Goal: Contribute content: Contribute content

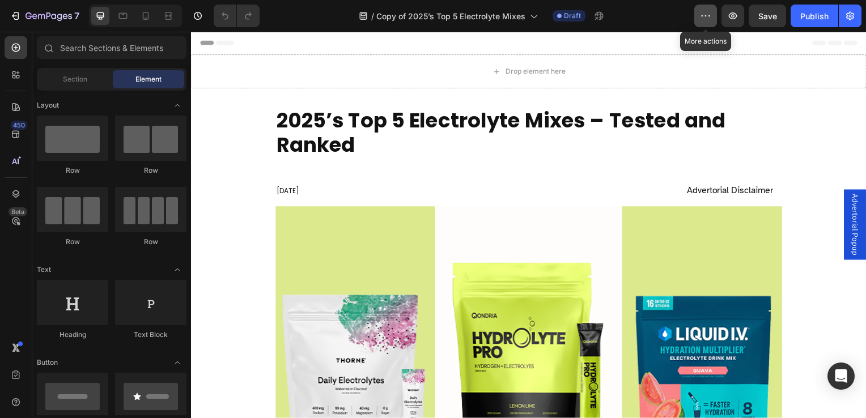
click at [706, 19] on icon "button" at bounding box center [705, 15] width 11 height 11
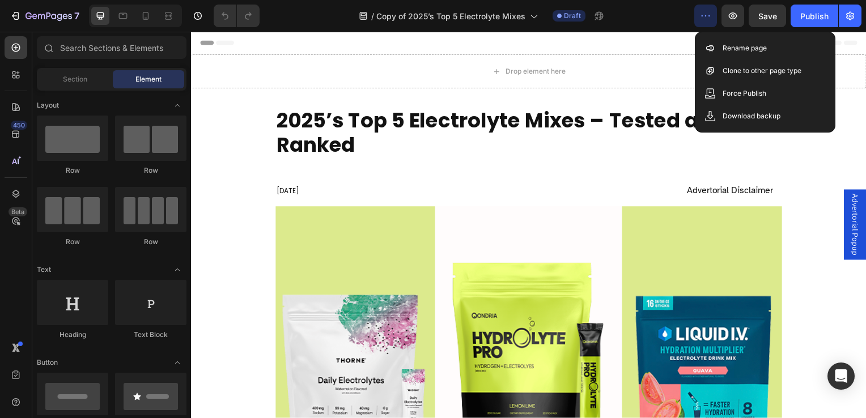
click at [706, 19] on icon "button" at bounding box center [705, 15] width 11 height 11
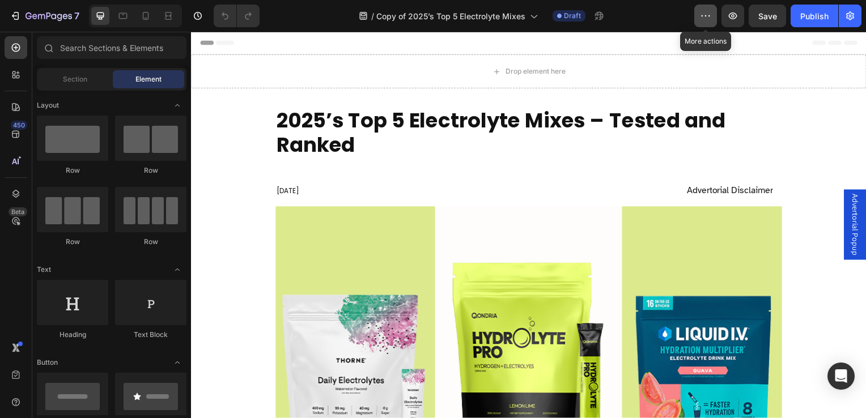
click at [706, 19] on icon "button" at bounding box center [705, 15] width 11 height 11
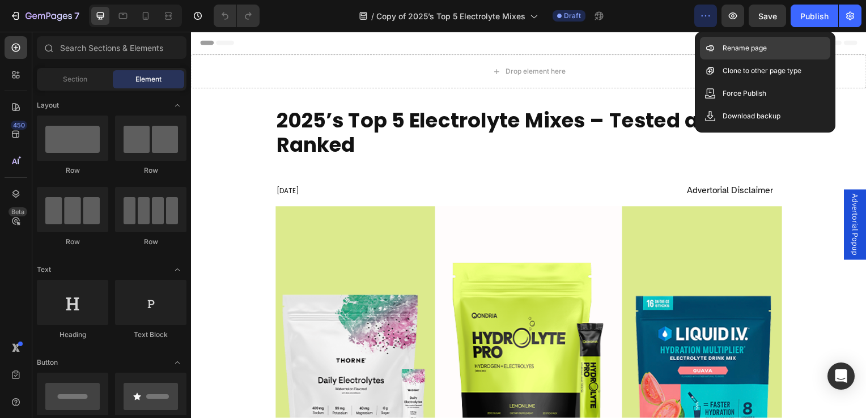
click at [718, 60] on div "Rename page" at bounding box center [765, 71] width 130 height 23
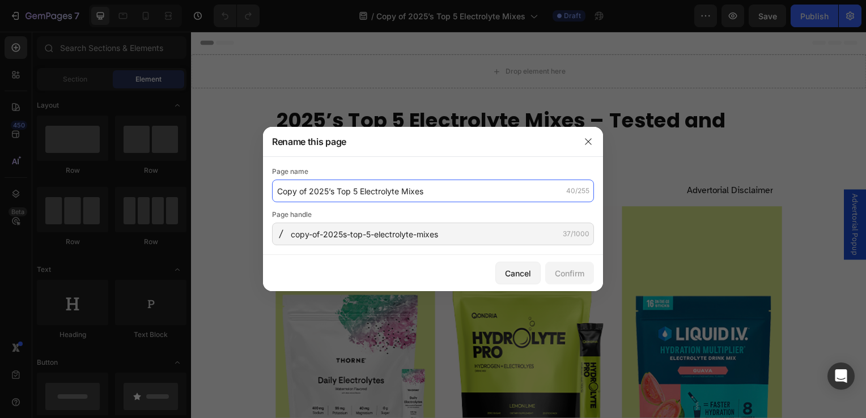
click at [438, 189] on input "Copy of 2025’s Top 5 Electrolyte Mixes" at bounding box center [433, 191] width 322 height 23
click at [314, 189] on input "Copy of 2025’s Top 5 Electrolyte Mixes" at bounding box center [433, 191] width 322 height 23
click at [311, 189] on input "Copy of 2025’s Top 5 Electrolyte Mixes" at bounding box center [433, 191] width 322 height 23
drag, startPoint x: 311, startPoint y: 189, endPoint x: 250, endPoint y: 192, distance: 60.7
click at [250, 192] on div "Rename this page Page name Copy of 2025’s Top 5 Electrolyte Mixes 40/255 Page h…" at bounding box center [433, 209] width 866 height 418
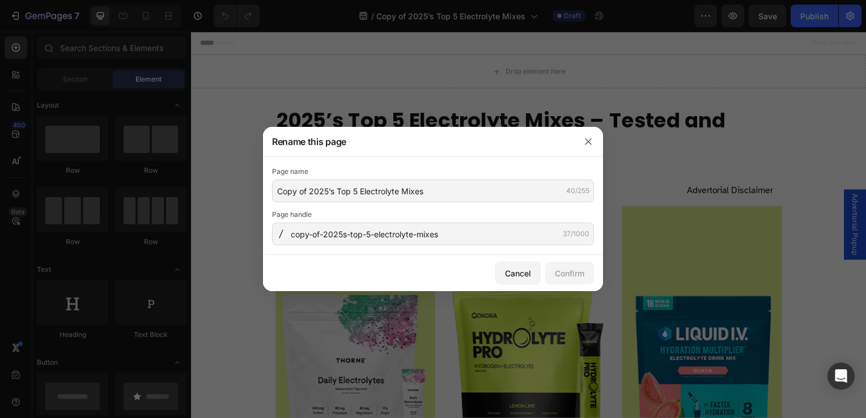
click at [269, 194] on div "Page name Copy of 2025’s Top 5 Electrolyte Mixes 40/255 Page handle copy-of-202…" at bounding box center [433, 206] width 340 height 98
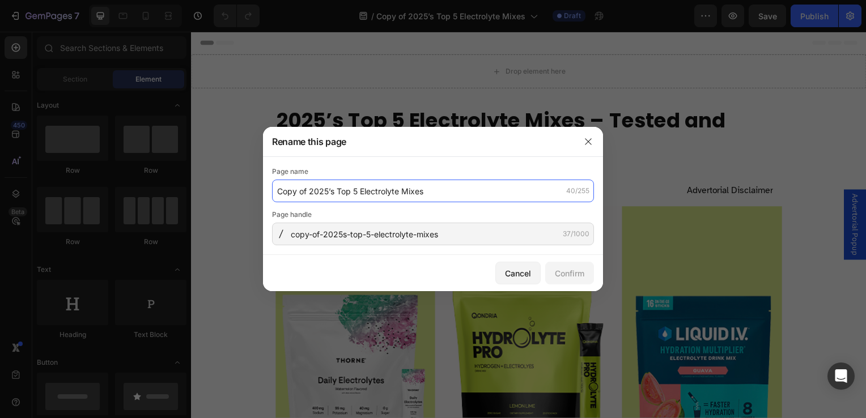
click at [308, 192] on input "Copy of 2025’s Top 5 Electrolyte Mixes" at bounding box center [433, 191] width 322 height 23
click at [310, 192] on input "Copy of 2025’s Top 5 Electrolyte Mixes" at bounding box center [433, 191] width 322 height 23
click at [342, 187] on input "2025’s Top 5 Electrolyte Mixes" at bounding box center [433, 191] width 322 height 23
drag, startPoint x: 329, startPoint y: 191, endPoint x: 396, endPoint y: 192, distance: 67.5
click at [396, 192] on input "2025’s Top 5 Electrolyte Mixes" at bounding box center [433, 191] width 322 height 23
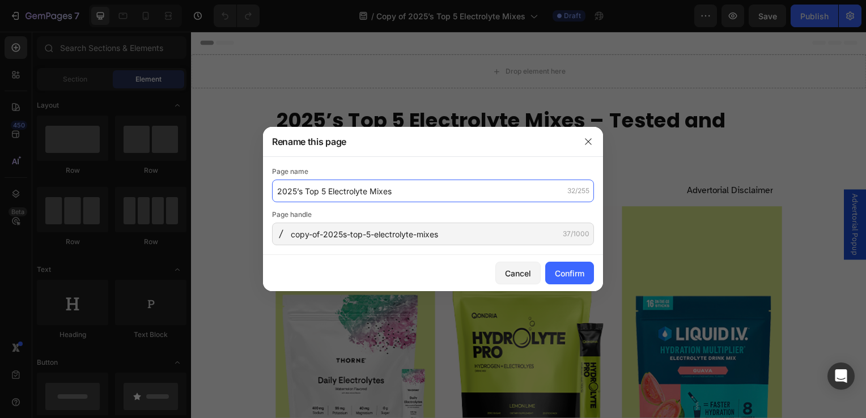
paste input "Top 5 Greens Supplement"
drag, startPoint x: 327, startPoint y: 192, endPoint x: 349, endPoint y: 191, distance: 22.1
click at [349, 191] on input "2025’s Top 5 Top 5 Greens Supplements" at bounding box center [433, 191] width 322 height 23
type input "2025’s Top 5 Greens Supplements"
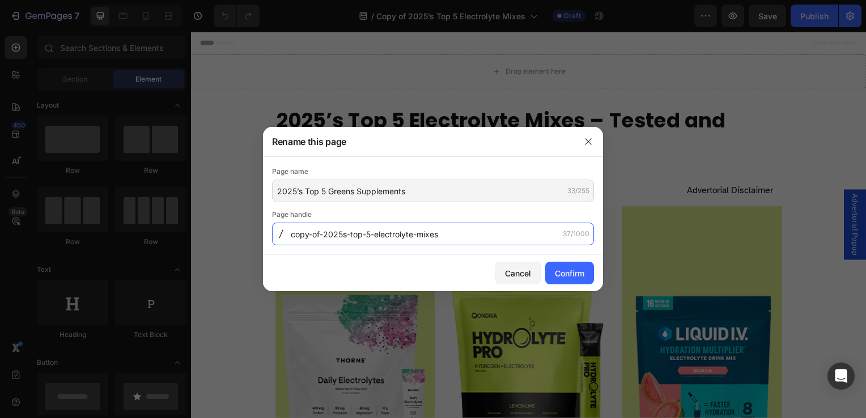
click at [362, 237] on input "copy-of-2025s-top-5-electrolyte-mixes" at bounding box center [433, 234] width 322 height 23
click at [379, 232] on input "copy-of-2025s-top-5-electrolyte-mixes" at bounding box center [433, 234] width 322 height 23
click at [337, 232] on input "copy-of-2025s-top-5-electrolyte-mixes" at bounding box center [433, 234] width 322 height 23
click at [308, 236] on input "copy-of-2025s-top-5-electrolyte-mixes" at bounding box center [433, 234] width 322 height 23
click at [302, 237] on input "-of-2025s-top-5-electrolyte-mixes" at bounding box center [433, 234] width 322 height 23
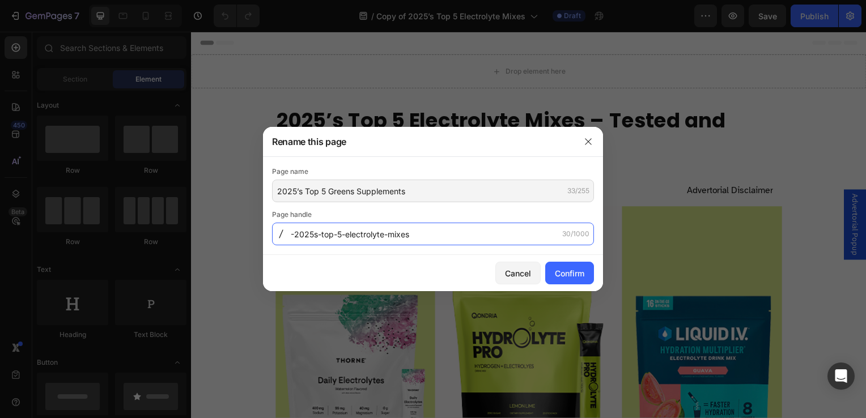
click at [349, 236] on input "-2025s-top-5-electrolyte-mixes" at bounding box center [433, 234] width 322 height 23
click at [385, 238] on input "-2025s-top-5-greens-mixes" at bounding box center [433, 234] width 322 height 23
type input "-2025s-top-5-greens-supplements"
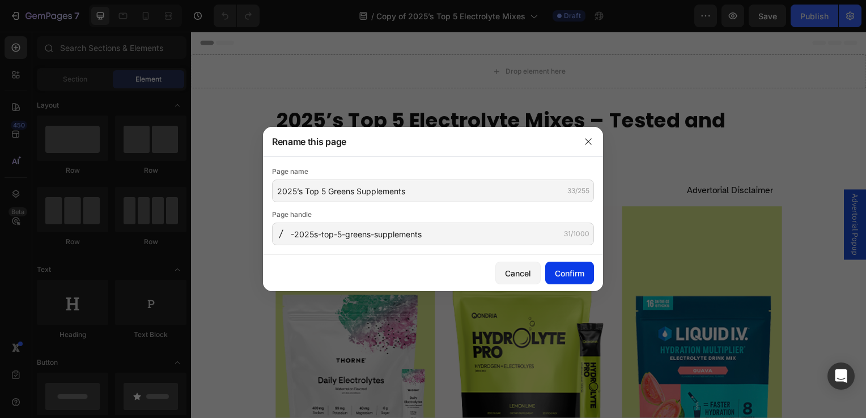
click at [575, 274] on div "Confirm" at bounding box center [569, 274] width 29 height 12
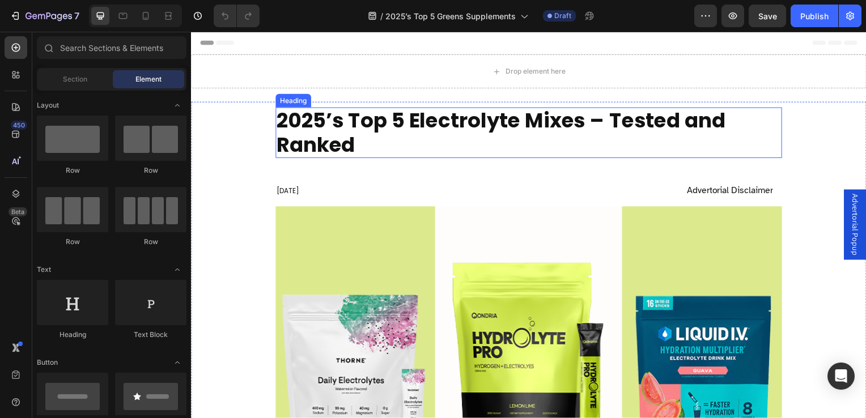
click at [287, 121] on h2 "2025’s Top 5 Electrolyte Mixes – Tested and Ranked" at bounding box center [531, 133] width 510 height 51
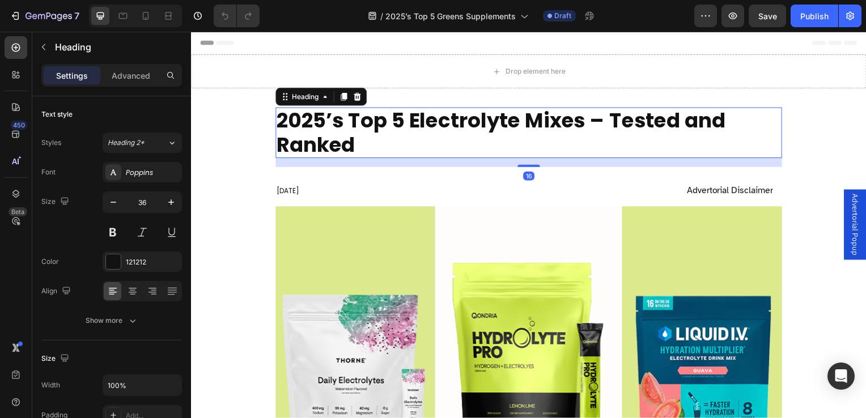
click at [280, 118] on h2 "2025’s Top 5 Electrolyte Mixes – Tested and Ranked" at bounding box center [531, 133] width 510 height 51
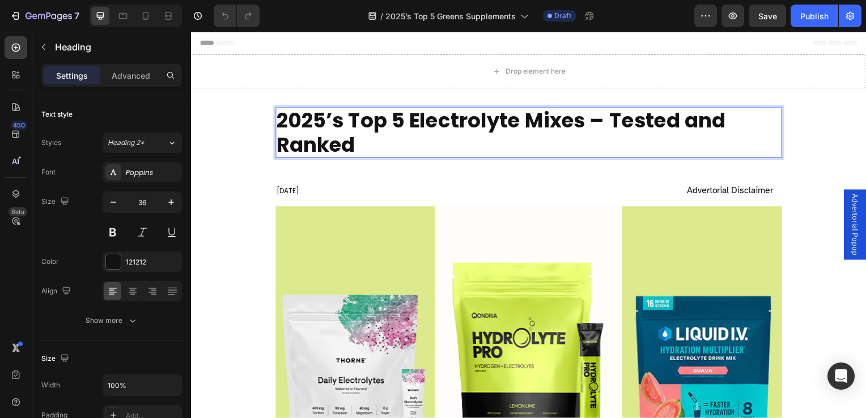
click at [282, 120] on p "2025’s Top 5 Electrolyte Mixes – Tested and Ranked" at bounding box center [531, 133] width 508 height 49
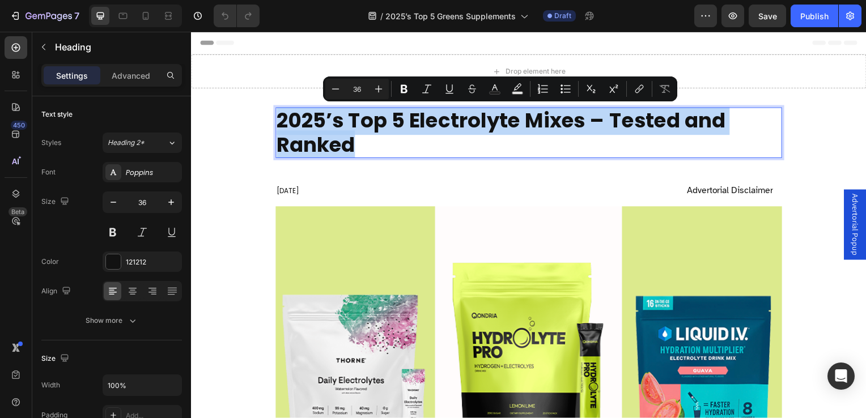
drag, startPoint x: 282, startPoint y: 120, endPoint x: 367, endPoint y: 139, distance: 86.6
click at [367, 139] on p "2025’s Top 5 Electrolyte Mixes – Tested and Ranked" at bounding box center [531, 133] width 508 height 49
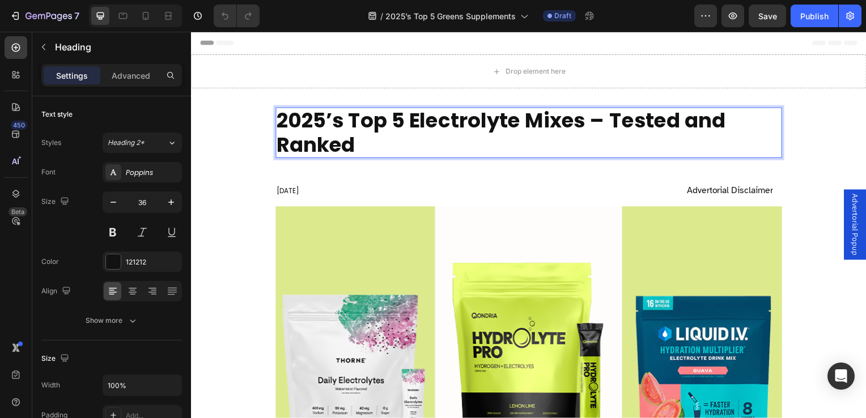
scroll to position [1, 0]
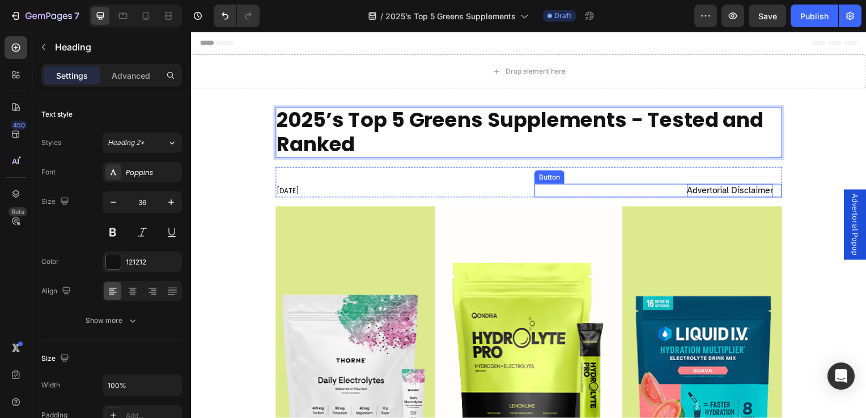
click at [727, 188] on div "Advertorial Disclaimer" at bounding box center [734, 192] width 87 height 14
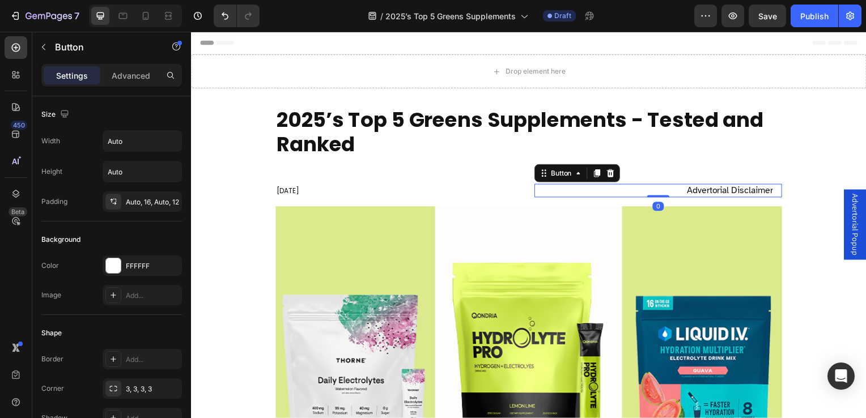
click at [854, 217] on span "Advertorial Popup" at bounding box center [859, 227] width 11 height 62
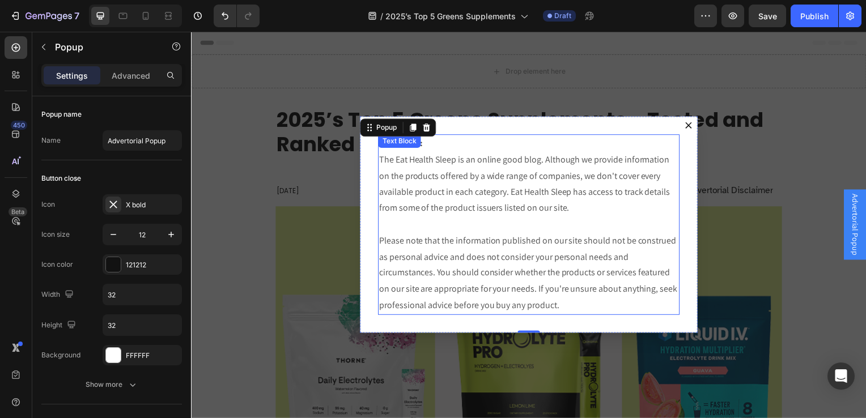
scroll to position [113, 0]
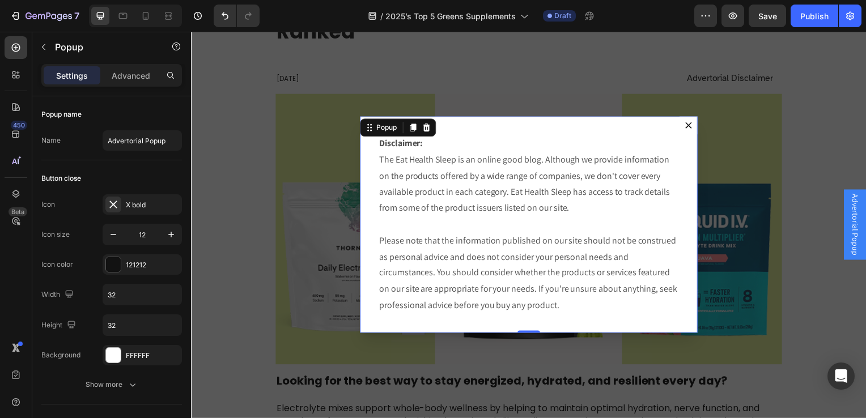
click at [743, 112] on div "Backdrop" at bounding box center [531, 227] width 680 height 390
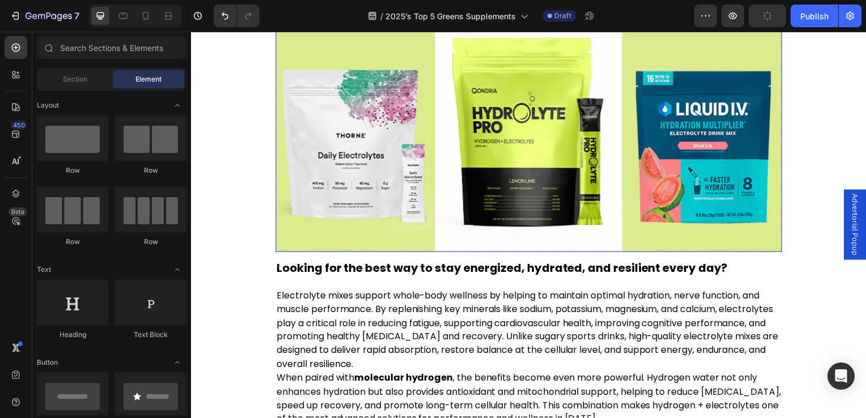
scroll to position [340, 0]
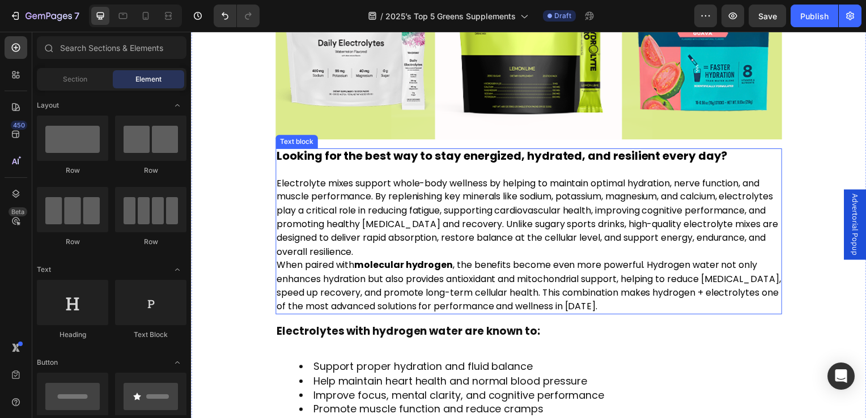
click at [289, 155] on strong "Looking for the best way to stay energized, hydrated, and resilient every day?" at bounding box center [504, 157] width 454 height 16
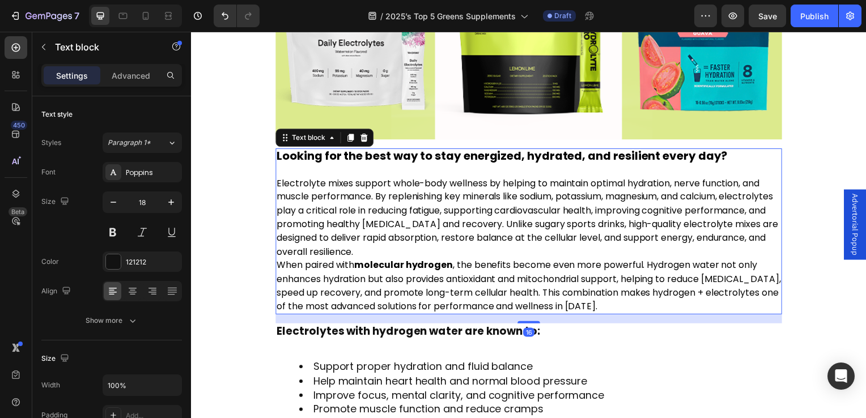
click at [289, 155] on strong "Looking for the best way to stay energized, hydrated, and resilient every day?" at bounding box center [504, 157] width 454 height 16
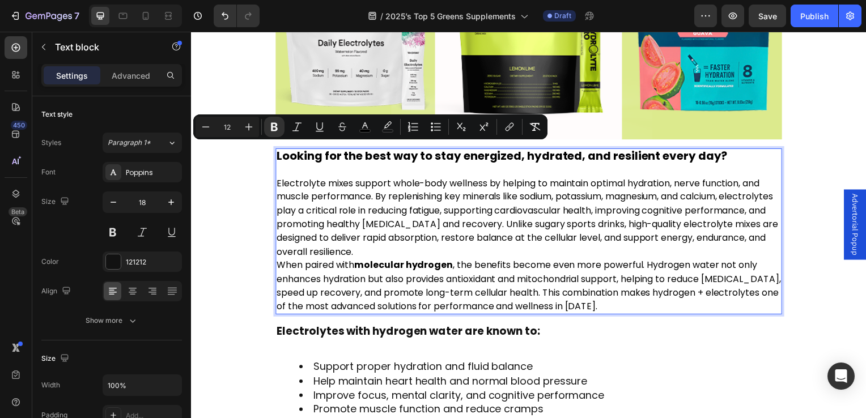
click at [581, 184] on span "Electrolyte mixes support whole-body wellness by helping to maintain optimal hy…" at bounding box center [529, 219] width 505 height 82
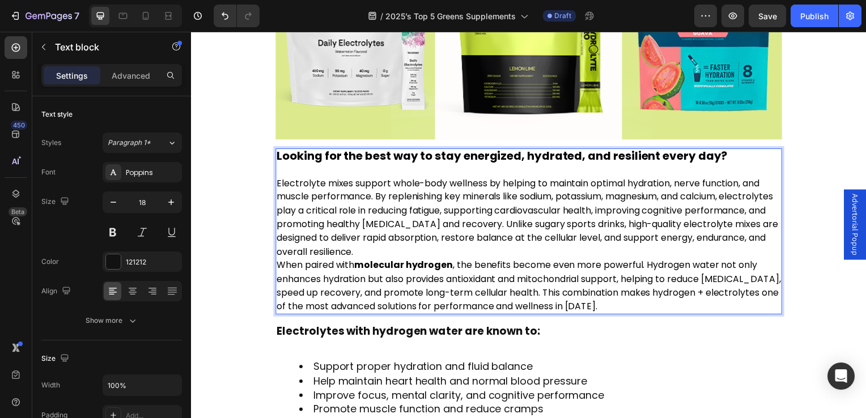
click at [733, 154] on p "Looking for the best way to stay energized, hydrated, and resilient every day?" at bounding box center [531, 157] width 508 height 13
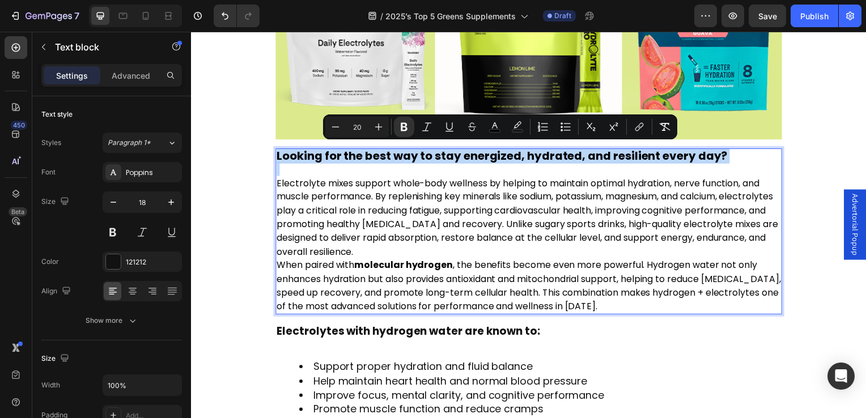
drag, startPoint x: 733, startPoint y: 154, endPoint x: 294, endPoint y: 150, distance: 438.3
click at [294, 151] on p "Looking for the best way to stay energized, hydrated, and resilient every day?" at bounding box center [531, 157] width 508 height 13
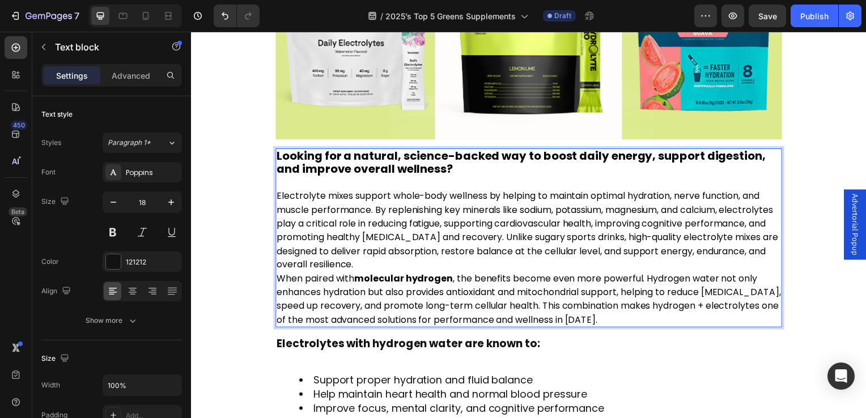
click at [338, 158] on strong "Looking for a natural, science-backed way to boost daily energy, support digest…" at bounding box center [523, 163] width 493 height 29
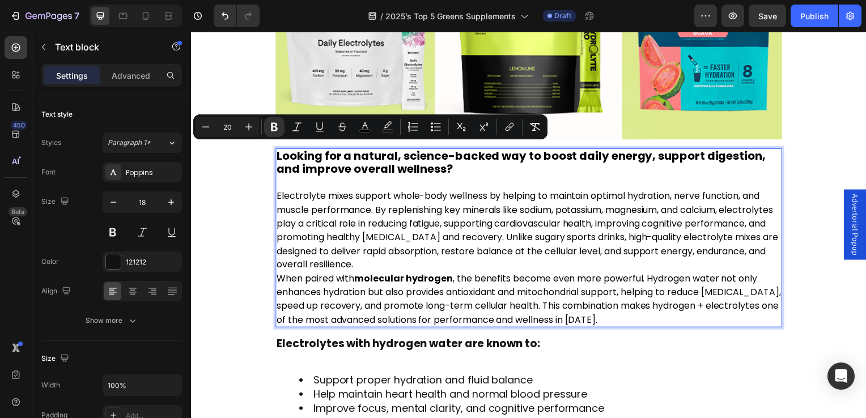
click at [358, 163] on strong "Looking for a natural, science-backed way to boost daily energy, support digest…" at bounding box center [523, 163] width 493 height 29
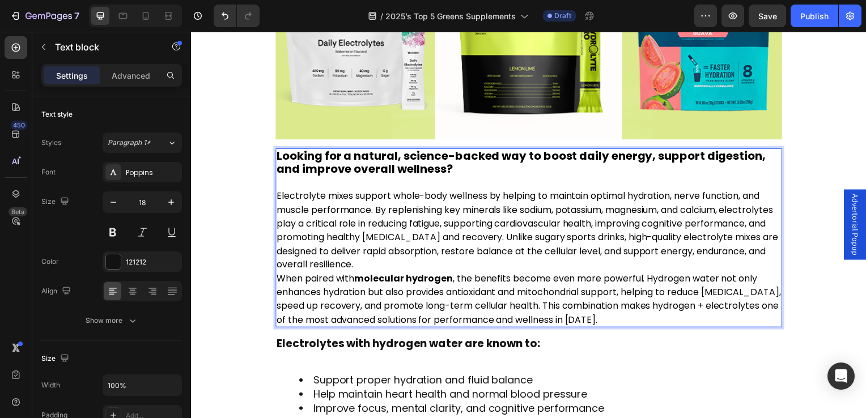
click at [315, 185] on p "Rich Text Editor. Editing area: main" at bounding box center [531, 183] width 508 height 13
click at [321, 202] on span "Electrolyte mixes support whole-body wellness by helping to maintain optimal hy…" at bounding box center [529, 232] width 505 height 82
click at [297, 198] on span "Electrolyte mixes support whole-body wellness by helping to maintain optimal hy…" at bounding box center [529, 232] width 505 height 82
click at [343, 294] on span "When paired with molecular hydrogen , the benefits become even more powerful. H…" at bounding box center [531, 301] width 508 height 54
click at [282, 192] on span "Electrolyte mixes support whole-body wellness by helping to maintain optimal hy…" at bounding box center [529, 232] width 505 height 82
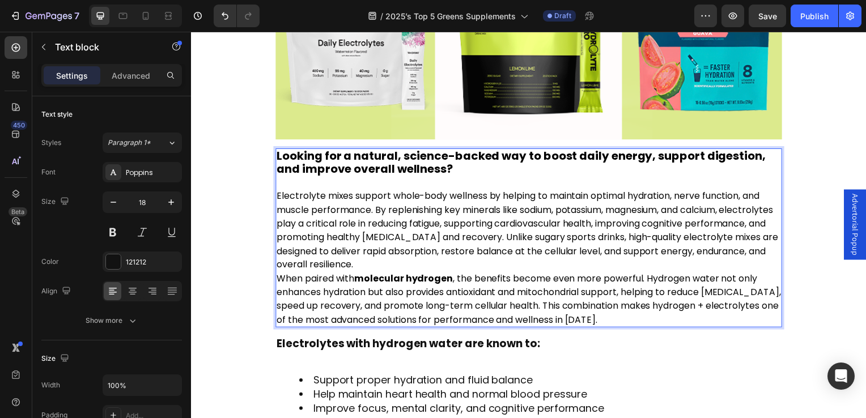
click at [278, 196] on span "Electrolyte mixes support whole-body wellness by helping to maintain optimal hy…" at bounding box center [529, 232] width 505 height 82
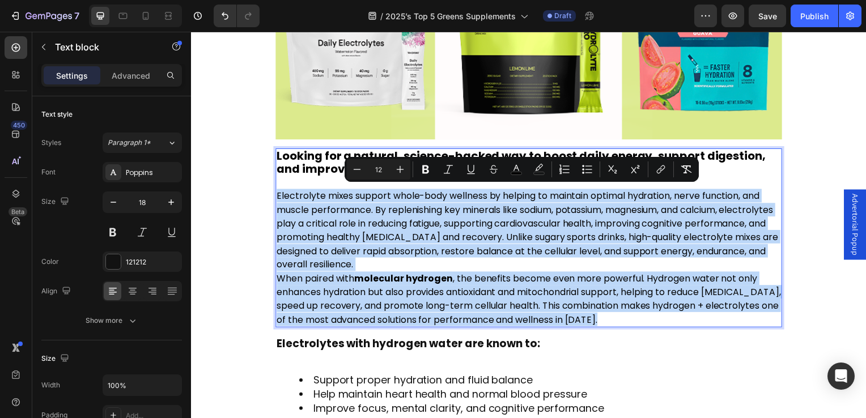
drag, startPoint x: 278, startPoint y: 196, endPoint x: 683, endPoint y: 319, distance: 422.6
click at [683, 319] on div "Looking for a natural, science-backed way to boost daily energy, support digest…" at bounding box center [531, 240] width 510 height 180
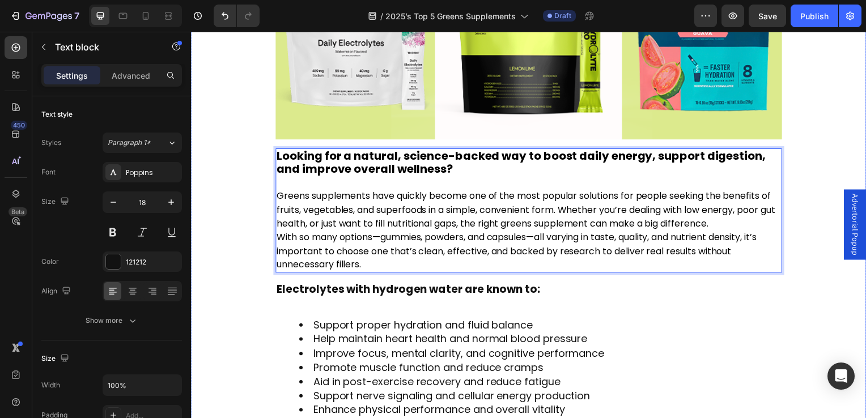
scroll to position [454, 0]
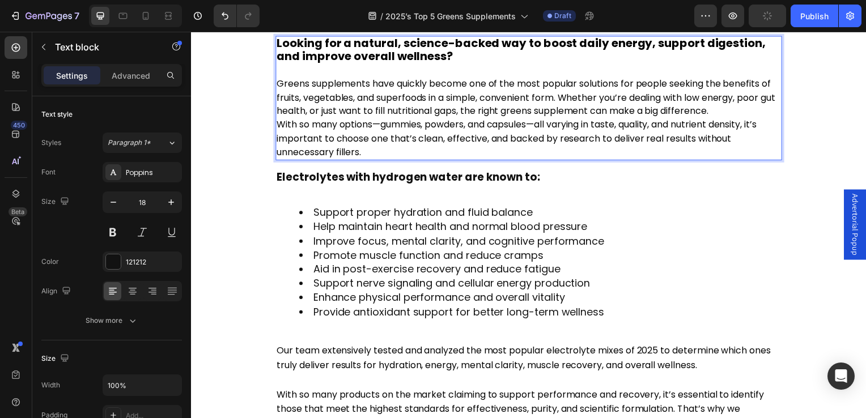
click at [761, 108] on p "Greens supplements have quickly become one of the most popular solutions for pe…" at bounding box center [531, 118] width 508 height 83
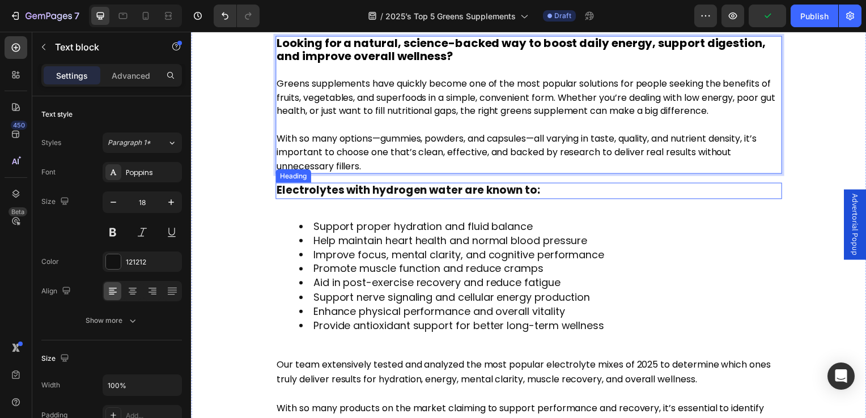
click at [339, 193] on strong "Electrolytes with hydrogen water are known to:" at bounding box center [409, 191] width 265 height 15
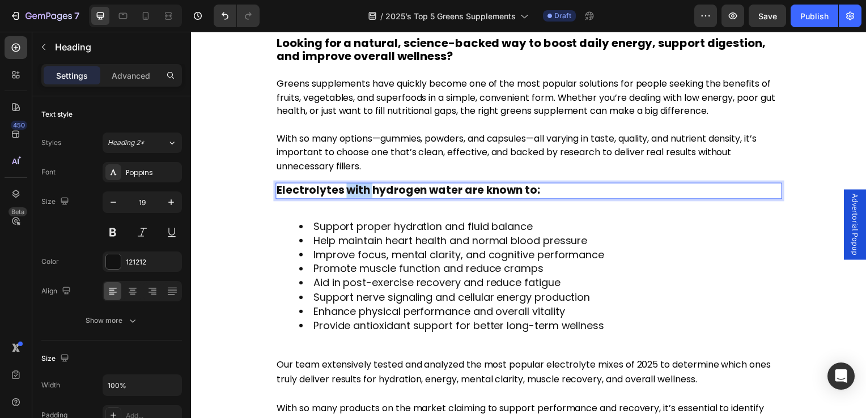
click at [357, 192] on strong "Electrolytes with hydrogen water are known to:" at bounding box center [409, 191] width 265 height 15
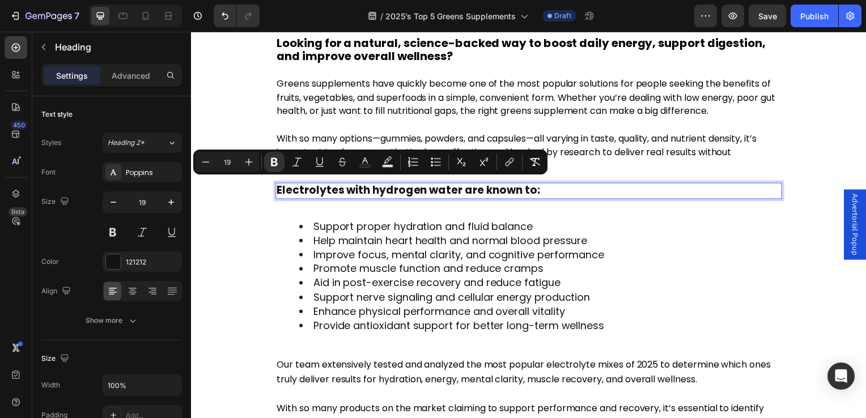
click at [555, 187] on p "Electrolytes with hydrogen water are known to:" at bounding box center [531, 192] width 508 height 14
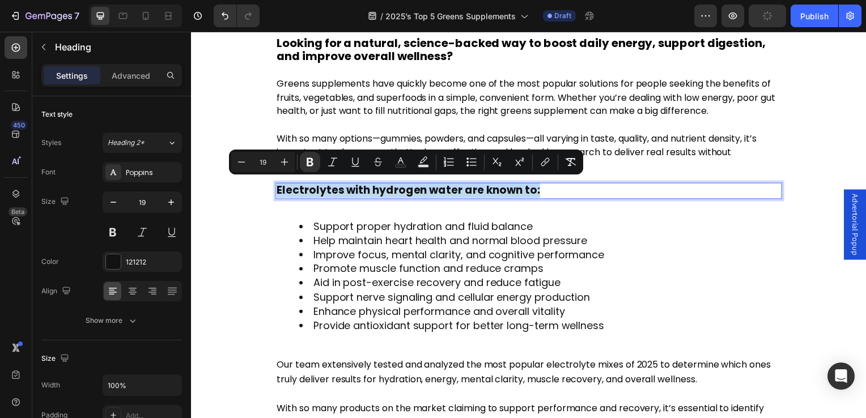
drag, startPoint x: 553, startPoint y: 187, endPoint x: 280, endPoint y: 188, distance: 273.3
click at [280, 188] on p "Electrolytes with hydrogen water are known to:" at bounding box center [531, 192] width 508 height 14
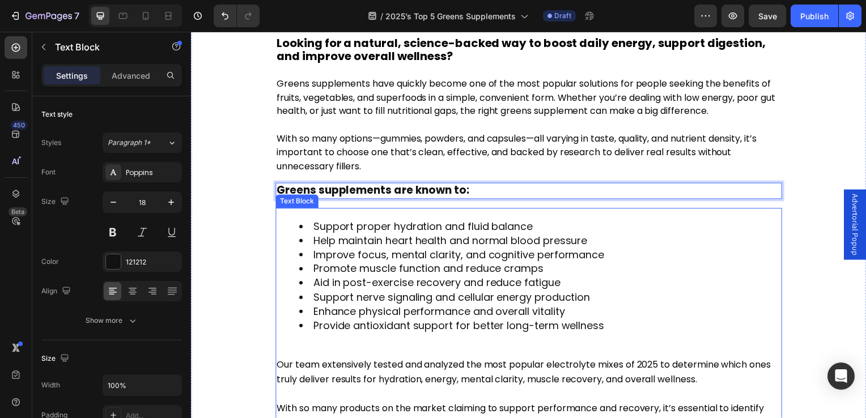
click at [308, 226] on li "Support proper hydration and fluid balance" at bounding box center [542, 228] width 485 height 14
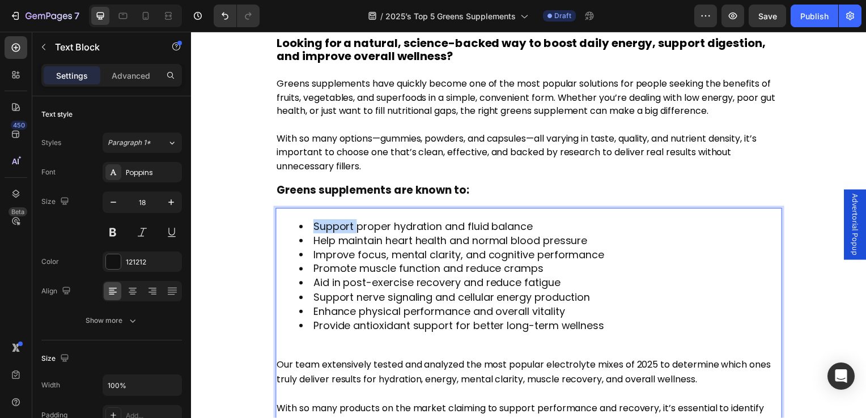
click at [308, 226] on li "Support proper hydration and fluid balance" at bounding box center [542, 228] width 485 height 14
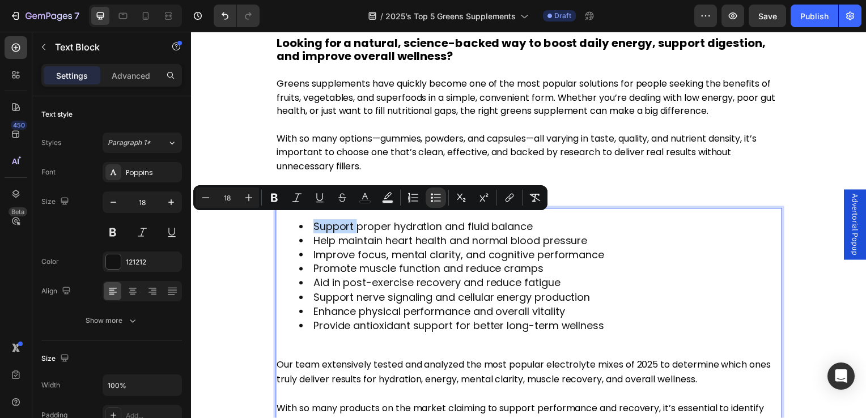
click at [307, 226] on li "Support proper hydration and fluid balance" at bounding box center [542, 228] width 485 height 14
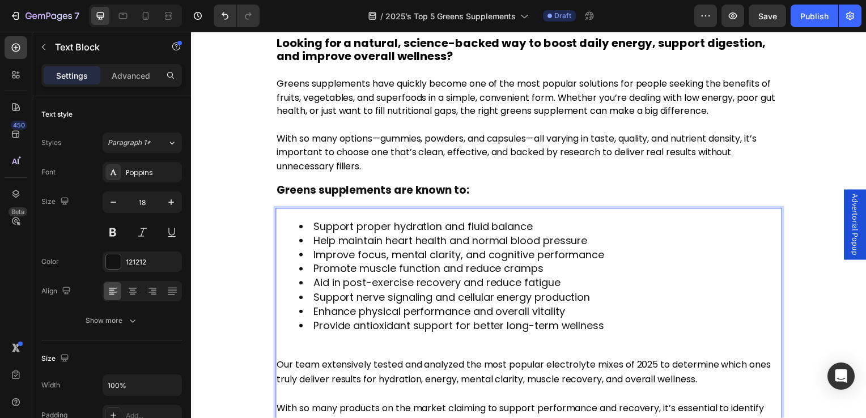
click at [326, 235] on span "Help maintain heart health and normal blood pressure" at bounding box center [452, 242] width 276 height 14
click at [314, 222] on span "Support proper hydration and fluid balance" at bounding box center [424, 228] width 221 height 14
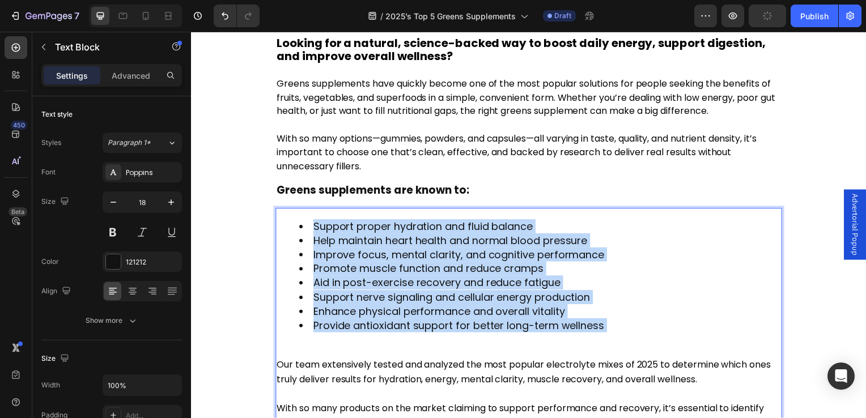
drag, startPoint x: 314, startPoint y: 222, endPoint x: 606, endPoint y: 319, distance: 307.7
click at [606, 319] on ul "Support proper hydration and fluid balance Help maintain heart health and norma…" at bounding box center [531, 285] width 508 height 129
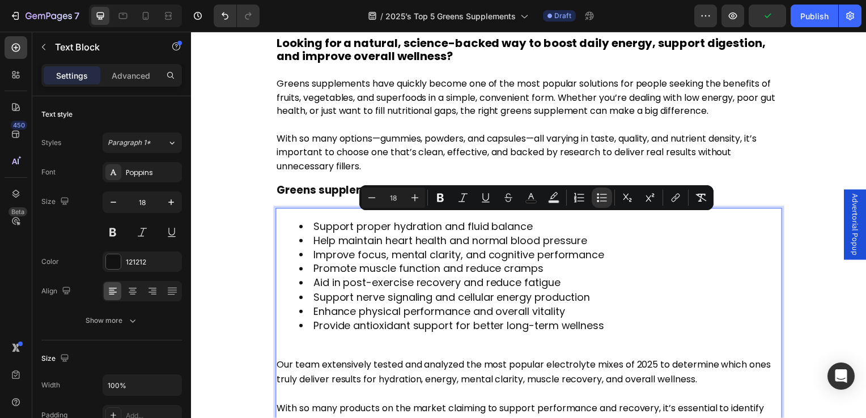
scroll to position [418, 0]
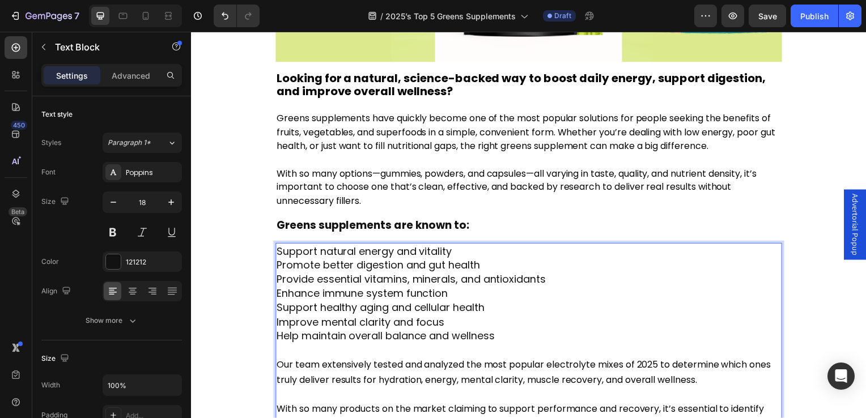
click at [491, 341] on span "Help maintain overall balance and wellness" at bounding box center [386, 339] width 219 height 14
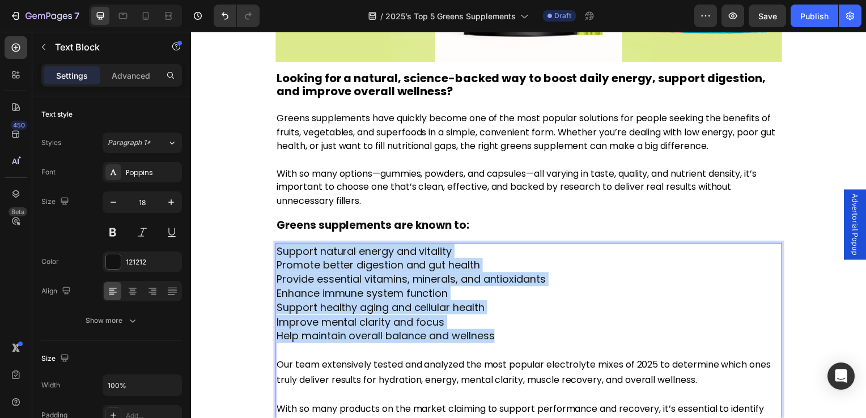
drag, startPoint x: 505, startPoint y: 332, endPoint x: 279, endPoint y: 247, distance: 240.9
click at [279, 247] on p "Support natural energy and vitality Promote better digestion and gut health Pro…" at bounding box center [531, 303] width 508 height 115
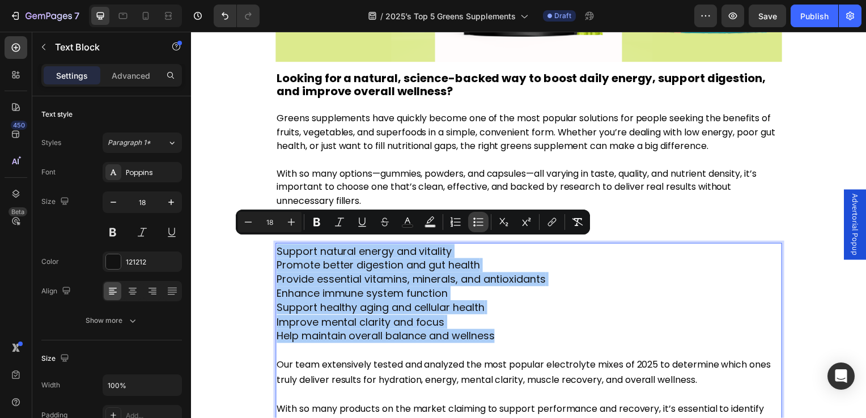
click at [480, 222] on icon "Editor contextual toolbar" at bounding box center [480, 222] width 7 height 1
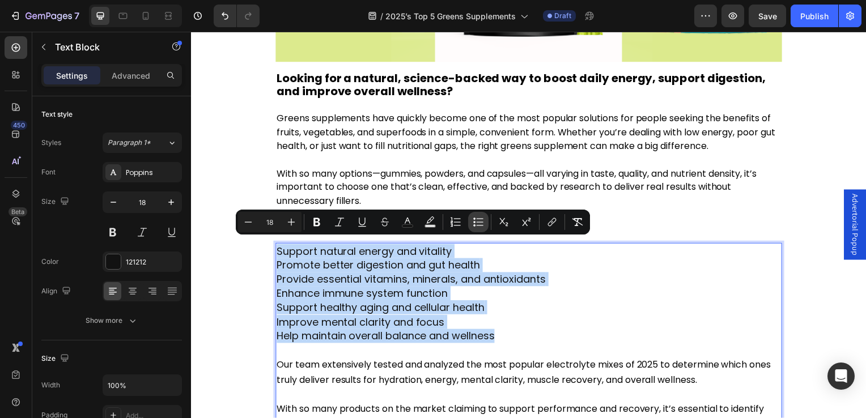
type input "18"
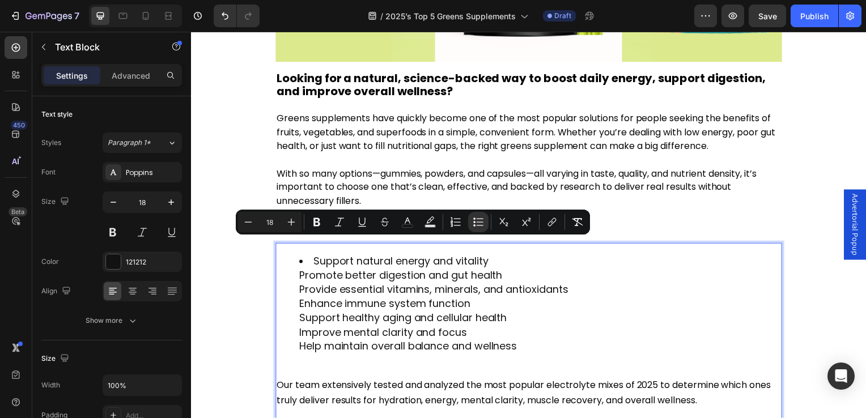
click at [297, 272] on ul "Support natural energy and vitality Promote better digestion and gut health Pro…" at bounding box center [531, 313] width 508 height 115
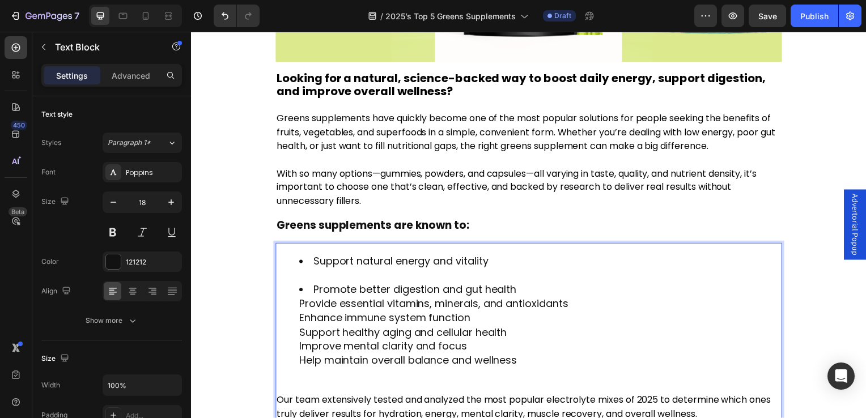
click at [321, 271] on li "Support natural energy and vitality" at bounding box center [542, 270] width 485 height 28
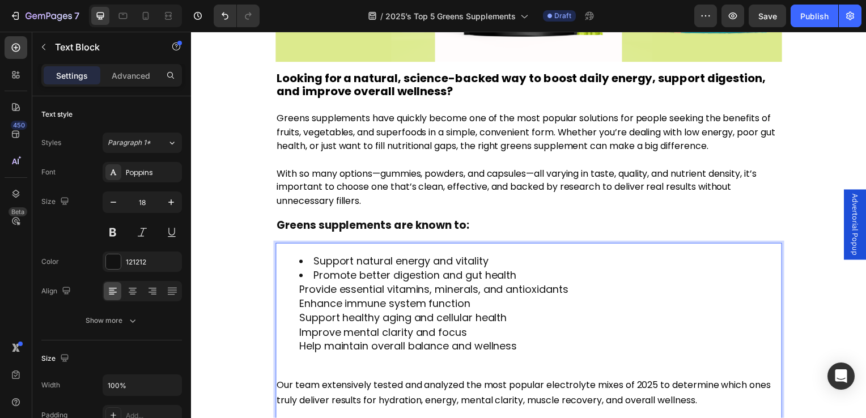
click at [292, 287] on ul "Support natural energy and vitality Promote better digestion and gut health Pro…" at bounding box center [531, 313] width 508 height 115
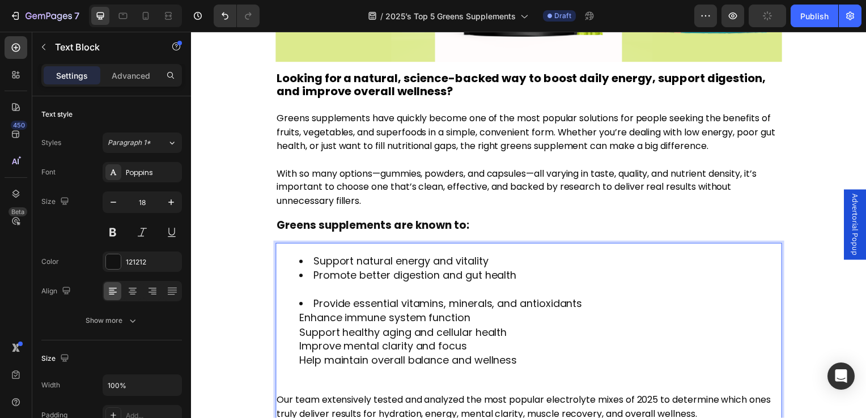
click at [303, 318] on span "Enhance immune system function" at bounding box center [386, 320] width 172 height 14
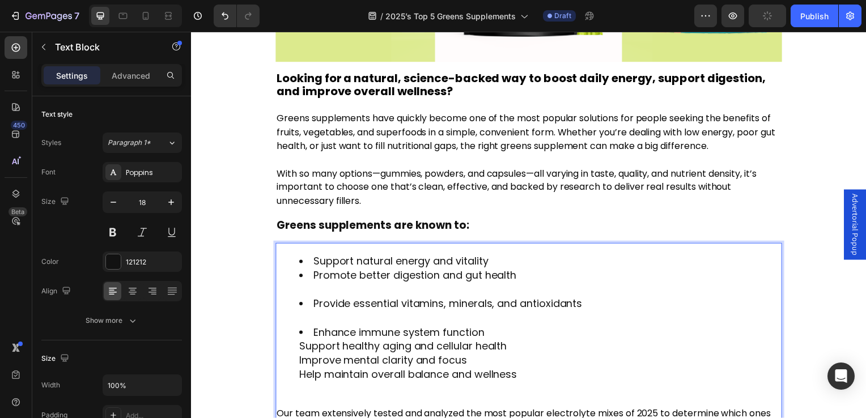
click at [296, 349] on ul "Support natural energy and vitality Promote better digestion and gut health Pro…" at bounding box center [531, 327] width 508 height 143
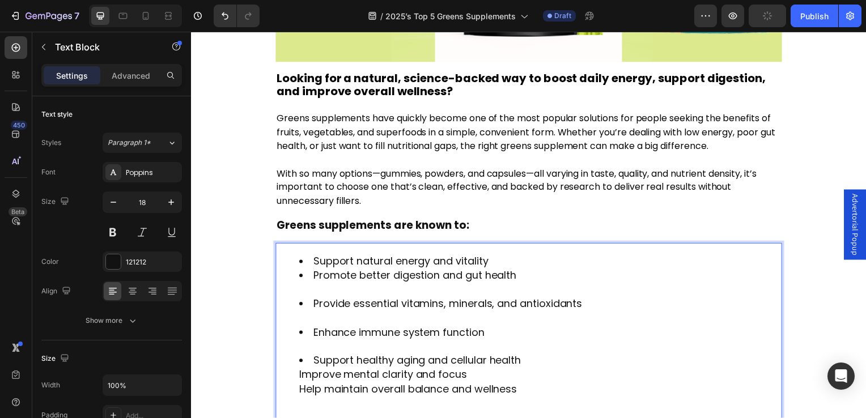
click at [303, 372] on span "Improve mental clarity and focus" at bounding box center [384, 377] width 169 height 14
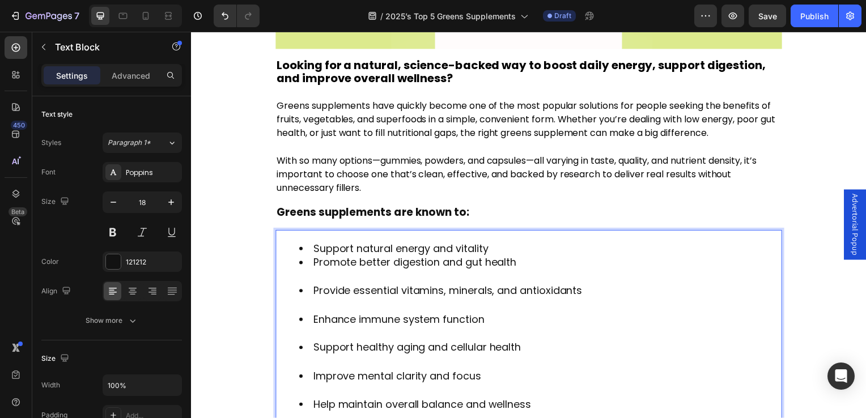
scroll to position [488, 0]
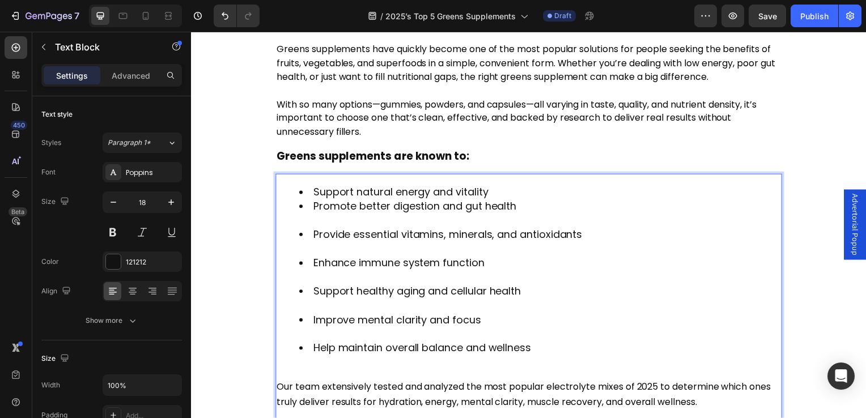
click at [327, 219] on li "Promote better digestion and gut health" at bounding box center [542, 215] width 485 height 28
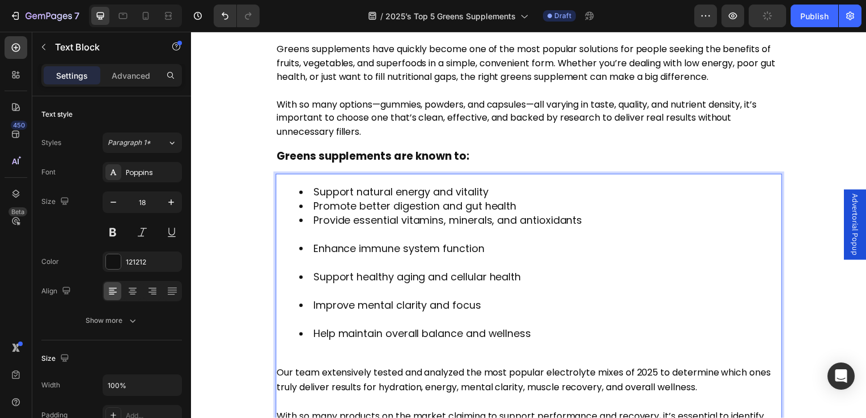
click at [318, 230] on li "Provide essential vitamins, minerals, and antioxidants" at bounding box center [542, 229] width 485 height 28
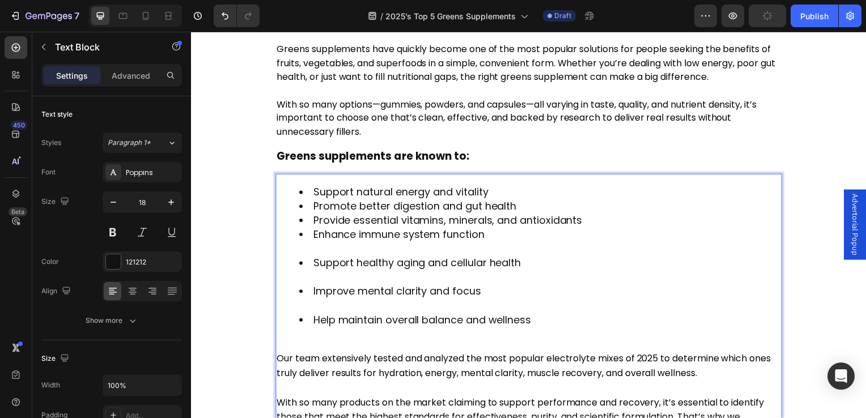
click at [330, 247] on li "Enhance immune system function" at bounding box center [542, 243] width 485 height 28
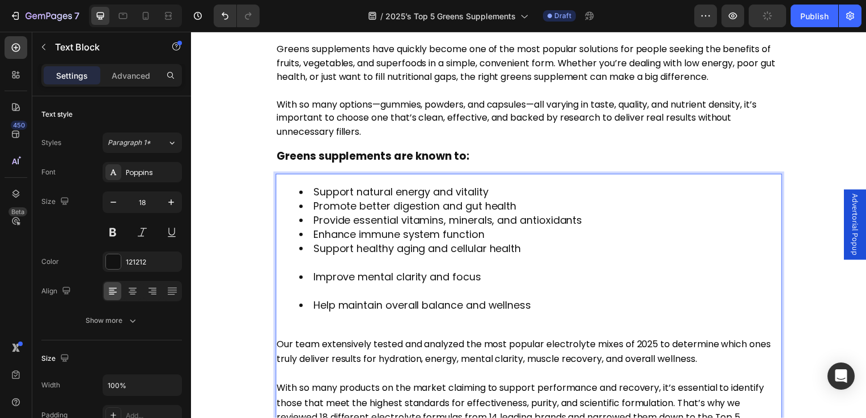
click at [332, 261] on li "Support healthy aging and cellular health" at bounding box center [542, 257] width 485 height 28
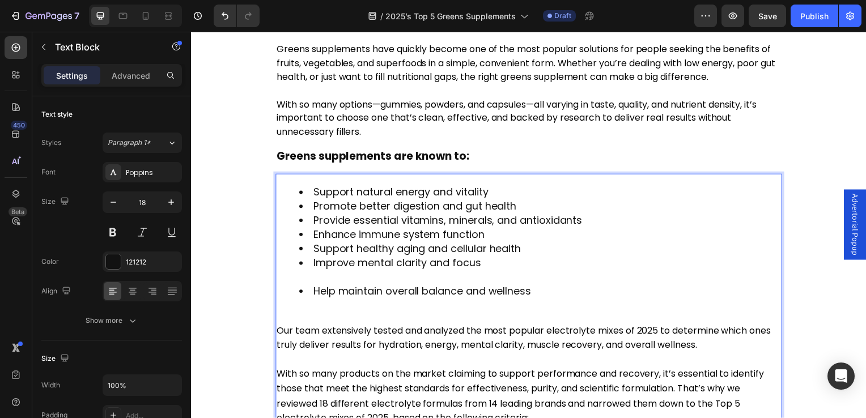
click at [332, 270] on li "Improve mental clarity and focus" at bounding box center [542, 272] width 485 height 28
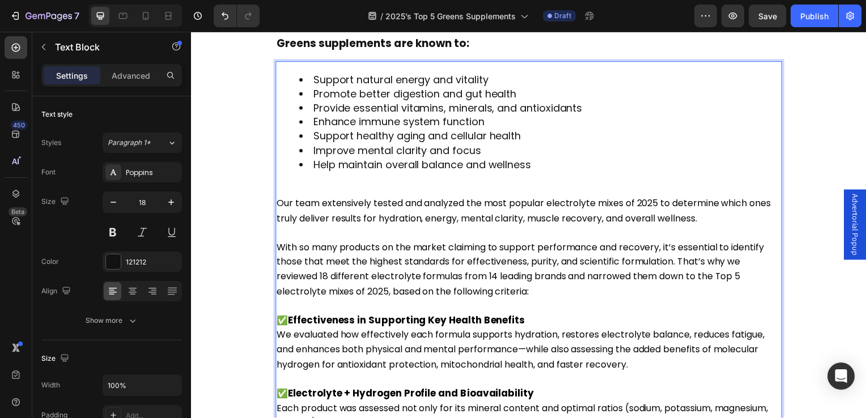
scroll to position [545, 0]
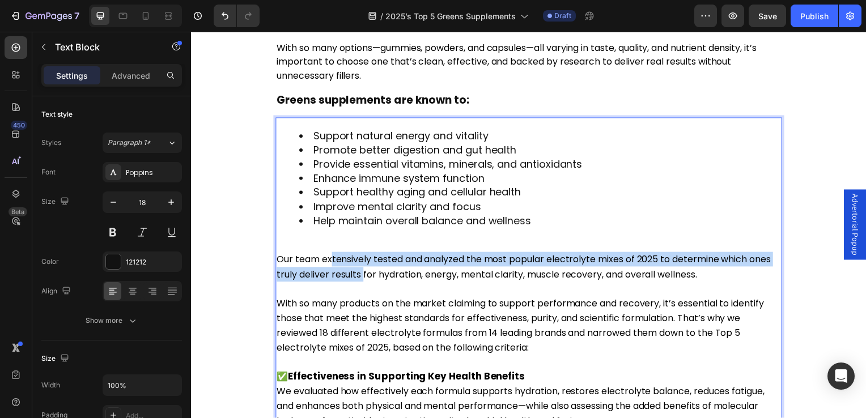
drag, startPoint x: 334, startPoint y: 261, endPoint x: 388, endPoint y: 267, distance: 54.2
click at [388, 267] on span "Our team extensively tested and analyzed the most popular electrolyte mixes of …" at bounding box center [526, 269] width 498 height 28
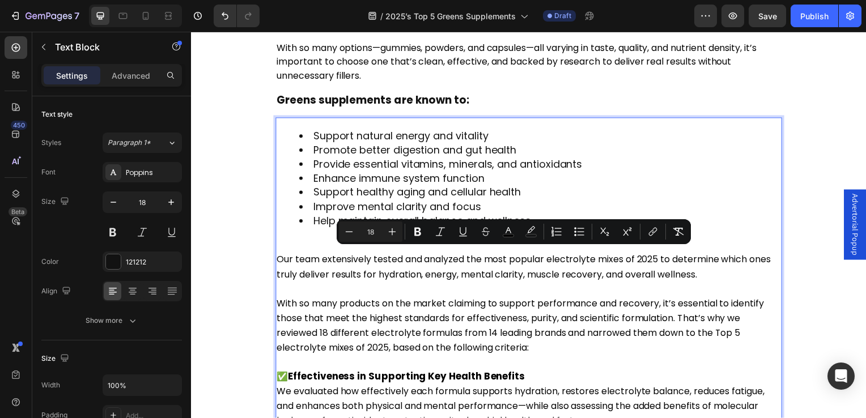
click at [400, 285] on p "Rich Text Editor. Editing area: main" at bounding box center [531, 291] width 508 height 14
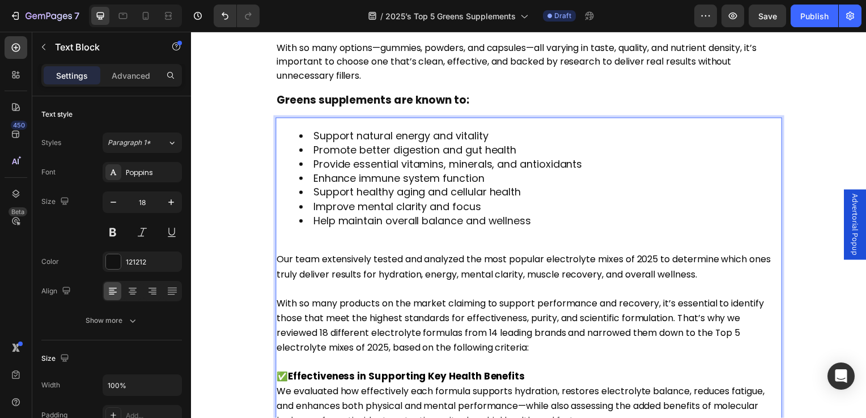
scroll to position [488, 0]
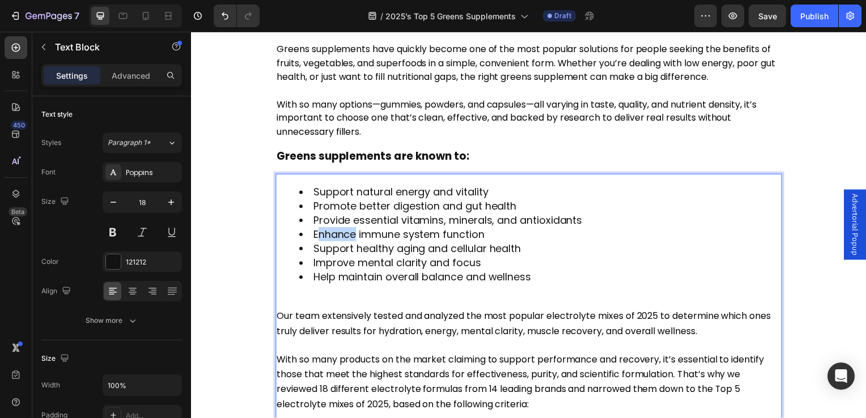
drag, startPoint x: 318, startPoint y: 230, endPoint x: 357, endPoint y: 234, distance: 39.9
click at [357, 234] on span "Enhance immune system function" at bounding box center [400, 236] width 172 height 14
click at [358, 290] on li "Help maintain overall balance and wellness" at bounding box center [542, 286] width 485 height 28
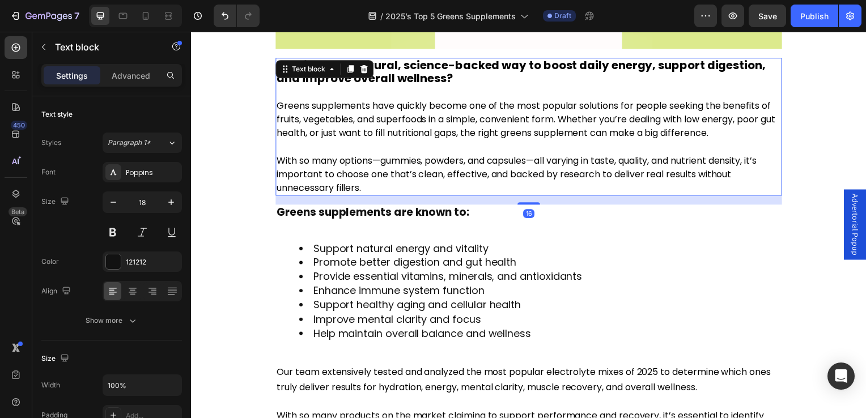
click at [280, 101] on span "Greens supplements have quickly become one of the most popular solutions for pe…" at bounding box center [528, 120] width 502 height 41
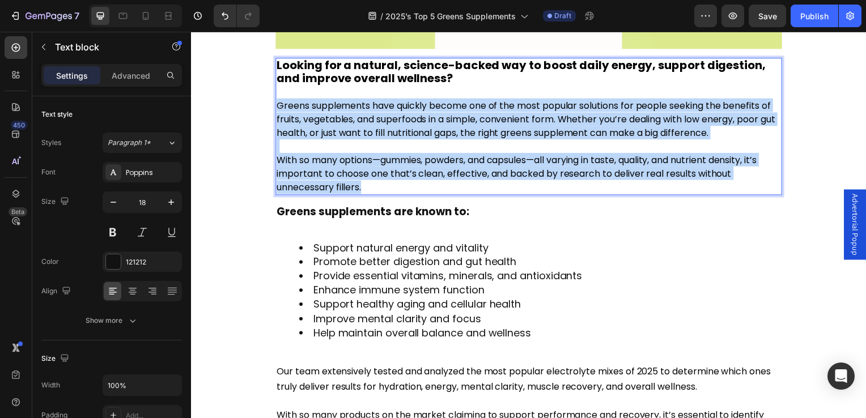
drag, startPoint x: 278, startPoint y: 101, endPoint x: 410, endPoint y: 181, distance: 153.9
click at [410, 181] on div "Looking for a natural, science-backed way to boost daily energy, support digest…" at bounding box center [531, 127] width 510 height 138
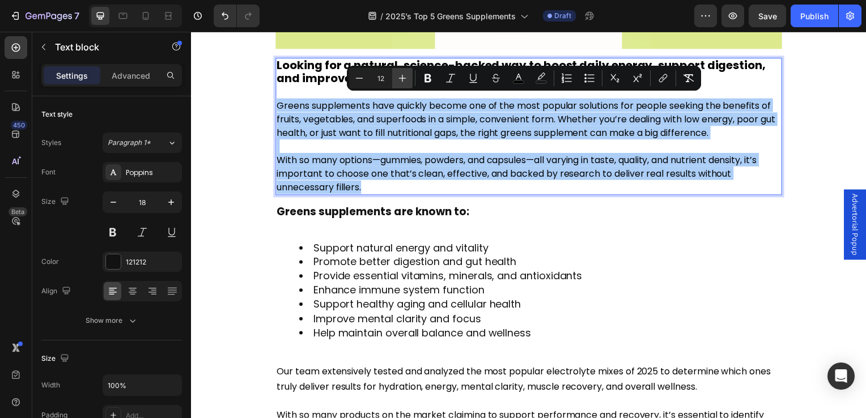
click at [399, 78] on icon "Editor contextual toolbar" at bounding box center [402, 78] width 11 height 11
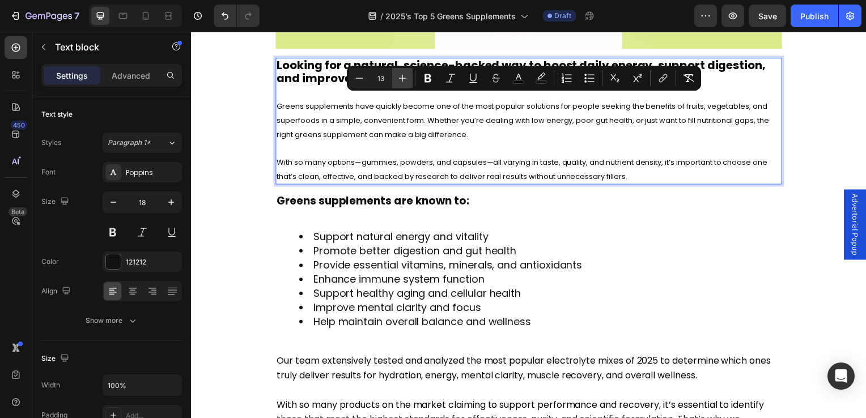
click at [399, 79] on icon "Editor contextual toolbar" at bounding box center [402, 78] width 11 height 11
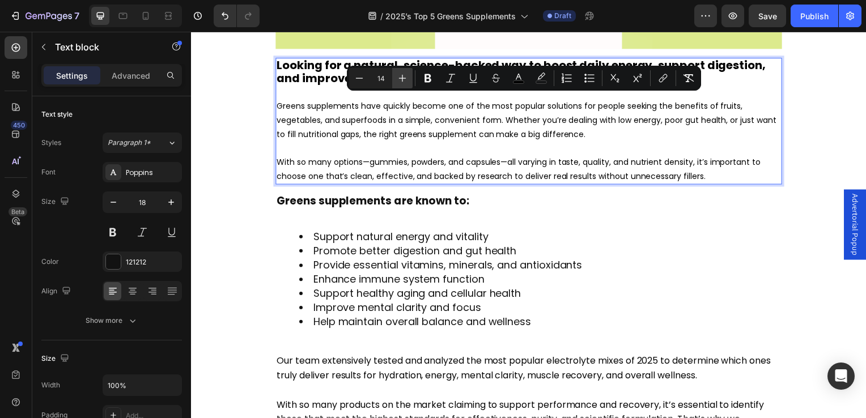
click at [399, 79] on icon "Editor contextual toolbar" at bounding box center [402, 78] width 11 height 11
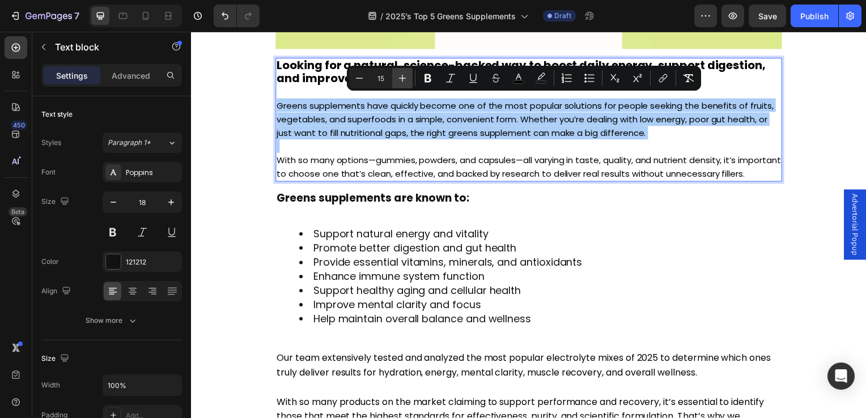
click at [399, 79] on icon "Editor contextual toolbar" at bounding box center [402, 78] width 11 height 11
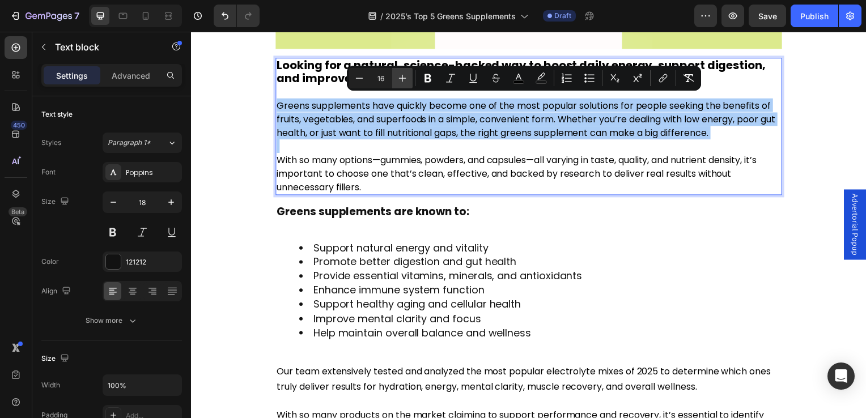
click at [399, 79] on icon "Editor contextual toolbar" at bounding box center [402, 78] width 11 height 11
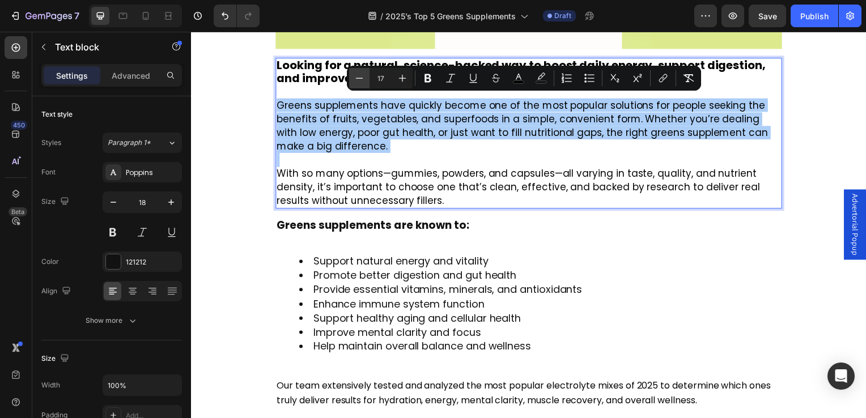
click at [355, 73] on icon "Editor contextual toolbar" at bounding box center [359, 78] width 11 height 11
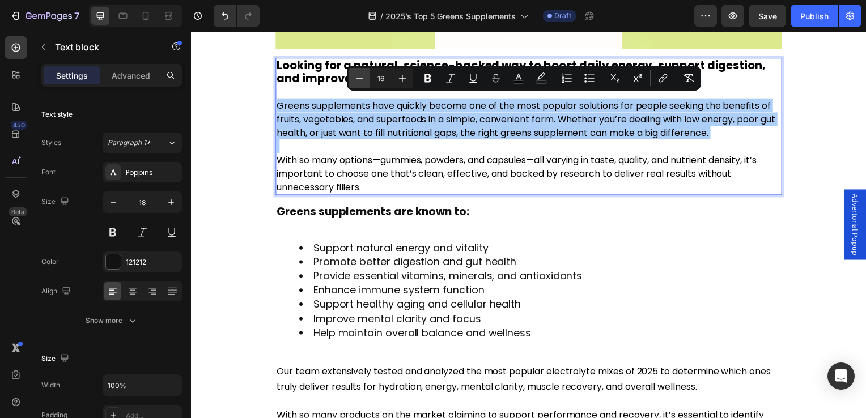
click at [355, 73] on icon "Editor contextual toolbar" at bounding box center [359, 78] width 11 height 11
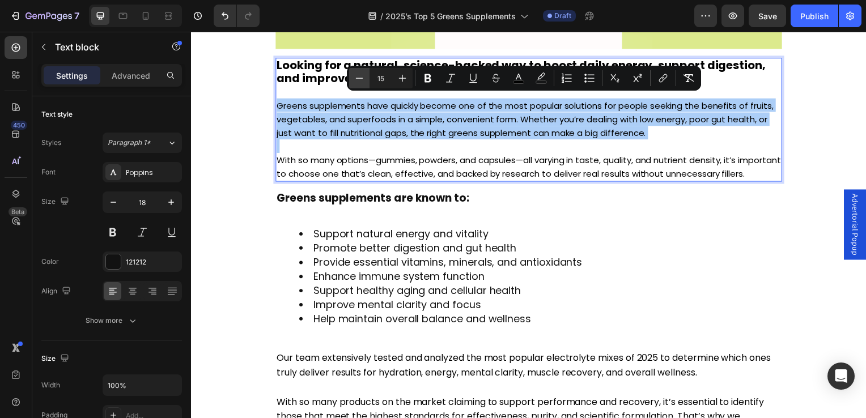
click at [355, 73] on icon "Editor contextual toolbar" at bounding box center [359, 78] width 11 height 11
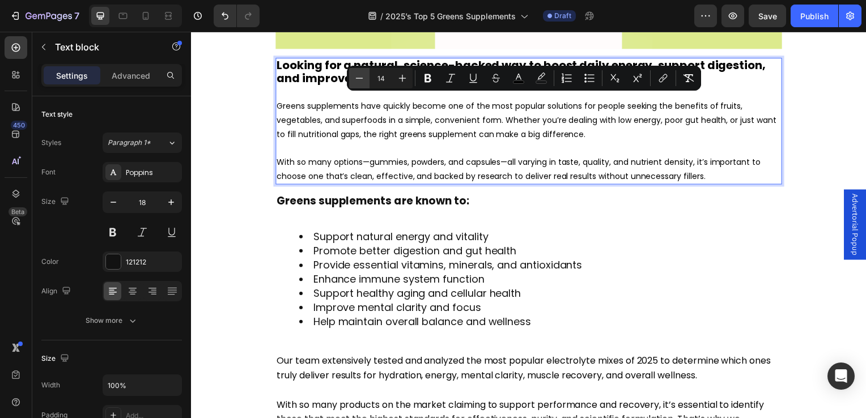
click at [355, 73] on icon "Editor contextual toolbar" at bounding box center [359, 78] width 11 height 11
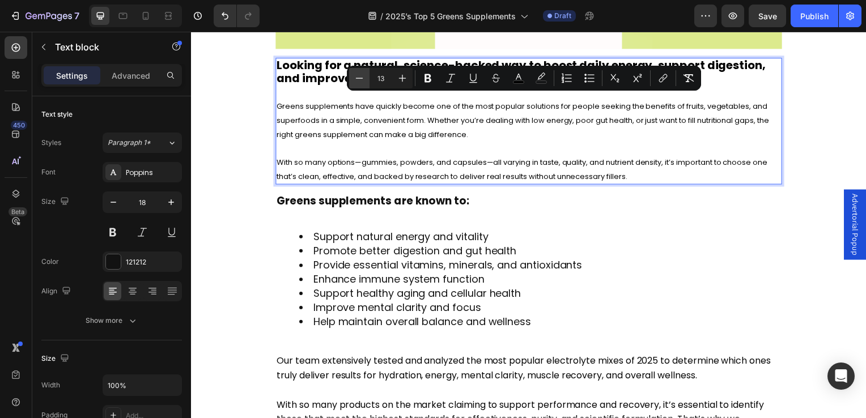
click at [355, 74] on icon "Editor contextual toolbar" at bounding box center [359, 78] width 11 height 11
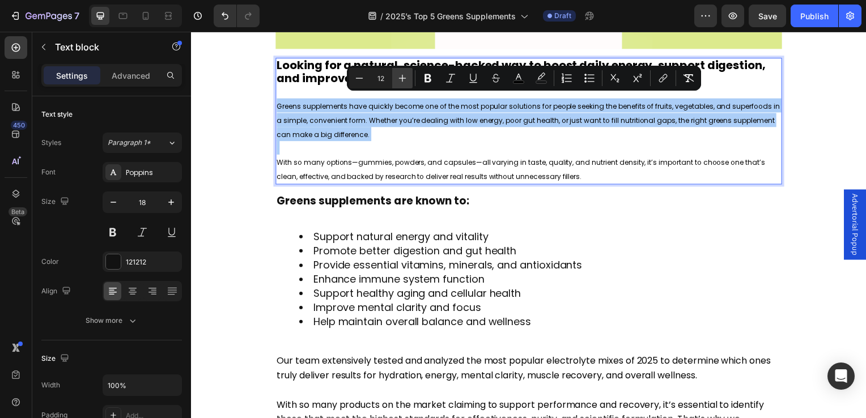
click at [399, 83] on icon "Editor contextual toolbar" at bounding box center [402, 78] width 11 height 11
click at [380, 78] on input "13" at bounding box center [381, 78] width 23 height 14
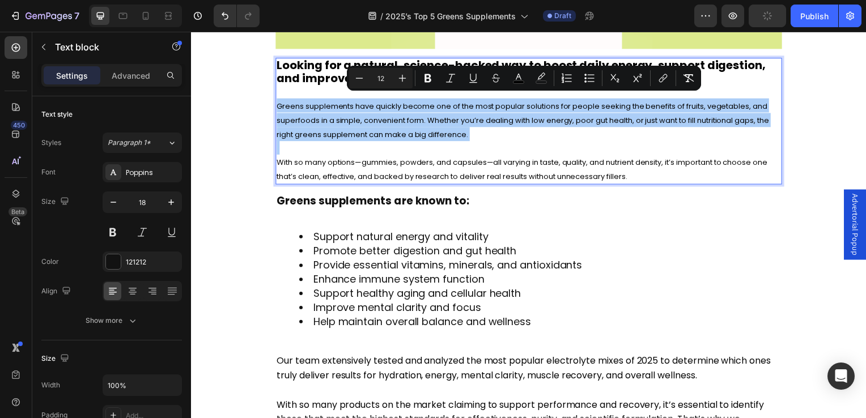
type input "12"
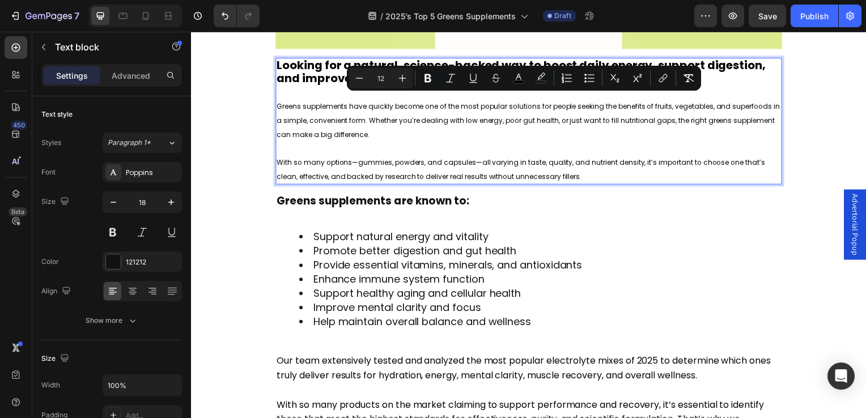
click at [327, 152] on p "With so many options—gummies, powders, and capsules—all varying in taste, quali…" at bounding box center [531, 163] width 508 height 42
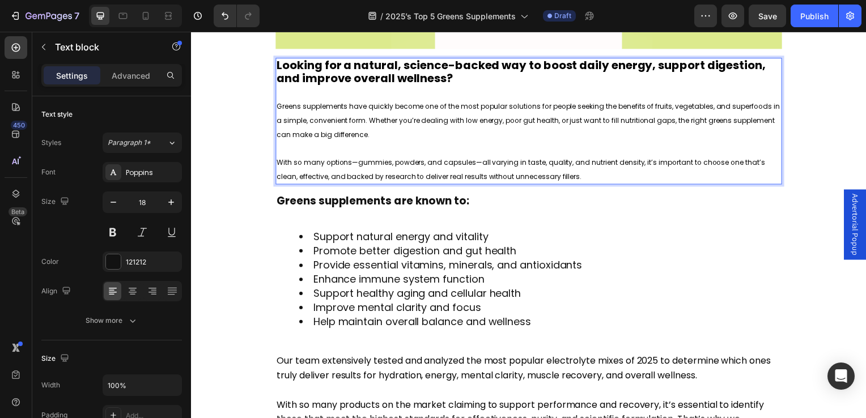
click at [585, 168] on p "With so many options—gummies, powders, and capsules—all varying in taste, quali…" at bounding box center [531, 163] width 508 height 42
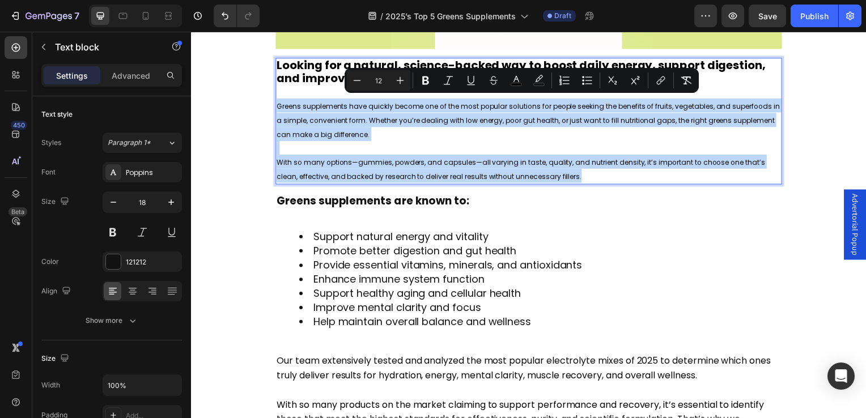
drag, startPoint x: 583, startPoint y: 176, endPoint x: 276, endPoint y: 104, distance: 316.3
click at [276, 104] on div "Looking for a natural, science-backed way to boost daily energy, support digest…" at bounding box center [531, 122] width 510 height 128
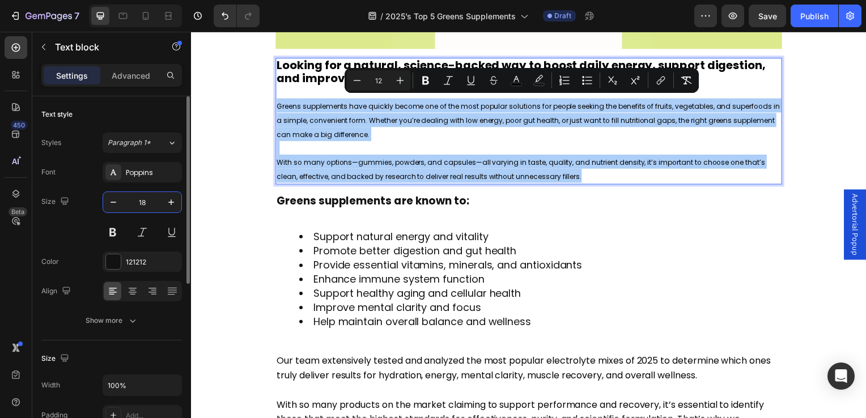
click at [139, 205] on input "18" at bounding box center [142, 202] width 37 height 20
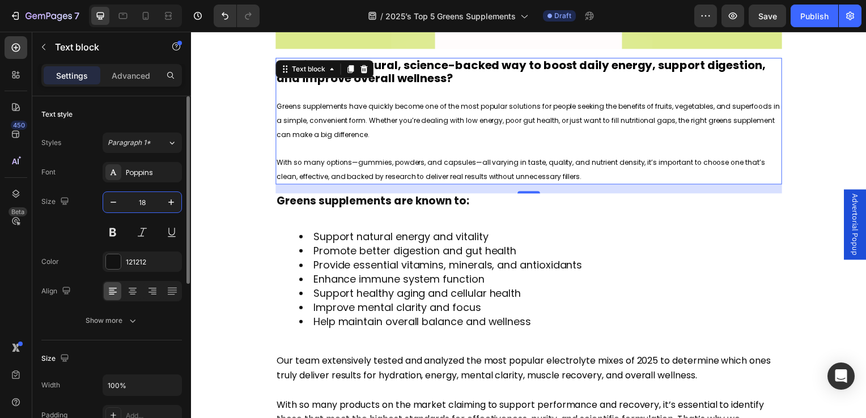
click at [139, 205] on input "18" at bounding box center [142, 202] width 37 height 20
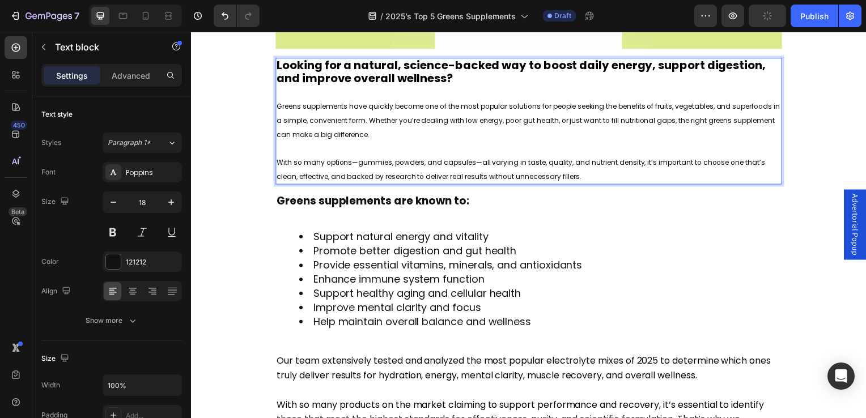
click at [607, 172] on p "With so many options—gummies, powders, and capsules—all varying in taste, quali…" at bounding box center [531, 163] width 508 height 42
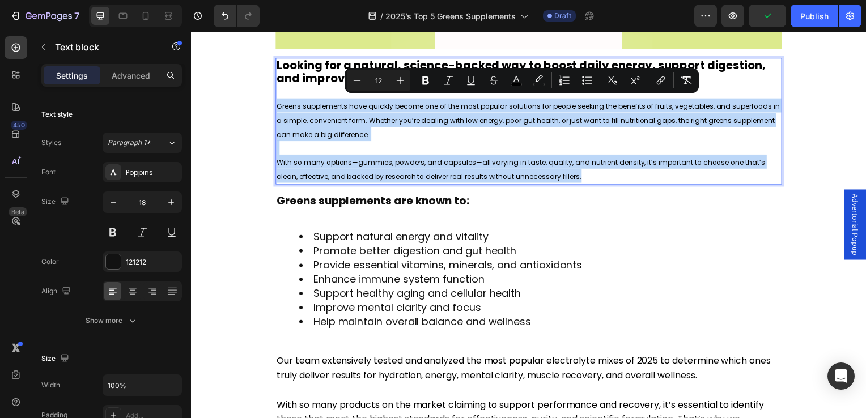
drag, startPoint x: 592, startPoint y: 173, endPoint x: 279, endPoint y: 102, distance: 321.0
click at [279, 102] on div "Looking for a natural, science-backed way to boost daily energy, support digest…" at bounding box center [531, 122] width 510 height 128
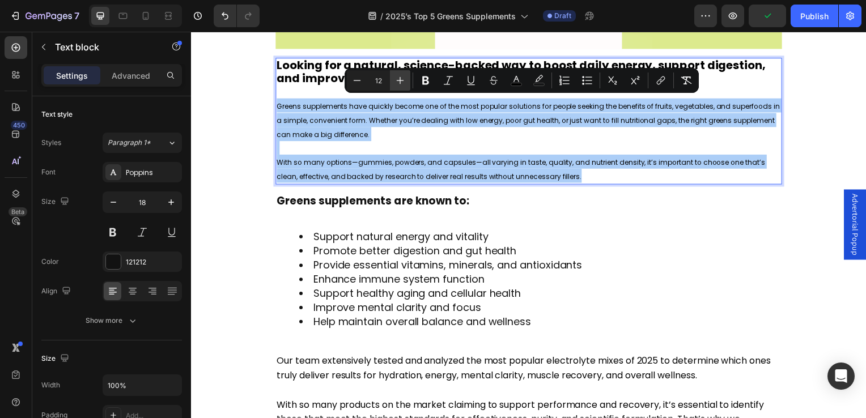
click at [390, 81] on button "Plus" at bounding box center [400, 80] width 20 height 20
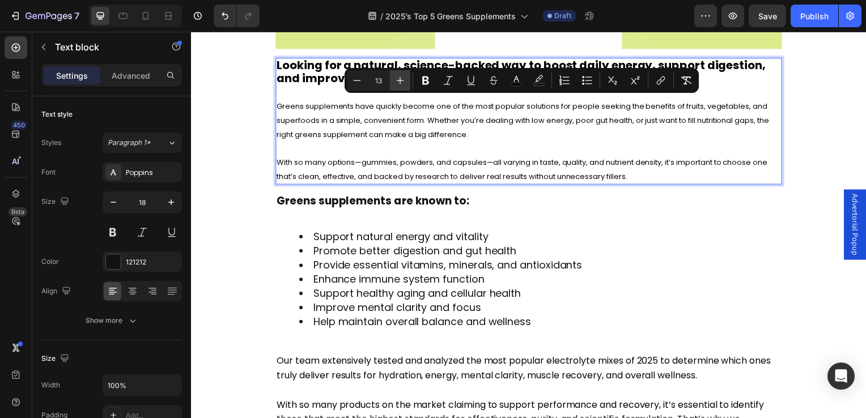
click at [391, 81] on button "Plus" at bounding box center [400, 80] width 20 height 20
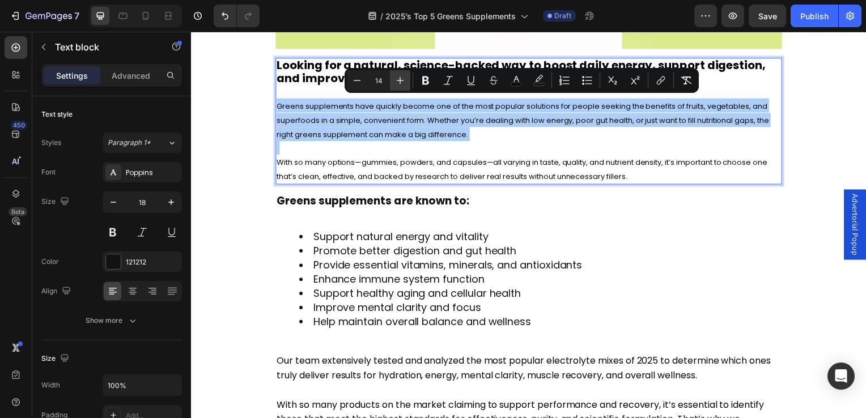
click at [391, 81] on button "Plus" at bounding box center [400, 80] width 20 height 20
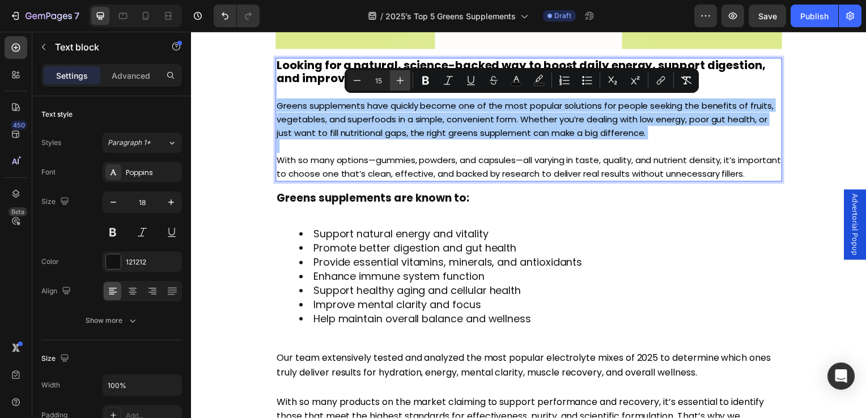
click at [391, 81] on button "Plus" at bounding box center [400, 80] width 20 height 20
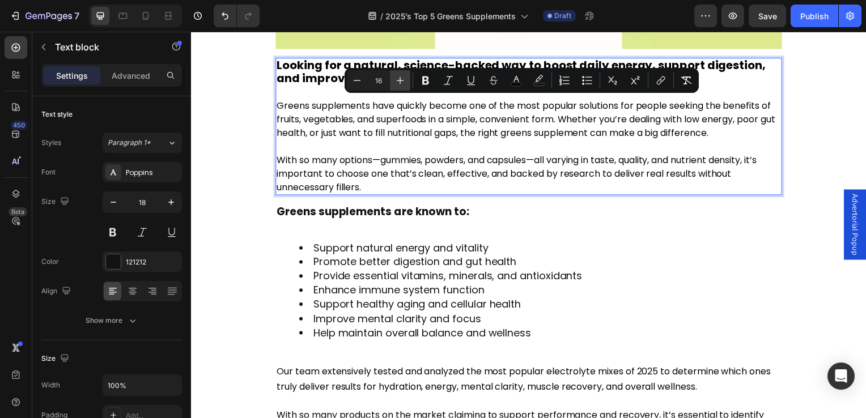
click at [391, 81] on button "Plus" at bounding box center [400, 80] width 20 height 20
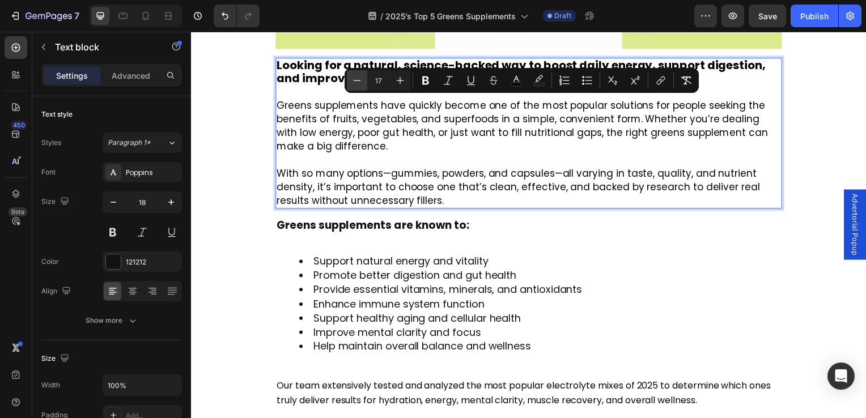
click at [359, 80] on icon "Editor contextual toolbar" at bounding box center [357, 80] width 11 height 11
type input "16"
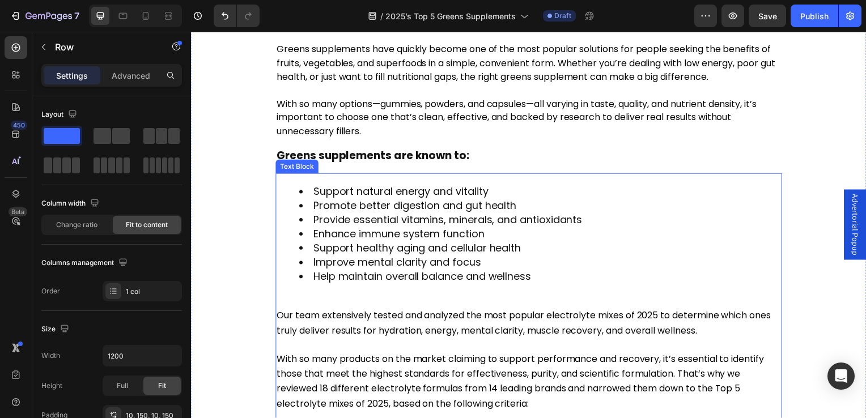
scroll to position [545, 0]
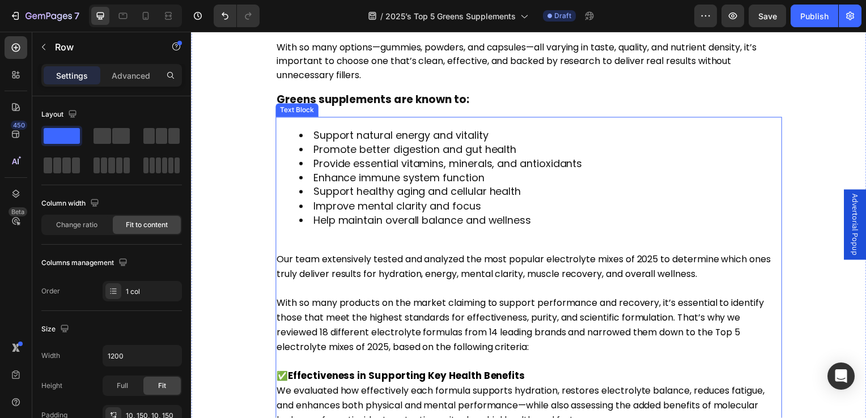
click at [311, 265] on span "Our team extensively tested and analyzed the most popular electrolyte mixes of …" at bounding box center [526, 269] width 498 height 28
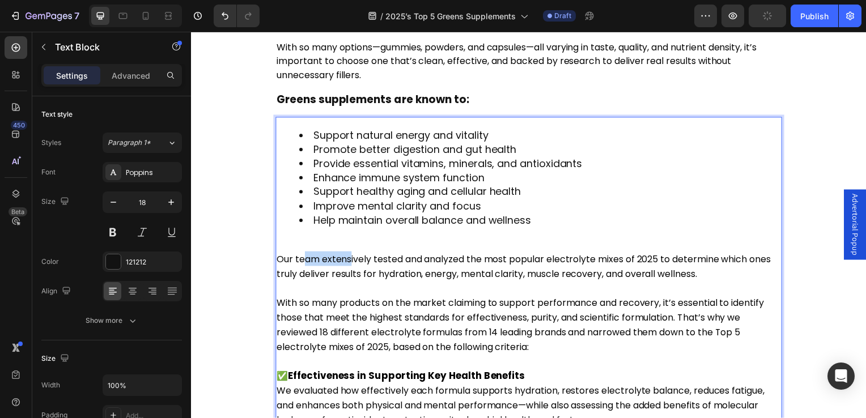
drag, startPoint x: 303, startPoint y: 259, endPoint x: 350, endPoint y: 263, distance: 47.2
click at [350, 263] on span "Our team extensively tested and analyzed the most popular electrolyte mixes of …" at bounding box center [526, 269] width 498 height 28
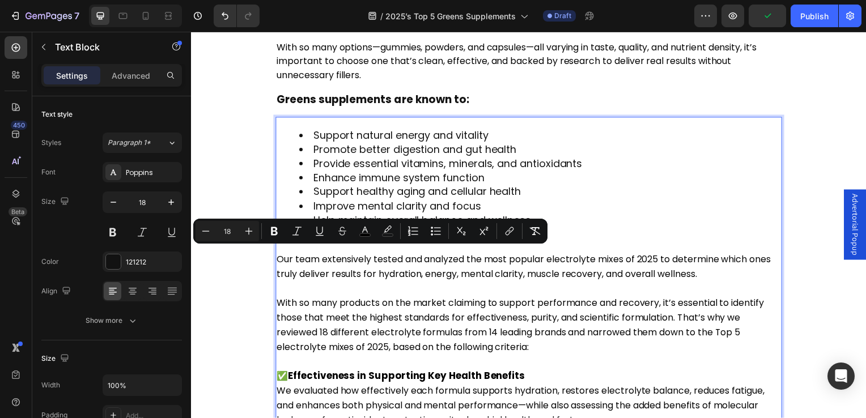
click at [358, 283] on p "Rich Text Editor. Editing area: main" at bounding box center [531, 290] width 508 height 14
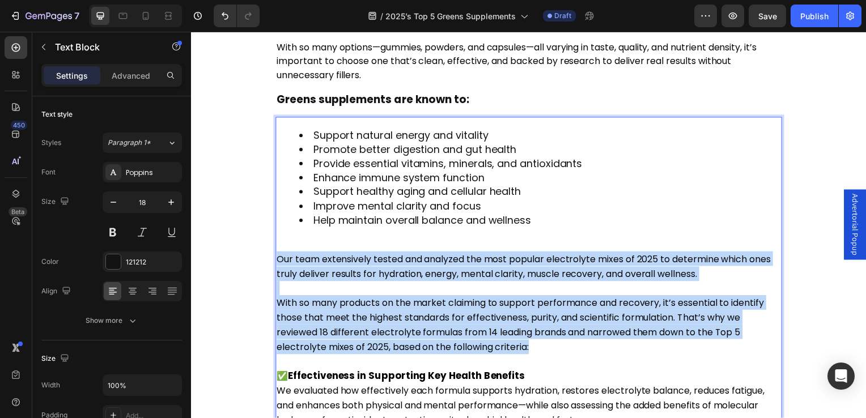
drag, startPoint x: 539, startPoint y: 350, endPoint x: 280, endPoint y: 258, distance: 275.6
click at [280, 258] on div "Support natural energy and vitality Promote better digestion and gut health Pro…" at bounding box center [531, 349] width 510 height 462
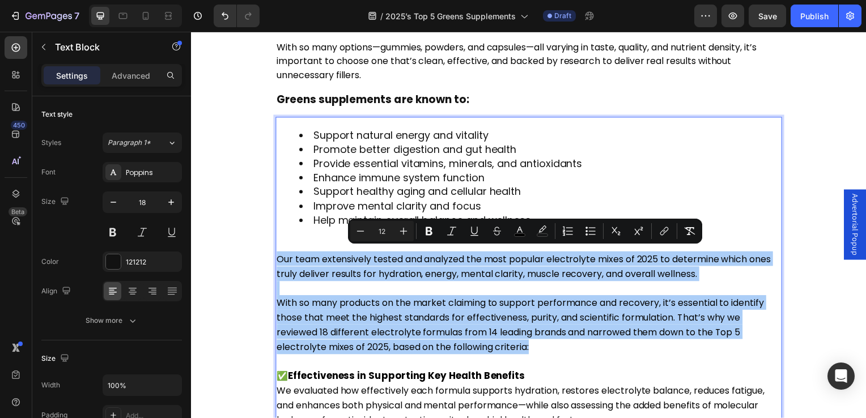
click at [381, 232] on input "12" at bounding box center [382, 232] width 23 height 14
click at [388, 232] on input "12" at bounding box center [382, 232] width 23 height 14
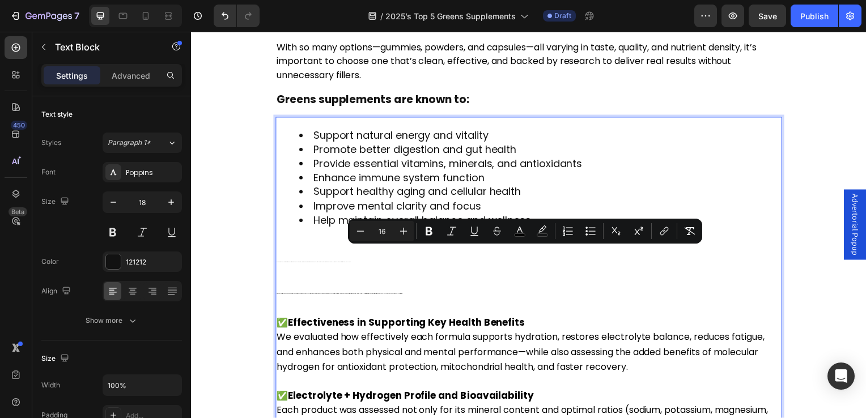
type input "16"
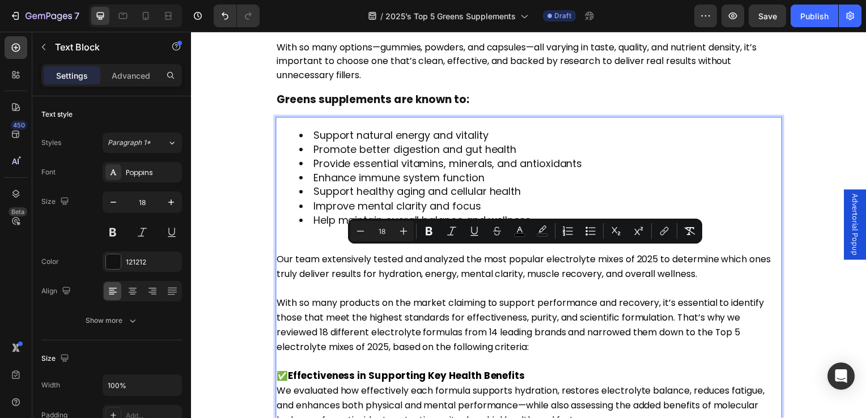
click at [393, 287] on p "Rich Text Editor. Editing area: main" at bounding box center [531, 290] width 508 height 14
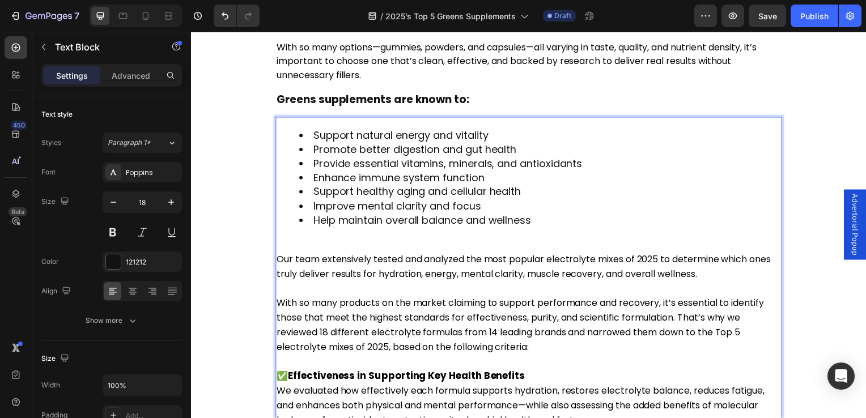
scroll to position [602, 0]
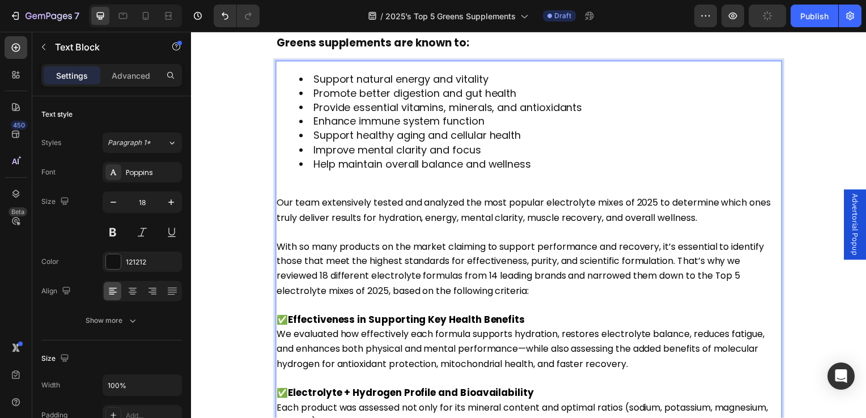
click at [355, 242] on span "With so many products on the market claiming to support performance and recover…" at bounding box center [522, 271] width 491 height 58
click at [534, 283] on p "With so many products on the market claiming to support performance and recover…" at bounding box center [531, 271] width 508 height 60
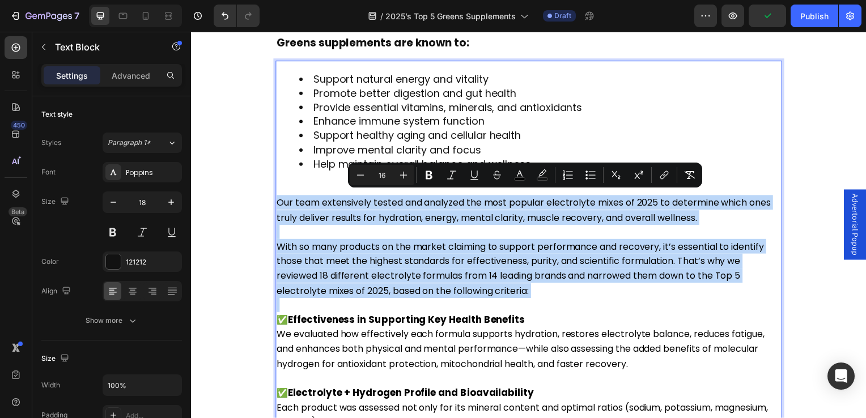
drag, startPoint x: 534, startPoint y: 283, endPoint x: 286, endPoint y: 201, distance: 261.8
click at [286, 201] on div "Support natural energy and vitality Promote better digestion and gut health Pro…" at bounding box center [531, 292] width 510 height 462
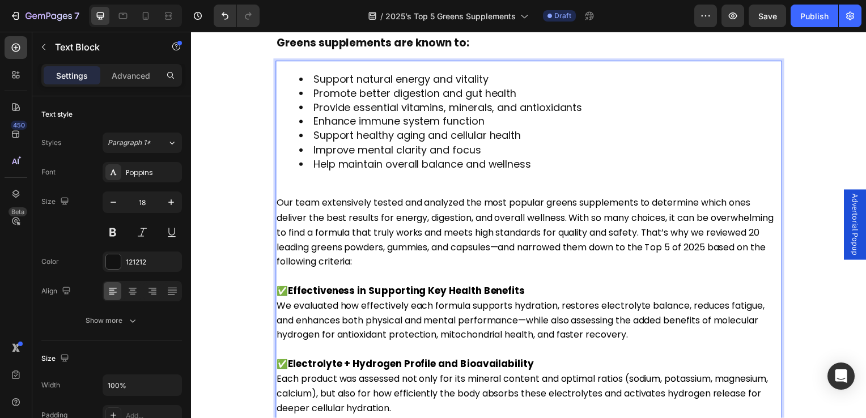
click at [734, 217] on p "Our team extensively tested and analyzed the most popular greens supplements to…" at bounding box center [531, 234] width 508 height 74
click at [572, 214] on span "Our team extensively tested and analyzed the most popular greens supplements to…" at bounding box center [527, 234] width 501 height 73
click at [578, 214] on span "Our team extensively tested and analyzed the most popular greens supplements to…" at bounding box center [527, 234] width 501 height 73
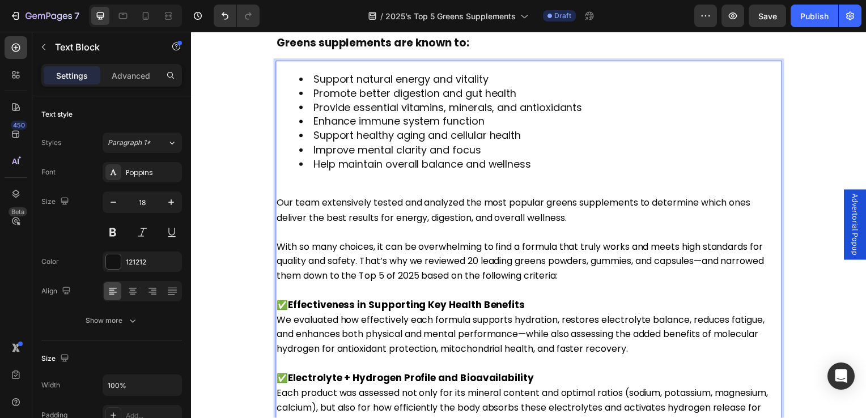
scroll to position [545, 0]
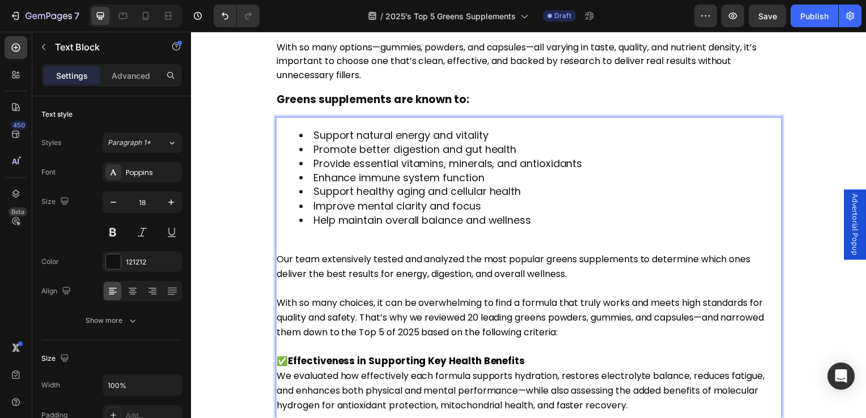
click at [454, 215] on span "Help maintain overall balance and wellness" at bounding box center [423, 222] width 219 height 14
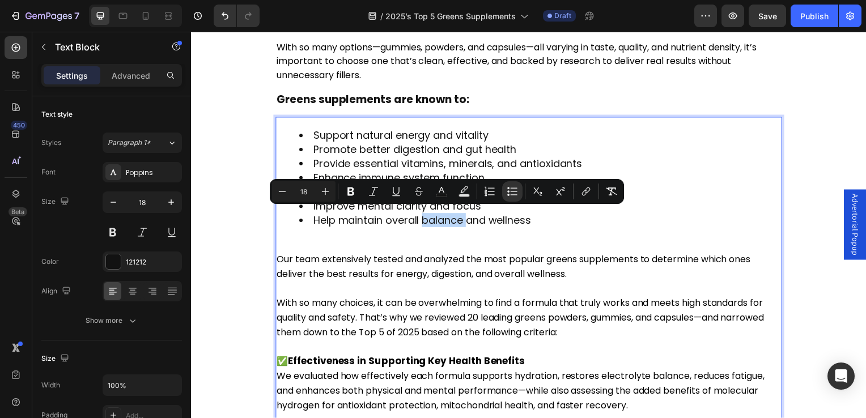
type input "16"
click at [433, 242] on div "Support natural energy and vitality Promote better digestion and gut health Pro…" at bounding box center [531, 341] width 510 height 447
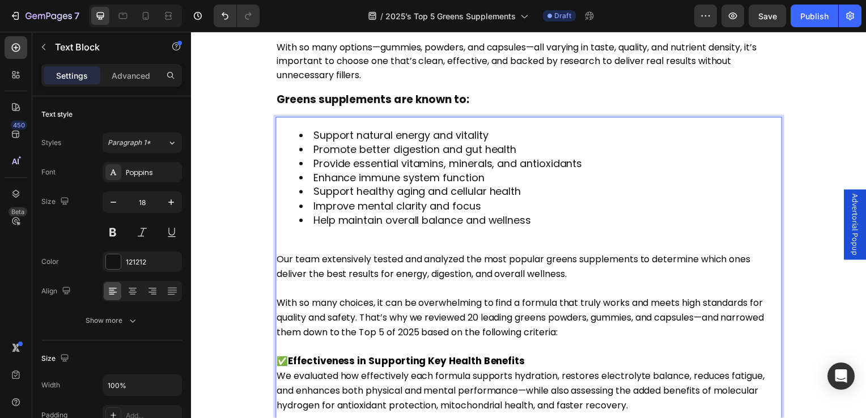
click at [336, 266] on span "Our team extensively tested and analyzed the most popular greens supplements to…" at bounding box center [515, 269] width 477 height 28
drag, startPoint x: 336, startPoint y: 266, endPoint x: 442, endPoint y: 276, distance: 107.0
click at [442, 276] on span "Our team extensively tested and analyzed the most popular greens supplements to…" at bounding box center [515, 269] width 477 height 28
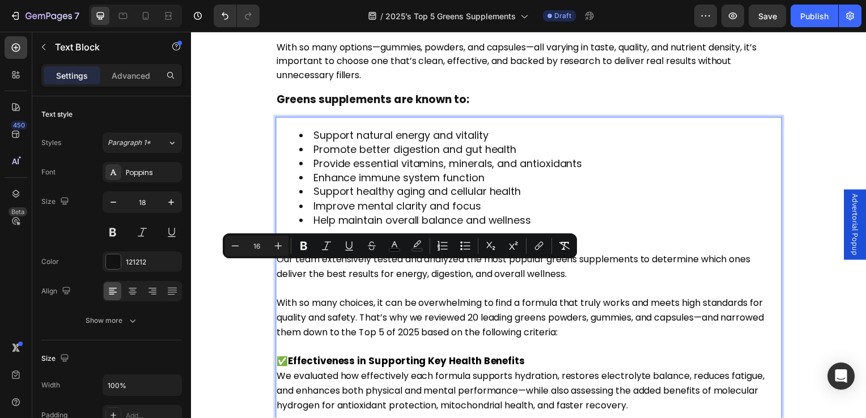
click at [612, 335] on p "With so many choices, it can be overwhelming to find a formula that truly works…" at bounding box center [531, 320] width 508 height 45
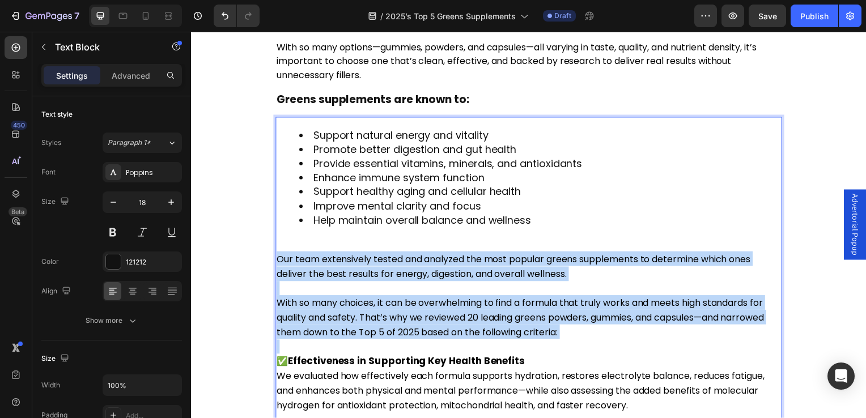
drag, startPoint x: 612, startPoint y: 335, endPoint x: 280, endPoint y: 256, distance: 341.3
click at [280, 256] on div "Support natural energy and vitality Promote better digestion and gut health Pro…" at bounding box center [531, 341] width 510 height 447
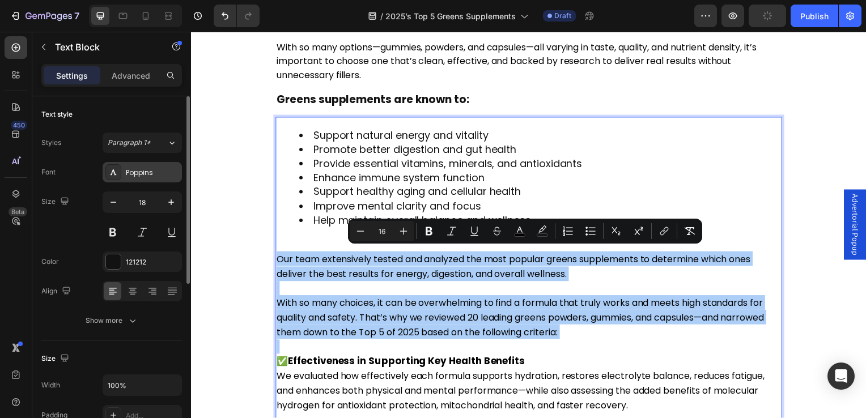
click at [136, 173] on div "Poppins" at bounding box center [152, 173] width 53 height 10
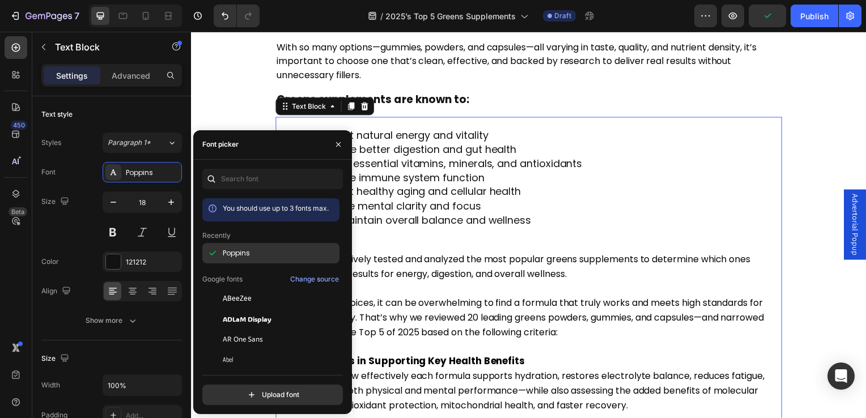
click at [230, 251] on span "Poppins" at bounding box center [236, 253] width 27 height 10
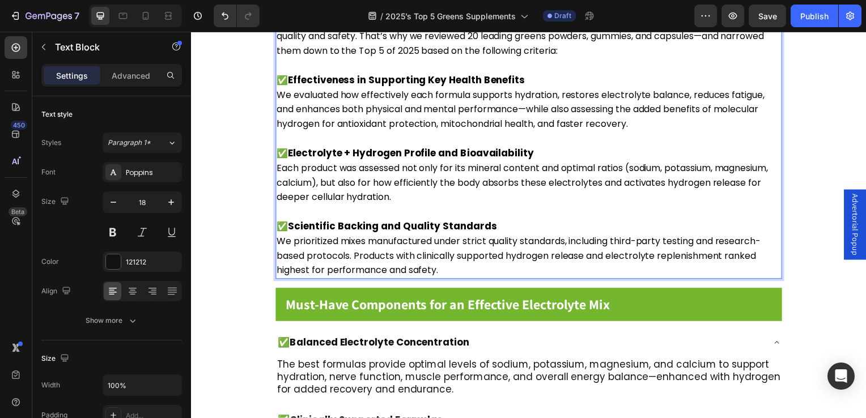
scroll to position [942, 0]
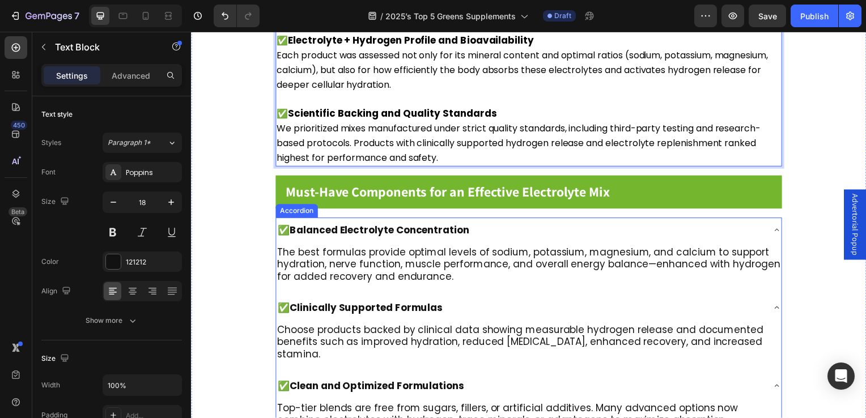
click at [348, 225] on span "Balanced Electrolyte Concentration" at bounding box center [380, 232] width 181 height 14
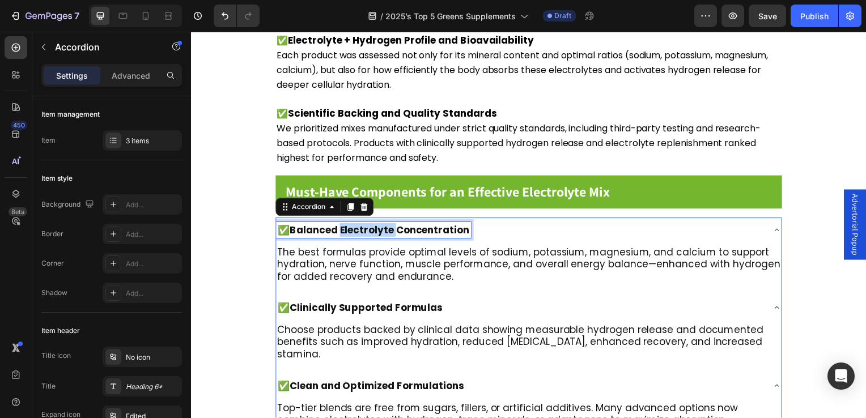
click at [361, 225] on span "Balanced Electrolyte Concentration" at bounding box center [380, 232] width 181 height 14
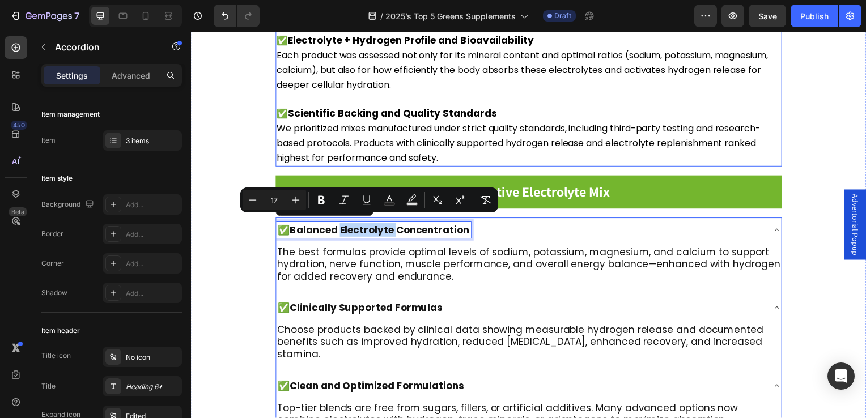
click at [348, 108] on strong "Scientific Backing and Quality Standards" at bounding box center [394, 115] width 210 height 14
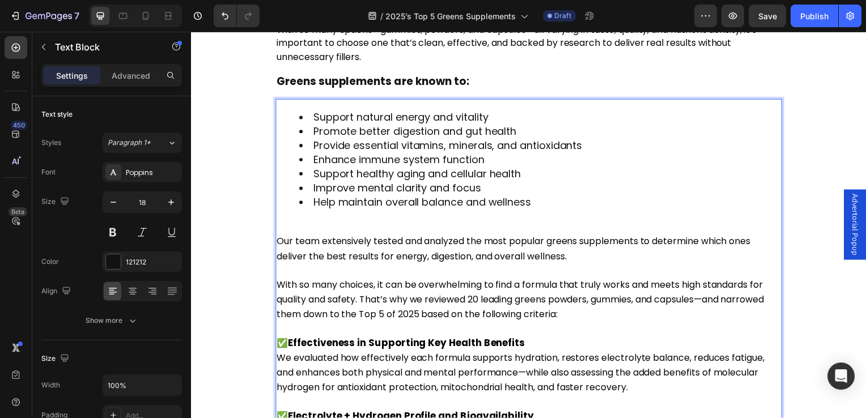
scroll to position [733, 0]
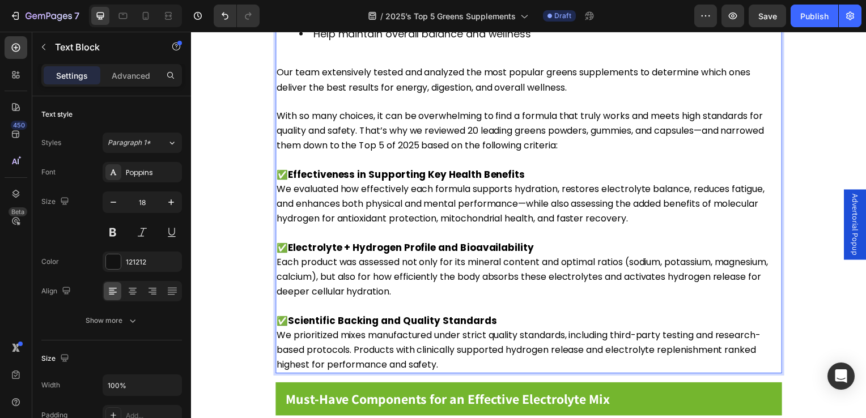
click at [346, 172] on strong "Effectiveness in Supporting Key Health Benefits" at bounding box center [408, 176] width 239 height 14
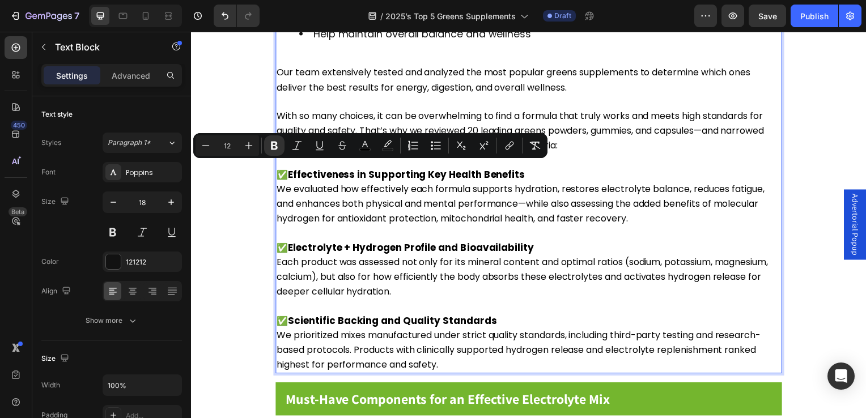
click at [326, 193] on span "We evaluated how effectively each formula supports hydration, restores electrol…" at bounding box center [523, 205] width 492 height 43
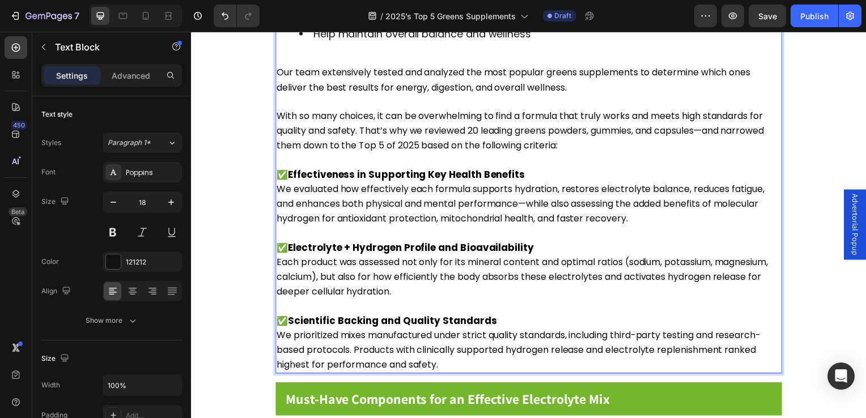
scroll to position [790, 0]
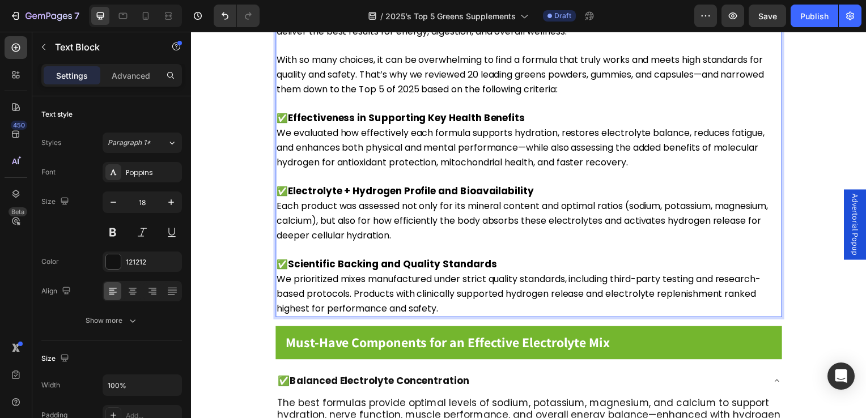
click at [316, 113] on strong "Effectiveness in Supporting Key Health Benefits" at bounding box center [408, 119] width 239 height 14
click at [332, 158] on span "We evaluated how effectively each formula supports hydration, restores electrol…" at bounding box center [523, 149] width 492 height 43
click at [294, 115] on strong "Effectiveness in Supporting Key Health Benefits" at bounding box center [408, 119] width 239 height 14
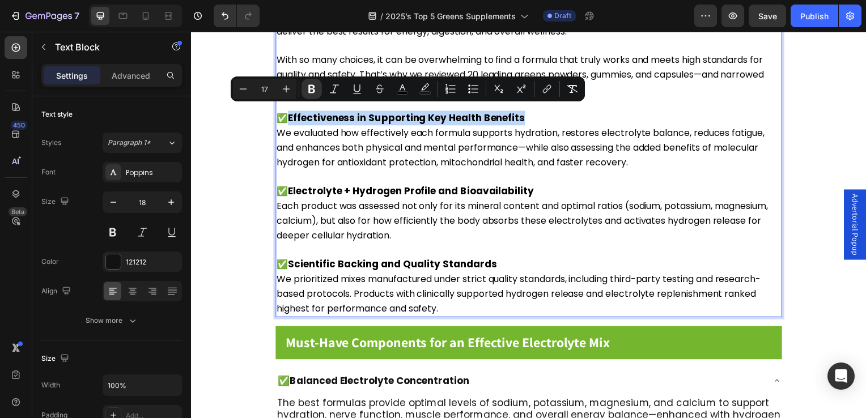
drag, startPoint x: 294, startPoint y: 115, endPoint x: 518, endPoint y: 117, distance: 223.4
click at [518, 117] on strong "Effectiveness in Supporting Key Health Benefits" at bounding box center [408, 119] width 239 height 14
click at [266, 90] on input "17" at bounding box center [264, 89] width 23 height 14
click at [283, 91] on icon "Editor contextual toolbar" at bounding box center [286, 88] width 11 height 11
type input "12"
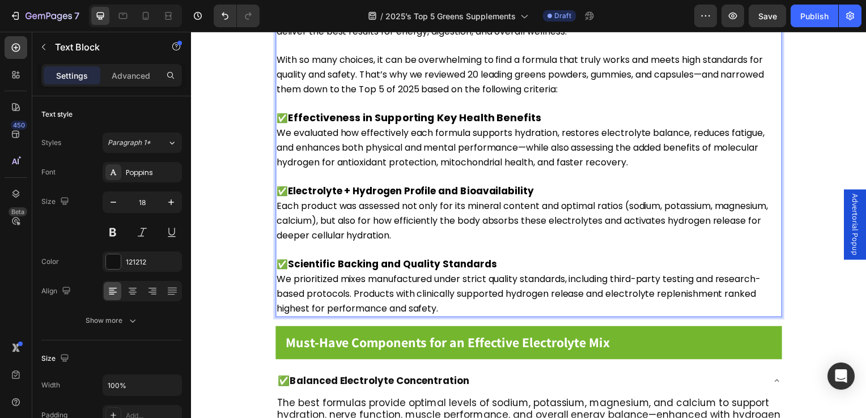
click at [293, 187] on strong "Electrolyte + Hydrogen Profile and Bioavailability" at bounding box center [413, 193] width 248 height 14
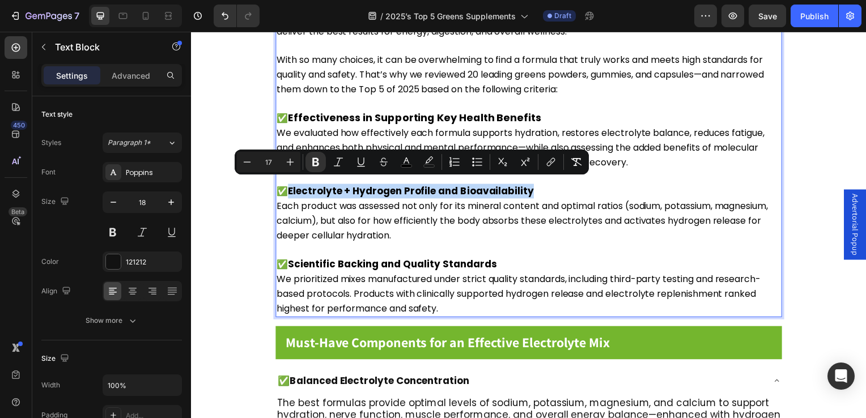
drag, startPoint x: 293, startPoint y: 187, endPoint x: 517, endPoint y: 182, distance: 224.0
click at [517, 186] on strong "Electrolyte + Hydrogen Profile and Bioavailability" at bounding box center [413, 193] width 248 height 14
click at [293, 164] on icon "Editor contextual toolbar" at bounding box center [290, 161] width 11 height 11
type input "17"
click at [302, 265] on strong "Scientific Backing and Quality Standards" at bounding box center [394, 267] width 210 height 14
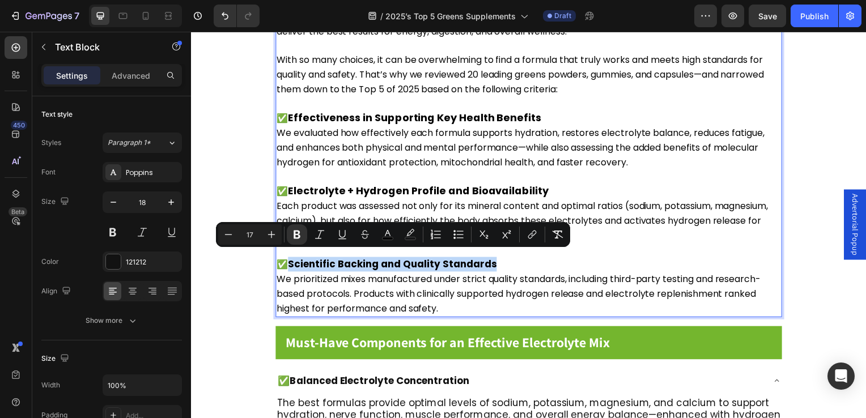
drag, startPoint x: 302, startPoint y: 265, endPoint x: 482, endPoint y: 265, distance: 180.3
click at [482, 265] on strong "Scientific Backing and Quality Standards" at bounding box center [394, 267] width 210 height 14
click at [274, 235] on icon "Editor contextual toolbar" at bounding box center [271, 234] width 11 height 11
type input "18"
click at [410, 291] on span "We prioritized mixes manufactured under strict quality standards, including thi…" at bounding box center [521, 296] width 488 height 43
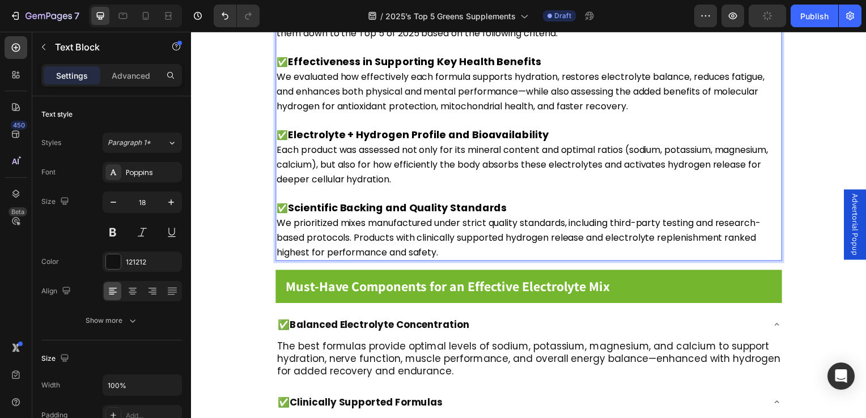
scroll to position [903, 0]
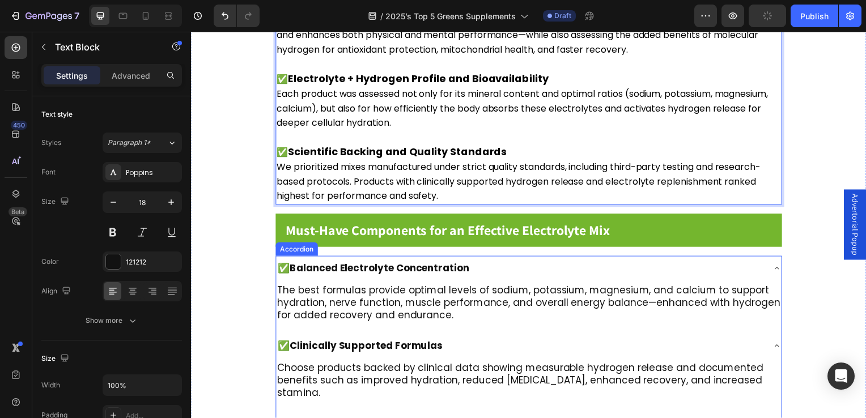
click at [321, 264] on span "Balanced Electrolyte Concentration" at bounding box center [380, 271] width 181 height 14
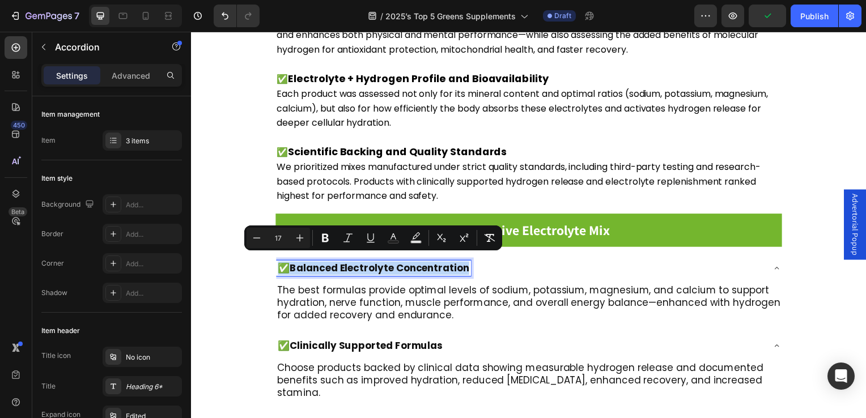
drag, startPoint x: 321, startPoint y: 261, endPoint x: 332, endPoint y: 264, distance: 11.0
click at [332, 264] on span "Balanced Electrolyte Concentration" at bounding box center [380, 271] width 181 height 14
click at [297, 239] on icon "Editor contextual toolbar" at bounding box center [299, 237] width 11 height 11
type input "18"
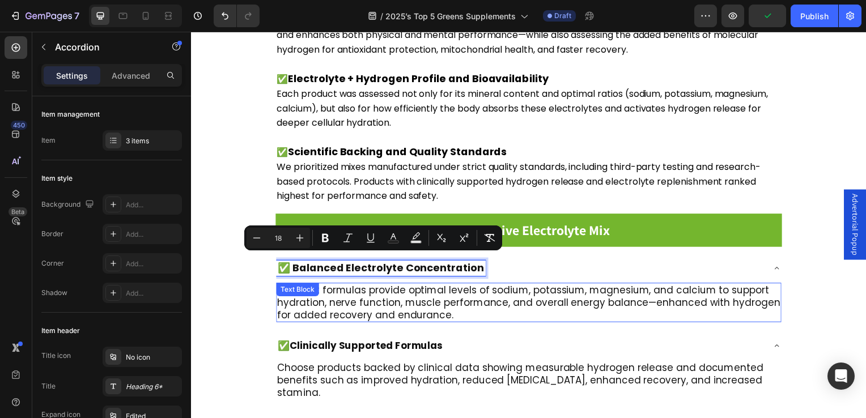
click at [359, 299] on p "The best formulas provide optimal levels of sodium, potassium, magnesium, and c…" at bounding box center [531, 304] width 507 height 37
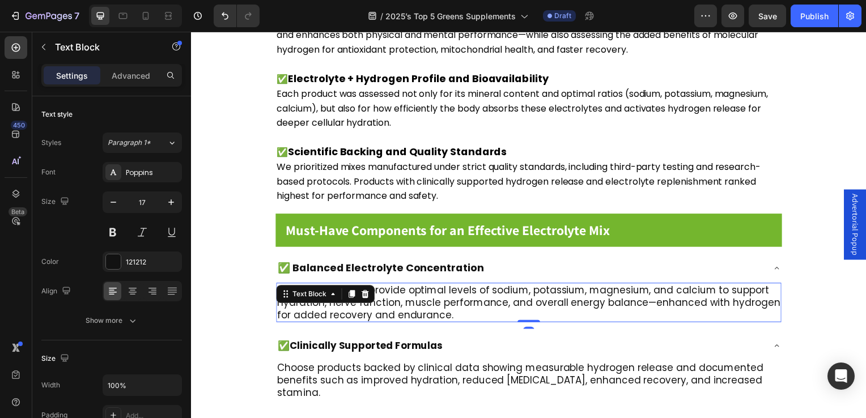
scroll to position [960, 0]
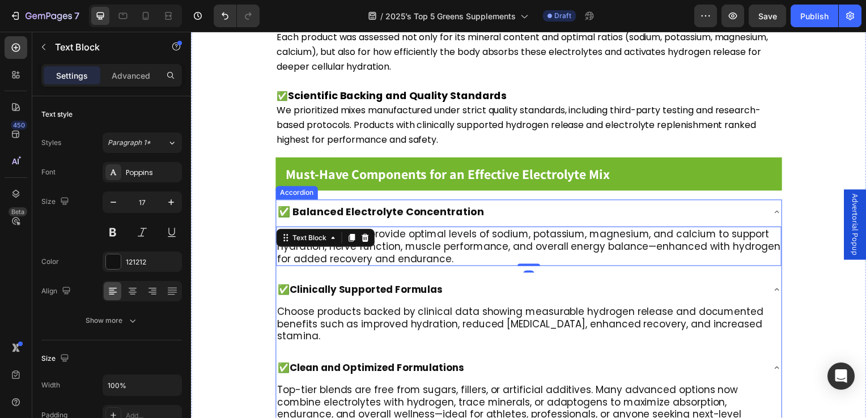
click at [336, 290] on span "Clinically Supported Formulas" at bounding box center [367, 292] width 154 height 14
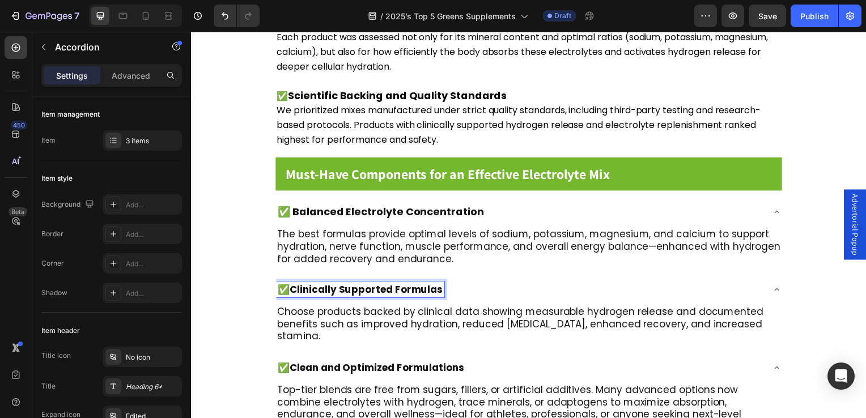
click at [290, 286] on p "✅ Clinically Supported Formulas" at bounding box center [361, 292] width 166 height 12
click at [446, 287] on div "✅ Clinically Supported Formulas" at bounding box center [522, 292] width 491 height 16
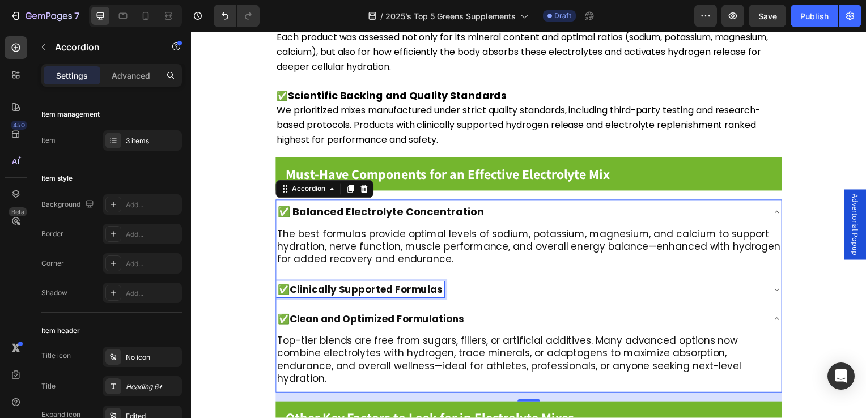
click at [440, 286] on span "Clinically Supported Formulas" at bounding box center [367, 292] width 154 height 14
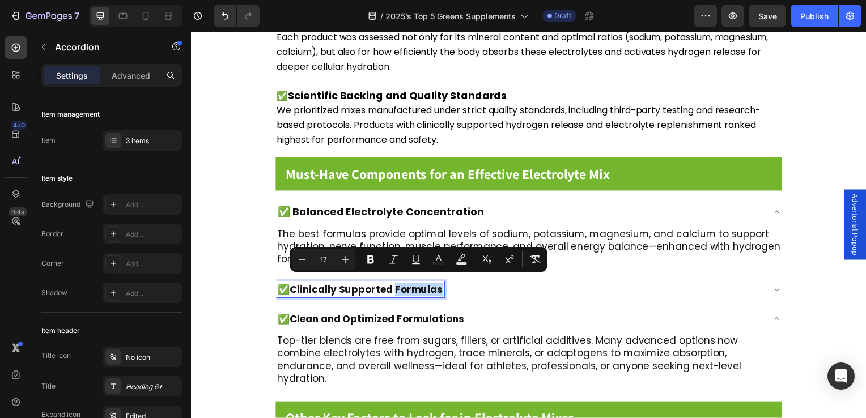
click at [399, 292] on div "✅ Clinically Supported Formulas" at bounding box center [362, 292] width 170 height 16
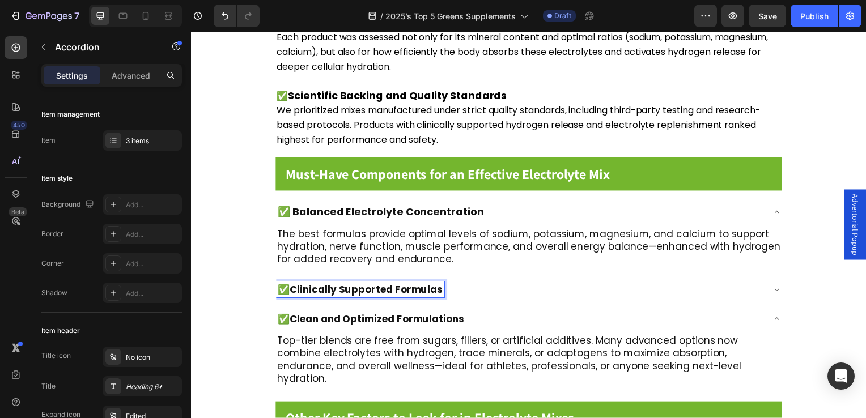
click at [278, 286] on p "✅ Clinically Supported Formulas" at bounding box center [361, 292] width 166 height 12
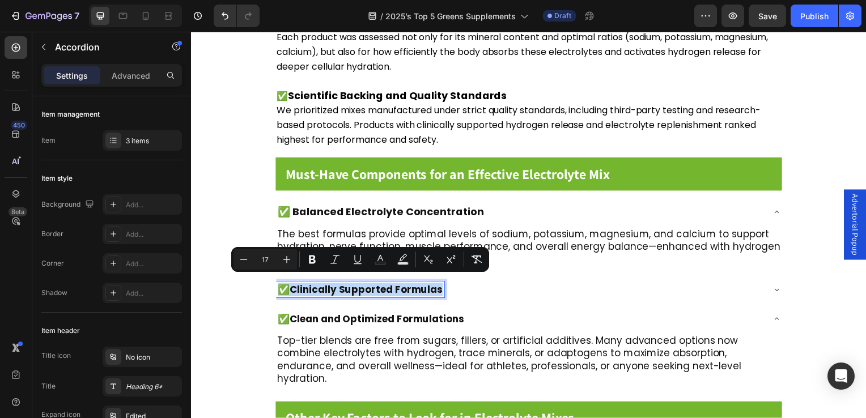
drag, startPoint x: 278, startPoint y: 286, endPoint x: 437, endPoint y: 277, distance: 159.0
click at [437, 284] on div "✅ Clinically Supported Formulas" at bounding box center [362, 292] width 170 height 16
click at [289, 262] on icon "Editor contextual toolbar" at bounding box center [286, 259] width 11 height 11
type input "18"
click at [306, 318] on span "Clean and Optimized Formulations" at bounding box center [378, 322] width 176 height 14
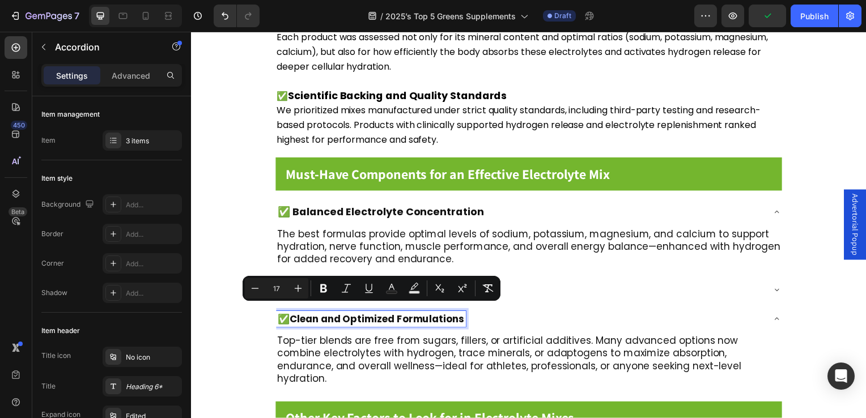
drag, startPoint x: 278, startPoint y: 315, endPoint x: 466, endPoint y: 320, distance: 188.3
click at [466, 320] on div "✅ Clean and Optimized Formulations" at bounding box center [372, 322] width 191 height 16
drag, startPoint x: 295, startPoint y: 289, endPoint x: 110, endPoint y: 206, distance: 203.0
click at [295, 289] on icon "Editor contextual toolbar" at bounding box center [298, 288] width 11 height 11
type input "18"
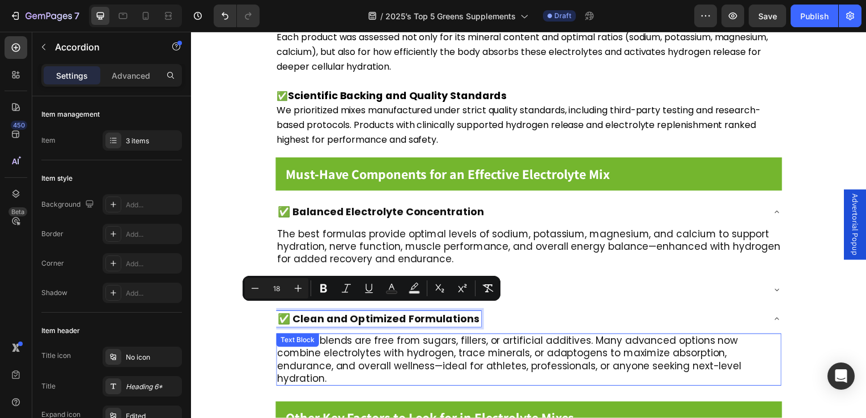
click at [396, 337] on p "Top-tier blends are free from sugars, fillers, or artificial additives. Many ad…" at bounding box center [531, 362] width 507 height 50
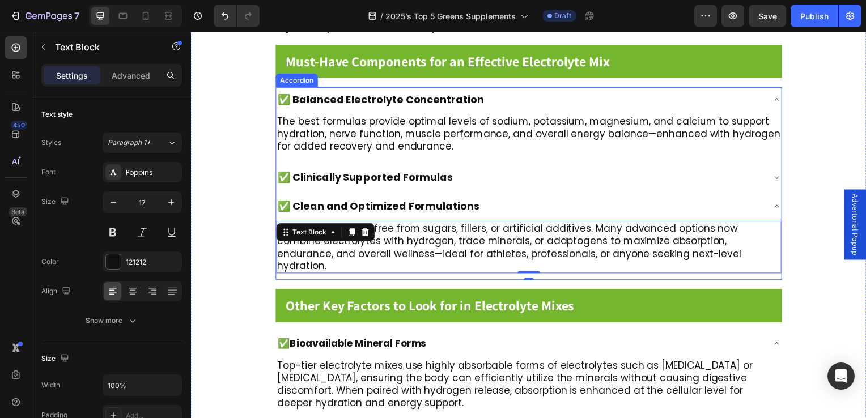
scroll to position [1130, 0]
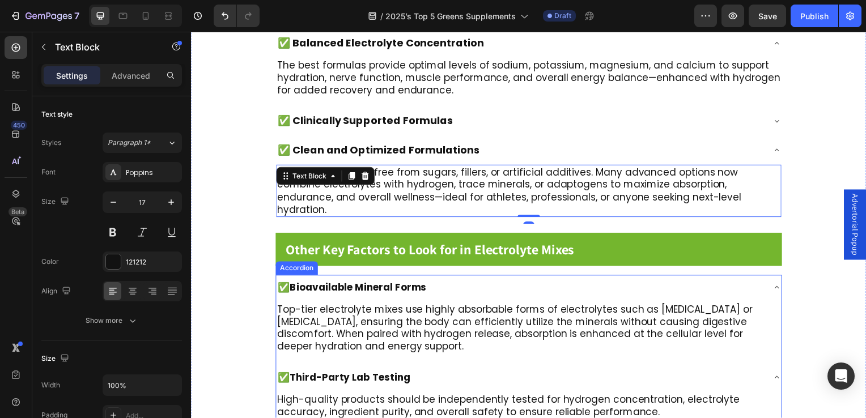
click at [335, 283] on span "Bioavailable Mineral Forms" at bounding box center [359, 290] width 138 height 14
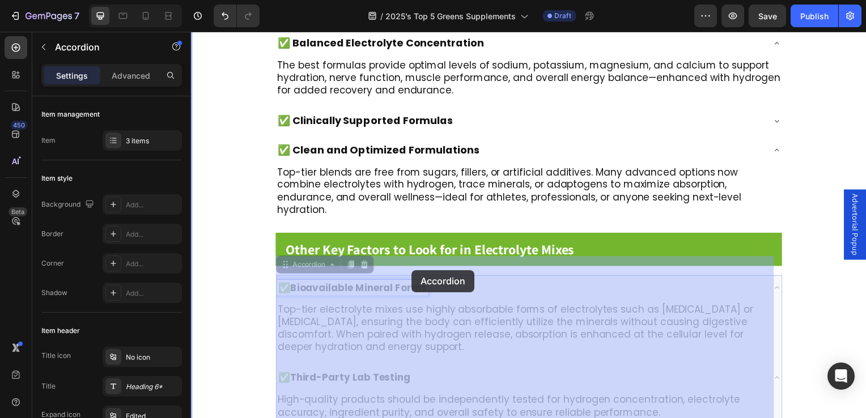
drag, startPoint x: 278, startPoint y: 273, endPoint x: 418, endPoint y: 272, distance: 140.0
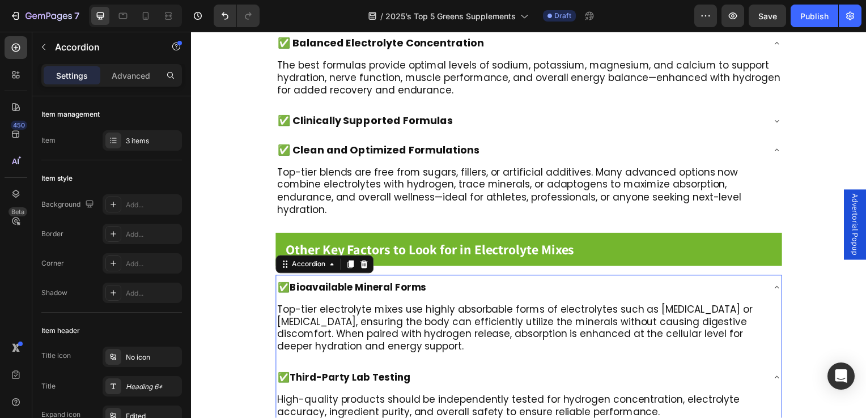
click at [430, 282] on div "✅ Bioavailable Mineral Forms" at bounding box center [522, 290] width 491 height 16
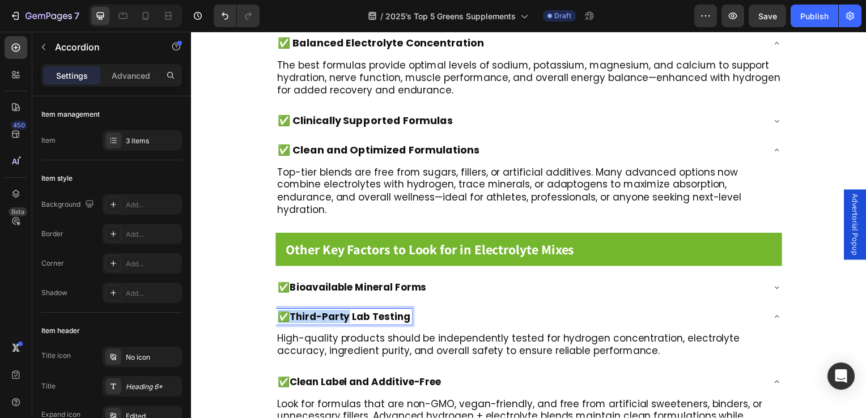
drag, startPoint x: 428, startPoint y: 270, endPoint x: 346, endPoint y: 270, distance: 81.6
click at [346, 283] on span "Bioavailable Mineral Forms" at bounding box center [359, 290] width 138 height 14
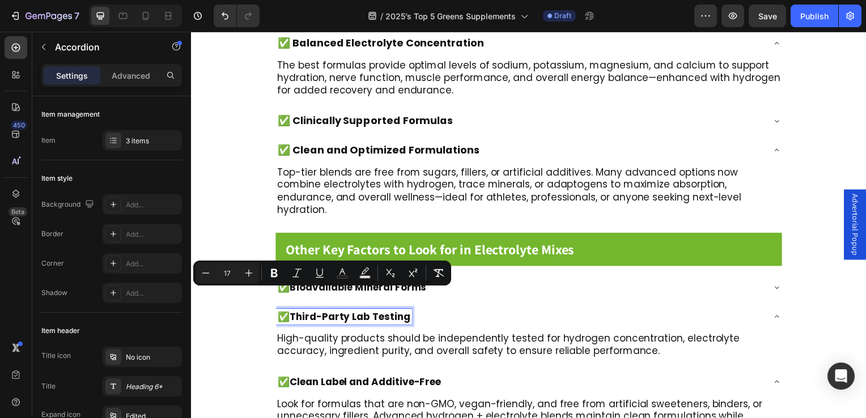
click at [376, 312] on span "Third-Party Lab Testing" at bounding box center [350, 319] width 121 height 14
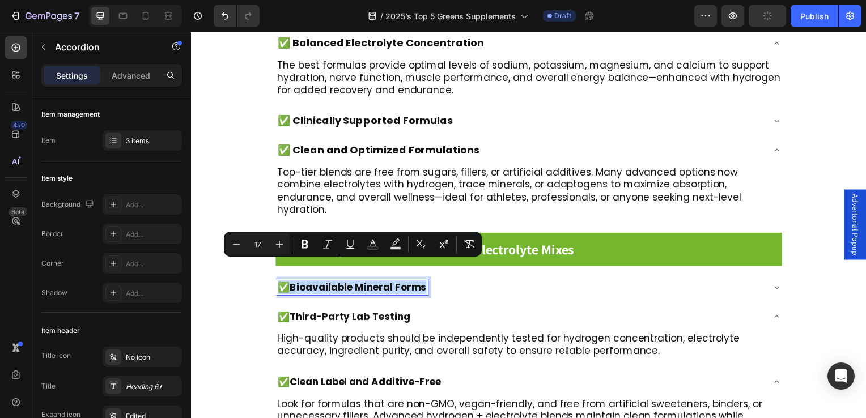
drag, startPoint x: 281, startPoint y: 272, endPoint x: 428, endPoint y: 270, distance: 147.4
click at [428, 282] on div "✅ Bioavailable Mineral Forms" at bounding box center [353, 290] width 153 height 16
drag, startPoint x: 283, startPoint y: 244, endPoint x: 103, endPoint y: 230, distance: 181.5
click at [283, 244] on icon "Editor contextual toolbar" at bounding box center [279, 244] width 11 height 11
type input "18"
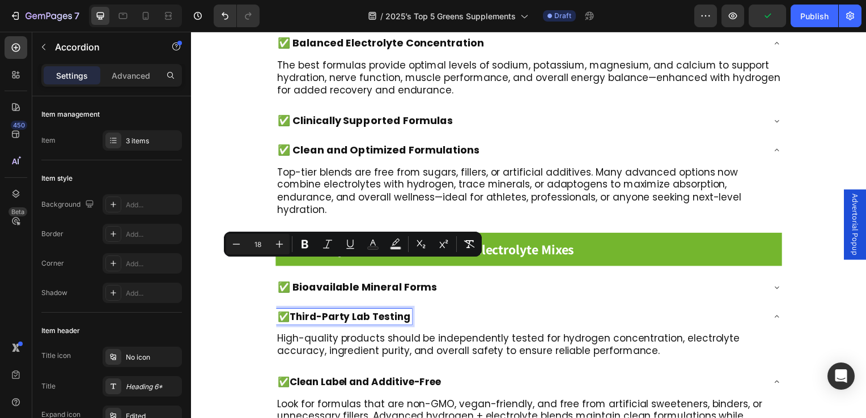
click at [285, 311] on div "✅ Third-Party Lab Testing" at bounding box center [345, 319] width 137 height 16
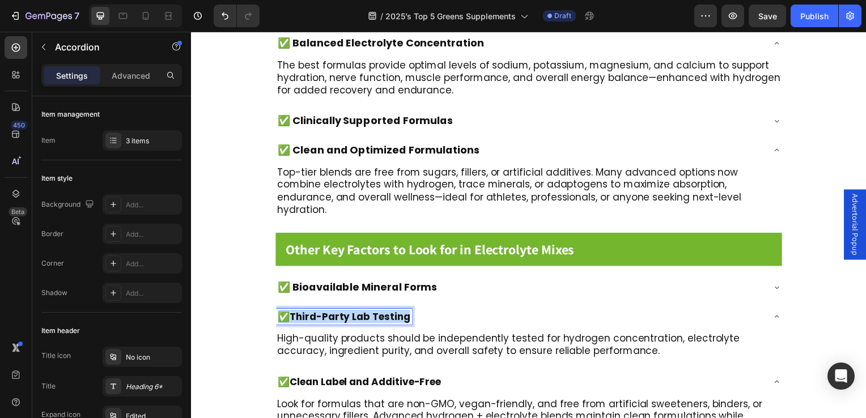
drag, startPoint x: 281, startPoint y: 300, endPoint x: 410, endPoint y: 298, distance: 129.3
click at [410, 311] on div "✅ Third-Party Lab Testing" at bounding box center [345, 319] width 137 height 16
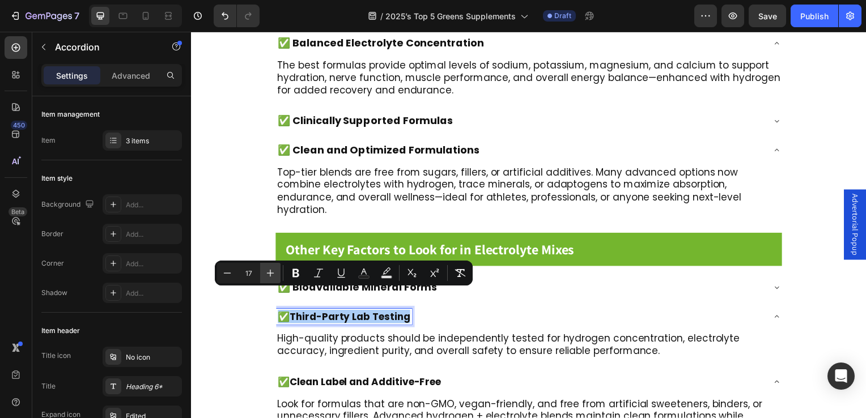
click at [270, 274] on icon "Editor contextual toolbar" at bounding box center [270, 273] width 7 height 7
type input "18"
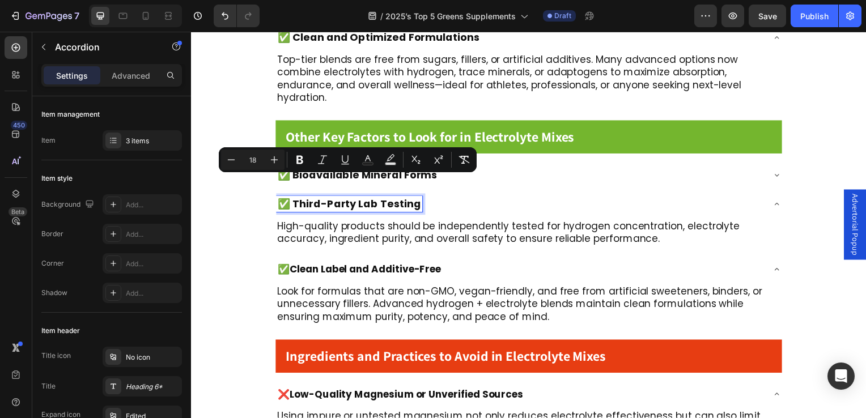
click at [280, 265] on p "✅ Clean Label and Additive-Free" at bounding box center [360, 271] width 164 height 12
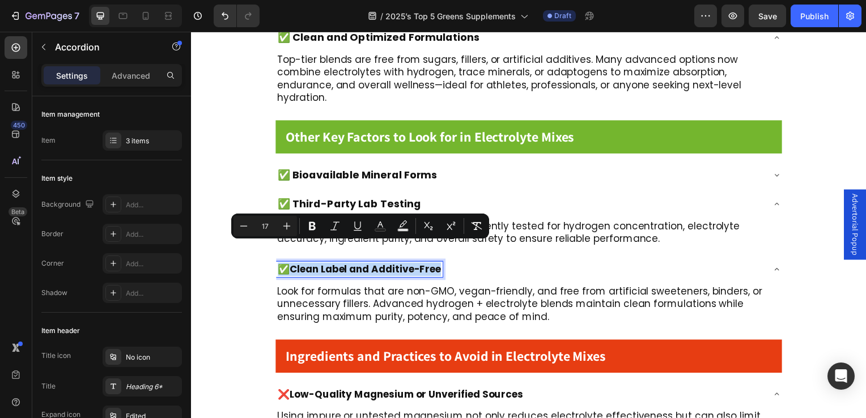
drag, startPoint x: 280, startPoint y: 252, endPoint x: 444, endPoint y: 251, distance: 164.4
click at [444, 264] on div "✅ Clean Label and Additive-Free" at bounding box center [361, 272] width 168 height 16
click at [290, 227] on icon "Editor contextual toolbar" at bounding box center [286, 226] width 11 height 11
type input "18"
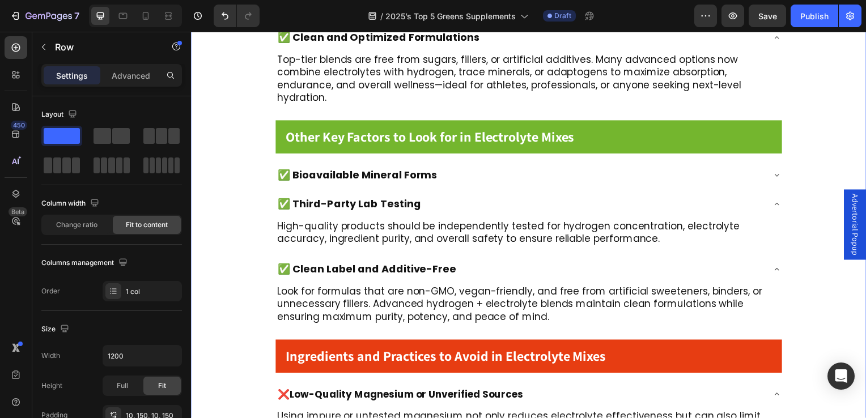
scroll to position [1357, 0]
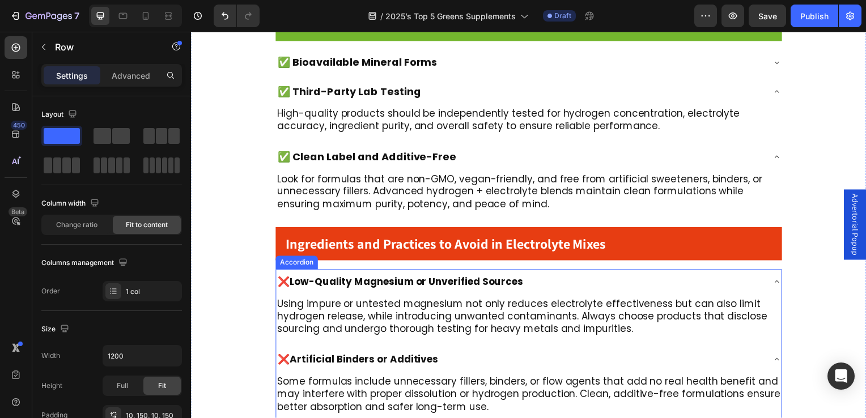
click at [298, 276] on div "❌ Low-Quality Magnesium or Unverified Sources" at bounding box center [402, 284] width 251 height 16
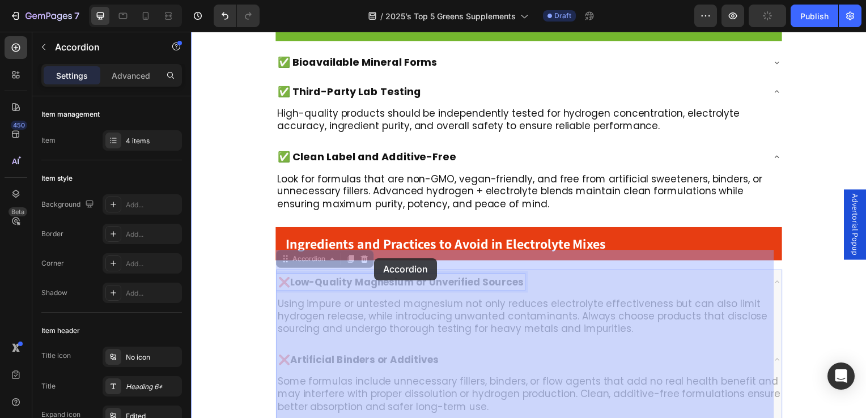
drag, startPoint x: 280, startPoint y: 266, endPoint x: 375, endPoint y: 260, distance: 96.0
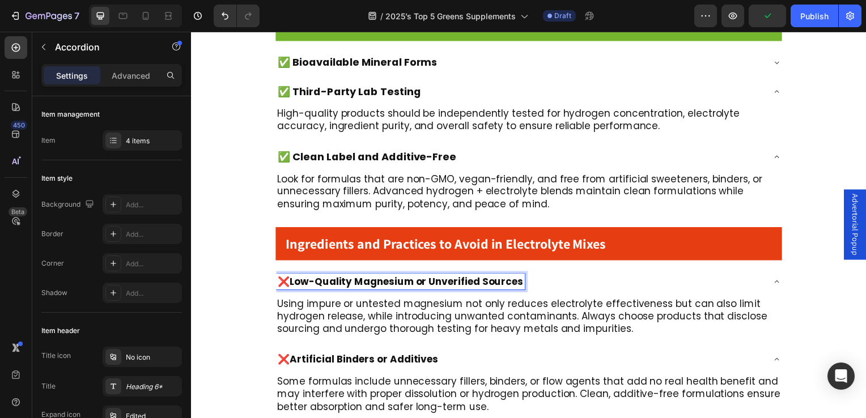
drag, startPoint x: 522, startPoint y: 267, endPoint x: 422, endPoint y: 270, distance: 99.8
drag, startPoint x: 281, startPoint y: 268, endPoint x: 522, endPoint y: 268, distance: 241.0
click at [522, 278] on p "❌ Low-Quality Magnesium or Unverified Sources" at bounding box center [401, 284] width 247 height 12
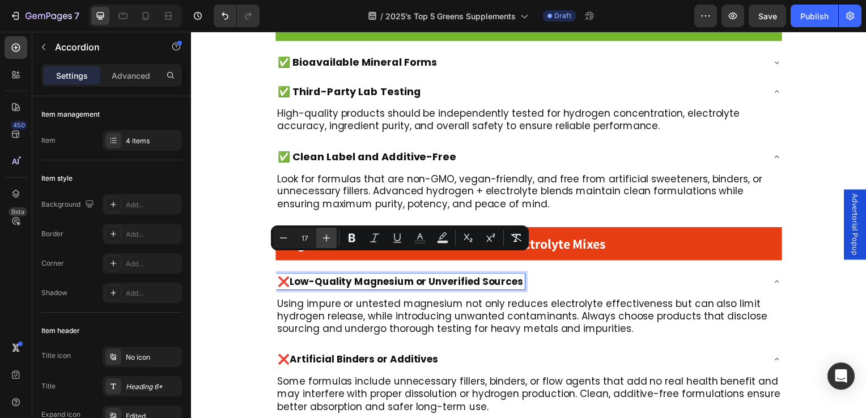
click at [327, 238] on icon "Editor contextual toolbar" at bounding box center [326, 238] width 7 height 7
type input "18"
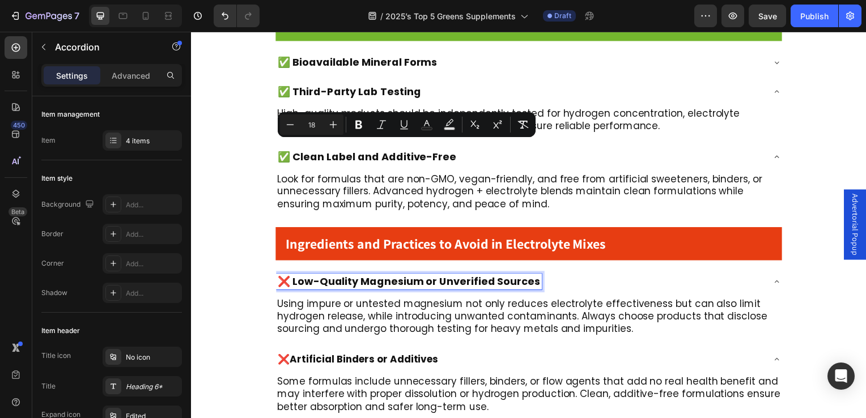
scroll to position [1470, 0]
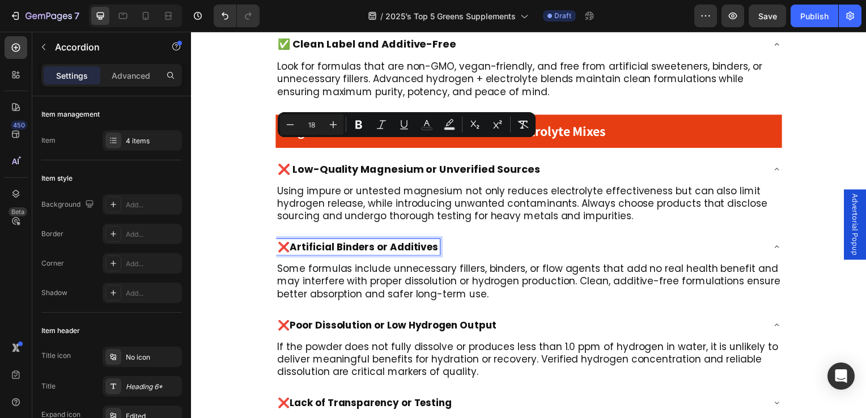
click at [278, 243] on p "❌ Artificial Binders or Additives" at bounding box center [359, 249] width 162 height 12
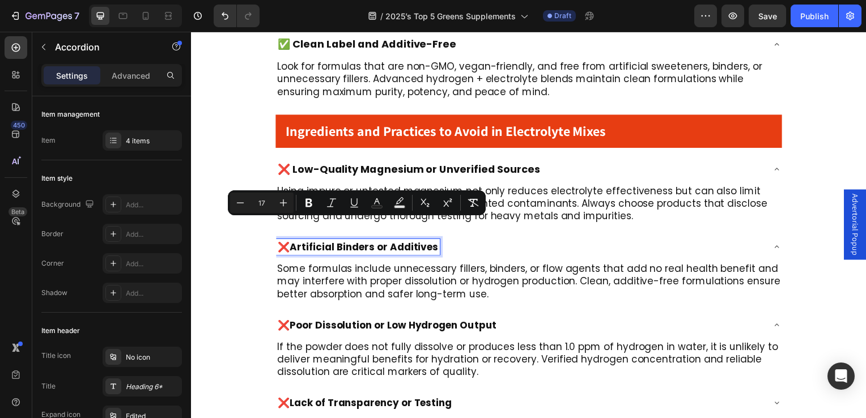
drag, startPoint x: 278, startPoint y: 232, endPoint x: 424, endPoint y: 231, distance: 145.7
click at [424, 243] on p "❌ Artificial Binders or Additives" at bounding box center [359, 249] width 162 height 12
click at [278, 206] on icon "Editor contextual toolbar" at bounding box center [283, 202] width 11 height 11
type input "18"
click at [282, 321] on p "❌ Poor Dissolution or Low Hydrogen Output" at bounding box center [388, 327] width 221 height 12
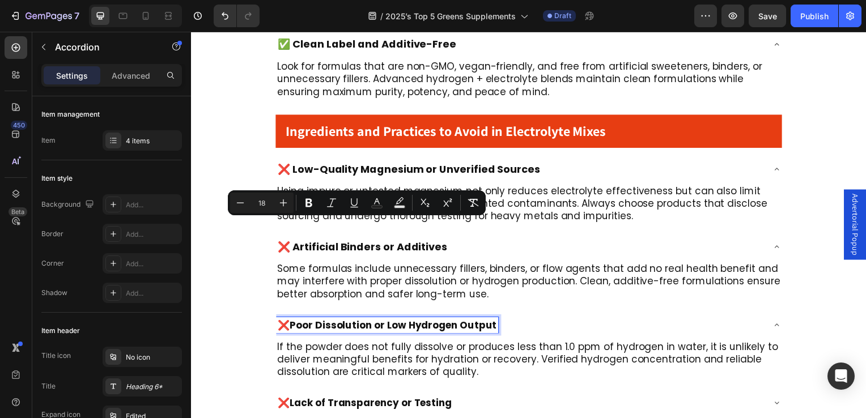
click at [282, 321] on p "❌ Poor Dissolution or Low Hydrogen Output" at bounding box center [388, 327] width 221 height 12
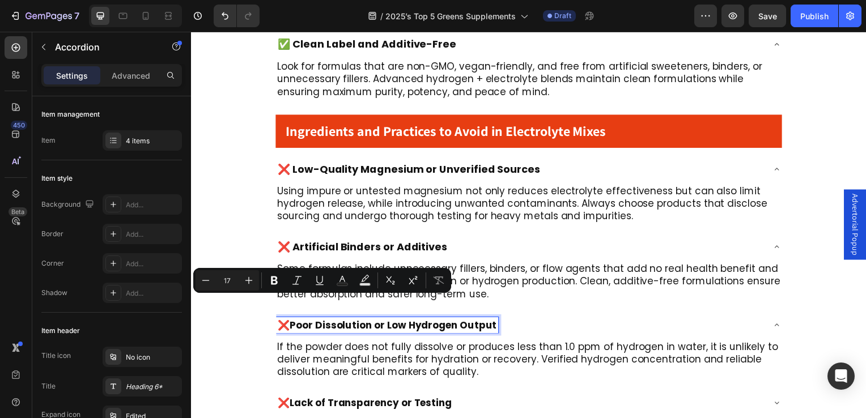
click at [282, 321] on p "❌ Poor Dissolution or Low Hydrogen Output" at bounding box center [388, 327] width 221 height 12
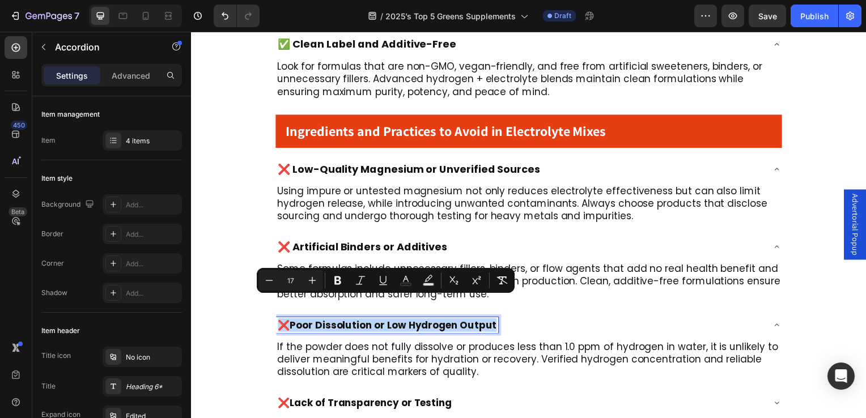
drag, startPoint x: 282, startPoint y: 308, endPoint x: 496, endPoint y: 308, distance: 213.2
click at [496, 320] on div "❌ Poor Dissolution or Low Hydrogen Output" at bounding box center [389, 328] width 224 height 16
click at [311, 279] on icon "Editor contextual toolbar" at bounding box center [312, 280] width 11 height 11
type input "18"
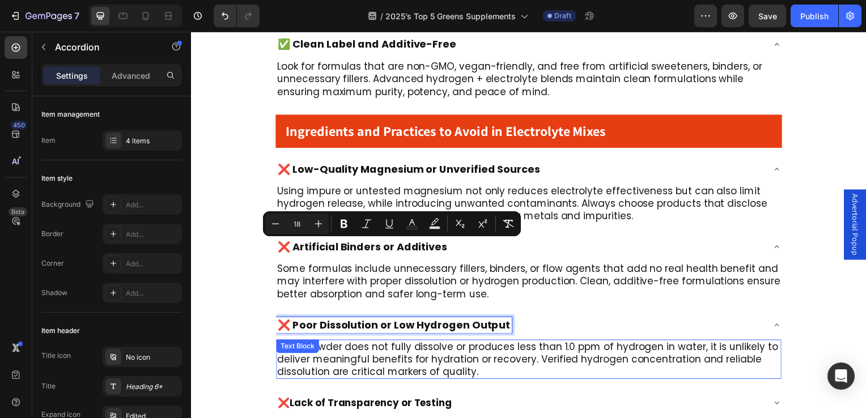
scroll to position [1584, 0]
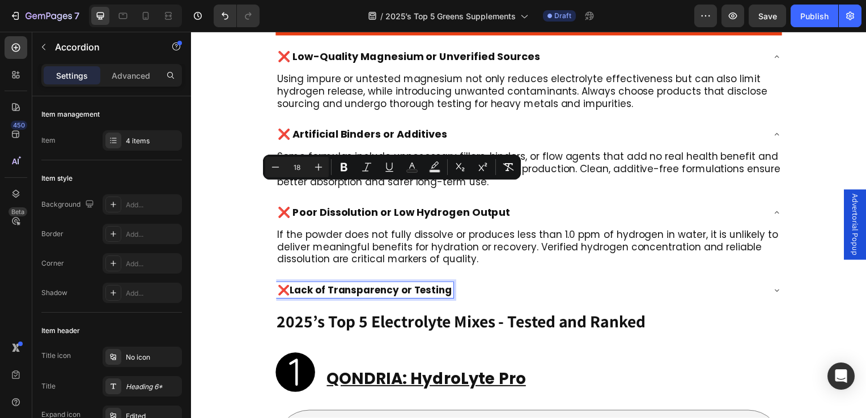
click at [284, 286] on p "❌ Lack of Transparency or Testing" at bounding box center [365, 292] width 175 height 12
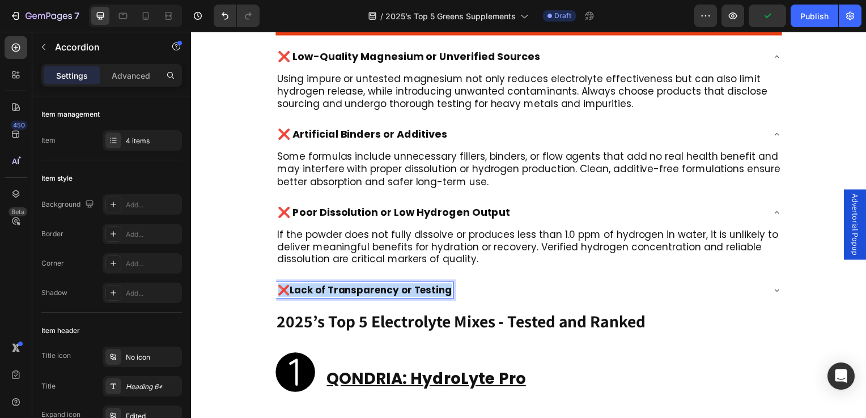
drag, startPoint x: 280, startPoint y: 273, endPoint x: 456, endPoint y: 273, distance: 176.3
click at [456, 285] on div "❌ Lack of Transparency or Testing" at bounding box center [522, 293] width 491 height 16
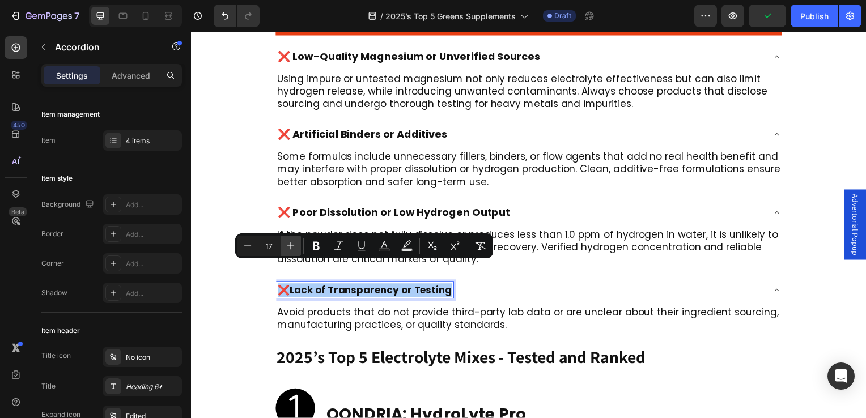
click at [287, 248] on icon "Editor contextual toolbar" at bounding box center [290, 245] width 11 height 11
type input "18"
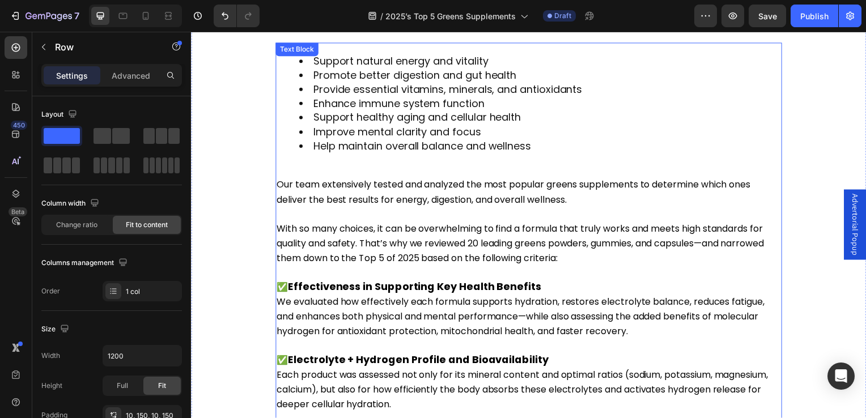
scroll to position [506, 0]
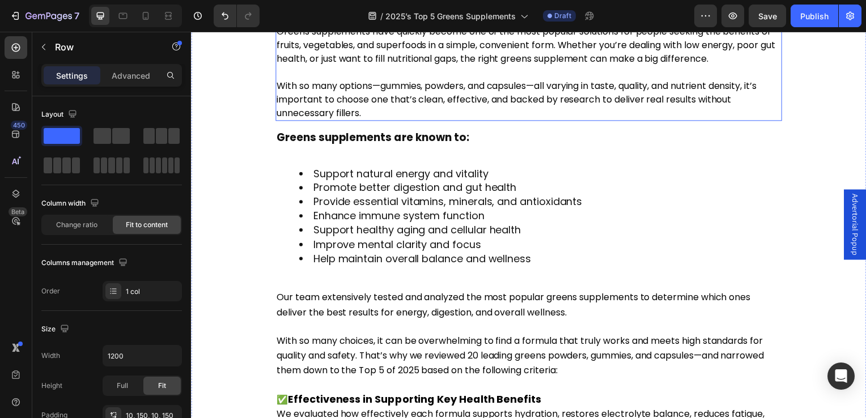
click at [324, 106] on span "With so many options—gummies, powders, and capsules—all varying in taste, quali…" at bounding box center [519, 100] width 484 height 41
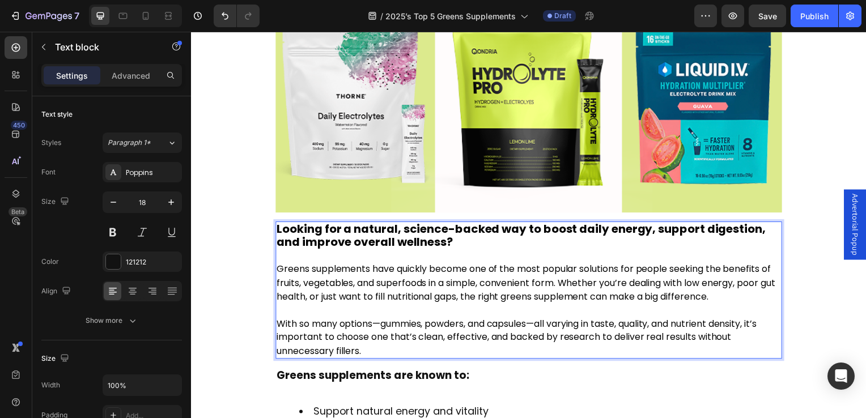
scroll to position [380, 0]
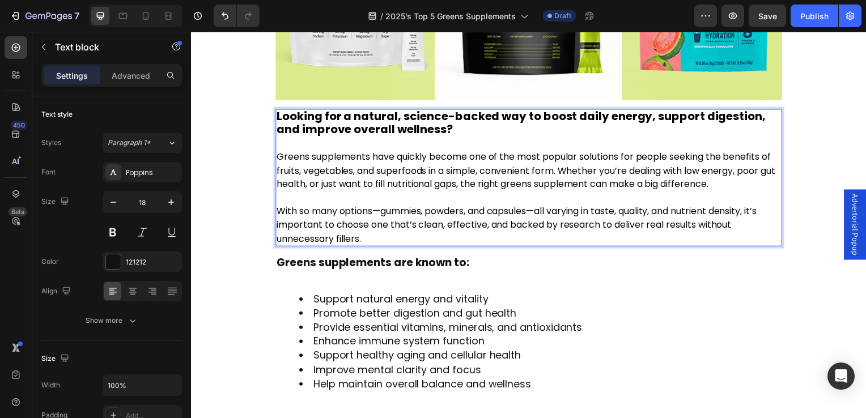
click at [327, 162] on span "Greens supplements have quickly become one of the most popular solutions for pe…" at bounding box center [528, 171] width 502 height 41
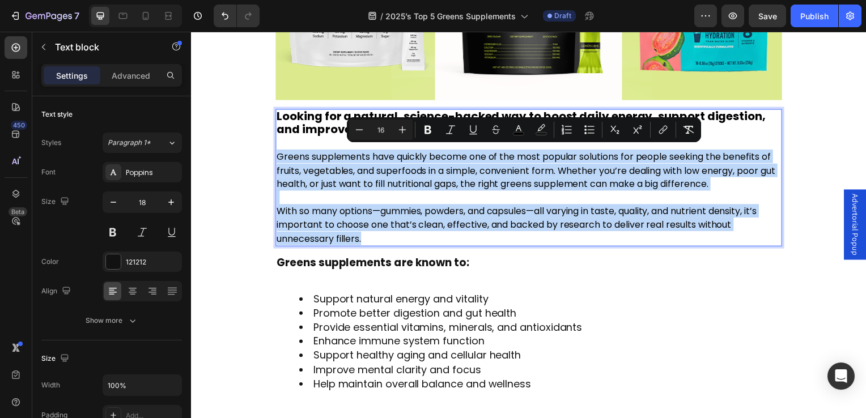
drag, startPoint x: 278, startPoint y: 152, endPoint x: 367, endPoint y: 236, distance: 122.3
click at [367, 236] on div "Looking for a natural, science-backed way to boost daily energy, support digest…" at bounding box center [531, 179] width 510 height 138
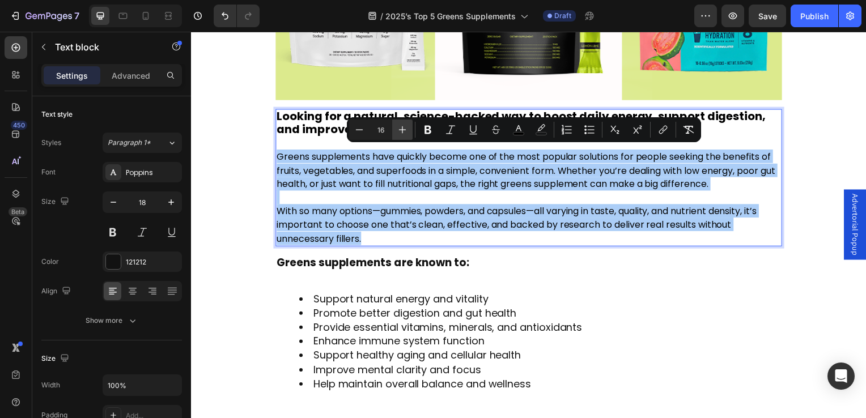
click at [404, 133] on icon "Editor contextual toolbar" at bounding box center [402, 129] width 11 height 11
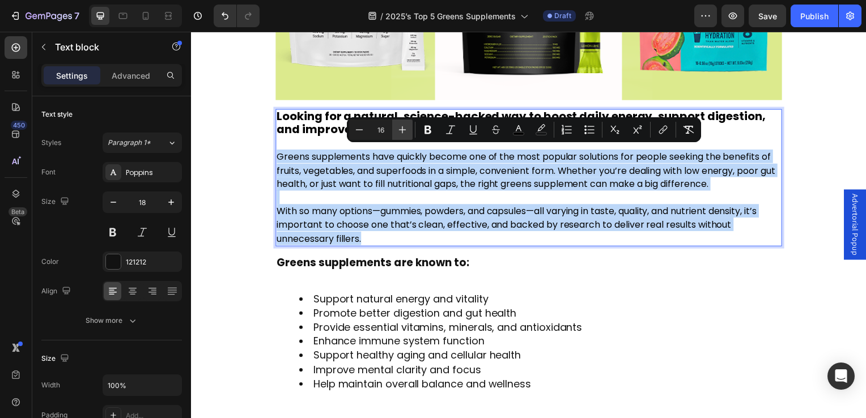
type input "17"
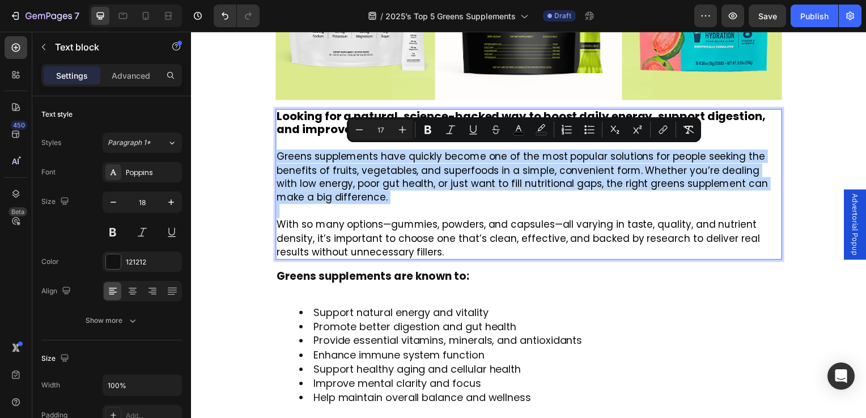
click at [473, 241] on p "With so many options—gummies, powders, and capsules—all varying in taste, quali…" at bounding box center [531, 233] width 508 height 55
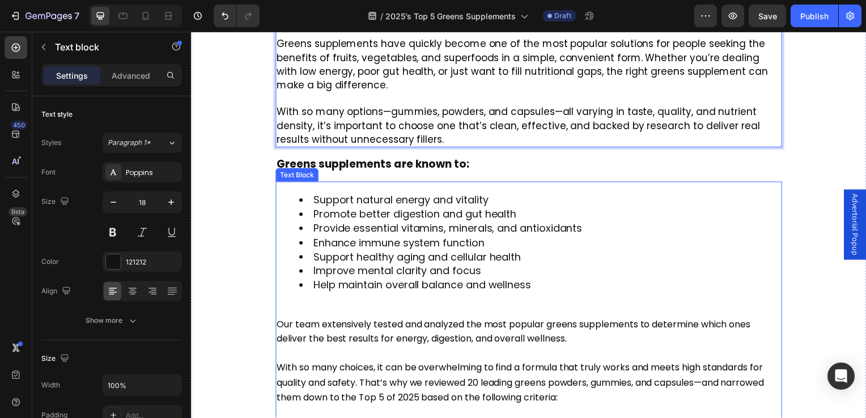
scroll to position [607, 0]
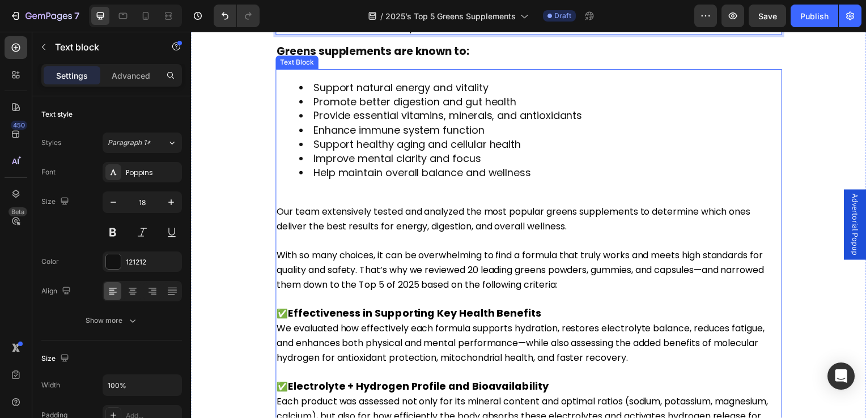
click at [305, 226] on p "Our team extensively tested and analyzed the most popular greens supplements to…" at bounding box center [531, 220] width 508 height 29
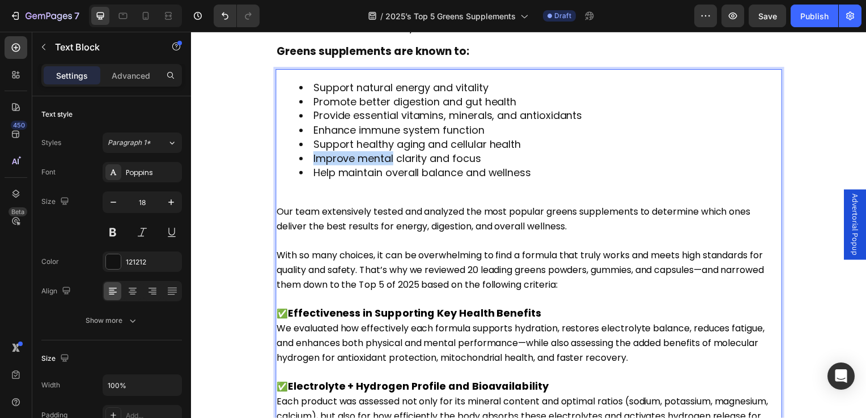
drag, startPoint x: 344, startPoint y: 145, endPoint x: 377, endPoint y: 152, distance: 34.1
click at [377, 153] on span "Improve mental clarity and focus" at bounding box center [398, 160] width 169 height 14
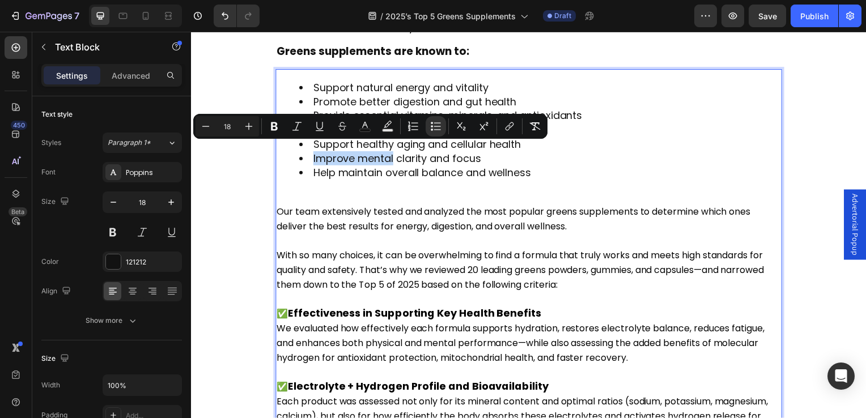
type input "16"
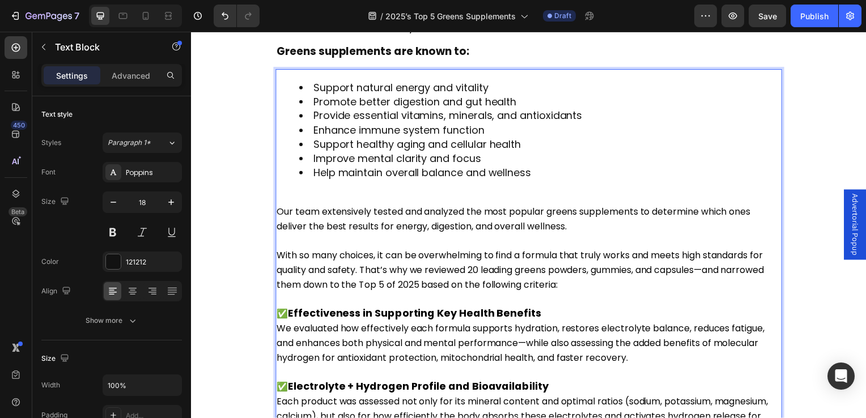
click at [308, 191] on div "Support natural energy and vitality Promote better digestion and gut health Pro…" at bounding box center [531, 293] width 510 height 447
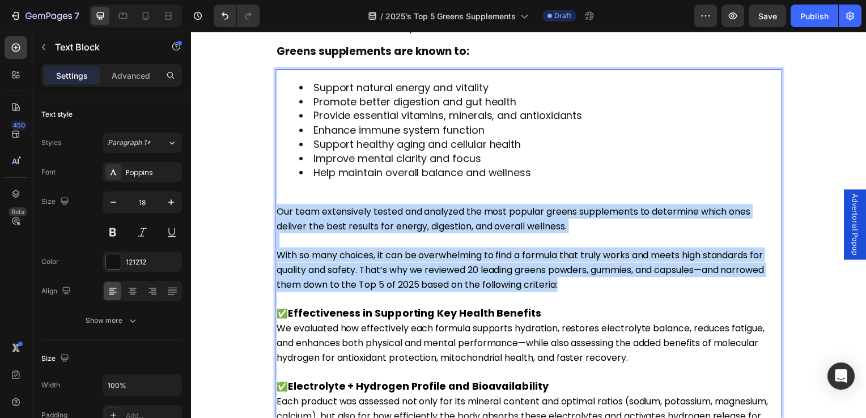
drag, startPoint x: 278, startPoint y: 202, endPoint x: 611, endPoint y: 280, distance: 341.9
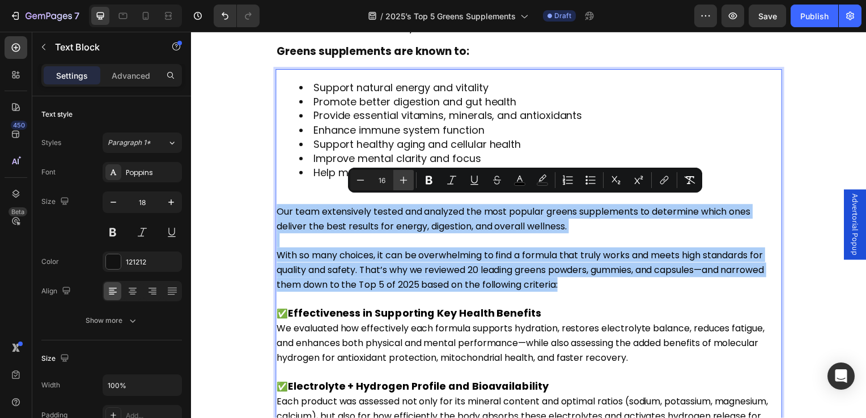
click at [408, 178] on icon "Editor contextual toolbar" at bounding box center [403, 180] width 11 height 11
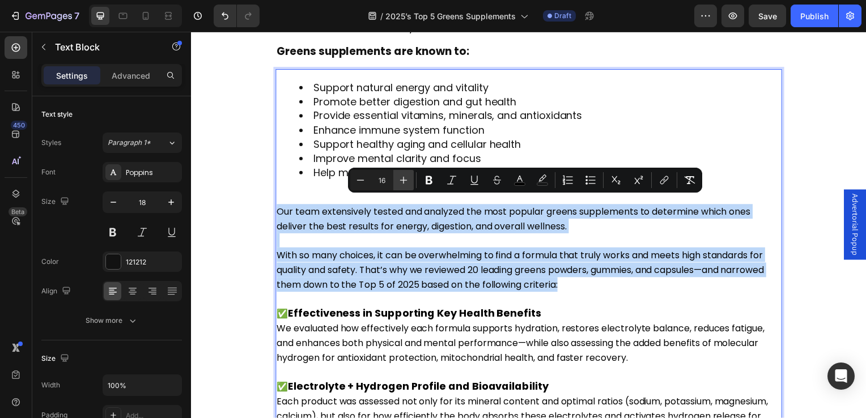
type input "17"
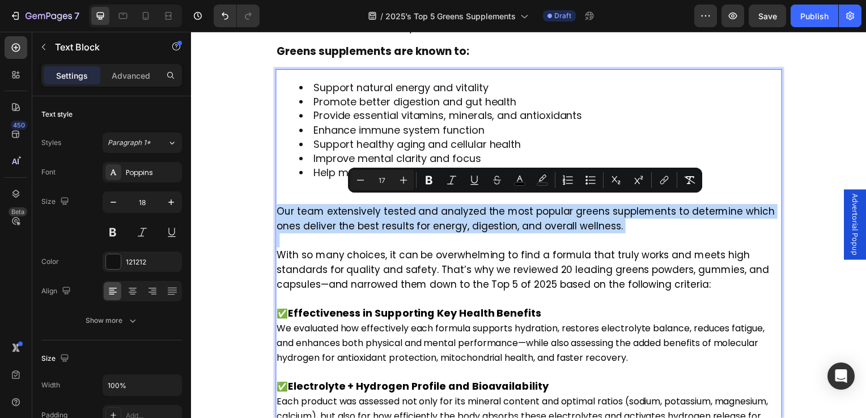
click at [426, 253] on span "With so many choices, it can be overwhelming to find a formula that truly works…" at bounding box center [525, 271] width 496 height 43
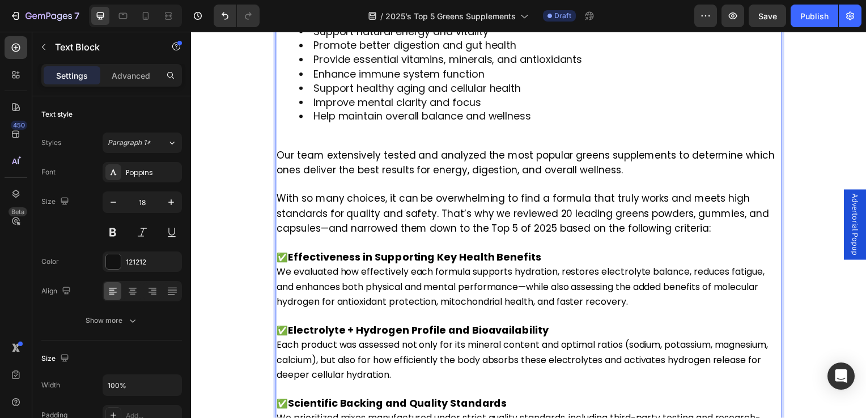
scroll to position [720, 0]
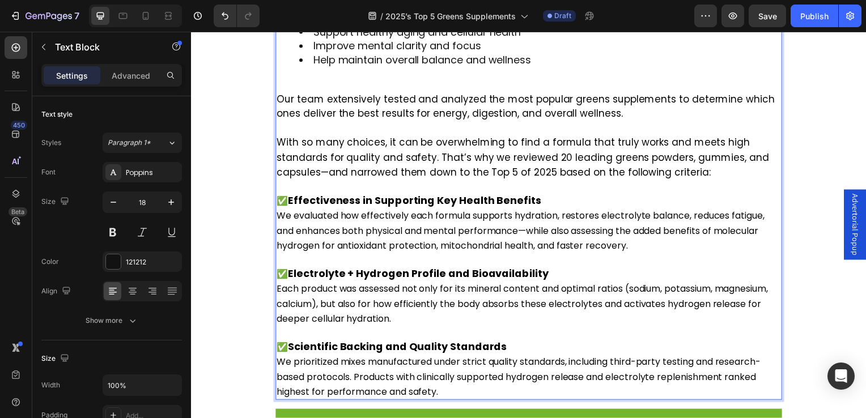
click at [296, 195] on strong "Effectiveness in Supporting Key Health Benefits" at bounding box center [416, 202] width 255 height 14
drag, startPoint x: 295, startPoint y: 189, endPoint x: 482, endPoint y: 193, distance: 187.1
click at [482, 195] on strong "Effectiveness in Supporting Key Health Benefits" at bounding box center [416, 202] width 255 height 14
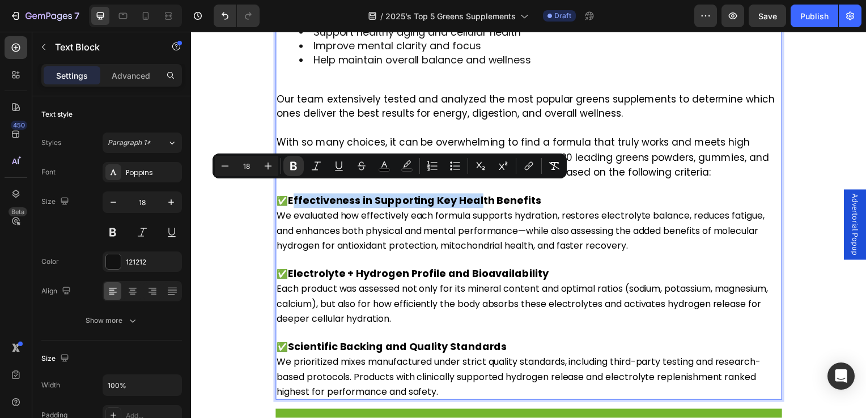
type input "12"
click at [294, 195] on strong "Effectiveness in Supporting Key Health Benefits" at bounding box center [416, 202] width 255 height 14
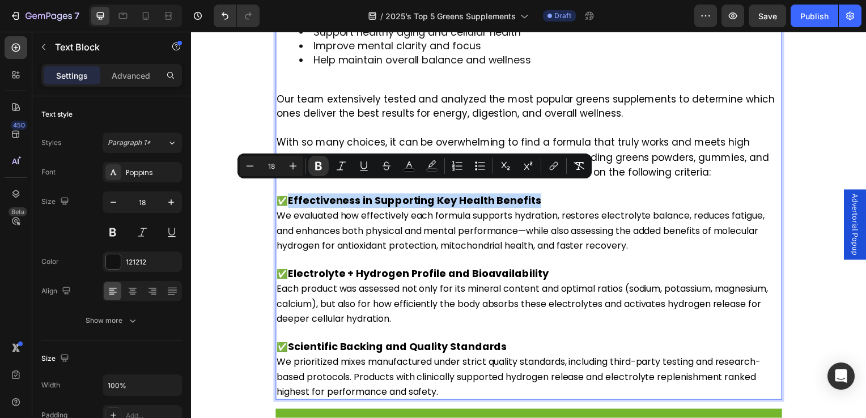
drag, startPoint x: 294, startPoint y: 193, endPoint x: 530, endPoint y: 194, distance: 236.4
click at [530, 195] on strong "Effectiveness in Supporting Key Health Benefits" at bounding box center [416, 202] width 255 height 14
type input "12"
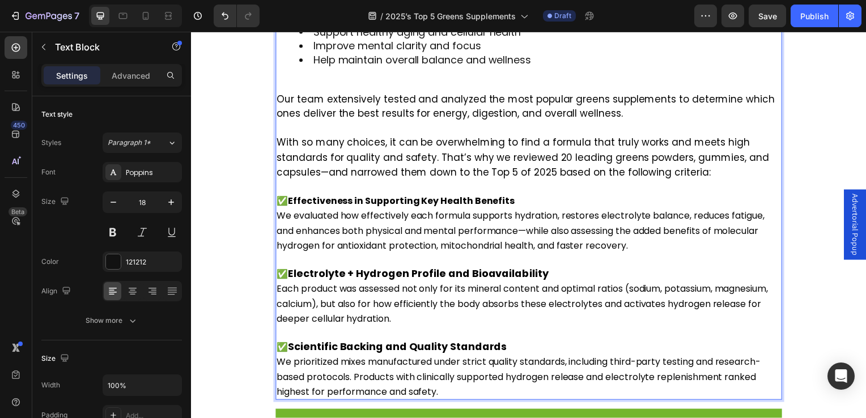
drag, startPoint x: 291, startPoint y: 192, endPoint x: 450, endPoint y: 197, distance: 158.8
click at [450, 197] on span "✅ Effectiveness in Supporting Key Health Benefits" at bounding box center [397, 202] width 240 height 13
click at [515, 195] on p "✅ Effectiveness in Supporting Key Health Benefits We evaluated how effectively …" at bounding box center [531, 232] width 508 height 74
drag, startPoint x: 515, startPoint y: 195, endPoint x: 288, endPoint y: 192, distance: 227.4
click at [288, 195] on p "✅ Effectiveness in Supporting Key Health Benefits We evaluated how effectively …" at bounding box center [531, 232] width 508 height 74
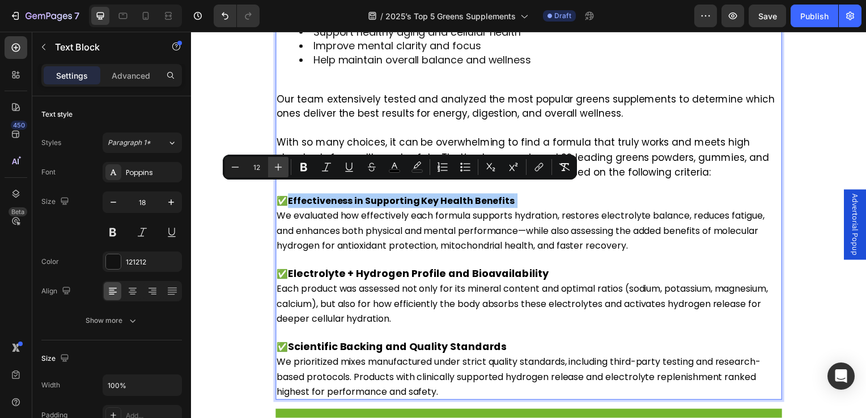
click at [288, 165] on button "Plus" at bounding box center [278, 167] width 20 height 20
click at [284, 166] on button "Plus" at bounding box center [278, 167] width 20 height 20
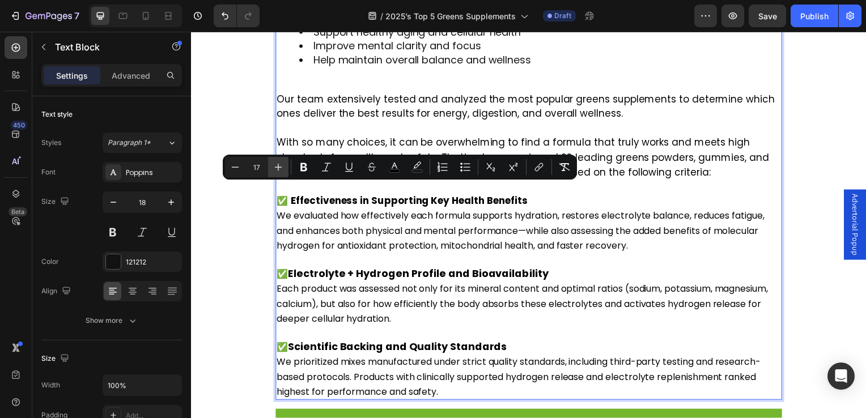
click at [284, 166] on button "Plus" at bounding box center [278, 167] width 20 height 20
type input "18"
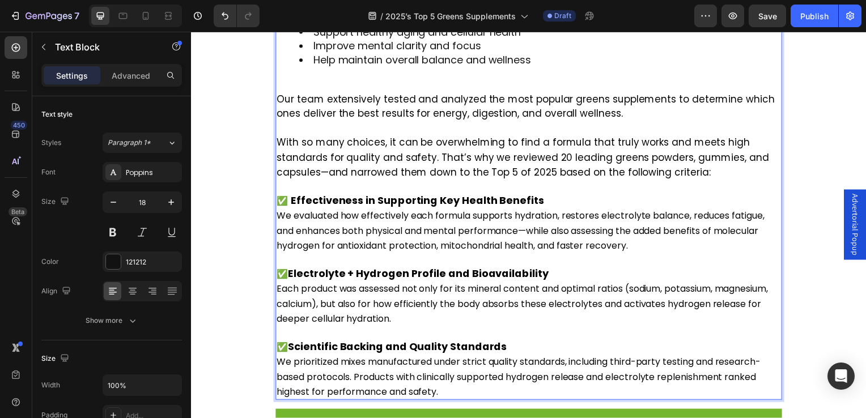
click at [386, 240] on span "We evaluated how effectively each formula supports hydration, restores electrol…" at bounding box center [523, 232] width 492 height 43
click at [337, 93] on span "Our team extensively tested and analyzed the most popular greens supplements to…" at bounding box center [528, 107] width 502 height 28
drag, startPoint x: 337, startPoint y: 89, endPoint x: 350, endPoint y: 91, distance: 13.2
click at [350, 93] on span "Our team extensively tested and analyzed the most popular greens supplements to…" at bounding box center [528, 107] width 502 height 28
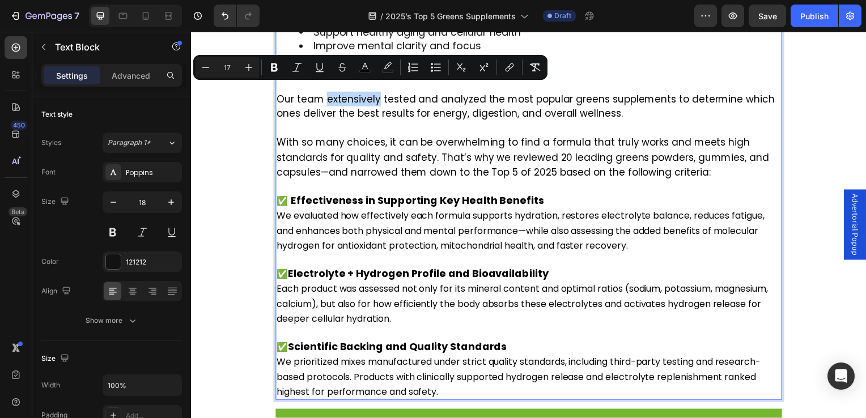
type input "12"
click at [300, 211] on span "We evaluated how effectively each formula supports hydration, restores electrol…" at bounding box center [523, 232] width 492 height 43
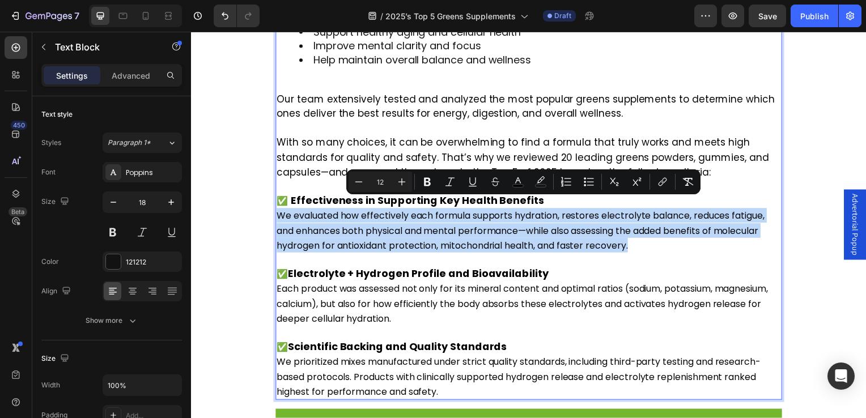
drag, startPoint x: 281, startPoint y: 207, endPoint x: 634, endPoint y: 238, distance: 355.1
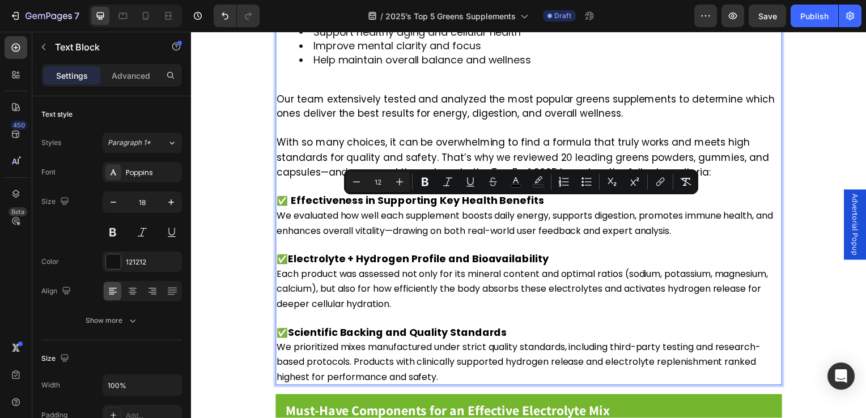
drag, startPoint x: 704, startPoint y: 221, endPoint x: 283, endPoint y: 210, distance: 421.4
click at [283, 210] on p "✅ Effectiveness in Supporting Key Health Benefits We evaluated how well each su…" at bounding box center [531, 224] width 508 height 59
click at [406, 183] on button "Plus" at bounding box center [400, 182] width 20 height 20
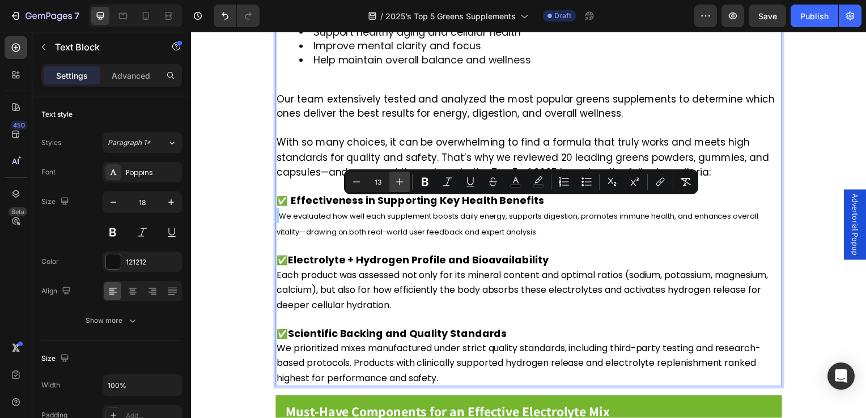
click at [406, 183] on button "Plus" at bounding box center [400, 182] width 20 height 20
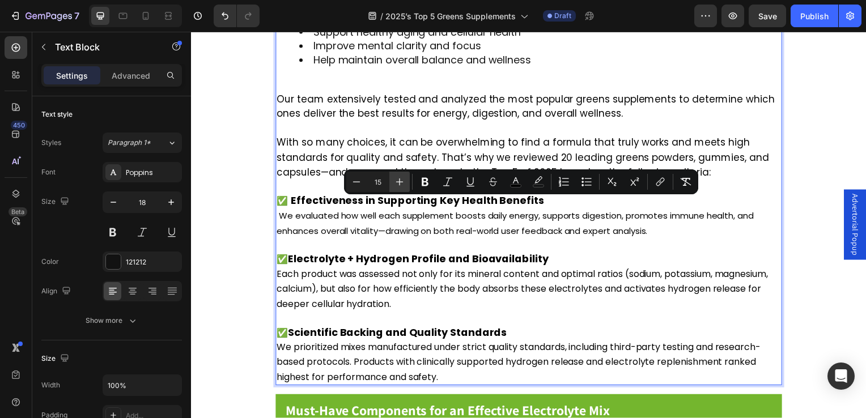
click at [406, 183] on button "Plus" at bounding box center [400, 182] width 20 height 20
type input "17"
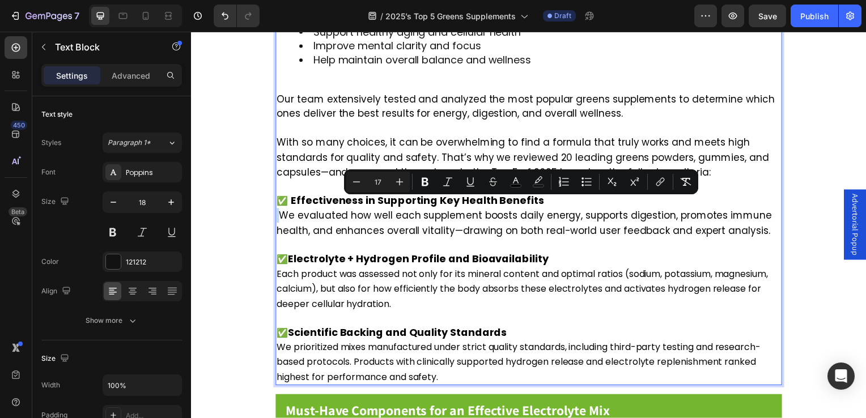
click at [289, 210] on span "We evaluated how well each supplement boosts daily energy, supports digestion, …" at bounding box center [526, 224] width 499 height 28
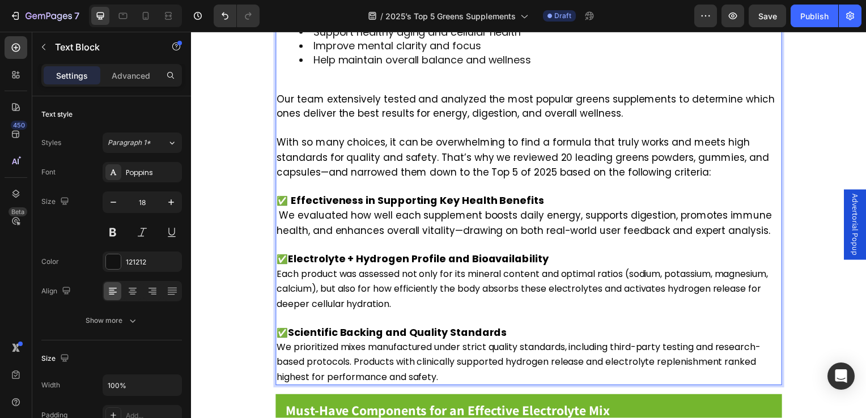
click at [572, 270] on span "Each product was assessed not only for its mineral content and optimal ratios (…" at bounding box center [524, 291] width 495 height 43
drag, startPoint x: 572, startPoint y: 268, endPoint x: 583, endPoint y: 269, distance: 11.4
click at [583, 270] on span "Each product was assessed not only for its mineral content and optimal ratios (…" at bounding box center [524, 291] width 495 height 43
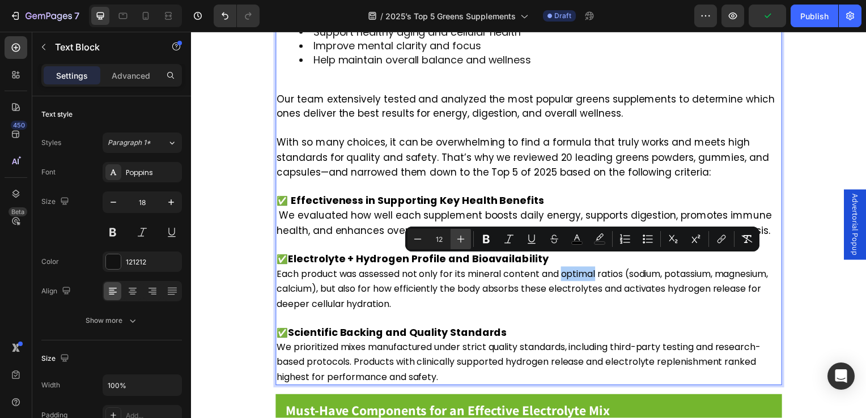
click at [460, 239] on icon "Editor contextual toolbar" at bounding box center [461, 239] width 7 height 7
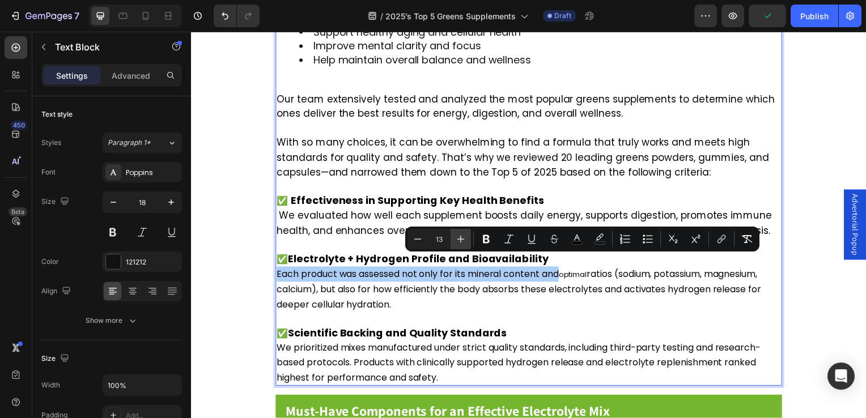
click at [460, 239] on icon "Editor contextual toolbar" at bounding box center [461, 239] width 7 height 7
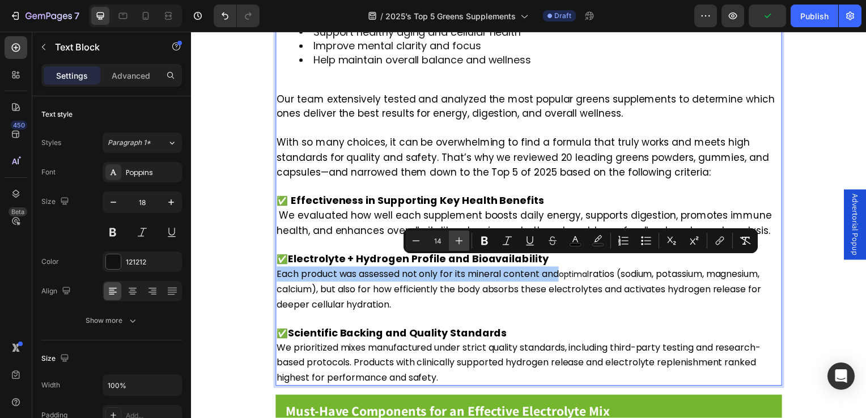
click at [460, 239] on icon "Editor contextual toolbar" at bounding box center [459, 240] width 11 height 11
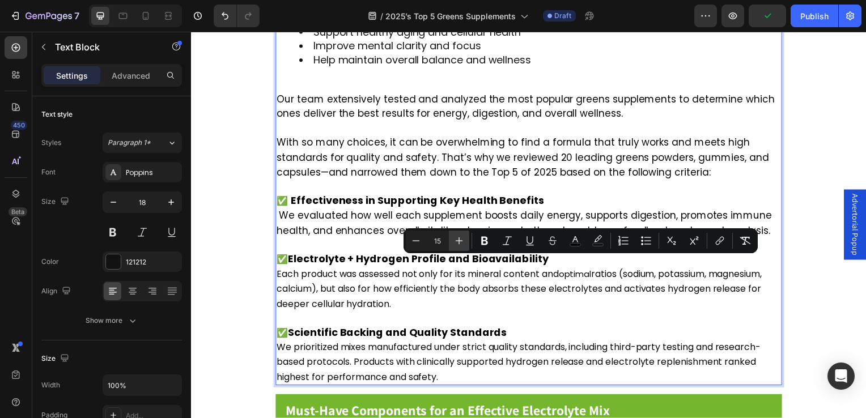
click at [460, 239] on icon "Editor contextual toolbar" at bounding box center [459, 240] width 11 height 11
type input "17"
click at [430, 284] on span "ratios (sodium, potassium, magnesium, calcium), but also for how efficiently th…" at bounding box center [524, 291] width 494 height 43
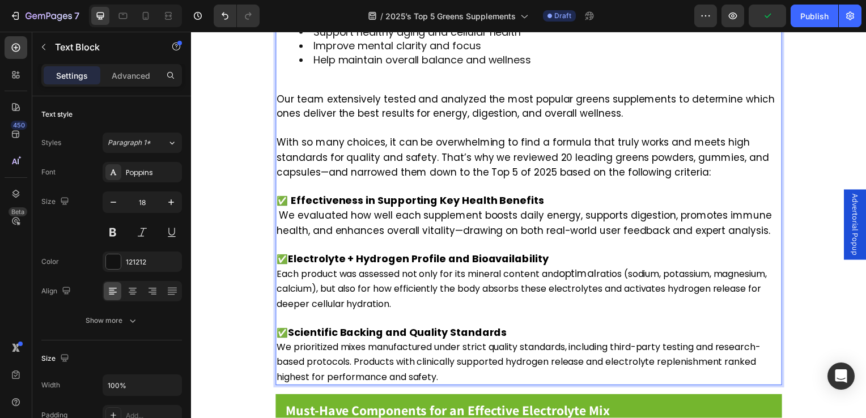
click at [318, 254] on strong "Electrolyte + Hydrogen Profile and Bioavailability" at bounding box center [420, 261] width 263 height 14
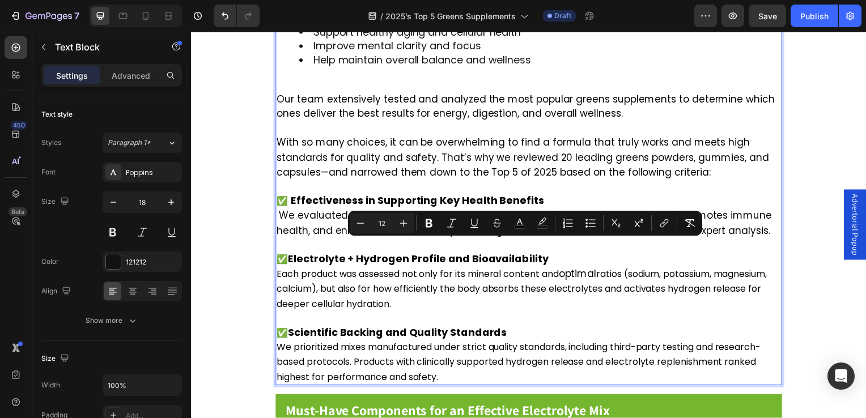
drag, startPoint x: 445, startPoint y: 293, endPoint x: 282, endPoint y: 247, distance: 168.5
click at [282, 254] on p "✅ Electrolyte + Hydrogen Profile and Bioavailability Each product was assessed …" at bounding box center [531, 284] width 508 height 60
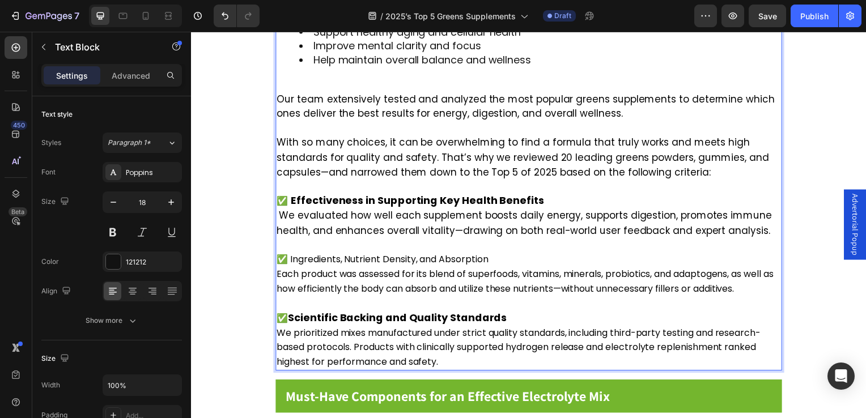
click at [289, 255] on span "✅ Ingredients, Nutrient Density, and Absorption" at bounding box center [383, 261] width 213 height 13
click at [296, 255] on span "✅ Ingredients, Nutrient Density, and Absorption" at bounding box center [383, 261] width 213 height 13
drag, startPoint x: 291, startPoint y: 251, endPoint x: 400, endPoint y: 247, distance: 108.3
click at [400, 255] on span "✅ Ingredients, Nutrient Density, and Absorption" at bounding box center [383, 261] width 213 height 13
click at [490, 255] on span "✅ Ingredients, Nutrient Density, and Absorption" at bounding box center [383, 261] width 213 height 13
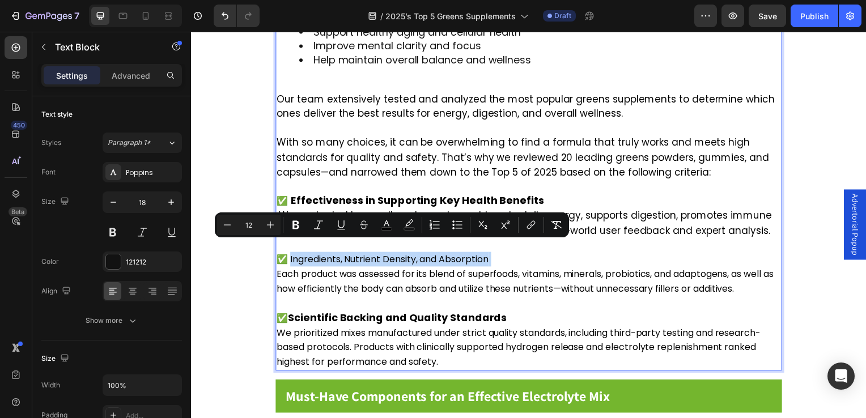
drag, startPoint x: 492, startPoint y: 249, endPoint x: 297, endPoint y: 254, distance: 194.5
click at [297, 255] on span "✅ Ingredients, Nutrient Density, and Absorption" at bounding box center [383, 261] width 213 height 13
click at [290, 218] on button "Bold" at bounding box center [296, 225] width 20 height 20
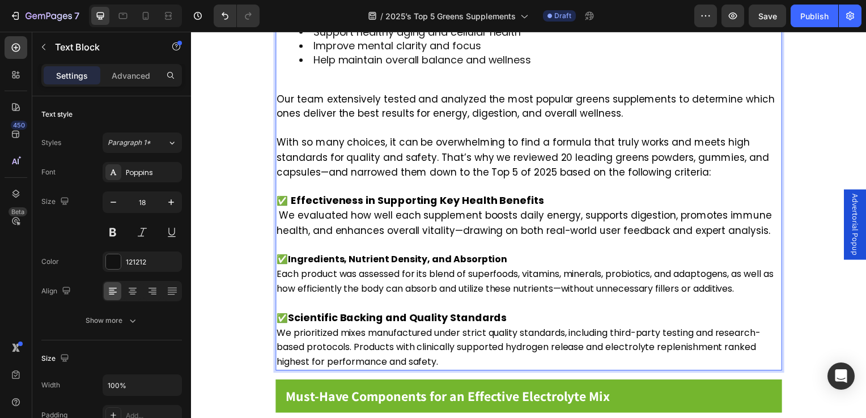
click at [293, 255] on strong "Ingredients, Nutrient Density, and Absorption" at bounding box center [399, 261] width 221 height 13
drag, startPoint x: 293, startPoint y: 252, endPoint x: 349, endPoint y: 250, distance: 56.2
click at [349, 255] on strong "Ingredients, Nutrient Density, and Absorption" at bounding box center [399, 261] width 221 height 13
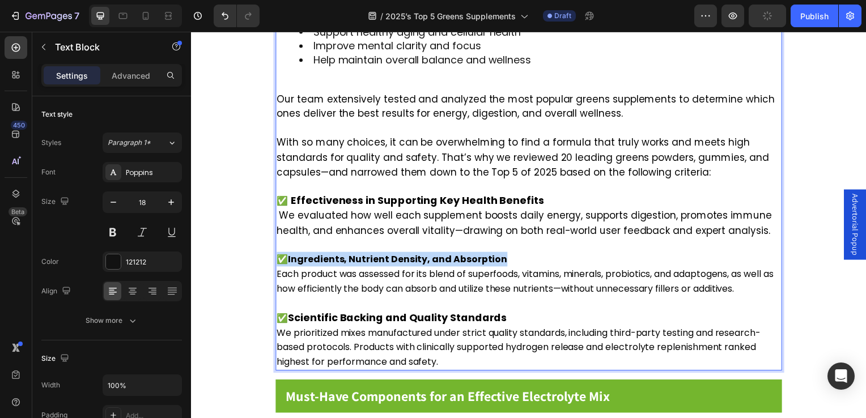
drag, startPoint x: 280, startPoint y: 255, endPoint x: 497, endPoint y: 248, distance: 217.3
click at [497, 255] on span "✅ Ingredients, Nutrient Density, and Absorption" at bounding box center [393, 261] width 232 height 13
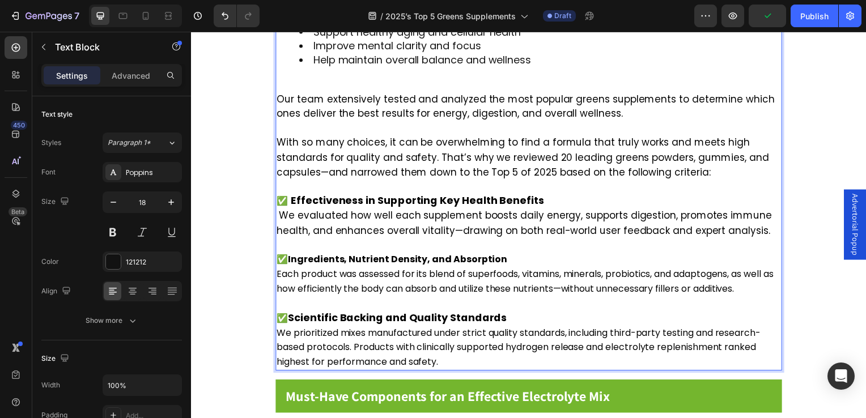
click at [499, 270] on span "Each product was assessed for its blend of superfoods, vitamins, minerals, prob…" at bounding box center [527, 284] width 501 height 28
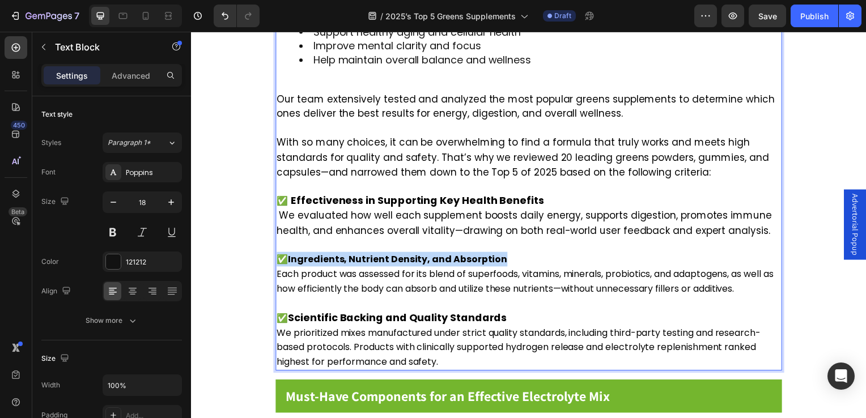
drag, startPoint x: 476, startPoint y: 249, endPoint x: 280, endPoint y: 254, distance: 196.2
click at [280, 254] on p "✅ Ingredients, Nutrient Density, and Absorption Each product was assessed for i…" at bounding box center [531, 276] width 508 height 45
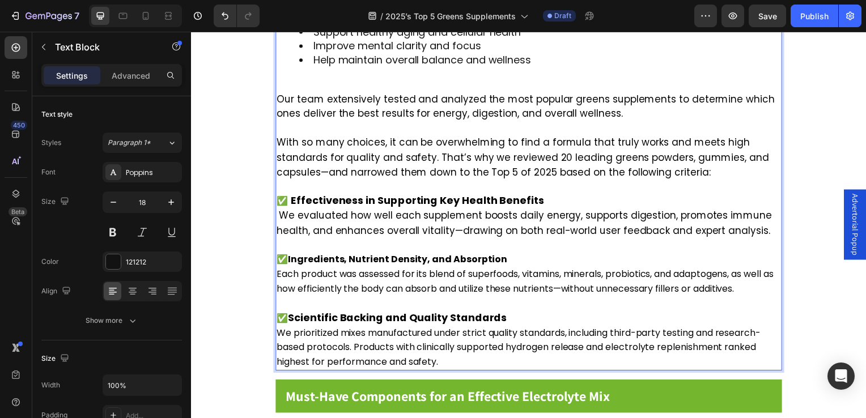
click at [438, 278] on span "Each product was assessed for its blend of superfoods, vitamins, minerals, prob…" at bounding box center [527, 284] width 501 height 28
click at [433, 282] on span "Each product was assessed for its blend of superfoods, vitamins, minerals, prob…" at bounding box center [527, 284] width 501 height 28
click at [494, 299] on p "✅ Scientific Backing and Quality Standards We prioritized mixes manufactured un…" at bounding box center [531, 336] width 508 height 74
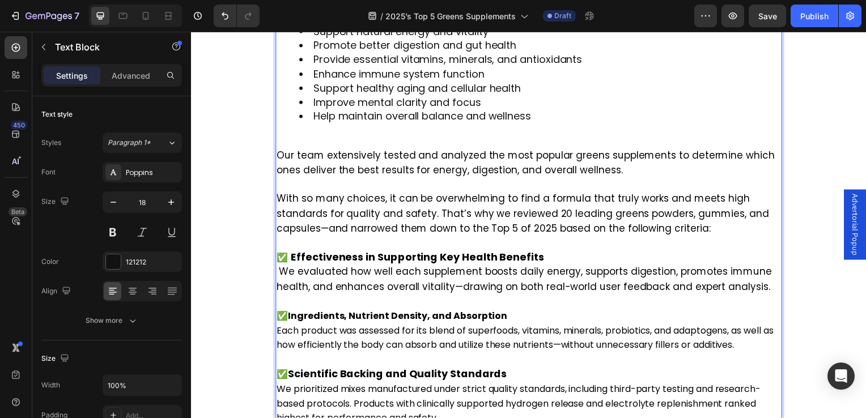
click at [304, 312] on strong "Ingredients, Nutrient Density, and Absorption" at bounding box center [399, 318] width 221 height 13
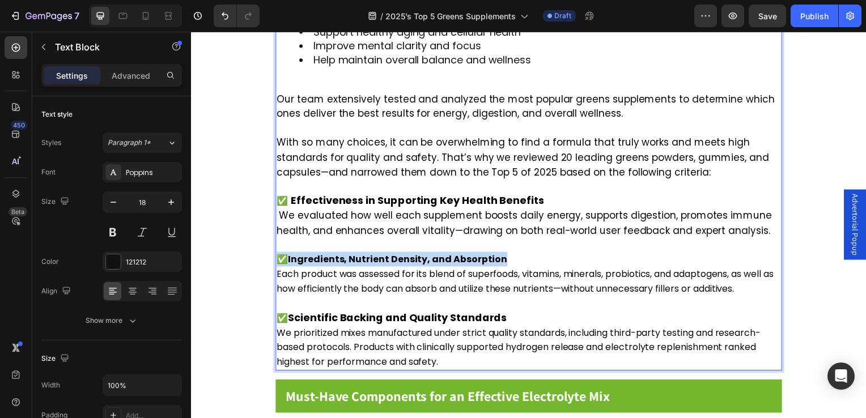
drag, startPoint x: 280, startPoint y: 251, endPoint x: 511, endPoint y: 250, distance: 231.9
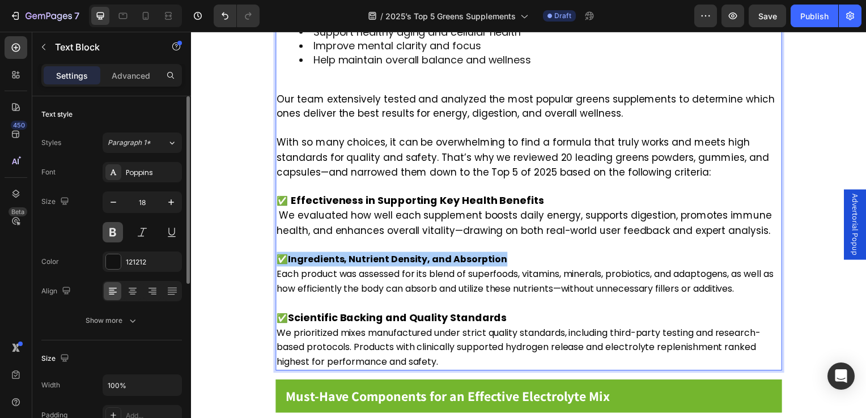
click at [116, 232] on button at bounding box center [113, 232] width 20 height 20
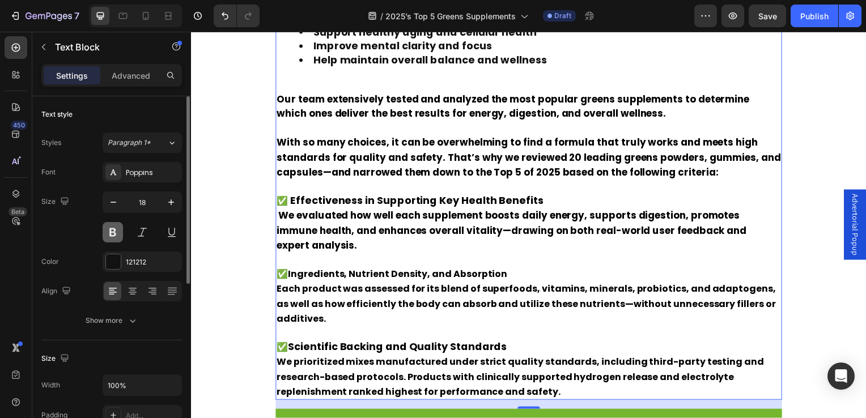
click at [116, 232] on button at bounding box center [113, 232] width 20 height 20
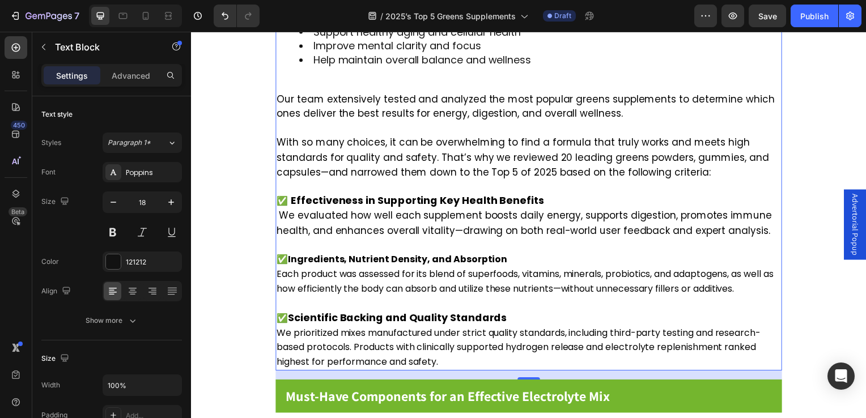
click at [346, 255] on strong "Ingredients, Nutrient Density, and Absorption" at bounding box center [399, 261] width 221 height 13
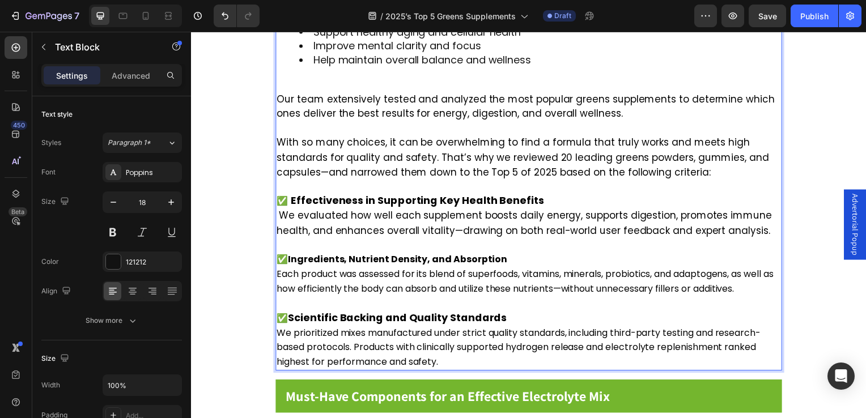
click at [298, 255] on strong "Ingredients, Nutrient Density, and Absorption" at bounding box center [399, 261] width 221 height 13
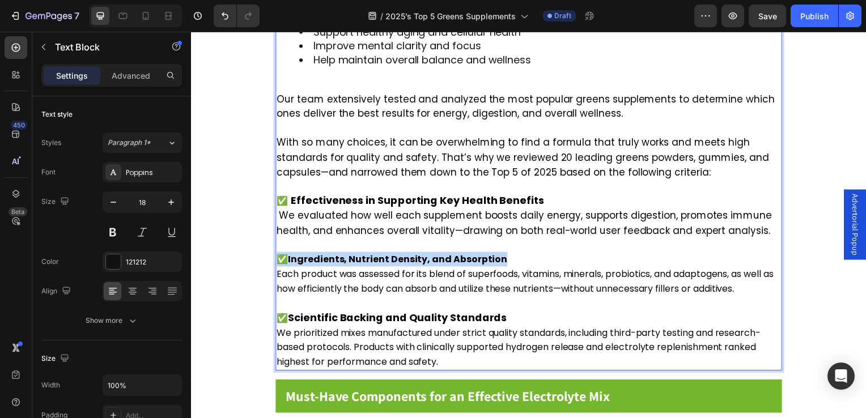
drag, startPoint x: 278, startPoint y: 251, endPoint x: 501, endPoint y: 252, distance: 222.8
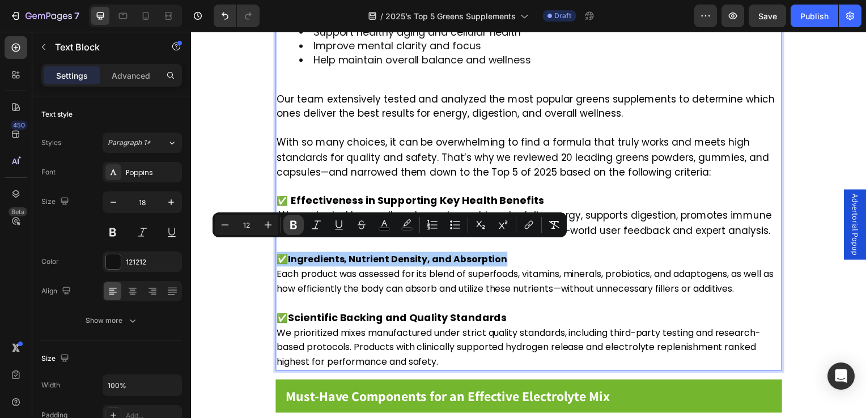
click at [299, 226] on button "Bold" at bounding box center [293, 225] width 20 height 20
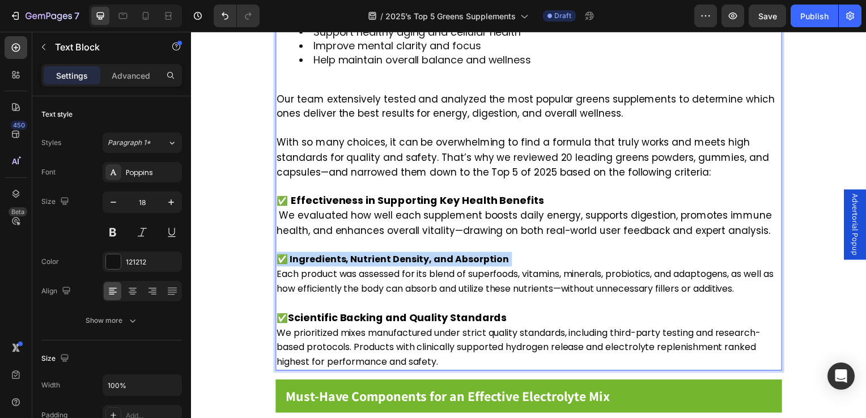
drag, startPoint x: 277, startPoint y: 252, endPoint x: 507, endPoint y: 252, distance: 230.2
click at [507, 254] on p "✅ Ingredients, Nutrient Density, and Absorption Each product was assessed for i…" at bounding box center [531, 276] width 508 height 45
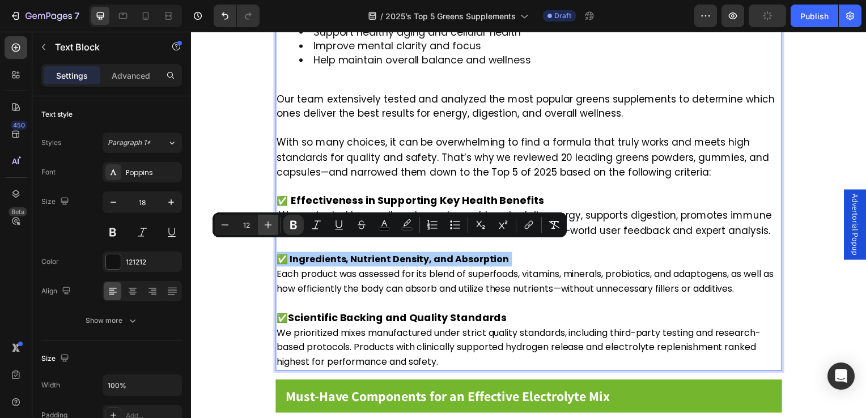
click at [264, 221] on icon "Editor contextual toolbar" at bounding box center [268, 224] width 11 height 11
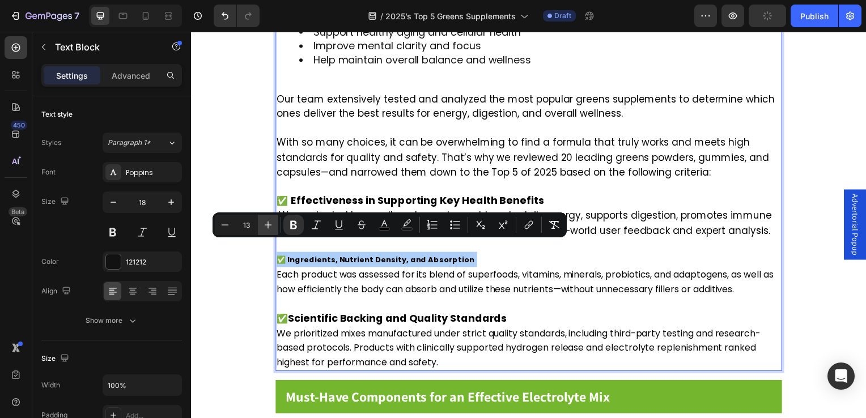
click at [264, 221] on icon "Editor contextual toolbar" at bounding box center [268, 224] width 11 height 11
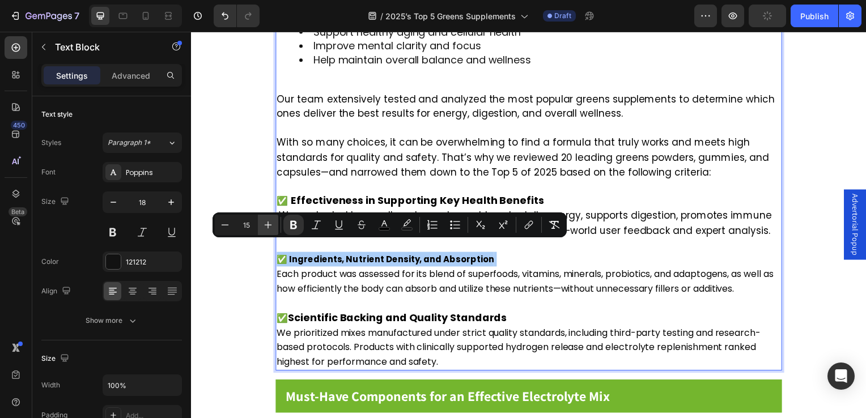
click at [264, 221] on icon "Editor contextual toolbar" at bounding box center [268, 224] width 11 height 11
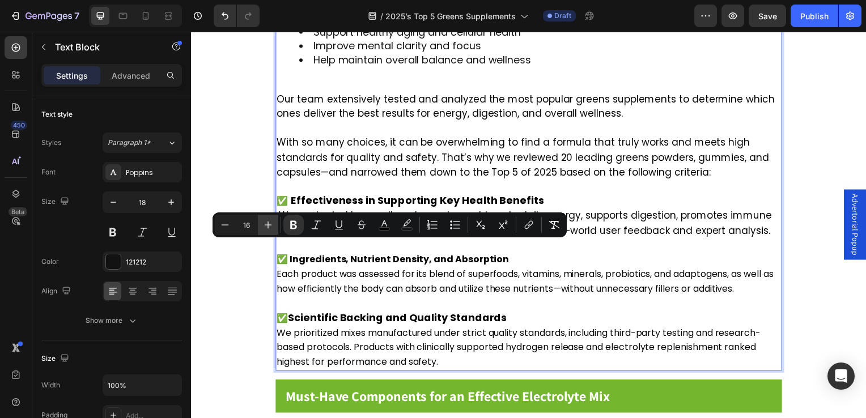
click at [264, 221] on icon "Editor contextual toolbar" at bounding box center [268, 224] width 11 height 11
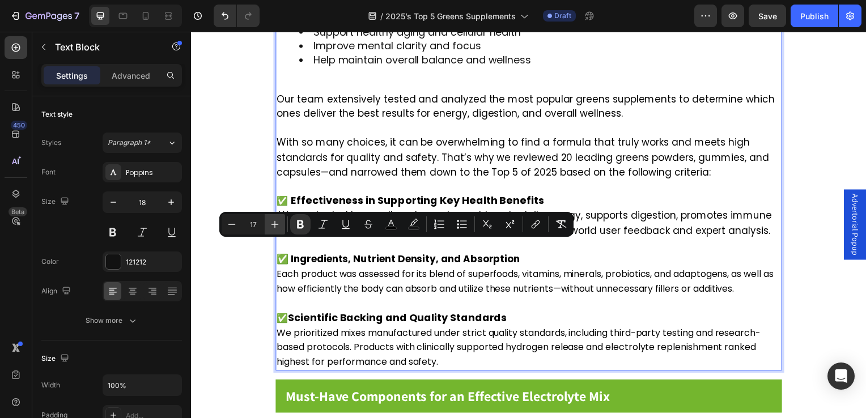
click at [265, 221] on button "Plus" at bounding box center [275, 224] width 20 height 20
type input "18"
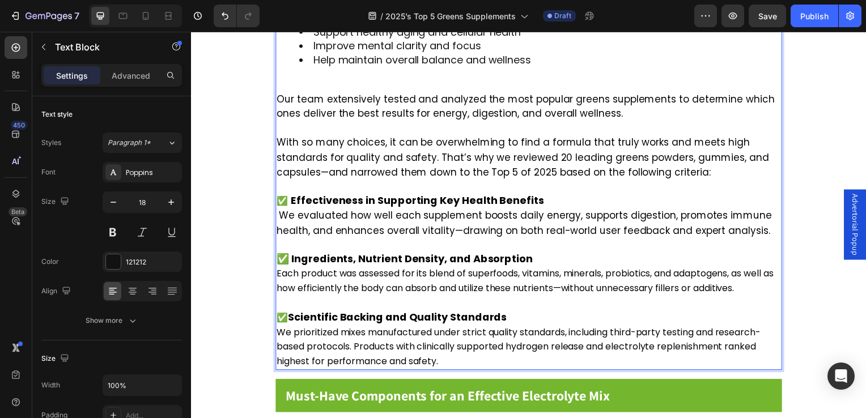
click at [402, 272] on p "✅ Ingredients, Nutrient Density, and Absorption Each product was assessed for i…" at bounding box center [531, 276] width 508 height 44
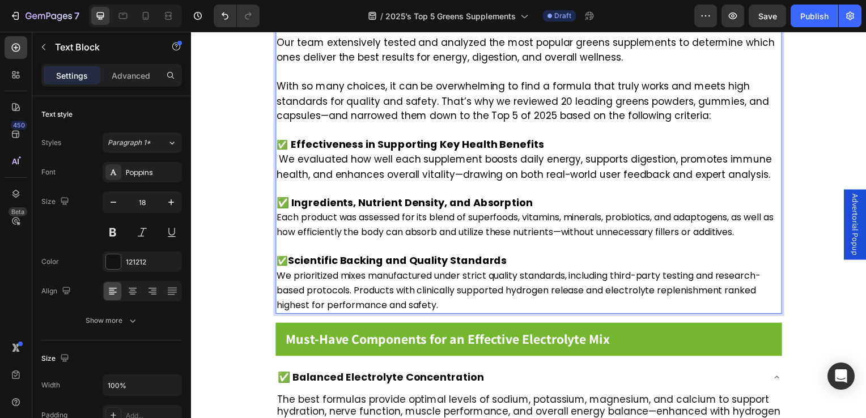
click at [280, 213] on span "Each product was assessed for its blend of superfoods, vitamins, minerals, prob…" at bounding box center [527, 227] width 501 height 28
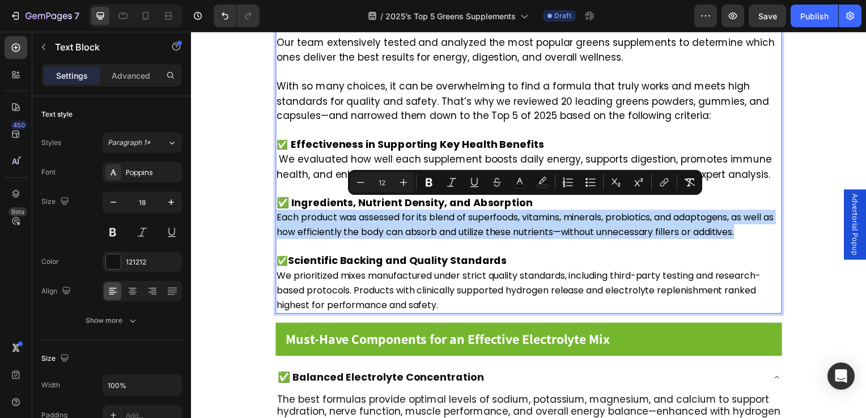
drag, startPoint x: 278, startPoint y: 208, endPoint x: 768, endPoint y: 227, distance: 490.8
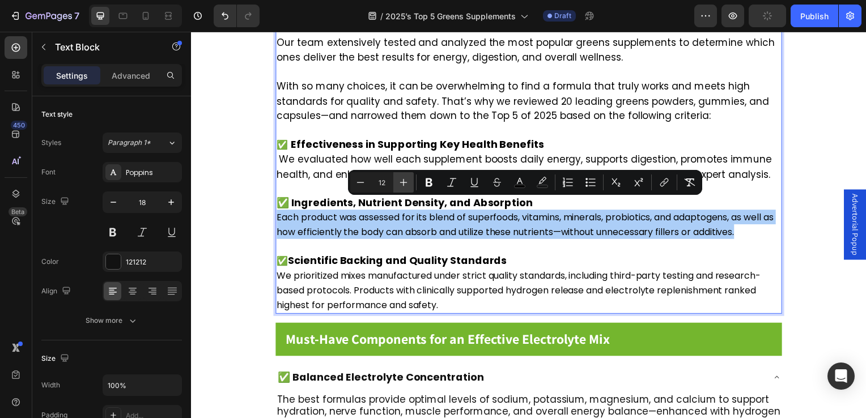
click at [403, 186] on icon "Editor contextual toolbar" at bounding box center [403, 182] width 11 height 11
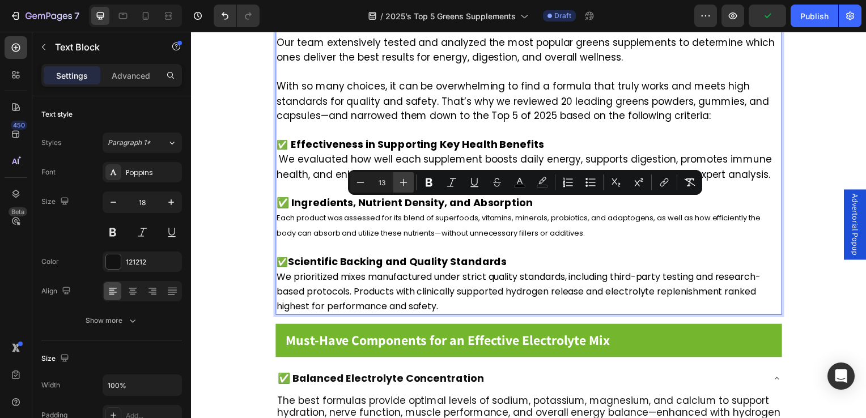
click at [403, 186] on icon "Editor contextual toolbar" at bounding box center [403, 182] width 11 height 11
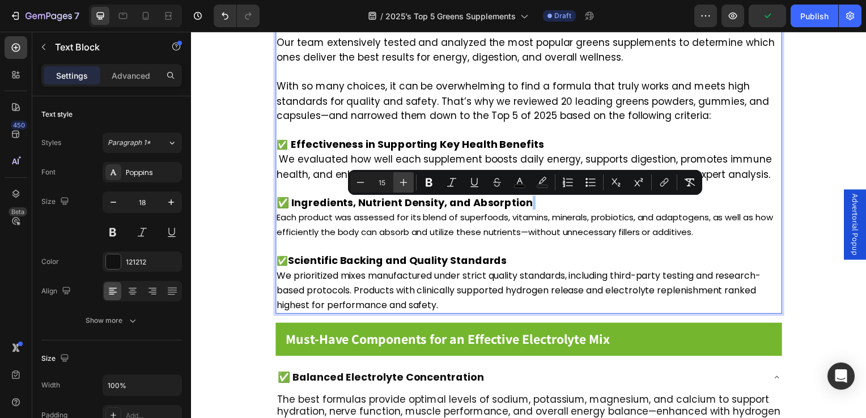
click at [403, 186] on icon "Editor contextual toolbar" at bounding box center [403, 182] width 11 height 11
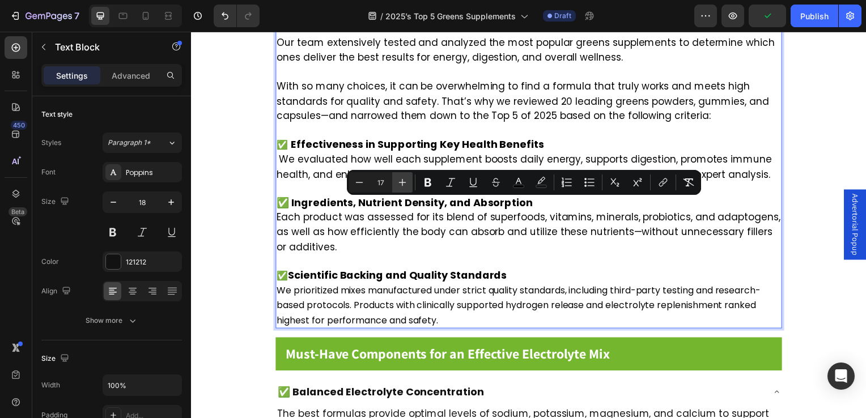
click at [403, 186] on icon "Editor contextual toolbar" at bounding box center [402, 182] width 11 height 11
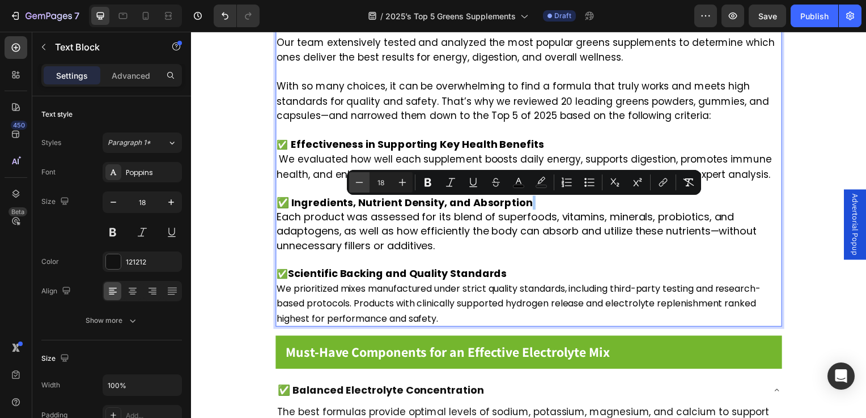
click at [365, 180] on button "Minus" at bounding box center [359, 182] width 20 height 20
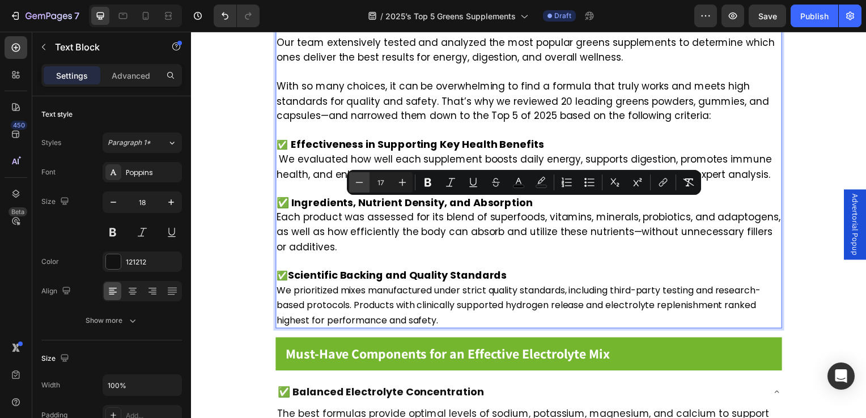
click at [357, 179] on icon "Editor contextual toolbar" at bounding box center [359, 182] width 11 height 11
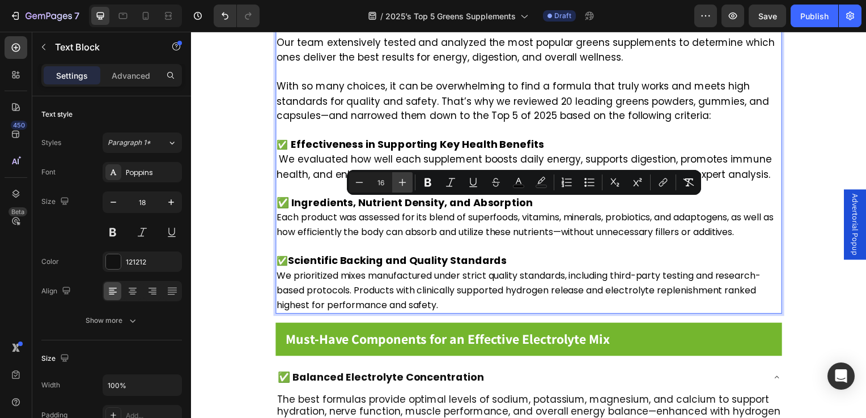
click at [400, 186] on icon "Editor contextual toolbar" at bounding box center [402, 182] width 11 height 11
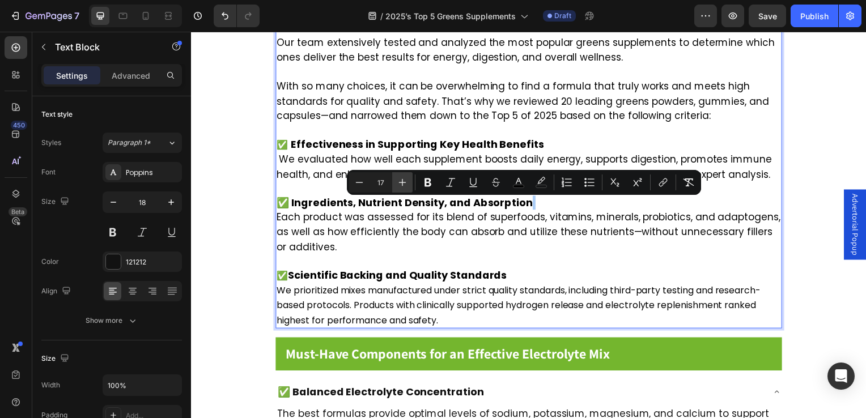
click at [400, 186] on icon "Editor contextual toolbar" at bounding box center [402, 182] width 11 height 11
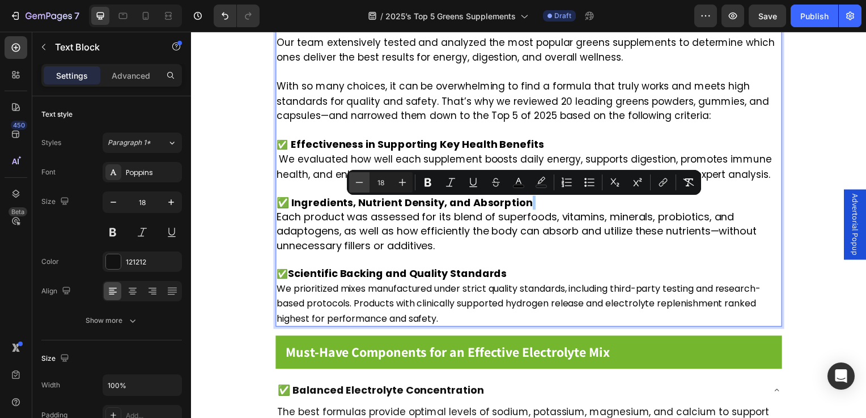
click at [356, 183] on icon "Editor contextual toolbar" at bounding box center [359, 182] width 7 height 1
type input "17"
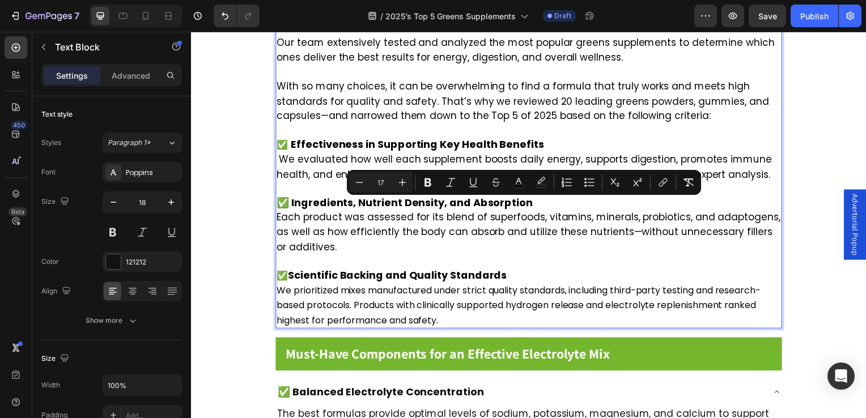
click at [373, 236] on p "✅ Ingredients, Nutrient Density, and Absorption Each product was assessed for i…" at bounding box center [531, 226] width 508 height 59
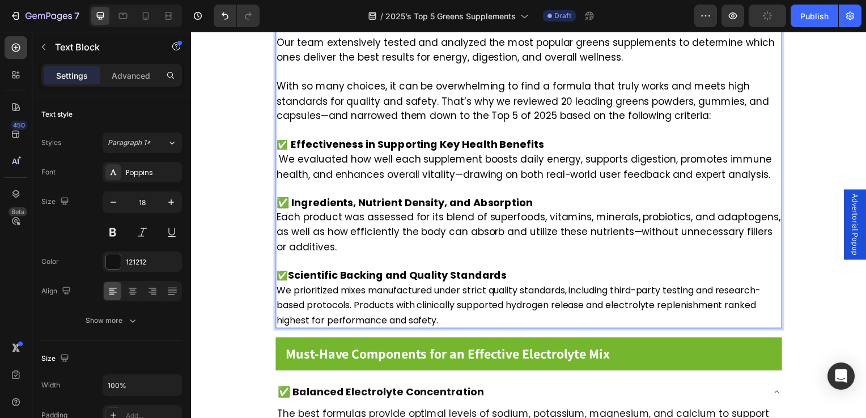
click at [318, 256] on p "✅ Scientific Backing and Quality Standards We prioritized mixes manufactured un…" at bounding box center [531, 293] width 508 height 74
click at [311, 138] on strong "Effectiveness in Supporting Key Health Benefits" at bounding box center [418, 145] width 255 height 14
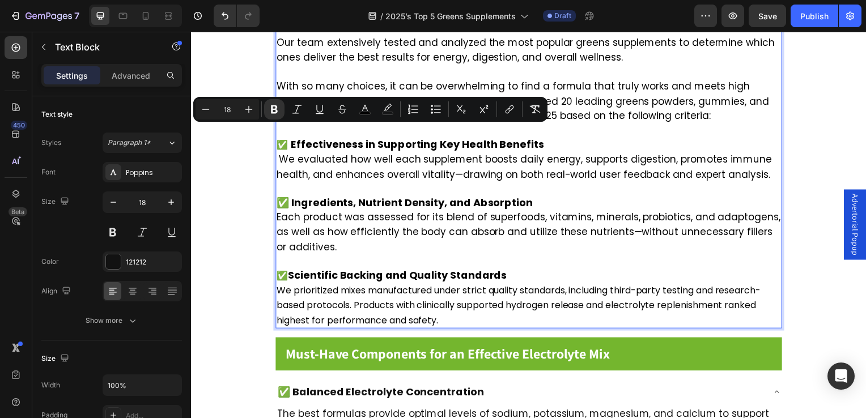
click at [329, 197] on strong "✅ Ingredients, Nutrient Density, and Absorption" at bounding box center [406, 204] width 258 height 14
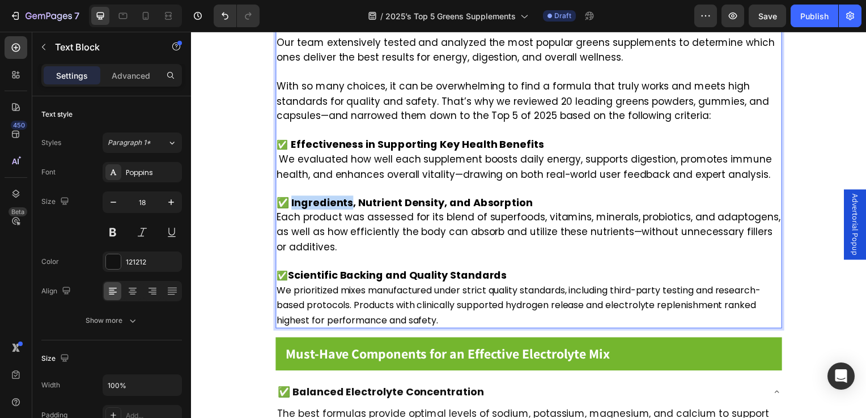
click at [329, 197] on strong "✅ Ingredients, Nutrient Density, and Absorption" at bounding box center [406, 204] width 258 height 14
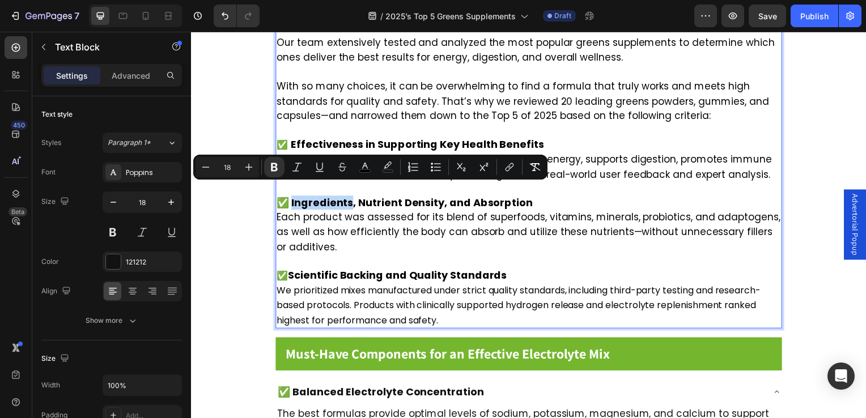
type input "17"
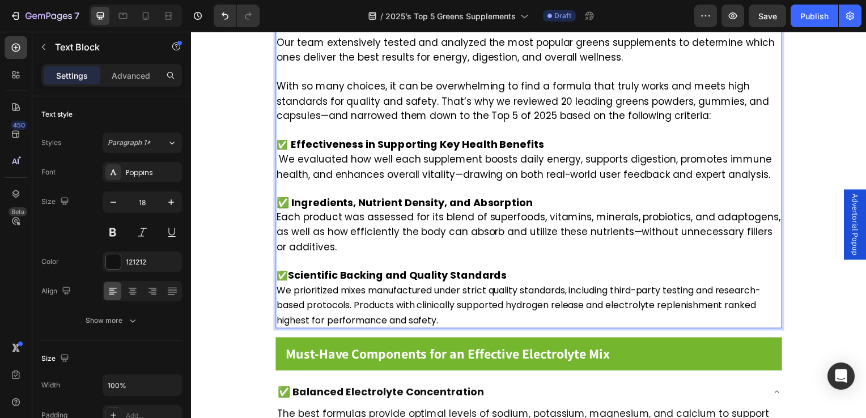
click at [319, 214] on p "✅ Ingredients, Nutrient Density, and Absorption Each product was assessed for i…" at bounding box center [531, 226] width 508 height 59
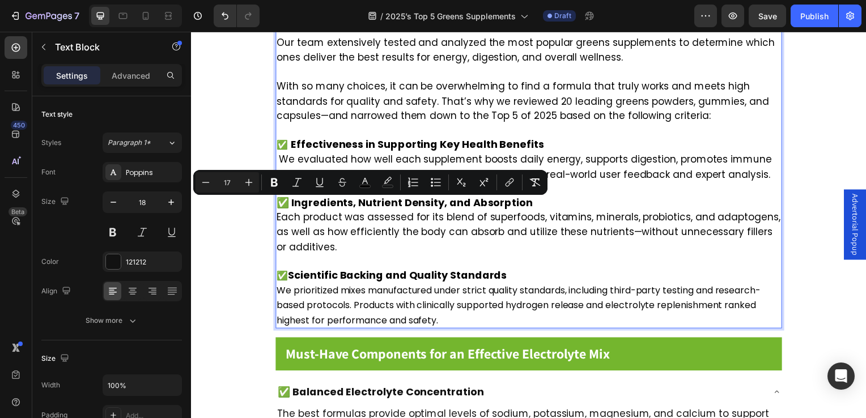
click at [334, 155] on span "We evaluated how well each supplement boosts daily energy, supports digestion, …" at bounding box center [526, 168] width 499 height 28
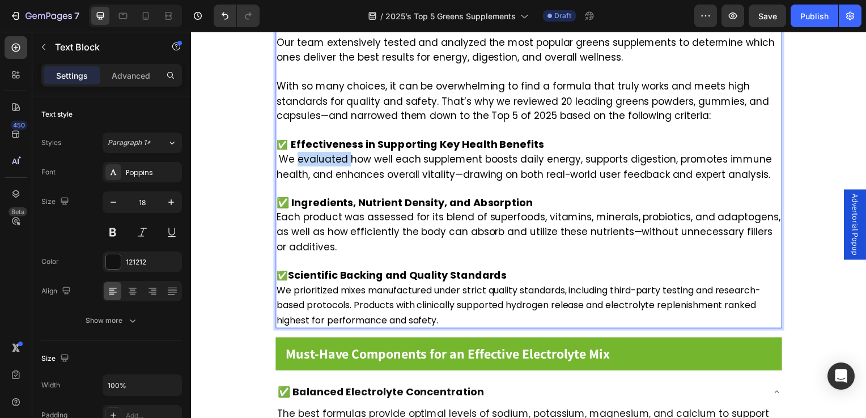
click at [334, 155] on span "We evaluated how well each supplement boosts daily energy, supports digestion, …" at bounding box center [526, 168] width 499 height 28
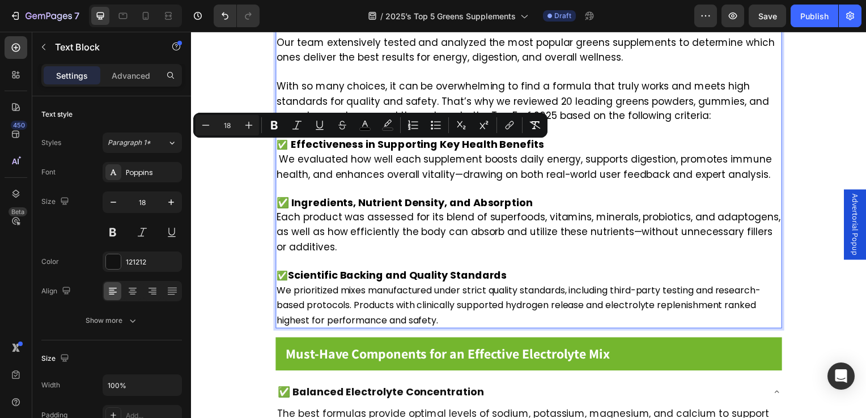
click at [326, 270] on strong "Scientific Backing and Quality Standards" at bounding box center [399, 277] width 221 height 14
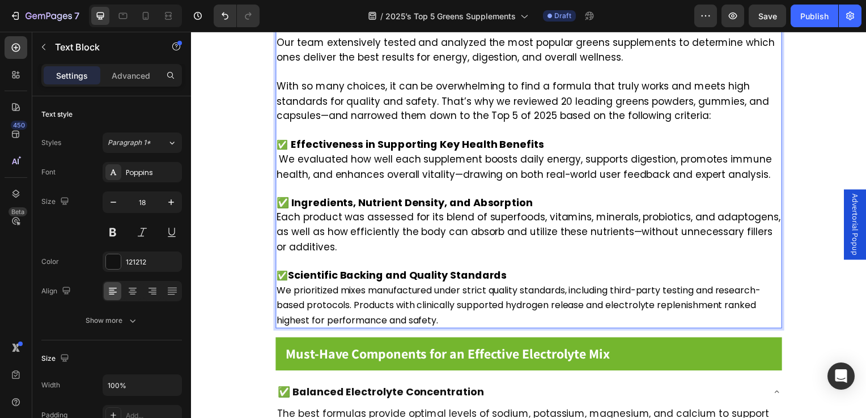
click at [288, 272] on span "✅" at bounding box center [282, 278] width 11 height 13
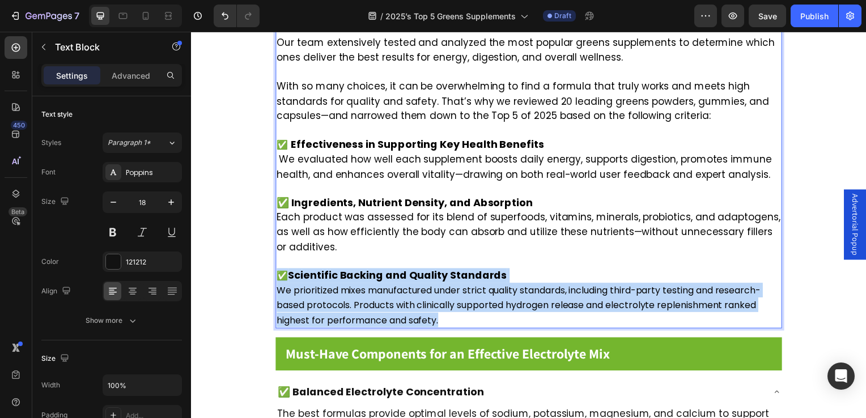
drag, startPoint x: 442, startPoint y: 309, endPoint x: 280, endPoint y: 268, distance: 167.2
click at [280, 268] on p "✅ Scientific Backing and Quality Standards We prioritized mixes manufactured un…" at bounding box center [531, 293] width 508 height 74
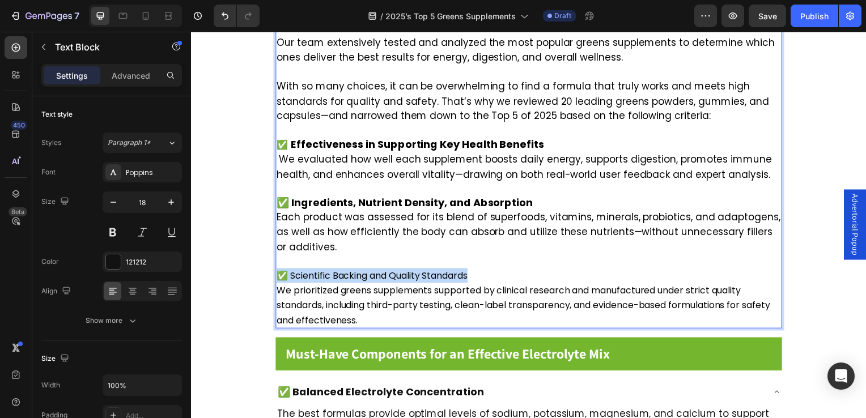
drag, startPoint x: 482, startPoint y: 266, endPoint x: 278, endPoint y: 268, distance: 204.1
click at [278, 268] on p "✅ Scientific Backing and Quality Standards We prioritized greens supplements su…" at bounding box center [531, 293] width 508 height 74
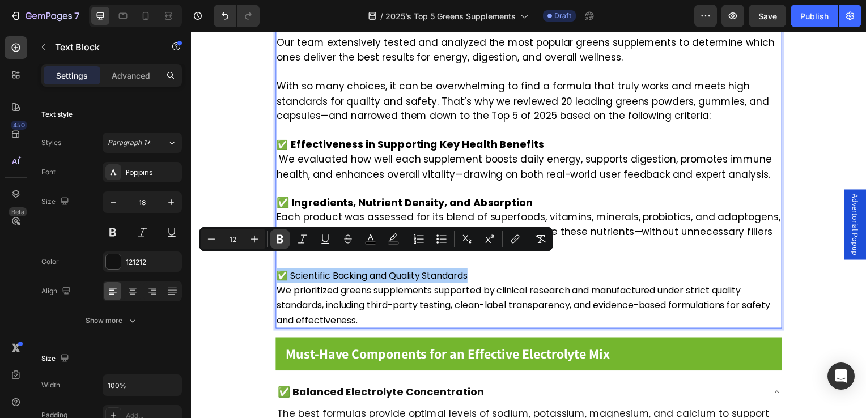
click at [281, 238] on icon "Editor contextual toolbar" at bounding box center [280, 239] width 7 height 9
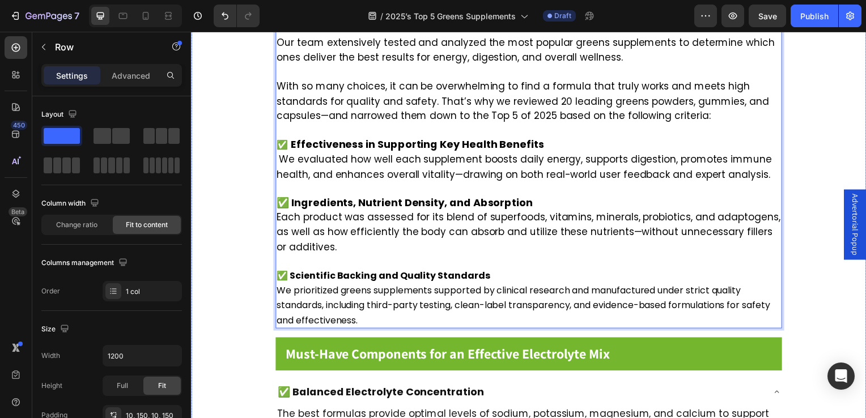
click at [295, 272] on strong "✅ Scientific Backing and Quality Standards" at bounding box center [384, 278] width 215 height 13
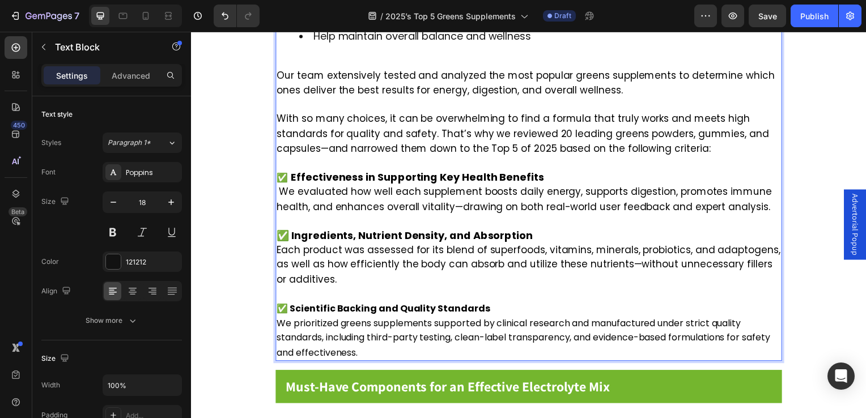
scroll to position [801, 0]
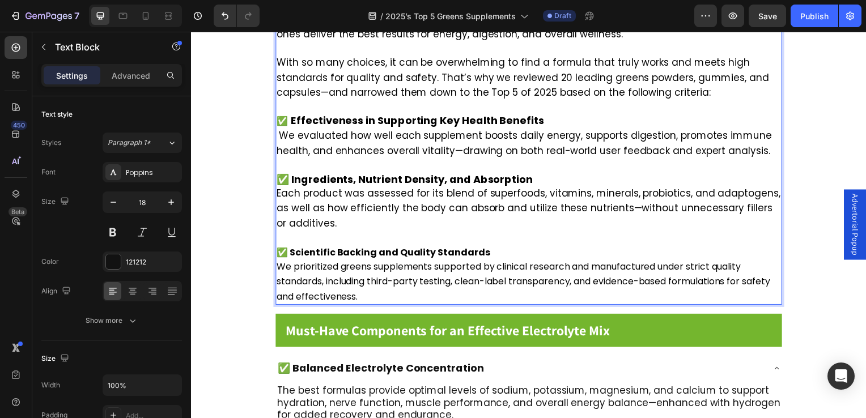
click at [489, 240] on p "✅ Scientific Backing and Quality Standards We prioritized greens supplements su…" at bounding box center [531, 269] width 508 height 74
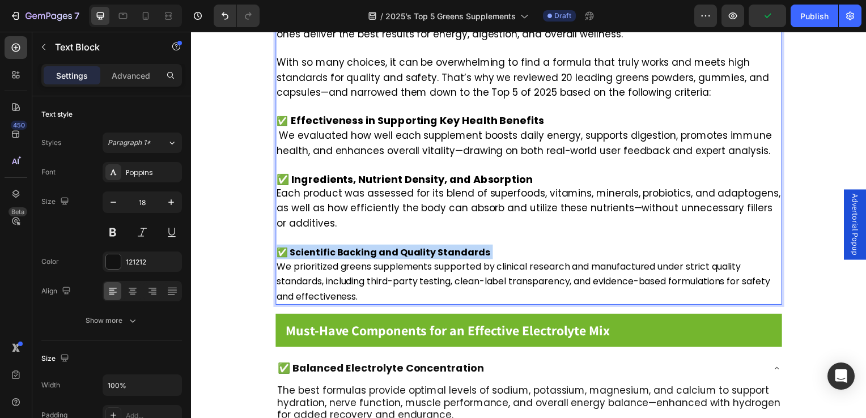
drag, startPoint x: 489, startPoint y: 240, endPoint x: 282, endPoint y: 242, distance: 207.0
click at [282, 242] on p "✅ Scientific Backing and Quality Standards We prioritized greens supplements su…" at bounding box center [531, 269] width 508 height 74
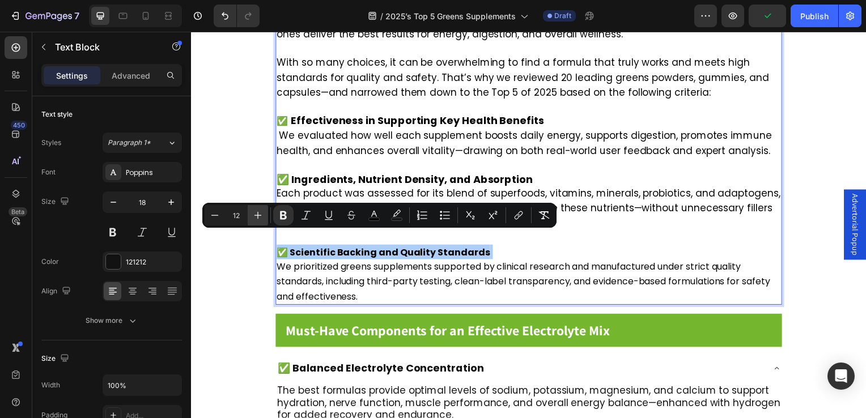
click at [258, 217] on icon "Editor contextual toolbar" at bounding box center [258, 215] width 7 height 7
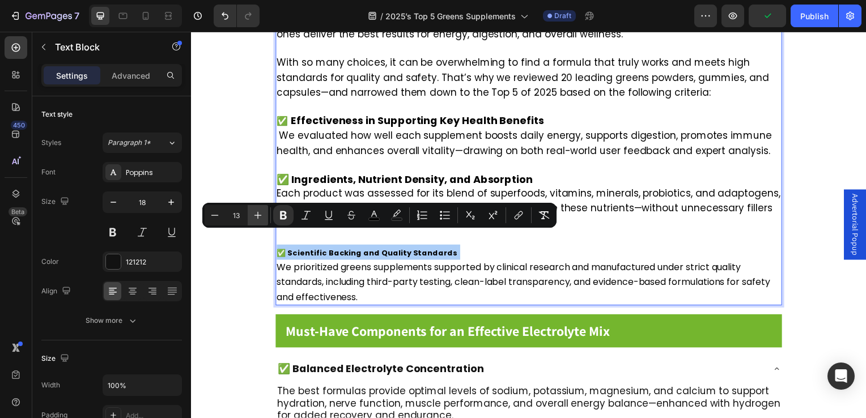
click at [258, 217] on icon "Editor contextual toolbar" at bounding box center [258, 215] width 7 height 7
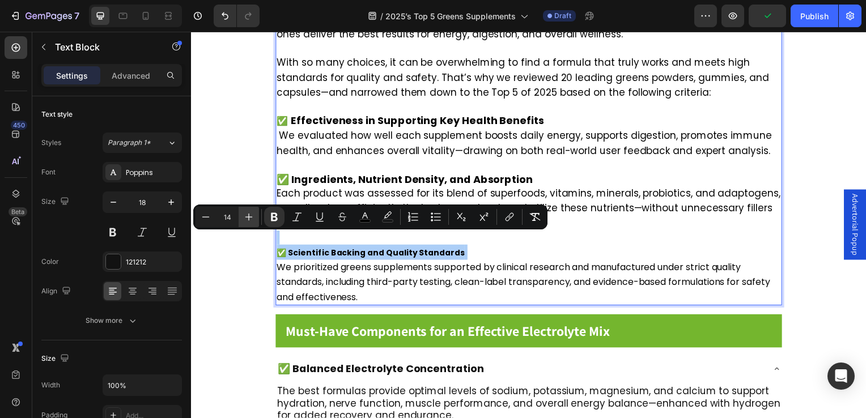
click at [258, 217] on button "Plus" at bounding box center [249, 217] width 20 height 20
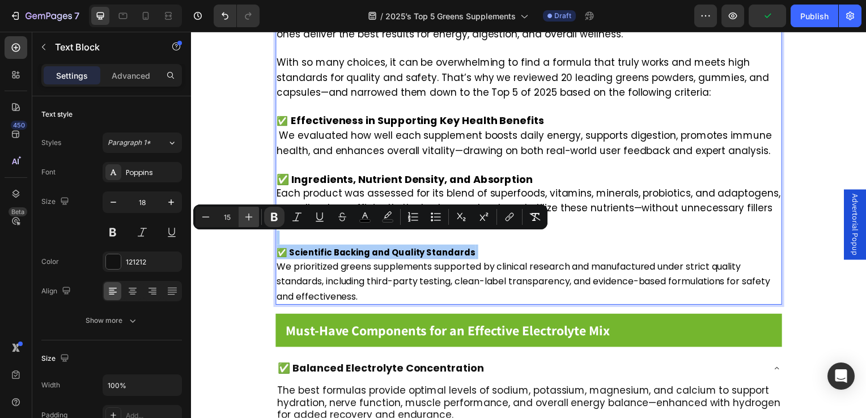
click at [258, 217] on button "Plus" at bounding box center [249, 217] width 20 height 20
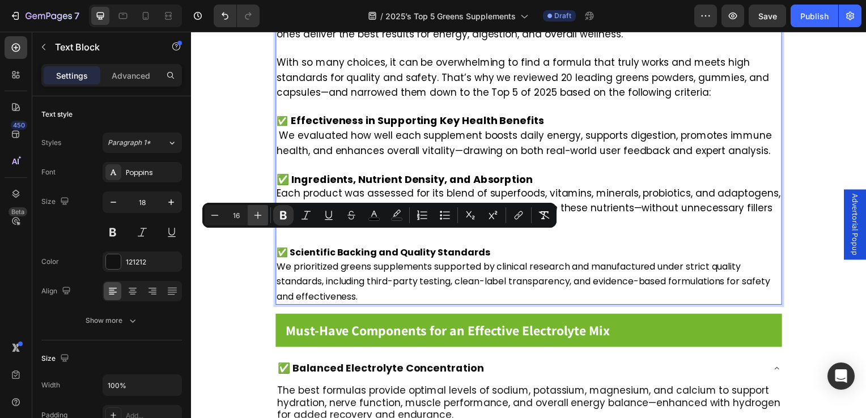
click at [258, 217] on icon "Editor contextual toolbar" at bounding box center [258, 215] width 7 height 7
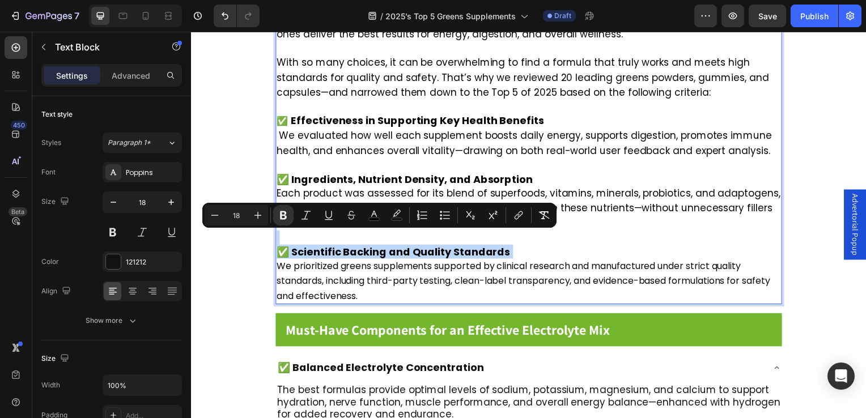
type input "12"
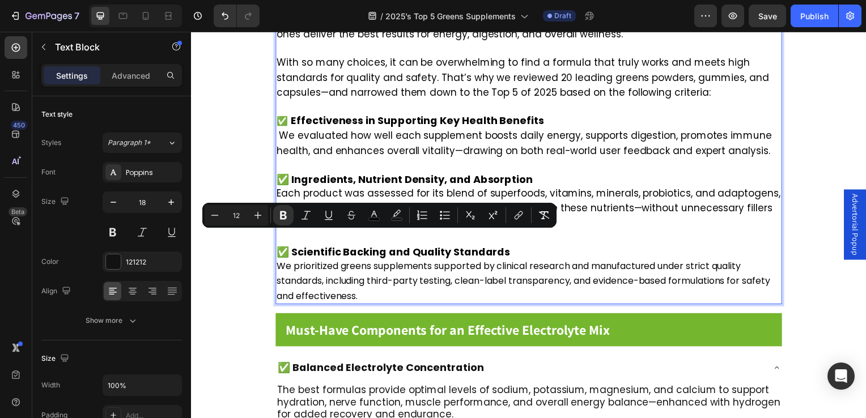
click at [414, 262] on span "We prioritized greens supplements supported by clinical research and manufactur…" at bounding box center [525, 283] width 497 height 43
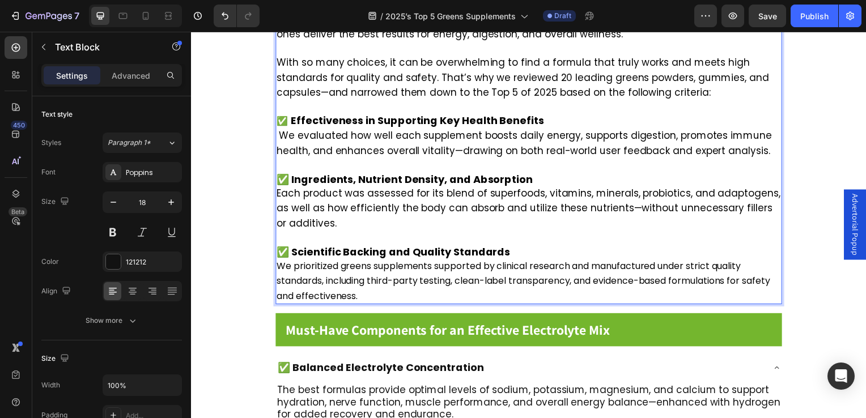
click at [397, 290] on p "✅ Scientific Backing and Quality Standards We prioritized greens supplements su…" at bounding box center [531, 268] width 508 height 73
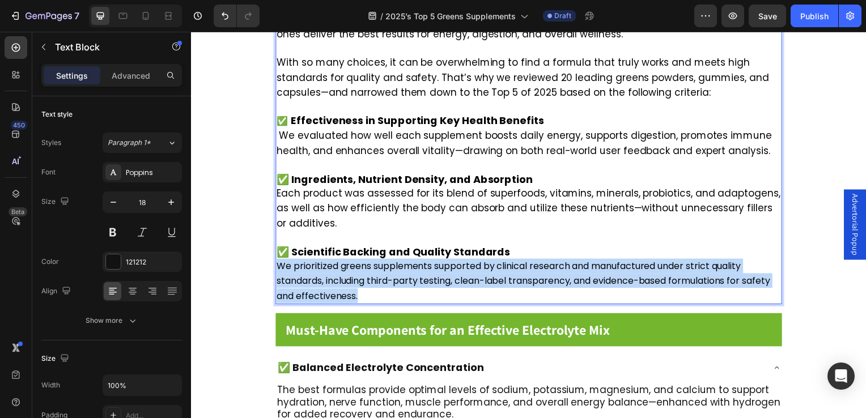
drag, startPoint x: 396, startPoint y: 289, endPoint x: 279, endPoint y: 253, distance: 122.5
click at [279, 253] on p "✅ Scientific Backing and Quality Standards We prioritized greens supplements su…" at bounding box center [531, 268] width 508 height 73
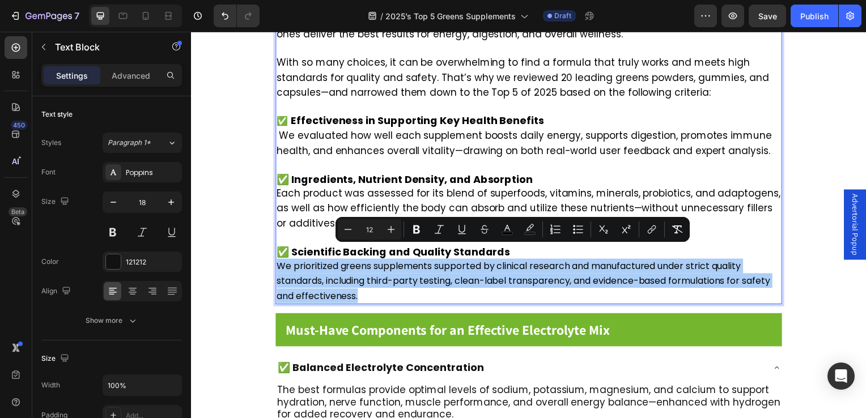
click at [369, 235] on input "12" at bounding box center [369, 230] width 23 height 14
click at [391, 230] on icon "Editor contextual toolbar" at bounding box center [391, 229] width 7 height 7
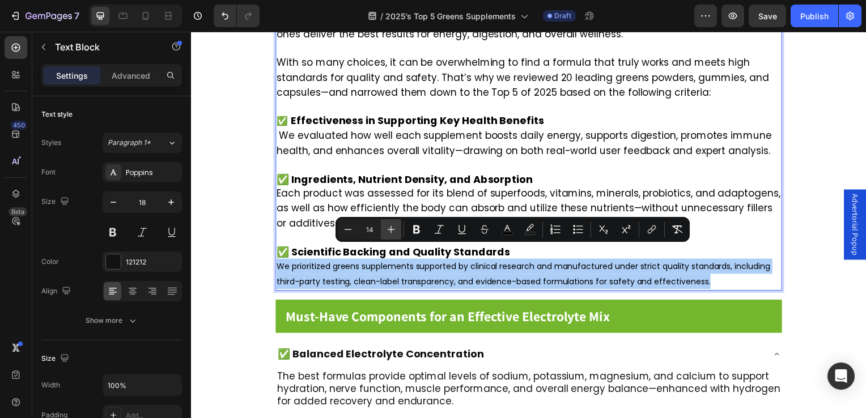
click at [391, 230] on icon "Editor contextual toolbar" at bounding box center [391, 229] width 7 height 7
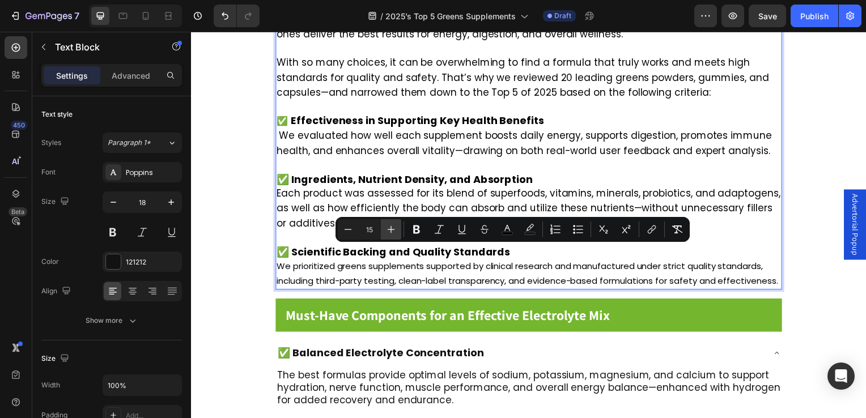
click at [391, 230] on icon "Editor contextual toolbar" at bounding box center [391, 229] width 7 height 7
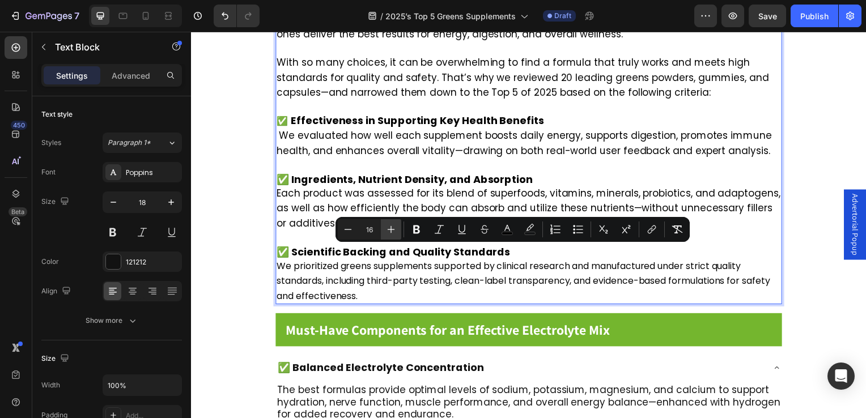
click at [391, 230] on icon "Editor contextual toolbar" at bounding box center [391, 229] width 7 height 7
type input "17"
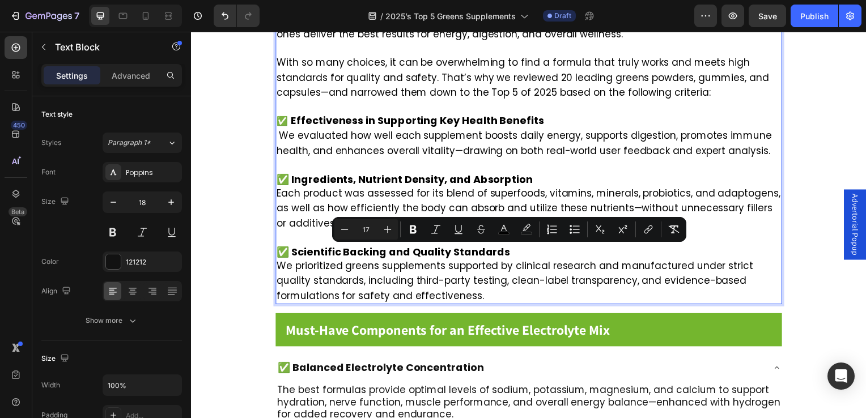
click at [506, 288] on p "✅ Scientific Backing and Quality Standards We prioritized greens supplements su…" at bounding box center [531, 268] width 508 height 73
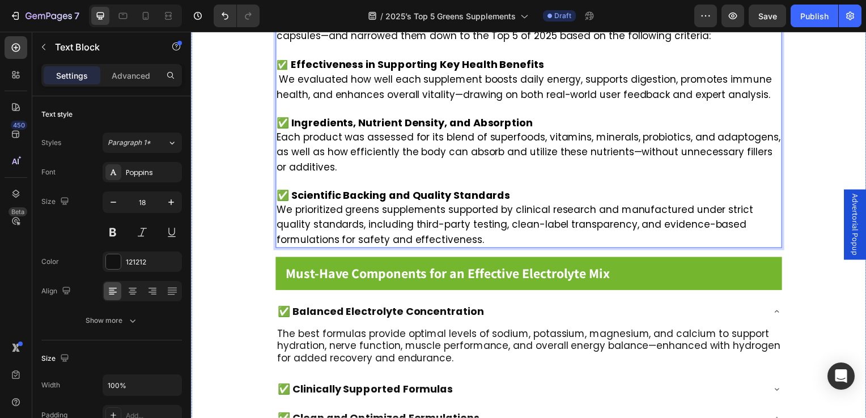
scroll to position [914, 0]
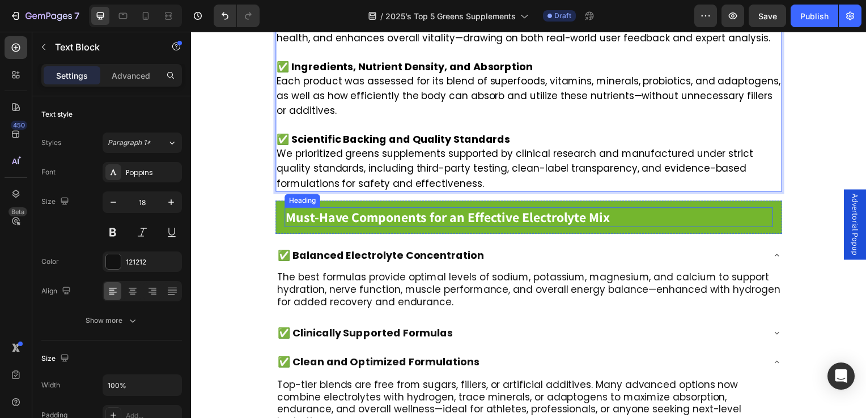
click at [307, 210] on strong "Must-Have Components for an Effective Electrolyte Mix" at bounding box center [449, 219] width 327 height 18
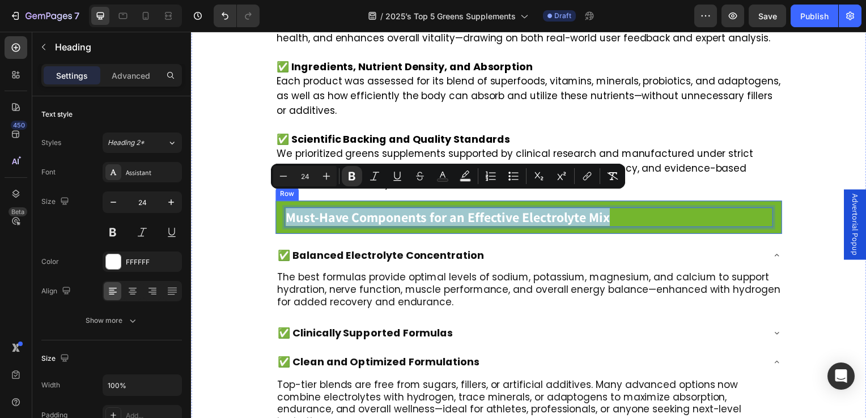
drag, startPoint x: 619, startPoint y: 202, endPoint x: 285, endPoint y: 197, distance: 334.0
click at [285, 209] on h2 "Must-Have Components for an Effective Electrolyte Mix" at bounding box center [531, 219] width 492 height 20
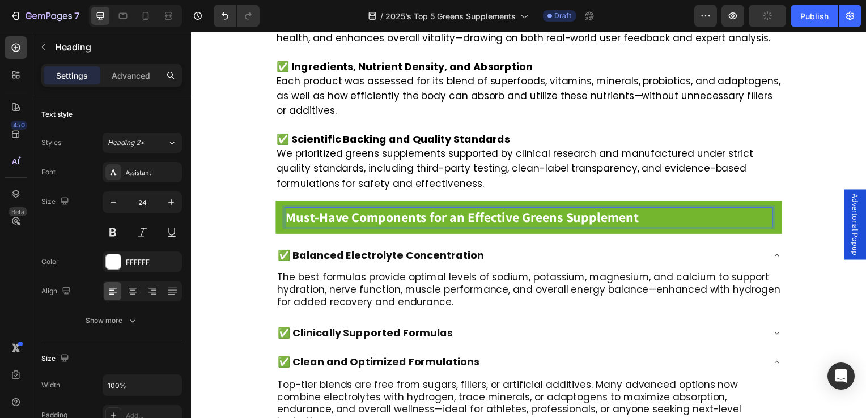
click at [696, 210] on p "Must-Have Components for an Effective Greens Supplement" at bounding box center [531, 219] width 490 height 18
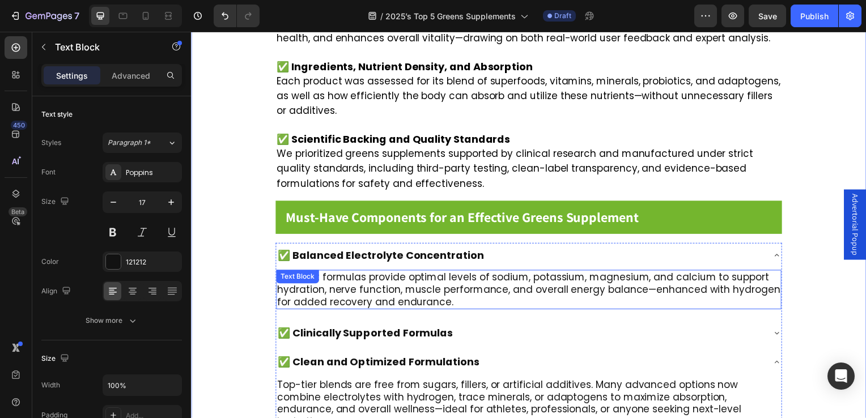
click at [329, 272] on div "The best formulas provide optimal levels of sodium, potassium, magnesium, and c…" at bounding box center [531, 292] width 509 height 40
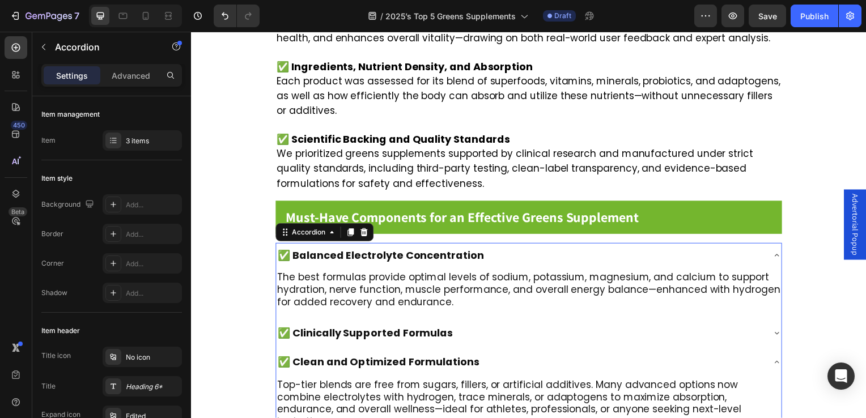
click at [331, 251] on div "✅ Balanced Electrolyte Concentration" at bounding box center [531, 257] width 509 height 25
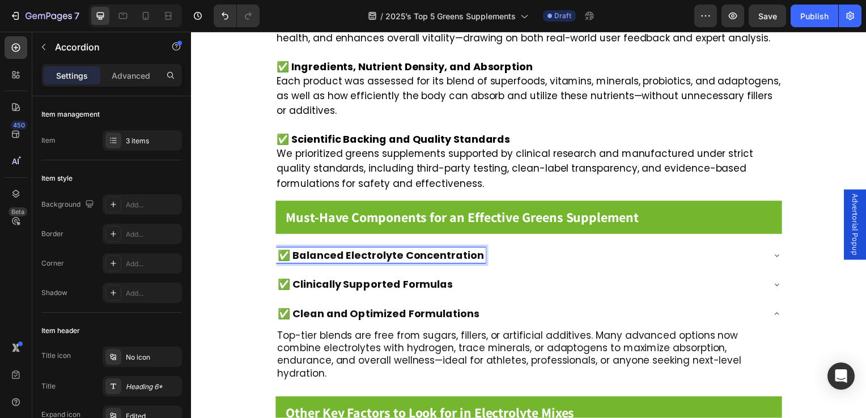
click at [777, 253] on icon at bounding box center [781, 257] width 9 height 9
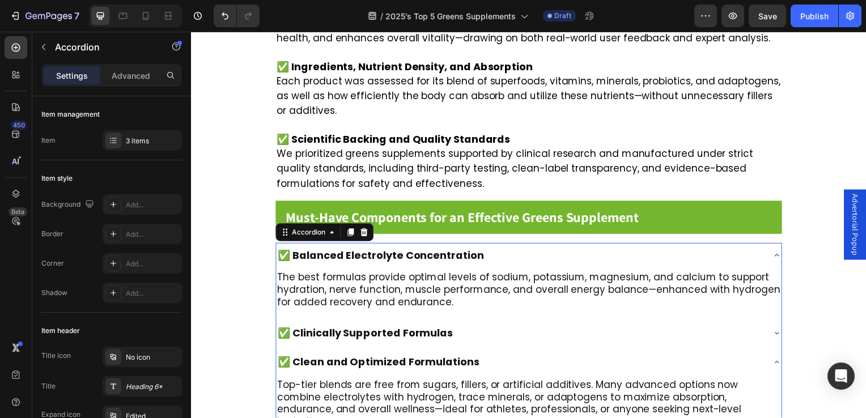
click at [394, 250] on span "✅ Balanced Electrolyte Concentration" at bounding box center [382, 257] width 208 height 14
click at [483, 249] on div "✅ Balanced Electrolyte Concentration" at bounding box center [522, 257] width 491 height 16
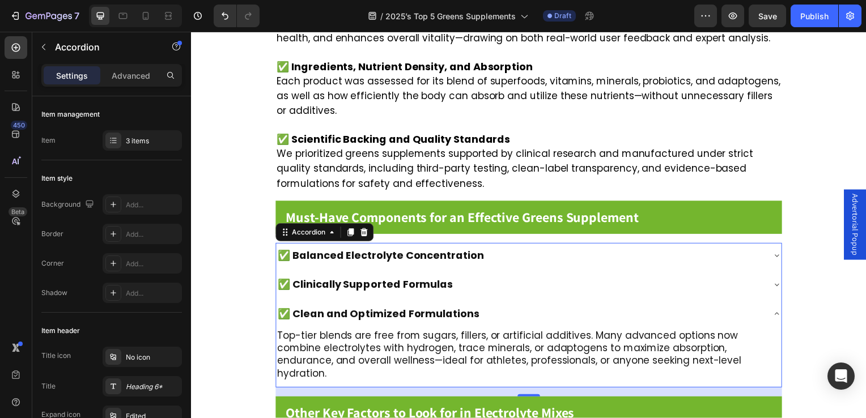
click at [480, 250] on span "✅ Balanced Electrolyte Concentration" at bounding box center [382, 257] width 208 height 14
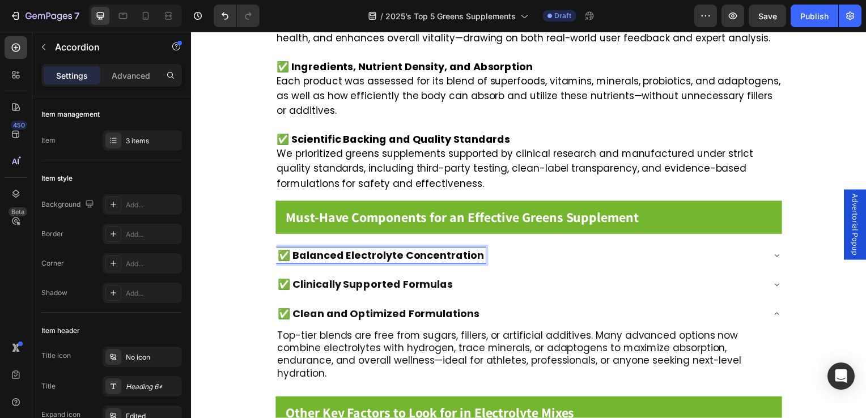
click at [564, 249] on div "✅ Balanced Electrolyte Concentration" at bounding box center [522, 257] width 491 height 16
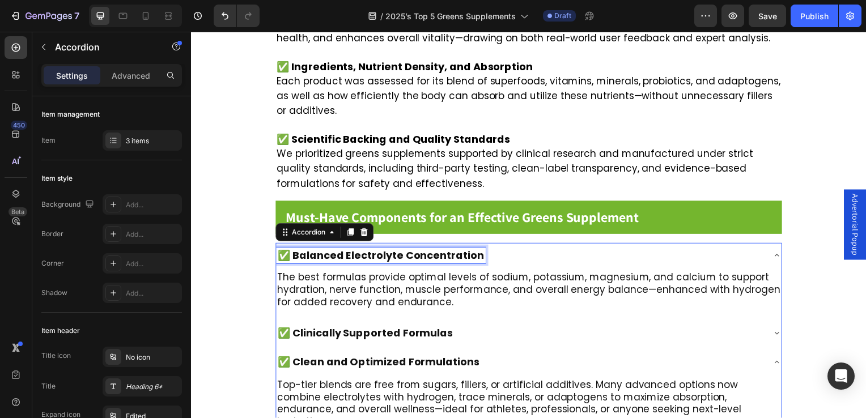
click at [471, 250] on span "✅ Balanced Electrolyte Concentration" at bounding box center [382, 257] width 208 height 14
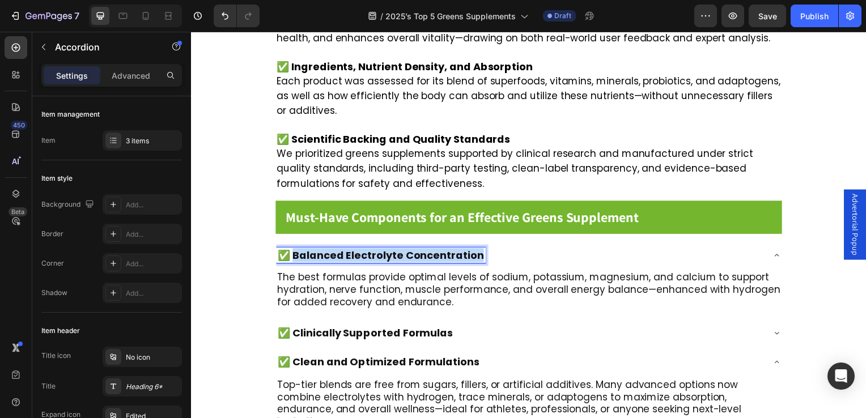
drag, startPoint x: 297, startPoint y: 243, endPoint x: 481, endPoint y: 249, distance: 184.9
click at [481, 249] on div "✅ Balanced Electrolyte Concentration" at bounding box center [382, 257] width 211 height 16
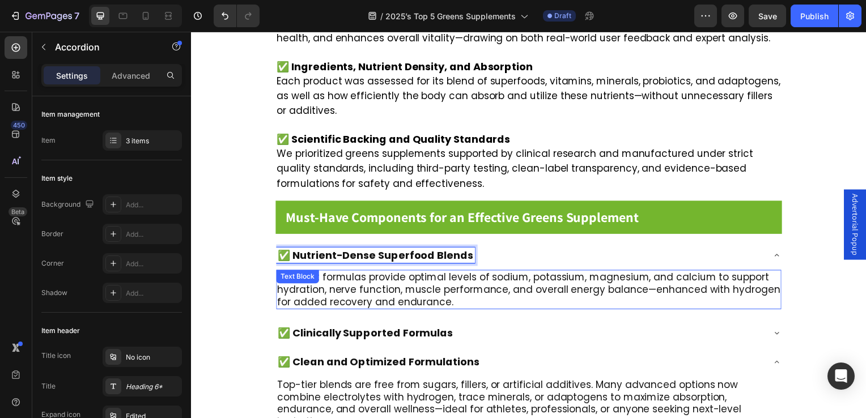
click at [294, 274] on div "Text Block" at bounding box center [298, 279] width 39 height 10
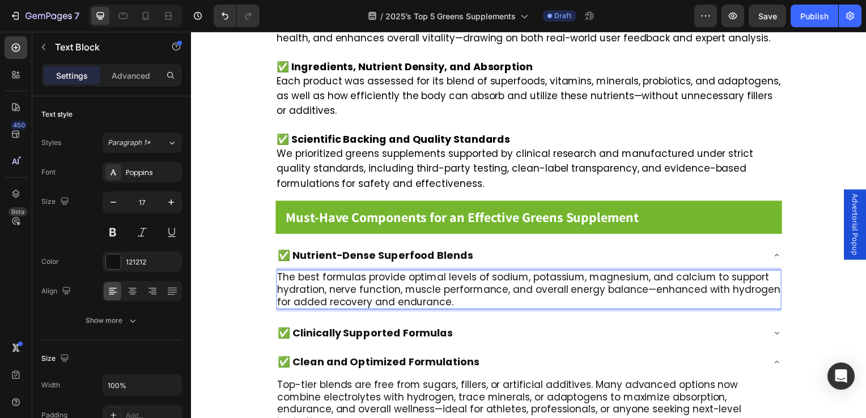
click at [465, 289] on p "The best formulas provide optimal levels of sodium, potassium, magnesium, and c…" at bounding box center [531, 291] width 507 height 37
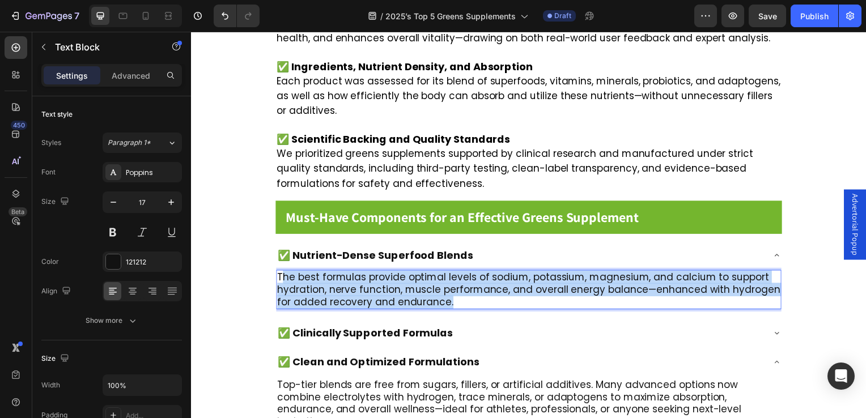
drag, startPoint x: 443, startPoint y: 284, endPoint x: 281, endPoint y: 265, distance: 163.9
click at [281, 273] on p "The best formulas provide optimal levels of sodium, potassium, magnesium, and c…" at bounding box center [531, 291] width 507 height 37
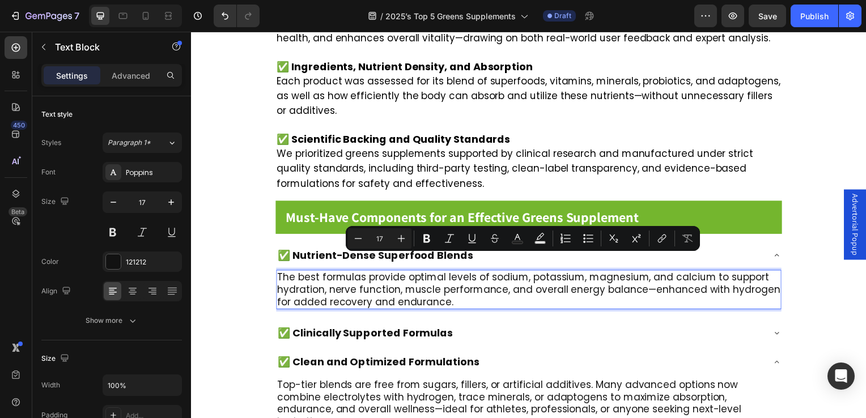
click at [280, 273] on p "The best formulas provide optimal levels of sodium, potassium, magnesium, and c…" at bounding box center [531, 291] width 507 height 37
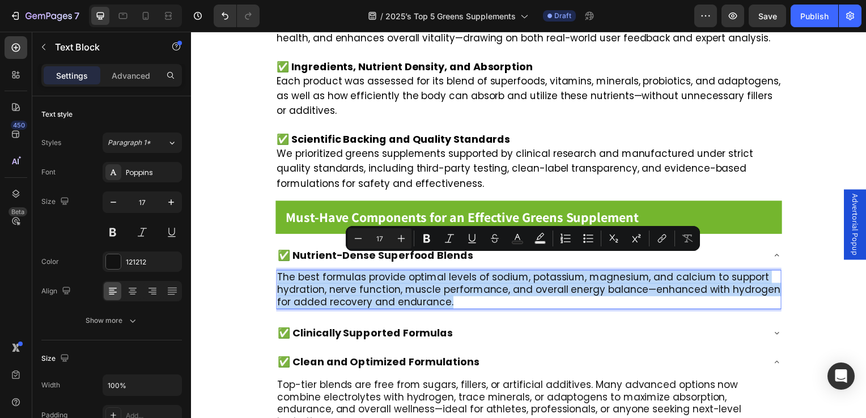
drag, startPoint x: 280, startPoint y: 265, endPoint x: 458, endPoint y: 292, distance: 180.7
click at [458, 292] on p "The best formulas provide optimal levels of sodium, potassium, magnesium, and c…" at bounding box center [531, 291] width 507 height 37
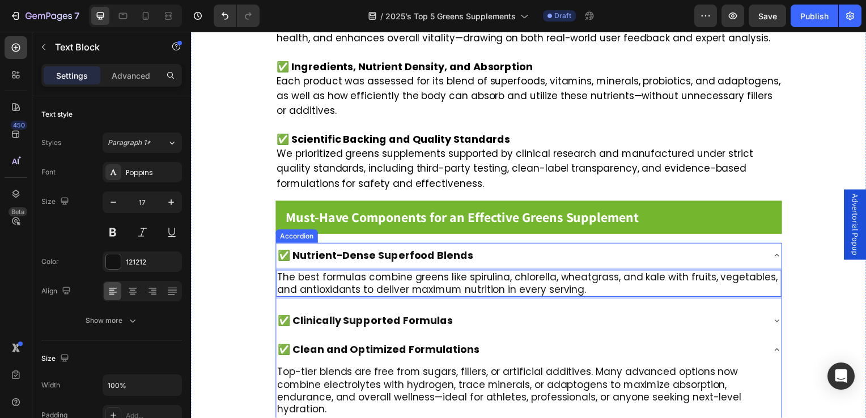
click at [333, 311] on div "✅ Clinically Supported Formulas" at bounding box center [531, 323] width 509 height 25
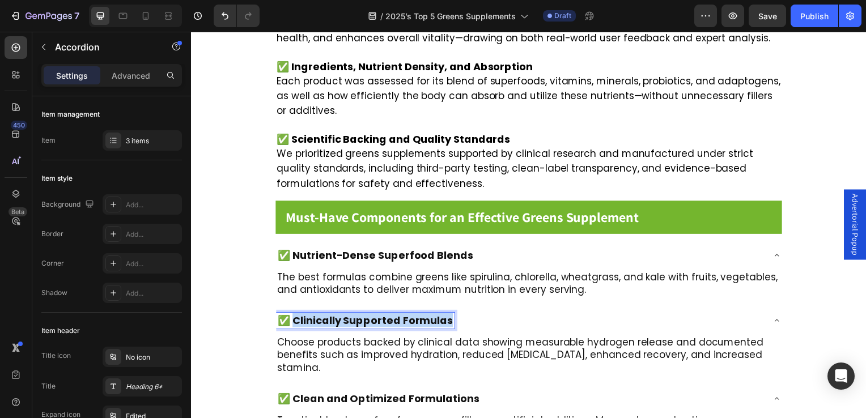
drag, startPoint x: 294, startPoint y: 305, endPoint x: 455, endPoint y: 306, distance: 161.6
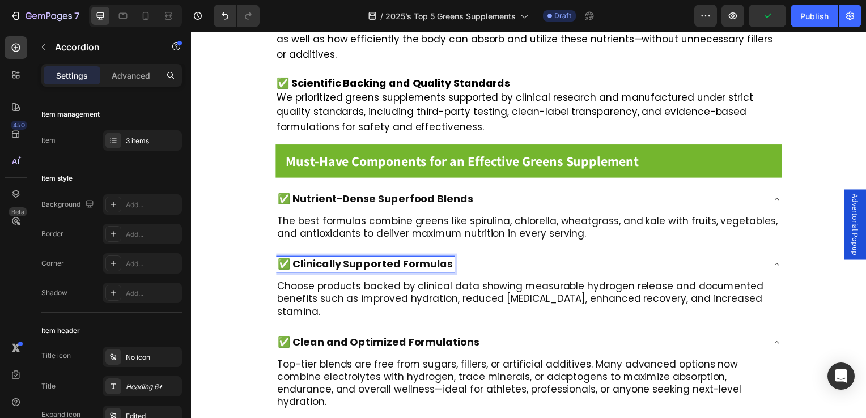
scroll to position [1027, 0]
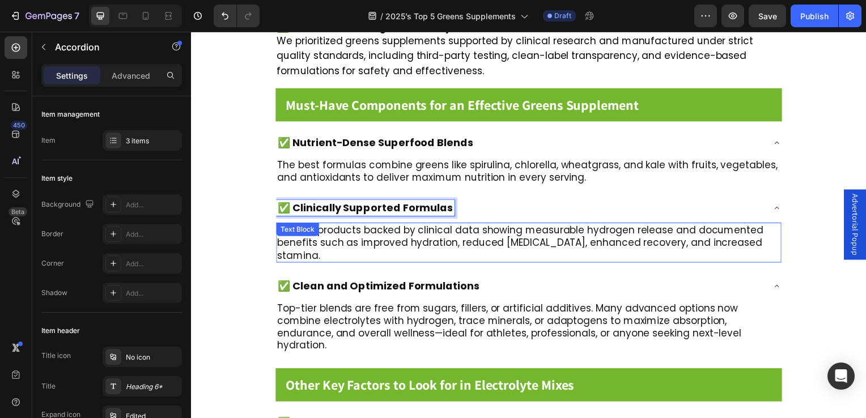
click at [336, 238] on p "Choose products backed by clinical data showing measurable hydrogen release and…" at bounding box center [531, 244] width 507 height 37
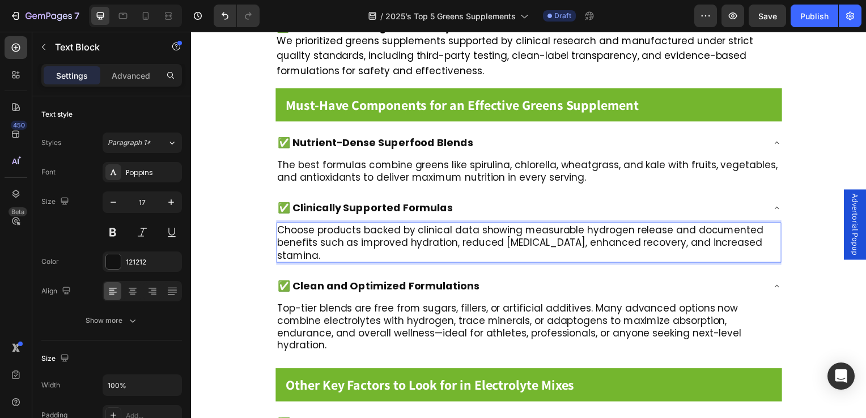
click at [321, 243] on p "Choose products backed by clinical data showing measurable hydrogen release and…" at bounding box center [531, 244] width 507 height 37
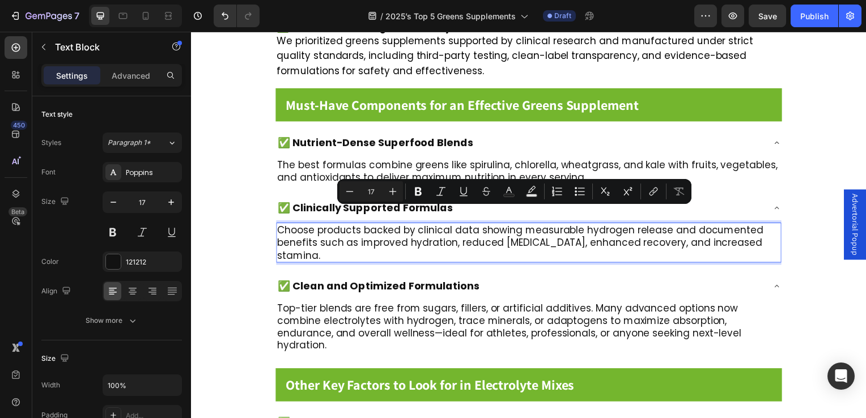
drag, startPoint x: 320, startPoint y: 243, endPoint x: 282, endPoint y: 217, distance: 46.1
click at [282, 226] on p "Choose products backed by clinical data showing measurable hydrogen release and…" at bounding box center [531, 244] width 507 height 37
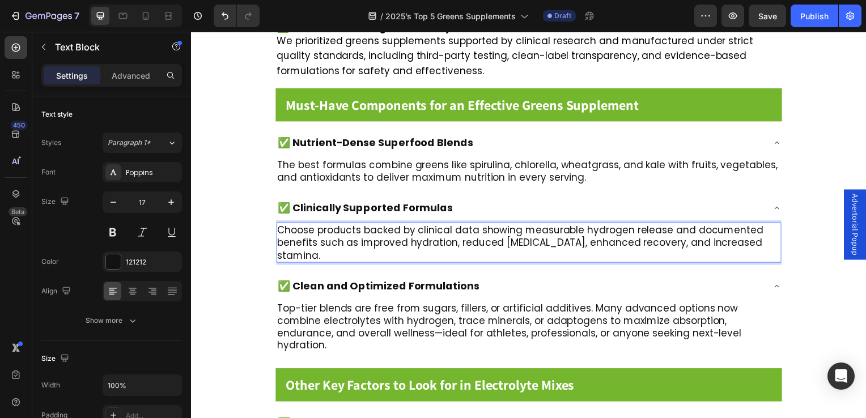
drag, startPoint x: 281, startPoint y: 217, endPoint x: 329, endPoint y: 244, distance: 55.1
click at [329, 244] on p "Choose products backed by clinical data showing measurable hydrogen release and…" at bounding box center [531, 244] width 507 height 37
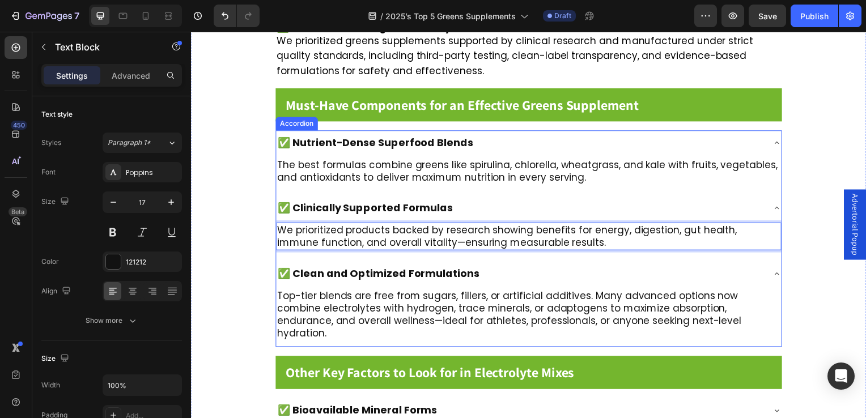
click at [337, 269] on span "✅ Clean and Optimized Formulations" at bounding box center [379, 276] width 203 height 14
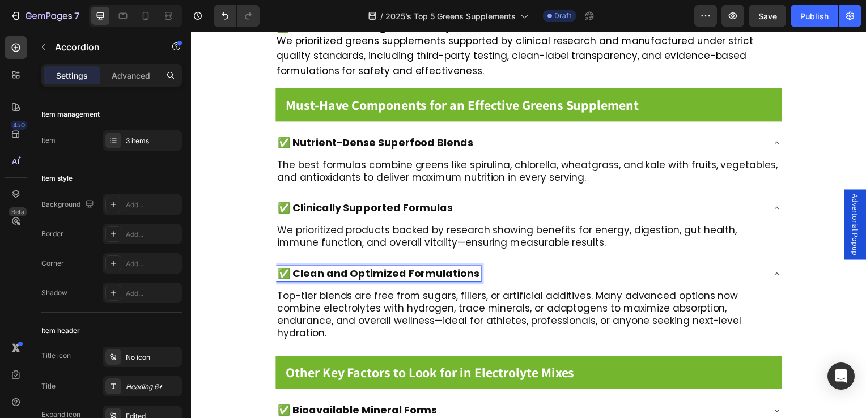
click at [296, 269] on span "✅ Clean and Optimized Formulations" at bounding box center [379, 276] width 203 height 14
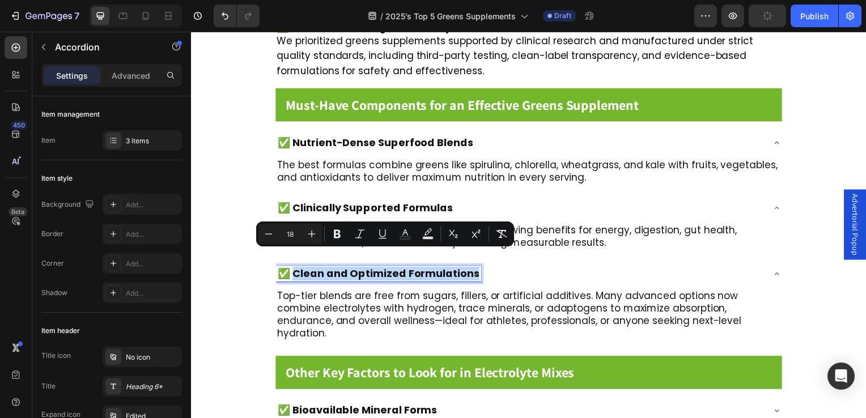
drag, startPoint x: 296, startPoint y: 261, endPoint x: 462, endPoint y: 258, distance: 166.2
click at [462, 269] on span "✅ Clean and Optimized Formulations" at bounding box center [379, 276] width 203 height 14
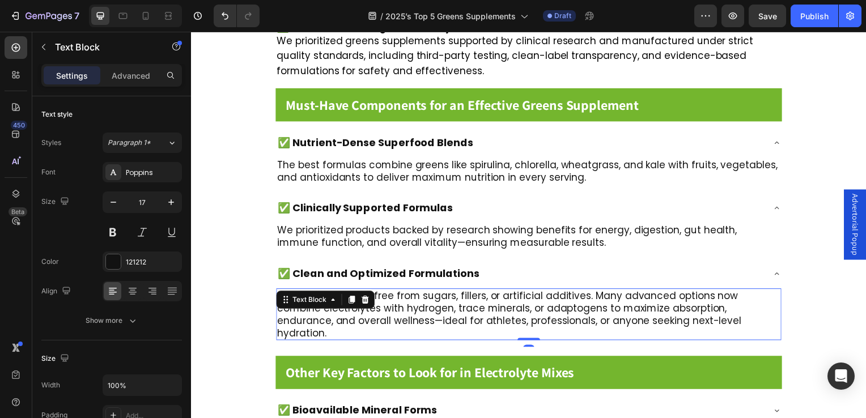
click at [346, 292] on div "Top-tier blends are free from sugars, fillers, or artificial additives. Many ad…" at bounding box center [531, 317] width 509 height 52
click at [707, 306] on p "Top-tier blends are free from sugars, fillers, or artificial additives. Many ad…" at bounding box center [531, 317] width 507 height 50
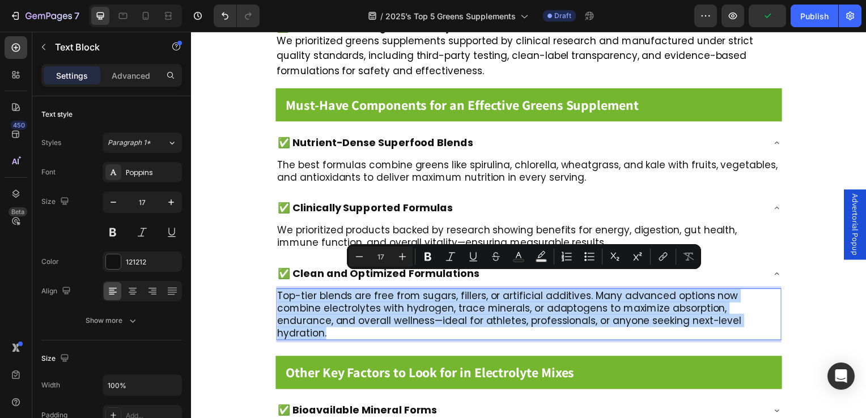
drag, startPoint x: 707, startPoint y: 306, endPoint x: 279, endPoint y: 280, distance: 428.9
click at [279, 292] on p "Top-tier blends are free from sugars, fillers, or artificial additives. Many ad…" at bounding box center [531, 317] width 507 height 50
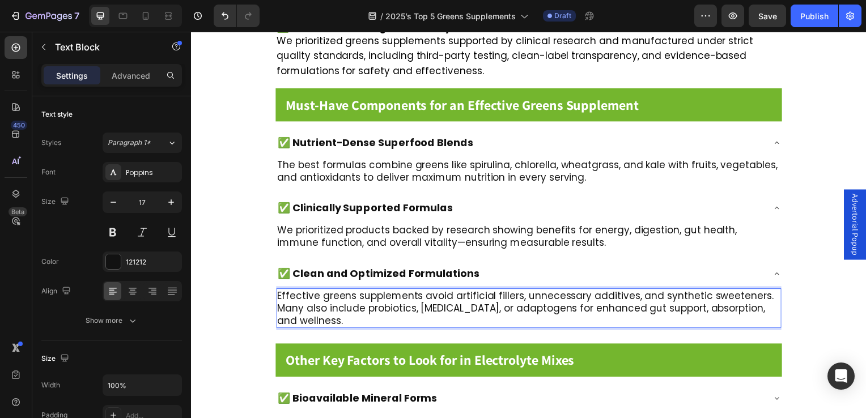
scroll to position [1197, 0]
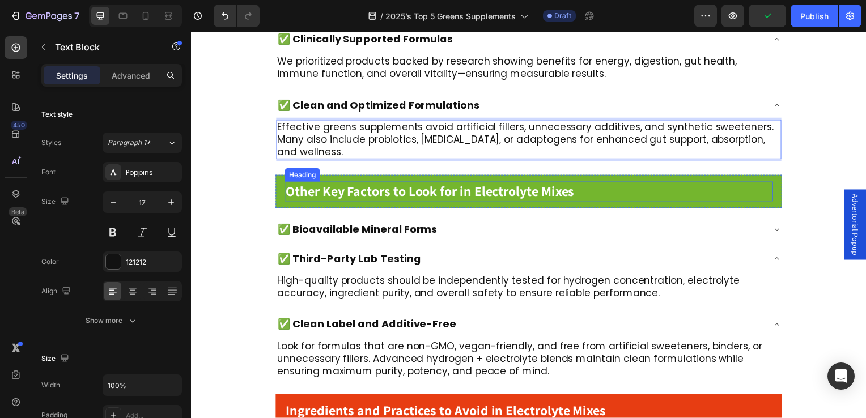
click at [459, 184] on strong "Other Key Factors to Look for in Electrolyte Mixes" at bounding box center [431, 193] width 291 height 18
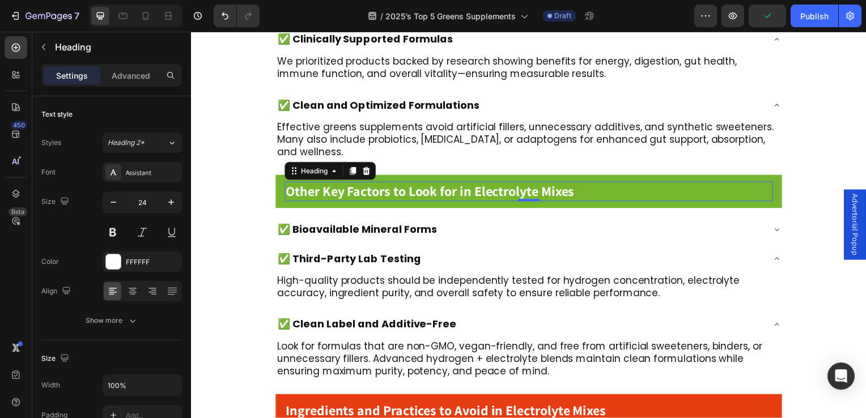
click at [585, 183] on h2 "Other Key Factors to Look for in Electrolyte Mixes" at bounding box center [531, 193] width 492 height 20
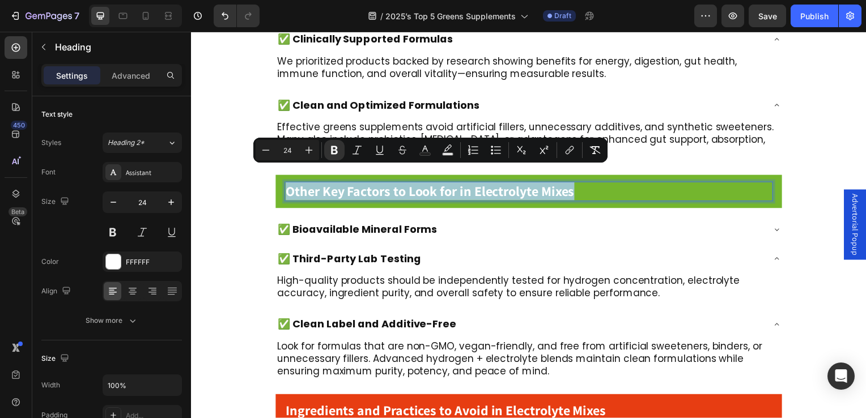
drag, startPoint x: 584, startPoint y: 181, endPoint x: 290, endPoint y: 179, distance: 294.3
click at [290, 184] on p "Other Key Factors to Look for in Electrolyte Mixes" at bounding box center [531, 193] width 490 height 18
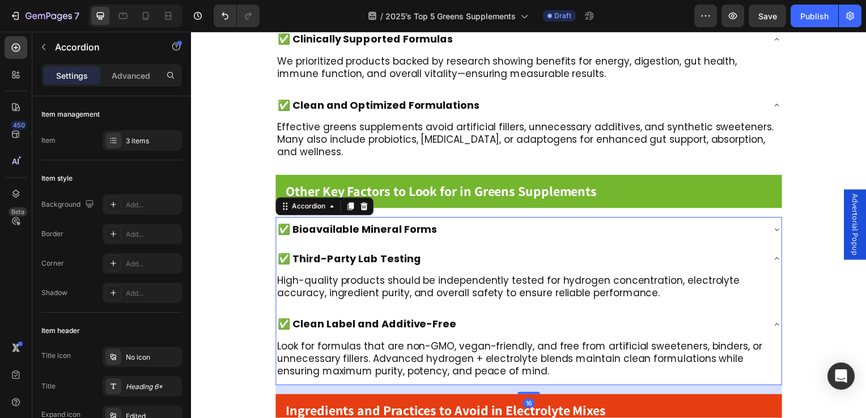
click at [306, 224] on span "✅ Bioavailable Mineral Forms" at bounding box center [358, 231] width 160 height 14
click at [489, 223] on div "✅ Bioavailable Mineral Forms" at bounding box center [522, 231] width 491 height 16
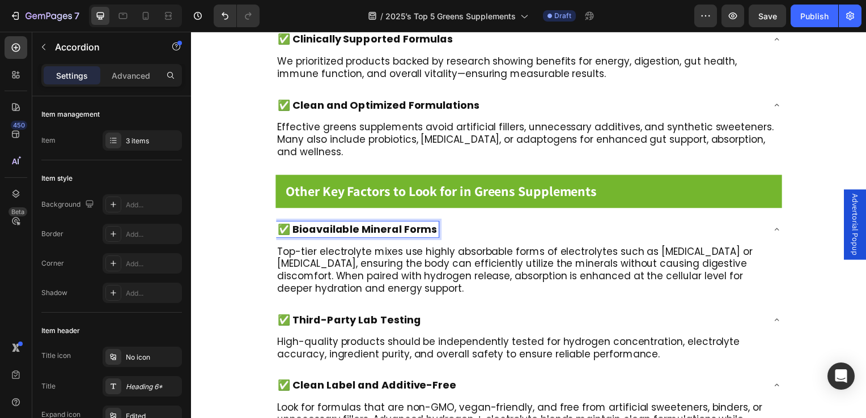
click at [294, 224] on span "✅ Bioavailable Mineral Forms" at bounding box center [358, 231] width 160 height 14
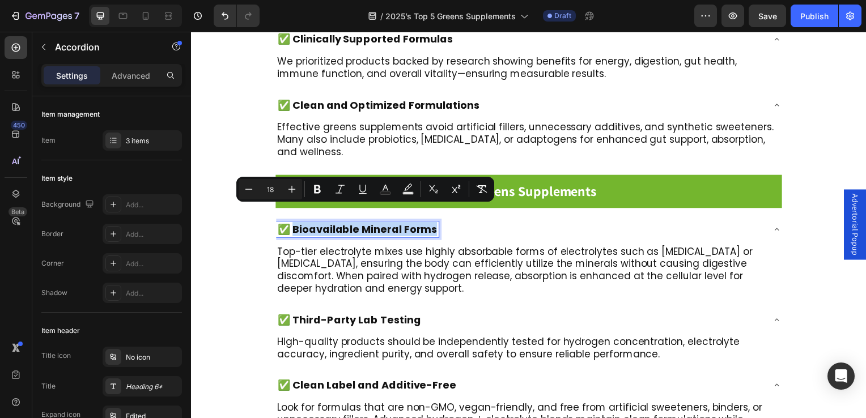
drag, startPoint x: 294, startPoint y: 217, endPoint x: 424, endPoint y: 214, distance: 129.9
click at [424, 224] on span "✅ Bioavailable Mineral Forms" at bounding box center [358, 231] width 160 height 14
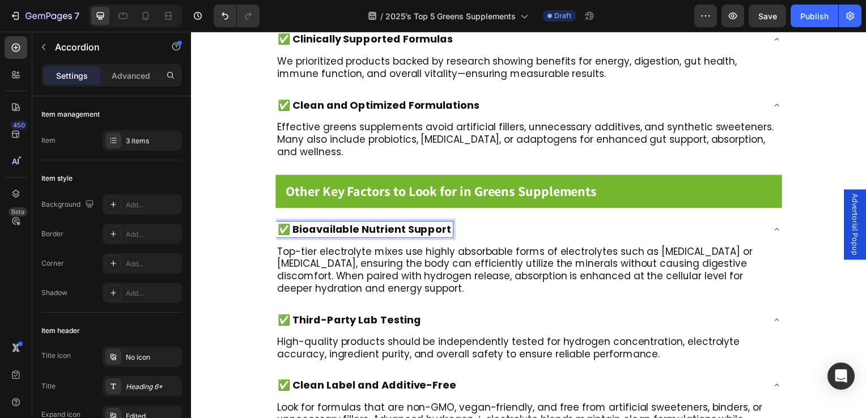
click at [381, 315] on span "✅ Third-Party Lab Testing" at bounding box center [350, 322] width 144 height 14
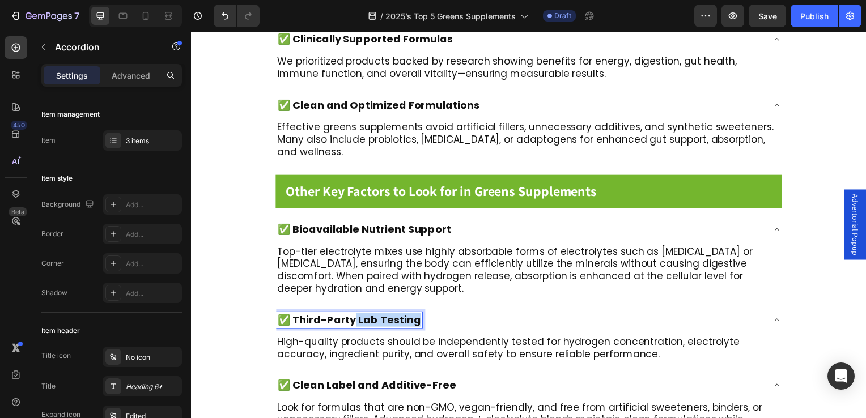
drag, startPoint x: 380, startPoint y: 302, endPoint x: 356, endPoint y: 306, distance: 24.7
click at [356, 315] on span "✅ Third-Party Lab Testing" at bounding box center [350, 322] width 144 height 14
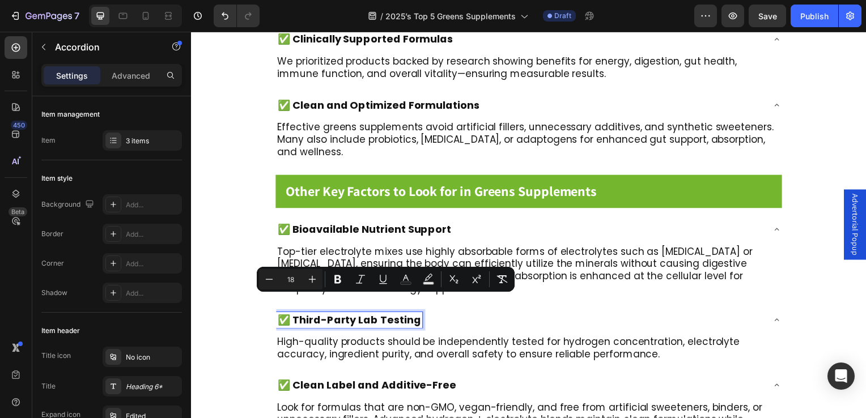
click at [320, 224] on span "✅ Bioavailable Nutrient Support" at bounding box center [365, 231] width 175 height 14
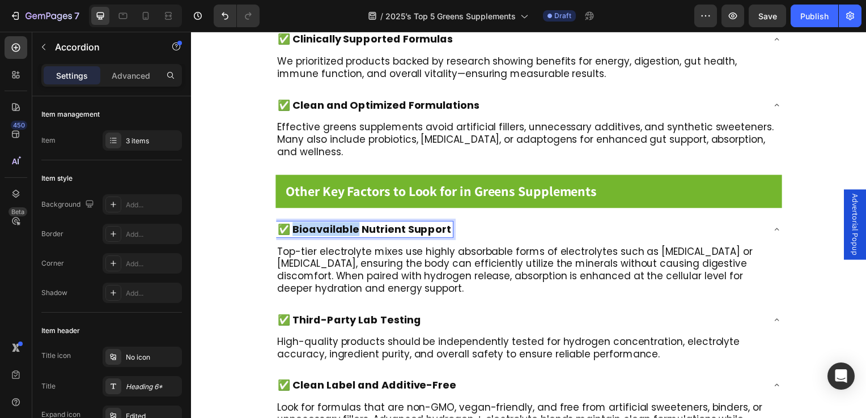
drag, startPoint x: 320, startPoint y: 214, endPoint x: 329, endPoint y: 213, distance: 9.7
click at [329, 224] on span "✅ Bioavailable Nutrient Support" at bounding box center [365, 231] width 175 height 14
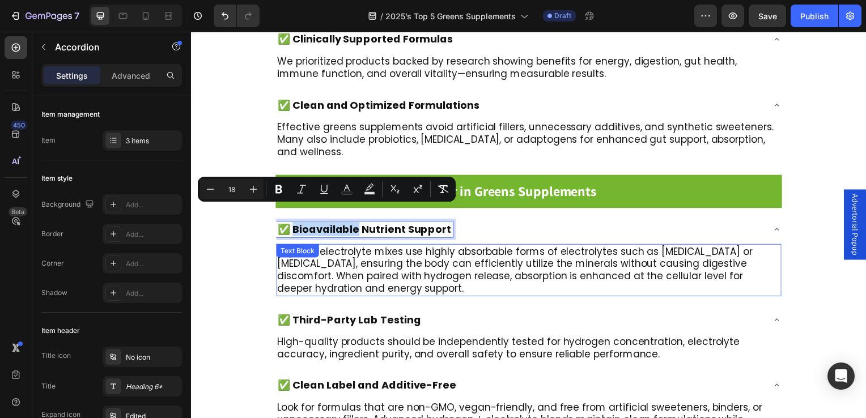
click at [336, 251] on p "Top-tier electrolyte mixes use highly absorbable forms of electrolytes such as …" at bounding box center [531, 272] width 507 height 50
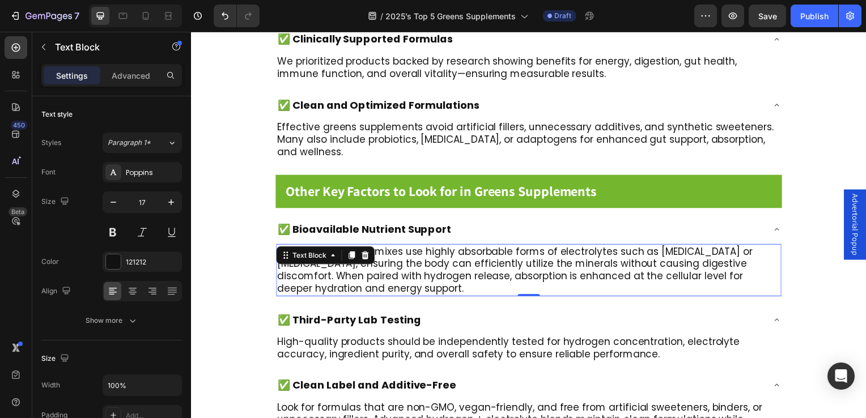
click at [450, 273] on p "Top-tier electrolyte mixes use highly absorbable forms of electrolytes such as …" at bounding box center [531, 272] width 507 height 50
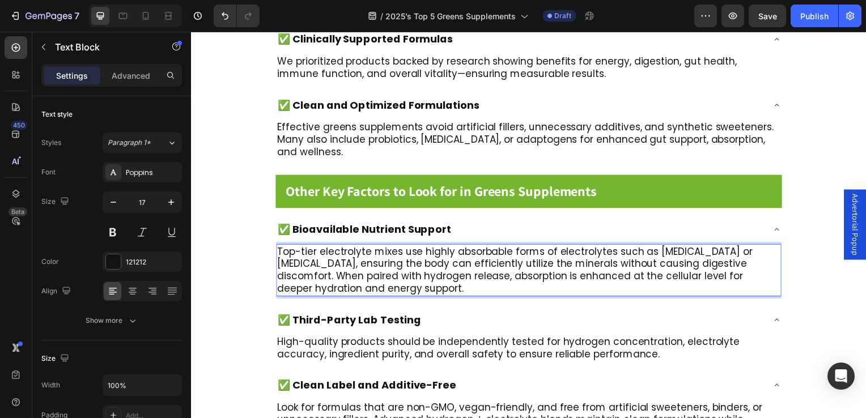
drag, startPoint x: 440, startPoint y: 273, endPoint x: 280, endPoint y: 238, distance: 164.3
click at [280, 247] on p "Top-tier electrolyte mixes use highly absorbable forms of electrolytes such as …" at bounding box center [531, 272] width 507 height 50
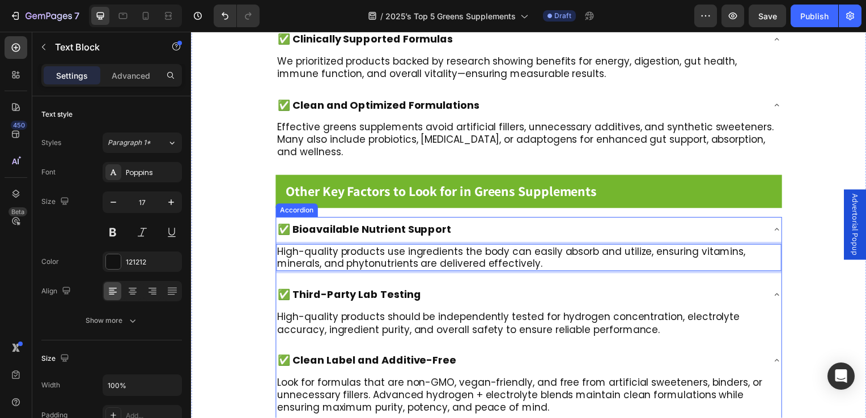
click at [327, 289] on div "✅ Third-Party Lab Testing" at bounding box center [350, 297] width 147 height 16
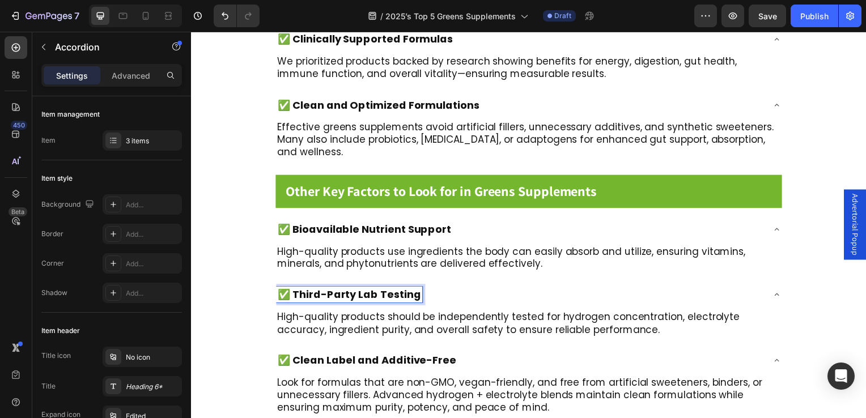
click at [297, 290] on span "✅ Third-Party Lab Testing" at bounding box center [350, 297] width 144 height 14
drag, startPoint x: 297, startPoint y: 281, endPoint x: 405, endPoint y: 282, distance: 108.3
click at [405, 290] on span "✅ Third-Party Lab Testing" at bounding box center [350, 297] width 144 height 14
click at [292, 313] on p "High-quality products should be independently tested for hydrogen concentration…" at bounding box center [531, 325] width 507 height 25
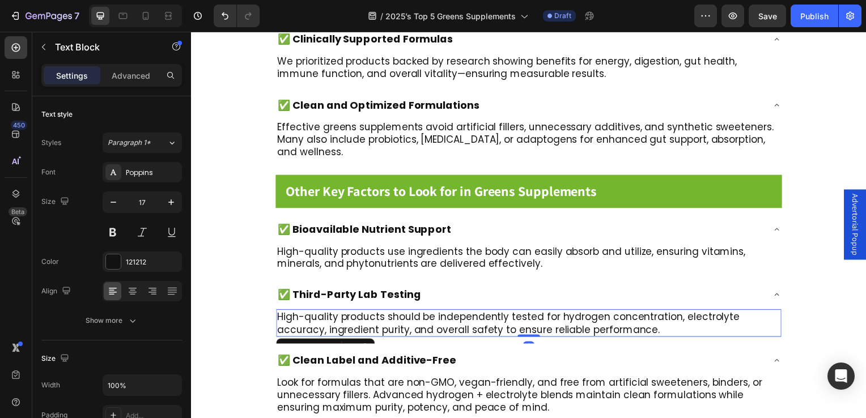
click at [282, 313] on p "High-quality products should be independently tested for hydrogen concentration…" at bounding box center [531, 325] width 507 height 25
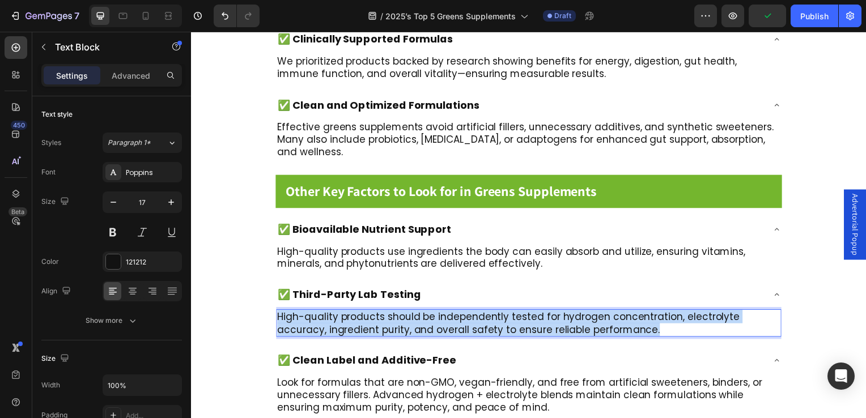
drag, startPoint x: 280, startPoint y: 303, endPoint x: 652, endPoint y: 313, distance: 372.6
click at [652, 313] on p "High-quality products should be independently tested for hydrogen concentration…" at bounding box center [531, 325] width 507 height 25
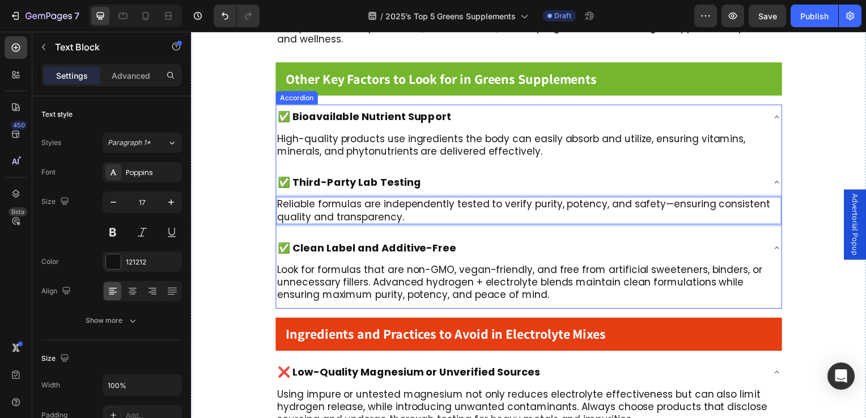
scroll to position [1368, 0]
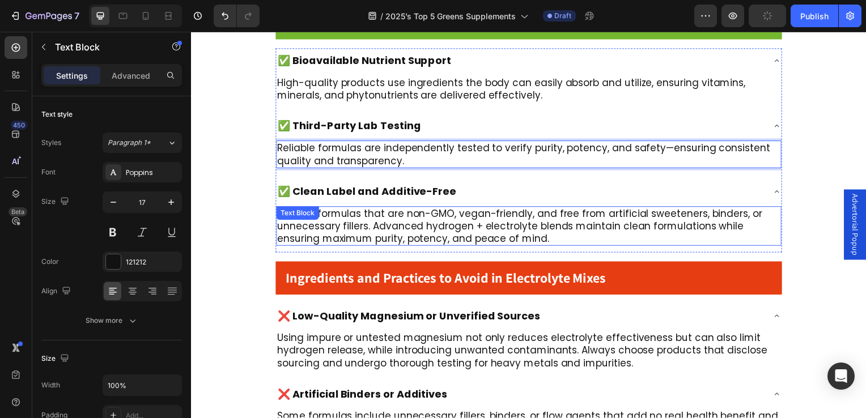
click at [325, 208] on div "Look for formulas that are non-GMO, vegan-friendly, and free from artificial sw…" at bounding box center [531, 228] width 509 height 40
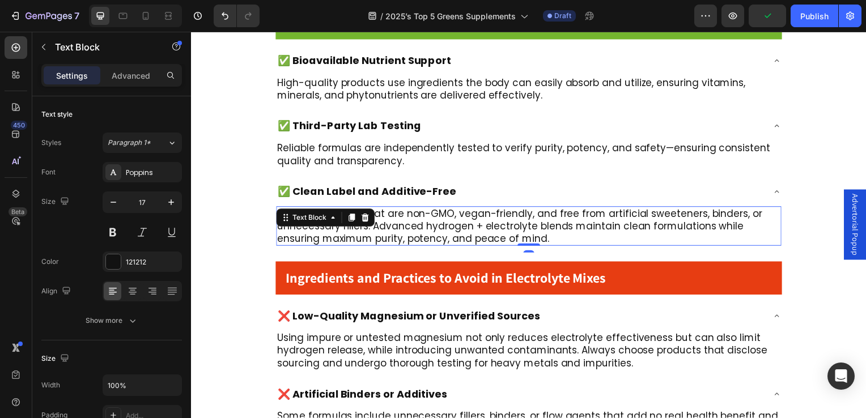
click at [547, 220] on p "Look for formulas that are non-GMO, vegan-friendly, and free from artificial sw…" at bounding box center [531, 227] width 507 height 37
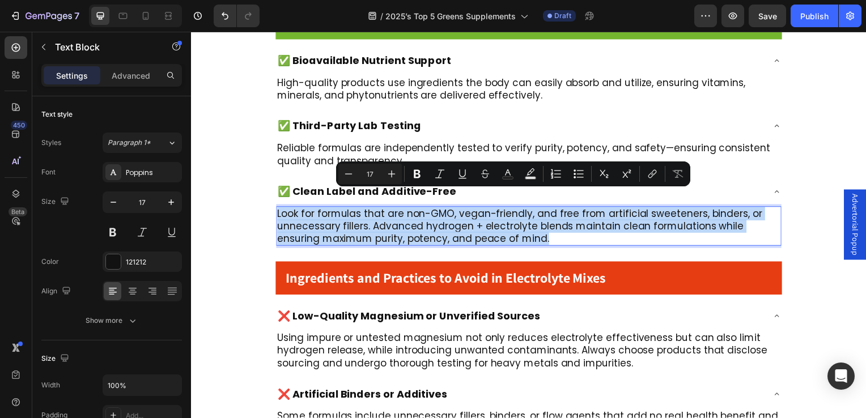
drag, startPoint x: 553, startPoint y: 221, endPoint x: 279, endPoint y: 201, distance: 274.6
click at [279, 209] on p "Look for formulas that are non-GMO, vegan-friendly, and free from artificial sw…" at bounding box center [531, 227] width 507 height 37
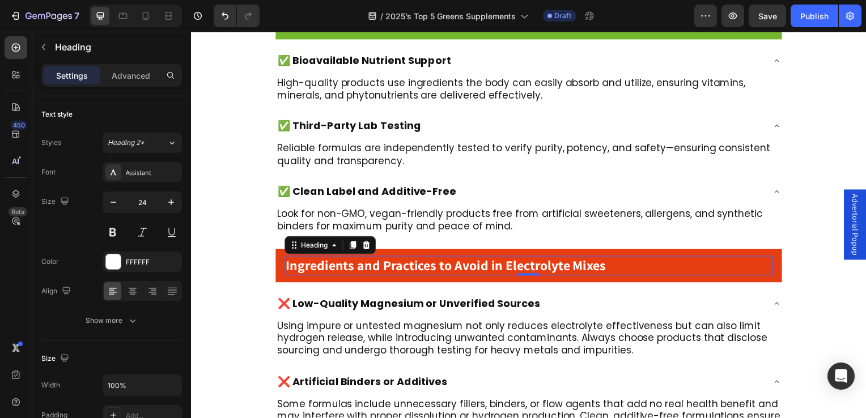
click at [395, 259] on strong "Ingredients and Practices to Avoid in Electrolyte Mixes" at bounding box center [447, 268] width 323 height 18
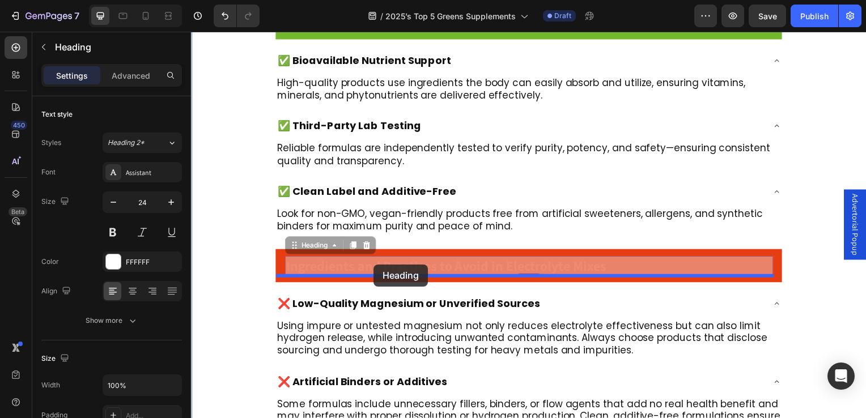
drag, startPoint x: 615, startPoint y: 259, endPoint x: 375, endPoint y: 266, distance: 240.5
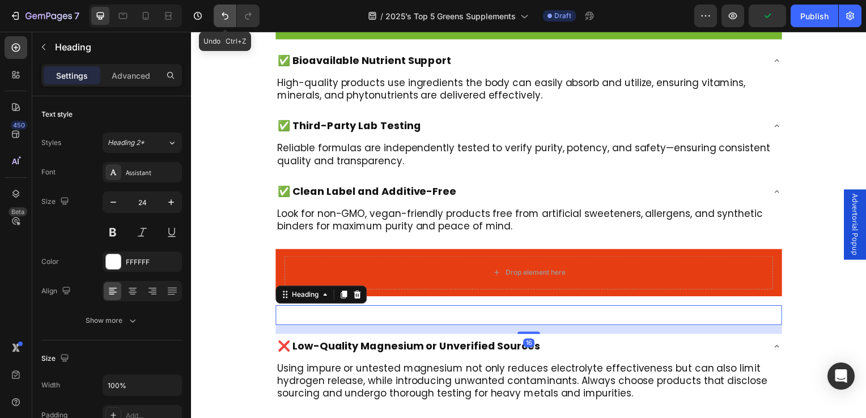
click at [221, 15] on icon "Undo/Redo" at bounding box center [224, 15] width 11 height 11
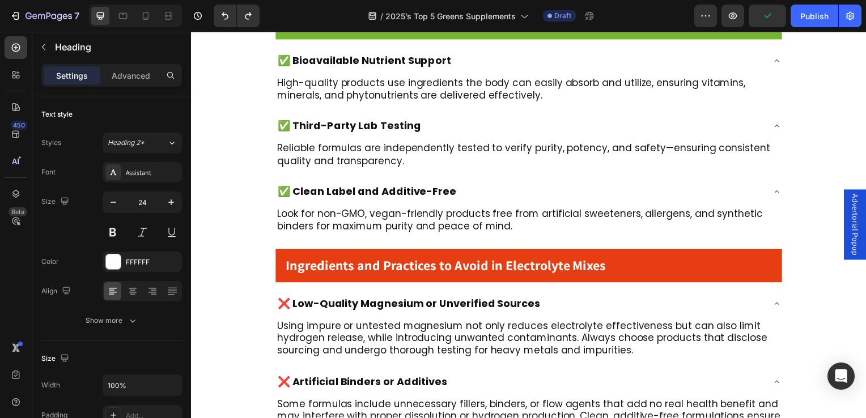
click at [423, 261] on h2 "Ingredients and Practices to Avoid in Electrolyte Mixes" at bounding box center [531, 268] width 492 height 20
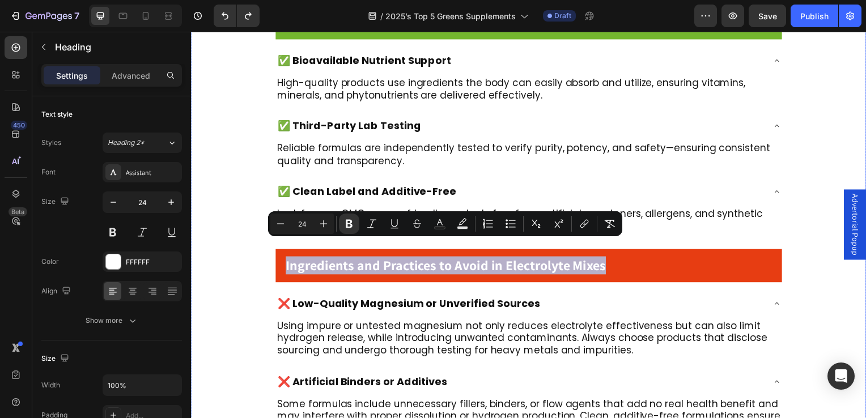
drag, startPoint x: 608, startPoint y: 253, endPoint x: 275, endPoint y: 255, distance: 333.4
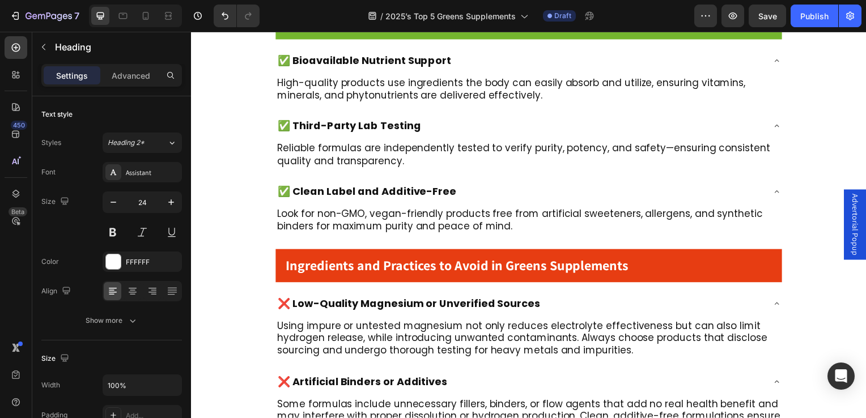
click at [359, 259] on strong "Ingredients and Practices to Avoid in Greens Supplements" at bounding box center [458, 268] width 345 height 18
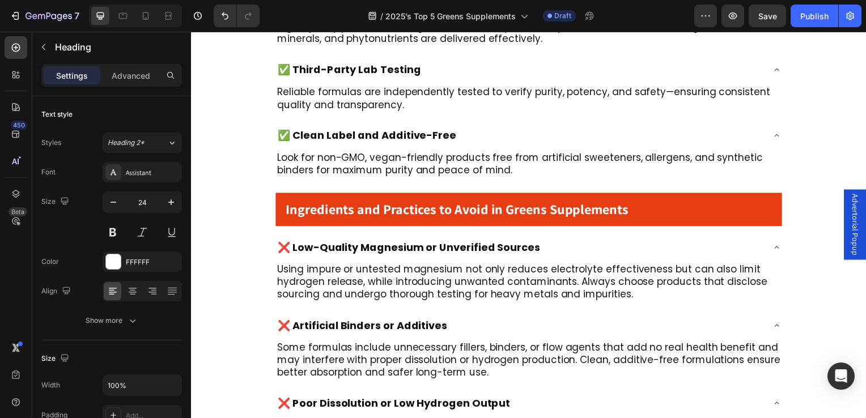
scroll to position [1481, 0]
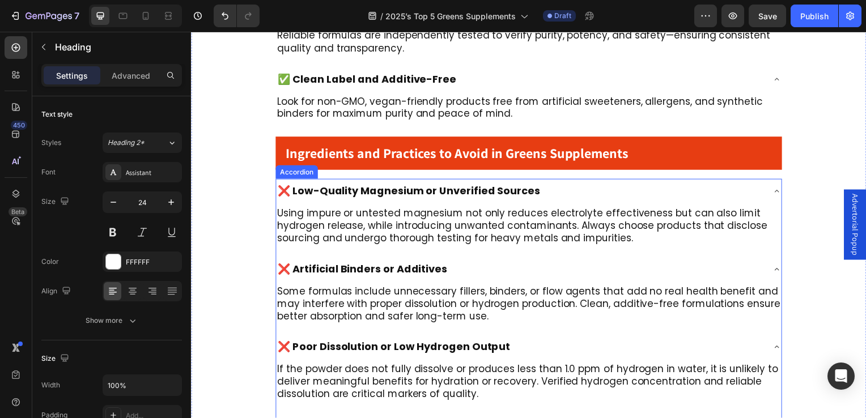
click at [359, 185] on span "❌ Low-Quality Magnesium or Unverified Sources" at bounding box center [410, 192] width 264 height 14
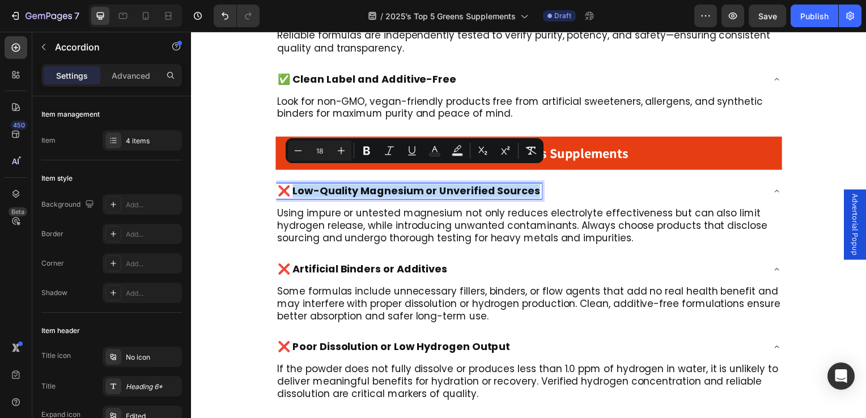
drag, startPoint x: 536, startPoint y: 176, endPoint x: 295, endPoint y: 176, distance: 241.5
click at [295, 185] on span "❌ Low-Quality Magnesium or Unverified Sources" at bounding box center [410, 192] width 264 height 14
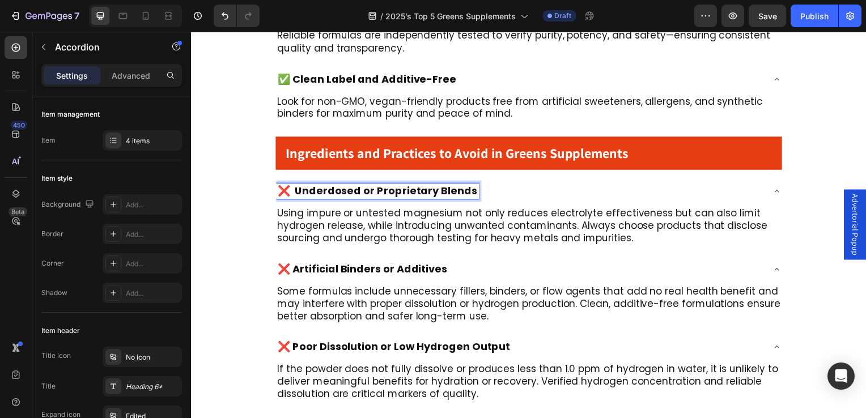
click at [347, 185] on span "❌ Underdosed or Proprietary Blends" at bounding box center [378, 192] width 201 height 14
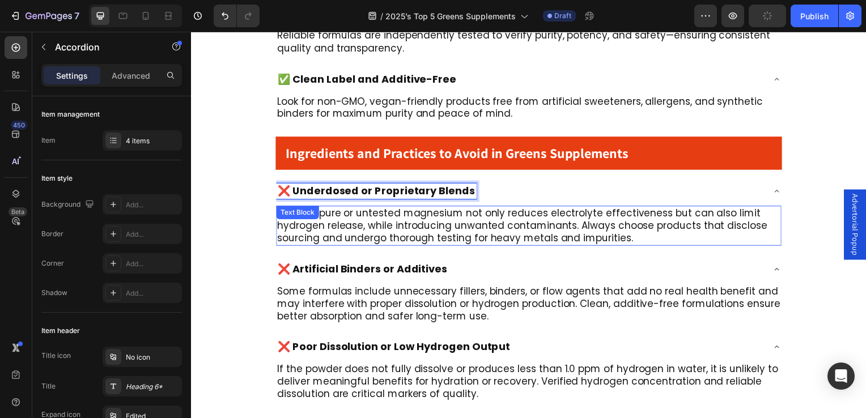
click at [287, 208] on div "Using impure or untested magnesium not only reduces electrolyte effectiveness b…" at bounding box center [531, 228] width 509 height 40
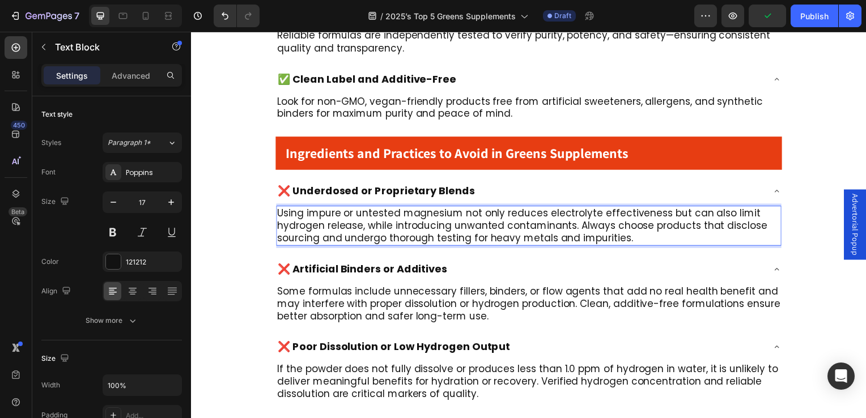
click at [568, 225] on p "Using impure or untested magnesium not only reduces electrolyte effectiveness b…" at bounding box center [531, 227] width 507 height 37
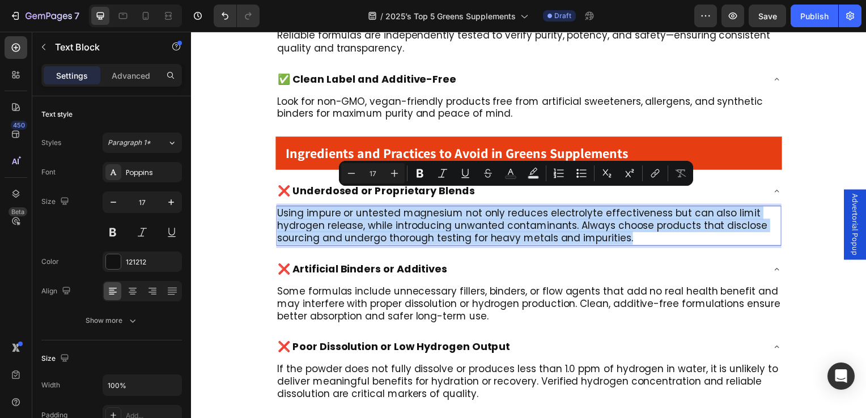
drag, startPoint x: 626, startPoint y: 225, endPoint x: 281, endPoint y: 195, distance: 347.2
click at [281, 209] on p "Using impure or untested magnesium not only reduces electrolyte effectiveness b…" at bounding box center [531, 227] width 507 height 37
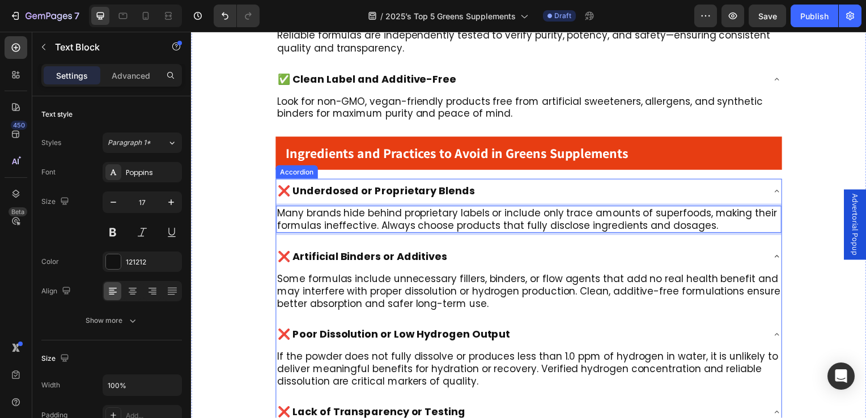
click at [315, 251] on span "❌ Artificial Binders or Additives" at bounding box center [363, 258] width 171 height 14
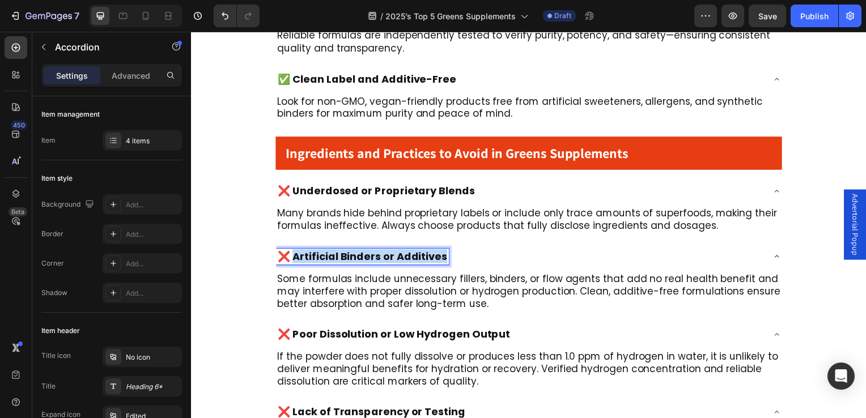
drag, startPoint x: 298, startPoint y: 244, endPoint x: 445, endPoint y: 242, distance: 147.4
click at [445, 251] on span "❌ Artificial Binders or Additives" at bounding box center [363, 258] width 171 height 14
click at [324, 282] on p "Some formulas include unnecessary fillers, binders, or flow agents that add no …" at bounding box center [531, 293] width 507 height 37
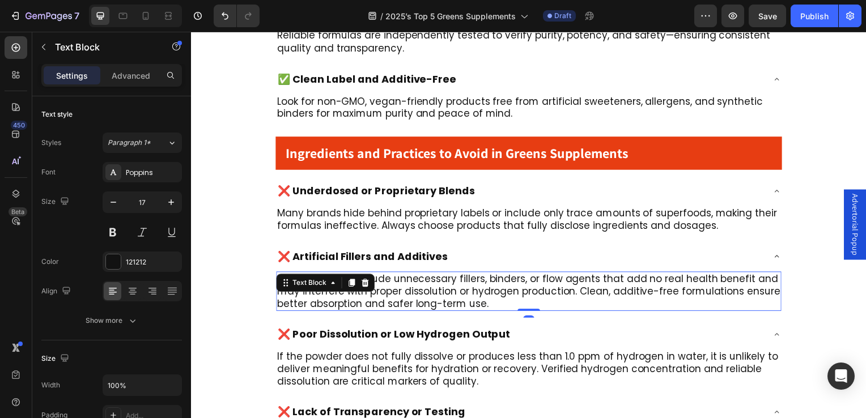
click at [487, 285] on p "Some formulas include unnecessary fillers, binders, or flow agents that add no …" at bounding box center [531, 293] width 507 height 37
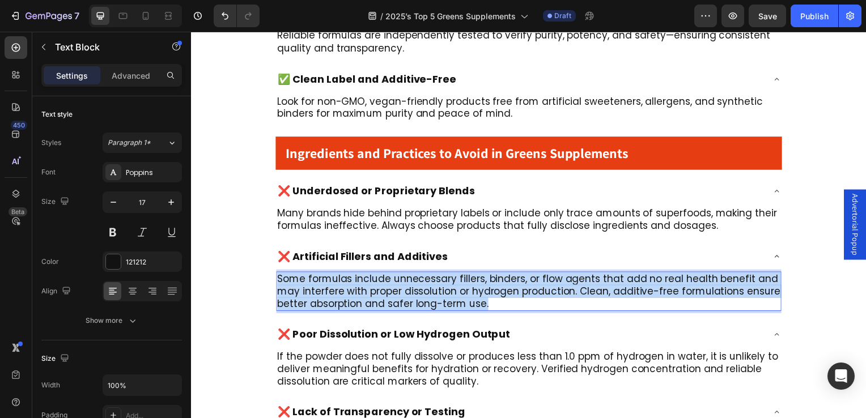
drag, startPoint x: 487, startPoint y: 288, endPoint x: 279, endPoint y: 267, distance: 209.1
click at [279, 275] on p "Some formulas include unnecessary fillers, binders, or flow agents that add no …" at bounding box center [531, 293] width 507 height 37
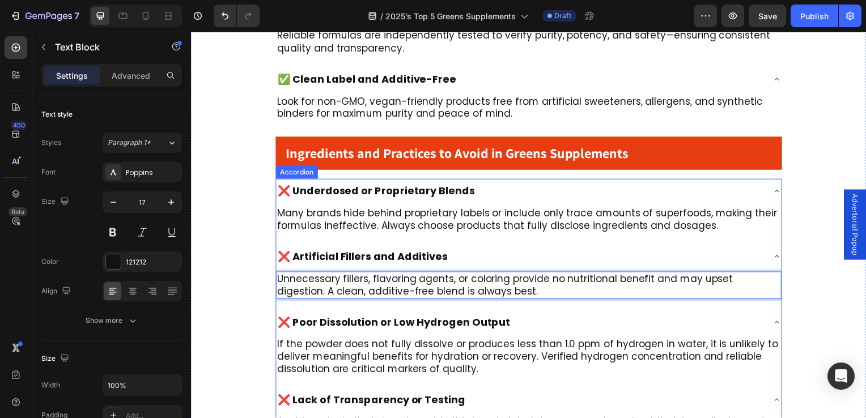
drag, startPoint x: 350, startPoint y: 306, endPoint x: 337, endPoint y: 308, distance: 13.2
click at [350, 318] on span "❌ Poor Dissolution or Low Hydrogen Output" at bounding box center [395, 325] width 234 height 14
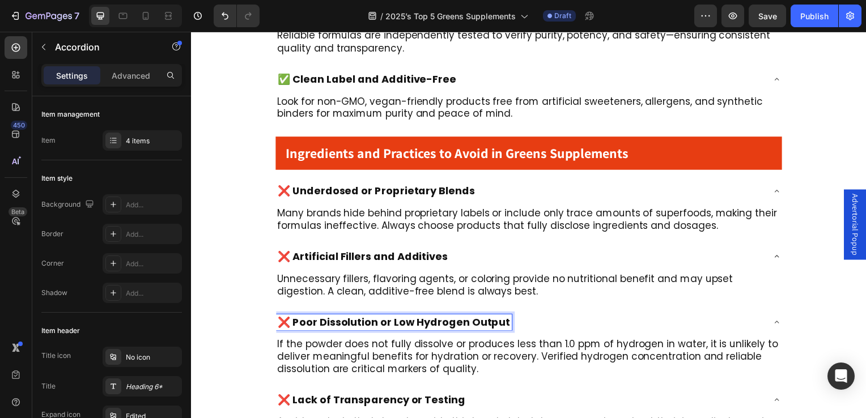
click at [297, 318] on span "❌ Poor Dissolution or Low Hydrogen Output" at bounding box center [395, 325] width 234 height 14
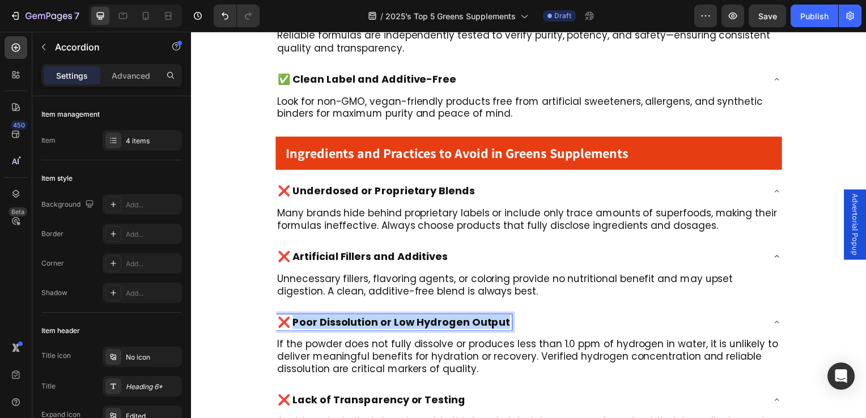
drag, startPoint x: 297, startPoint y: 307, endPoint x: 510, endPoint y: 310, distance: 213.8
click at [510, 317] on div "❌ Poor Dissolution or Low Hydrogen Output" at bounding box center [522, 325] width 491 height 16
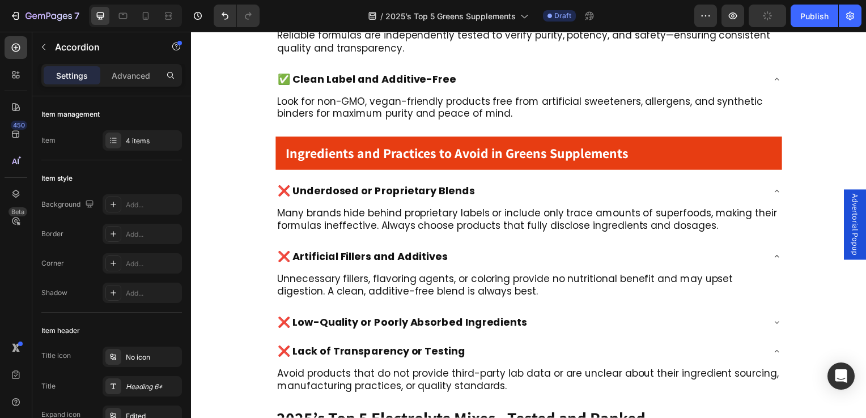
click at [586, 317] on div "❌ Low-Quality or Poorly Absorbed Ingredients" at bounding box center [522, 325] width 491 height 16
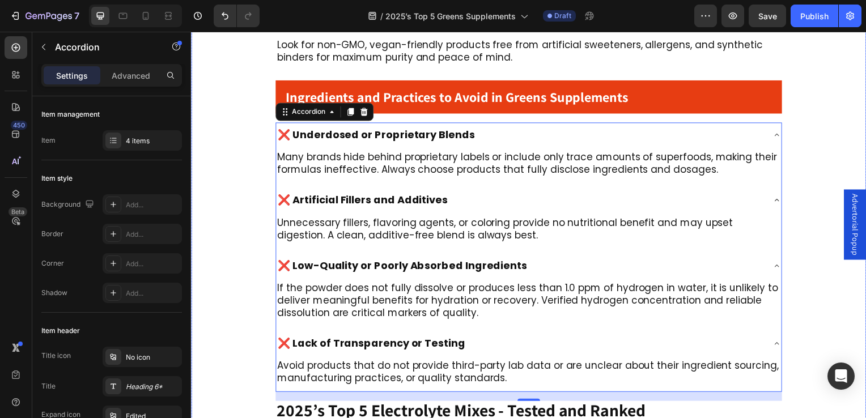
scroll to position [1594, 0]
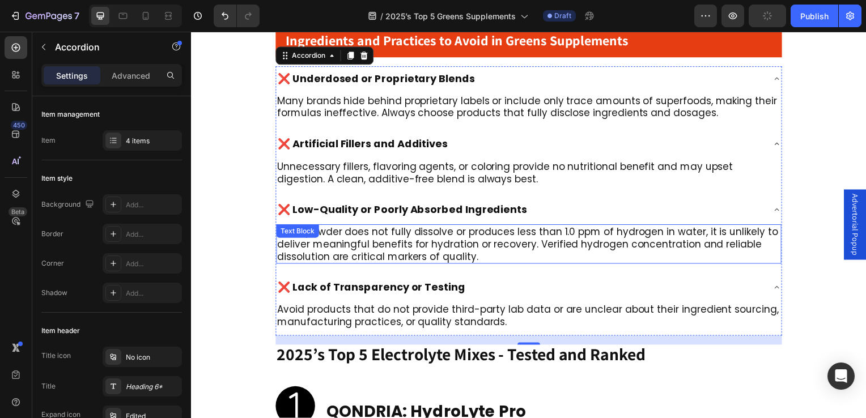
click at [452, 234] on p "If the powder does not fully dissolve or produces less than 1.0 ppm of hydrogen…" at bounding box center [531, 245] width 507 height 37
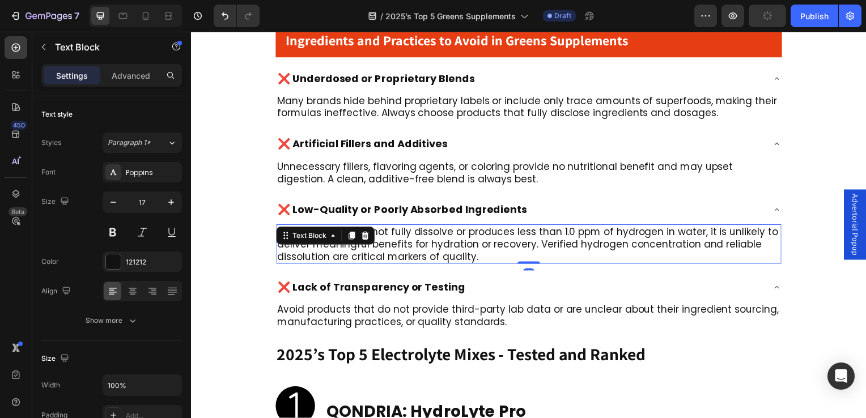
click at [479, 240] on p "If the powder does not fully dissolve or produces less than 1.0 ppm of hydrogen…" at bounding box center [531, 245] width 507 height 37
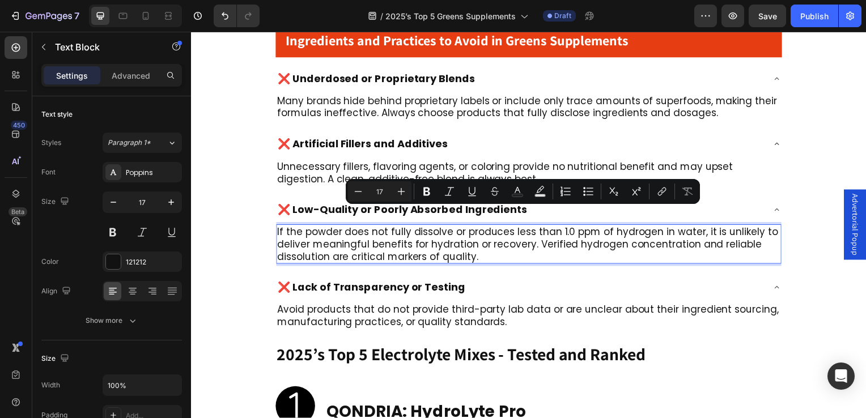
drag, startPoint x: 479, startPoint y: 242, endPoint x: 281, endPoint y: 216, distance: 199.0
click at [281, 227] on p "If the powder does not fully dissolve or produces less than 1.0 ppm of hydrogen…" at bounding box center [531, 245] width 507 height 37
click at [278, 227] on p "If the powder does not fully dissolve or produces less than 1.0 ppm of hydrogen…" at bounding box center [531, 245] width 507 height 37
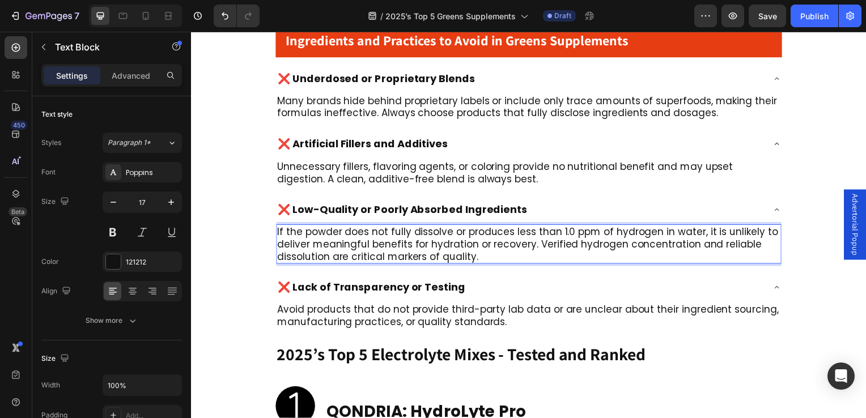
click at [280, 227] on p "If the powder does not fully dissolve or produces less than 1.0 ppm of hydrogen…" at bounding box center [531, 245] width 507 height 37
click at [278, 227] on p "If the powder does not fully dissolve or produces less than 1.0 ppm of hydrogen…" at bounding box center [531, 245] width 507 height 37
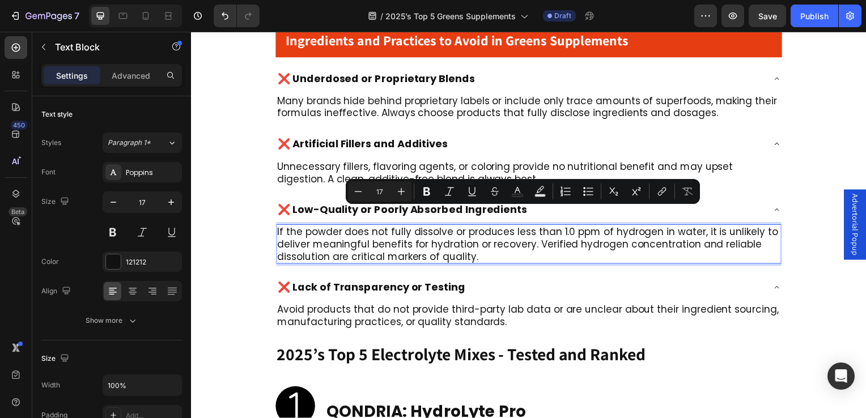
drag, startPoint x: 278, startPoint y: 215, endPoint x: 473, endPoint y: 245, distance: 196.7
click at [473, 245] on p "If the powder does not fully dissolve or produces less than 1.0 ppm of hydrogen…" at bounding box center [531, 245] width 507 height 37
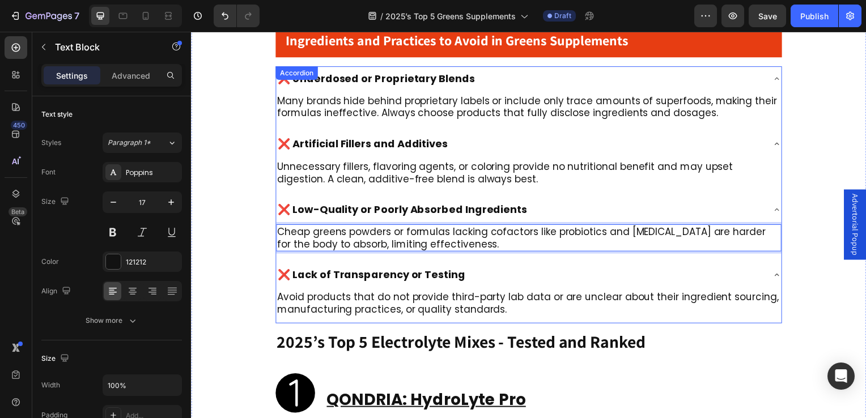
click at [307, 270] on span "❌ Lack of Transparency or Testing" at bounding box center [372, 277] width 189 height 14
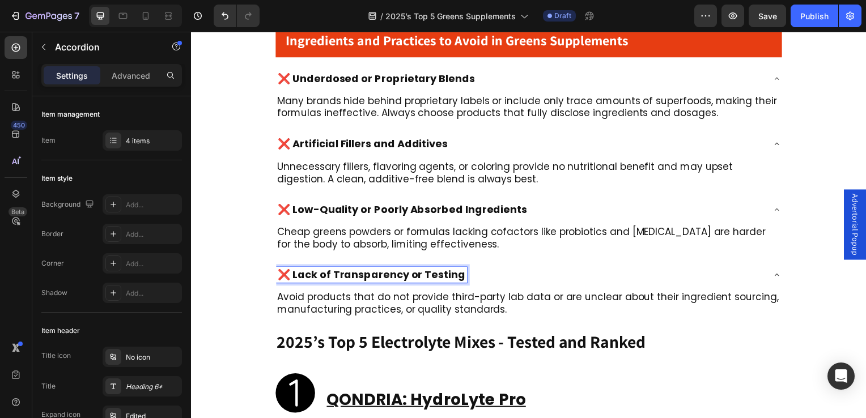
click at [299, 270] on span "❌ Lack of Transparency or Testing" at bounding box center [372, 277] width 189 height 14
click at [297, 270] on span "❌ Lack of Transparency or Testing" at bounding box center [372, 277] width 189 height 14
drag, startPoint x: 294, startPoint y: 261, endPoint x: 460, endPoint y: 264, distance: 166.7
click at [460, 270] on span "❌ Lack of Transparency or Testing" at bounding box center [372, 277] width 189 height 14
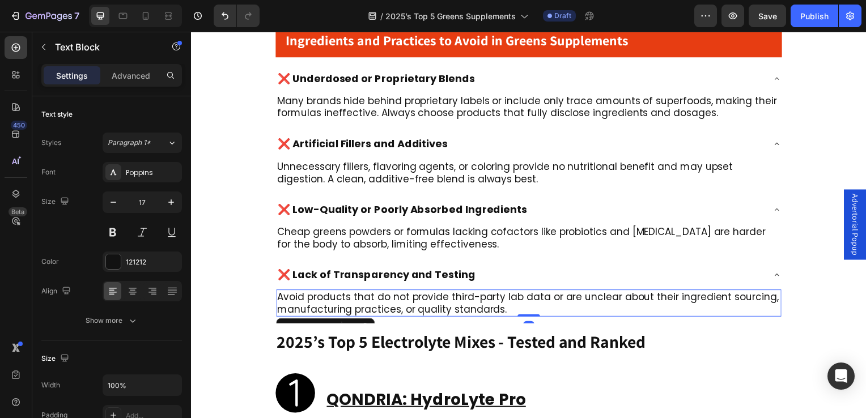
scroll to position [1, 0]
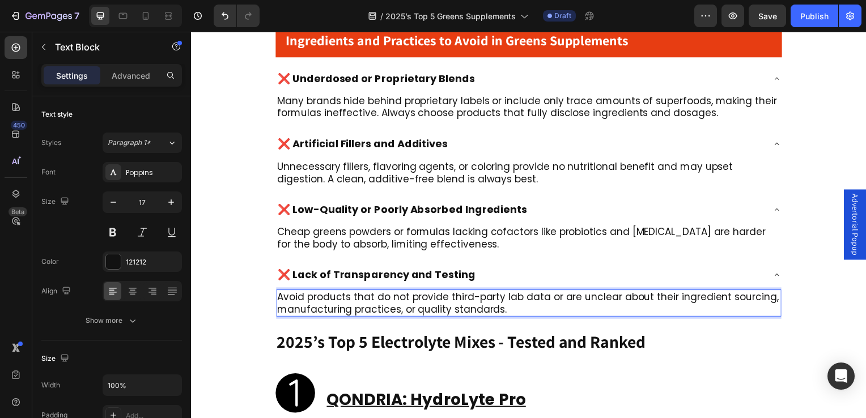
click at [507, 299] on p "Avoid products that do not provide third-party lab data or are unclear about th…" at bounding box center [531, 305] width 507 height 25
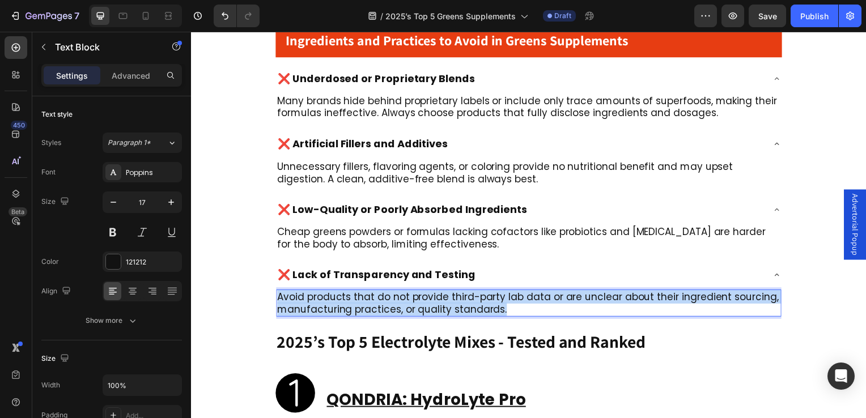
drag, startPoint x: 506, startPoint y: 299, endPoint x: 279, endPoint y: 286, distance: 227.2
click at [279, 293] on p "Avoid products that do not provide third-party lab data or are unclear about th…" at bounding box center [531, 305] width 507 height 25
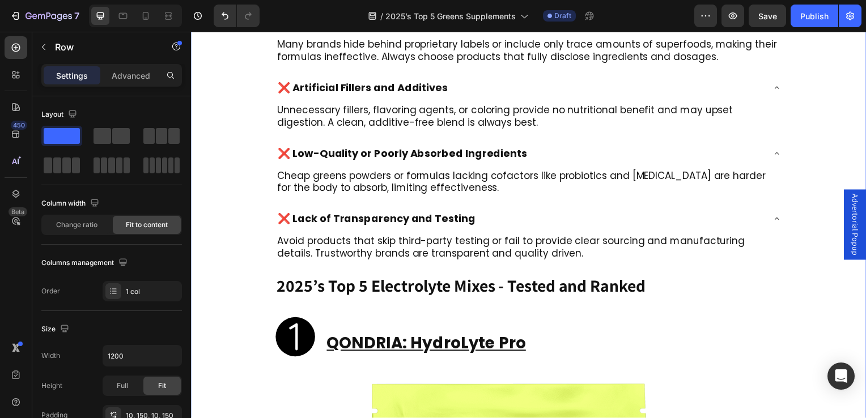
scroll to position [1708, 0]
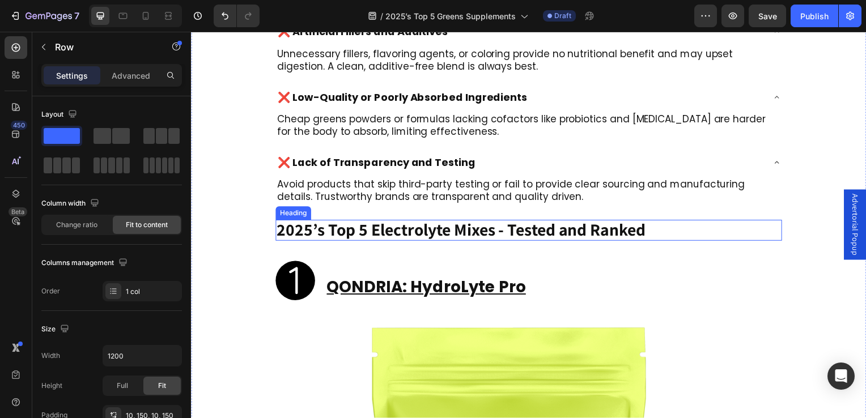
click at [312, 220] on strong "2025’s Top 5 Electrolyte Mixes - Tested and Ranked" at bounding box center [462, 231] width 371 height 23
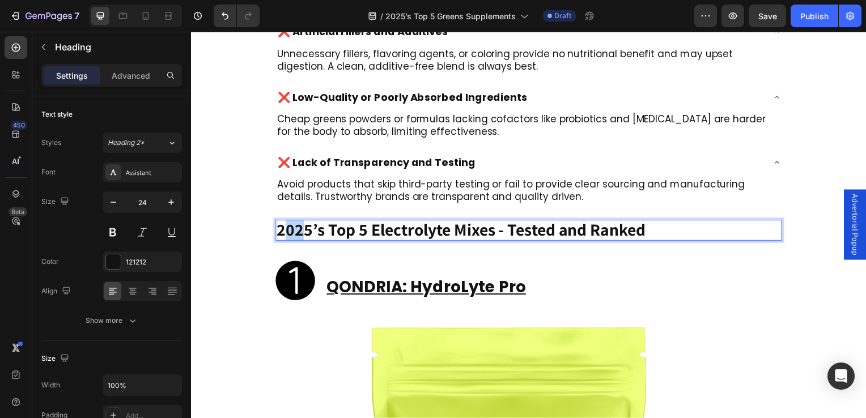
drag, startPoint x: 282, startPoint y: 216, endPoint x: 300, endPoint y: 216, distance: 18.1
click at [301, 220] on strong "2025’s Top 5 Electrolyte Mixes - Tested and Ranked" at bounding box center [462, 231] width 371 height 23
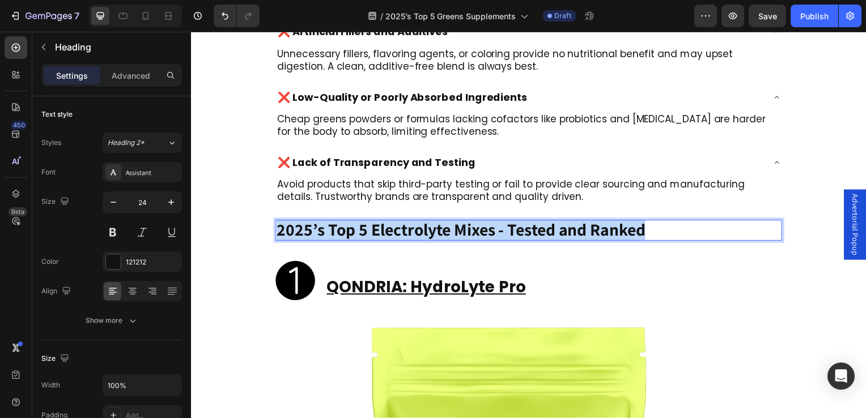
drag, startPoint x: 279, startPoint y: 216, endPoint x: 653, endPoint y: 215, distance: 374.2
drag, startPoint x: 681, startPoint y: 210, endPoint x: 279, endPoint y: 205, distance: 402.6
click at [279, 223] on p "2025’s Top 5 Greens Supplements - Tested and Ranked" at bounding box center [531, 232] width 508 height 19
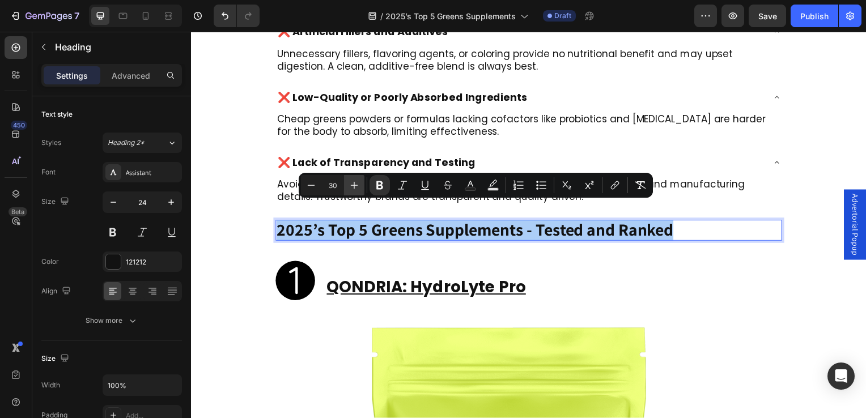
click at [352, 184] on icon "Editor contextual toolbar" at bounding box center [354, 185] width 11 height 11
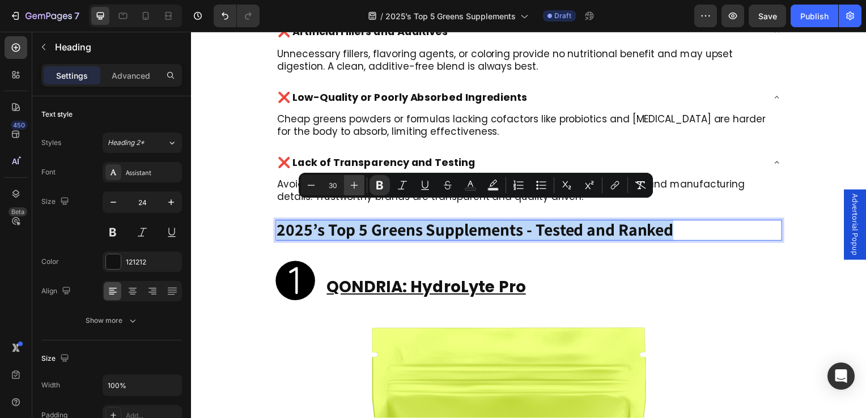
type input "31"
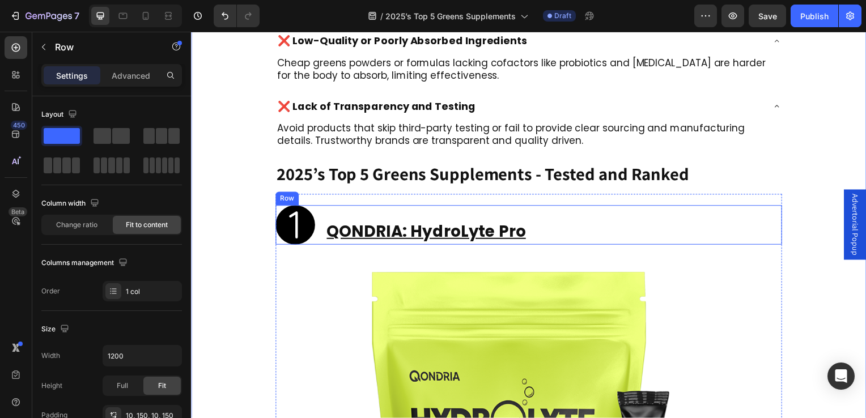
scroll to position [1821, 0]
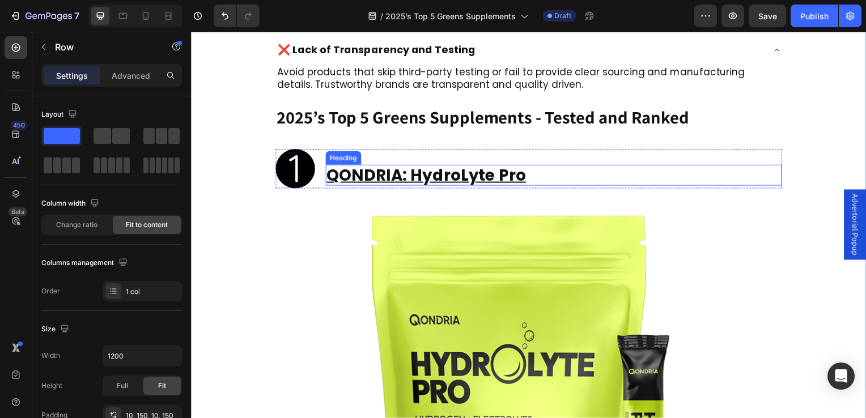
click at [527, 166] on h2 "QONDRIA: HydroLyte Pro" at bounding box center [557, 177] width 460 height 22
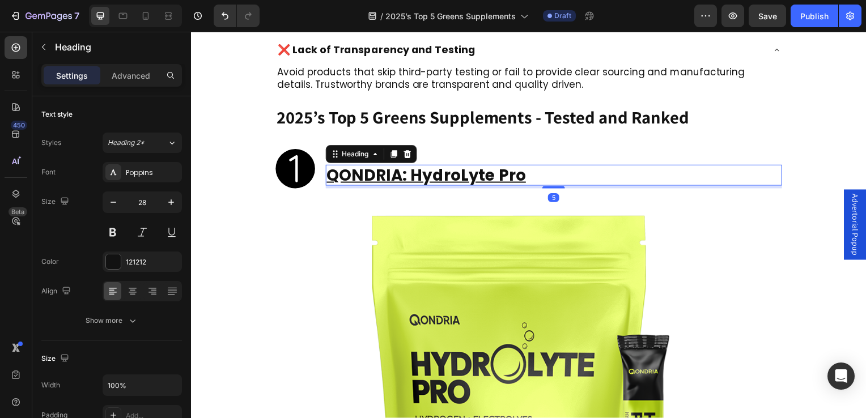
click at [527, 166] on h2 "QONDRIA: HydroLyte Pro" at bounding box center [557, 177] width 460 height 22
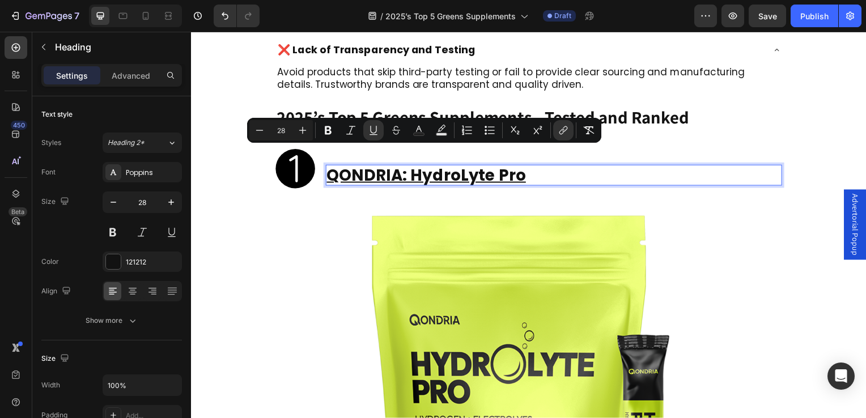
drag, startPoint x: 527, startPoint y: 160, endPoint x: 417, endPoint y: 158, distance: 110.6
click at [417, 167] on p "QONDRIA: HydroLyte Pro" at bounding box center [557, 176] width 458 height 19
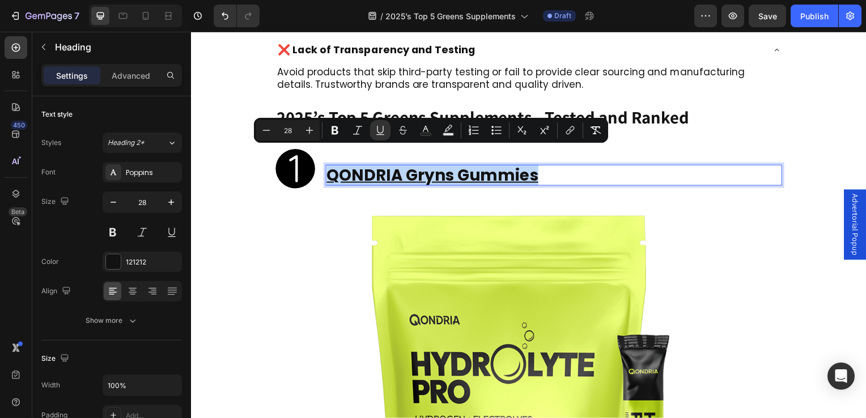
drag, startPoint x: 543, startPoint y: 160, endPoint x: 331, endPoint y: 160, distance: 212.0
click at [331, 167] on p "QONDRIA Gryns Gummies" at bounding box center [557, 176] width 458 height 19
click at [379, 129] on icon "Editor contextual toolbar" at bounding box center [380, 130] width 11 height 11
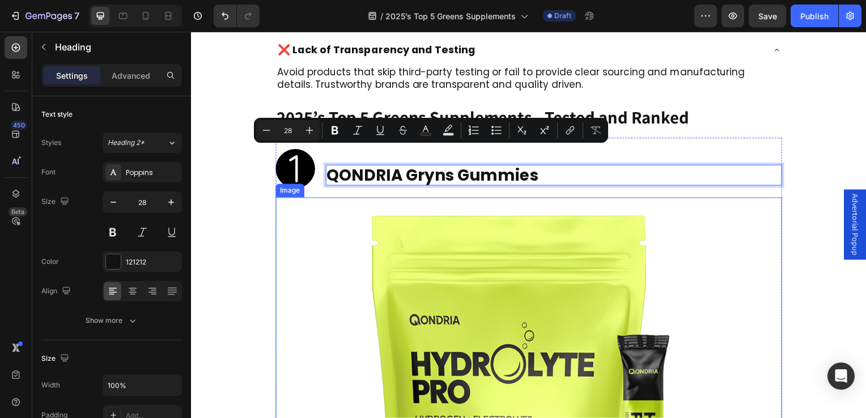
click at [277, 220] on link at bounding box center [531, 403] width 510 height 408
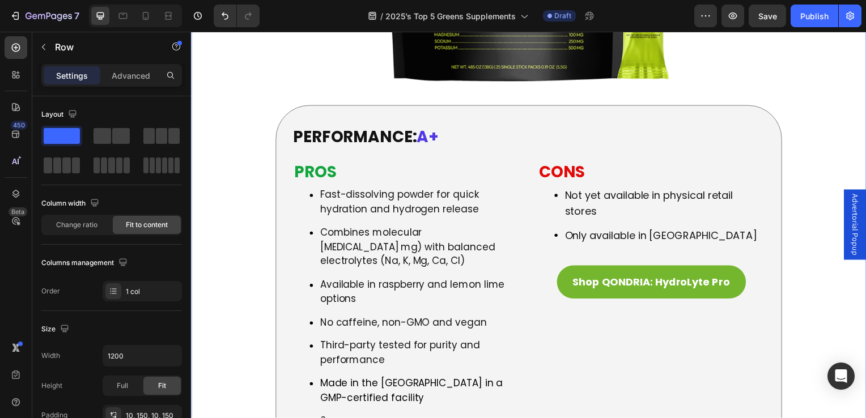
scroll to position [2388, 0]
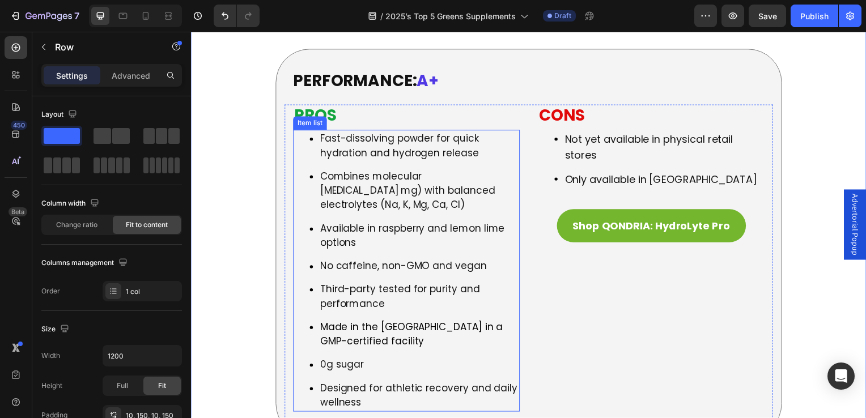
click at [333, 133] on p "Fast-dissolving powder for quick hydration and hydrogen release" at bounding box center [421, 147] width 200 height 29
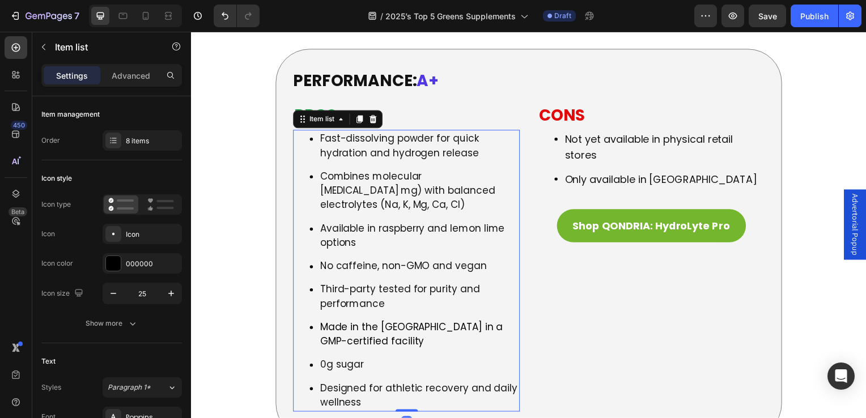
click at [479, 133] on p "Fast-dissolving powder for quick hydration and hydrogen release" at bounding box center [421, 147] width 200 height 29
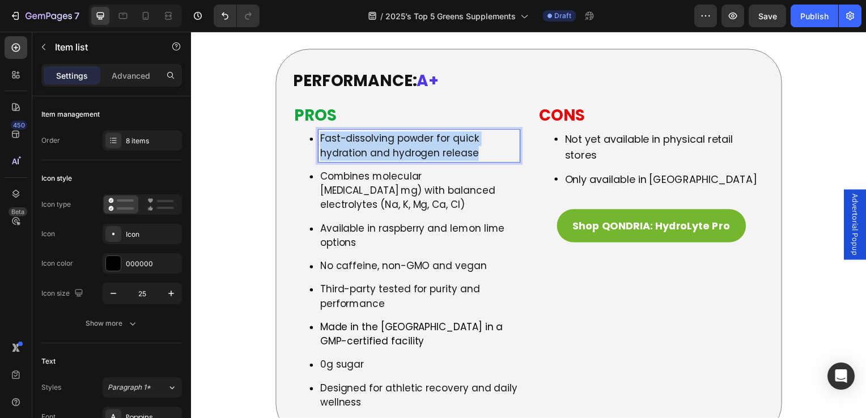
drag, startPoint x: 479, startPoint y: 132, endPoint x: 322, endPoint y: 117, distance: 157.1
click at [322, 133] on p "Fast-dissolving powder for quick hydration and hydrogen release" at bounding box center [421, 147] width 200 height 29
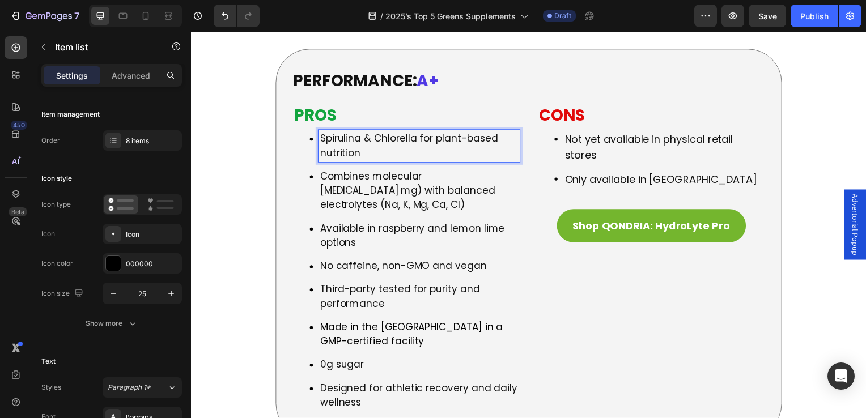
click at [341, 176] on p "Combines molecular hydrogen (3 mg) with balanced electrolytes (Na, K, Mg, Ca, C…" at bounding box center [421, 193] width 200 height 44
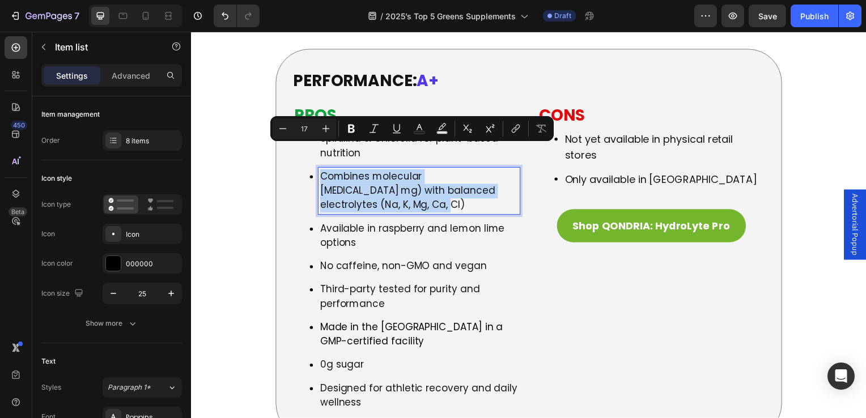
drag, startPoint x: 356, startPoint y: 182, endPoint x: 318, endPoint y: 155, distance: 46.9
click at [318, 169] on div "Combines molecular hydrogen (3 mg) with balanced electrolytes (Na, K, Mg, Ca, C…" at bounding box center [408, 192] width 228 height 47
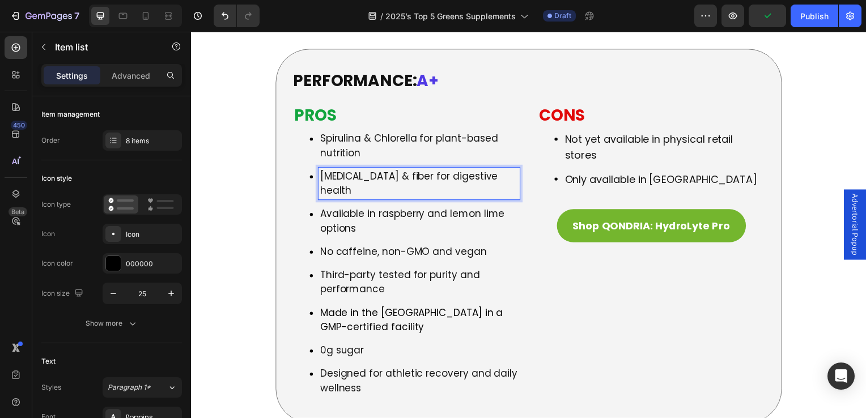
click at [363, 209] on p "Available in raspberry and lemon lime options" at bounding box center [421, 223] width 200 height 29
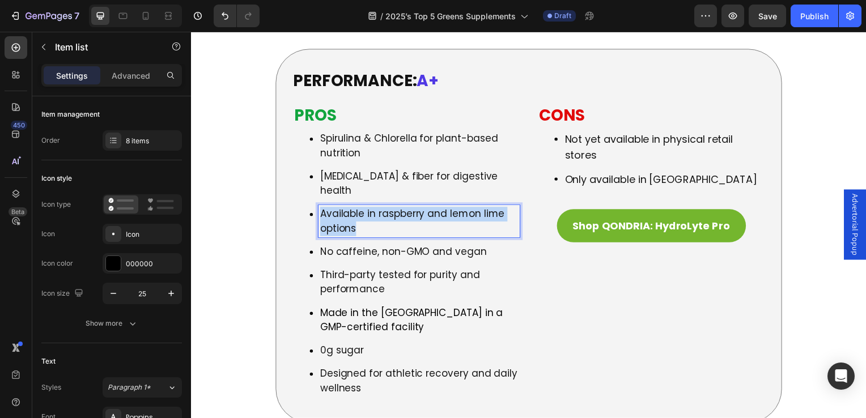
drag, startPoint x: 344, startPoint y: 188, endPoint x: 321, endPoint y: 176, distance: 25.9
click at [321, 209] on p "Available in raspberry and lemon lime options" at bounding box center [421, 223] width 200 height 29
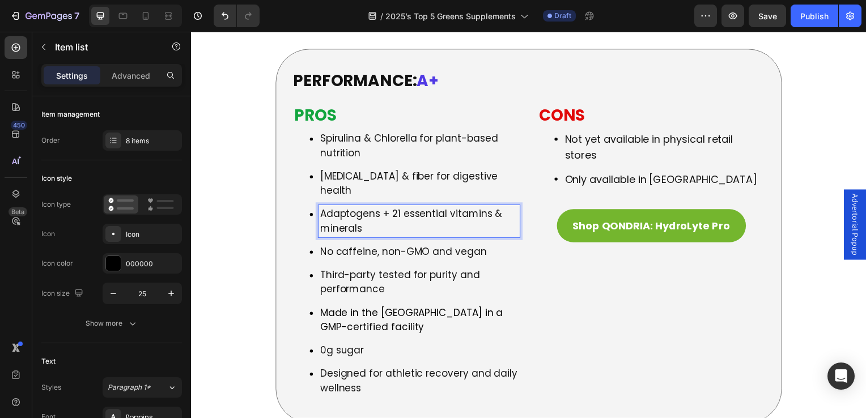
click at [366, 247] on p "No caffeine, non-GMO and vegan" at bounding box center [421, 254] width 200 height 15
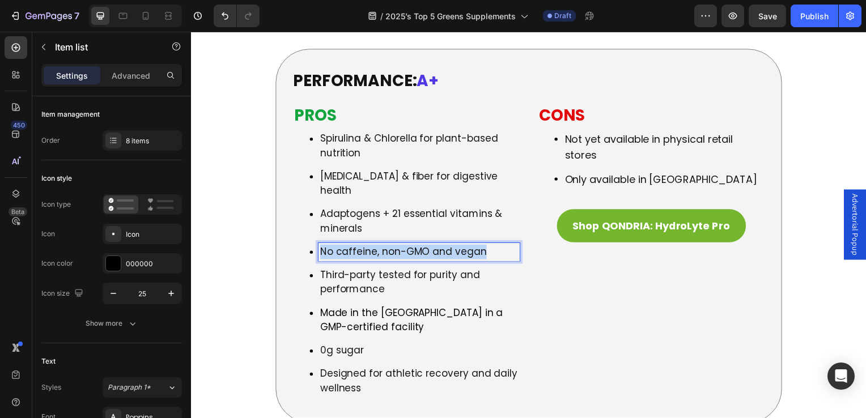
drag, startPoint x: 479, startPoint y: 214, endPoint x: 323, endPoint y: 216, distance: 155.9
click at [323, 247] on p "No caffeine, non-GMO and vegan" at bounding box center [421, 254] width 200 height 15
click at [358, 270] on p "Third-party tested for purity and performance" at bounding box center [421, 284] width 200 height 29
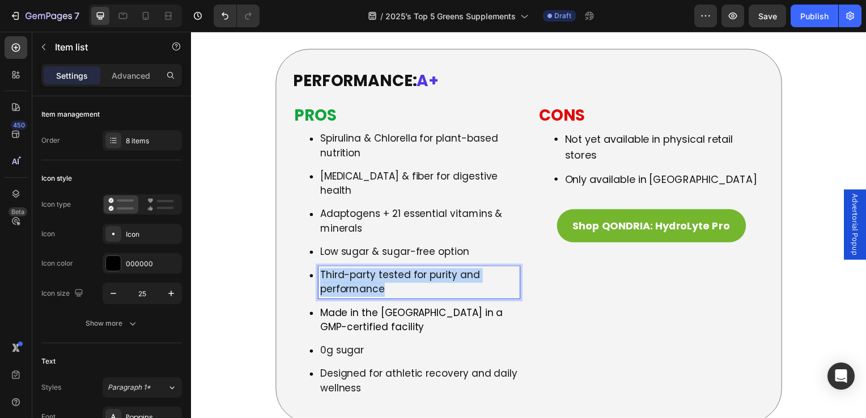
drag, startPoint x: 384, startPoint y: 253, endPoint x: 320, endPoint y: 239, distance: 65.6
click at [321, 270] on p "Third-party tested for purity and performance" at bounding box center [421, 284] width 200 height 29
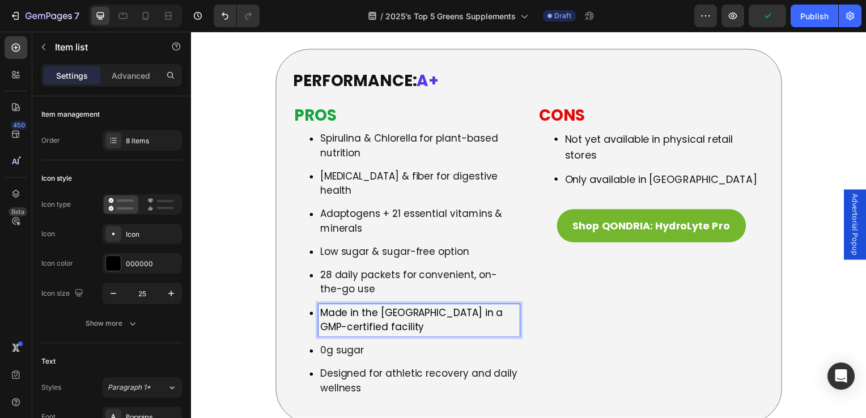
click at [338, 308] on span "Made in the USA in a GMP-certified facility" at bounding box center [413, 322] width 184 height 28
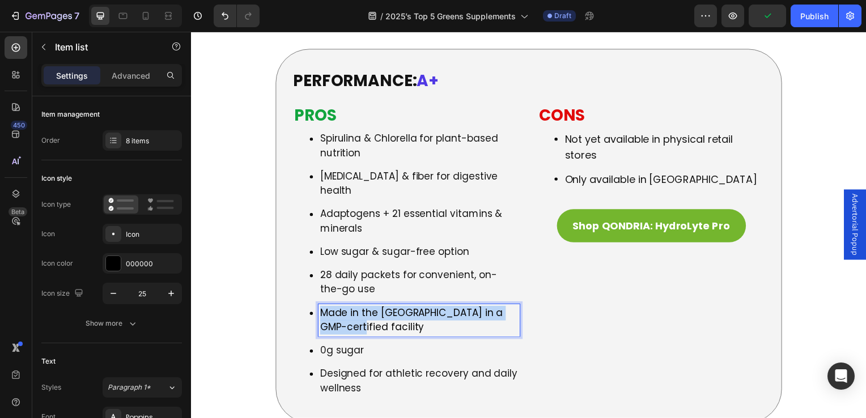
drag, startPoint x: 354, startPoint y: 290, endPoint x: 323, endPoint y: 276, distance: 34.0
click at [323, 308] on p "Made in the USA in a GMP-certified facility" at bounding box center [421, 322] width 200 height 29
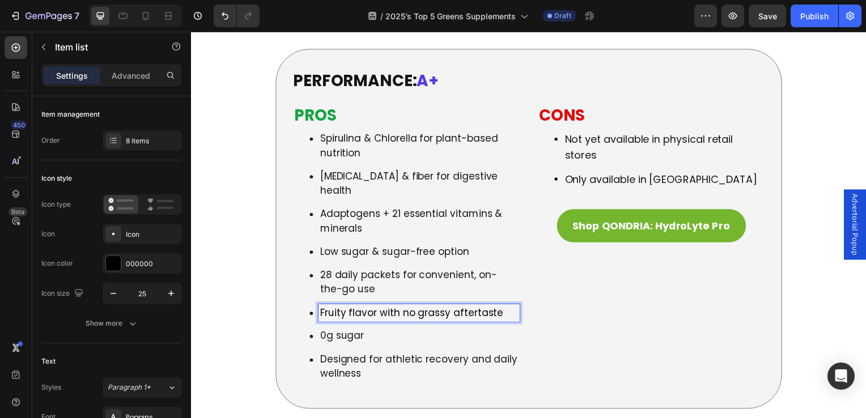
click at [338, 355] on p "Designed for athletic recovery and daily wellness" at bounding box center [421, 369] width 200 height 29
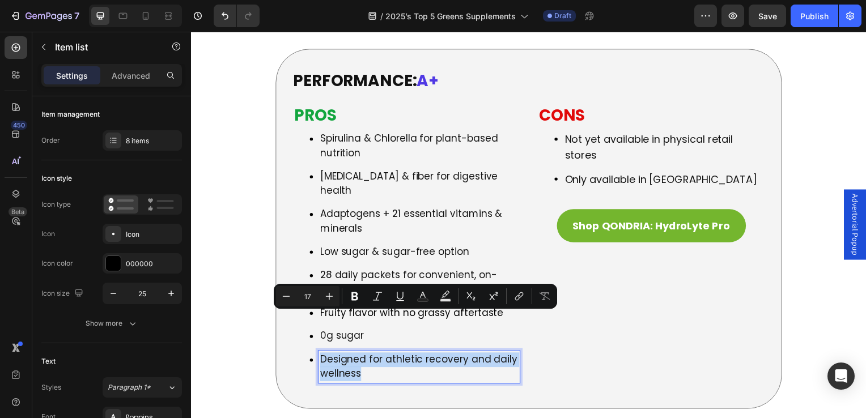
drag, startPoint x: 362, startPoint y: 344, endPoint x: 319, endPoint y: 325, distance: 47.3
click at [319, 354] on div "Designed for athletic recovery and daily wellness" at bounding box center [408, 370] width 228 height 32
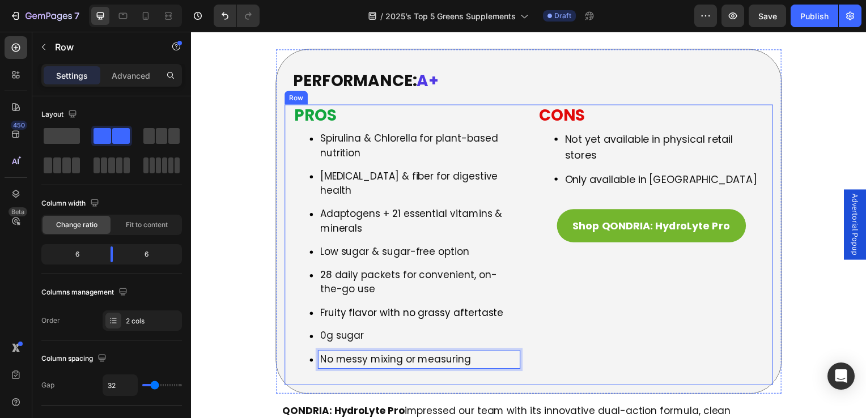
click at [558, 302] on div "CONS Heading Not yet available in physical retail stores Only available in USA …" at bounding box center [654, 238] width 228 height 266
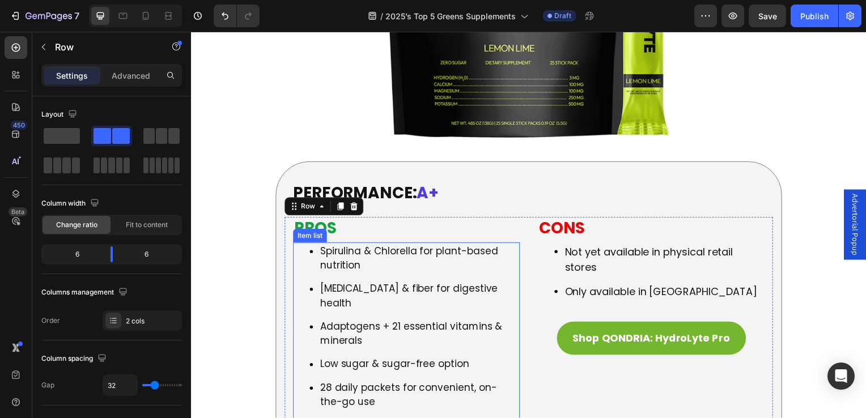
scroll to position [2331, 0]
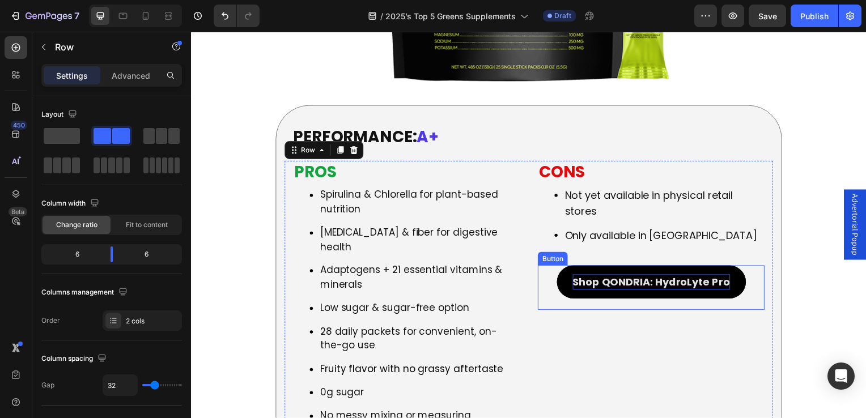
click at [657, 277] on p "Shop QONDRIA: HydroLyte Pro" at bounding box center [654, 284] width 159 height 15
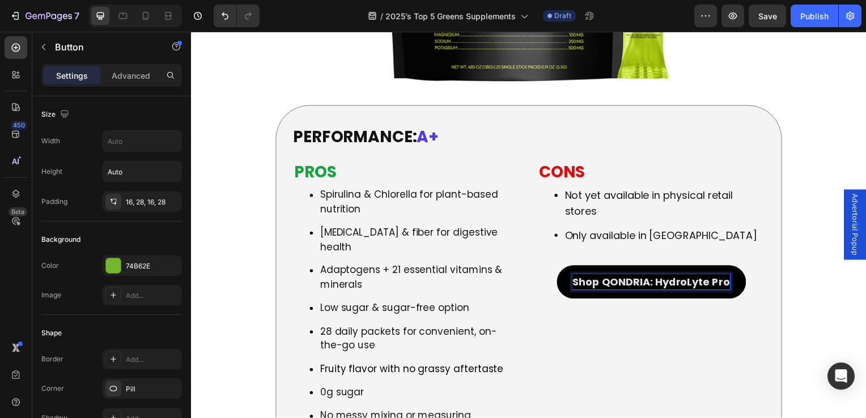
click at [640, 277] on p "Shop QONDRIA: HydroLyte Pro" at bounding box center [654, 284] width 159 height 15
click at [604, 277] on p "Shop QONDRIA: HydroLyte Pro" at bounding box center [654, 284] width 159 height 15
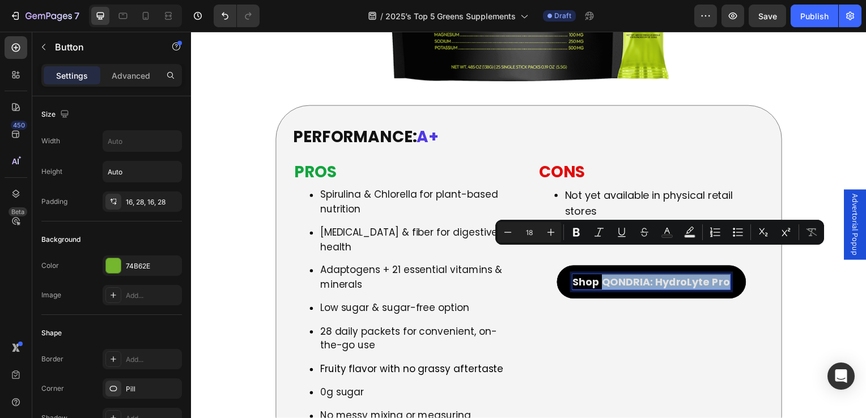
drag, startPoint x: 599, startPoint y: 257, endPoint x: 725, endPoint y: 258, distance: 126.4
click at [725, 277] on p "Shop QONDRIA: HydroLyte Pro" at bounding box center [654, 284] width 159 height 15
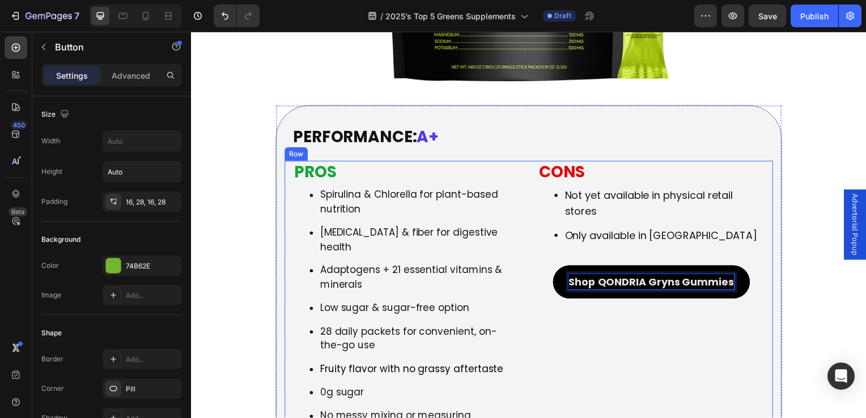
click at [596, 365] on div "CONS Heading Not yet available in physical retail stores Only available in USA …" at bounding box center [654, 295] width 228 height 266
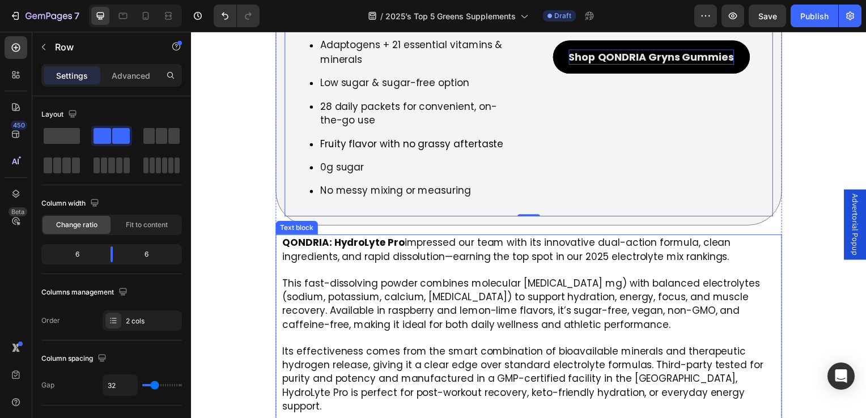
scroll to position [2615, 0]
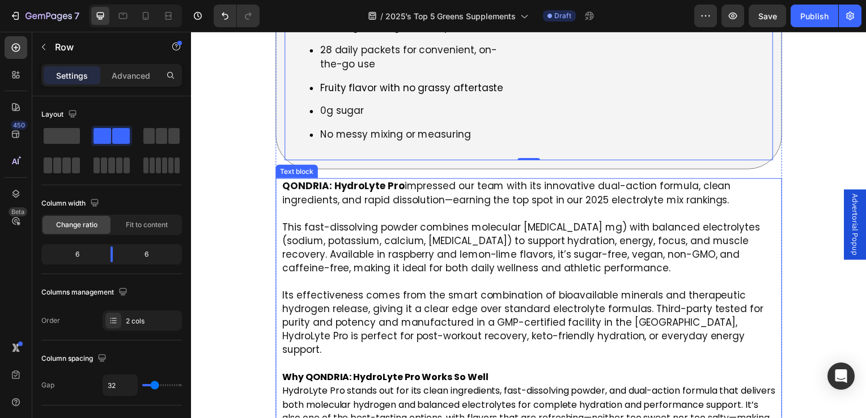
click at [282, 180] on div "QONDRIA: HydroLyte Pro impressed our team with its innovative dual-action formu…" at bounding box center [531, 405] width 499 height 450
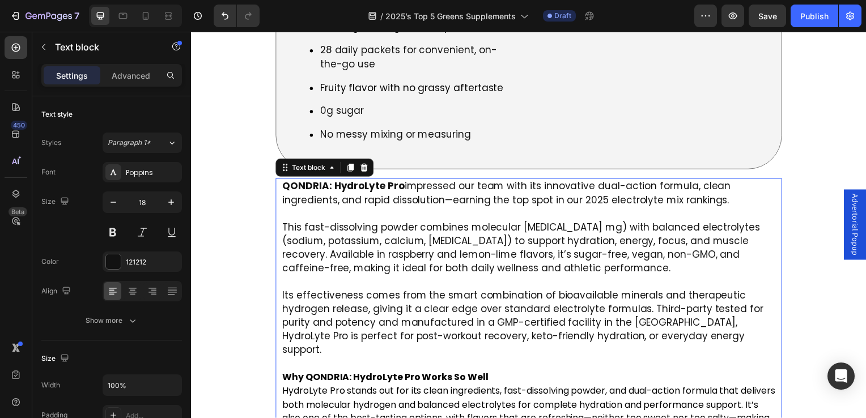
click at [283, 181] on strong "QONDRIA: HydroLyte Pro" at bounding box center [344, 188] width 123 height 14
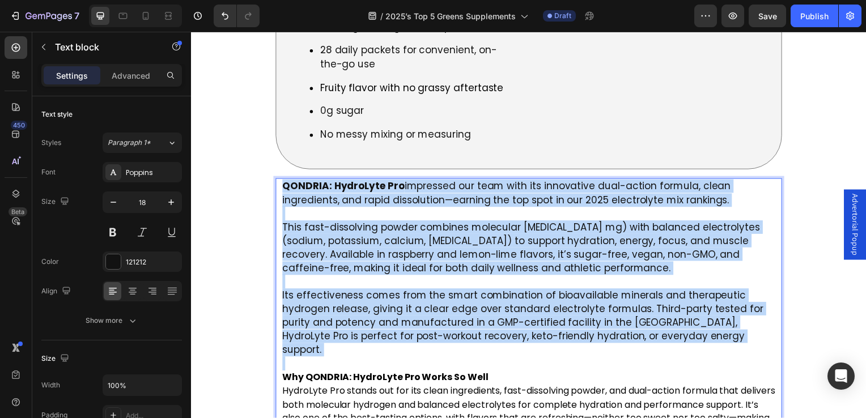
drag, startPoint x: 284, startPoint y: 148, endPoint x: 662, endPoint y: 290, distance: 403.9
click at [662, 290] on div "QONDRIA: HydroLyte Pro impressed our team with its innovative dual-action formu…" at bounding box center [531, 405] width 499 height 450
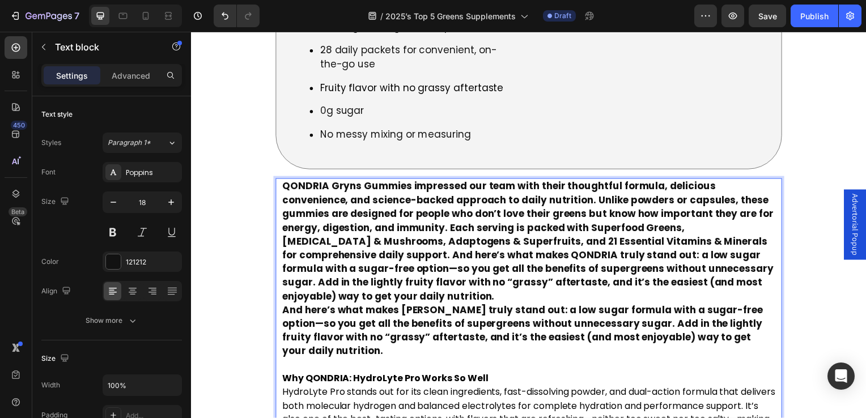
click at [425, 249] on p "QONDRIA Gryns Gummies impressed our team with their thoughtful formula, delicio…" at bounding box center [531, 271] width 497 height 180
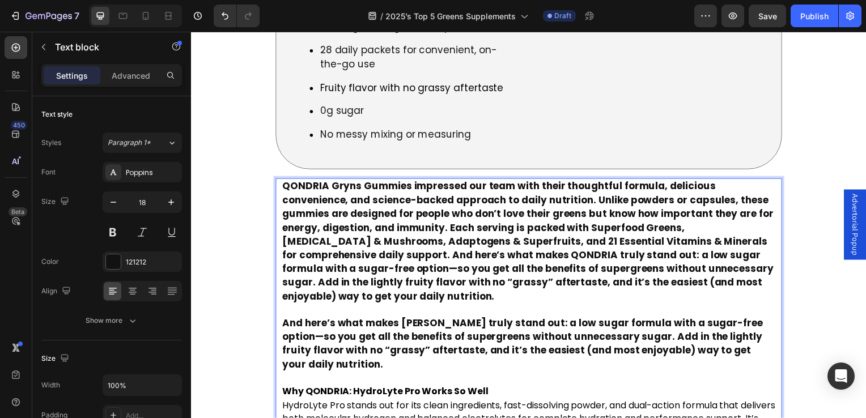
drag, startPoint x: 414, startPoint y: 147, endPoint x: 414, endPoint y: 154, distance: 6.8
click at [414, 181] on strong "QONDRIA Gryns Gummies impressed our team with their thoughtful formula, delicio…" at bounding box center [530, 243] width 495 height 124
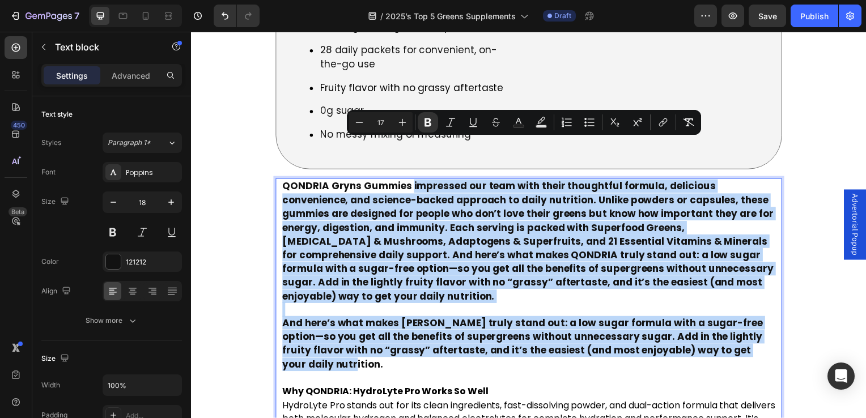
drag, startPoint x: 412, startPoint y: 147, endPoint x: 420, endPoint y: 320, distance: 172.5
click at [420, 320] on div "QONDRIA Gryns Gummies impressed our team with their thoughtful formula, delicio…" at bounding box center [531, 412] width 499 height 464
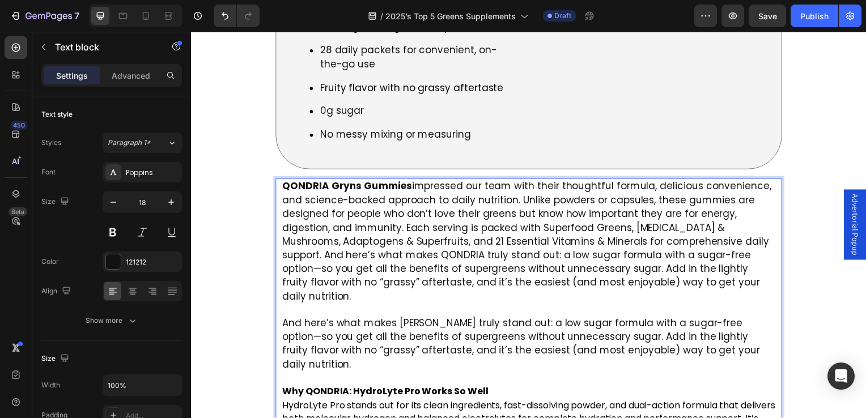
click at [375, 374] on p "Rich Text Editor. Editing area: main" at bounding box center [531, 380] width 497 height 13
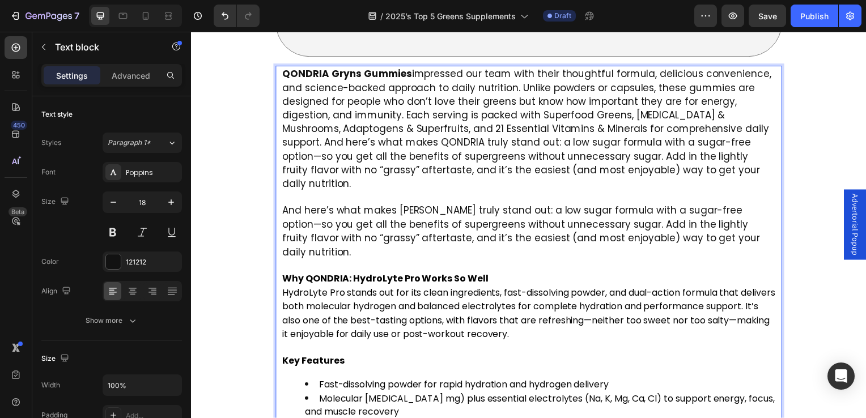
click at [282, 200] on div "QONDRIA Gryns Gummies impressed our team with their thoughtful formula, delicio…" at bounding box center [531, 298] width 499 height 464
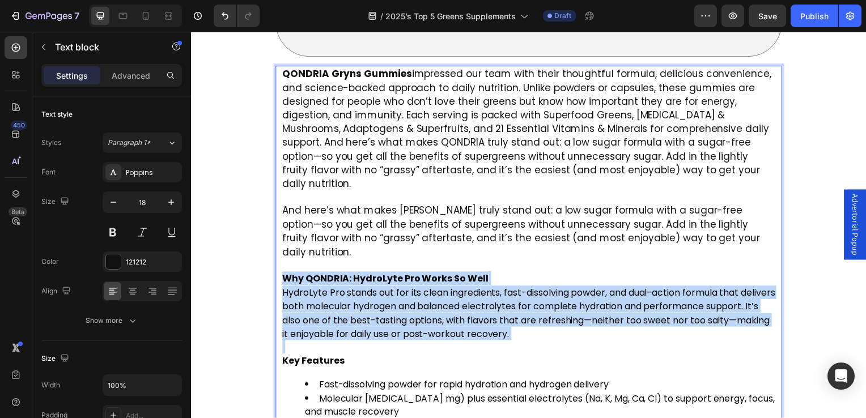
drag, startPoint x: 282, startPoint y: 201, endPoint x: 579, endPoint y: 261, distance: 303.0
click at [579, 261] on div "QONDRIA Gryns Gummies impressed our team with their thoughtful formula, delicio…" at bounding box center [531, 298] width 499 height 464
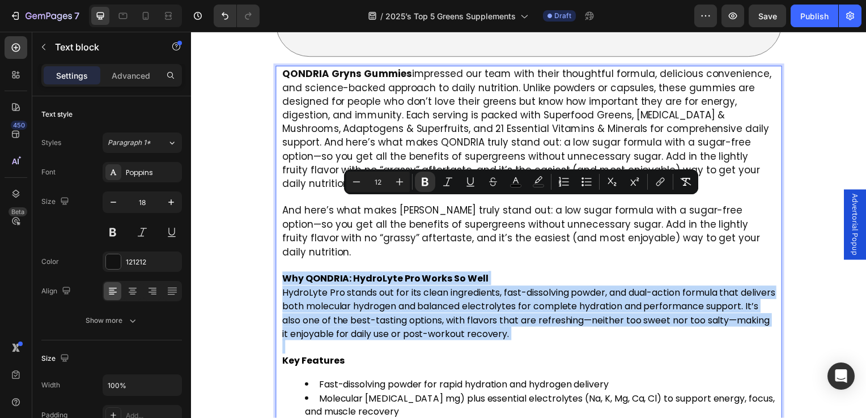
type input "18"
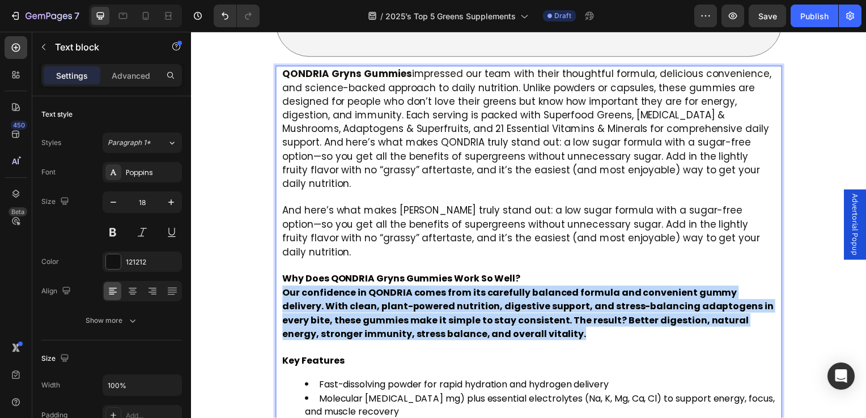
drag, startPoint x: 283, startPoint y: 217, endPoint x: 499, endPoint y: 261, distance: 219.9
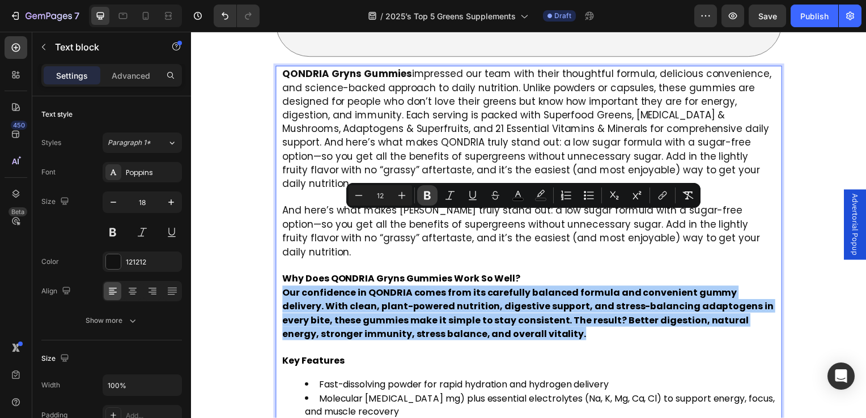
click at [421, 196] on button "Bold" at bounding box center [427, 195] width 20 height 20
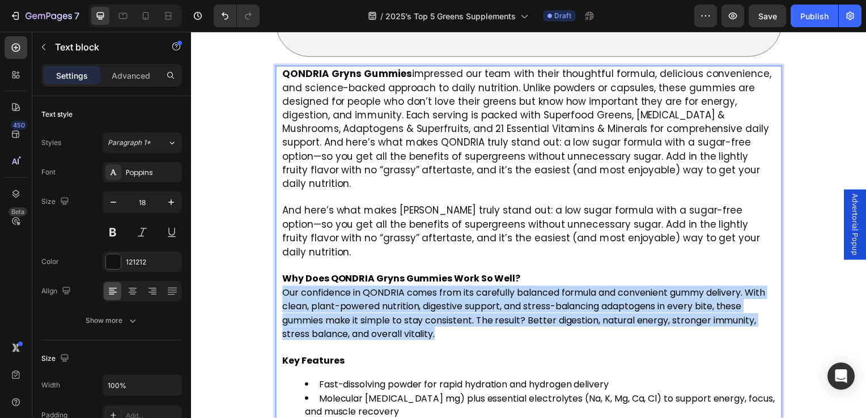
drag, startPoint x: 494, startPoint y: 263, endPoint x: 280, endPoint y: 224, distance: 217.9
click at [280, 224] on div "QONDRIA Gryns Gummies impressed our team with their thoughtful formula, delicio…" at bounding box center [531, 298] width 510 height 464
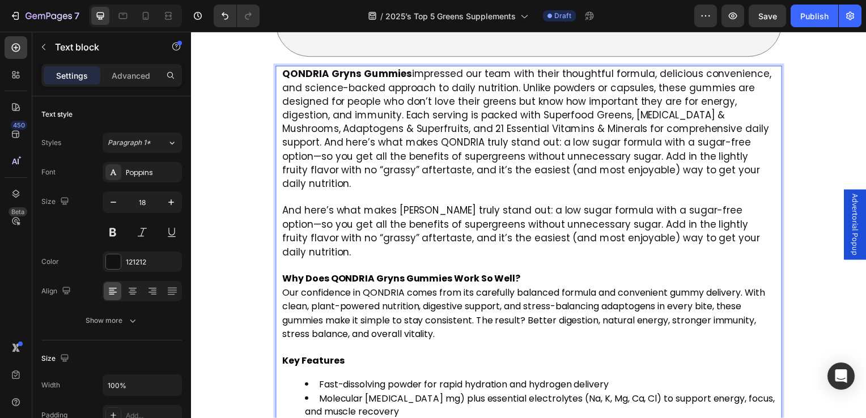
click at [526, 343] on p "Key Features" at bounding box center [531, 356] width 497 height 27
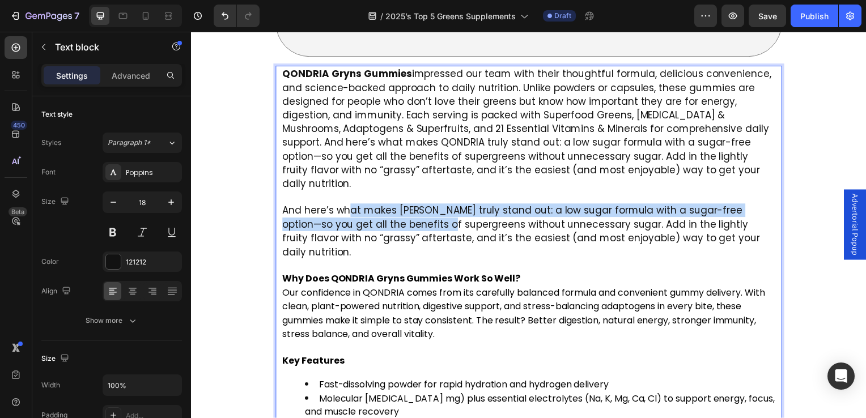
drag, startPoint x: 352, startPoint y: 150, endPoint x: 428, endPoint y: 163, distance: 77.6
click at [428, 205] on span "And here’s what makes [PERSON_NAME] truly stand out: a low sugar formula with a…" at bounding box center [523, 232] width 481 height 55
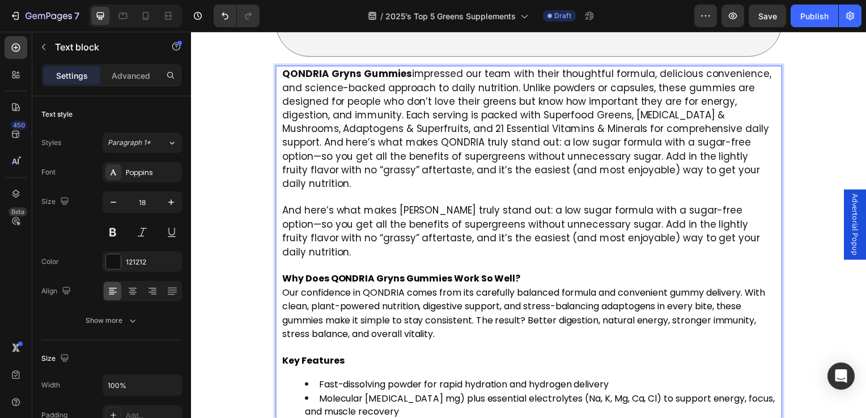
click at [460, 261] on p "Rich Text Editor. Editing area: main" at bounding box center [531, 267] width 497 height 13
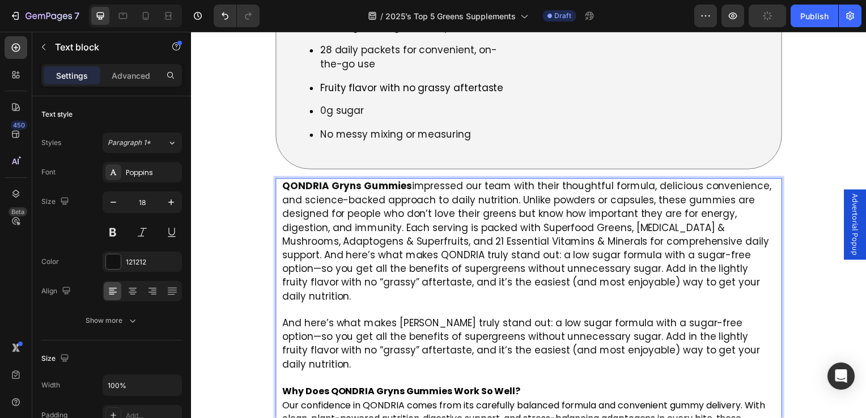
click at [354, 181] on span "QONDRIA Gryns Gummies impressed our team with their thoughtful formula, delicio…" at bounding box center [529, 243] width 493 height 124
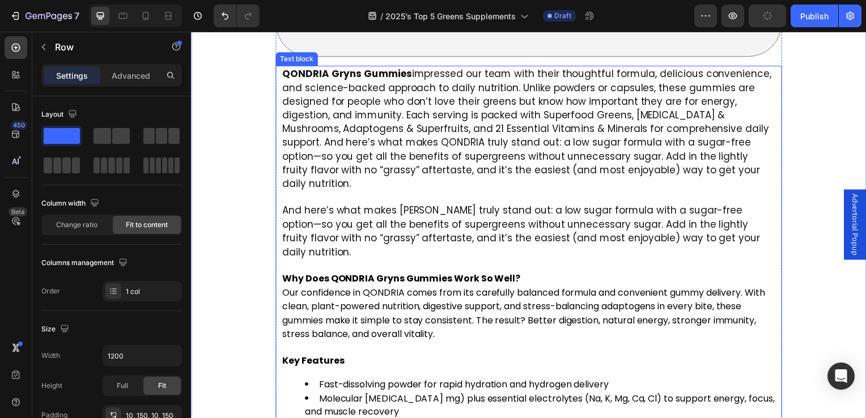
click at [367, 131] on span "QONDRIA Gryns Gummies impressed our team with their thoughtful formula, delicio…" at bounding box center [529, 129] width 493 height 124
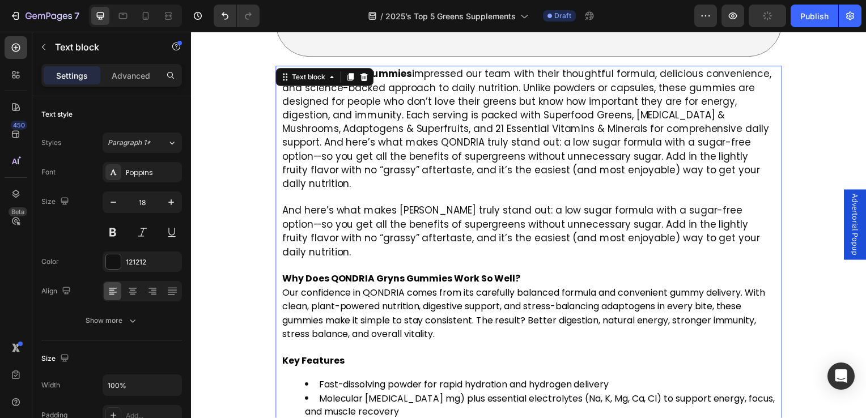
scroll to position [2724, 0]
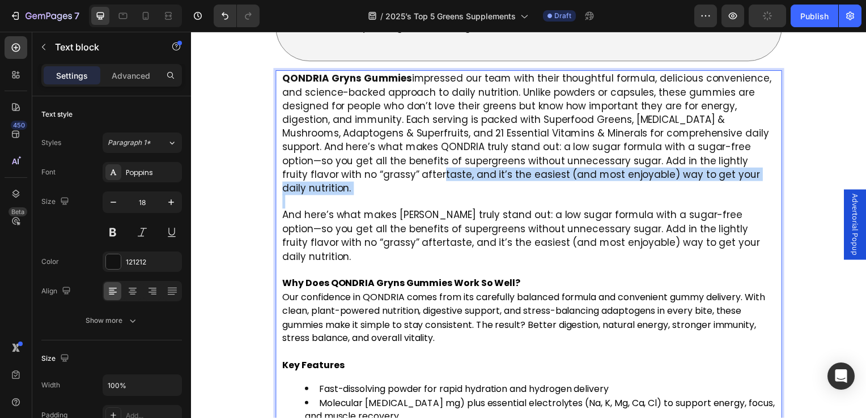
drag, startPoint x: 367, startPoint y: 132, endPoint x: 435, endPoint y: 144, distance: 69.7
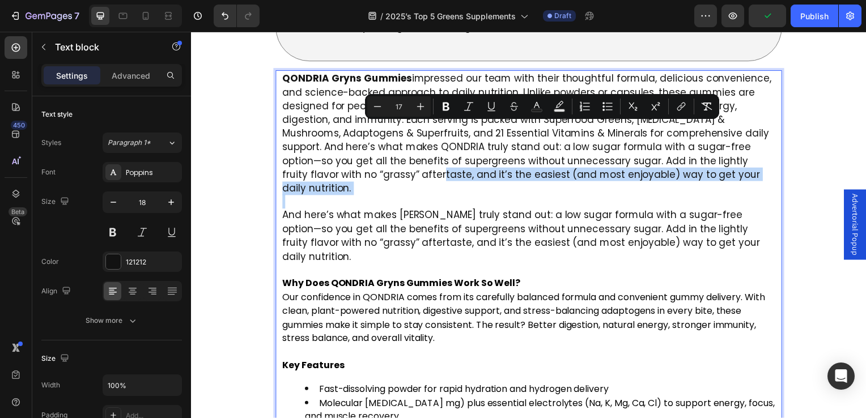
type input "12"
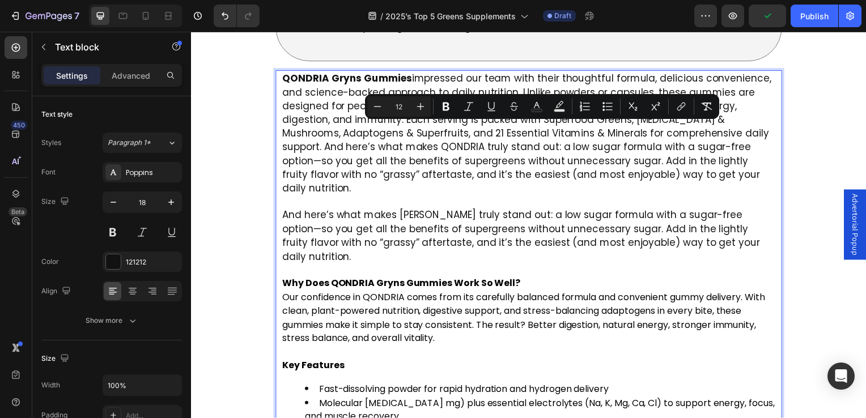
click at [287, 293] on span "Our confidence in QONDRIA comes from its carefully balanced formula and conveni…" at bounding box center [526, 320] width 486 height 54
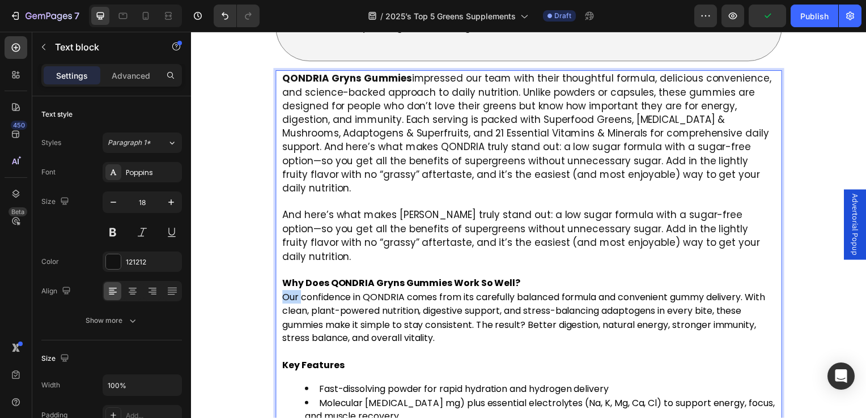
click at [287, 293] on span "Our confidence in QONDRIA comes from its carefully balanced formula and conveni…" at bounding box center [526, 320] width 486 height 54
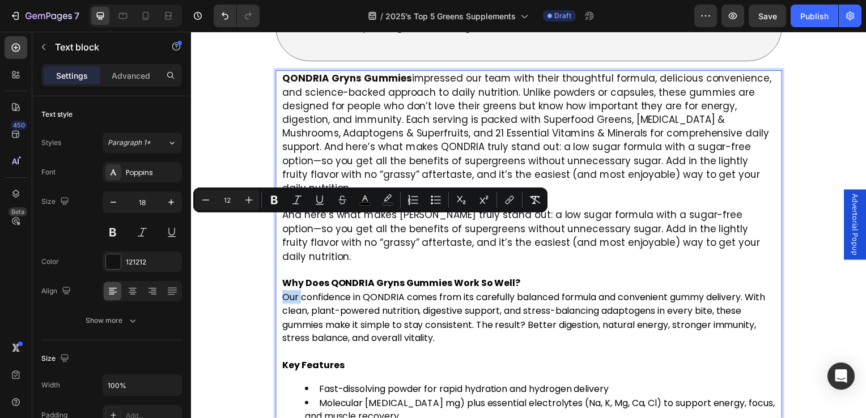
click at [285, 293] on span "Our confidence in QONDRIA comes from its carefully balanced formula and conveni…" at bounding box center [526, 320] width 486 height 54
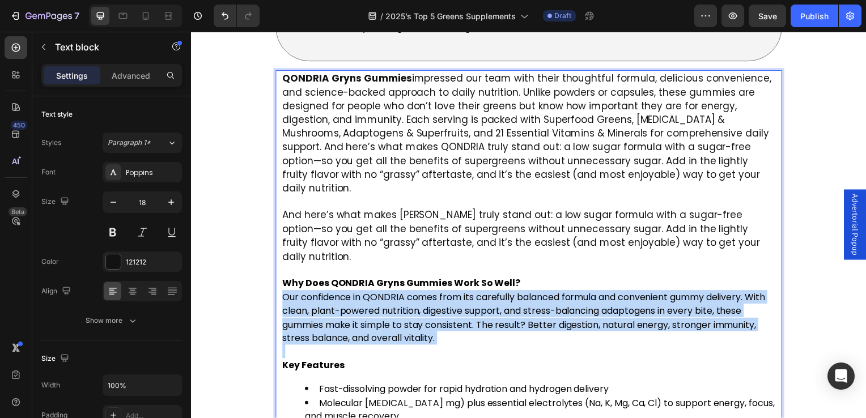
drag, startPoint x: 285, startPoint y: 223, endPoint x: 490, endPoint y: 265, distance: 209.5
click at [490, 278] on p "Why Does QONDRIA Gryns Gummies Work So Well? Our confidence in QONDRIA comes fr…" at bounding box center [531, 312] width 497 height 69
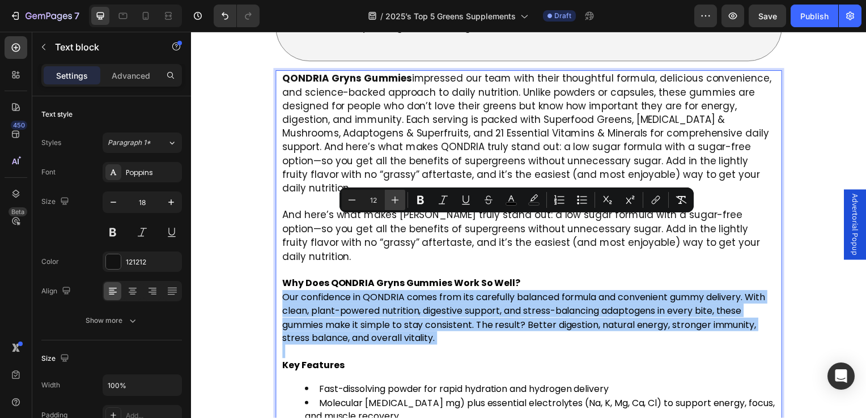
click at [397, 198] on icon "Editor contextual toolbar" at bounding box center [395, 199] width 11 height 11
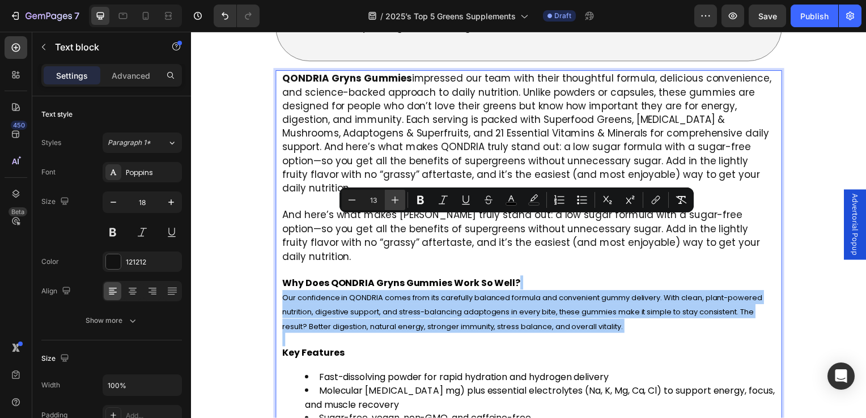
click at [397, 198] on icon "Editor contextual toolbar" at bounding box center [395, 199] width 11 height 11
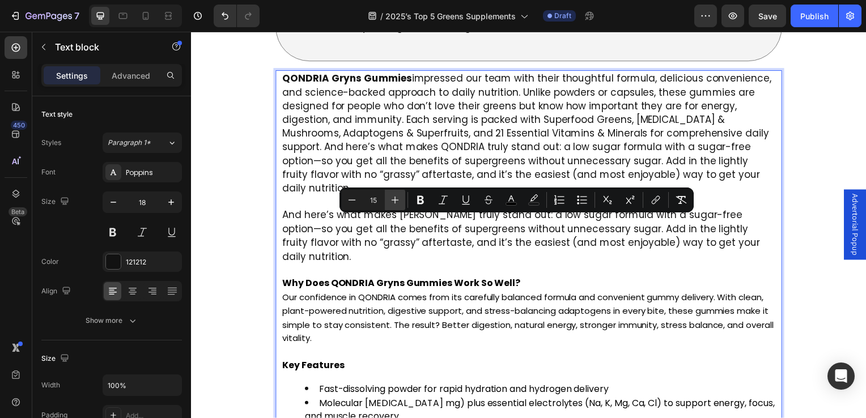
click at [397, 198] on icon "Editor contextual toolbar" at bounding box center [395, 199] width 11 height 11
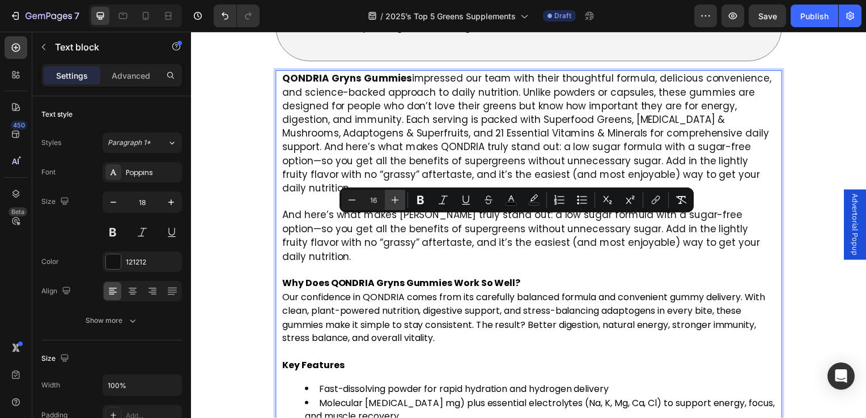
click at [397, 198] on icon "Editor contextual toolbar" at bounding box center [395, 199] width 11 height 11
type input "17"
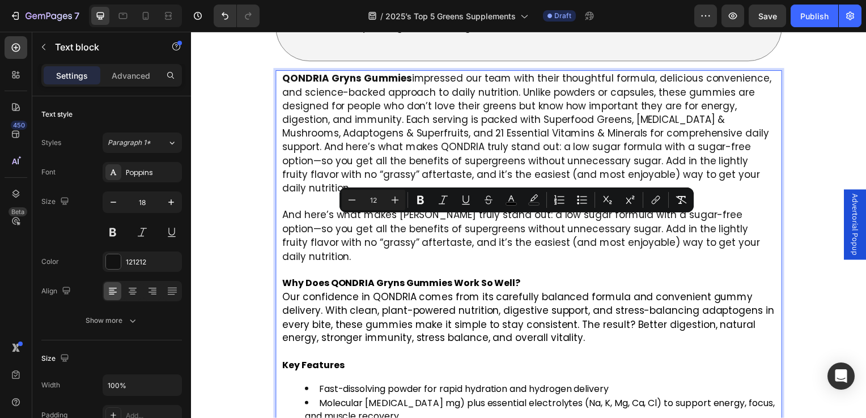
click at [442, 386] on span "Fast-dissolving powder for rapid hydration and hydrogen delivery" at bounding box center [466, 392] width 292 height 13
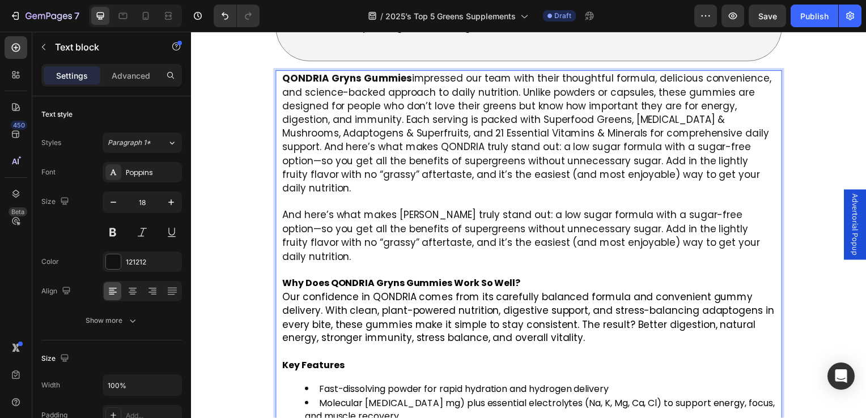
scroll to position [2780, 0]
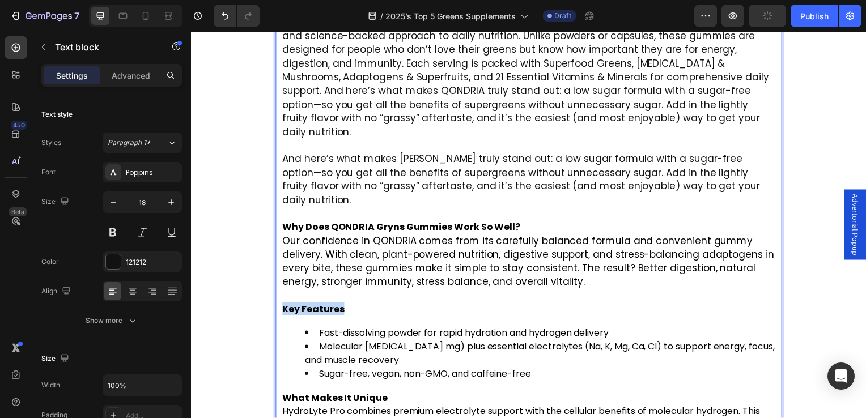
drag, startPoint x: 344, startPoint y: 238, endPoint x: 285, endPoint y: 240, distance: 59.6
click at [285, 291] on p "Key Features" at bounding box center [531, 304] width 497 height 27
click at [330, 343] on span "Molecular hydrogen (3 mg) plus essential electrolytes (Na, K, Mg, Ca, Cl) to su…" at bounding box center [542, 356] width 473 height 27
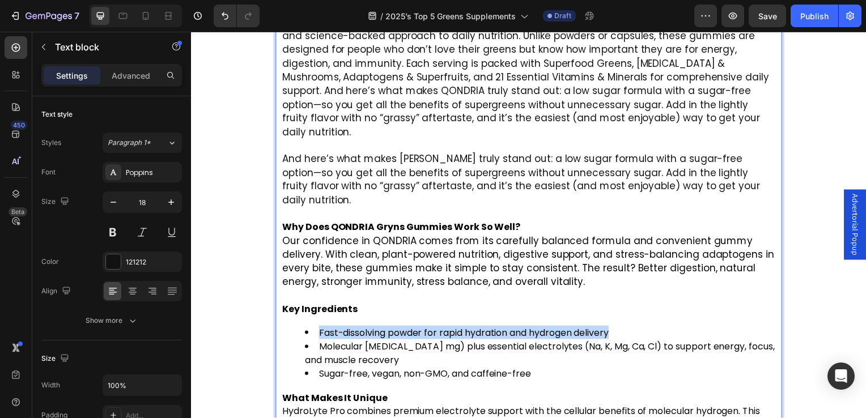
drag, startPoint x: 319, startPoint y: 257, endPoint x: 625, endPoint y: 259, distance: 306.2
click at [625, 328] on li "Fast-dissolving powder for rapid hydration and hydrogen delivery" at bounding box center [543, 335] width 474 height 14
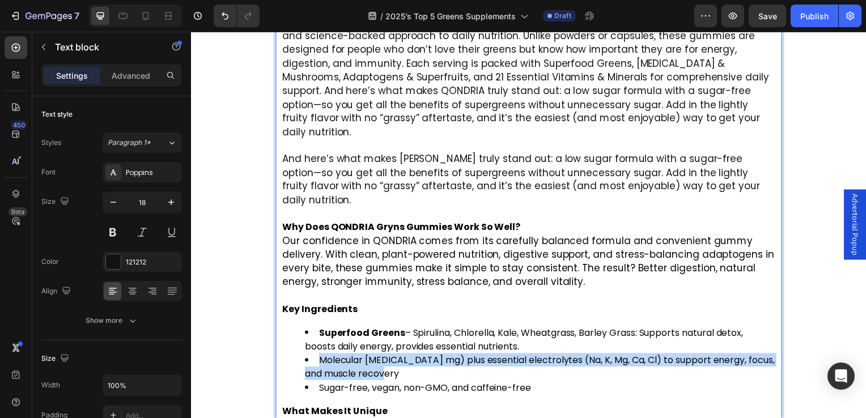
drag, startPoint x: 321, startPoint y: 286, endPoint x: 408, endPoint y: 300, distance: 87.3
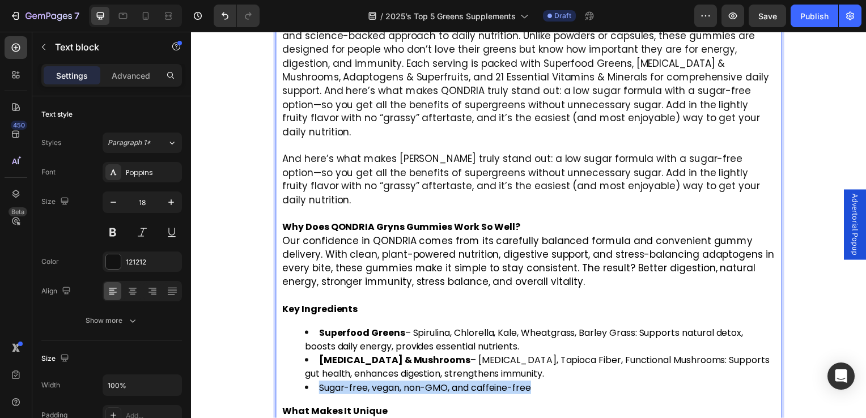
drag, startPoint x: 321, startPoint y: 310, endPoint x: 548, endPoint y: 312, distance: 226.2
click at [548, 384] on li "Sugar-free, vegan, non-GMO, and caffeine-free" at bounding box center [543, 391] width 474 height 14
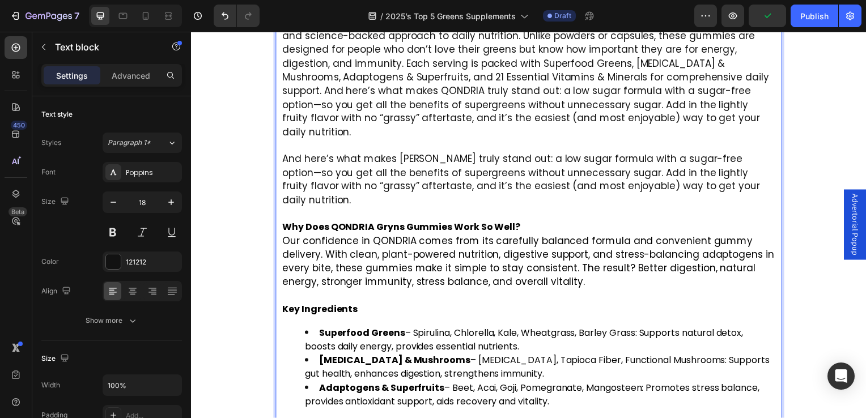
scroll to position [2837, 0]
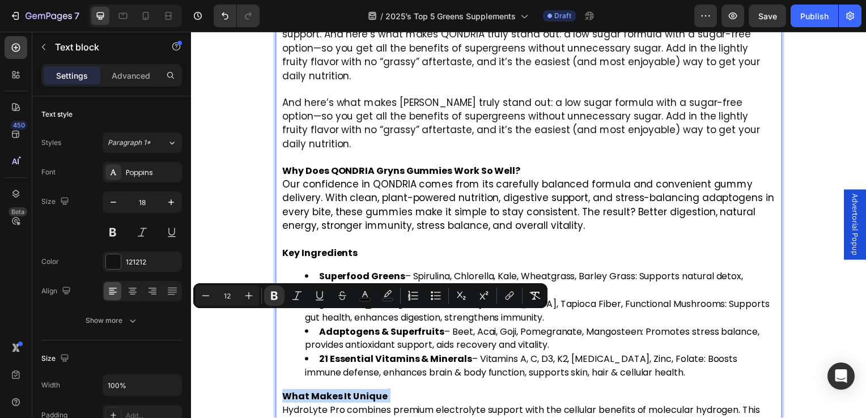
drag, startPoint x: 387, startPoint y: 323, endPoint x: 291, endPoint y: 325, distance: 95.3
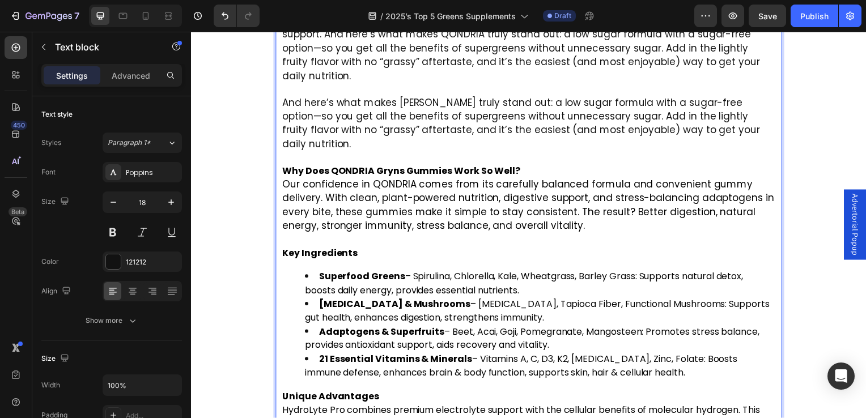
scroll to position [2894, 0]
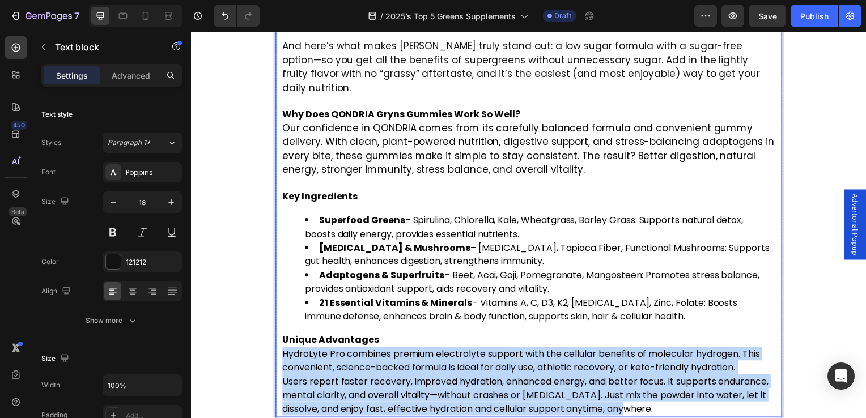
drag, startPoint x: 282, startPoint y: 280, endPoint x: 706, endPoint y: 340, distance: 428.2
click at [708, 341] on div "QONDRIA Gryns Gummies impressed our team with their thoughtful formula, delicio…" at bounding box center [531, 160] width 499 height 519
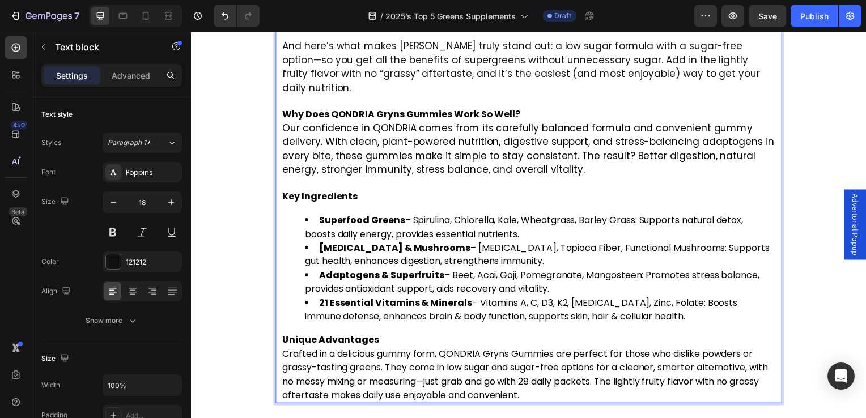
click at [561, 350] on p "Crafted in a delicious gummy form, QONDRIA Gryns Gummies are perfect for those …" at bounding box center [531, 378] width 497 height 56
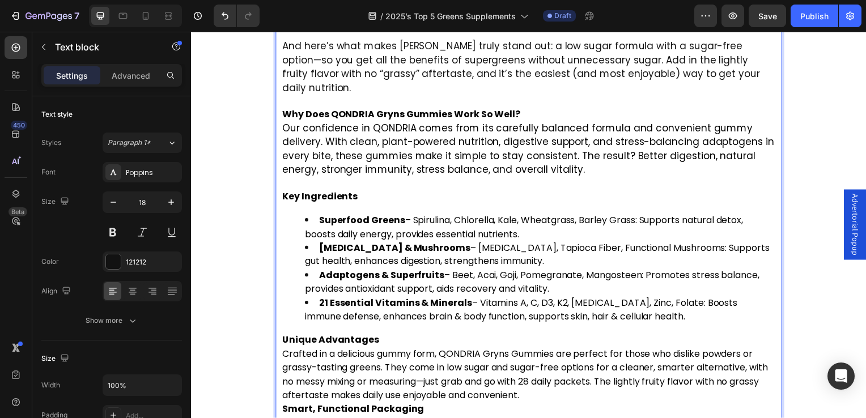
click at [567, 350] on p "Crafted in a delicious gummy form, QONDRIA Gryns Gummies are perfect for those …" at bounding box center [531, 378] width 497 height 56
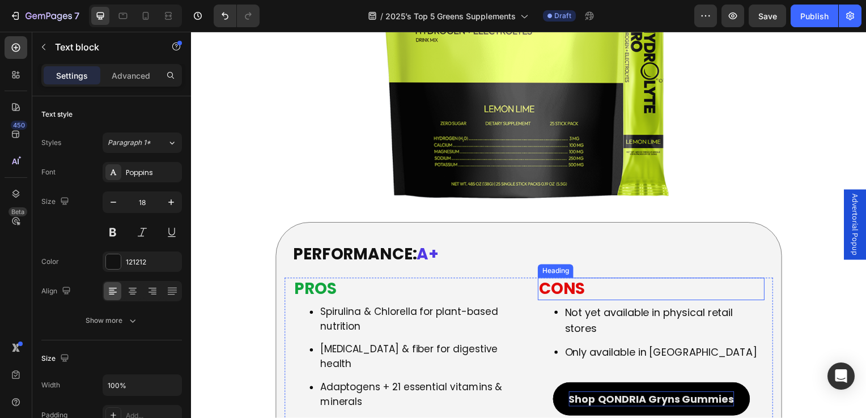
scroll to position [2327, 0]
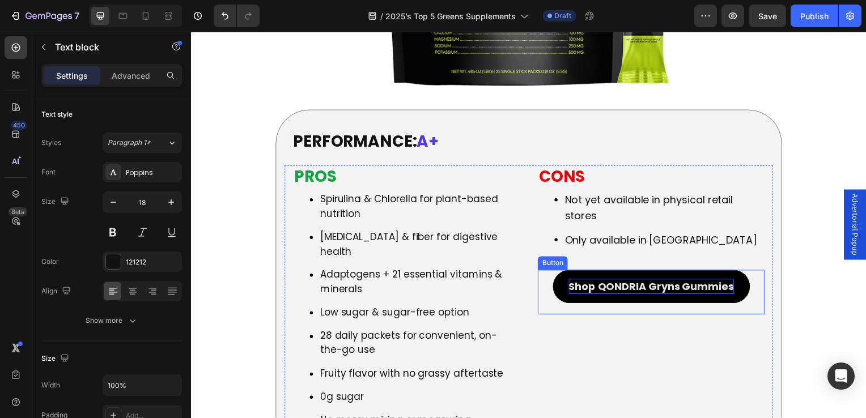
click at [626, 281] on p "Shop QONDRIA Gryns Gummies" at bounding box center [655, 288] width 167 height 15
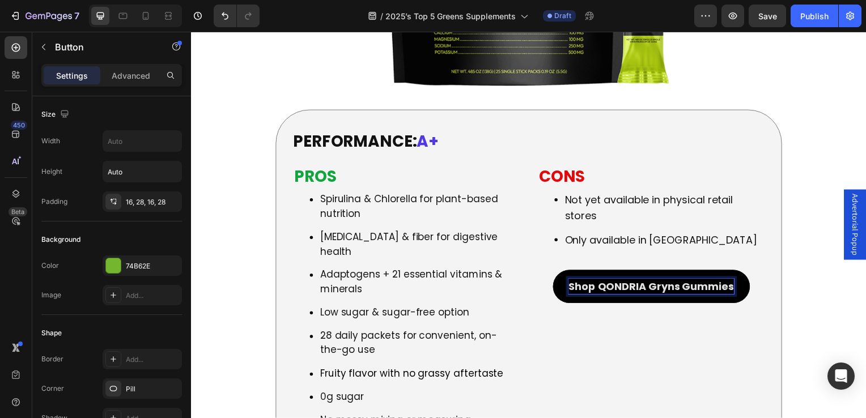
click at [600, 281] on p "Shop QONDRIA Gryns Gummies" at bounding box center [655, 288] width 167 height 15
drag, startPoint x: 598, startPoint y: 264, endPoint x: 733, endPoint y: 257, distance: 135.1
click at [733, 272] on link "Shop QONDRIA Gryns Gummies" at bounding box center [655, 288] width 198 height 33
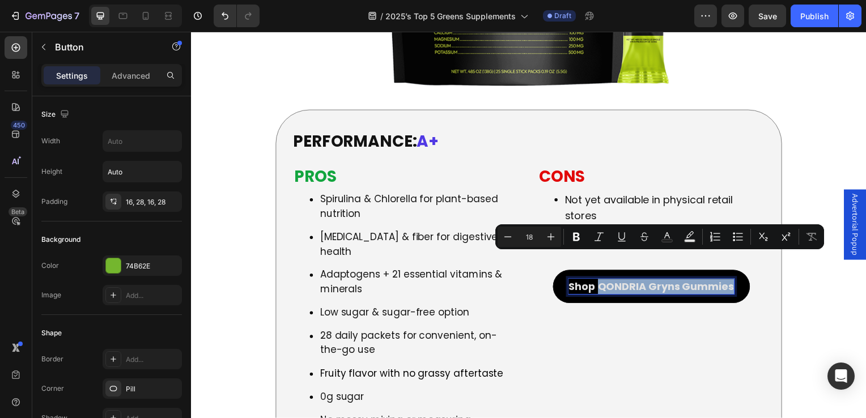
copy p "QONDRIA Gryns Gummies"
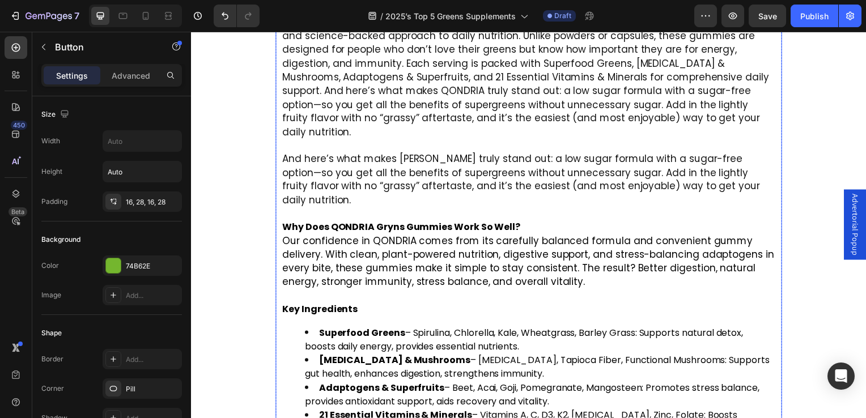
scroll to position [3007, 0]
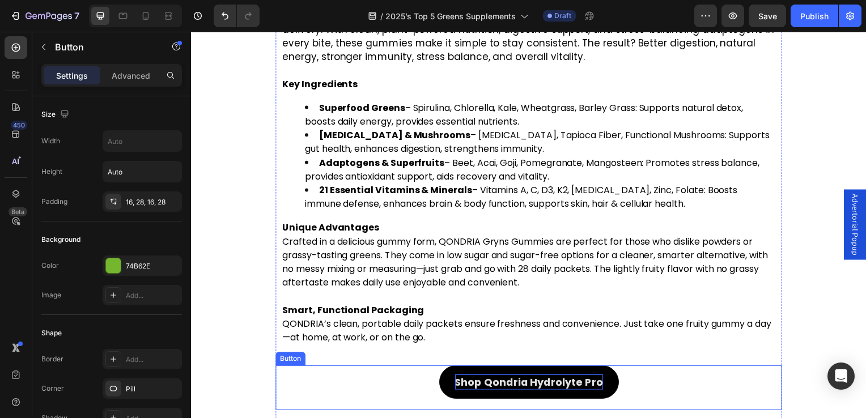
click at [499, 378] on p "Shop Qondria Hydrolyte Pro" at bounding box center [531, 385] width 149 height 15
click at [468, 378] on p "Shop Qondria Hydrolyte Pro" at bounding box center [531, 385] width 149 height 15
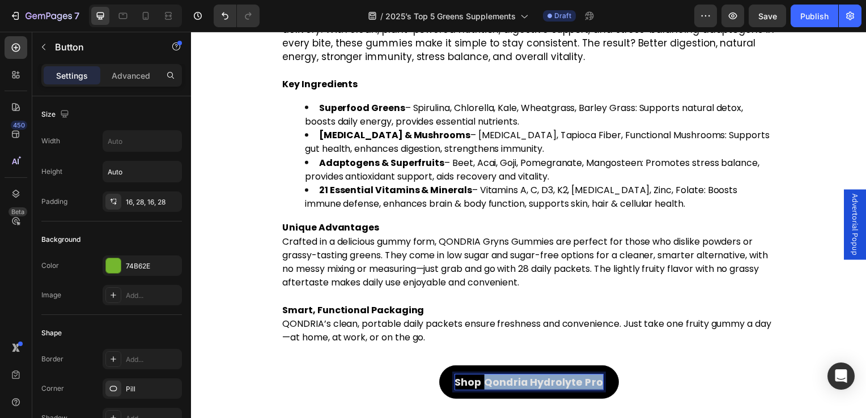
drag, startPoint x: 486, startPoint y: 307, endPoint x: 602, endPoint y: 309, distance: 115.7
click at [602, 369] on link "Shop Qondria Hydrolyte Pro" at bounding box center [531, 385] width 181 height 33
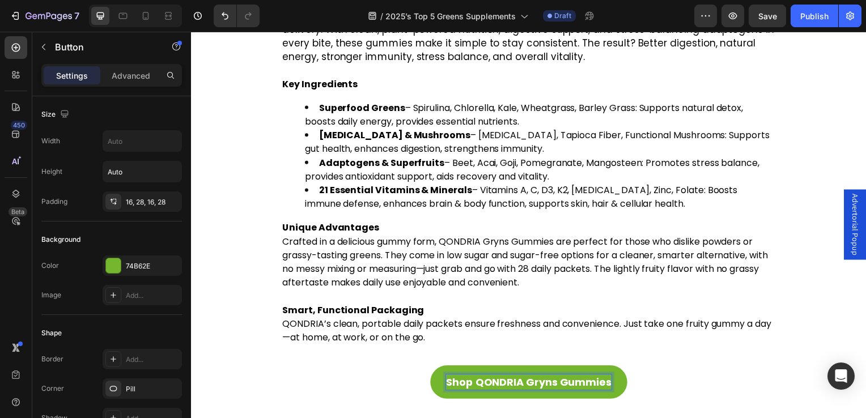
click at [362, 369] on div "Shop QONDRIA Gryns Gummies Button 0" at bounding box center [531, 391] width 510 height 45
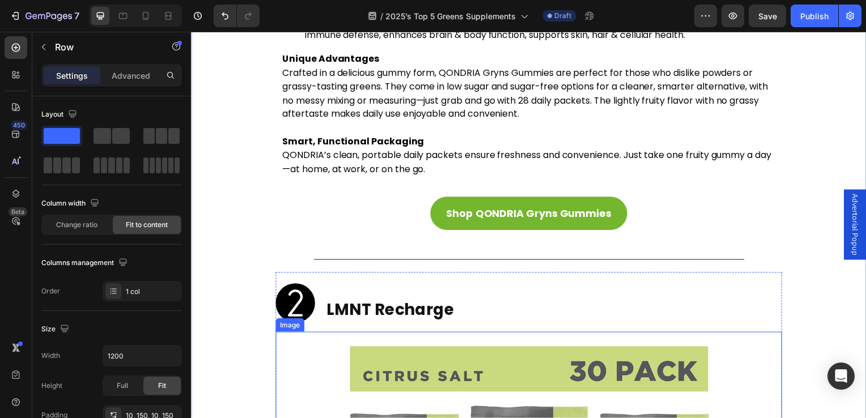
scroll to position [3234, 0]
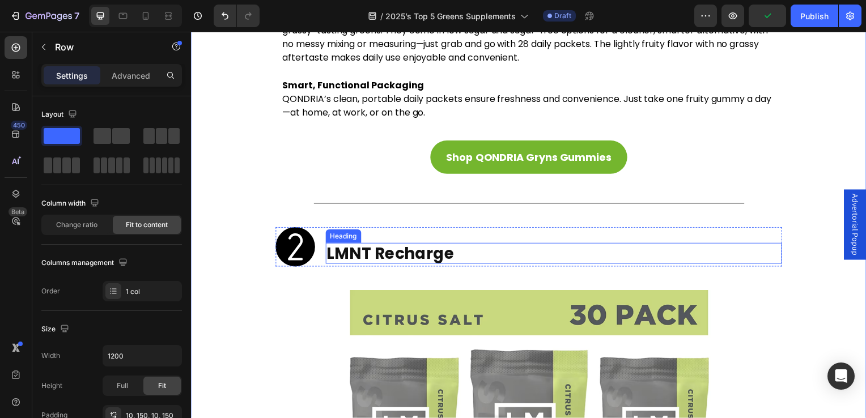
click at [365, 244] on link "LMNT Recharge" at bounding box center [392, 255] width 129 height 22
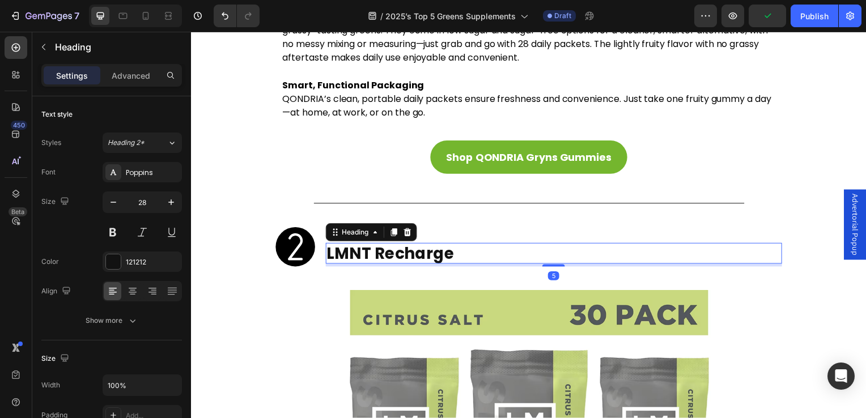
click at [466, 245] on h2 "LMNT Recharge" at bounding box center [557, 256] width 460 height 22
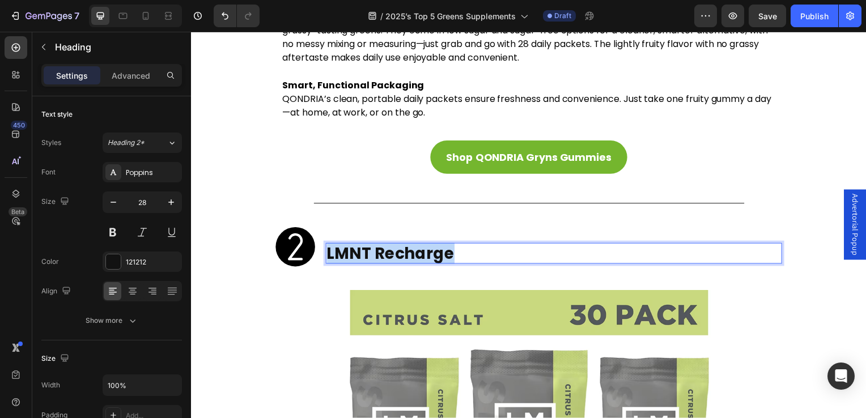
drag, startPoint x: 456, startPoint y: 173, endPoint x: 329, endPoint y: 171, distance: 127.6
click at [329, 246] on p "LMNT Recharge" at bounding box center [557, 255] width 458 height 19
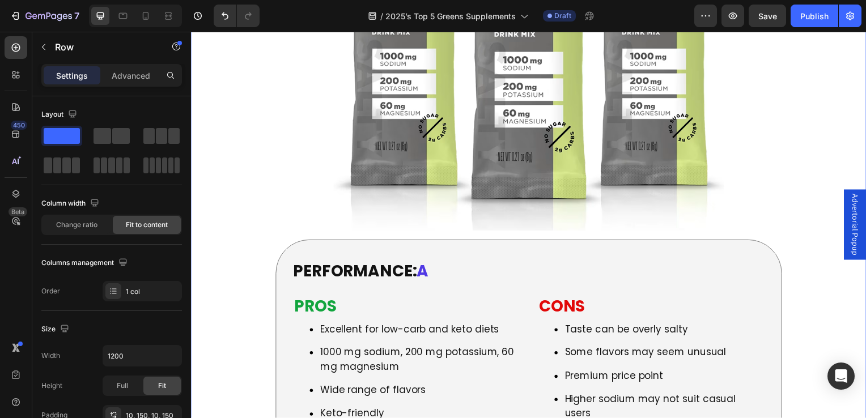
scroll to position [3744, 0]
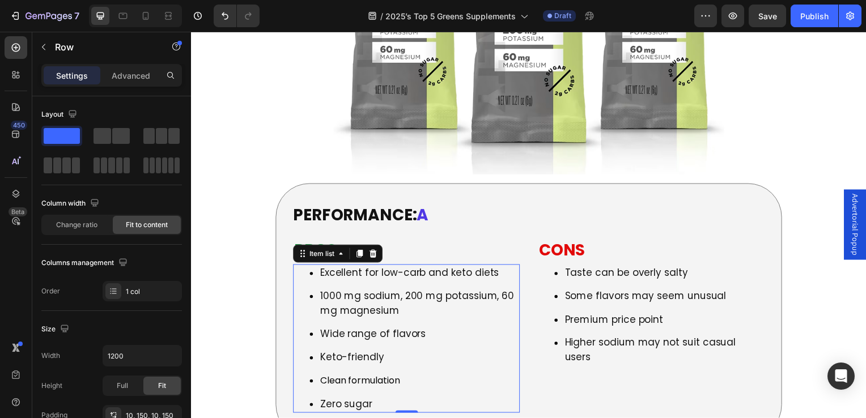
click at [315, 269] on icon at bounding box center [312, 276] width 14 height 14
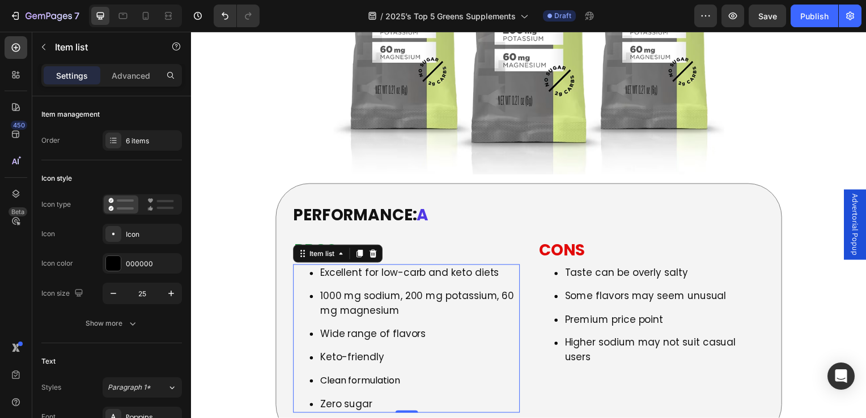
click at [326, 268] on p "Excellent for low-carb and keto diets" at bounding box center [421, 275] width 200 height 15
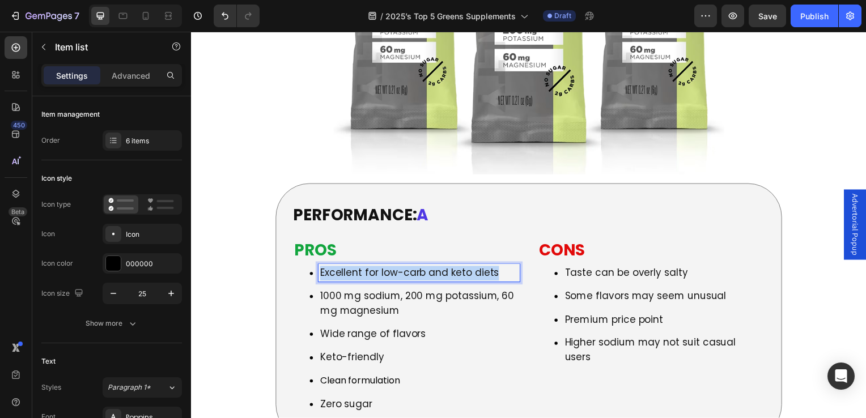
drag, startPoint x: 321, startPoint y: 187, endPoint x: 497, endPoint y: 187, distance: 175.2
click at [497, 268] on p "Excellent for low-carb and keto diets" at bounding box center [421, 275] width 200 height 15
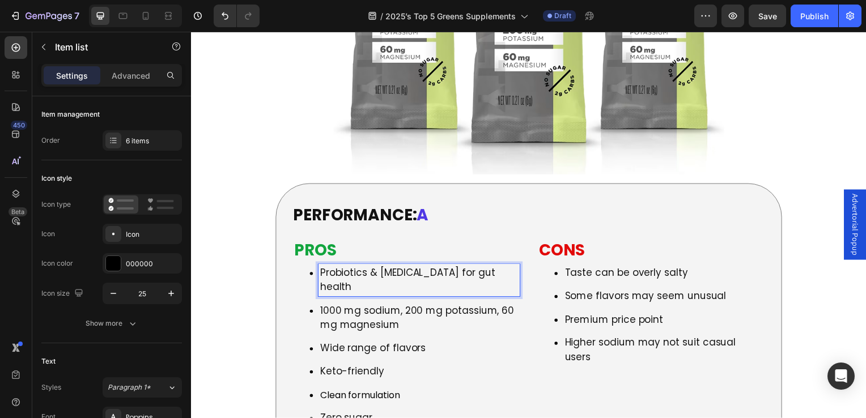
click at [364, 306] on p "1000 mg sodium, 200 mg potassium, 60 mg magnesium" at bounding box center [421, 320] width 200 height 29
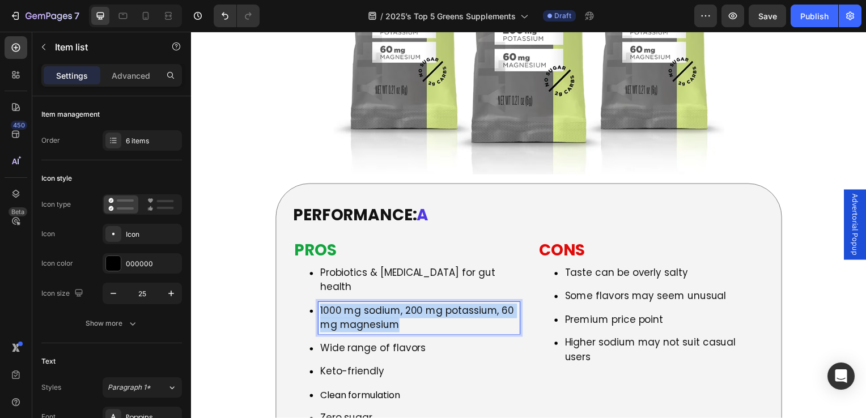
drag, startPoint x: 406, startPoint y: 242, endPoint x: 321, endPoint y: 227, distance: 85.9
click at [321, 306] on p "1000 mg sodium, 200 mg potassium, 60 mg magnesium" at bounding box center [421, 320] width 200 height 29
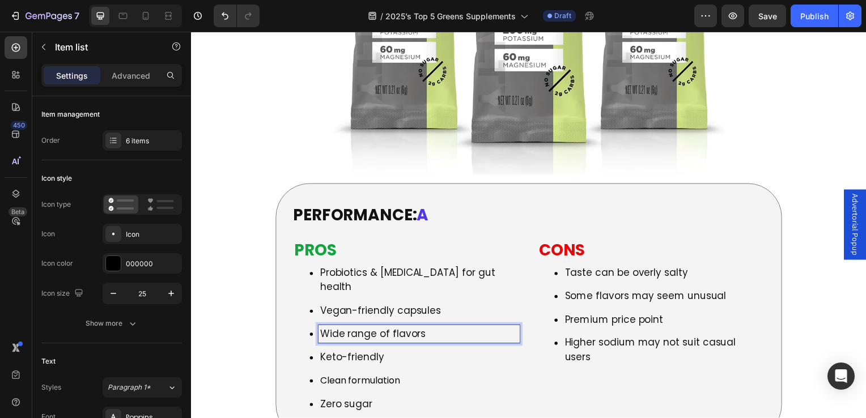
click at [333, 329] on p "Wide range of flavors" at bounding box center [421, 336] width 200 height 15
drag, startPoint x: 325, startPoint y: 253, endPoint x: 425, endPoint y: 253, distance: 99.8
click at [425, 329] on p "Wide range of flavors" at bounding box center [421, 336] width 200 height 15
click at [367, 353] on p "Keto-friendly" at bounding box center [421, 360] width 200 height 15
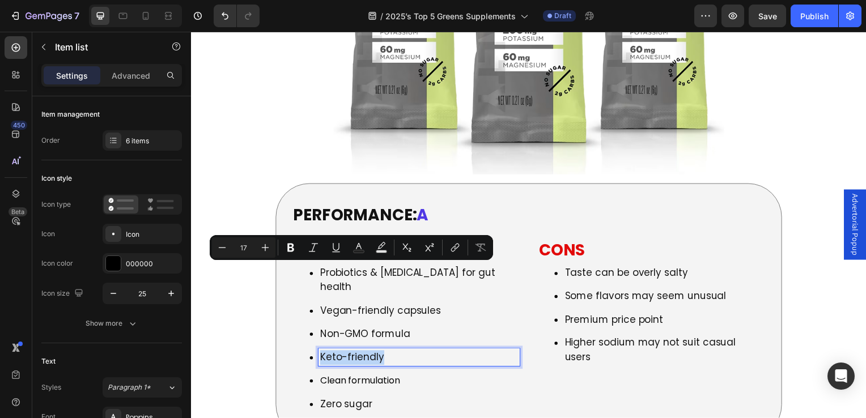
drag, startPoint x: 388, startPoint y: 274, endPoint x: 320, endPoint y: 276, distance: 68.1
click at [321, 353] on p "Keto-friendly" at bounding box center [421, 360] width 200 height 15
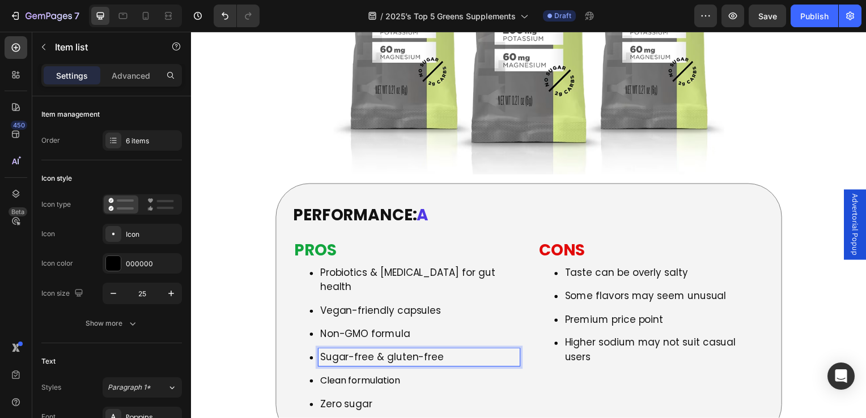
click at [340, 377] on span "Clean formulation" at bounding box center [361, 383] width 81 height 13
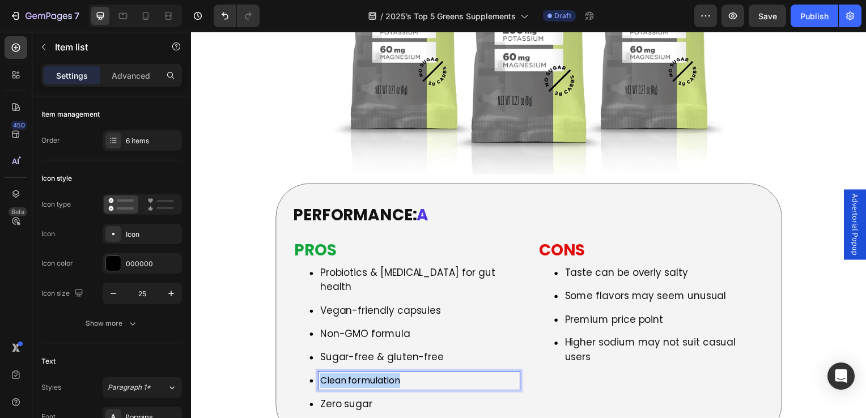
drag, startPoint x: 413, startPoint y: 300, endPoint x: 320, endPoint y: 299, distance: 93.0
click at [321, 376] on p "Clean formulation" at bounding box center [421, 383] width 200 height 15
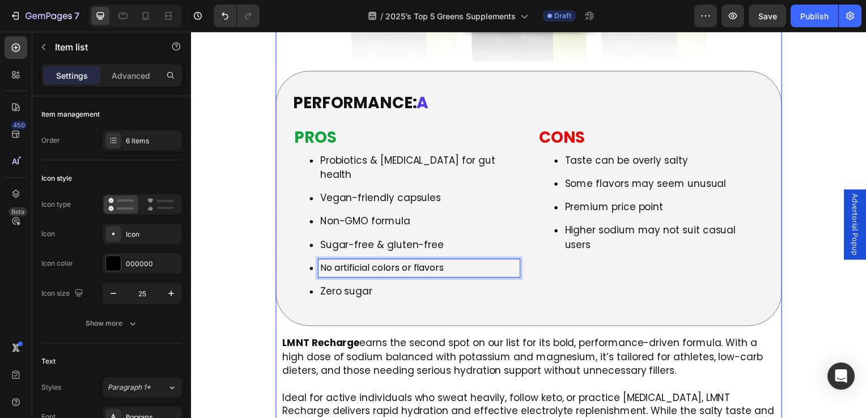
scroll to position [3801, 0]
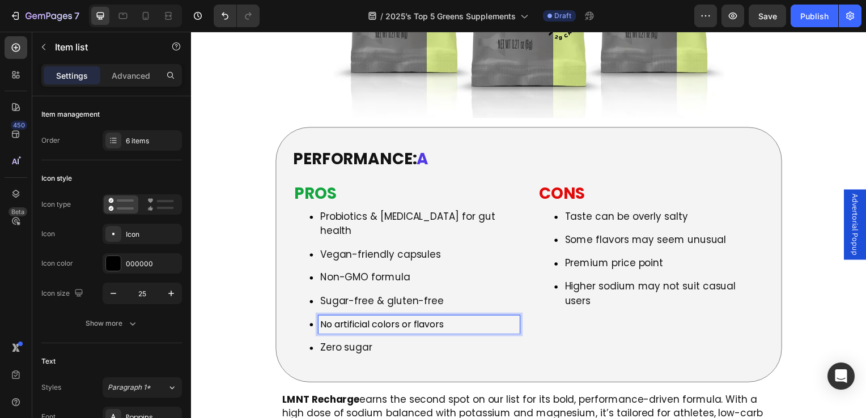
click at [384, 344] on p "Zero sugar" at bounding box center [421, 351] width 200 height 15
click at [310, 344] on icon at bounding box center [312, 351] width 14 height 14
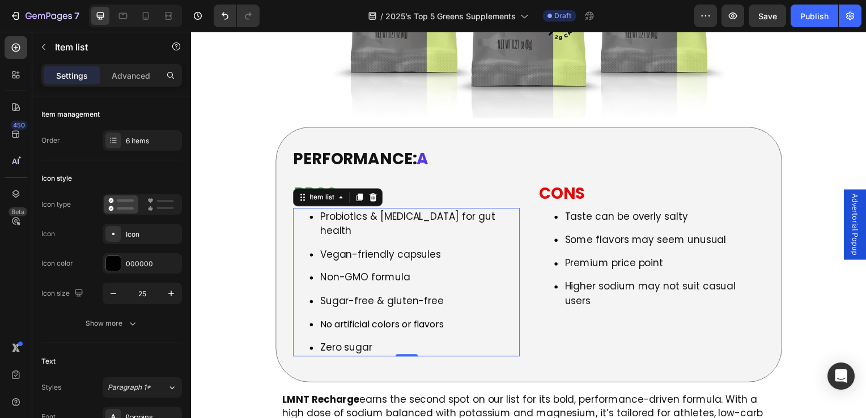
click at [311, 350] on icon at bounding box center [312, 351] width 3 height 3
click at [314, 344] on icon at bounding box center [312, 351] width 14 height 14
click at [314, 194] on div "Item list" at bounding box center [322, 199] width 29 height 10
click at [344, 194] on icon at bounding box center [341, 198] width 9 height 9
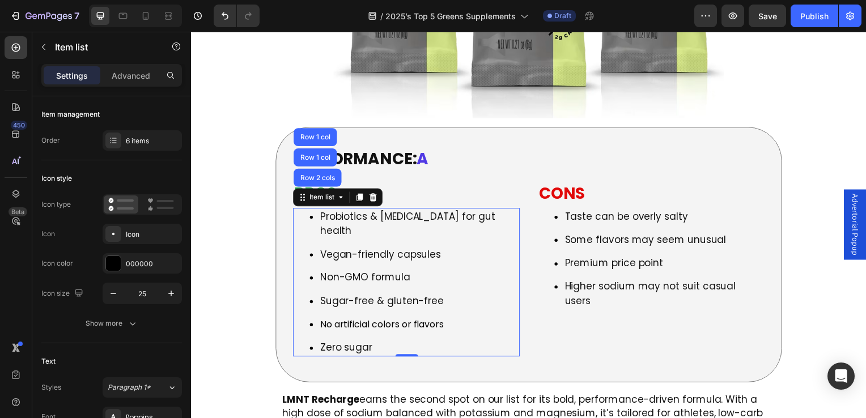
click at [326, 342] on div "Zero sugar" at bounding box center [420, 351] width 203 height 18
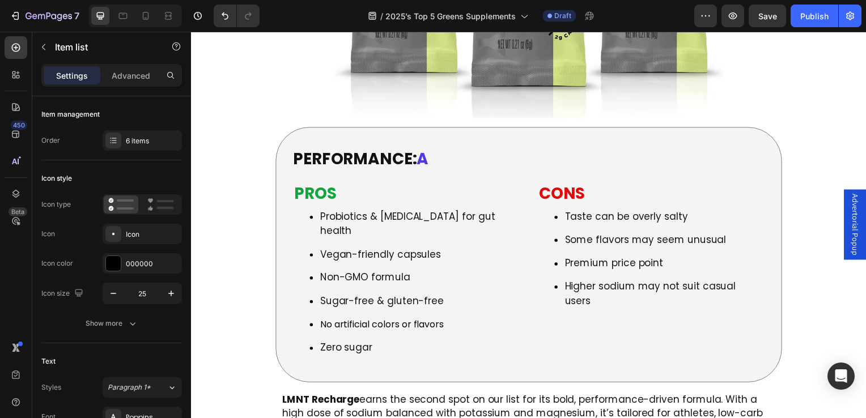
click at [316, 344] on icon at bounding box center [312, 351] width 14 height 14
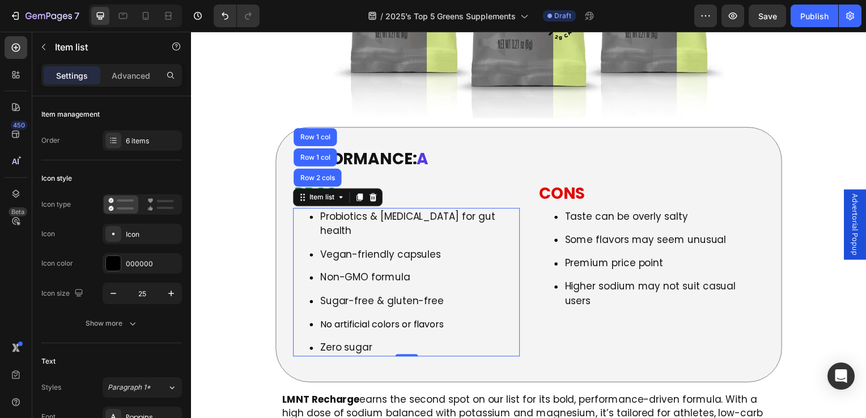
click at [311, 344] on icon at bounding box center [312, 351] width 14 height 14
click at [310, 344] on icon at bounding box center [312, 351] width 14 height 14
drag, startPoint x: 400, startPoint y: 271, endPoint x: 400, endPoint y: 259, distance: 12.5
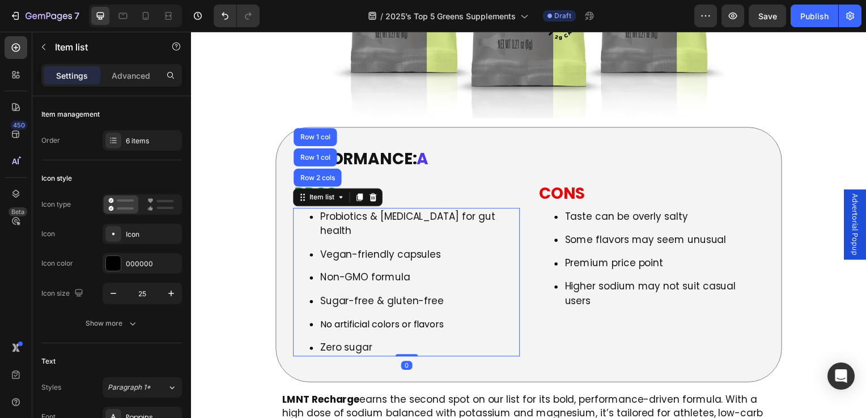
click at [400, 259] on div "Probiotics & digestive enzymes for gut health Vegan-friendly capsules Non-GMO f…" at bounding box center [408, 285] width 228 height 150
type input "100%"
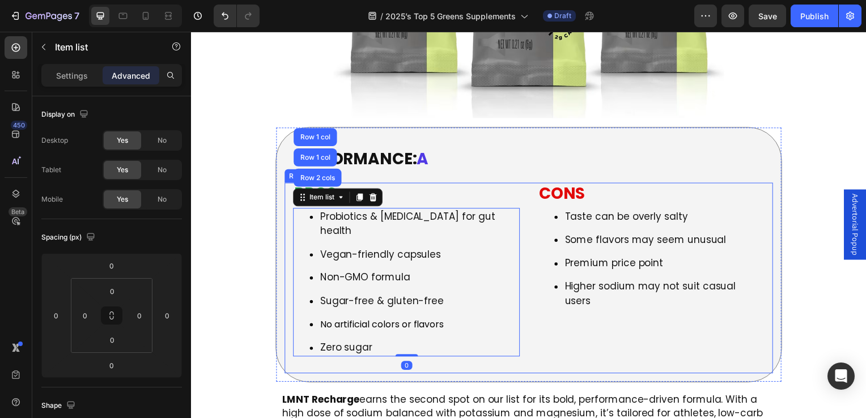
click at [485, 279] on div "PROS Heading Probiotics & digestive enzymes for gut health Vegan-friendly capsu…" at bounding box center [531, 280] width 492 height 193
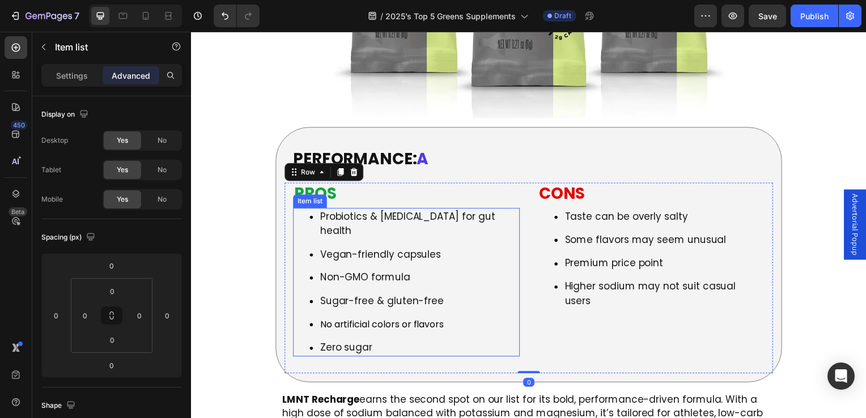
click at [346, 344] on p "Zero sugar" at bounding box center [421, 351] width 200 height 15
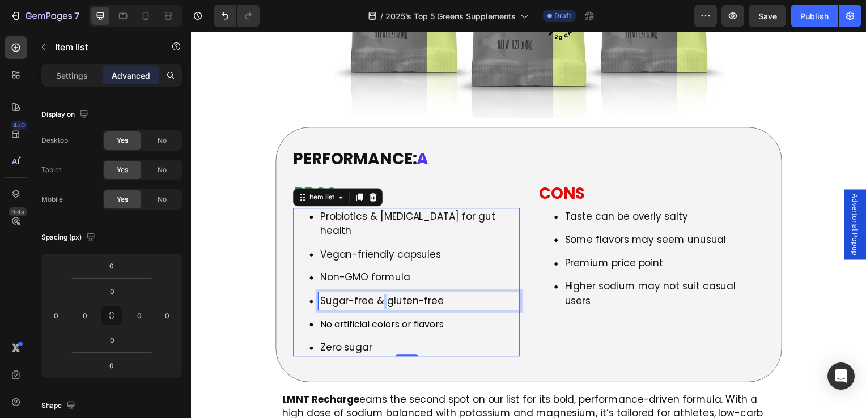
click at [383, 297] on p "Sugar-free & gluten-free" at bounding box center [421, 304] width 200 height 15
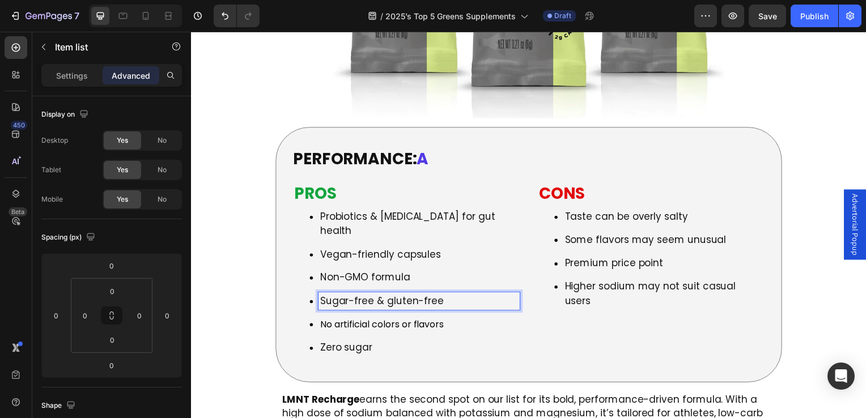
click at [388, 297] on p "Sugar-free & gluten-free" at bounding box center [421, 304] width 200 height 15
drag, startPoint x: 387, startPoint y: 217, endPoint x: 442, endPoint y: 214, distance: 54.5
click at [442, 297] on p "Sugar-free & gluten-free" at bounding box center [421, 304] width 200 height 15
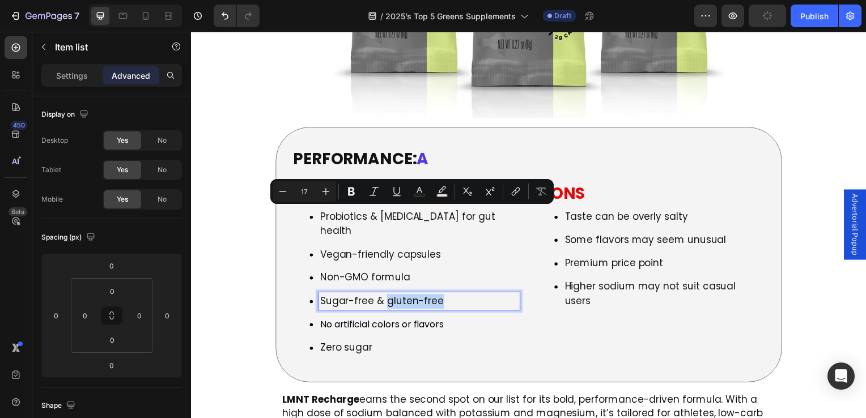
copy p "gluten-free"
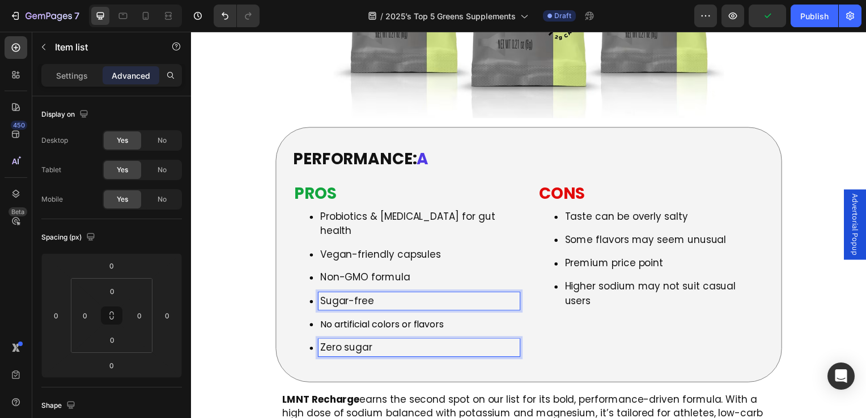
click at [379, 344] on p "Zero sugar" at bounding box center [421, 351] width 200 height 15
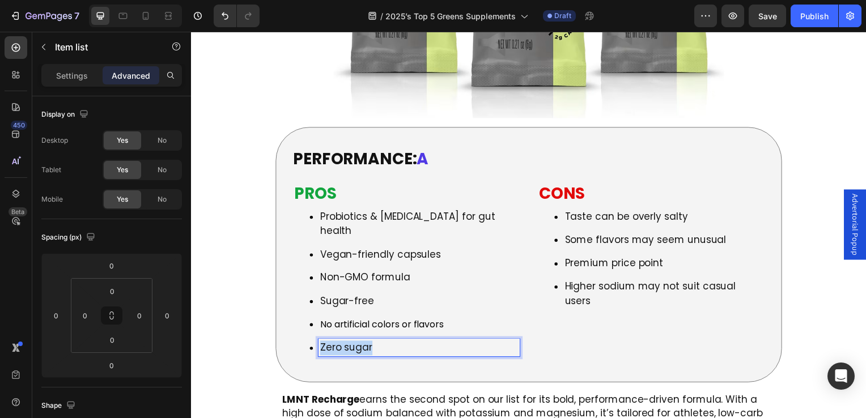
drag, startPoint x: 379, startPoint y: 265, endPoint x: 305, endPoint y: 264, distance: 73.7
click at [305, 342] on div "Zero sugar" at bounding box center [408, 351] width 228 height 18
click at [322, 344] on p "gluten-free" at bounding box center [421, 351] width 200 height 15
click at [325, 344] on p "gluten-free" at bounding box center [421, 351] width 200 height 15
click at [578, 211] on p "Taste can be overly salty" at bounding box center [668, 218] width 200 height 15
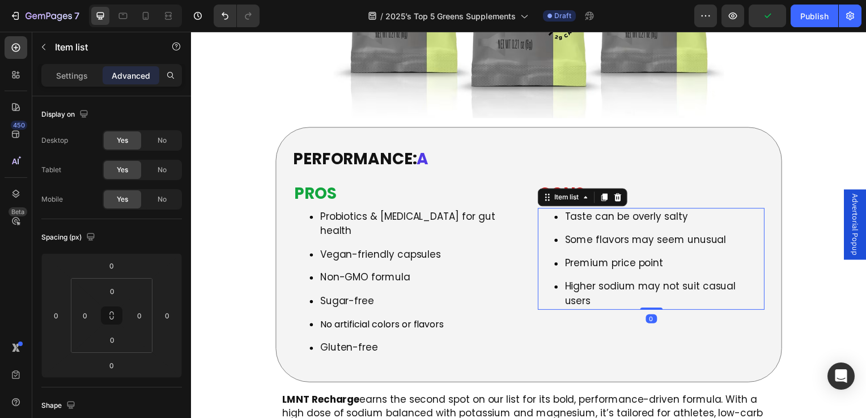
click at [568, 211] on p "Taste can be overly salty" at bounding box center [668, 218] width 200 height 15
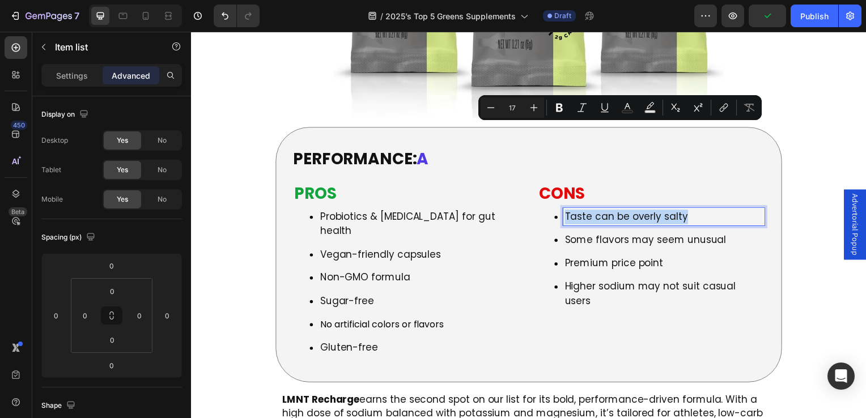
drag, startPoint x: 565, startPoint y: 133, endPoint x: 684, endPoint y: 133, distance: 118.5
click at [684, 211] on p "Taste can be overly salty" at bounding box center [668, 218] width 200 height 15
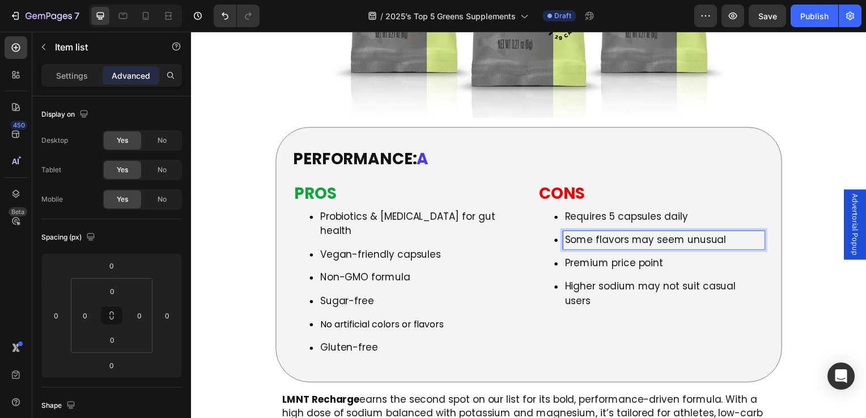
click at [589, 235] on p "Some flavors may seem unusual" at bounding box center [668, 242] width 200 height 15
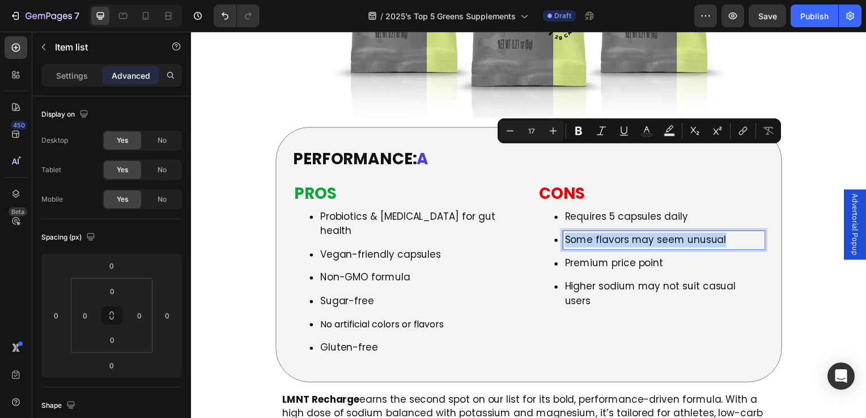
drag, startPoint x: 712, startPoint y: 159, endPoint x: 564, endPoint y: 156, distance: 147.4
click at [568, 235] on p "Some flavors may seem unusual" at bounding box center [668, 242] width 200 height 15
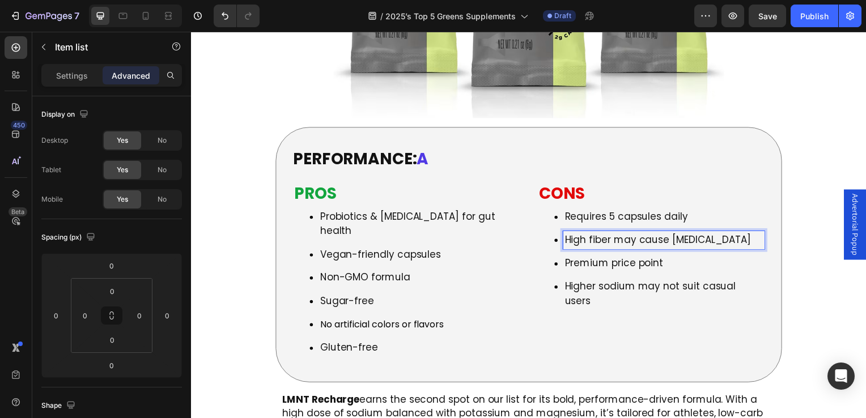
click at [574, 259] on p "Premium price point" at bounding box center [668, 266] width 200 height 15
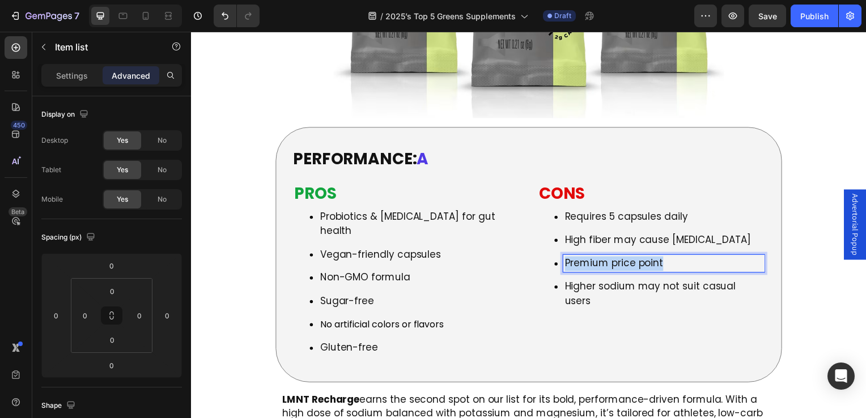
drag, startPoint x: 665, startPoint y: 181, endPoint x: 562, endPoint y: 188, distance: 102.8
click at [566, 257] on div "Premium price point" at bounding box center [667, 266] width 203 height 18
click at [624, 282] on p "Higher sodium may not suit casual users" at bounding box center [668, 296] width 200 height 29
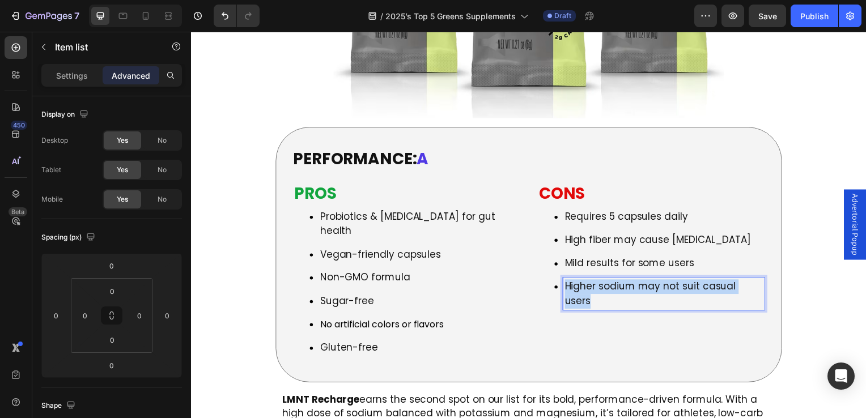
drag, startPoint x: 594, startPoint y: 215, endPoint x: 565, endPoint y: 202, distance: 32.2
click at [568, 282] on p "Higher sodium may not suit casual users" at bounding box center [668, 296] width 200 height 29
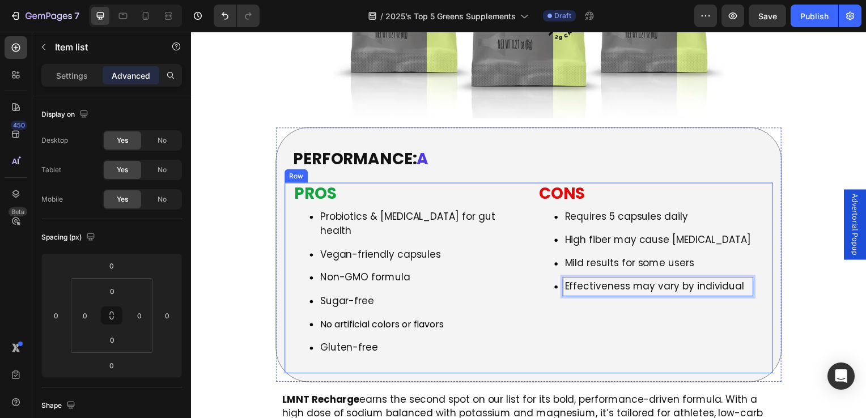
click at [551, 268] on div "CONS Heading Requires 5 capsules daily High fiber may cause bloating Mild resul…" at bounding box center [654, 272] width 228 height 176
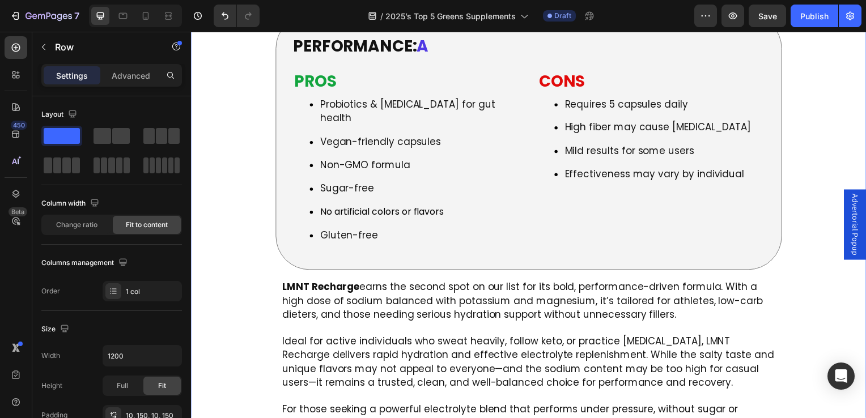
scroll to position [3971, 0]
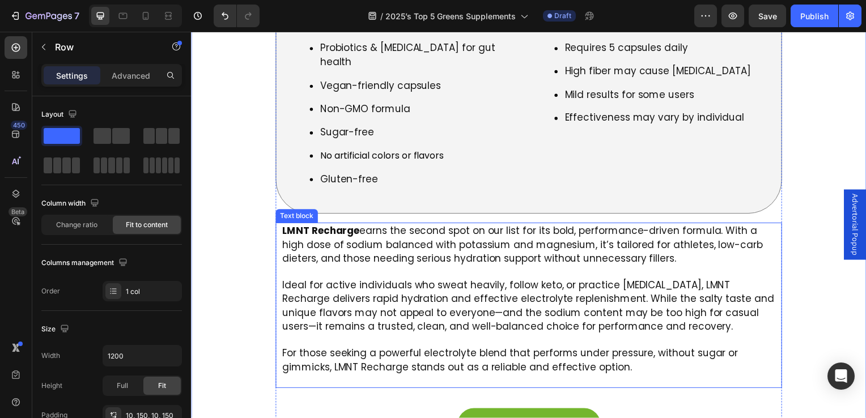
click at [290, 226] on strong "LMNT Recharge" at bounding box center [322, 233] width 78 height 14
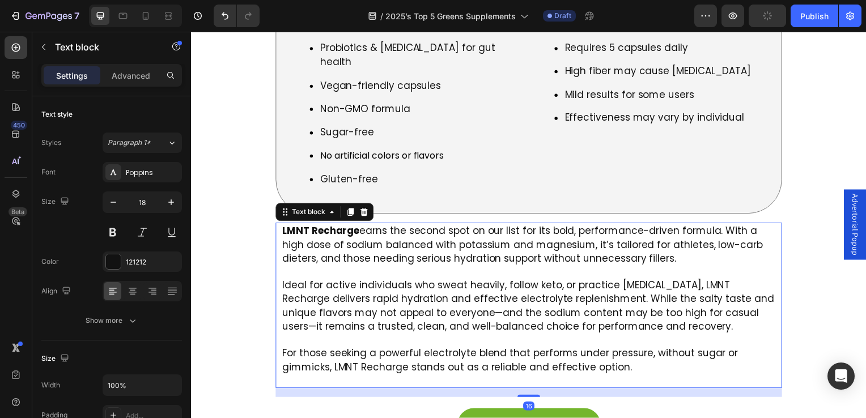
click at [286, 226] on strong "LMNT Recharge" at bounding box center [322, 233] width 78 height 14
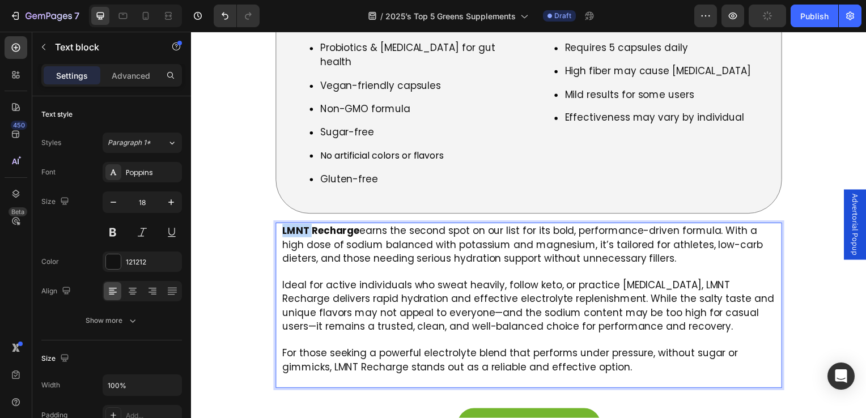
click at [286, 226] on strong "LMNT Recharge" at bounding box center [322, 233] width 78 height 14
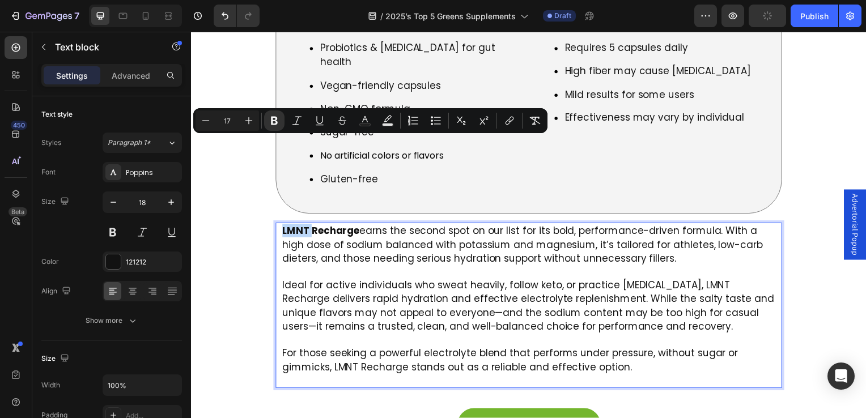
click at [284, 226] on strong "LMNT Recharge" at bounding box center [322, 233] width 78 height 14
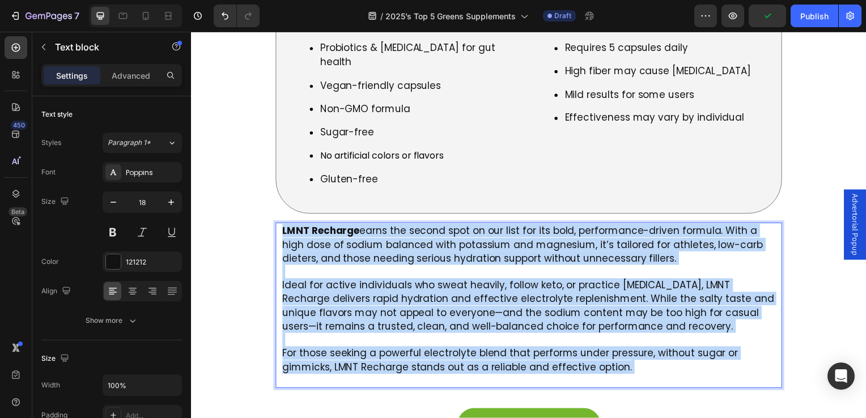
drag, startPoint x: 285, startPoint y: 145, endPoint x: 627, endPoint y: 281, distance: 368.5
click at [627, 281] on div "LMNT Recharge earns the second spot on our list for its bold, performance-drive…" at bounding box center [531, 308] width 499 height 167
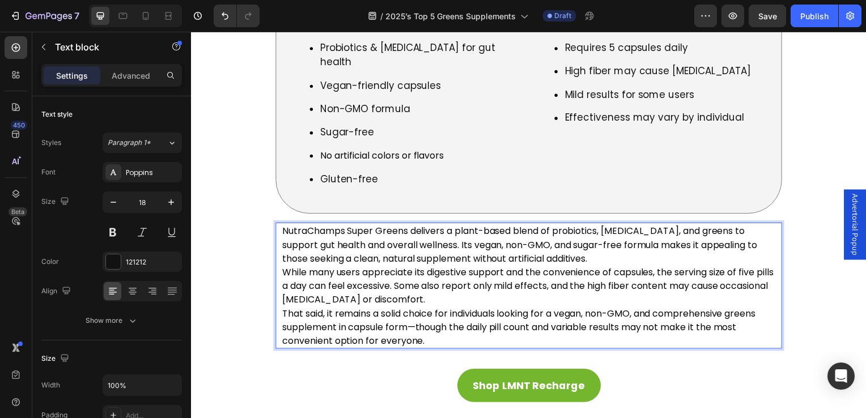
click at [619, 226] on span "NutraChamps Super Greens delivers a plant-based blend of probiotics, digestive …" at bounding box center [522, 246] width 479 height 41
click at [612, 226] on p "NutraChamps Super Greens delivers a plant-based blend of probiotics, digestive …" at bounding box center [531, 246] width 497 height 41
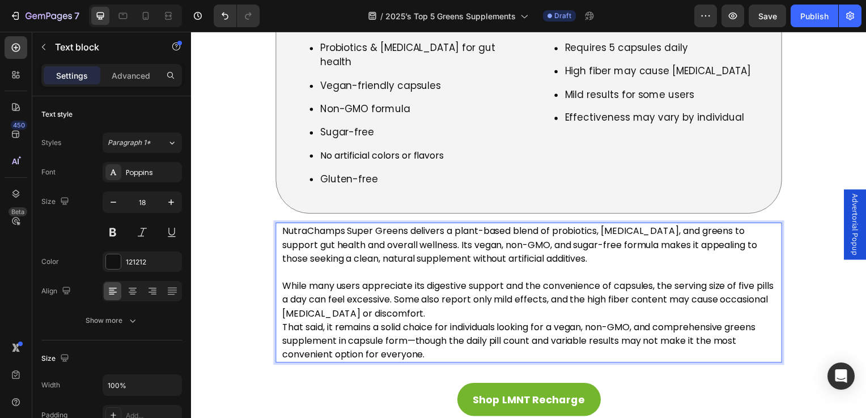
click at [490, 281] on p "While many users appreciate its digestive support and the convenience of capsul…" at bounding box center [531, 301] width 497 height 41
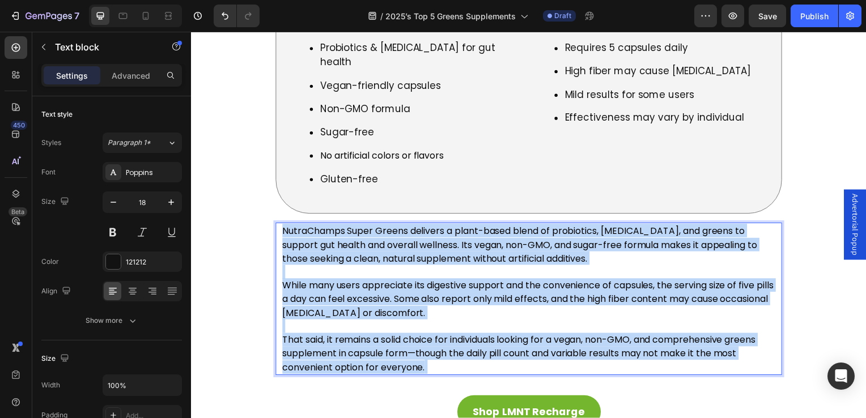
drag, startPoint x: 282, startPoint y: 146, endPoint x: 490, endPoint y: 281, distance: 248.3
click at [490, 282] on div "NutraChamps Super Greens delivers a plant-based blend of probiotics, digestive …" at bounding box center [531, 301] width 499 height 153
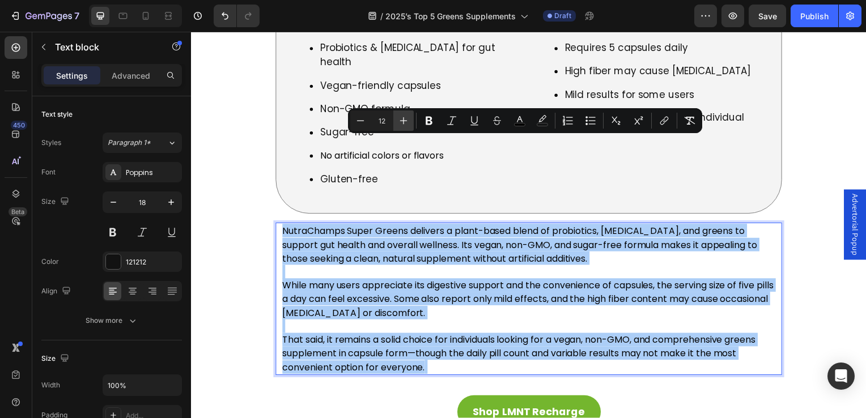
click at [405, 117] on icon "Editor contextual toolbar" at bounding box center [403, 120] width 11 height 11
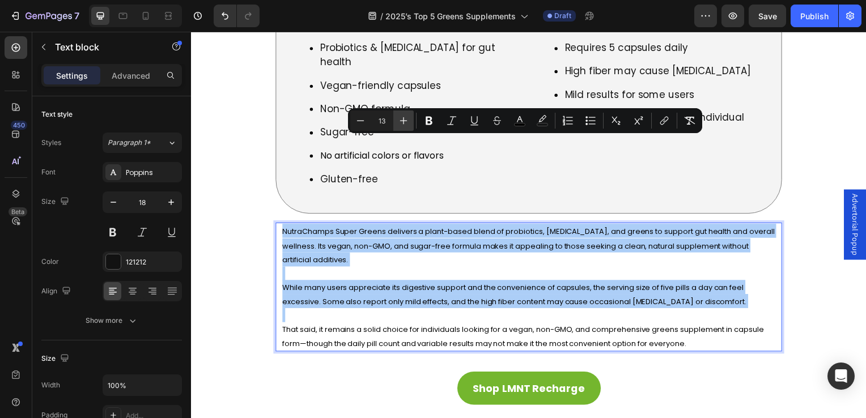
click at [405, 117] on icon "Editor contextual toolbar" at bounding box center [403, 120] width 11 height 11
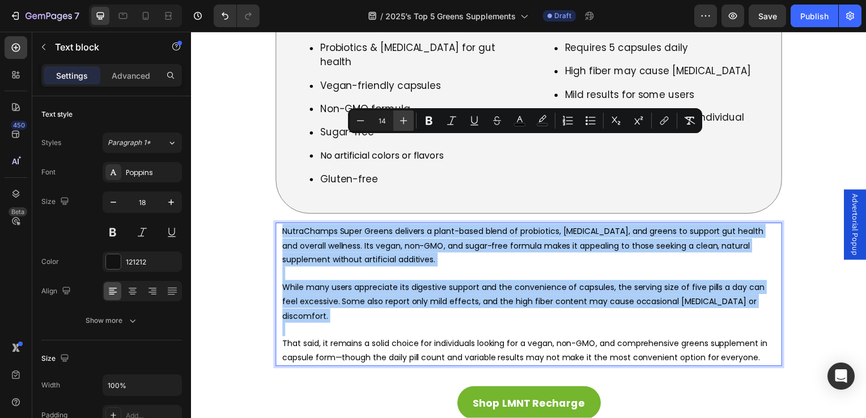
click at [405, 117] on icon "Editor contextual toolbar" at bounding box center [403, 120] width 11 height 11
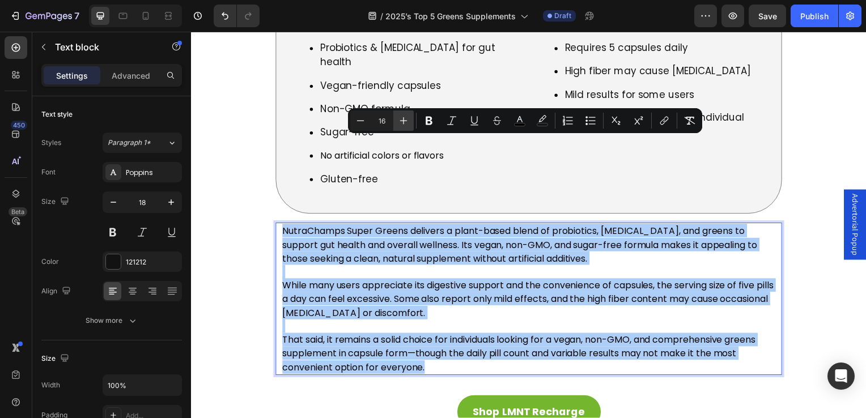
click at [405, 117] on icon "Editor contextual toolbar" at bounding box center [403, 120] width 11 height 11
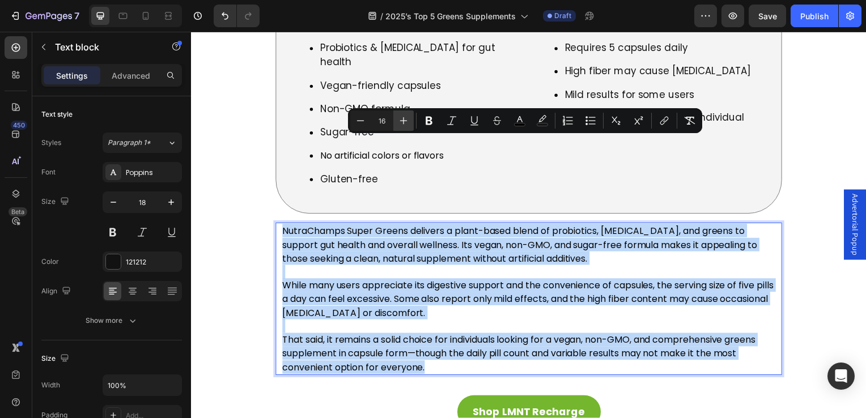
type input "17"
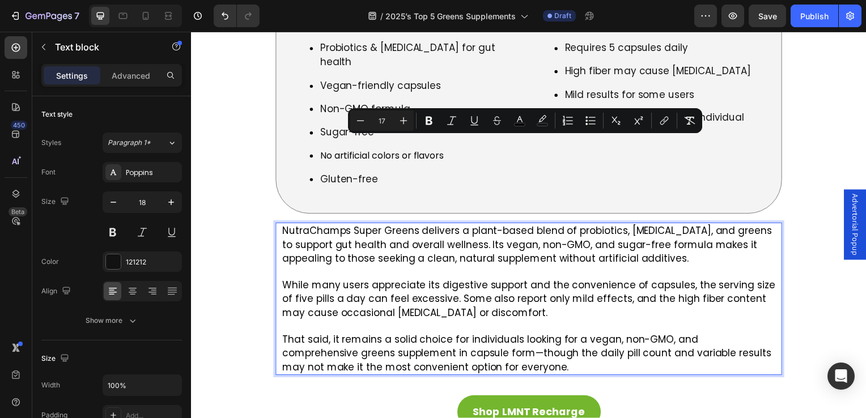
click at [361, 281] on span "While many users appreciate its digestive support and the convenience of capsul…" at bounding box center [531, 301] width 497 height 41
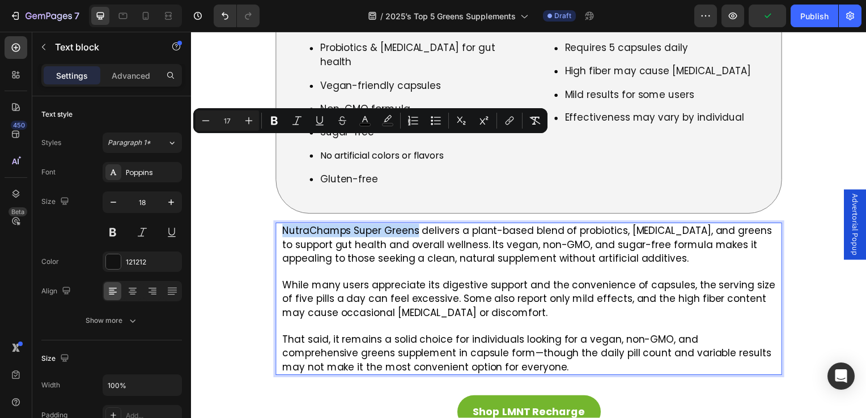
drag, startPoint x: 282, startPoint y: 144, endPoint x: 419, endPoint y: 141, distance: 137.2
click at [419, 225] on div "NutraChamps Super Greens delivers a plant-based blend of probiotics, digestive …" at bounding box center [531, 301] width 499 height 153
drag, startPoint x: 274, startPoint y: 113, endPoint x: 281, endPoint y: 116, distance: 6.6
click at [274, 113] on button "Bold" at bounding box center [274, 121] width 20 height 20
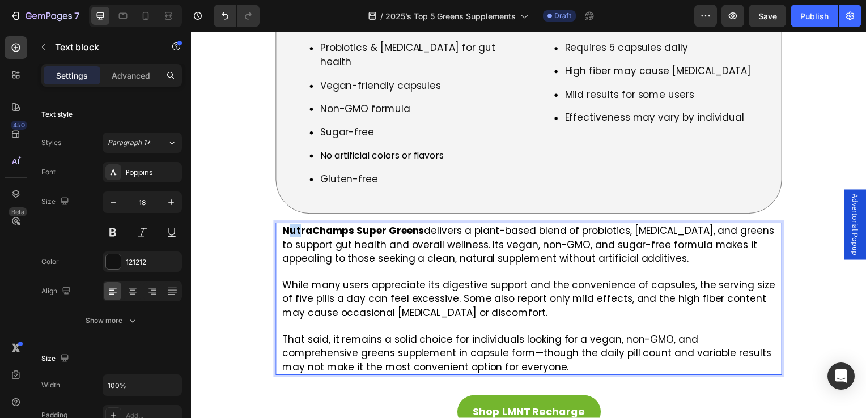
drag, startPoint x: 287, startPoint y: 147, endPoint x: 299, endPoint y: 147, distance: 11.9
click at [299, 226] on strong "NutraChamps Super Greens" at bounding box center [354, 233] width 143 height 14
click at [286, 226] on strong "NutraChamps Super Greens" at bounding box center [354, 233] width 143 height 14
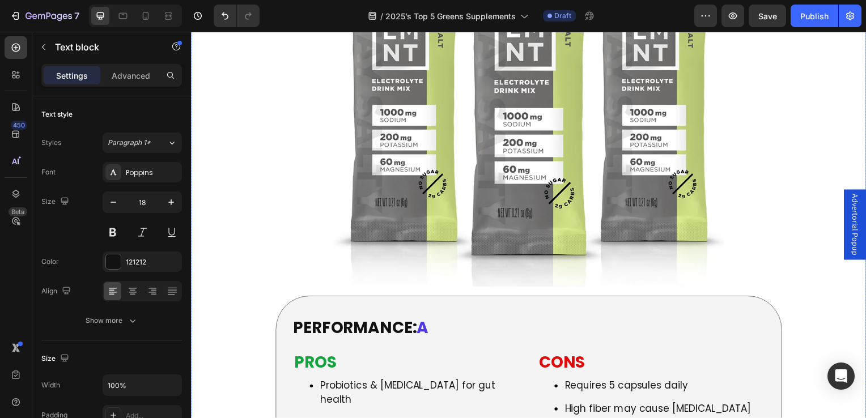
scroll to position [3914, 0]
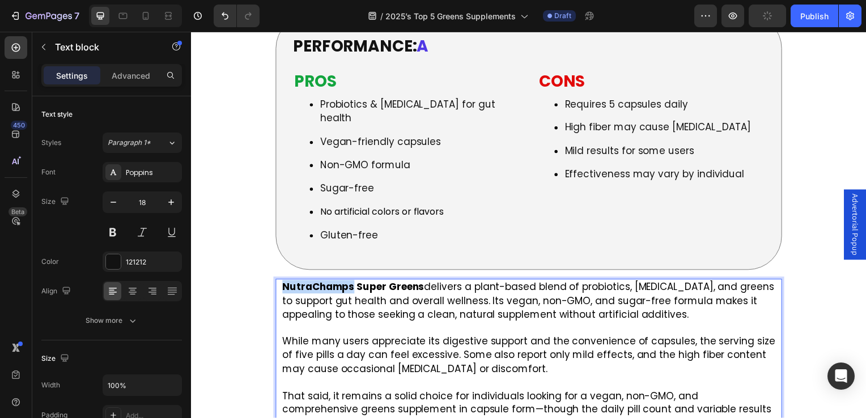
click at [306, 282] on strong "NutraChamps Super Greens" at bounding box center [354, 289] width 143 height 14
copy strong "NutraChamps"
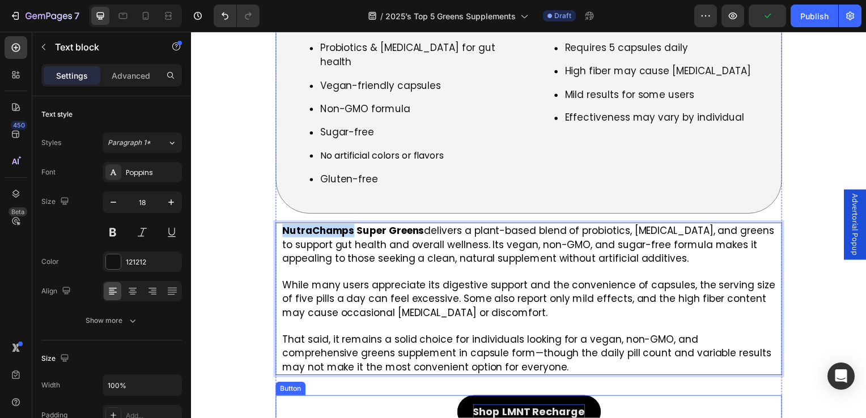
click at [527, 408] on p "Shop LMNT Recharge" at bounding box center [531, 415] width 113 height 15
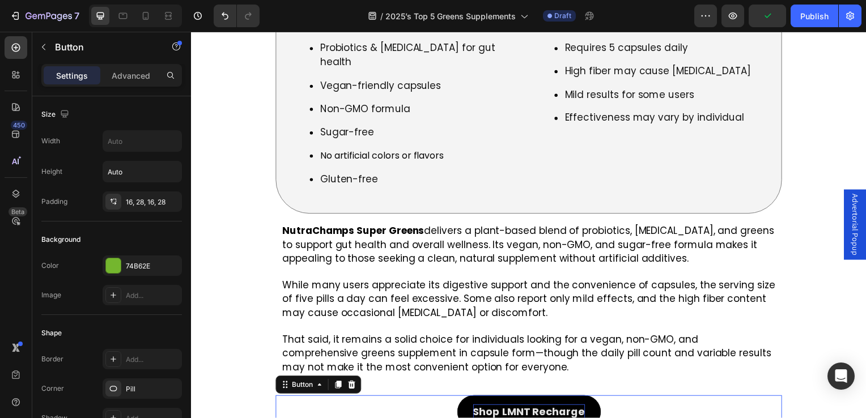
click at [509, 408] on p "Shop LMNT Recharge" at bounding box center [531, 415] width 113 height 15
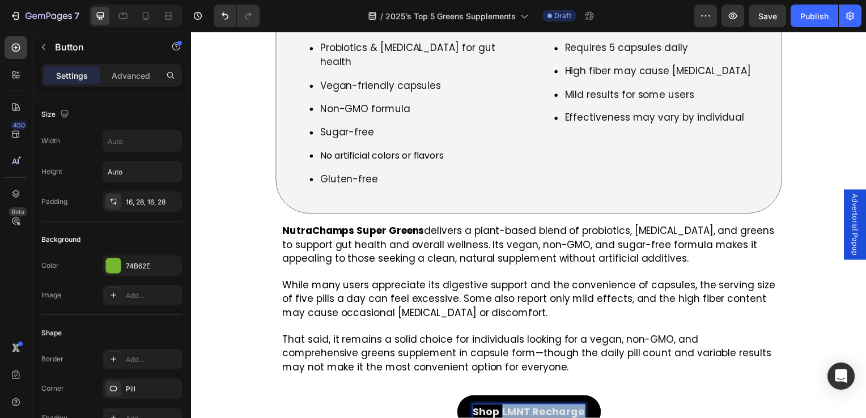
drag, startPoint x: 501, startPoint y: 324, endPoint x: 586, endPoint y: 329, distance: 85.2
click at [586, 399] on link "Shop LMNT Recharge" at bounding box center [531, 415] width 145 height 33
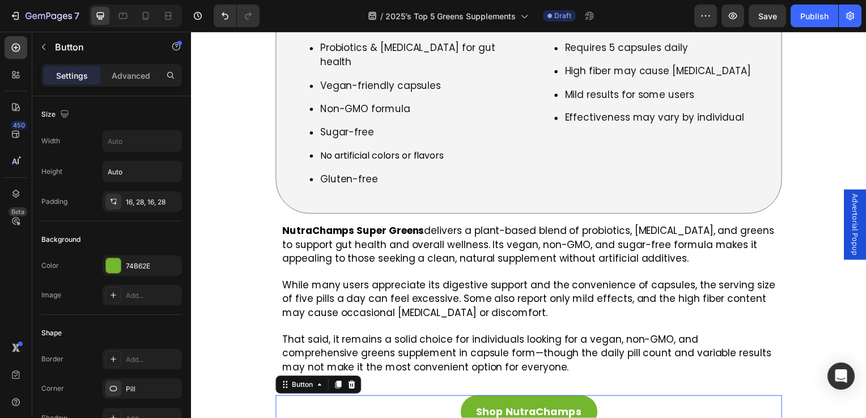
click at [398, 399] on div "Shop NutraChamps Button 16" at bounding box center [531, 421] width 510 height 45
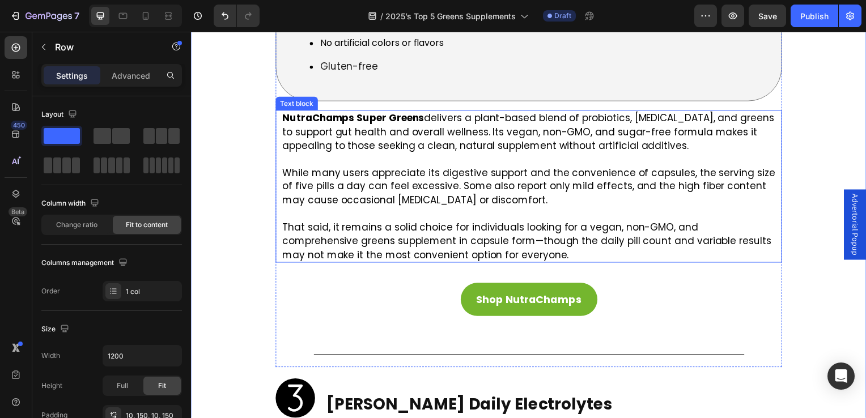
scroll to position [4198, 0]
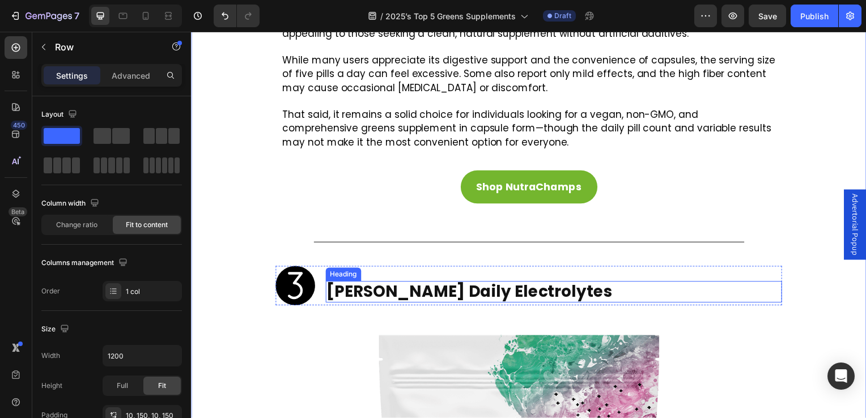
click at [341, 283] on strong "Thorne Daily Electrolytes" at bounding box center [471, 294] width 287 height 22
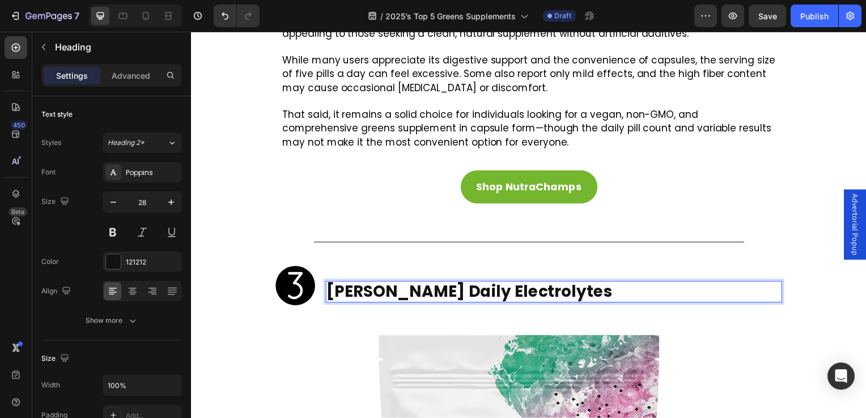
click at [558, 283] on h2 "Thorne Daily Electrolytes" at bounding box center [557, 294] width 460 height 22
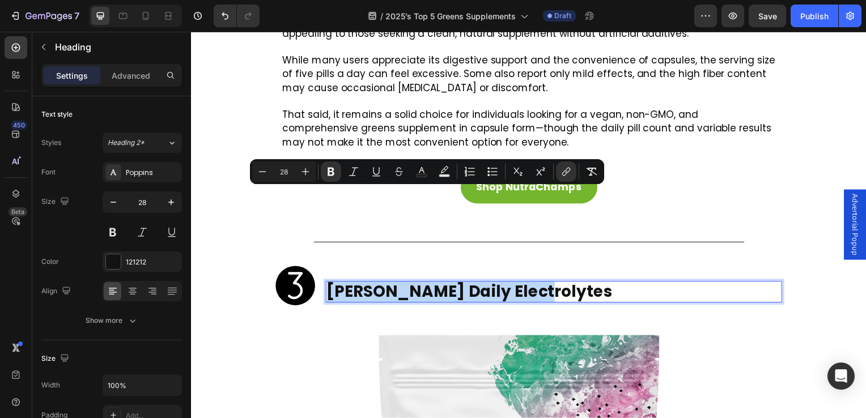
drag, startPoint x: 551, startPoint y: 200, endPoint x: 329, endPoint y: 207, distance: 221.2
click at [329, 285] on p "Thorne Daily Electrolytes" at bounding box center [557, 294] width 458 height 19
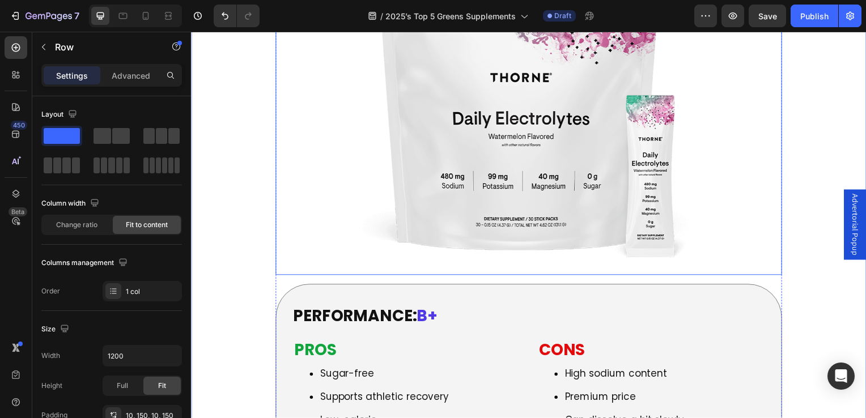
scroll to position [4651, 0]
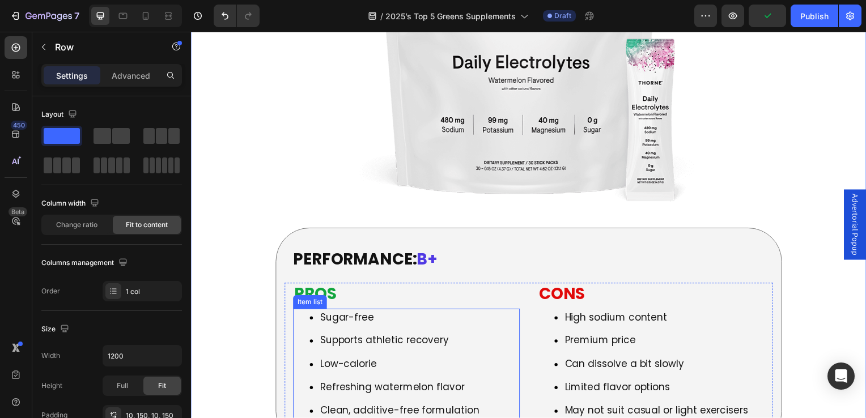
click at [322, 313] on p "Sugar-free" at bounding box center [401, 320] width 160 height 15
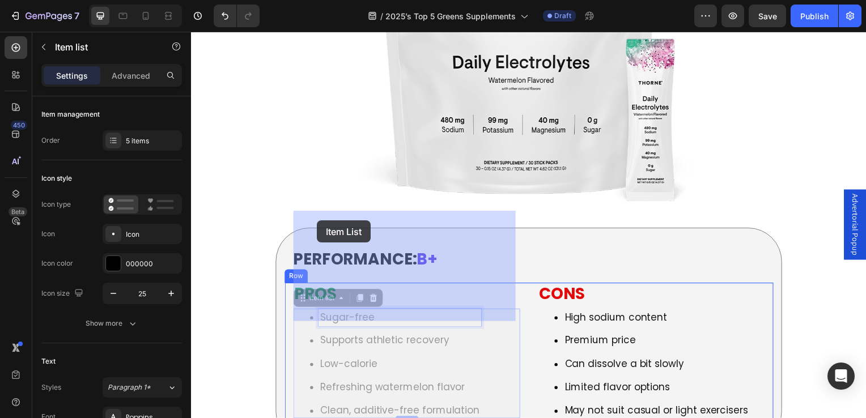
drag, startPoint x: 382, startPoint y: 228, endPoint x: 318, endPoint y: 222, distance: 64.4
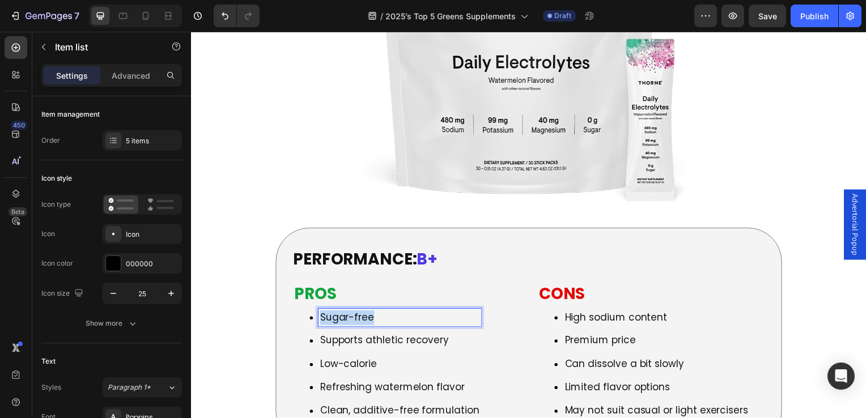
drag, startPoint x: 393, startPoint y: 224, endPoint x: 320, endPoint y: 223, distance: 72.6
click at [321, 313] on p "Sugar-free" at bounding box center [401, 320] width 160 height 15
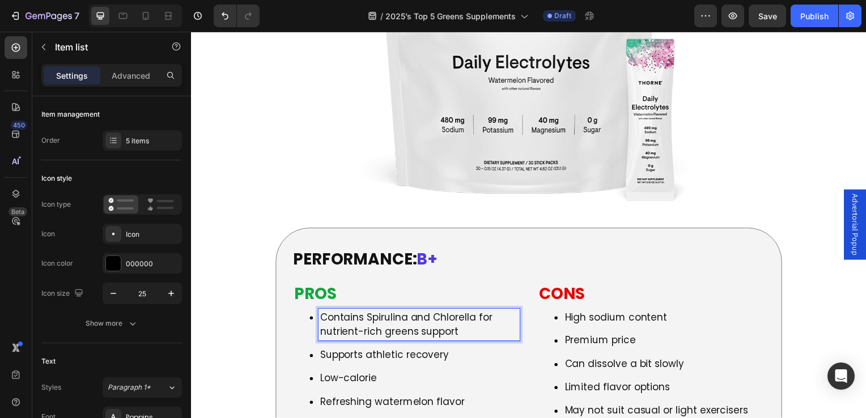
click at [477, 313] on p "Contains Spirulina and Chlorella for nutrient-rich greens support" at bounding box center [421, 327] width 200 height 29
drag, startPoint x: 477, startPoint y: 221, endPoint x: 478, endPoint y: 236, distance: 15.9
click at [478, 313] on p "Contains Spirulina and Chlorella for nutrient-rich greens support" at bounding box center [421, 327] width 200 height 29
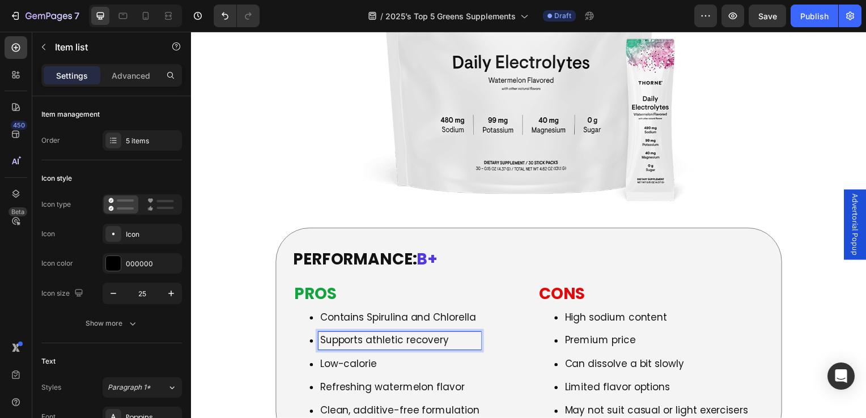
click at [465, 336] on p "Supports athletic recovery" at bounding box center [401, 343] width 160 height 15
click at [454, 336] on p "Supports athletic recovery" at bounding box center [401, 343] width 160 height 15
drag, startPoint x: 452, startPoint y: 243, endPoint x: 323, endPoint y: 248, distance: 129.9
click at [323, 336] on p "Supports athletic recovery" at bounding box center [401, 343] width 160 height 15
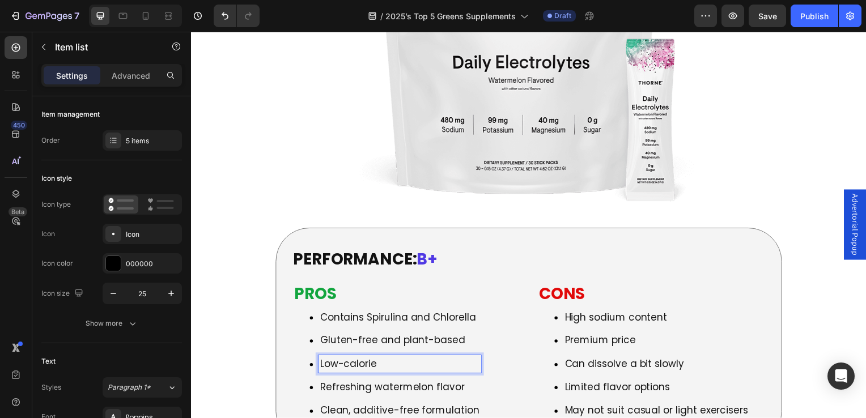
click at [371, 360] on p "Low-calorie" at bounding box center [401, 367] width 160 height 15
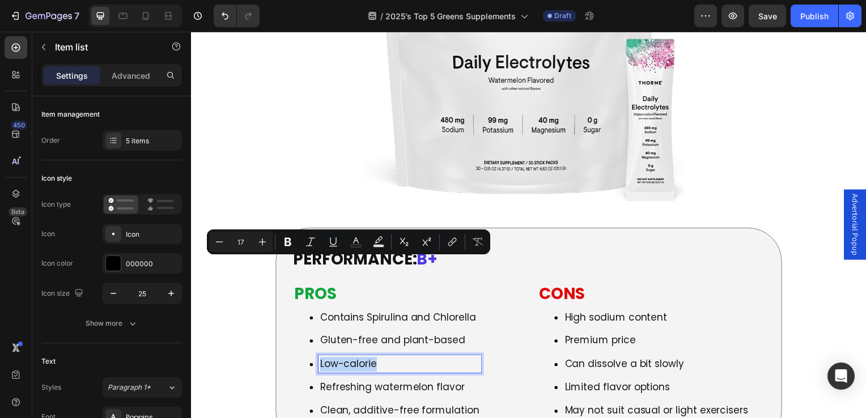
drag, startPoint x: 382, startPoint y: 265, endPoint x: 315, endPoint y: 261, distance: 66.4
click at [315, 358] on div "Low-calorie" at bounding box center [388, 367] width 189 height 18
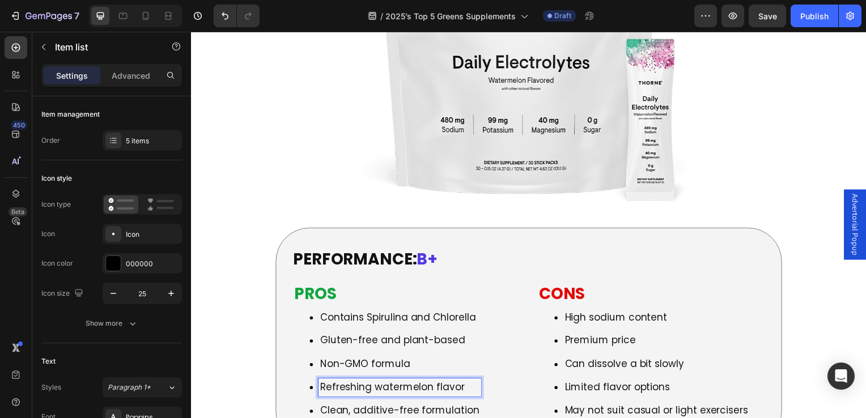
click at [411, 383] on p "Refreshing watermelon flavor" at bounding box center [401, 390] width 160 height 15
drag, startPoint x: 471, startPoint y: 291, endPoint x: 322, endPoint y: 293, distance: 148.6
click at [322, 383] on p "Refreshing watermelon flavor" at bounding box center [401, 390] width 160 height 15
click at [342, 407] on p "Clean, additive-free formulation" at bounding box center [419, 414] width 196 height 15
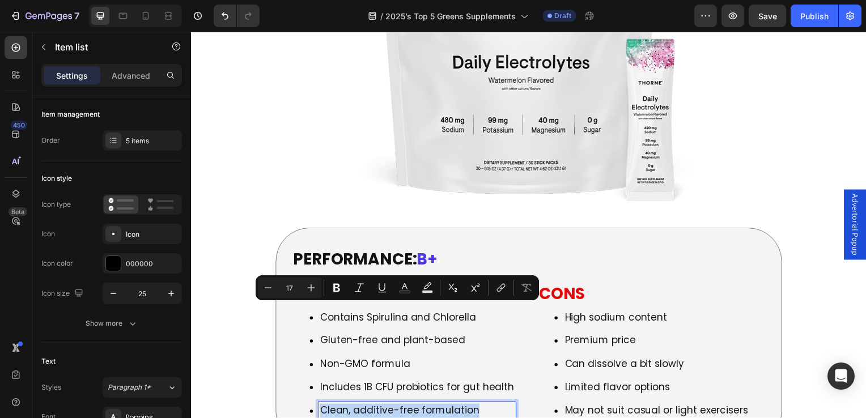
drag, startPoint x: 484, startPoint y: 313, endPoint x: 312, endPoint y: 312, distance: 172.4
click at [312, 405] on div "Clean, additive-free formulation" at bounding box center [406, 414] width 225 height 18
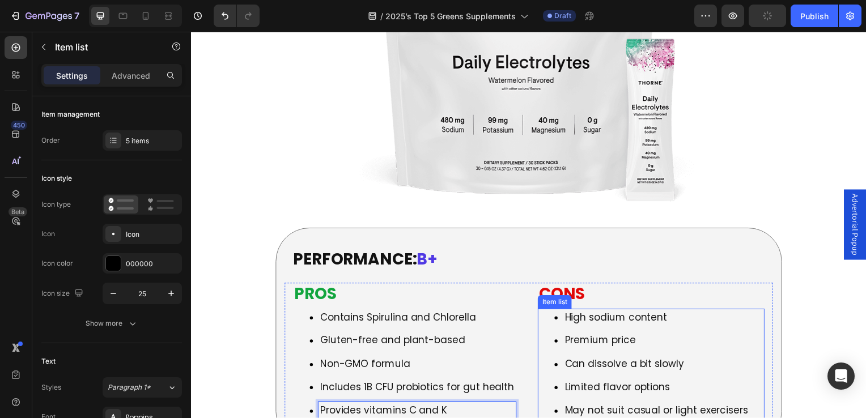
click at [589, 313] on p "High sodium content" at bounding box center [660, 320] width 185 height 15
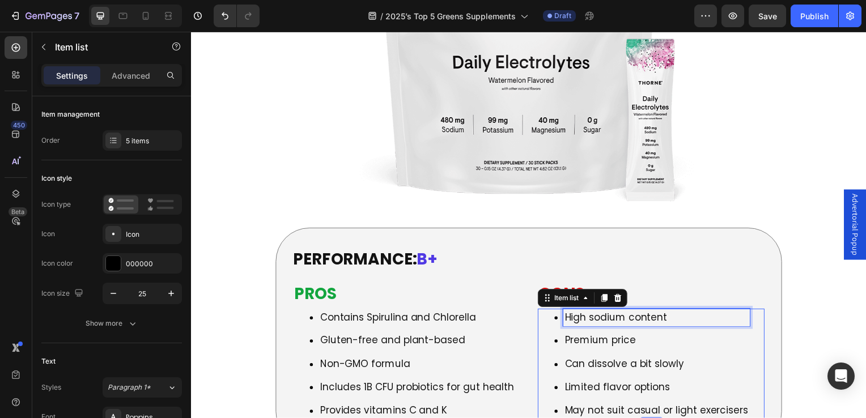
click at [602, 313] on p "High sodium content" at bounding box center [660, 320] width 185 height 15
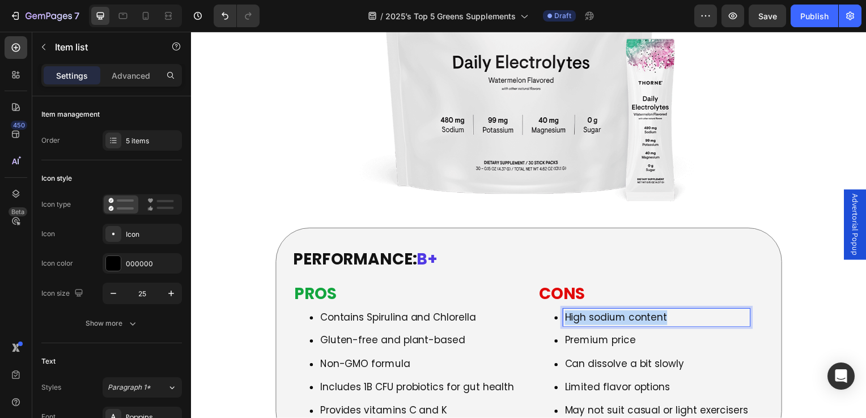
drag, startPoint x: 671, startPoint y: 219, endPoint x: 565, endPoint y: 222, distance: 105.5
click at [568, 313] on p "High sodium content" at bounding box center [660, 320] width 185 height 15
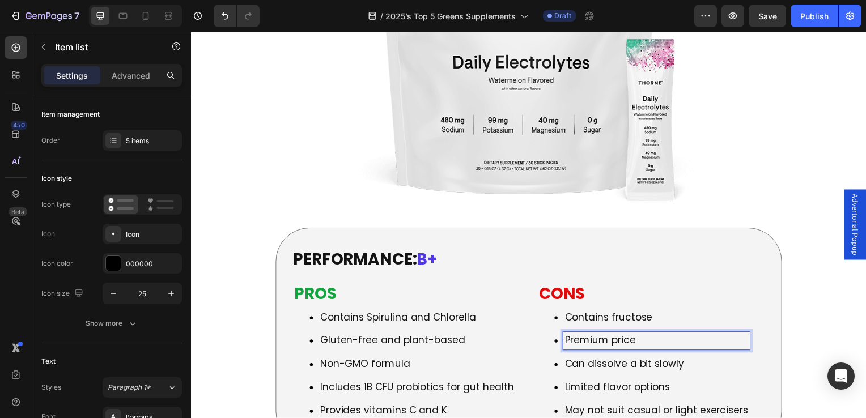
click at [605, 336] on p "Premium price" at bounding box center [660, 343] width 185 height 15
drag, startPoint x: 630, startPoint y: 247, endPoint x: 565, endPoint y: 248, distance: 65.8
click at [568, 336] on p "Premium price" at bounding box center [660, 343] width 185 height 15
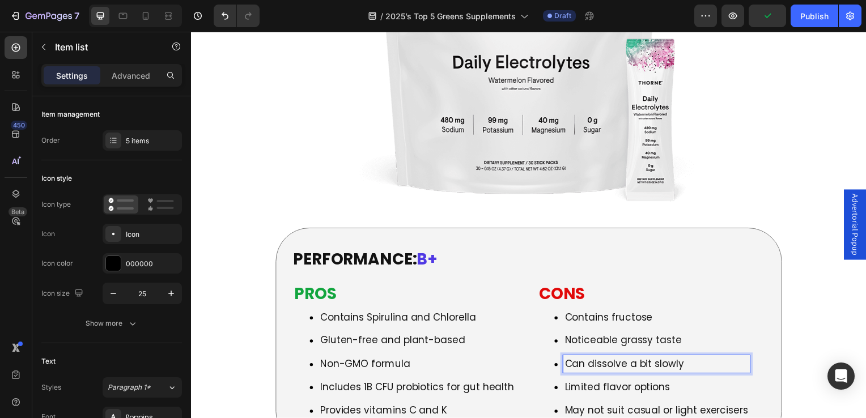
click at [618, 360] on p "Can dissolve a bit slowly" at bounding box center [660, 367] width 185 height 15
drag, startPoint x: 686, startPoint y: 270, endPoint x: 566, endPoint y: 268, distance: 120.2
click at [568, 360] on p "Can dissolve a bit slowly" at bounding box center [660, 367] width 185 height 15
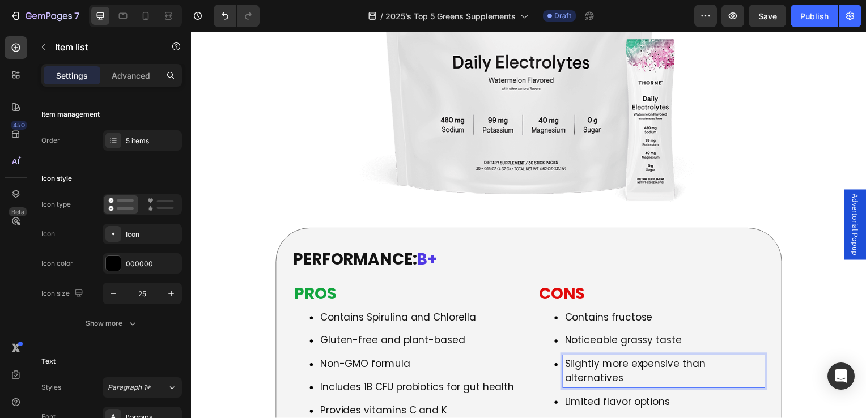
click at [666, 398] on p "Limited flavor options" at bounding box center [668, 405] width 200 height 15
click at [609, 360] on p "Slightly more expensive than alternatives" at bounding box center [668, 374] width 200 height 29
drag, startPoint x: 629, startPoint y: 286, endPoint x: 594, endPoint y: 281, distance: 36.1
click at [594, 360] on p "Slightly more expensive than alternatives" at bounding box center [668, 374] width 200 height 29
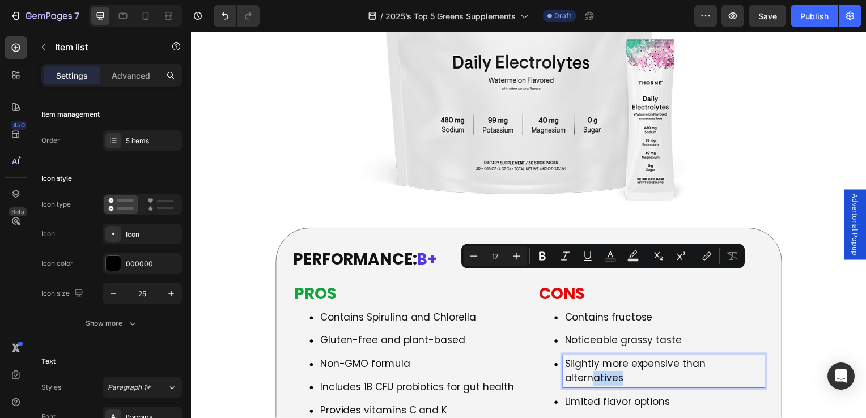
click at [610, 360] on p "Slightly more expensive than alternatives" at bounding box center [668, 374] width 200 height 29
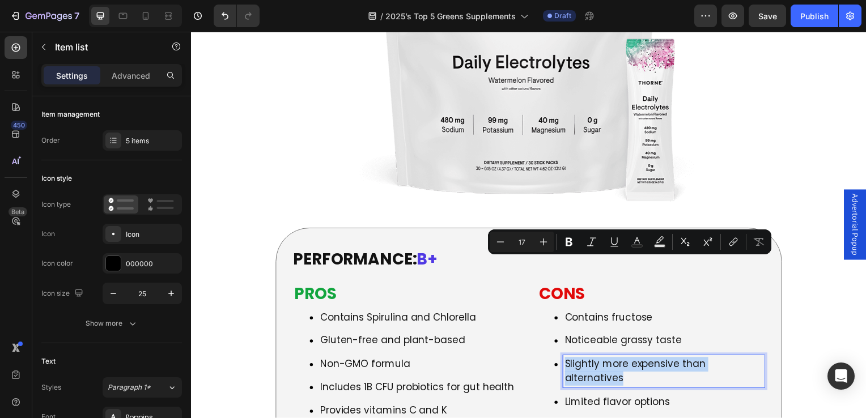
drag, startPoint x: 624, startPoint y: 281, endPoint x: 562, endPoint y: 266, distance: 64.1
click at [566, 358] on div "Slightly more expensive than alternatives" at bounding box center [667, 374] width 203 height 32
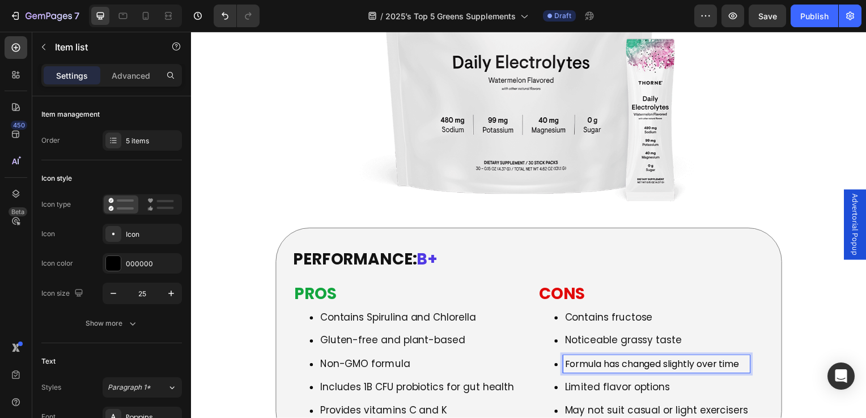
click at [623, 383] on p "Limited flavor options" at bounding box center [660, 390] width 185 height 15
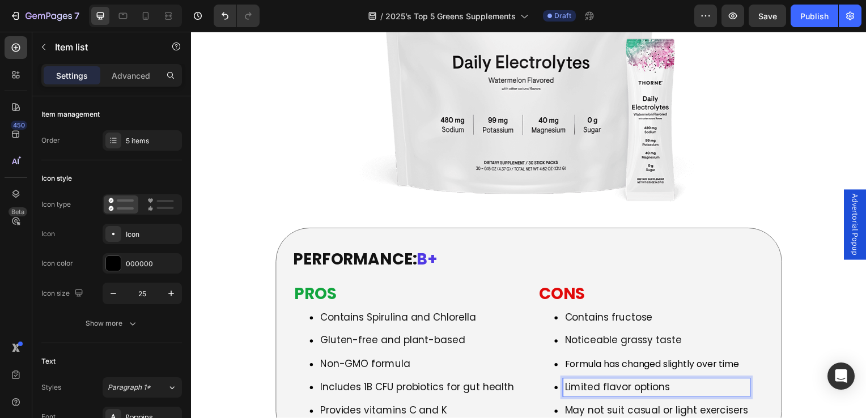
click at [626, 361] on span "Formula has changed slightly over time" at bounding box center [656, 367] width 176 height 13
drag, startPoint x: 675, startPoint y: 287, endPoint x: 564, endPoint y: 290, distance: 111.2
click at [568, 383] on p "Limited flavor options" at bounding box center [660, 390] width 185 height 15
click at [630, 407] on p "May not suit casual or light exercisers" at bounding box center [660, 414] width 185 height 15
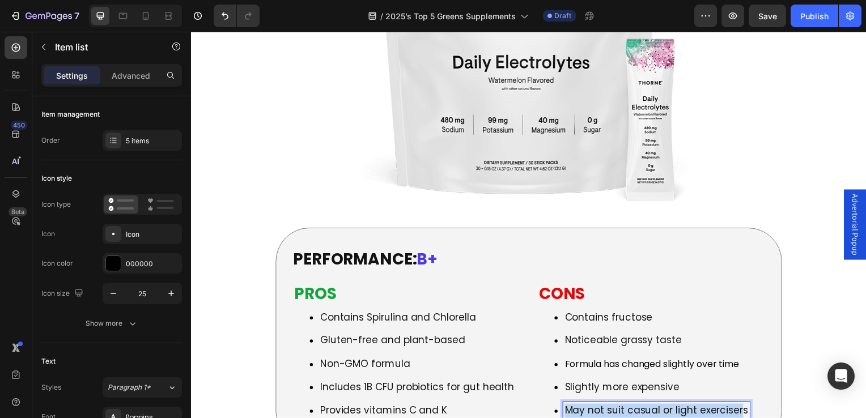
drag, startPoint x: 566, startPoint y: 312, endPoint x: 739, endPoint y: 323, distance: 173.2
click at [739, 405] on div "May not suit casual or light exercisers" at bounding box center [660, 414] width 188 height 18
drag, startPoint x: 742, startPoint y: 319, endPoint x: 566, endPoint y: 312, distance: 175.9
click at [568, 407] on p "May not suit casual or light exercisers" at bounding box center [660, 414] width 185 height 15
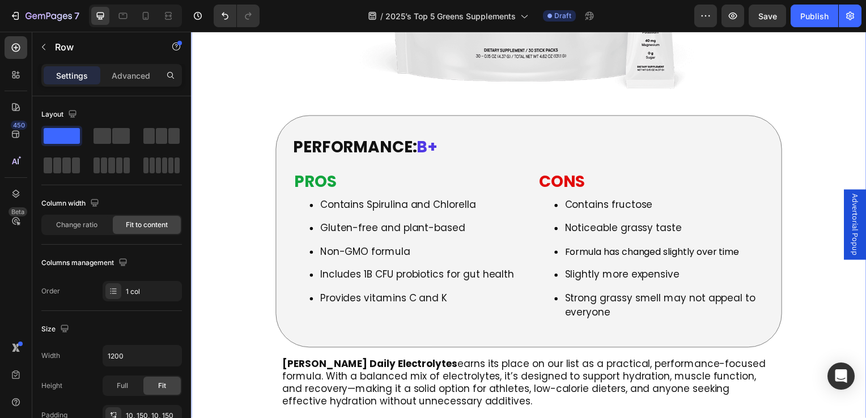
scroll to position [4821, 0]
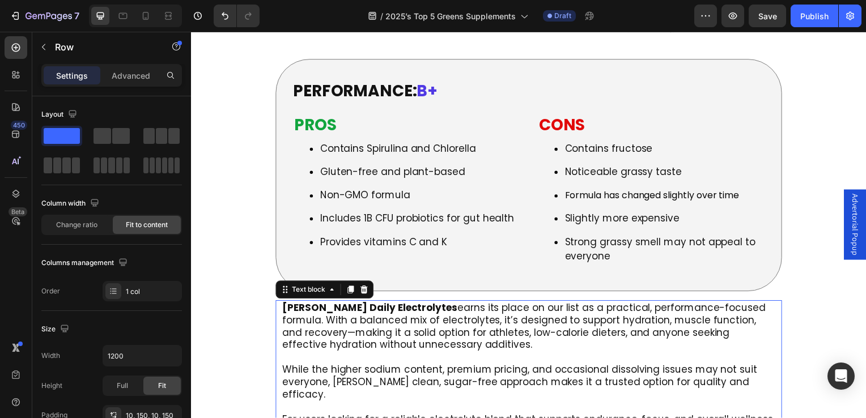
click at [307, 304] on p "Thorne Daily Electrolytes earns its place on our list as a practical, performan…" at bounding box center [531, 329] width 497 height 50
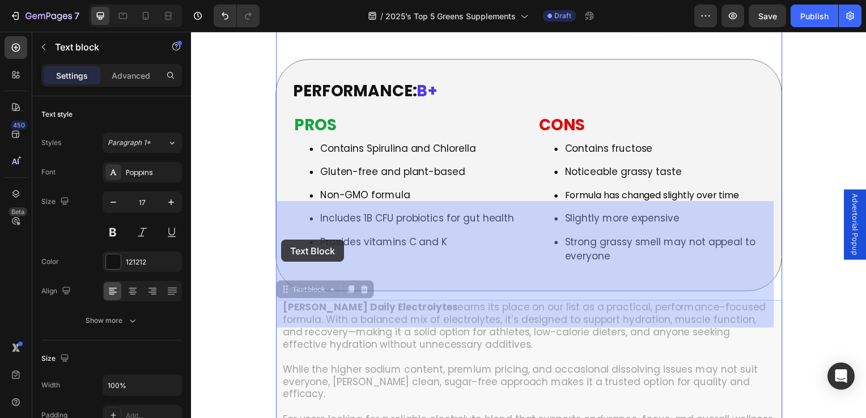
drag, startPoint x: 629, startPoint y: 323, endPoint x: 282, endPoint y: 242, distance: 356.3
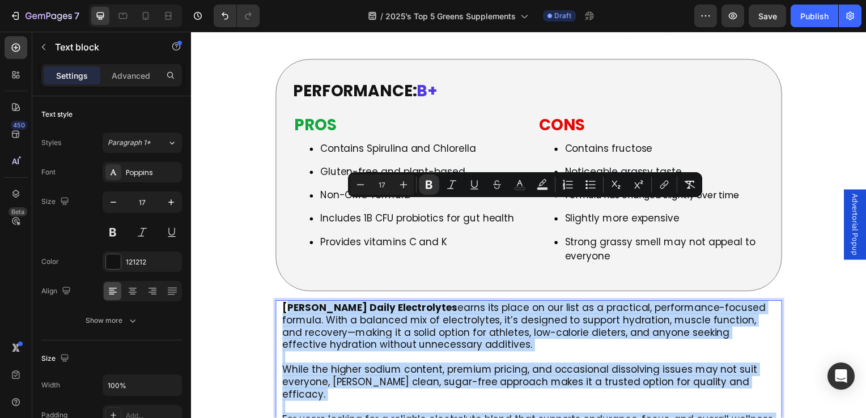
drag, startPoint x: 635, startPoint y: 325, endPoint x: 286, endPoint y: 214, distance: 366.5
click at [286, 303] on strong "Thorne Daily Electrolytes" at bounding box center [371, 310] width 176 height 14
drag, startPoint x: 282, startPoint y: 211, endPoint x: 626, endPoint y: 329, distance: 363.3
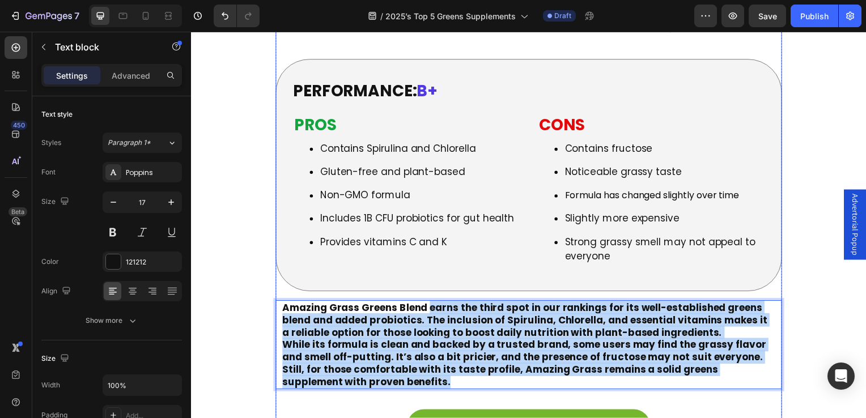
drag, startPoint x: 429, startPoint y: 209, endPoint x: 428, endPoint y: 297, distance: 87.3
click at [428, 297] on div "Icon ⁠⁠⁠⁠⁠⁠⁠ Amazing Grass Greens Blend Heading Row Image PERFORMANCE: B+ Headi…" at bounding box center [531, 71] width 510 height 853
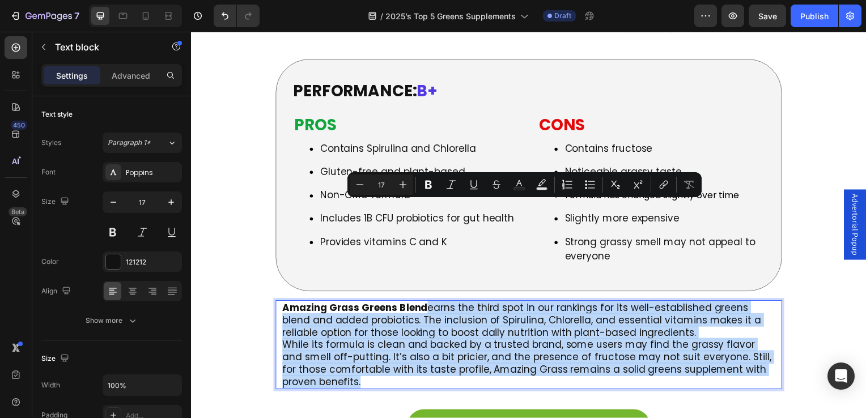
click at [637, 304] on p "Amazing Grass Greens Blend earns the third spot in our rankings for its well-es…" at bounding box center [531, 348] width 497 height 88
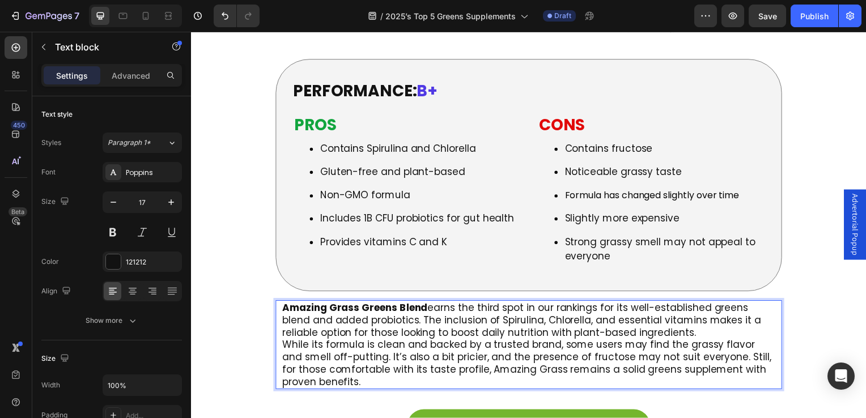
click at [702, 304] on p "Amazing Grass Greens Blend earns the third spot in our rankings for its well-es…" at bounding box center [531, 348] width 497 height 88
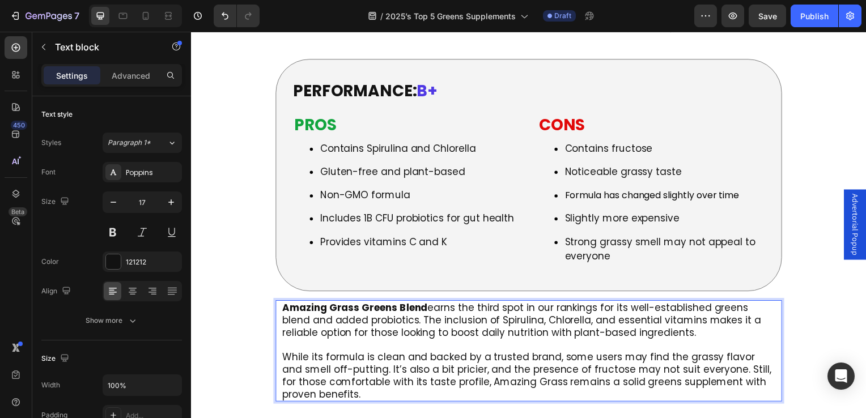
click at [384, 341] on p "⁠⁠⁠⁠⁠⁠⁠ While its formula is clean and backed by a trusted brand, some users ma…" at bounding box center [531, 372] width 497 height 62
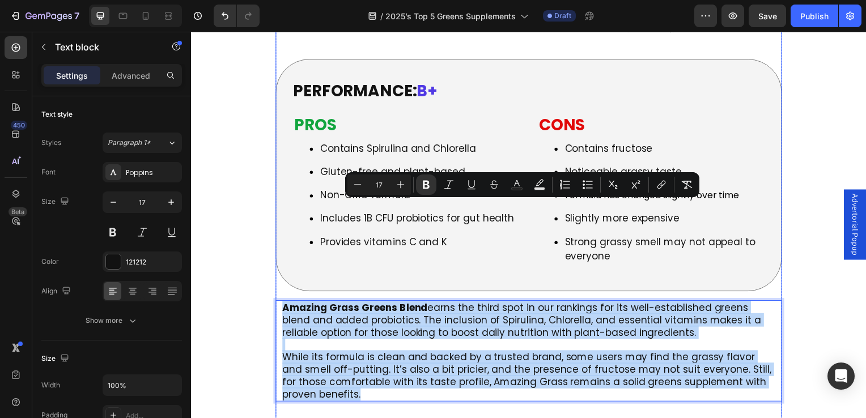
drag, startPoint x: 285, startPoint y: 212, endPoint x: 363, endPoint y: 306, distance: 122.4
click at [363, 306] on div "Icon ⁠⁠⁠⁠⁠⁠⁠ Amazing Grass Greens Blend Heading Row Image PERFORMANCE: B+ Headi…" at bounding box center [531, 78] width 510 height 866
copy div "Amazing Grass Greens Blend earns the third spot in our rankings for its well-es…"
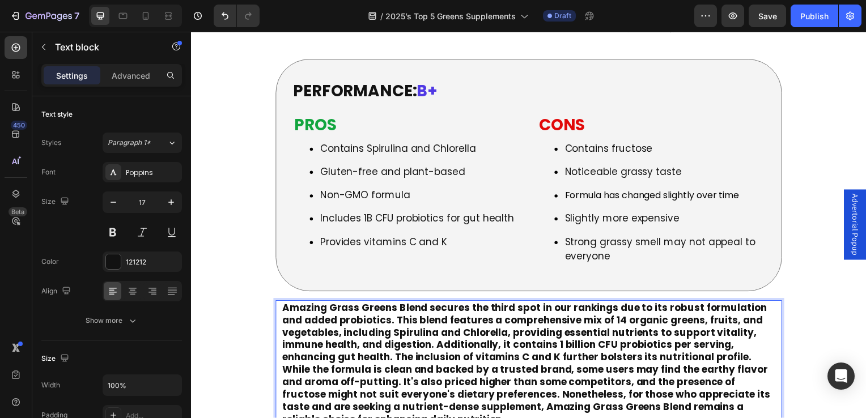
click at [743, 304] on p "Amazing Grass Greens Blend secures the third spot in our rankings due to its ro…" at bounding box center [531, 373] width 497 height 138
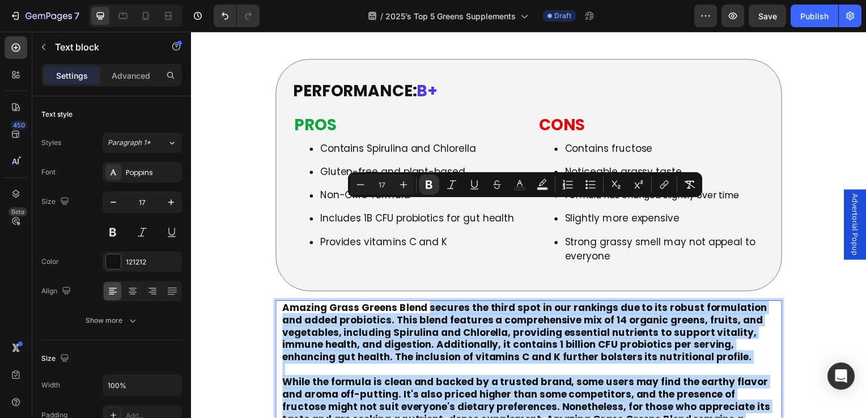
drag, startPoint x: 428, startPoint y: 208, endPoint x: 438, endPoint y: 331, distance: 124.0
click at [438, 331] on div "Amazing Grass Greens Blend secures the third spot in our rankings due to its ro…" at bounding box center [531, 379] width 499 height 153
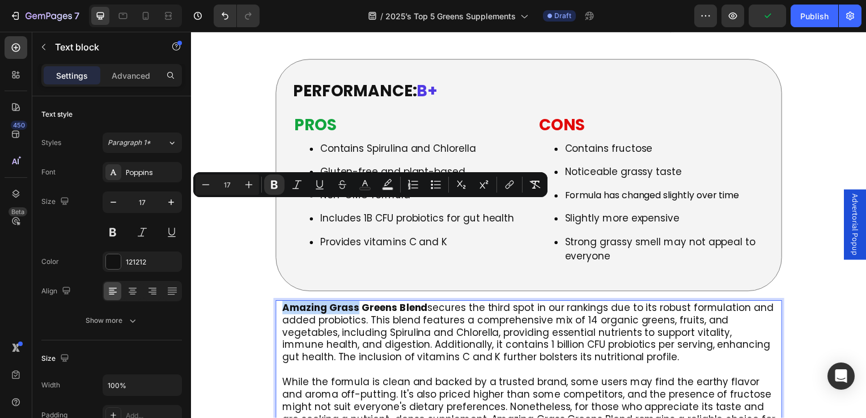
drag, startPoint x: 283, startPoint y: 210, endPoint x: 357, endPoint y: 212, distance: 73.2
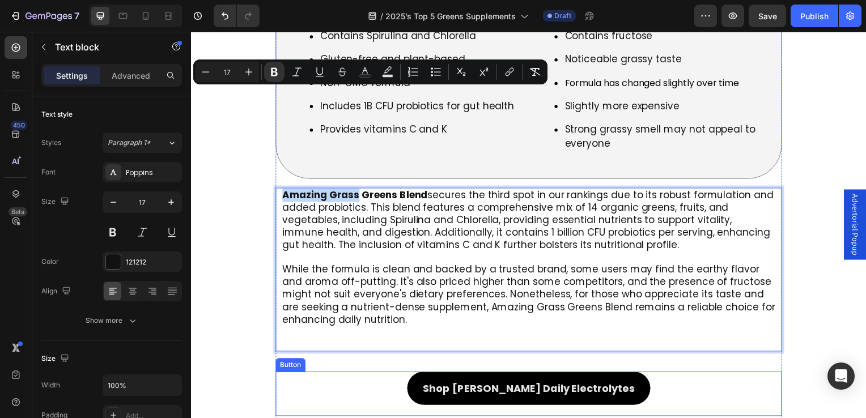
click at [528, 375] on link "Shop Thorne Daily Electrolytes" at bounding box center [531, 391] width 245 height 33
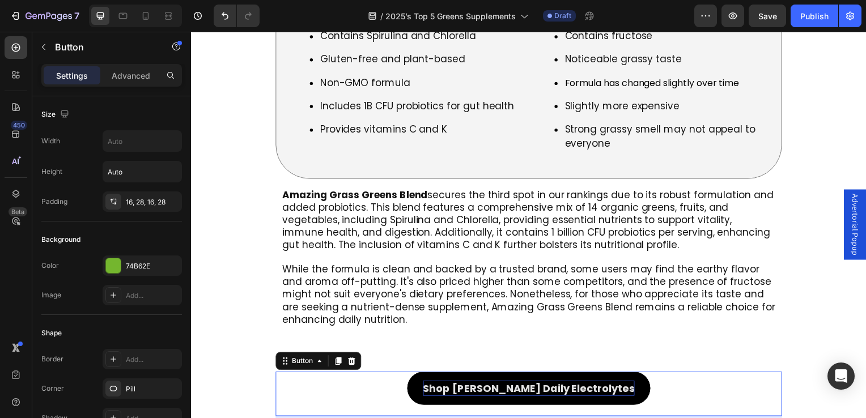
click at [486, 384] on p "Shop Thorne Daily Electrolytes" at bounding box center [531, 391] width 213 height 15
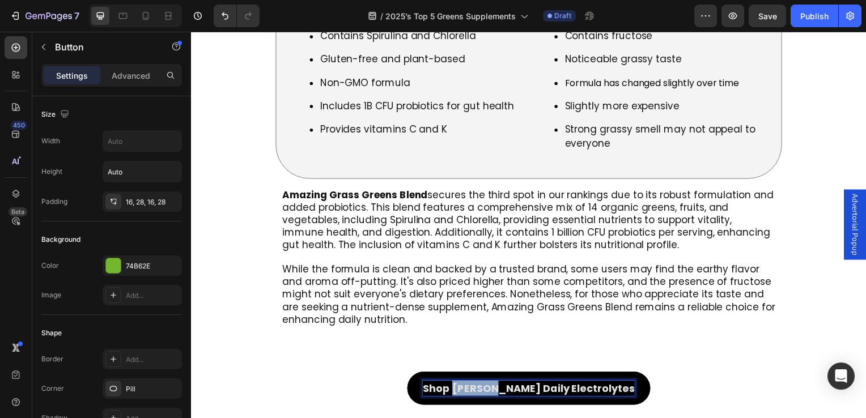
click at [486, 384] on p "Shop Thorne Daily Electrolytes" at bounding box center [531, 391] width 213 height 15
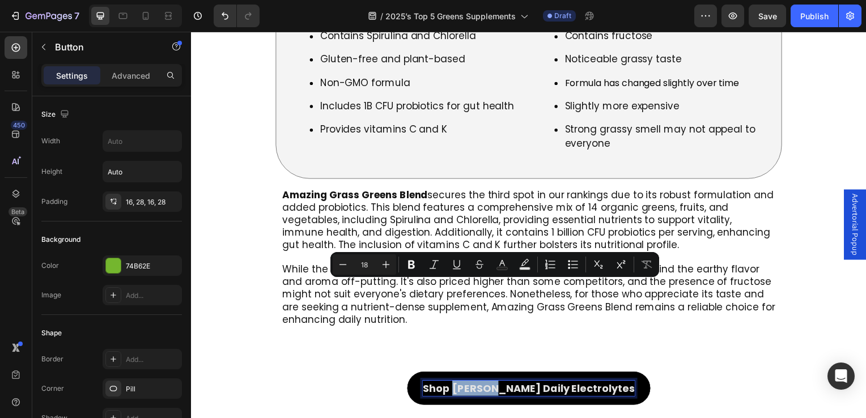
click at [482, 384] on p "Shop Thorne Daily Electrolytes" at bounding box center [531, 391] width 213 height 15
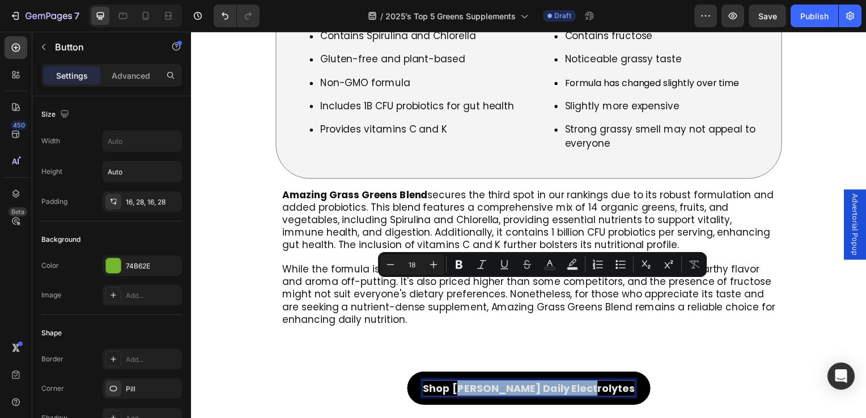
drag, startPoint x: 479, startPoint y: 292, endPoint x: 615, endPoint y: 290, distance: 135.5
click at [615, 375] on link "Shop Thorne Daily Electrolytes" at bounding box center [531, 391] width 245 height 33
click at [487, 384] on p "Shop Thorne Daily Electrolytes" at bounding box center [531, 391] width 213 height 15
drag, startPoint x: 477, startPoint y: 294, endPoint x: 609, endPoint y: 293, distance: 131.5
click at [609, 375] on link "Shop Thorne Daily Electrolytes" at bounding box center [531, 391] width 245 height 33
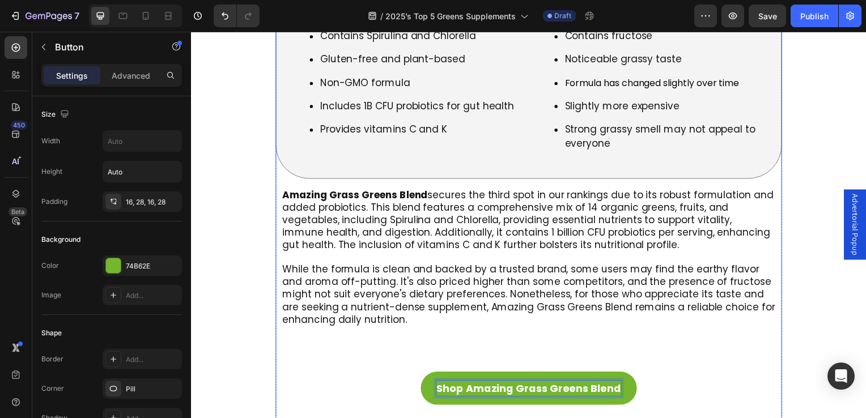
click at [371, 363] on div "Shop Amazing Grass Greens Blend Button 16" at bounding box center [531, 395] width 510 height 65
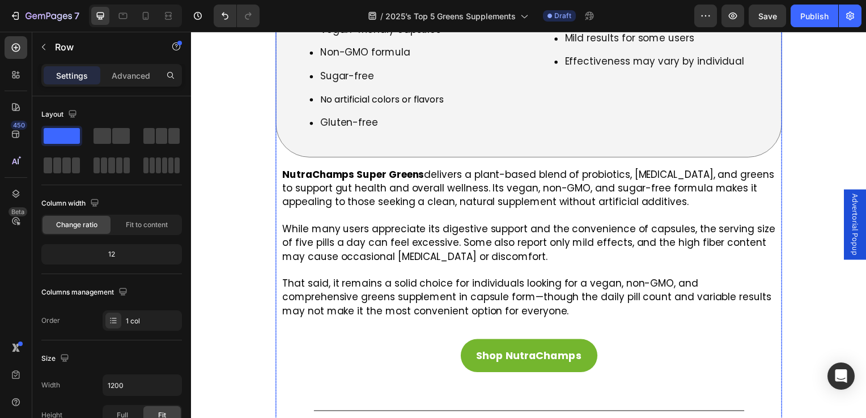
scroll to position [3858, 0]
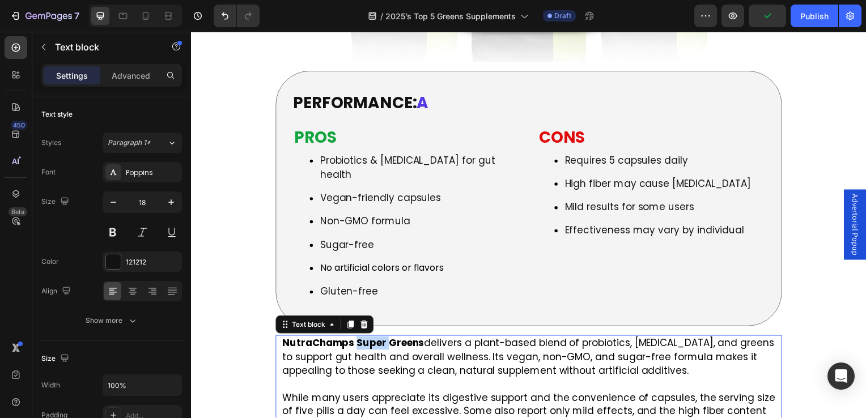
click at [360, 339] on strong "NutraChamps Super Greens" at bounding box center [354, 346] width 143 height 14
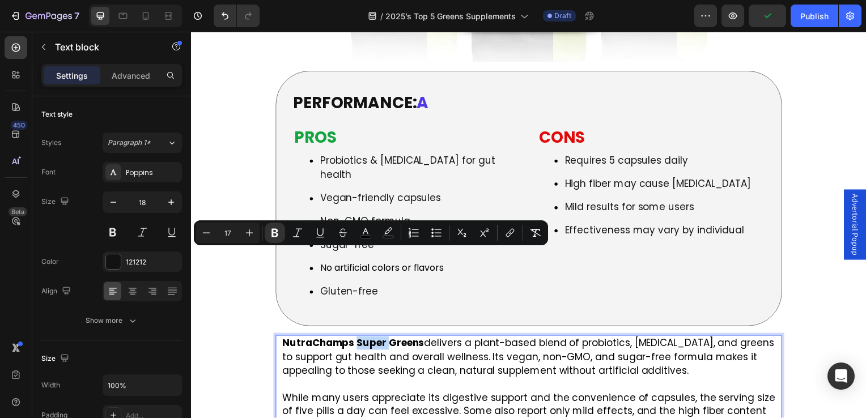
click at [360, 339] on strong "NutraChamps Super Greens" at bounding box center [354, 346] width 143 height 14
click at [359, 339] on strong "NutraChamps Super Greens" at bounding box center [354, 346] width 143 height 14
click at [358, 339] on strong "NutraChamps Super Greens" at bounding box center [354, 346] width 143 height 14
click at [370, 339] on span "NutraChamps Super Greens delivers a plant-based blend of probiotics, digestive …" at bounding box center [531, 359] width 496 height 41
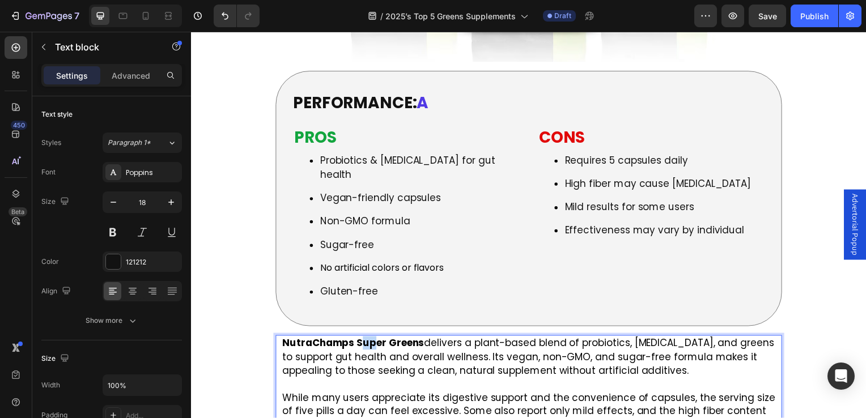
drag, startPoint x: 359, startPoint y: 261, endPoint x: 369, endPoint y: 260, distance: 10.3
click at [377, 339] on strong "NutraChamps Super Greens" at bounding box center [354, 346] width 143 height 14
drag, startPoint x: 358, startPoint y: 256, endPoint x: 421, endPoint y: 260, distance: 63.6
click at [421, 339] on span "NutraChamps Super Greens delivers a plant-based blend of probiotics, digestive …" at bounding box center [531, 359] width 496 height 41
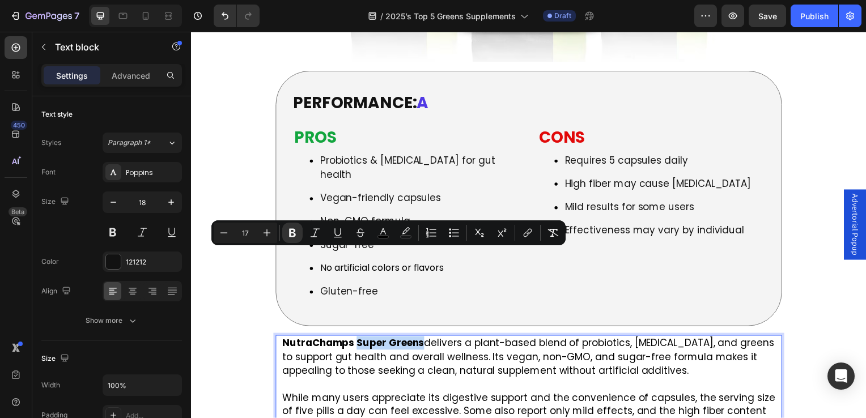
copy strong "Super Greens"
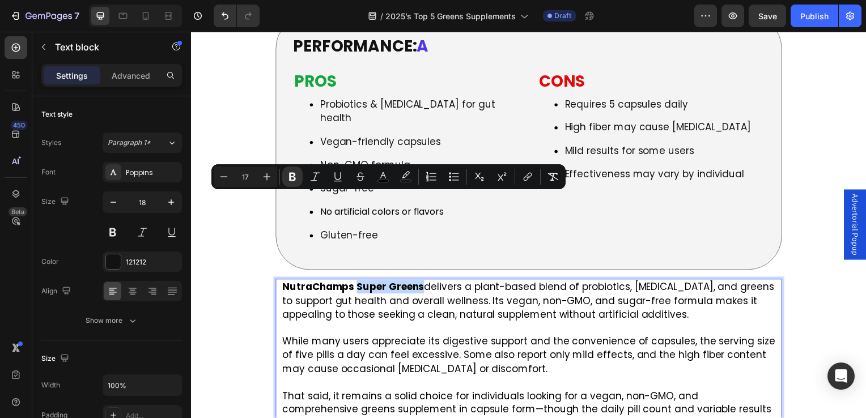
scroll to position [4084, 0]
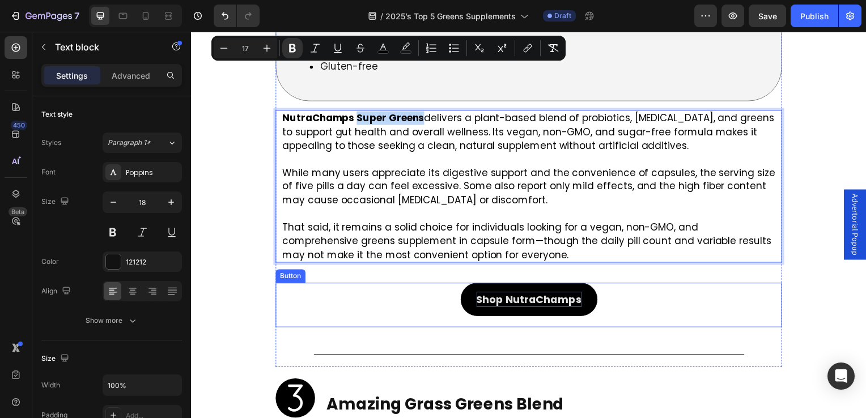
click at [548, 294] on p "Shop NutraChamps" at bounding box center [532, 301] width 106 height 15
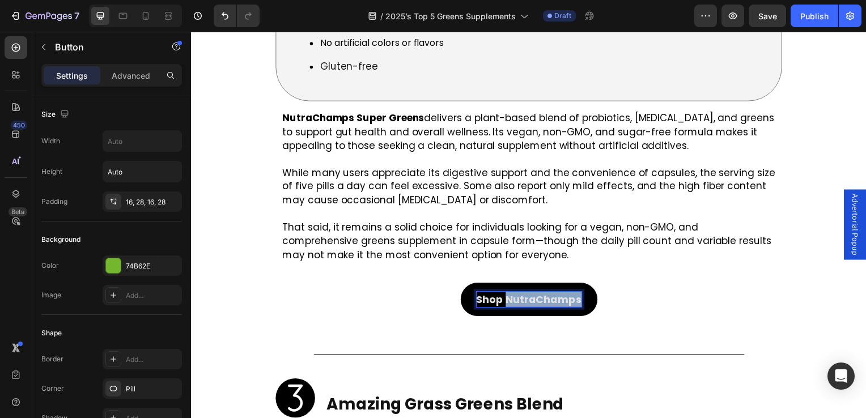
click at [570, 294] on p "Shop NutraChamps" at bounding box center [532, 301] width 106 height 15
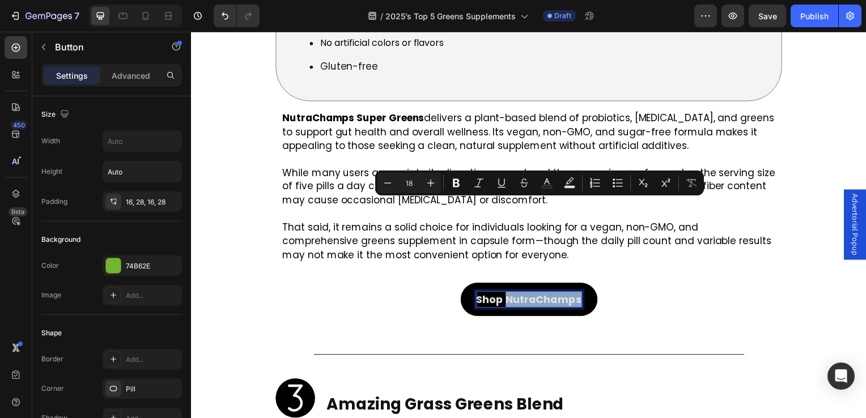
click at [575, 294] on p "Shop NutraChamps" at bounding box center [532, 301] width 106 height 15
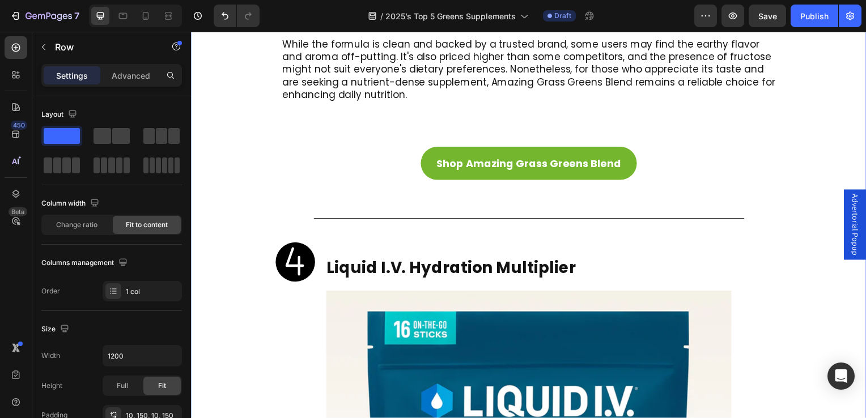
scroll to position [5218, 0]
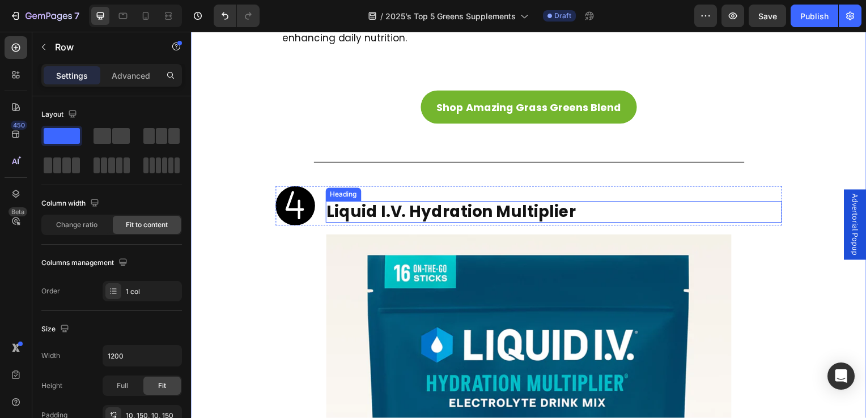
drag, startPoint x: 365, startPoint y: 115, endPoint x: 333, endPoint y: 118, distance: 31.9
click at [365, 202] on strong "Liquid I.V. Hydration Multiplier" at bounding box center [453, 213] width 251 height 22
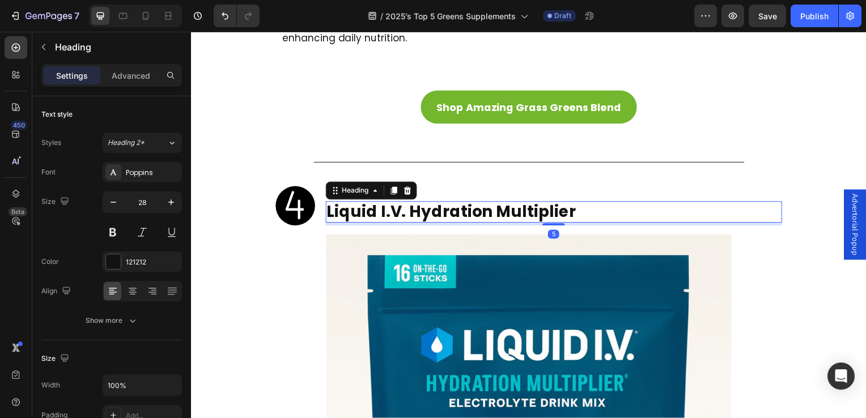
click at [327, 203] on h2 "Liquid I.V. Hydration Multiplier" at bounding box center [557, 214] width 460 height 22
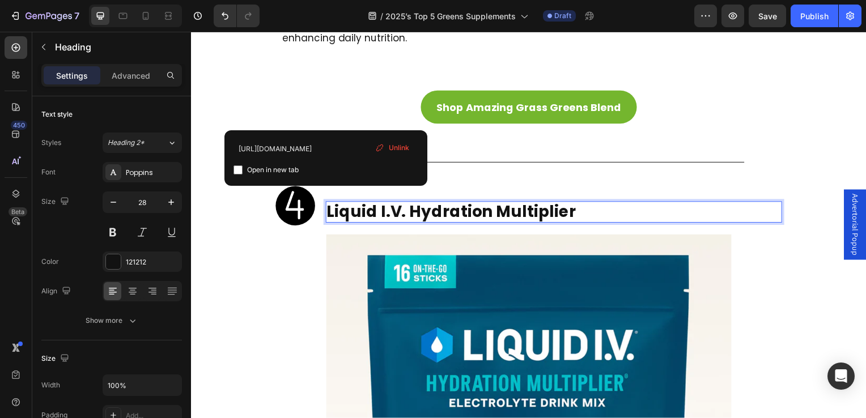
drag, startPoint x: 328, startPoint y: 115, endPoint x: 583, endPoint y: 106, distance: 254.7
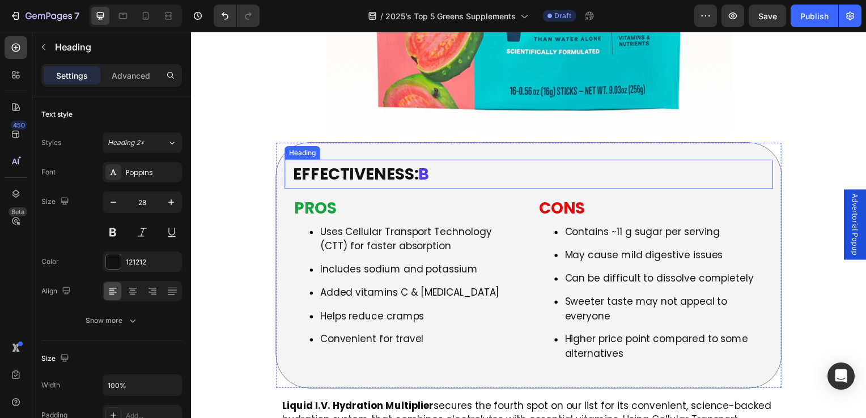
scroll to position [5615, 0]
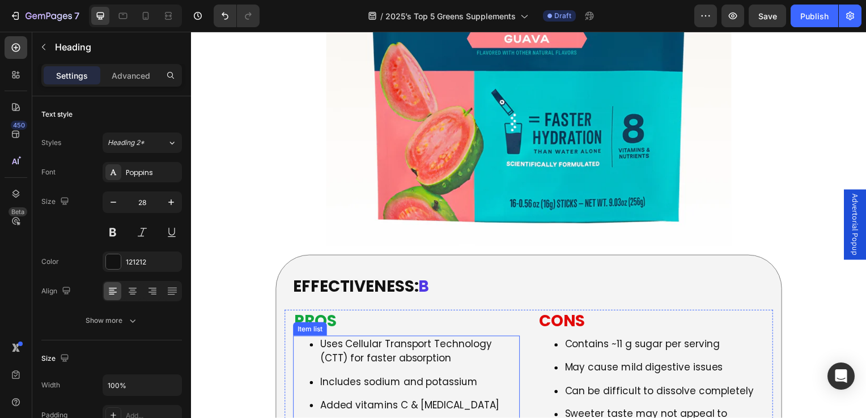
click at [367, 340] on p "Uses Cellular Transport Technology (CTT) for faster absorption" at bounding box center [421, 354] width 200 height 29
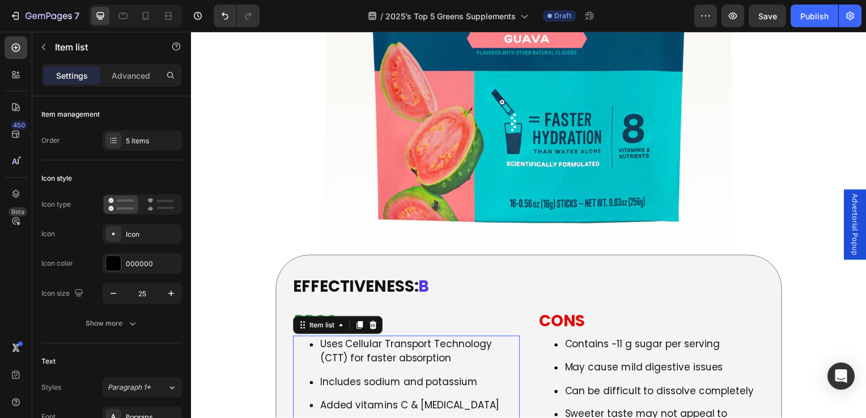
click at [464, 340] on p "Uses Cellular Transport Technology (CTT) for faster absorption" at bounding box center [421, 354] width 200 height 29
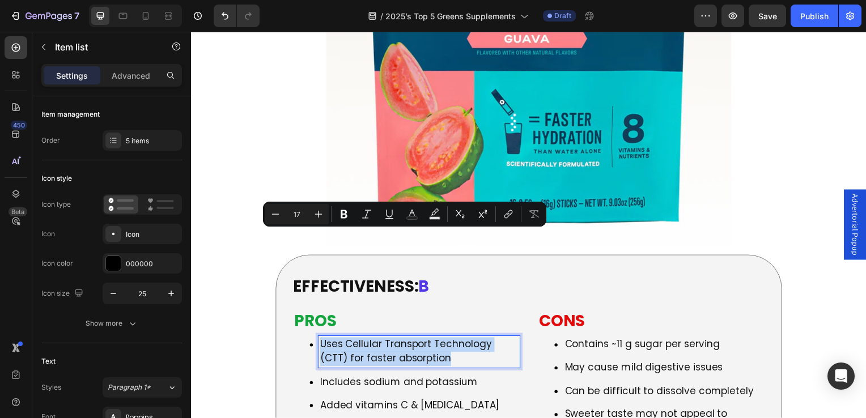
drag, startPoint x: 454, startPoint y: 255, endPoint x: 322, endPoint y: 240, distance: 132.9
click at [322, 340] on p "Uses Cellular Transport Technology (CTT) for faster absorption" at bounding box center [421, 354] width 200 height 29
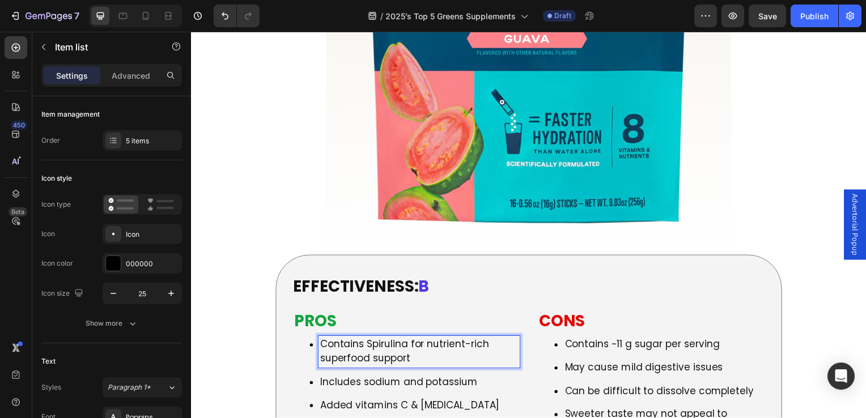
drag, startPoint x: 361, startPoint y: 279, endPoint x: 370, endPoint y: 281, distance: 9.9
click at [361, 378] on p "Includes sodium and potassium" at bounding box center [421, 385] width 200 height 15
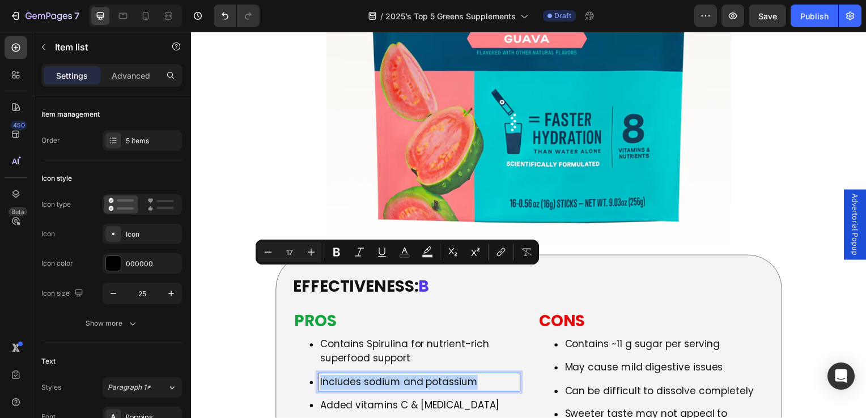
drag, startPoint x: 479, startPoint y: 276, endPoint x: 320, endPoint y: 280, distance: 158.8
click at [320, 376] on div "Includes sodium and potassium" at bounding box center [420, 385] width 203 height 18
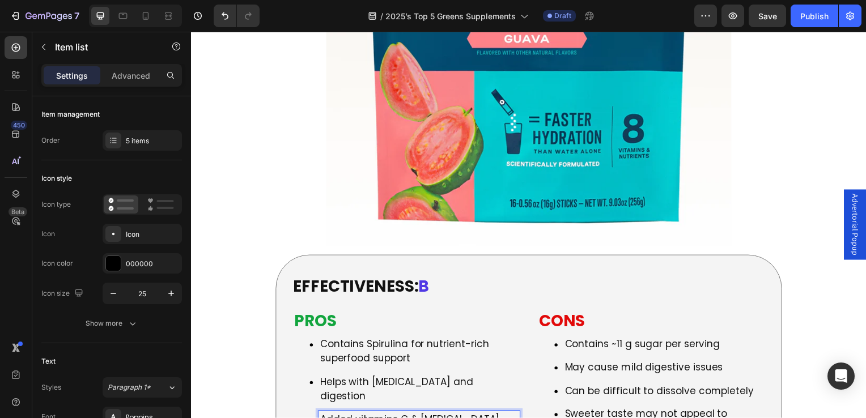
click at [369, 416] on p "Added vitamins C & B complex" at bounding box center [421, 423] width 200 height 15
drag, startPoint x: 321, startPoint y: 302, endPoint x: 482, endPoint y: 300, distance: 161.6
click at [482, 416] on p "Added vitamins C & B complex" at bounding box center [421, 423] width 200 height 15
drag, startPoint x: 446, startPoint y: 324, endPoint x: 318, endPoint y: 318, distance: 128.3
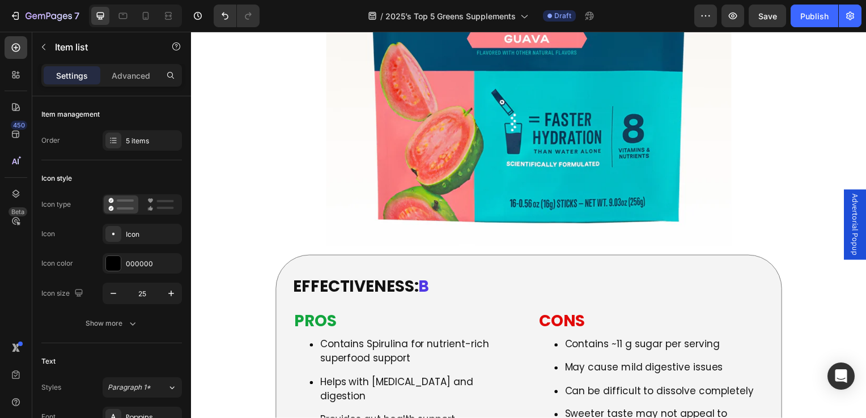
drag, startPoint x: 459, startPoint y: 323, endPoint x: 472, endPoint y: 344, distance: 24.2
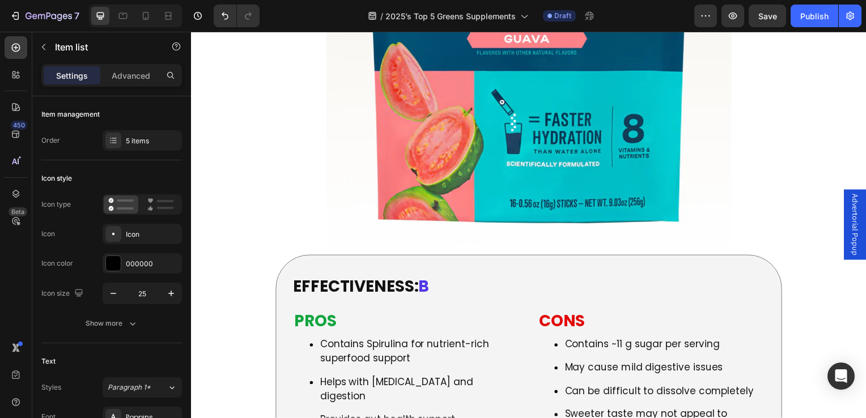
drag, startPoint x: 422, startPoint y: 352, endPoint x: 323, endPoint y: 355, distance: 99.3
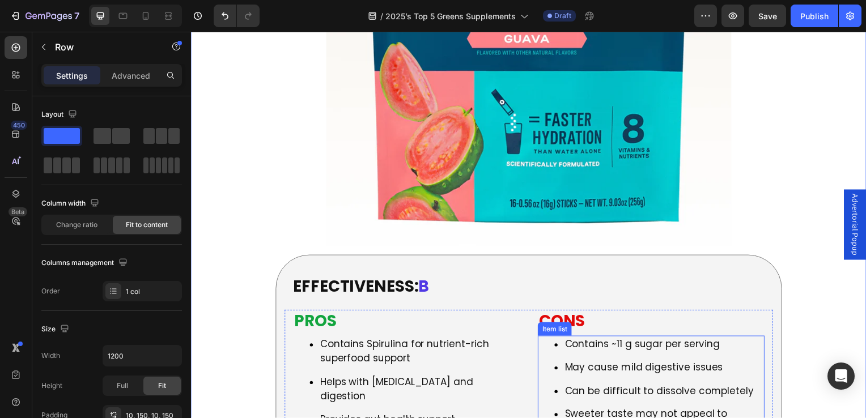
click at [637, 340] on p "Contains ~11 g sugar per serving" at bounding box center [668, 347] width 200 height 15
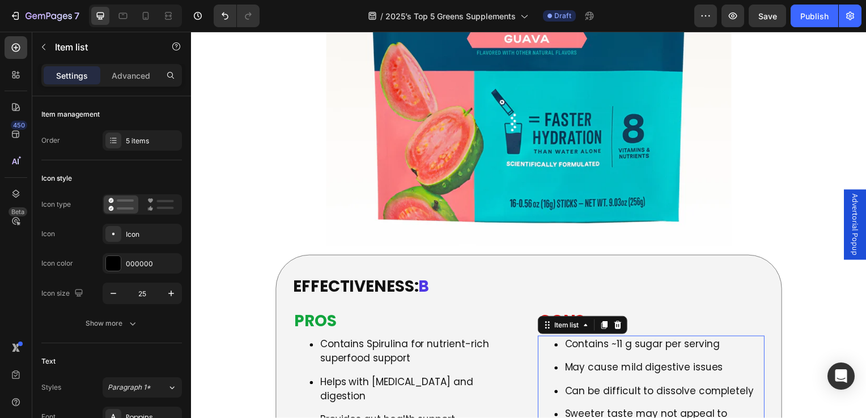
click at [569, 340] on p "Contains ~11 g sugar per serving" at bounding box center [668, 347] width 200 height 15
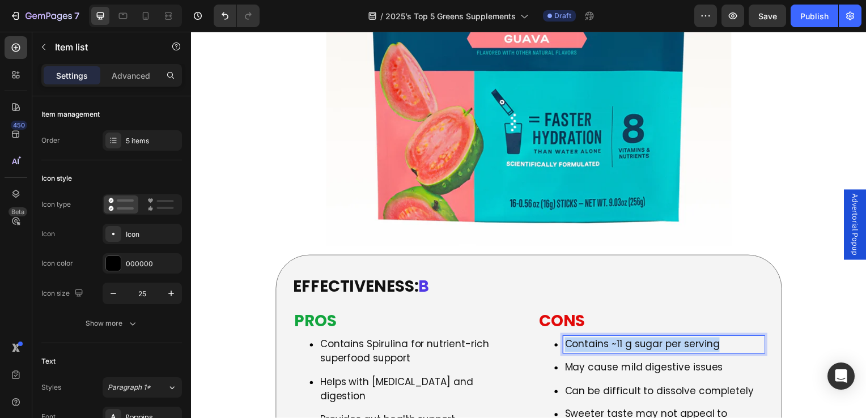
drag, startPoint x: 565, startPoint y: 245, endPoint x: 718, endPoint y: 238, distance: 152.7
click at [718, 340] on p "Contains ~11 g sugar per serving" at bounding box center [668, 347] width 200 height 15
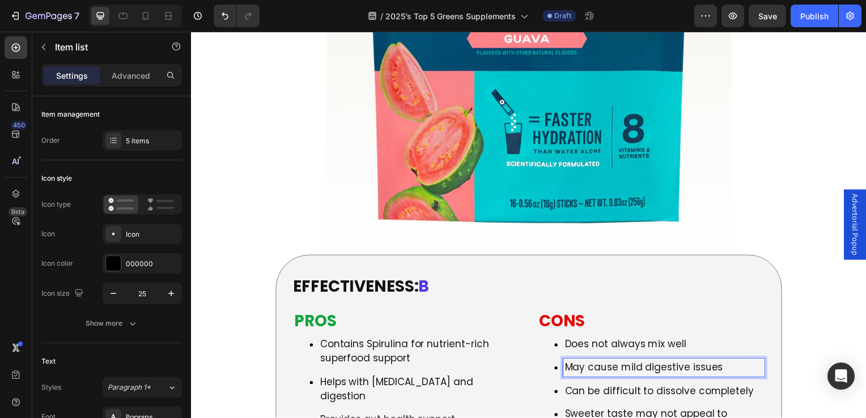
click at [644, 363] on p "May cause mild digestive issues" at bounding box center [668, 370] width 200 height 15
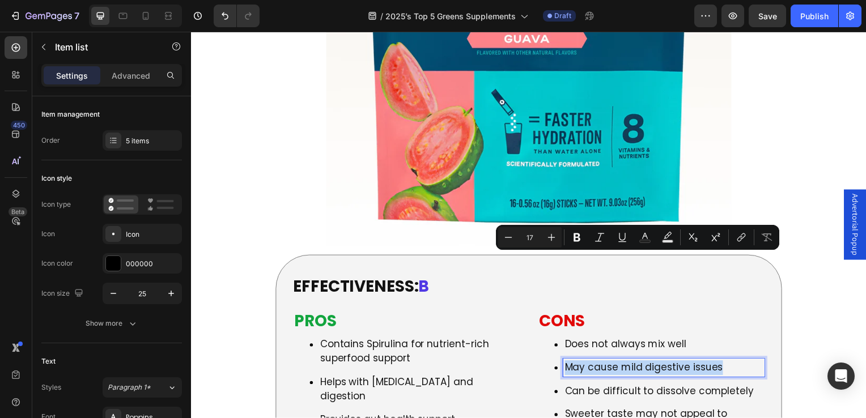
drag, startPoint x: 697, startPoint y: 268, endPoint x: 553, endPoint y: 261, distance: 144.7
click at [553, 362] on div "May cause mild digestive issues" at bounding box center [654, 371] width 228 height 18
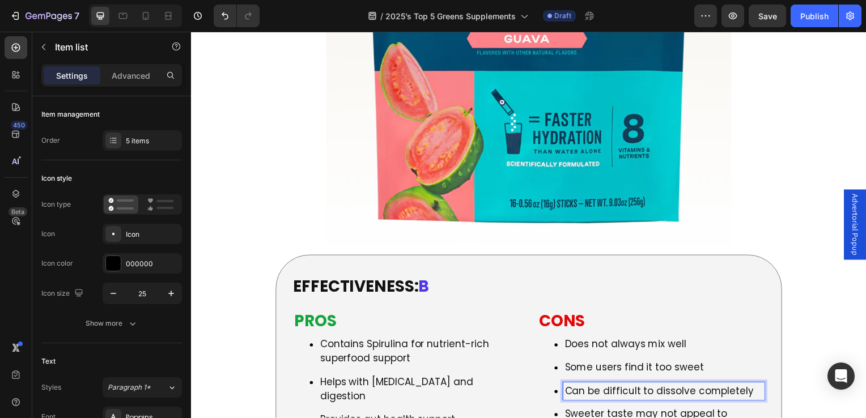
click at [646, 387] on p "Can be difficult to dissolve completely" at bounding box center [668, 394] width 200 height 15
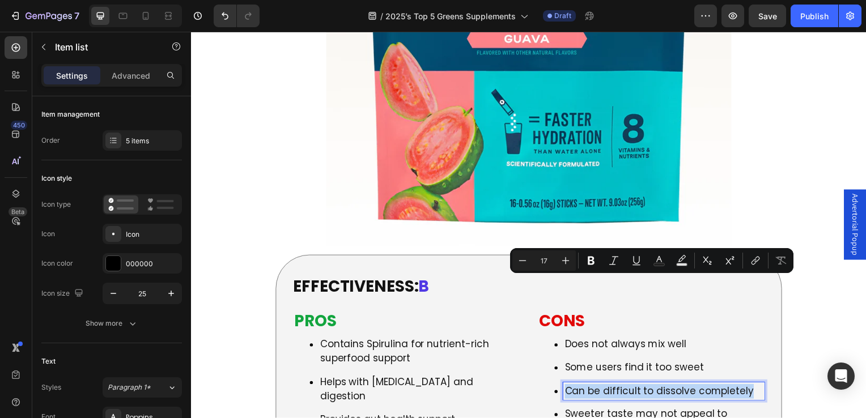
drag, startPoint x: 565, startPoint y: 286, endPoint x: 747, endPoint y: 297, distance: 182.3
click at [747, 338] on div "Does not always mix well Some users find it too sweet Can be difficult to disso…" at bounding box center [654, 408] width 228 height 141
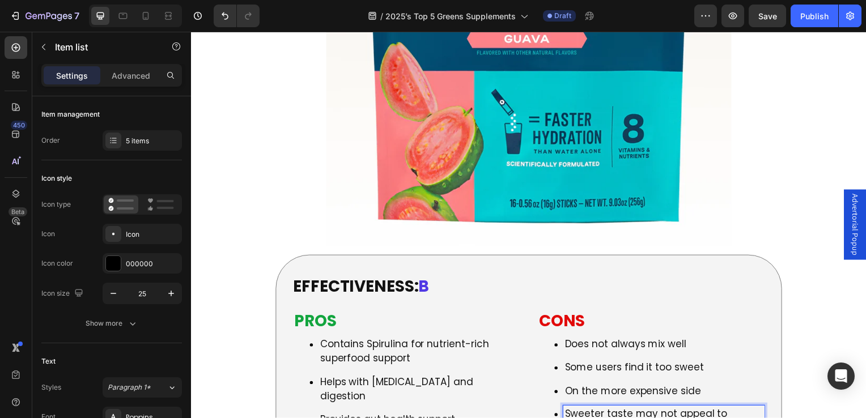
click at [625, 410] on p "Sweeter taste may not appeal to everyone" at bounding box center [668, 424] width 200 height 29
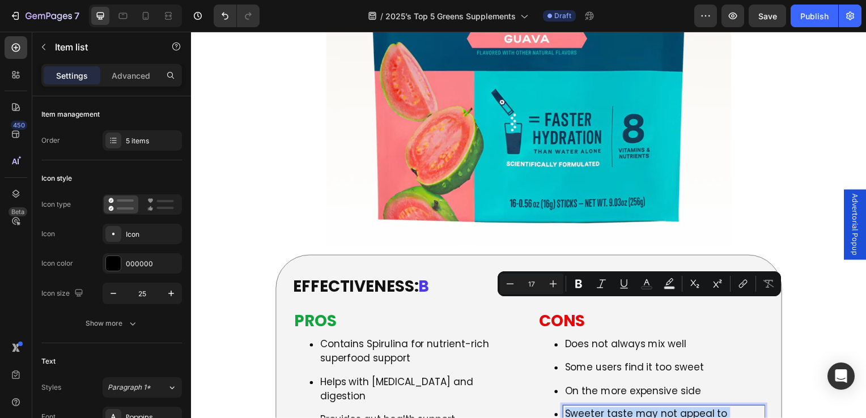
drag, startPoint x: 616, startPoint y: 321, endPoint x: 559, endPoint y: 308, distance: 58.2
click at [559, 409] on div "Sweeter taste may not appeal to everyone" at bounding box center [654, 425] width 228 height 32
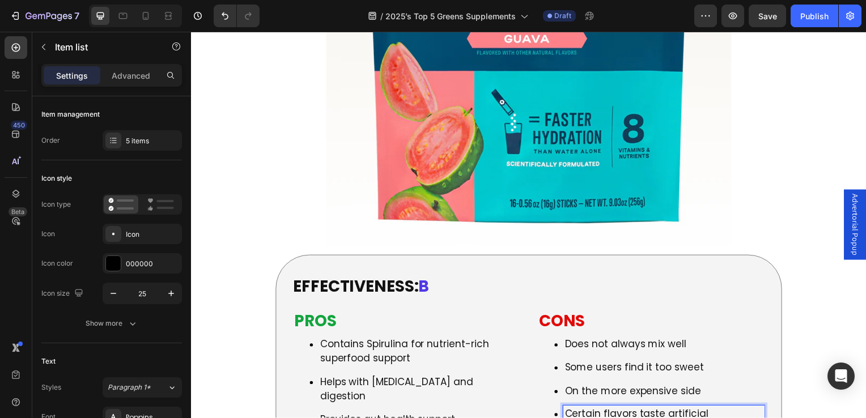
drag, startPoint x: 621, startPoint y: 352, endPoint x: 564, endPoint y: 336, distance: 59.0
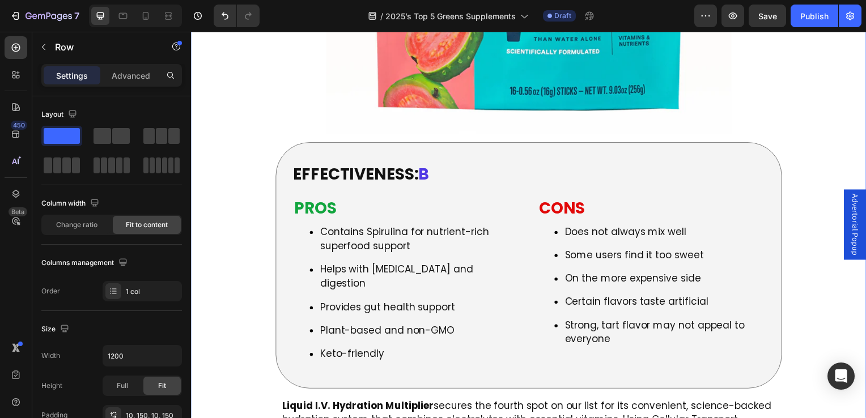
scroll to position [5842, 0]
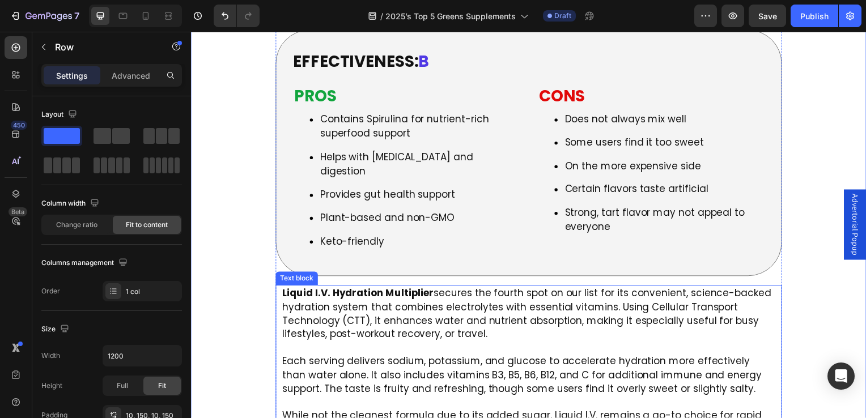
click at [303, 289] on span "Liquid I.V. Hydration Multiplier secures the fourth spot on our list for its co…" at bounding box center [529, 316] width 493 height 55
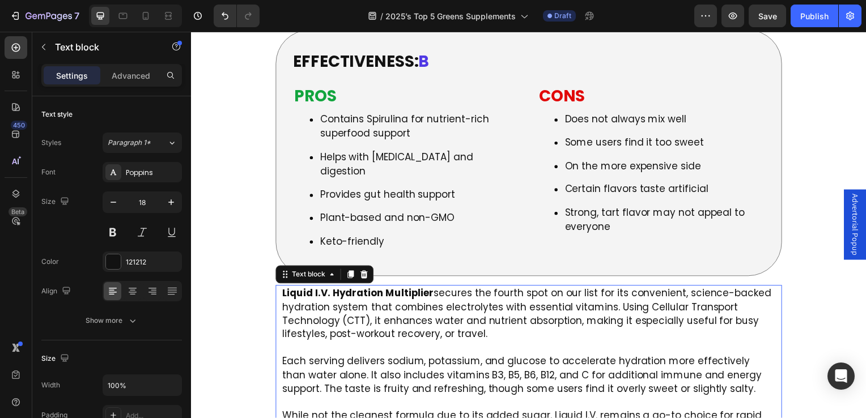
click at [287, 289] on strong "Liquid I.V. Hydration Multiplier" at bounding box center [359, 296] width 153 height 14
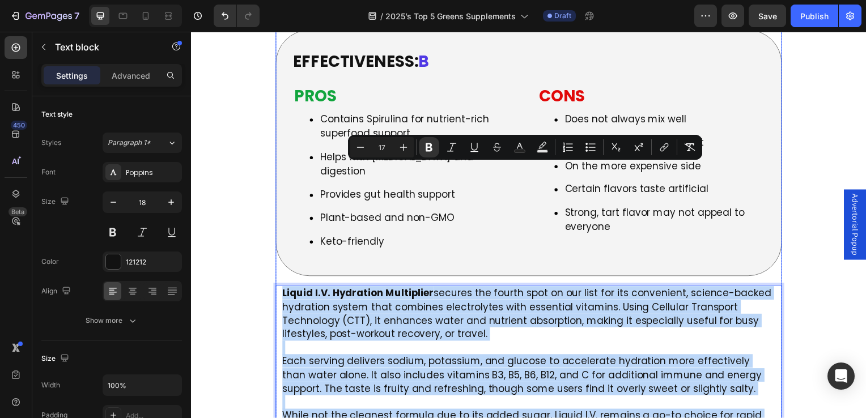
drag, startPoint x: 282, startPoint y: 173, endPoint x: 744, endPoint y: 314, distance: 482.3
click at [748, 315] on div "Icon ⁠⁠⁠⁠⁠⁠⁠ Bloom Greens and Superfoods Heading Row Image EFFECTIVENESS: B Hea…" at bounding box center [531, 55] width 510 height 983
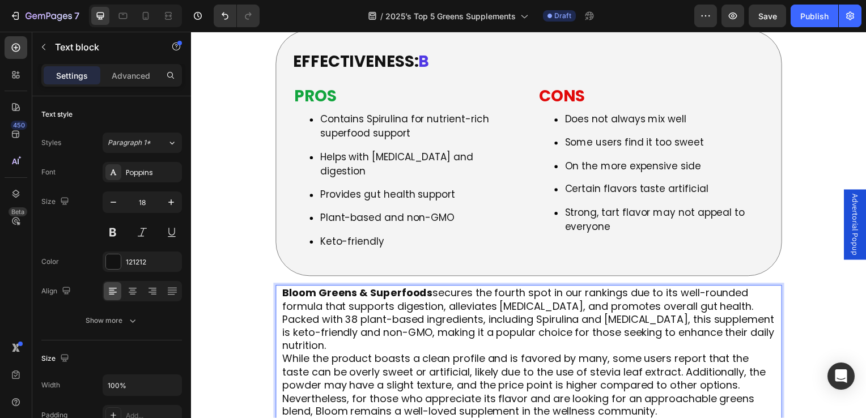
click at [371, 289] on p "Bloom Greens & Superfoods secures the fourth spot in our rankings due to its we…" at bounding box center [531, 322] width 497 height 66
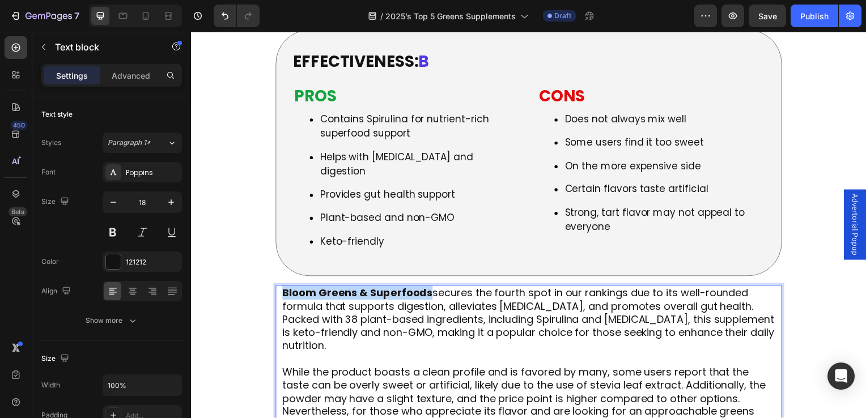
drag, startPoint x: 285, startPoint y: 172, endPoint x: 428, endPoint y: 173, distance: 143.5
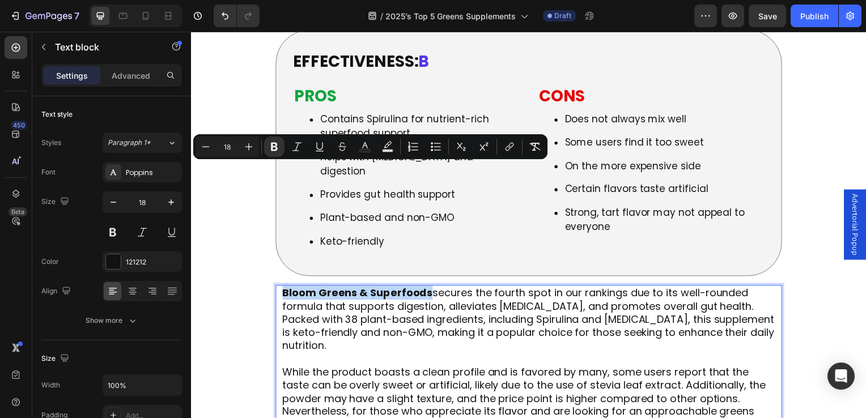
copy strong "Bloom Greens & Superfoods"
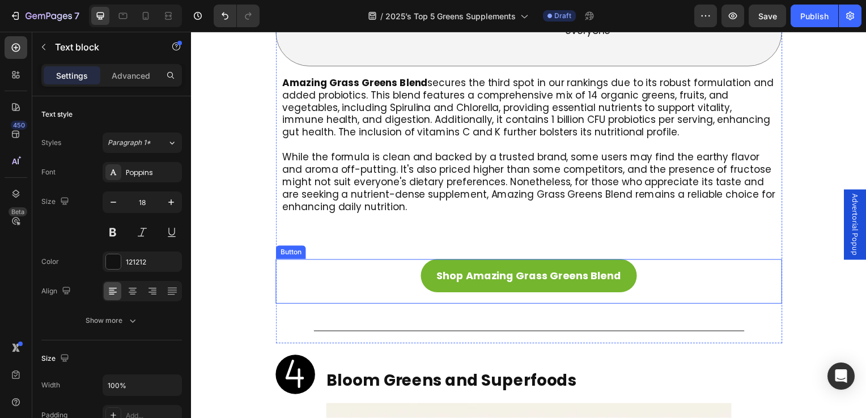
scroll to position [5162, 0]
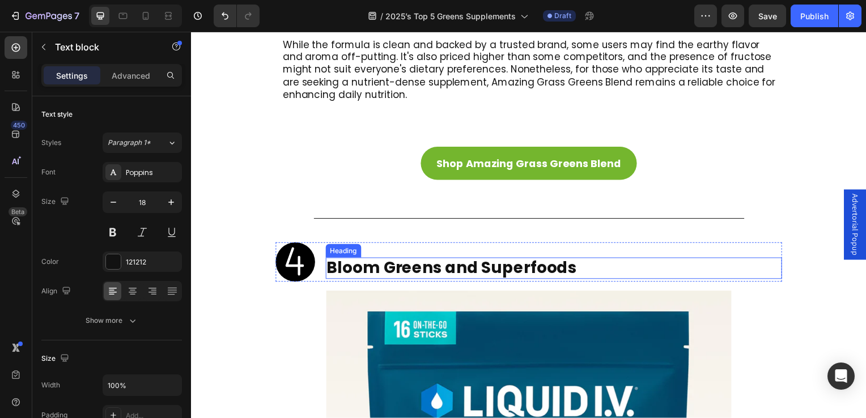
click at [345, 244] on div "⁠⁠⁠⁠⁠⁠⁠ Bloom Greens and Superfoods Heading" at bounding box center [557, 264] width 460 height 40
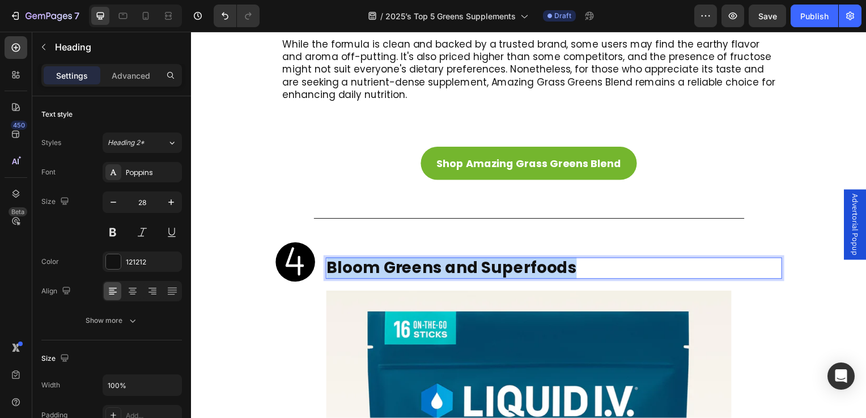
drag, startPoint x: 574, startPoint y: 171, endPoint x: 328, endPoint y: 172, distance: 246.1
click at [328, 261] on p "Bloom Greens and Superfoods" at bounding box center [557, 270] width 458 height 19
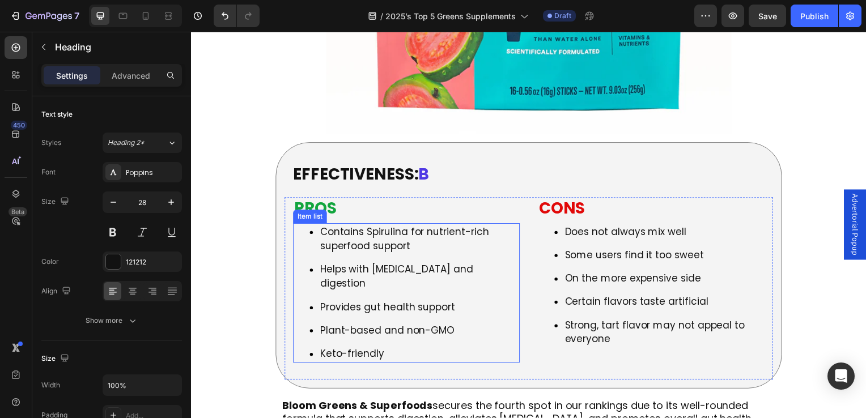
scroll to position [5899, 0]
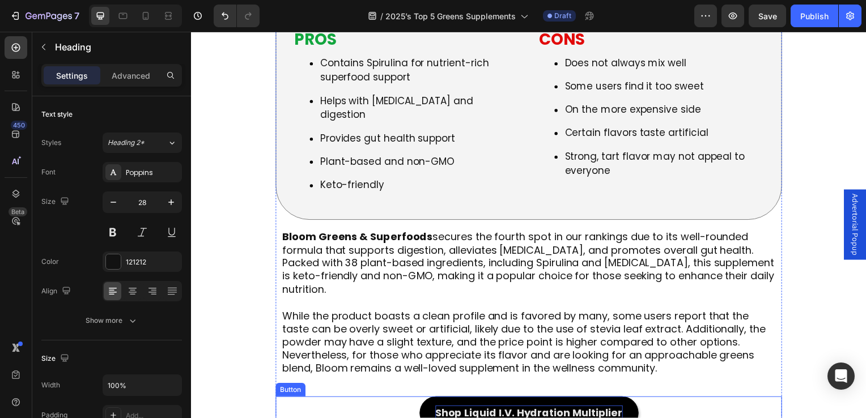
click at [526, 409] on p "Shop Liquid I.V. Hydration Multiplier" at bounding box center [531, 416] width 189 height 15
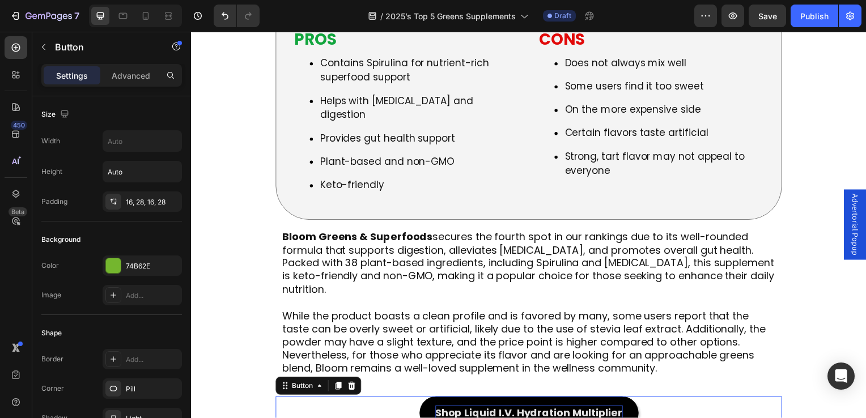
click at [474, 409] on p "Shop Liquid I.V. Hydration Multiplier" at bounding box center [531, 416] width 189 height 15
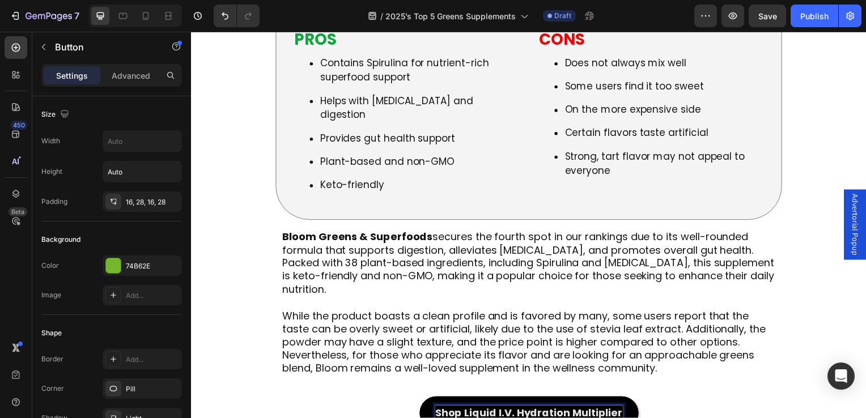
click at [465, 409] on p "Shop Liquid I.V. Hydration Multiplier" at bounding box center [531, 416] width 189 height 15
drag, startPoint x: 463, startPoint y: 295, endPoint x: 620, endPoint y: 301, distance: 157.2
click at [620, 400] on link "Shop Liquid I.V. Hydration Multiplier" at bounding box center [531, 416] width 221 height 33
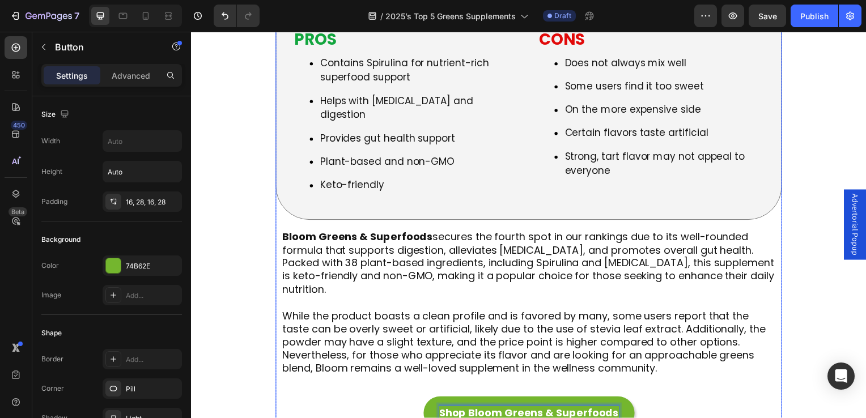
scroll to position [6069, 0]
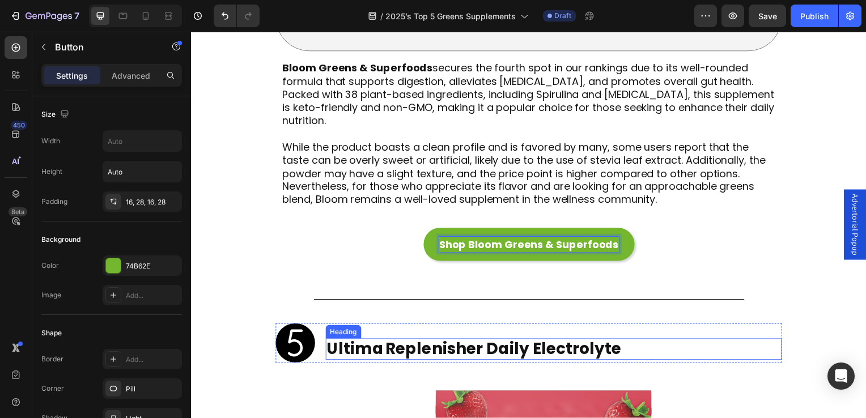
click at [336, 341] on link "Ultima Replenisher Daily Electrolyte" at bounding box center [476, 352] width 297 height 22
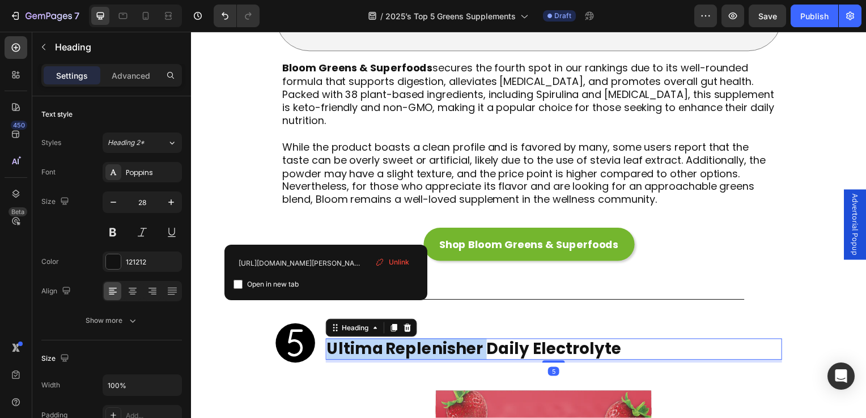
click at [329, 341] on link "Ultima Replenisher Daily Electrolyte" at bounding box center [476, 352] width 297 height 22
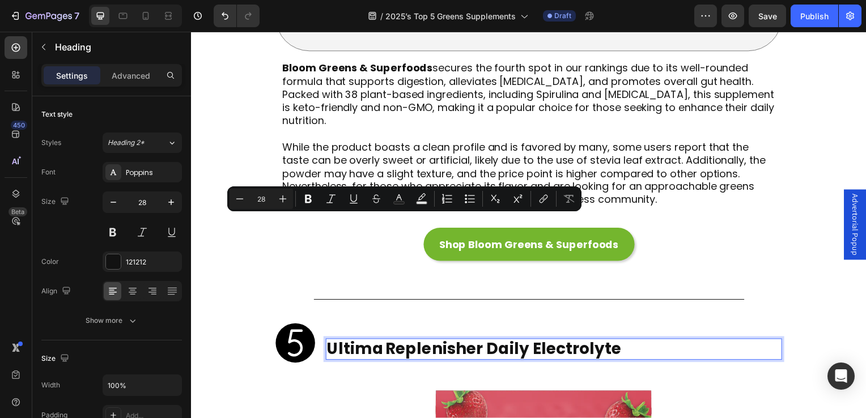
click at [608, 341] on link "Ultima Replenisher Daily Electrolyte" at bounding box center [476, 352] width 297 height 22
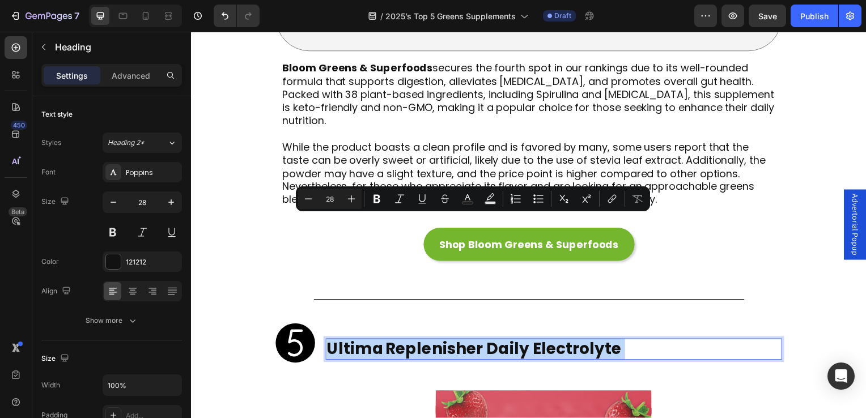
drag, startPoint x: 625, startPoint y: 232, endPoint x: 329, endPoint y: 235, distance: 296.0
click at [329, 342] on p "Ultima Replenisher Daily Electrolyte" at bounding box center [557, 351] width 458 height 19
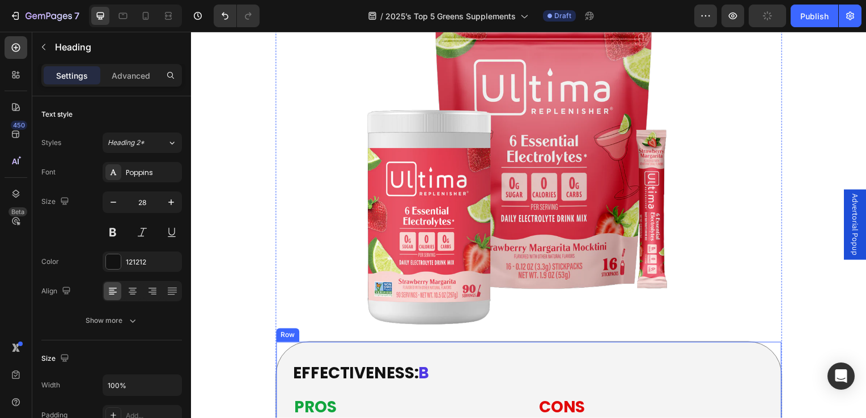
scroll to position [6522, 0]
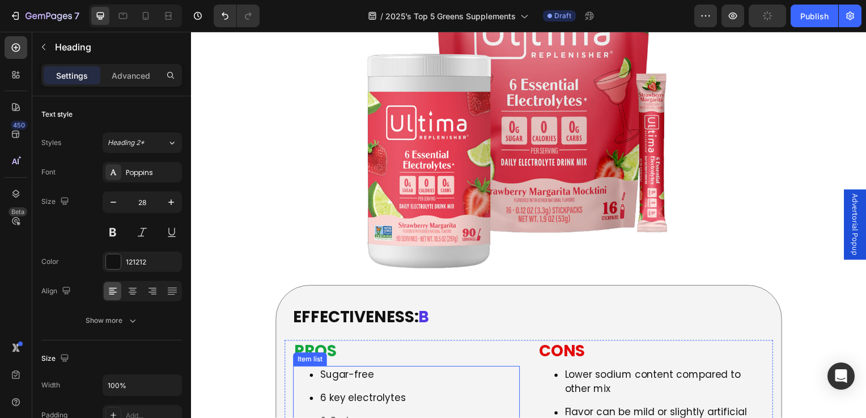
drag, startPoint x: 340, startPoint y: 247, endPoint x: 369, endPoint y: 259, distance: 30.5
click at [340, 371] on p "Sugar-free" at bounding box center [421, 378] width 200 height 15
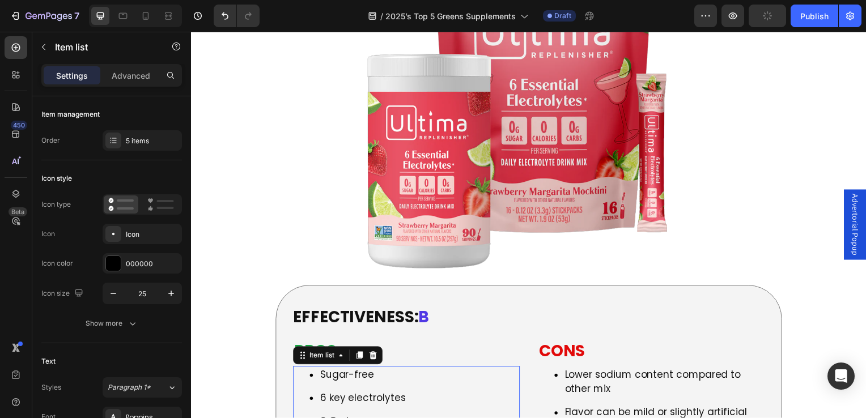
click at [407, 371] on p "Sugar-free" at bounding box center [421, 378] width 200 height 15
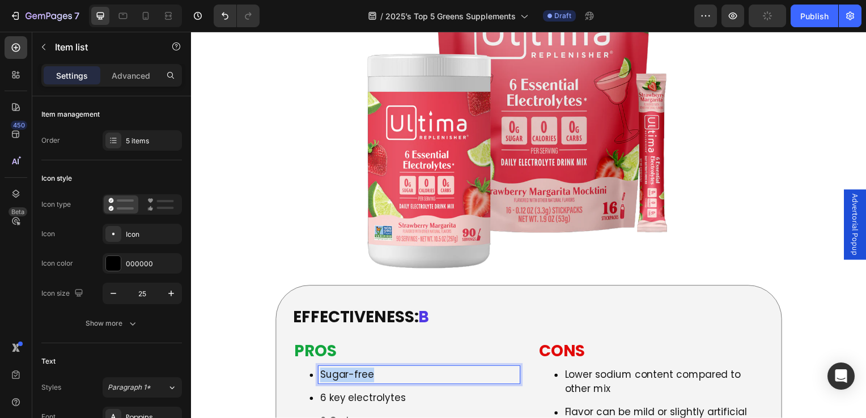
drag, startPoint x: 370, startPoint y: 249, endPoint x: 322, endPoint y: 252, distance: 48.3
click at [322, 371] on p "Sugar-free" at bounding box center [421, 378] width 200 height 15
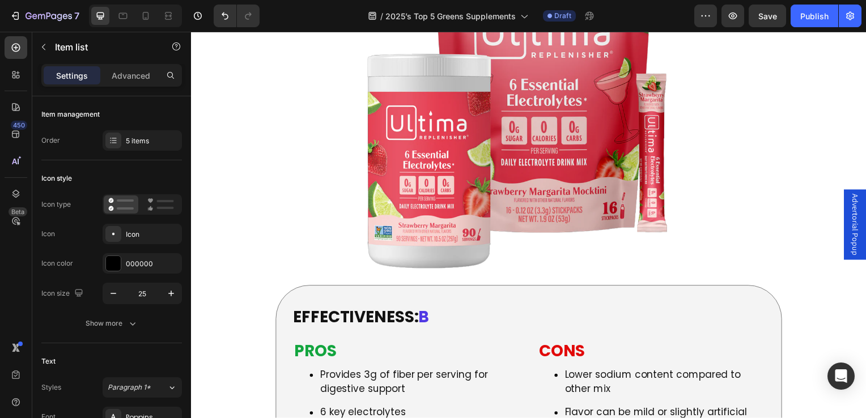
click at [346, 409] on p "6 key electrolytes" at bounding box center [421, 416] width 200 height 15
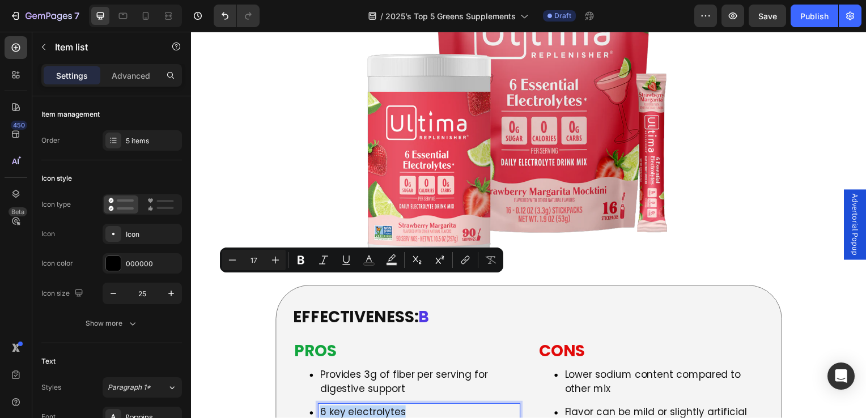
drag, startPoint x: 425, startPoint y: 286, endPoint x: 314, endPoint y: 282, distance: 111.2
click at [314, 407] on div "6 key electrolytes" at bounding box center [408, 416] width 228 height 18
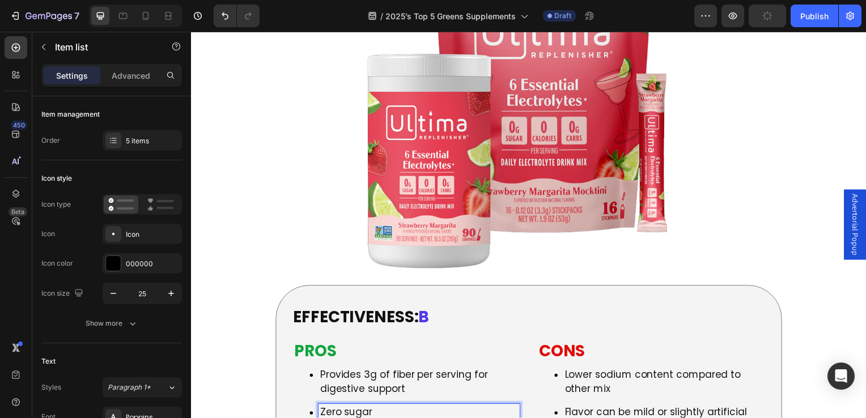
drag, startPoint x: 369, startPoint y: 309, endPoint x: 306, endPoint y: 306, distance: 62.4
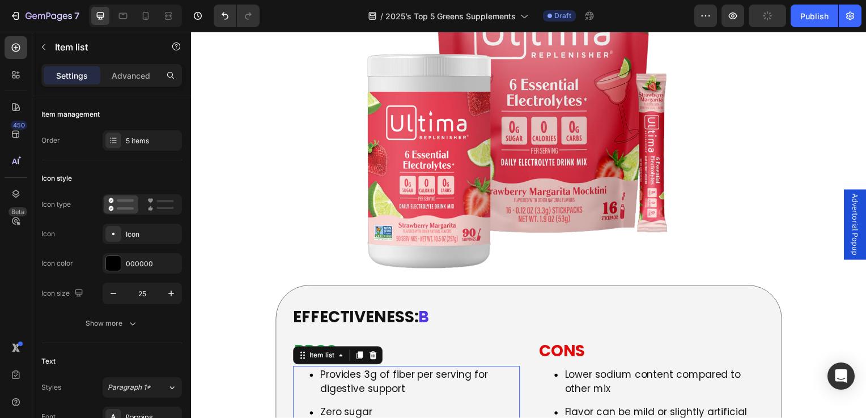
drag, startPoint x: 505, startPoint y: 353, endPoint x: 325, endPoint y: 351, distance: 179.7
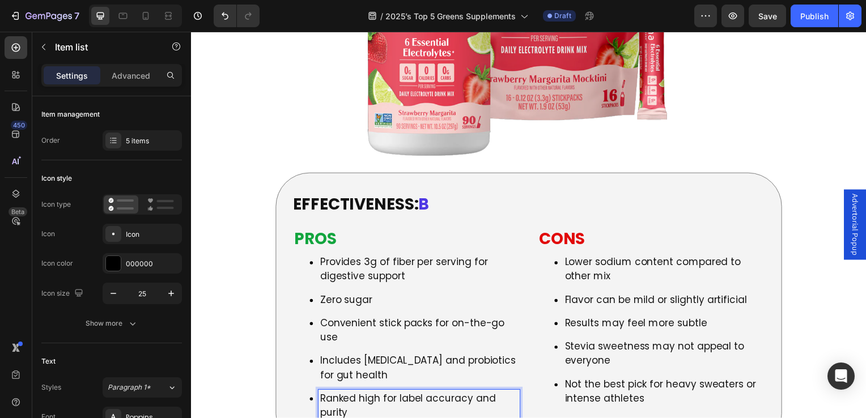
click at [358, 395] on p "Ranked high for label accuracy and purity" at bounding box center [421, 409] width 200 height 29
drag, startPoint x: 355, startPoint y: 287, endPoint x: 322, endPoint y: 270, distance: 37.8
click at [322, 395] on p "Ranked high for label accuracy and purity" at bounding box center [421, 409] width 200 height 29
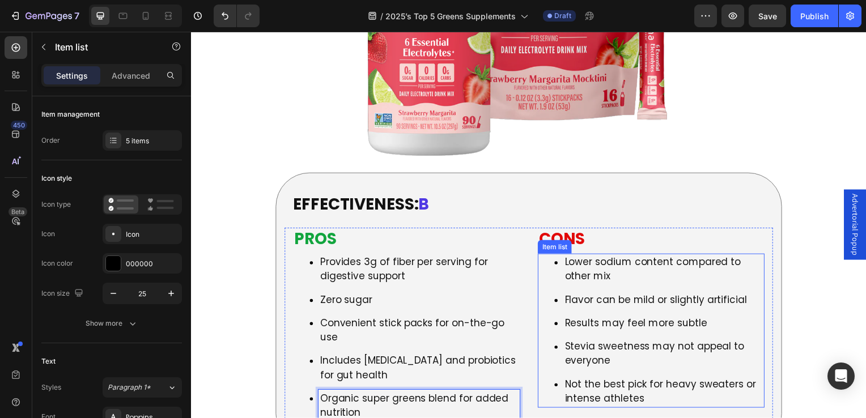
click at [619, 257] on p "Lower sodium content compared to other mix" at bounding box center [668, 271] width 200 height 29
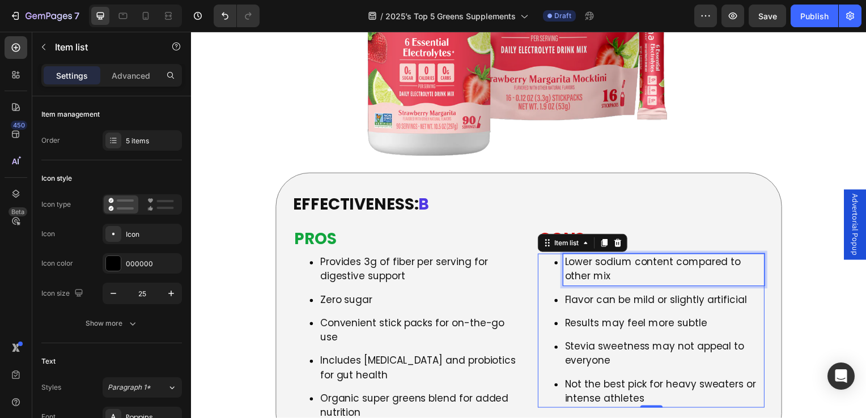
click at [630, 257] on p "Lower sodium content compared to other mix" at bounding box center [668, 271] width 200 height 29
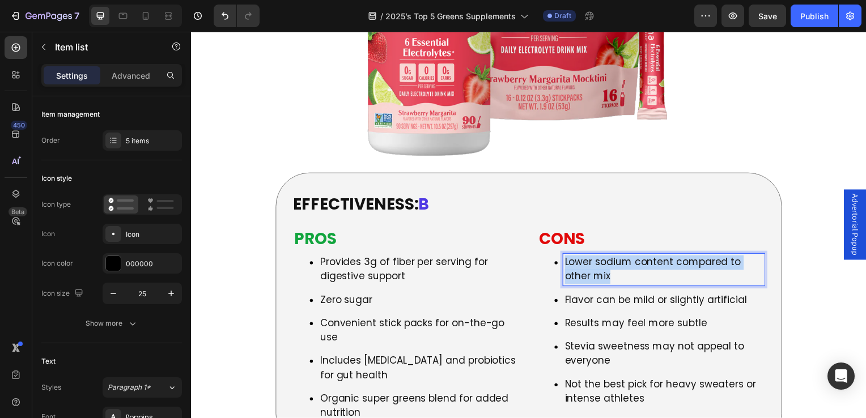
drag, startPoint x: 625, startPoint y: 150, endPoint x: 564, endPoint y: 136, distance: 62.9
click at [568, 257] on p "Lower sodium content compared to other mix" at bounding box center [668, 271] width 200 height 29
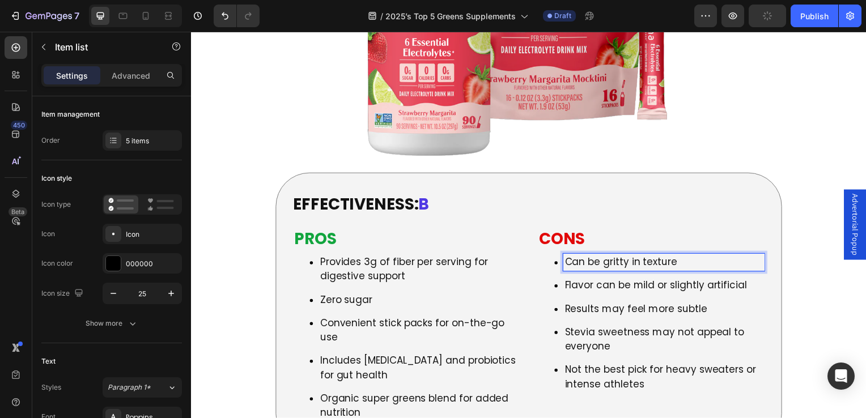
click at [603, 281] on p "Flavor can be mild or slightly artificial" at bounding box center [668, 288] width 200 height 15
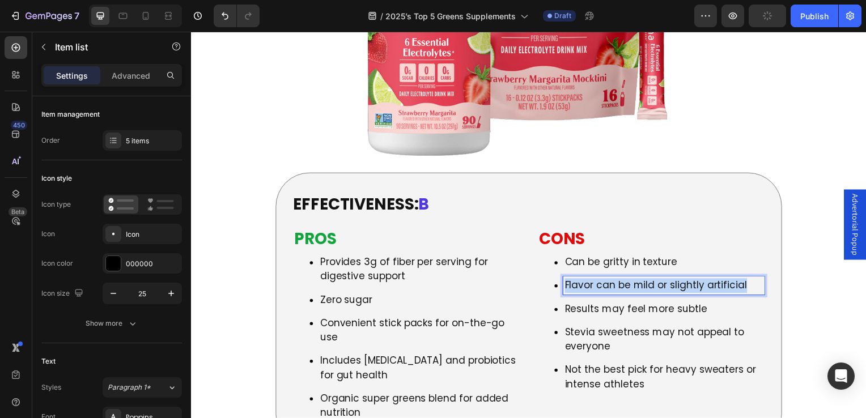
drag, startPoint x: 746, startPoint y: 160, endPoint x: 564, endPoint y: 162, distance: 181.4
click at [568, 281] on p "Flavor can be mild or slightly artificial" at bounding box center [668, 288] width 200 height 15
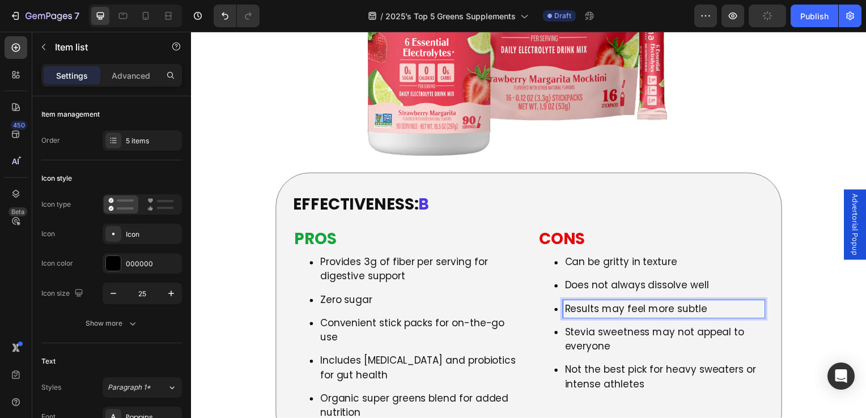
click at [592, 304] on p "Results may feel more subtle" at bounding box center [668, 311] width 200 height 15
drag, startPoint x: 701, startPoint y: 179, endPoint x: 565, endPoint y: 188, distance: 136.9
click at [568, 304] on p "Results may feel more subtle" at bounding box center [668, 311] width 200 height 15
click at [623, 328] on p "Stevia sweetness may not appeal to everyone" at bounding box center [668, 342] width 200 height 29
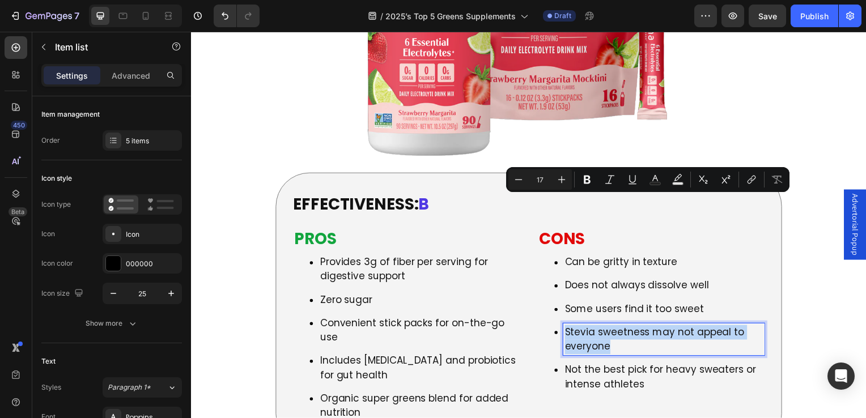
drag, startPoint x: 611, startPoint y: 218, endPoint x: 562, endPoint y: 203, distance: 51.6
click at [566, 326] on div "Stevia sweetness may not appeal to everyone" at bounding box center [667, 342] width 203 height 32
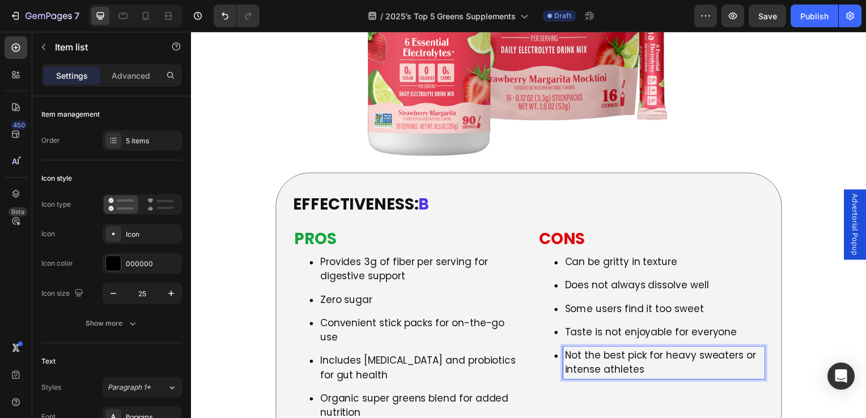
click at [652, 352] on p "Not the best pick for heavy sweaters or intense athletes" at bounding box center [668, 366] width 200 height 29
drag, startPoint x: 645, startPoint y: 241, endPoint x: 564, endPoint y: 228, distance: 82.0
click at [568, 352] on p "Not the best pick for heavy sweaters or intense athletes" at bounding box center [668, 366] width 200 height 29
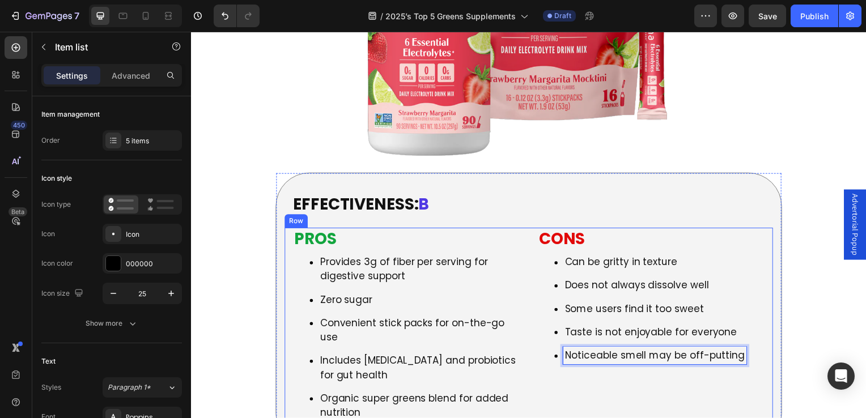
scroll to position [6806, 0]
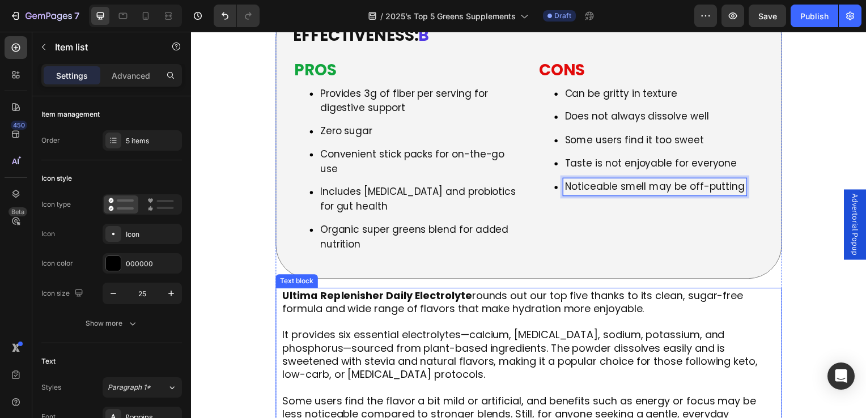
click at [378, 318] on p "It provides six essential electrolytes—calcium, magnesium, chloride, sodium, po…" at bounding box center [531, 351] width 497 height 66
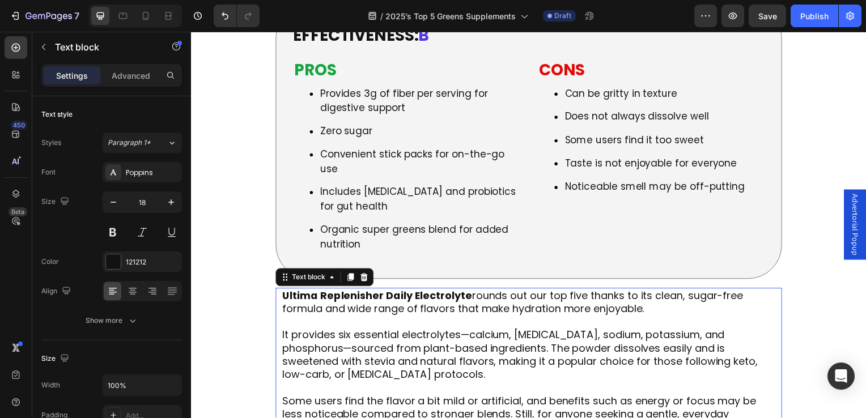
click at [284, 291] on strong "Ultima Replenisher Daily Electrolyte" at bounding box center [378, 298] width 191 height 14
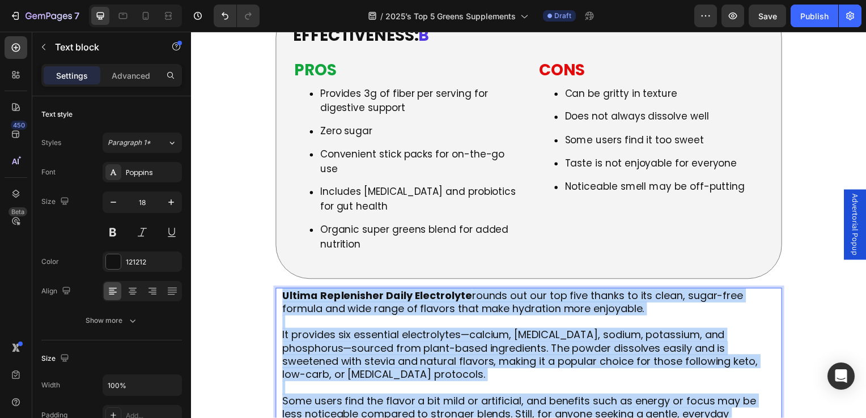
drag, startPoint x: 284, startPoint y: 168, endPoint x: 323, endPoint y: 309, distance: 145.8
click at [323, 309] on div "Ultima Replenisher Daily Electrolyte rounds out our top five thanks to its clea…" at bounding box center [531, 371] width 499 height 162
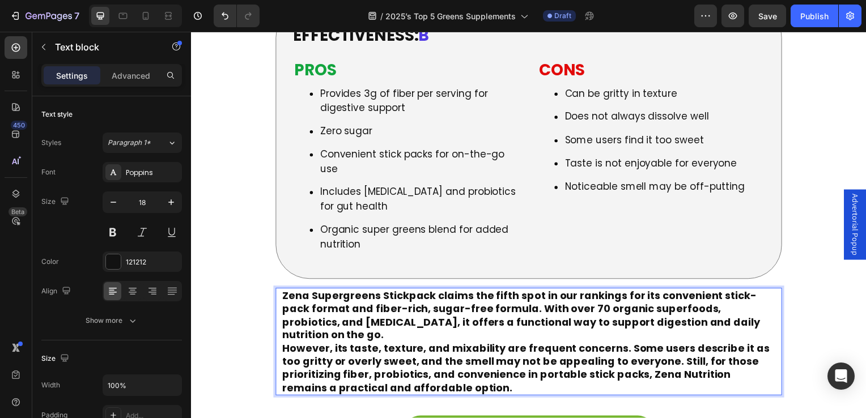
click at [405, 291] on p "Zena Supergreens Stickpack claims the fifth spot in our rankings for its conven…" at bounding box center [531, 344] width 497 height 106
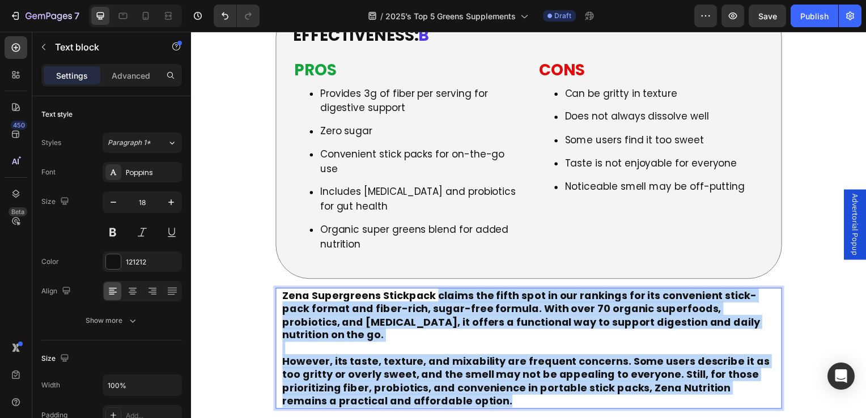
drag, startPoint x: 434, startPoint y: 165, endPoint x: 467, endPoint y: 272, distance: 112.1
click at [467, 290] on div "Zena Supergreens Stickpack claims the fifth spot in our rankings for its conven…" at bounding box center [531, 351] width 499 height 122
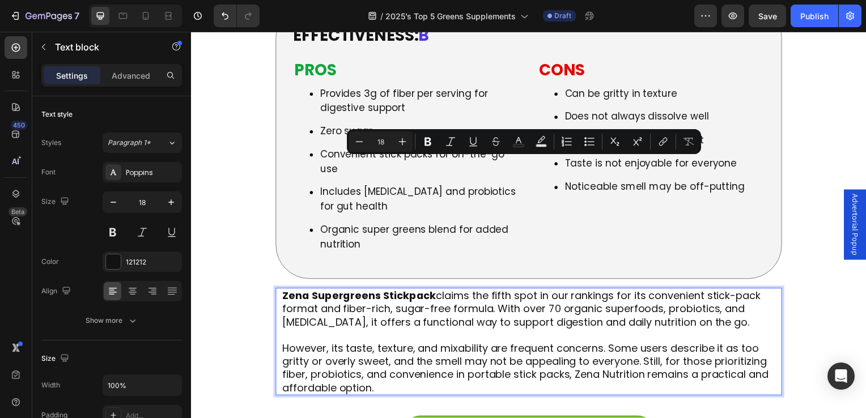
click at [439, 331] on p "However, its taste, texture, and mixability are frequent concerns. Some users d…" at bounding box center [531, 364] width 497 height 66
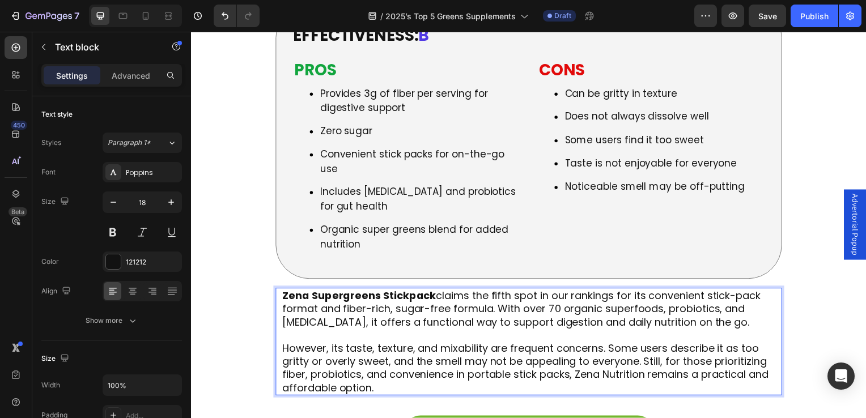
click at [647, 331] on p "However, its taste, texture, and mixability are frequent concerns. Some users d…" at bounding box center [531, 364] width 497 height 66
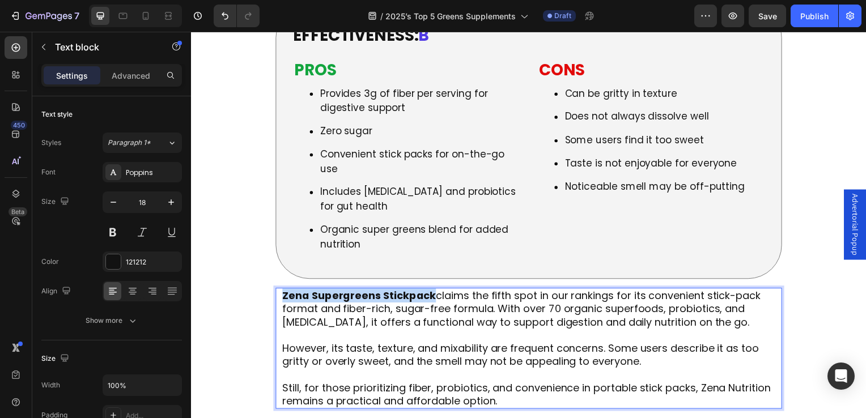
drag, startPoint x: 285, startPoint y: 164, endPoint x: 430, endPoint y: 169, distance: 145.2
click at [430, 291] on strong "Zena Supergreens Stickpack" at bounding box center [360, 298] width 155 height 14
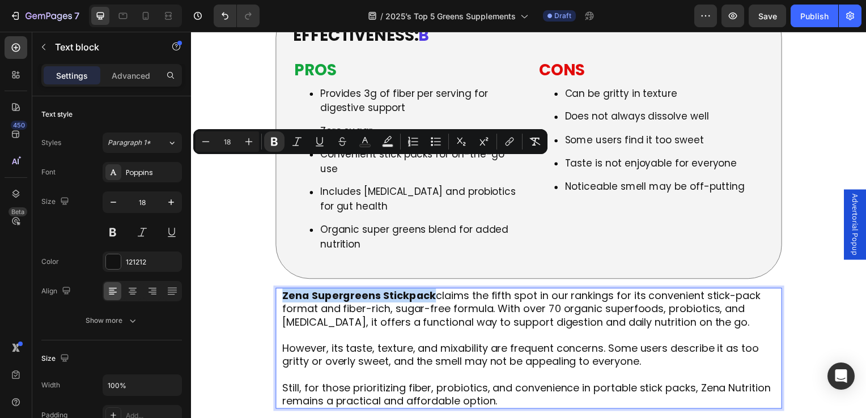
copy strong "Zena Supergreens Stickpack"
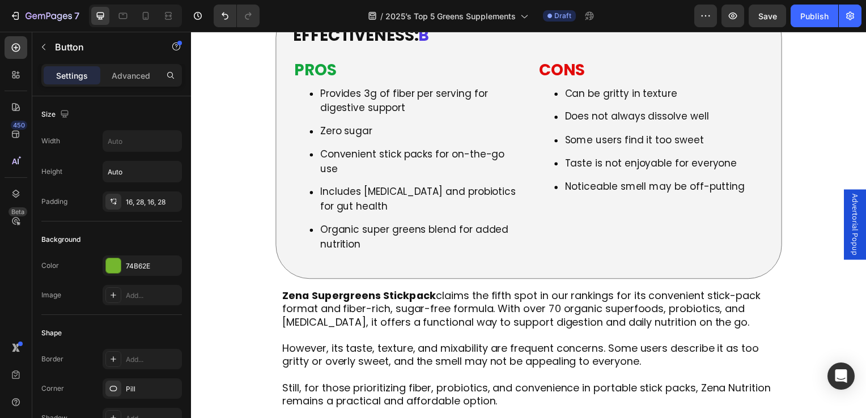
drag, startPoint x: 449, startPoint y: 316, endPoint x: 640, endPoint y: 321, distance: 191.1
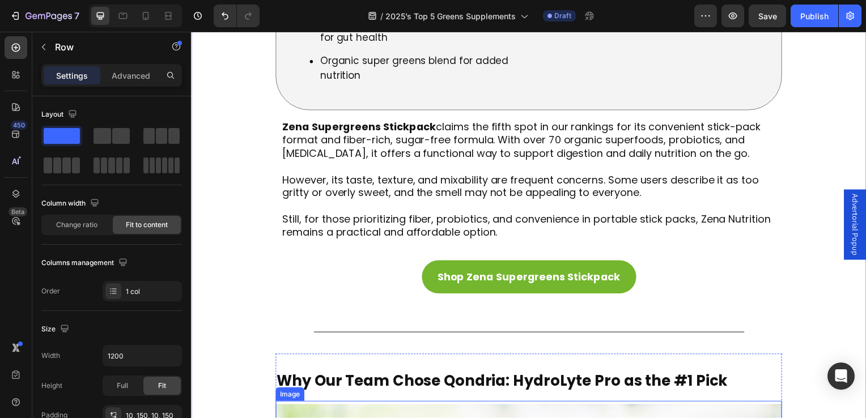
scroll to position [7089, 0]
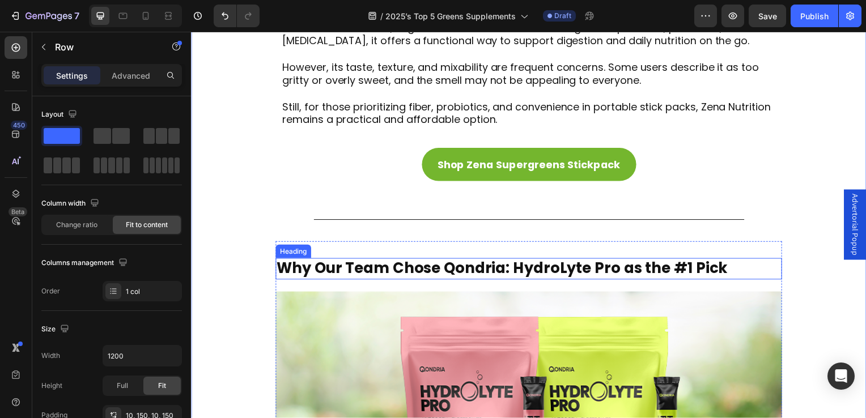
click at [358, 260] on strong "Why Our Team Chose Qondria: HydroLyte Pro as the #1 Pick" at bounding box center [504, 270] width 455 height 20
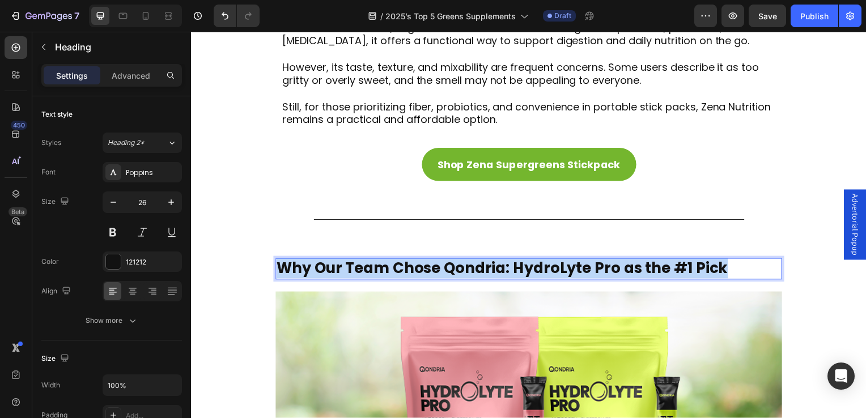
drag, startPoint x: 284, startPoint y: 139, endPoint x: 722, endPoint y: 147, distance: 438.3
click at [722, 260] on strong "Why Our Team Chose Qondria: HydroLyte Pro as the #1 Pick" at bounding box center [504, 270] width 455 height 20
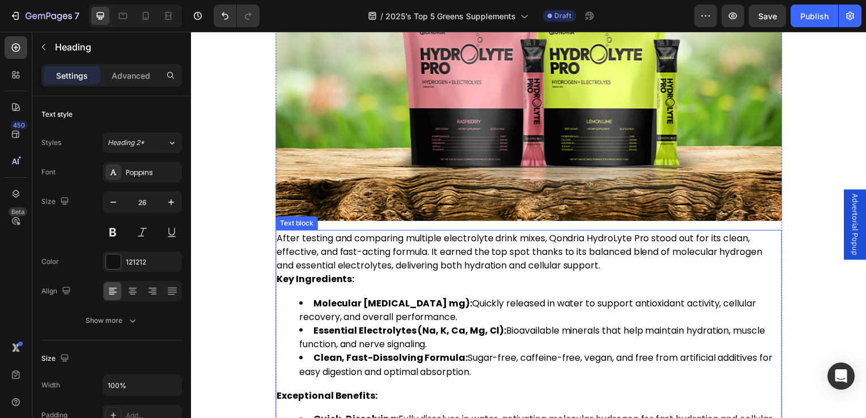
scroll to position [7373, 0]
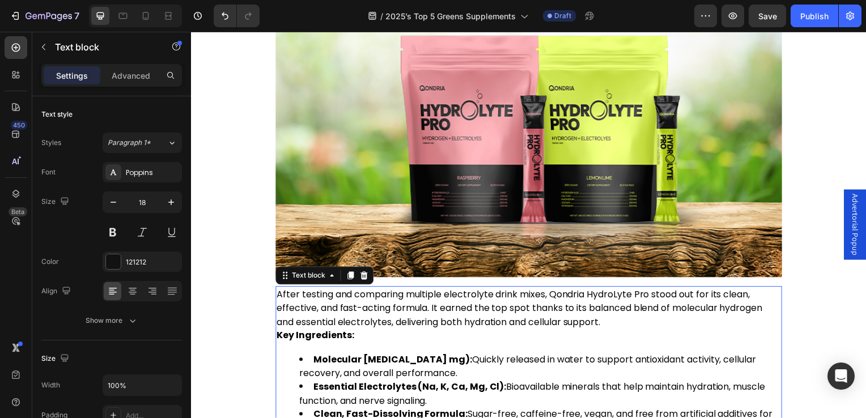
click at [612, 290] on p "After testing and comparing multiple electrolyte drink mixes, Qondria HydroLyte…" at bounding box center [531, 310] width 508 height 41
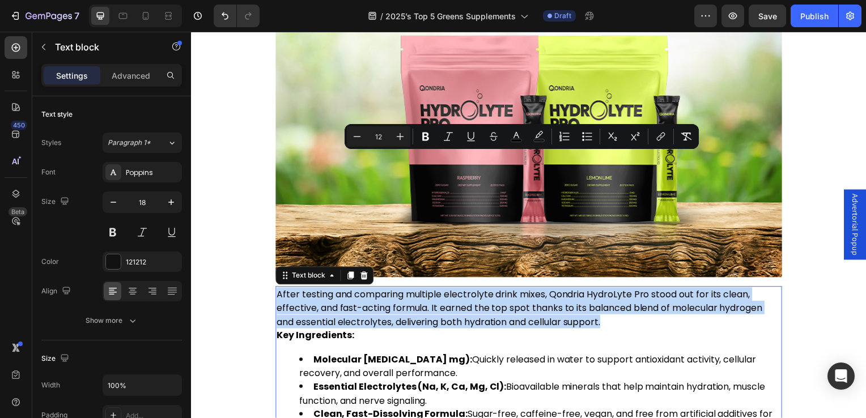
drag, startPoint x: 280, startPoint y: 160, endPoint x: 613, endPoint y: 193, distance: 335.6
click at [613, 290] on p "After testing and comparing multiple electrolyte drink mixes, Qondria HydroLyte…" at bounding box center [531, 310] width 508 height 41
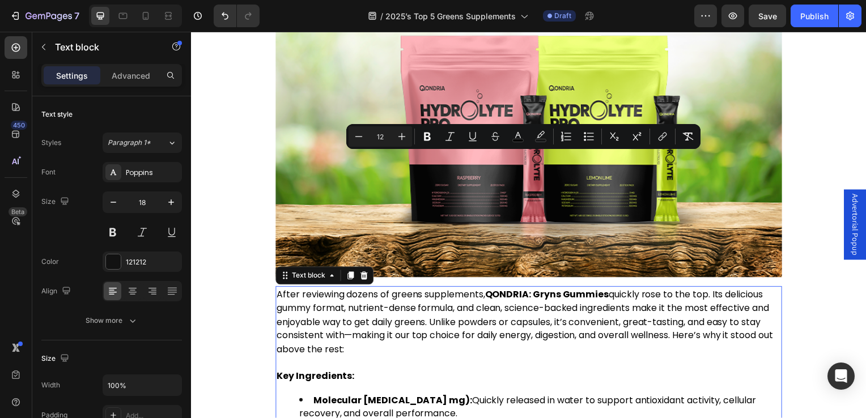
drag, startPoint x: 279, startPoint y: 162, endPoint x: 393, endPoint y: 220, distance: 128.1
click at [393, 290] on p "After reviewing dozens of greens supplements, QONDRIA: Gryns Gummies quickly ro…" at bounding box center [531, 324] width 508 height 69
click at [396, 140] on icon "Editor contextual toolbar" at bounding box center [401, 136] width 11 height 11
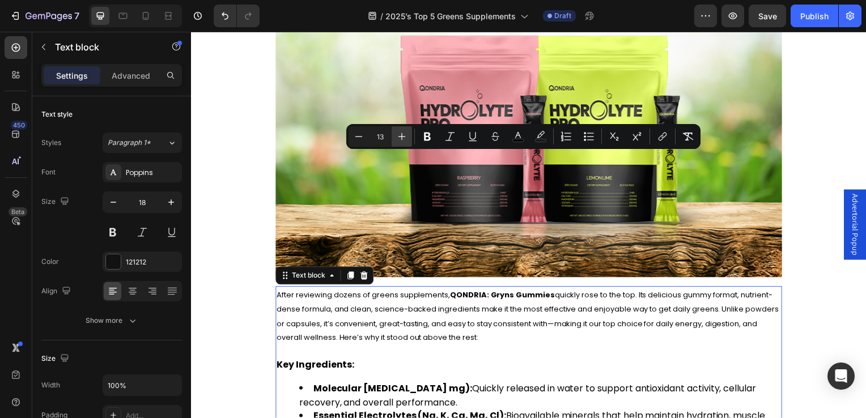
click at [396, 140] on icon "Editor contextual toolbar" at bounding box center [401, 136] width 11 height 11
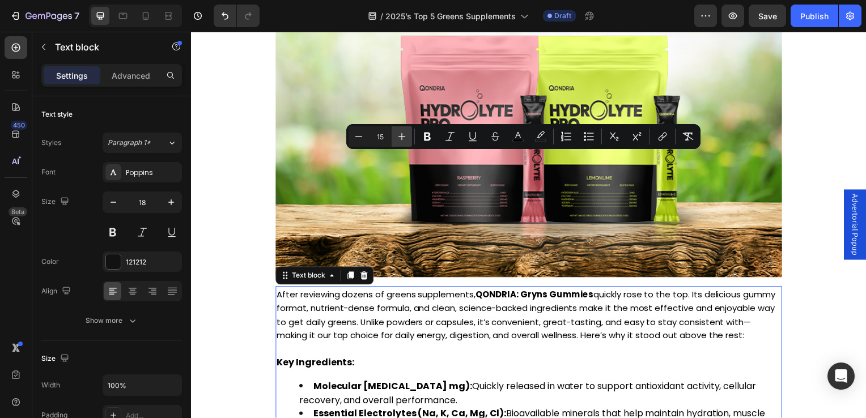
click at [396, 140] on icon "Editor contextual toolbar" at bounding box center [401, 136] width 11 height 11
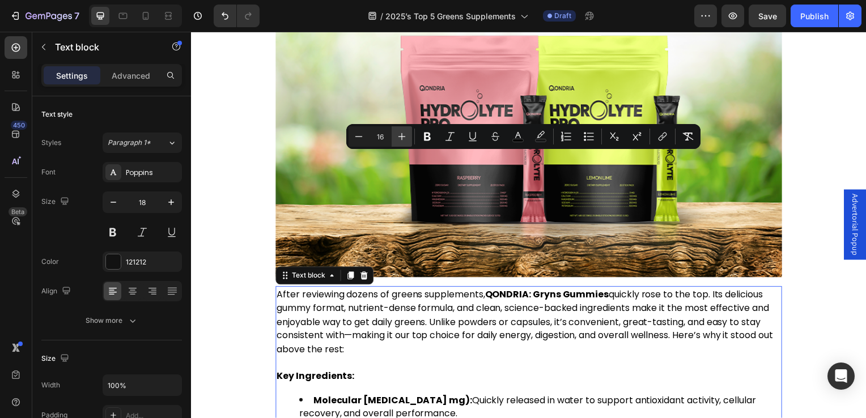
click at [396, 140] on icon "Editor contextual toolbar" at bounding box center [401, 136] width 11 height 11
type input "17"
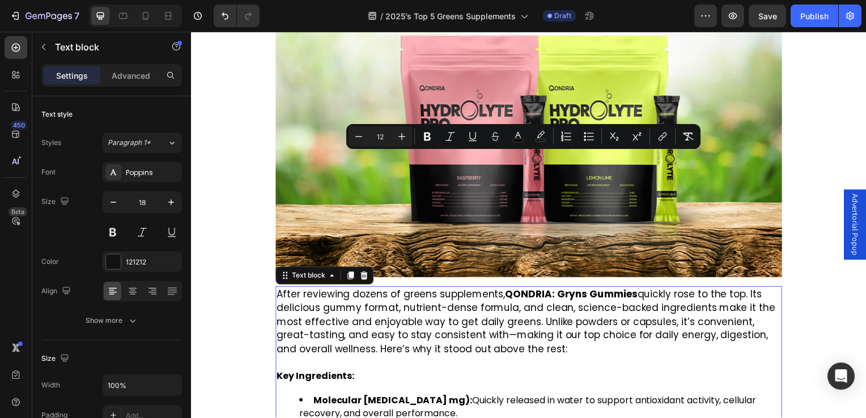
click at [528, 359] on p "Rich Text Editor. Editing area: main" at bounding box center [531, 365] width 508 height 13
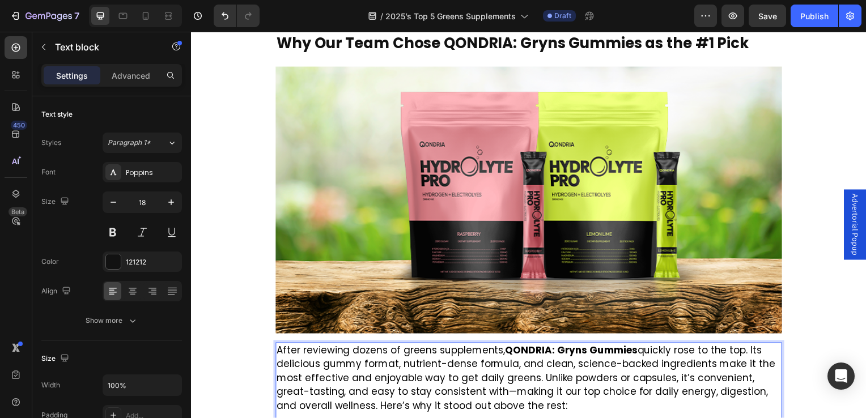
scroll to position [7430, 0]
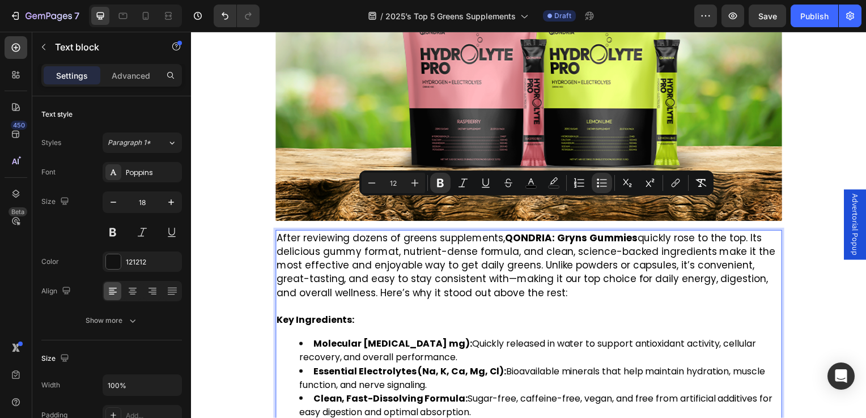
drag, startPoint x: 301, startPoint y: 207, endPoint x: 480, endPoint y: 280, distance: 193.3
click at [480, 340] on ul "Molecular Hydrogen (3 mg): Quickly released in water to support antioxidant act…" at bounding box center [531, 381] width 508 height 83
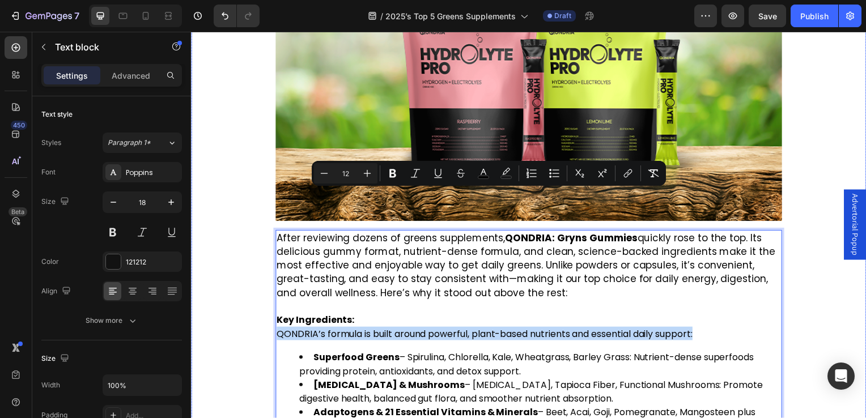
drag, startPoint x: 708, startPoint y: 198, endPoint x: 273, endPoint y: 201, distance: 434.3
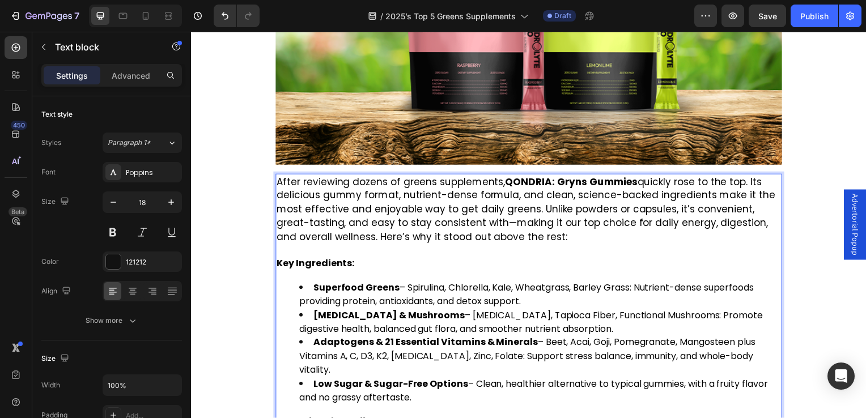
scroll to position [7600, 0]
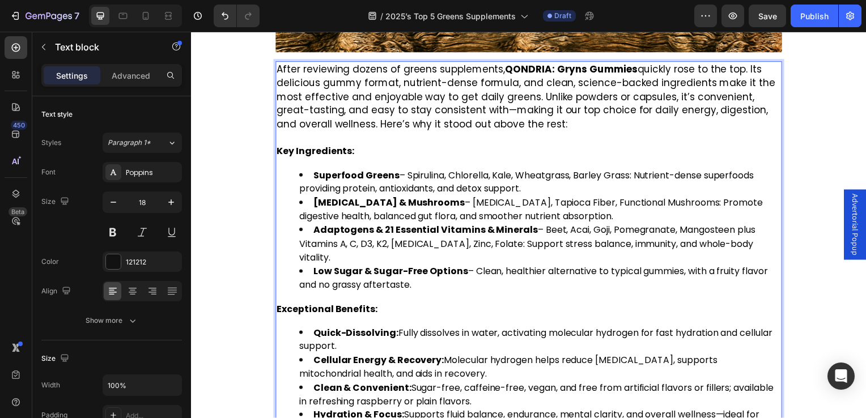
click at [289, 305] on strong "Exceptional Benefits:" at bounding box center [327, 311] width 101 height 13
drag, startPoint x: 278, startPoint y: 158, endPoint x: 467, endPoint y: 272, distance: 220.5
click at [467, 272] on div "After reviewing dozens of greens supplements, QONDRIA: Gryns Gummies quickly ro…" at bounding box center [531, 418] width 510 height 713
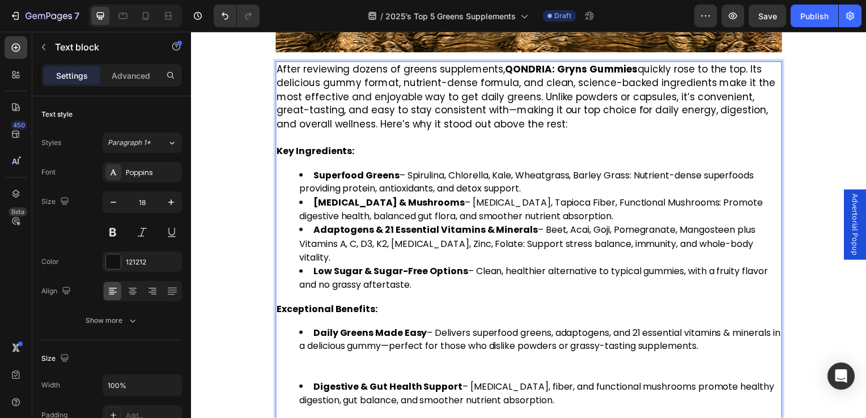
click at [333, 383] on li "Digestive & Gut Health Support – Prebiotics, fiber, and functional mushrooms pr…" at bounding box center [542, 410] width 485 height 54
click at [330, 328] on li "Daily Greens Made Easy – Delivers superfood greens, adaptogens, and 21 essentia…" at bounding box center [542, 355] width 485 height 54
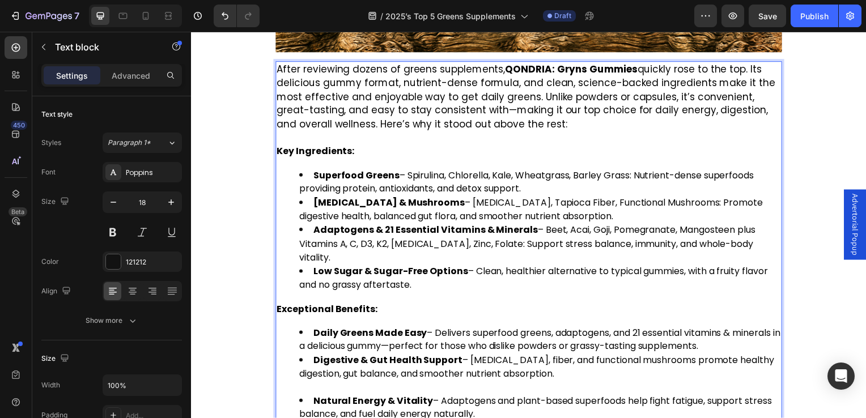
click at [314, 356] on li "Digestive & Gut Health Support – Prebiotics, fiber, and functional mushrooms pr…" at bounding box center [542, 376] width 485 height 41
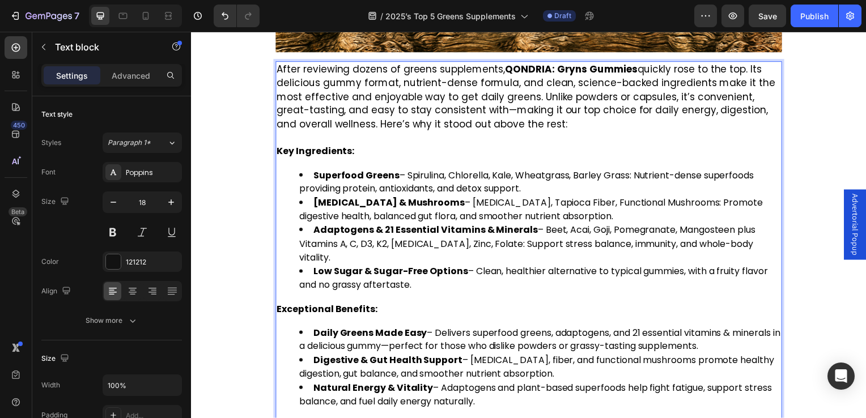
click at [324, 384] on li "Natural Energy & Vitality – Adaptogens and plant-based superfoods help fight fa…" at bounding box center [542, 404] width 485 height 41
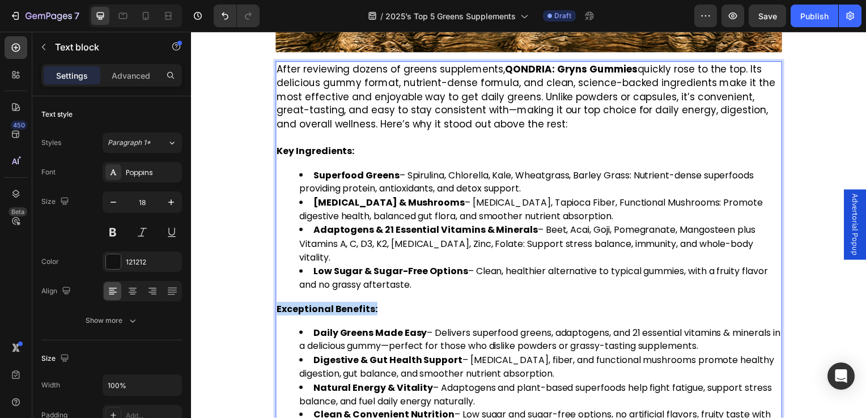
drag, startPoint x: 374, startPoint y: 159, endPoint x: 278, endPoint y: 162, distance: 95.8
click at [278, 304] on p "Exceptional Benefits:" at bounding box center [531, 311] width 508 height 14
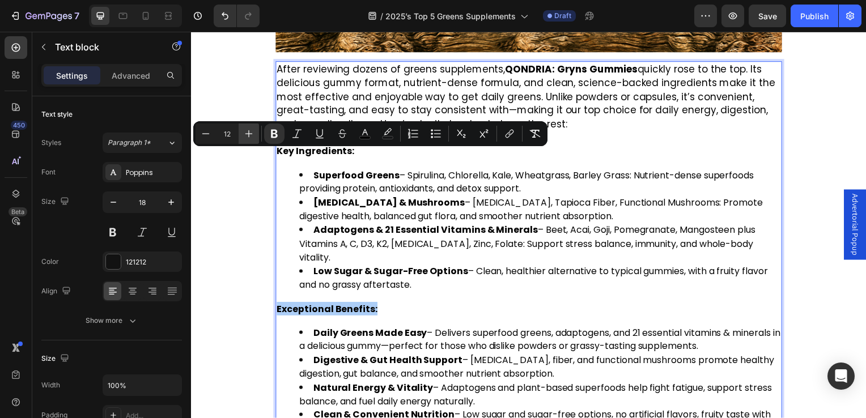
click at [251, 133] on icon "Editor contextual toolbar" at bounding box center [248, 133] width 11 height 11
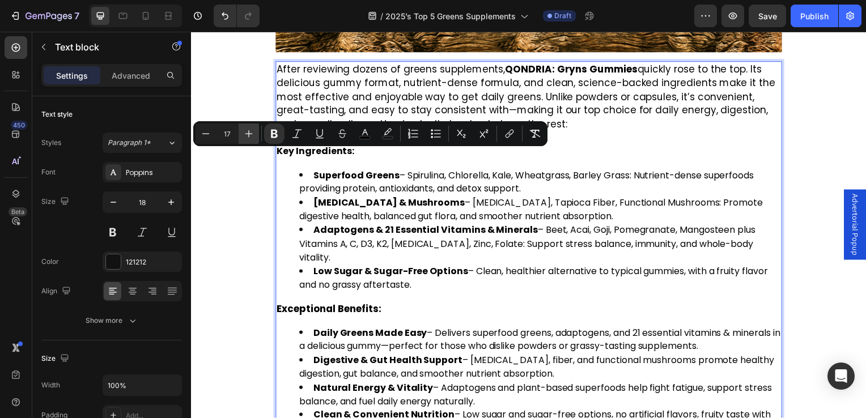
click at [251, 133] on icon "Editor contextual toolbar" at bounding box center [248, 133] width 11 height 11
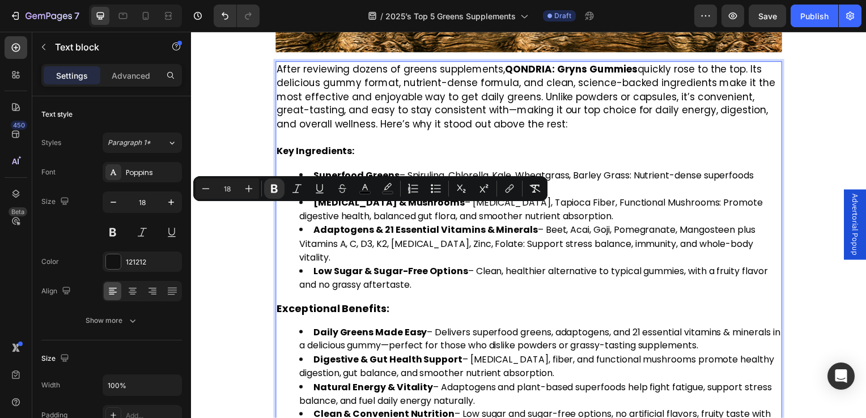
scroll to position [7486, 0]
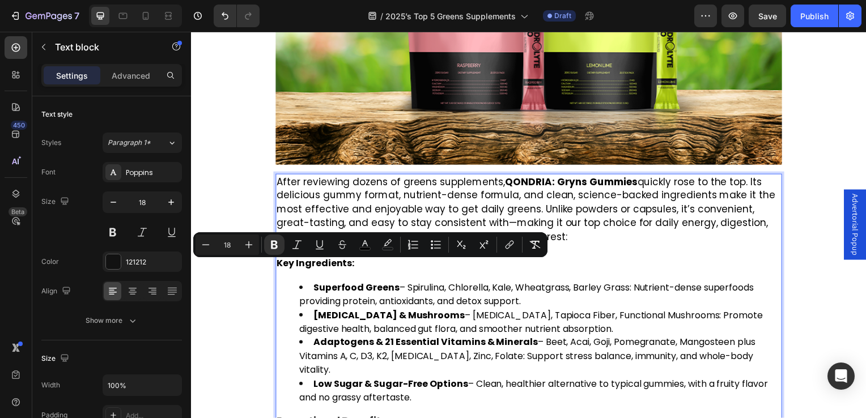
type input "12"
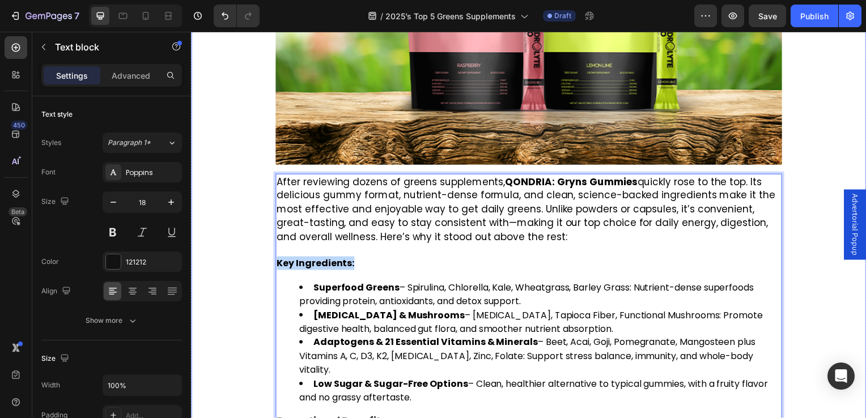
drag, startPoint x: 358, startPoint y: 126, endPoint x: 273, endPoint y: 126, distance: 85.0
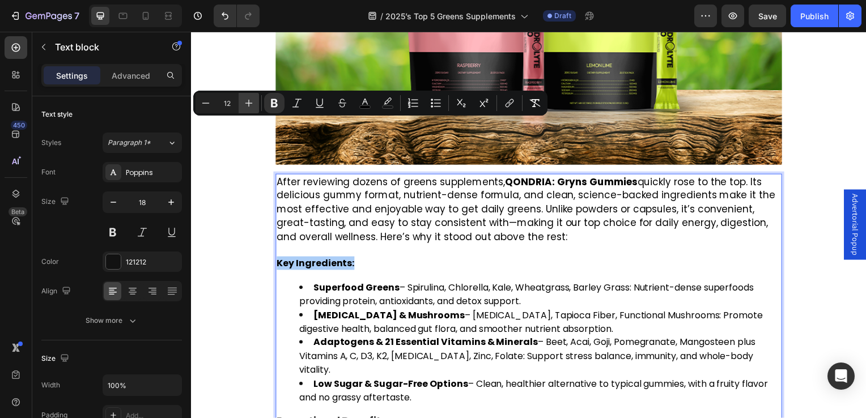
click at [250, 103] on icon "Editor contextual toolbar" at bounding box center [248, 103] width 11 height 11
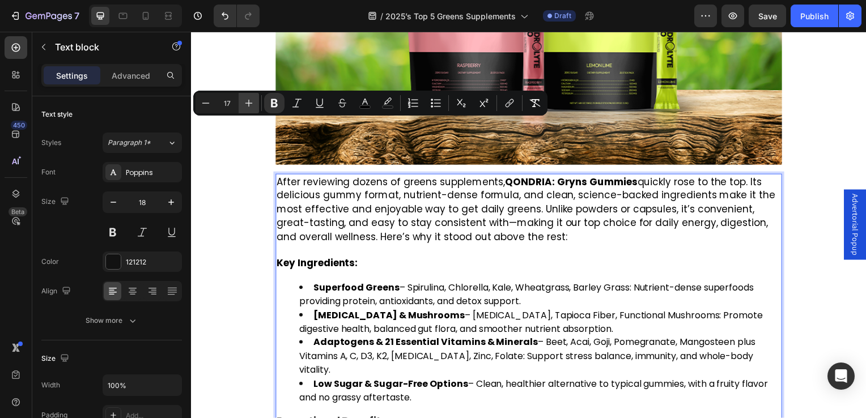
click at [250, 103] on icon "Editor contextual toolbar" at bounding box center [248, 103] width 11 height 11
type input "18"
click at [481, 380] on span "Low Sugar & Sugar-Free Options – Clean, healthier alternative to typical gummie…" at bounding box center [536, 393] width 472 height 27
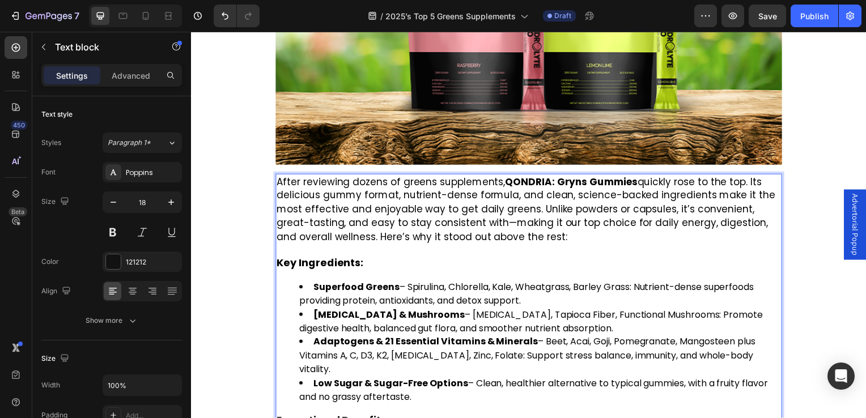
scroll to position [7543, 0]
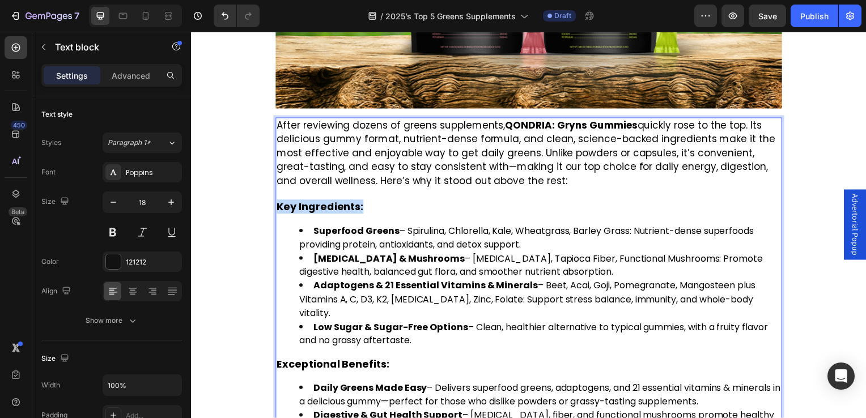
drag, startPoint x: 279, startPoint y: 70, endPoint x: 370, endPoint y: 73, distance: 91.3
click at [370, 202] on p "Key Ingredients:" at bounding box center [531, 208] width 508 height 13
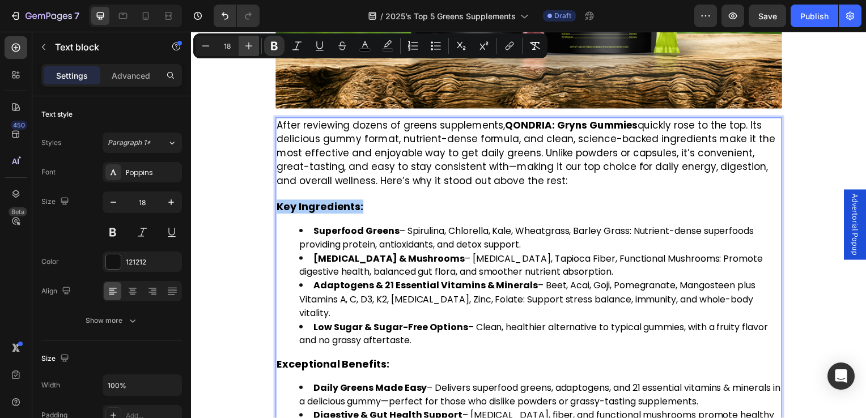
click at [249, 43] on icon "Editor contextual toolbar" at bounding box center [248, 45] width 11 height 11
click at [208, 44] on icon "Editor contextual toolbar" at bounding box center [205, 45] width 11 height 11
type input "18"
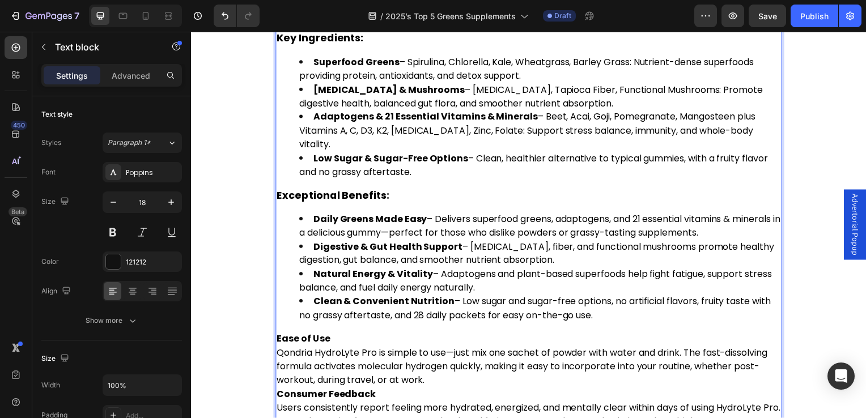
scroll to position [7770, 0]
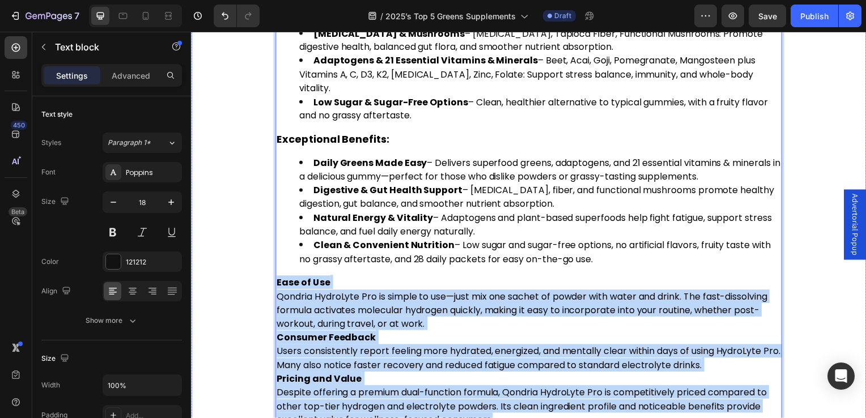
drag, startPoint x: 505, startPoint y: 271, endPoint x: 274, endPoint y: 134, distance: 268.5
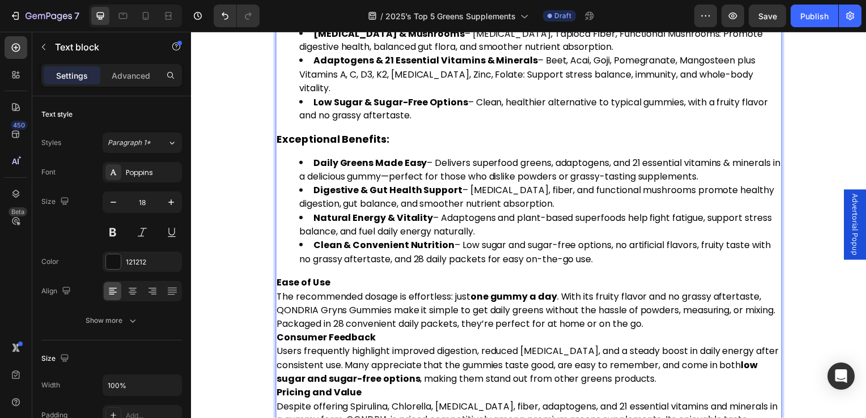
click at [482, 293] on strong "one gummy a day" at bounding box center [515, 299] width 87 height 13
drag, startPoint x: 471, startPoint y: 143, endPoint x: 573, endPoint y: 142, distance: 102.1
click at [573, 293] on span "The recommended dosage is effortless: just one gummy a day . With its fruity fl…" at bounding box center [528, 313] width 502 height 41
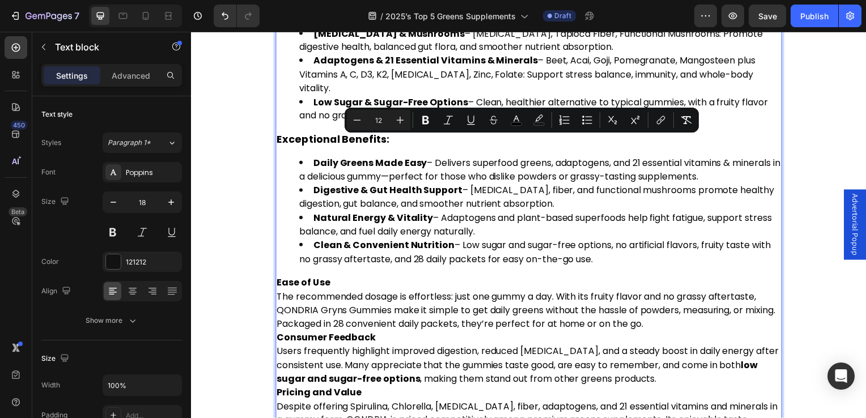
click at [497, 348] on span "Users frequently highlight improved digestion, reduced bloating, and a steady b…" at bounding box center [530, 368] width 506 height 41
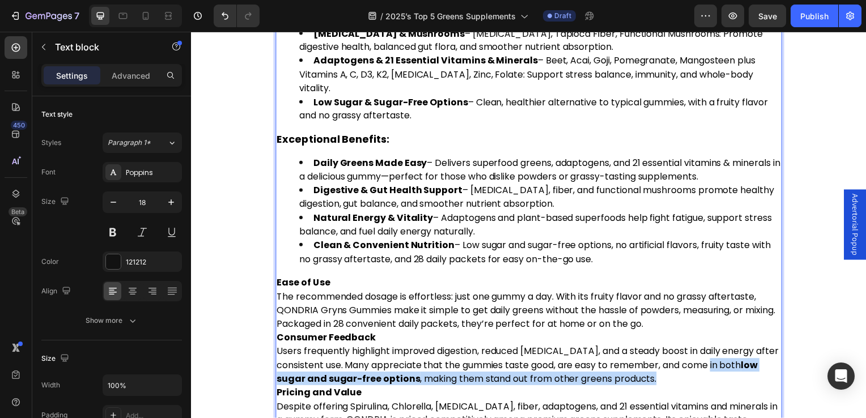
drag, startPoint x: 744, startPoint y: 209, endPoint x: 746, endPoint y: 226, distance: 17.2
click at [746, 333] on p "Consumer Feedback Users frequently highlight improved digestion, reduced bloati…" at bounding box center [531, 361] width 508 height 56
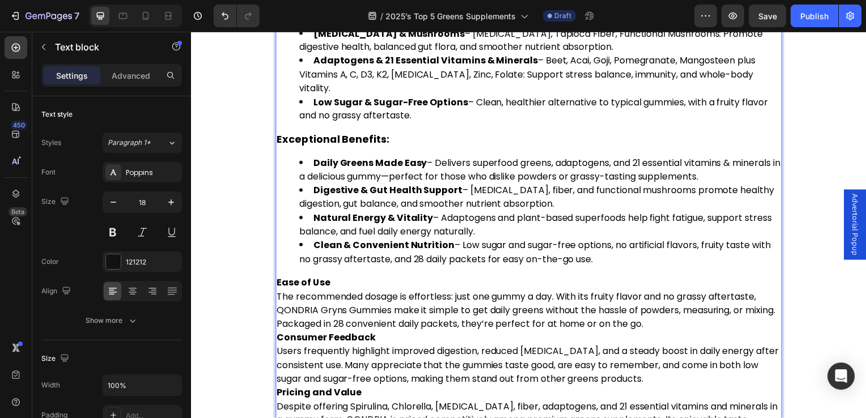
click at [680, 293] on span "The recommended dosage is effortless: just one gummy a day. With its fruity fla…" at bounding box center [528, 313] width 502 height 41
click at [685, 278] on p "Ease of Use The recommended dosage is effortless: just one gummy a day. With it…" at bounding box center [531, 306] width 508 height 56
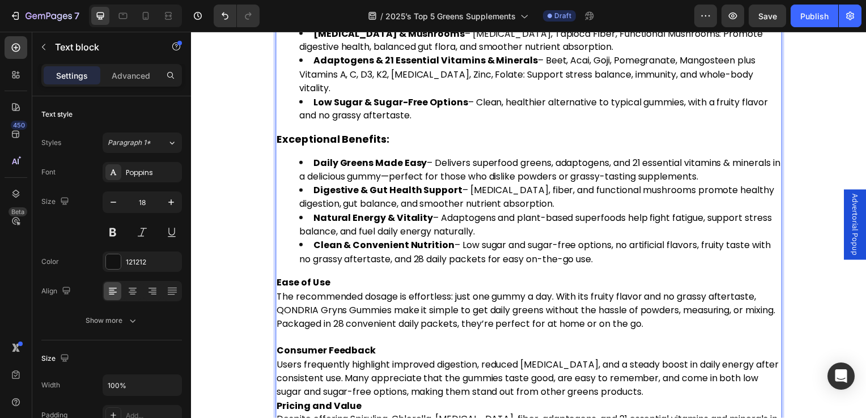
click at [663, 346] on p "Consumer Feedback Users frequently highlight improved digestion, reduced bloati…" at bounding box center [531, 374] width 508 height 56
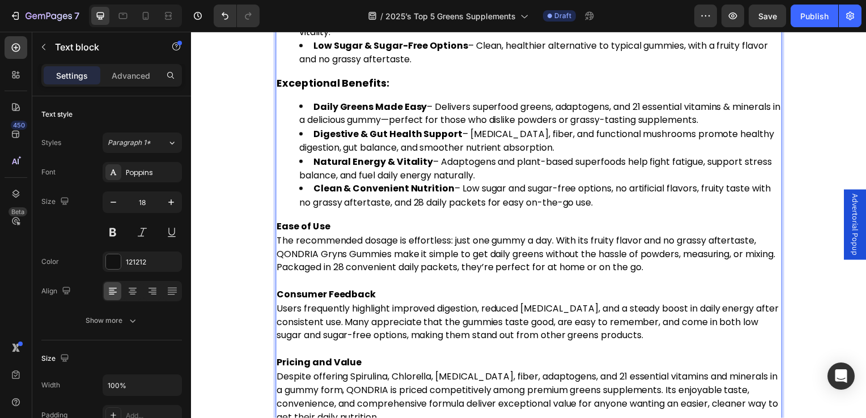
click at [586, 358] on p "Pricing and Value Despite offering Spirulina, Chlorella, prebiotics, fiber, ada…" at bounding box center [531, 392] width 508 height 69
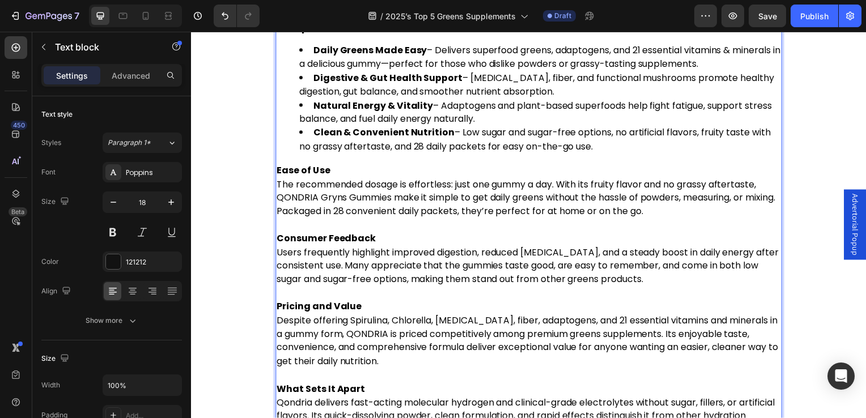
scroll to position [7940, 0]
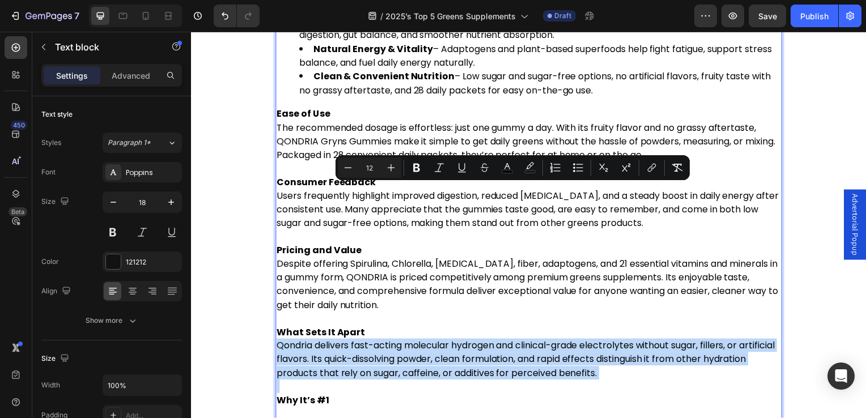
drag, startPoint x: 277, startPoint y: 193, endPoint x: 623, endPoint y: 227, distance: 347.0
click at [623, 227] on div "After reviewing dozens of greens supplements, QONDRIA: Gryns Gummies quickly ro…" at bounding box center [531, 111] width 510 height 779
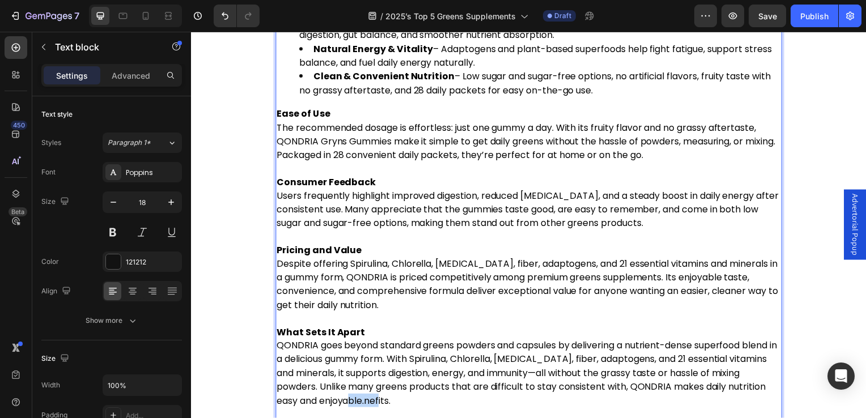
drag, startPoint x: 408, startPoint y: 251, endPoint x: 441, endPoint y: 251, distance: 33.5
click at [441, 328] on p "What Sets It Apart QONDRIA goes beyond standard greens powders and capsules by …" at bounding box center [531, 369] width 508 height 83
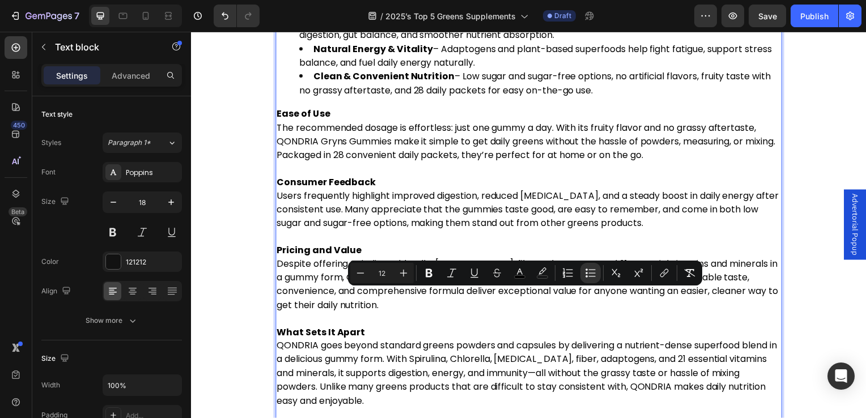
drag, startPoint x: 313, startPoint y: 295, endPoint x: 535, endPoint y: 371, distance: 234.7
click at [535, 371] on div "After reviewing dozens of greens supplements, QONDRIA: Gryns Gummies quickly ro…" at bounding box center [531, 125] width 510 height 807
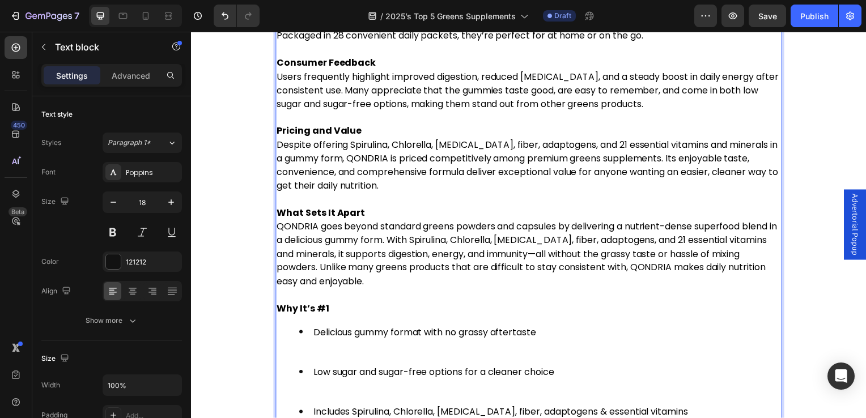
click at [323, 368] on li "Low sugar and sugar-free options for a cleaner choice" at bounding box center [542, 388] width 485 height 40
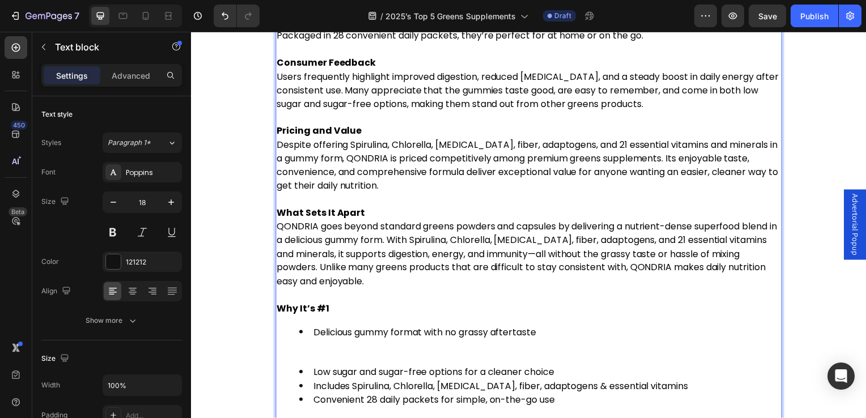
click at [319, 328] on li "Delicious gummy format with no grassy aftertaste" at bounding box center [542, 348] width 485 height 40
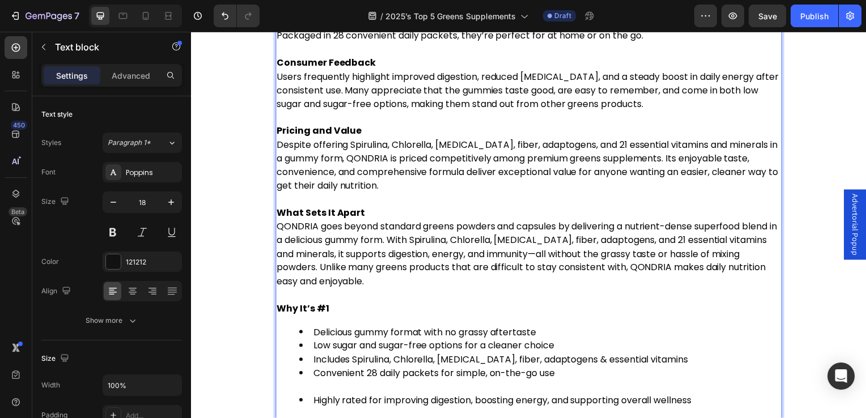
click at [315, 369] on li "Convenient 28 daily packets for simple, on-the-go use" at bounding box center [542, 382] width 485 height 27
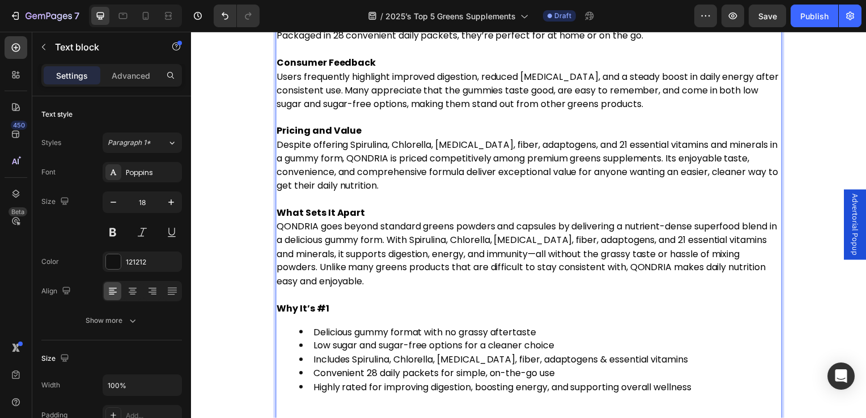
click at [318, 255] on div "After reviewing dozens of greens supplements, QONDRIA: Gryns Gummies quickly ro…" at bounding box center [531, 25] width 510 height 848
click at [317, 383] on li "Highly rated for improving digestion, boosting energy, and supporting overall w…" at bounding box center [542, 396] width 485 height 27
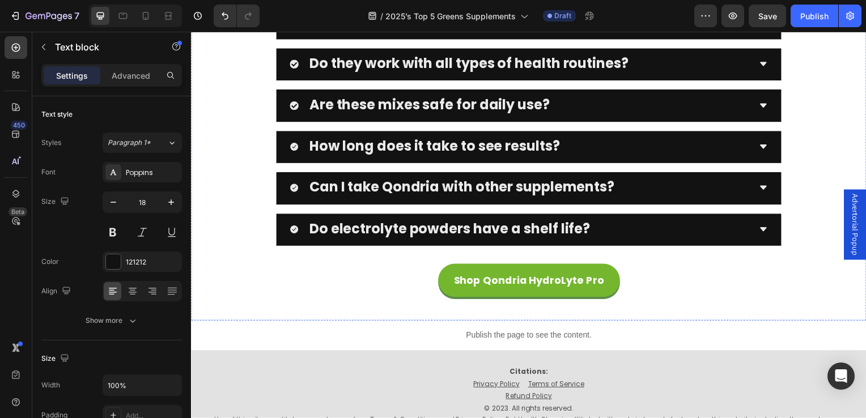
scroll to position [8740, 0]
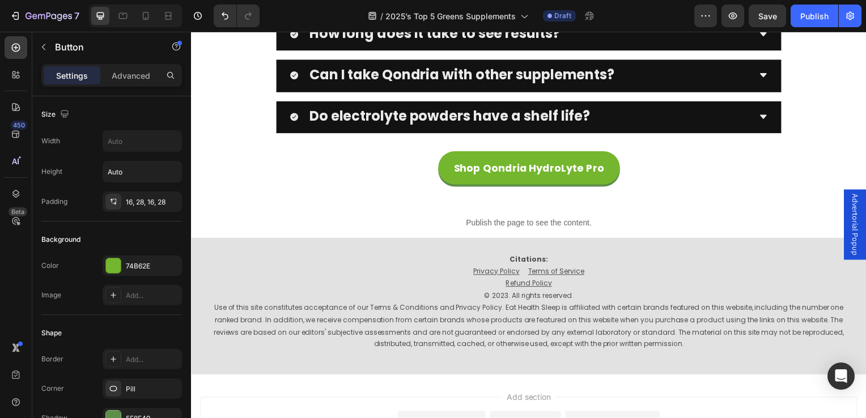
drag, startPoint x: 472, startPoint y: 156, endPoint x: 617, endPoint y: 149, distance: 144.8
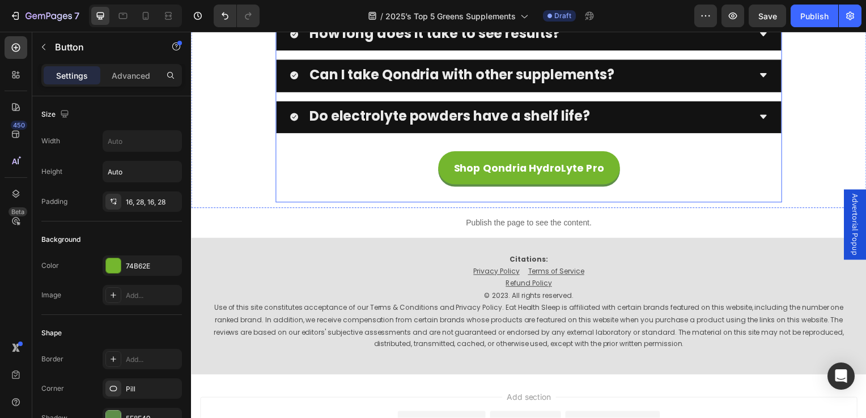
click at [664, 191] on div "Frequently Asked Questions Heading Do electrolyte mixes like Qondria HydroLyte …" at bounding box center [531, 21] width 510 height 365
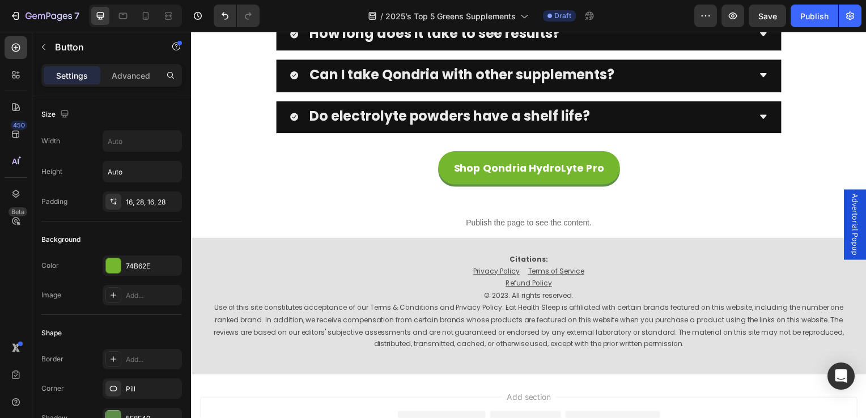
drag, startPoint x: 607, startPoint y: 156, endPoint x: 624, endPoint y: 156, distance: 17.0
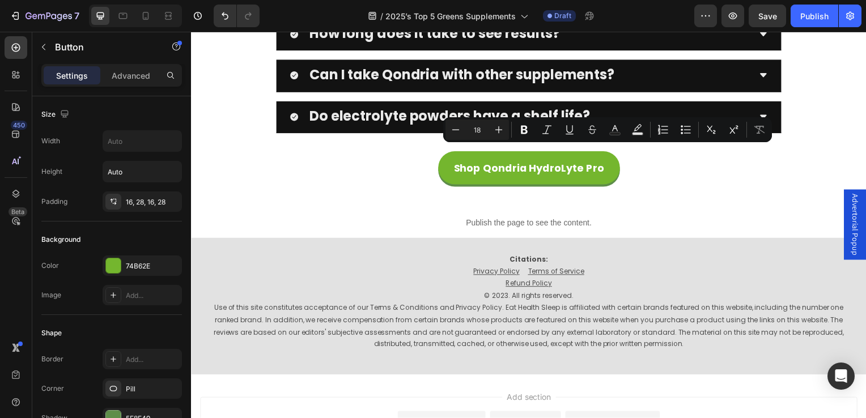
drag, startPoint x: 602, startPoint y: 155, endPoint x: 628, endPoint y: 155, distance: 26.1
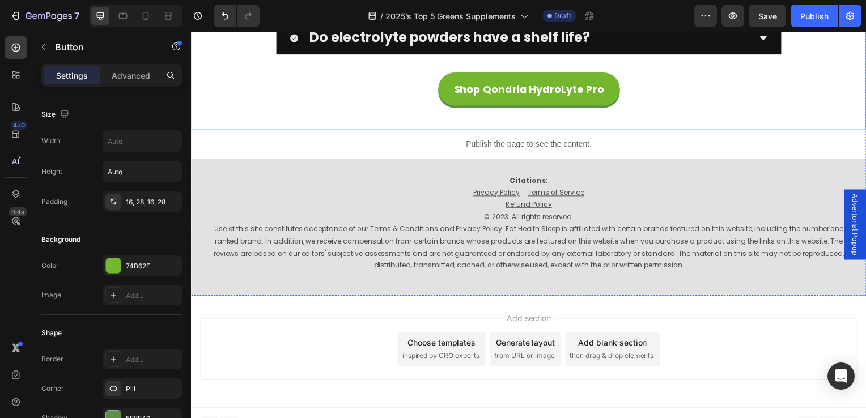
scroll to position [8800, 0]
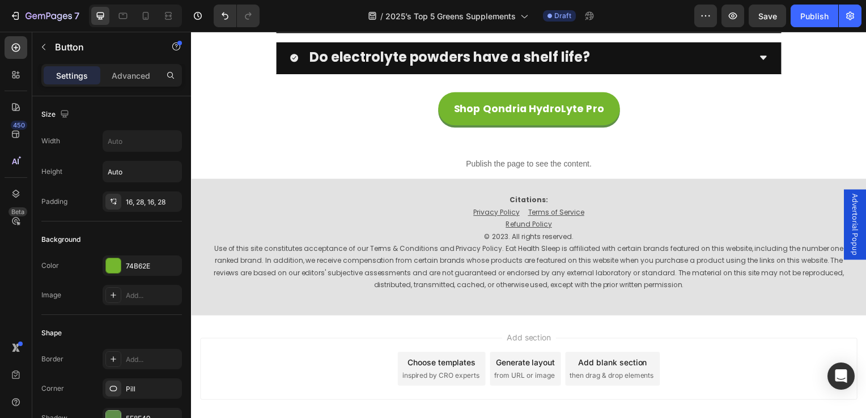
drag, startPoint x: 477, startPoint y: 44, endPoint x: 615, endPoint y: 90, distance: 144.5
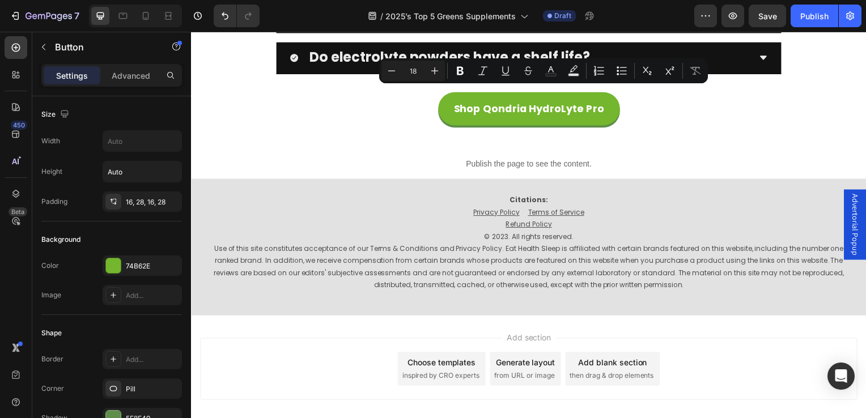
copy p "ONDRIA Gryns Gummies"
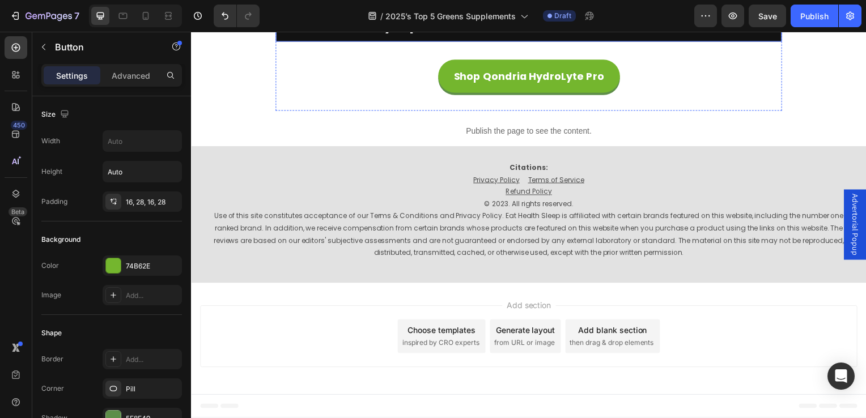
scroll to position [9083, 0]
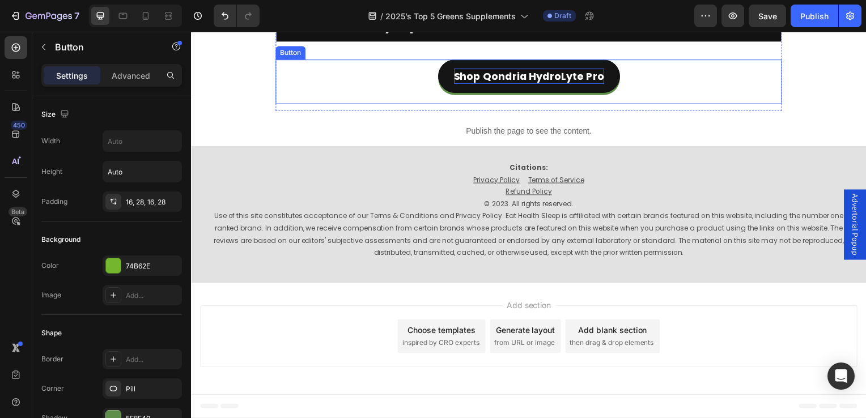
click at [505, 84] on p "Shop Qondria HydroLyte Pro" at bounding box center [531, 76] width 151 height 15
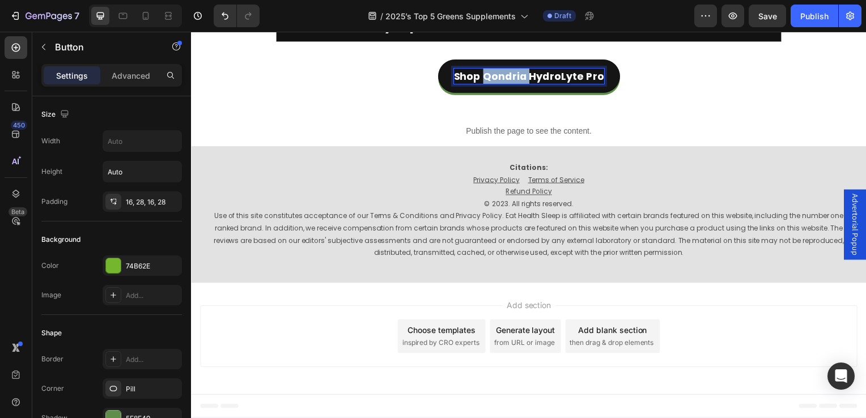
click at [505, 84] on p "Shop Qondria HydroLyte Pro" at bounding box center [531, 76] width 151 height 15
drag, startPoint x: 492, startPoint y: 167, endPoint x: 602, endPoint y: 166, distance: 110.6
click at [602, 94] on link "Shop Qondria HydroLyte Pro" at bounding box center [531, 76] width 183 height 33
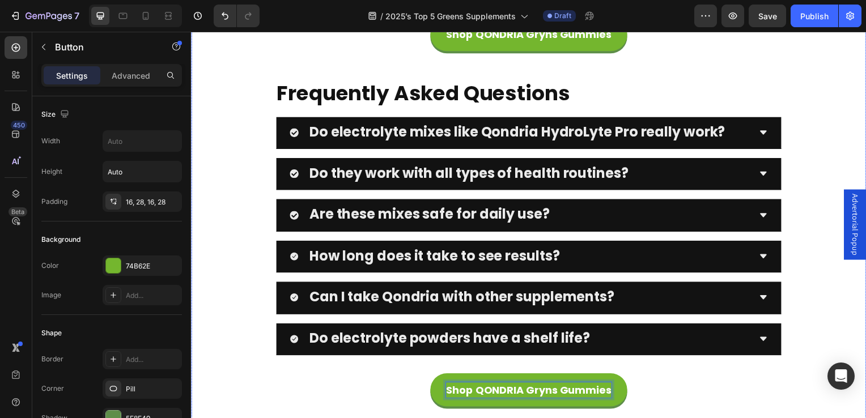
scroll to position [8743, 0]
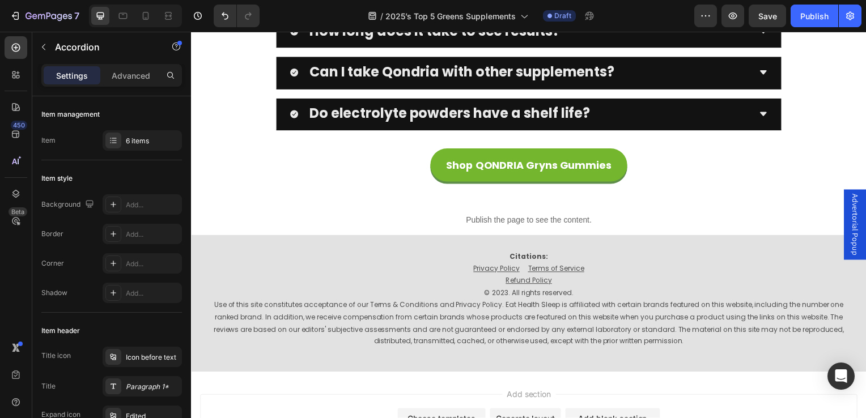
drag, startPoint x: 311, startPoint y: 252, endPoint x: 725, endPoint y: 252, distance: 413.3
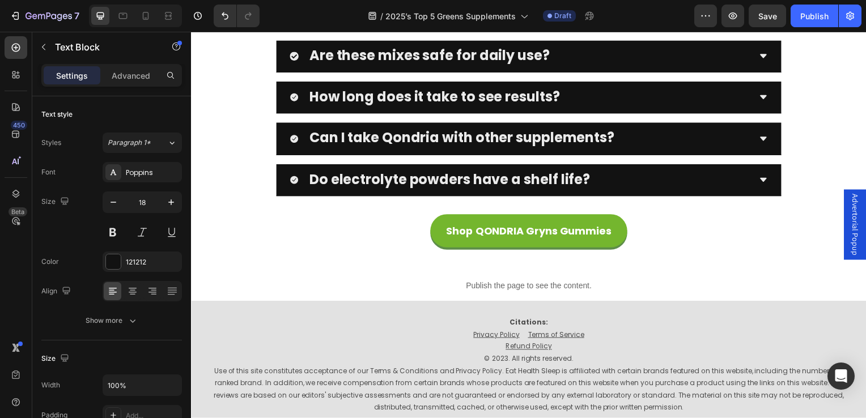
drag, startPoint x: 317, startPoint y: 339, endPoint x: 291, endPoint y: 283, distance: 61.7
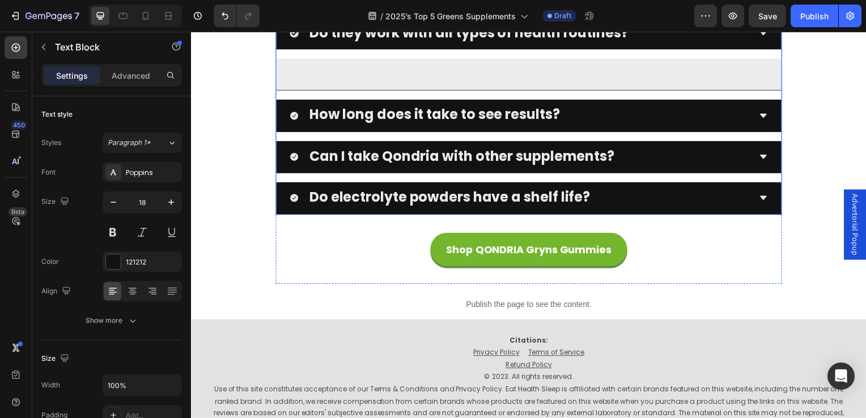
scroll to position [8857, 0]
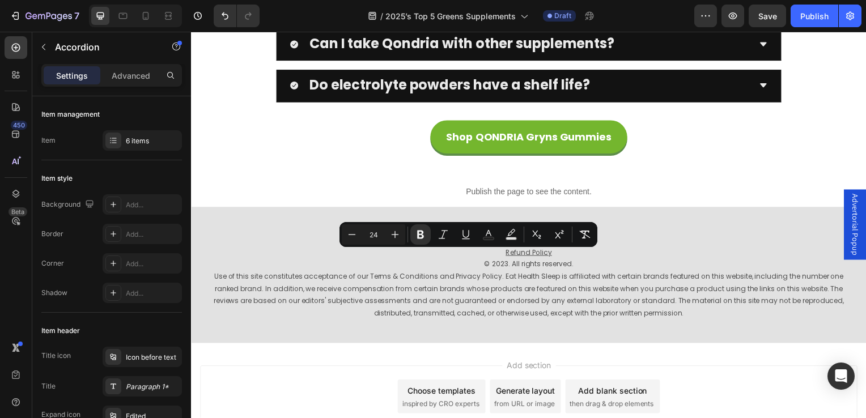
drag, startPoint x: 631, startPoint y: 266, endPoint x: 300, endPoint y: 255, distance: 330.7
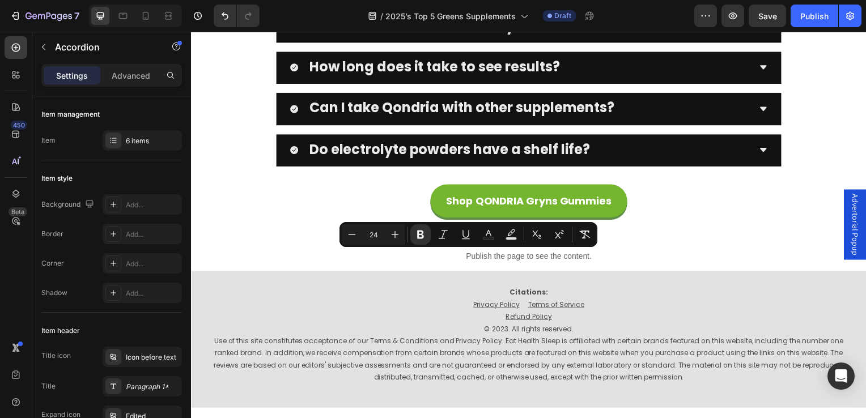
scroll to position [8772, 0]
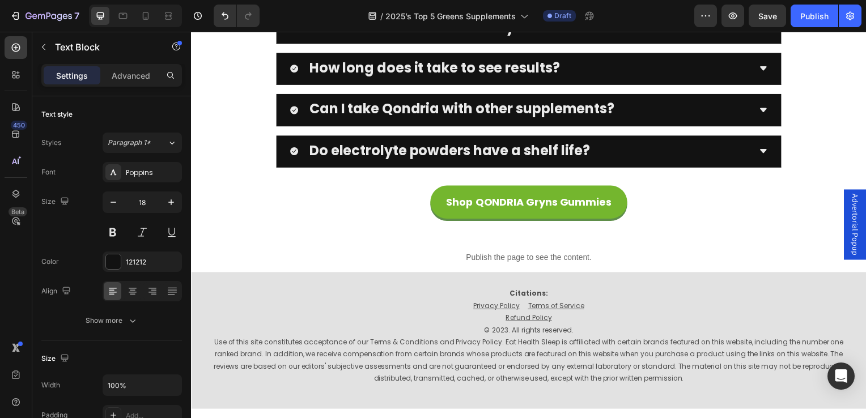
drag, startPoint x: 653, startPoint y: 332, endPoint x: 292, endPoint y: 292, distance: 362.8
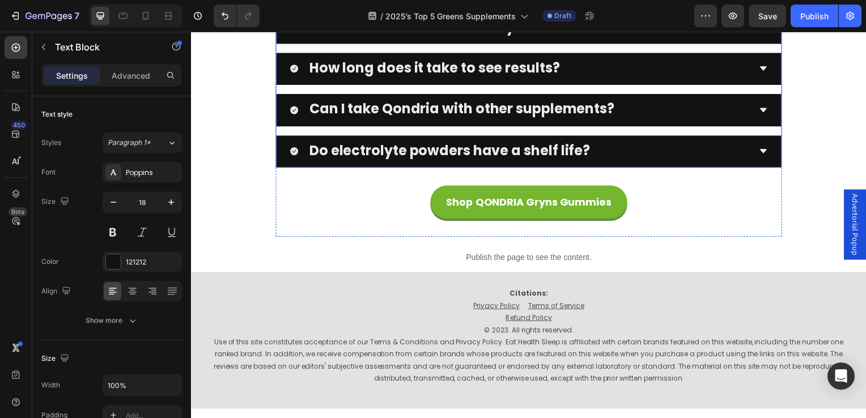
scroll to position [8886, 0]
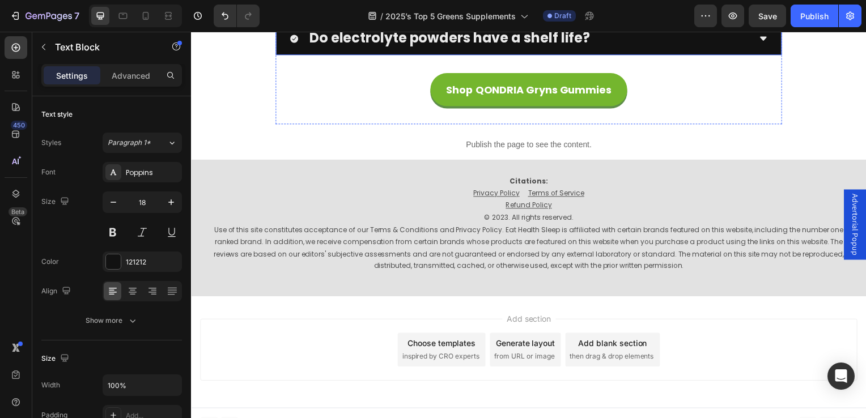
drag, startPoint x: 663, startPoint y: 255, endPoint x: 640, endPoint y: 256, distance: 23.9
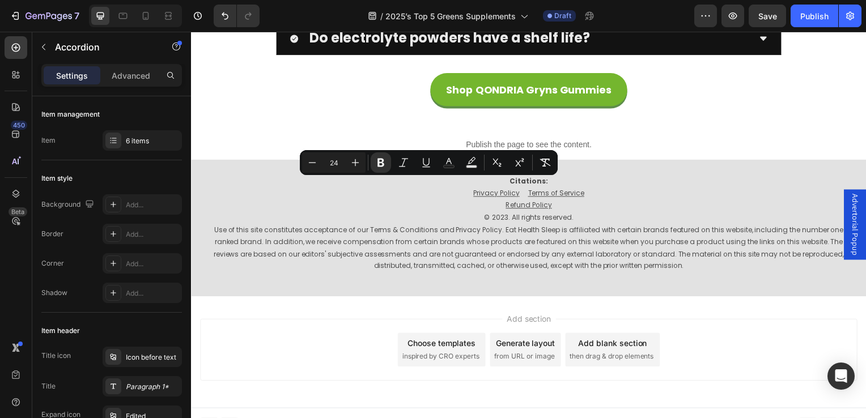
drag, startPoint x: 310, startPoint y: 194, endPoint x: 564, endPoint y: 201, distance: 254.7
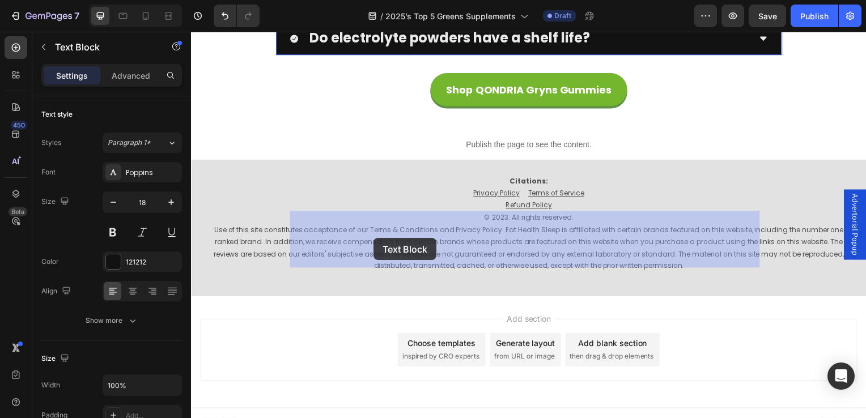
drag, startPoint x: 587, startPoint y: 259, endPoint x: 375, endPoint y: 240, distance: 213.5
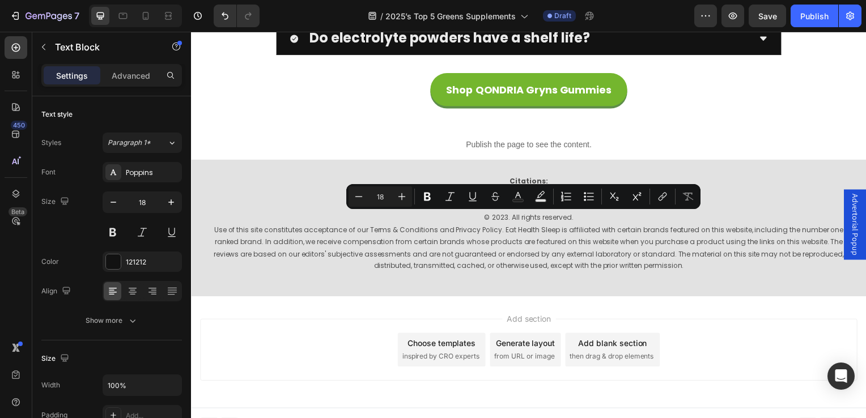
drag, startPoint x: 582, startPoint y: 265, endPoint x: 290, endPoint y: 222, distance: 295.1
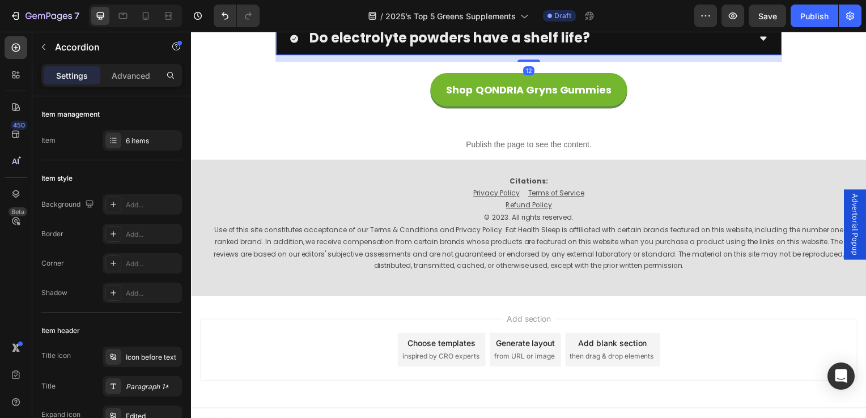
drag, startPoint x: 557, startPoint y: 299, endPoint x: 312, endPoint y: 297, distance: 244.9
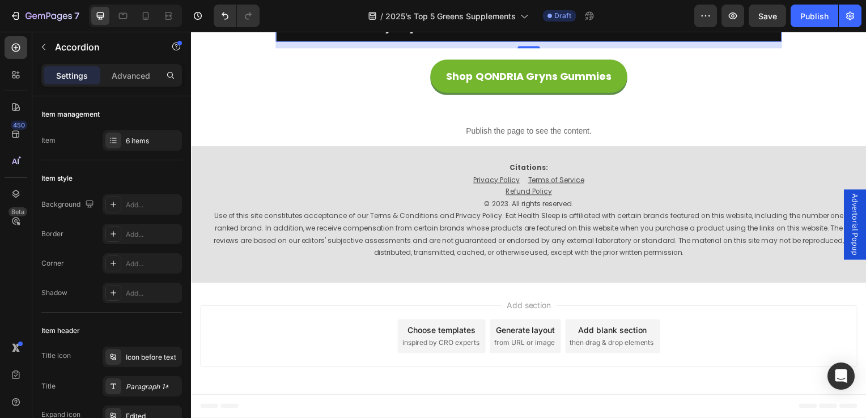
scroll to position [8819, 0]
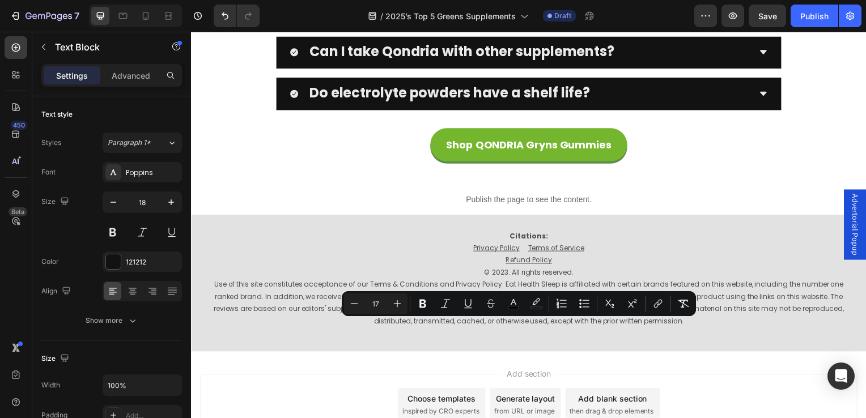
drag, startPoint x: 751, startPoint y: 353, endPoint x: 290, endPoint y: 326, distance: 461.7
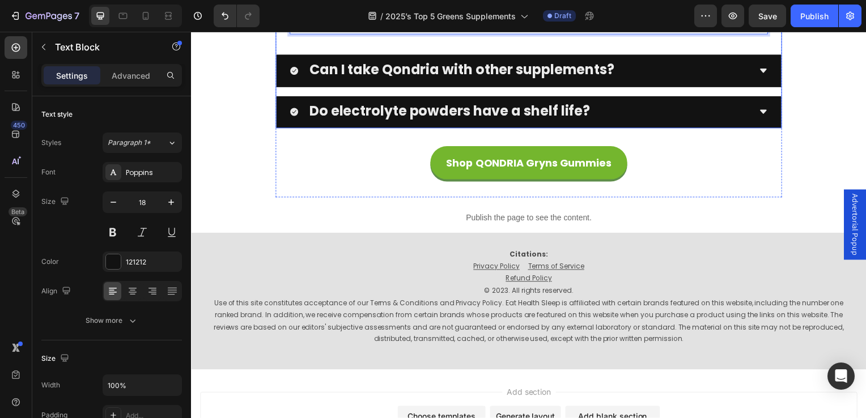
scroll to position [8875, 0]
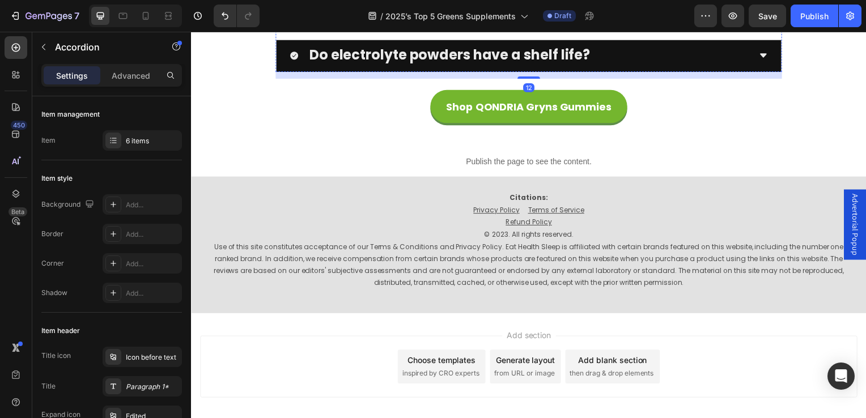
scroll to position [8932, 0]
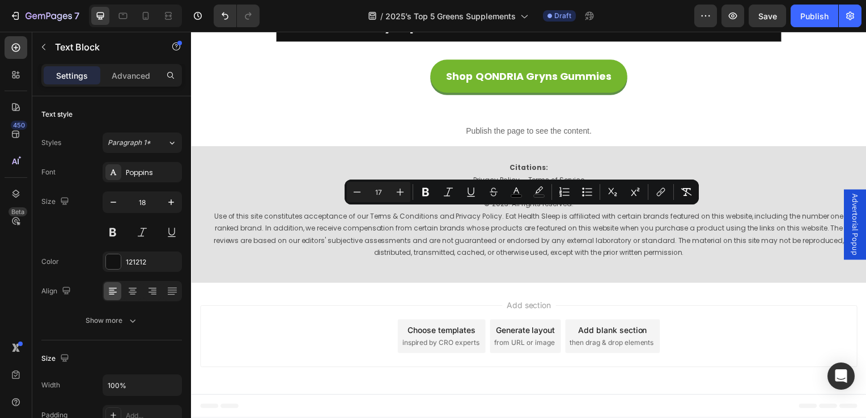
drag, startPoint x: 733, startPoint y: 237, endPoint x: 291, endPoint y: 215, distance: 441.7
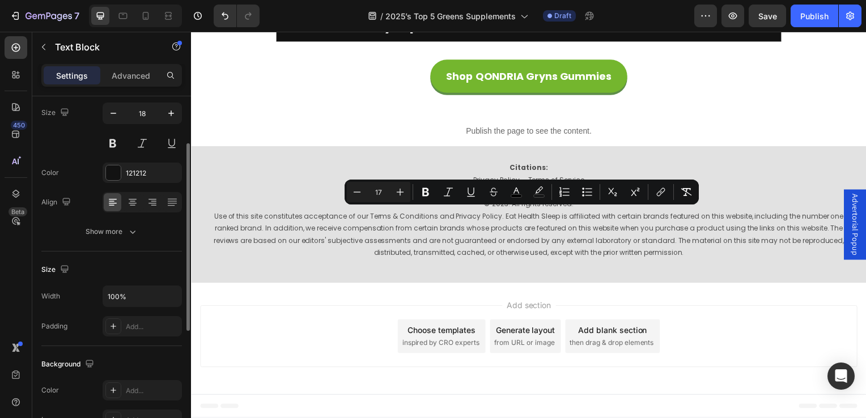
scroll to position [0, 0]
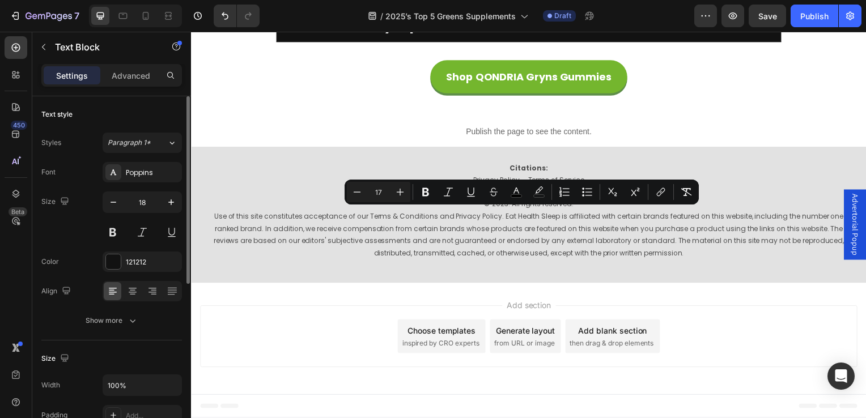
scroll to position [1, 0]
click at [146, 172] on div "Poppins" at bounding box center [152, 173] width 53 height 10
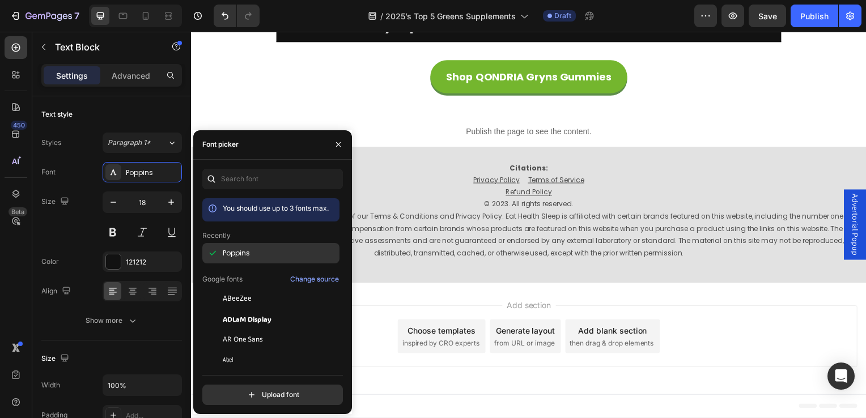
click at [263, 257] on div "Poppins" at bounding box center [280, 253] width 115 height 10
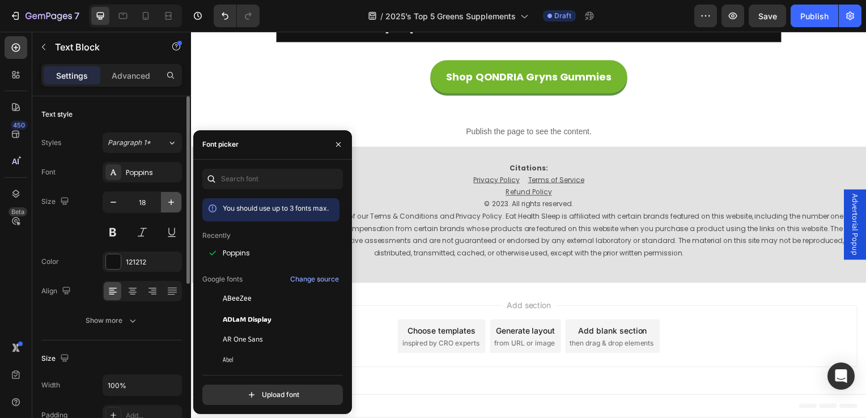
click at [171, 200] on icon "button" at bounding box center [171, 203] width 6 height 6
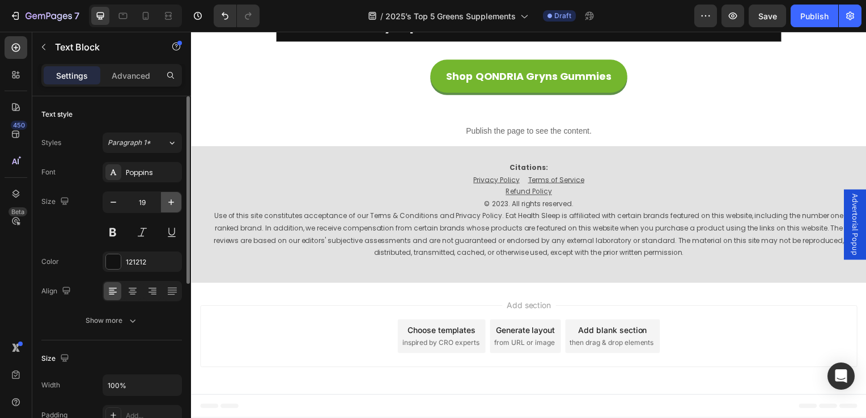
click at [171, 200] on icon "button" at bounding box center [171, 203] width 6 height 6
click at [119, 203] on button "button" at bounding box center [113, 202] width 20 height 20
click at [120, 203] on button "button" at bounding box center [113, 202] width 20 height 20
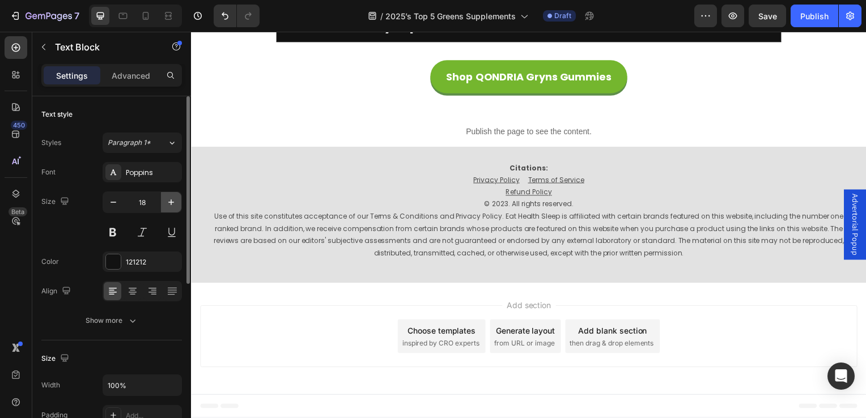
click at [166, 204] on icon "button" at bounding box center [171, 202] width 11 height 11
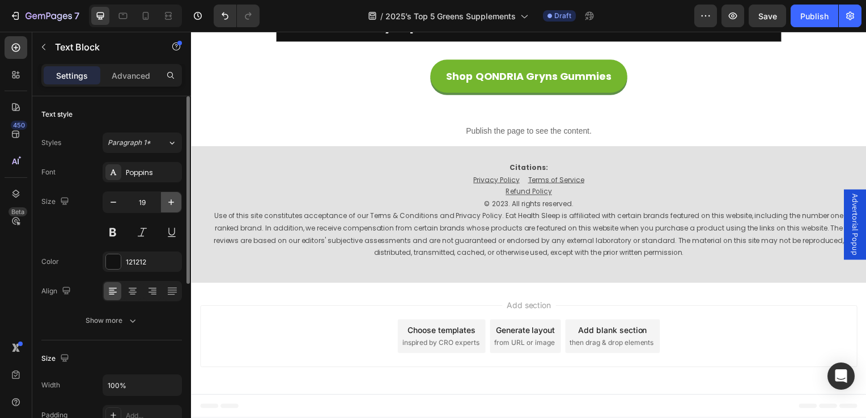
type input "20"
drag, startPoint x: 740, startPoint y: 241, endPoint x: 289, endPoint y: 218, distance: 451.9
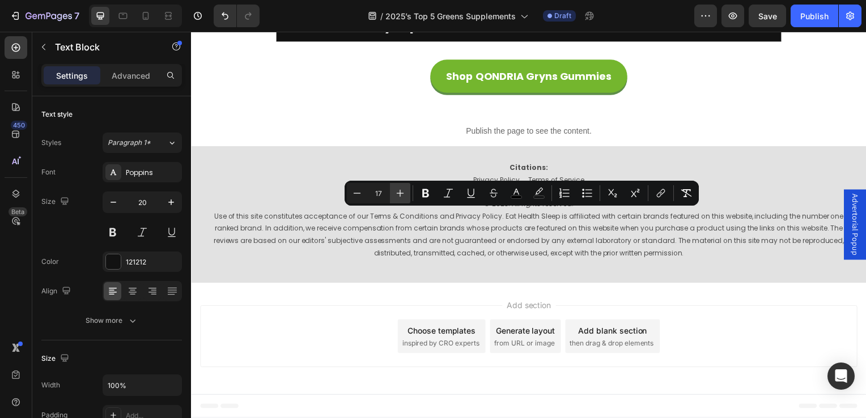
click at [408, 193] on button "Plus" at bounding box center [400, 193] width 20 height 20
click at [358, 192] on icon "Editor contextual toolbar" at bounding box center [357, 193] width 11 height 11
type input "17"
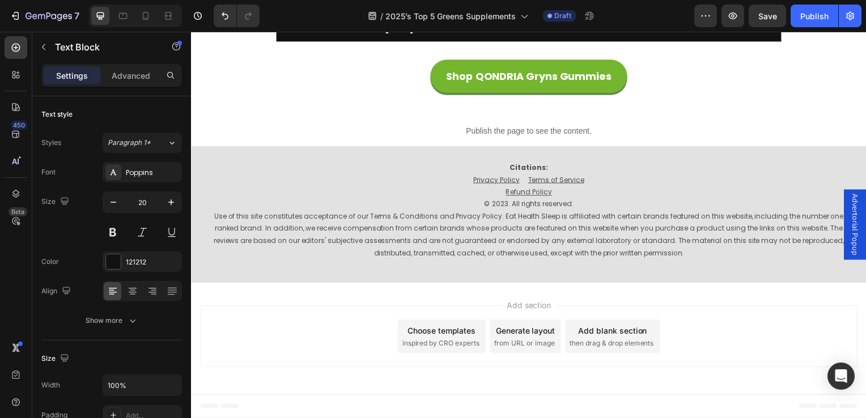
drag, startPoint x: 732, startPoint y: 241, endPoint x: 293, endPoint y: 217, distance: 439.5
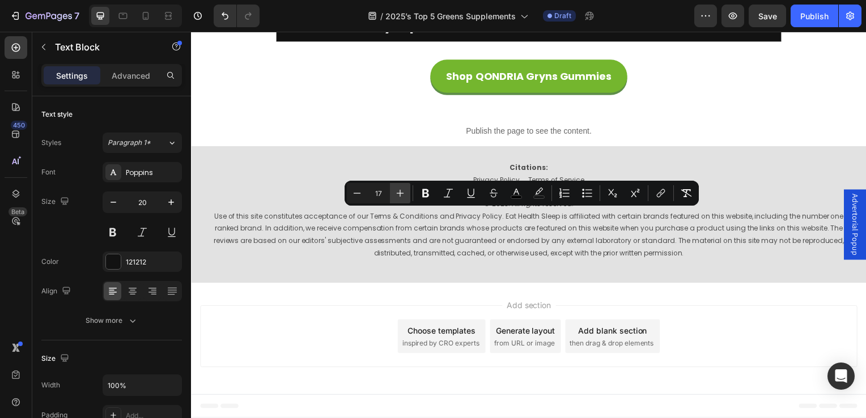
click at [392, 192] on button "Plus" at bounding box center [400, 193] width 20 height 20
type input "18"
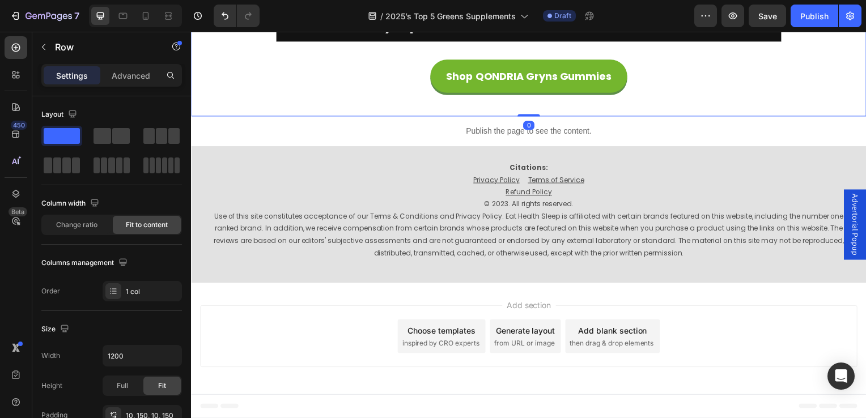
scroll to position [8989, 0]
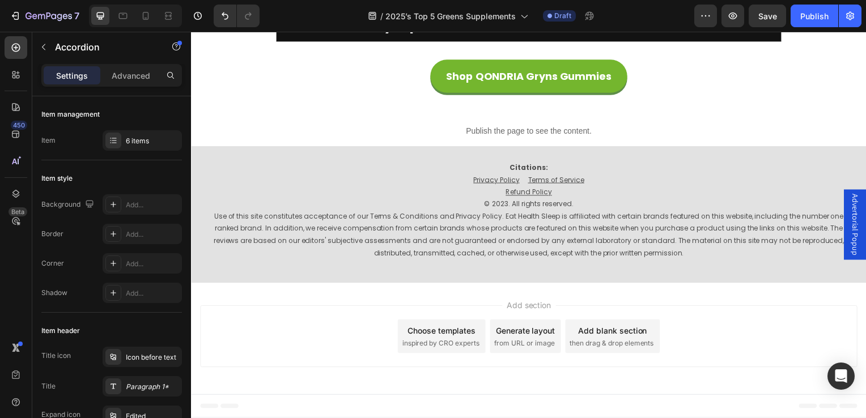
drag, startPoint x: 313, startPoint y: 252, endPoint x: 617, endPoint y: 247, distance: 303.9
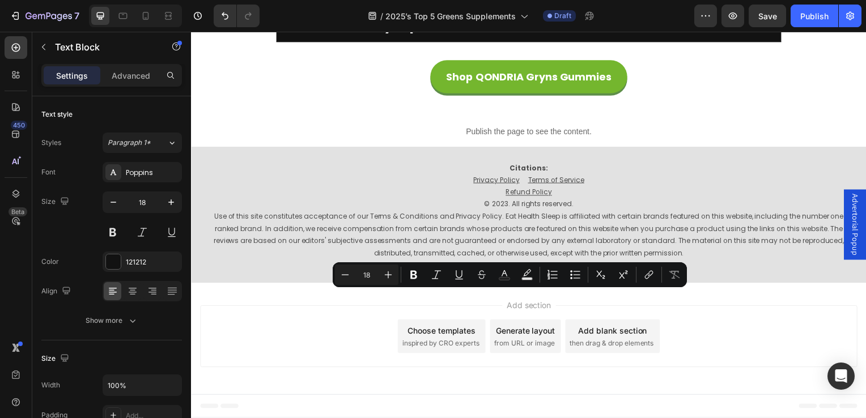
drag, startPoint x: 325, startPoint y: 337, endPoint x: 293, endPoint y: 297, distance: 51.3
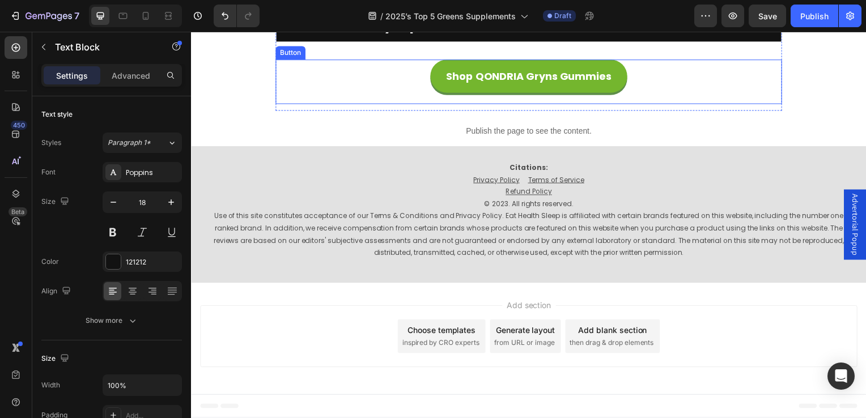
scroll to position [9022, 0]
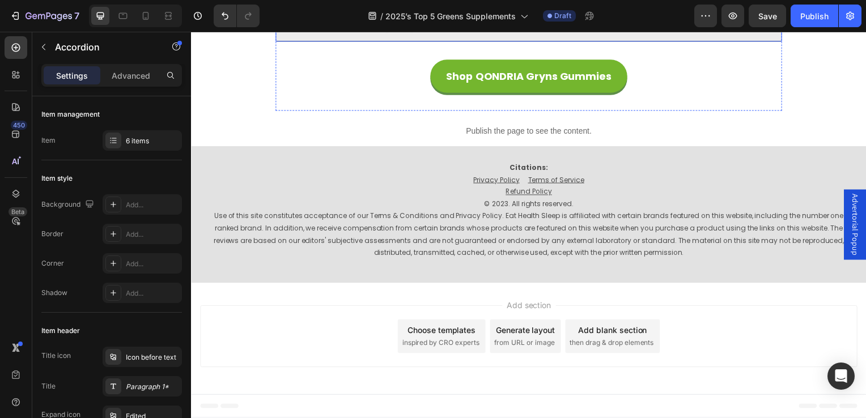
click at [624, 37] on div "Do electrolyte powders have a shelf life?" at bounding box center [522, 25] width 464 height 23
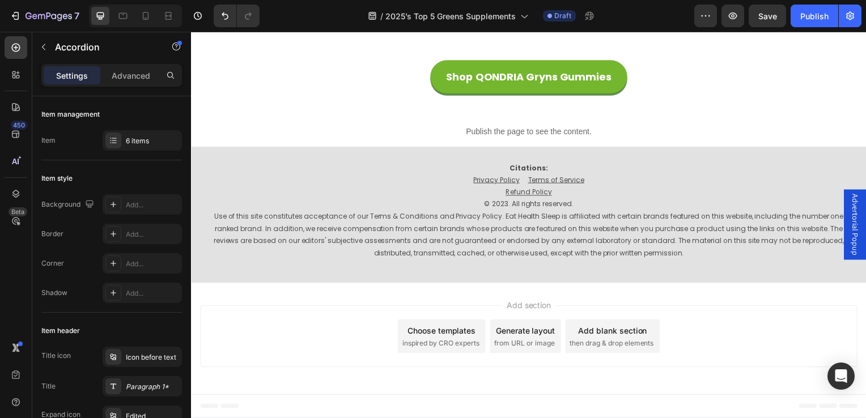
drag, startPoint x: 315, startPoint y: 192, endPoint x: 583, endPoint y: 188, distance: 268.2
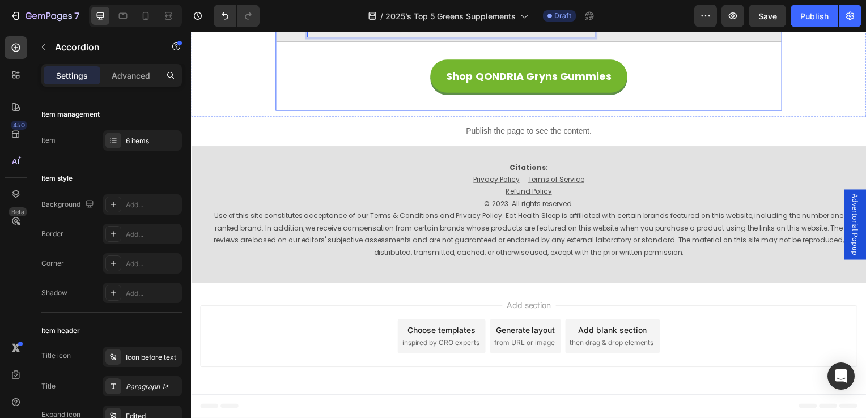
click at [644, 36] on div "Do greens supplements have a shelf life?" at bounding box center [522, 25] width 464 height 23
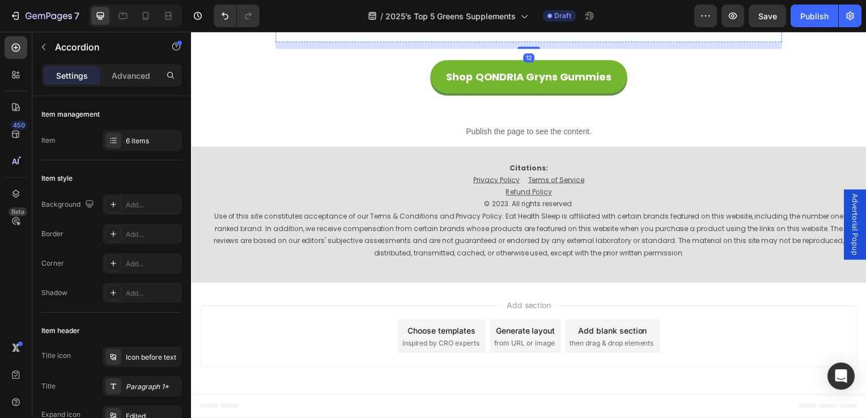
click at [531, 30] on p "Yes. They typically last 1 to 2 years. Always check the expiration date and sto…" at bounding box center [531, 11] width 480 height 37
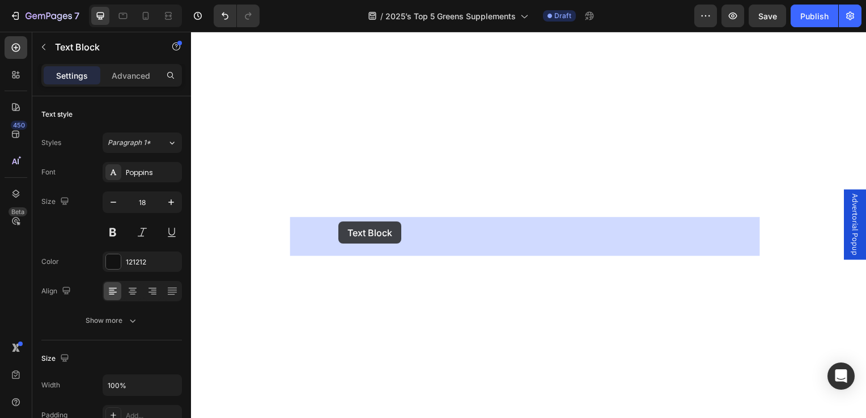
drag, startPoint x: 514, startPoint y: 250, endPoint x: 340, endPoint y: 223, distance: 176.6
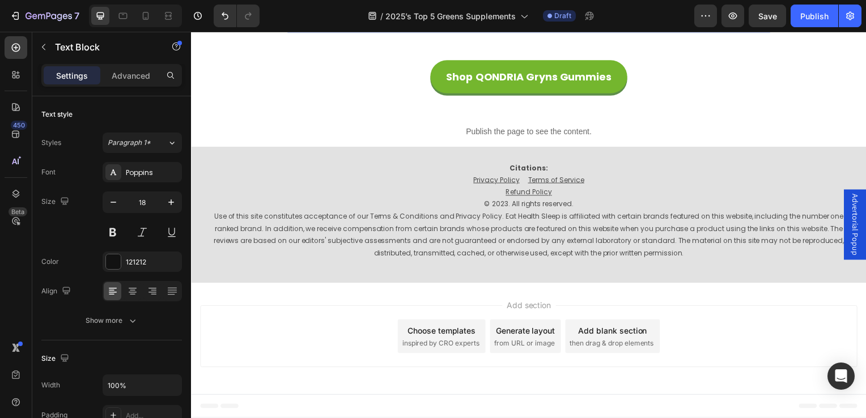
drag, startPoint x: 506, startPoint y: 251, endPoint x: 290, endPoint y: 238, distance: 217.0
click at [290, 31] on div "Yes. They typically last 1 to 2 years. Always check the expiration date and sto…" at bounding box center [531, 11] width 482 height 39
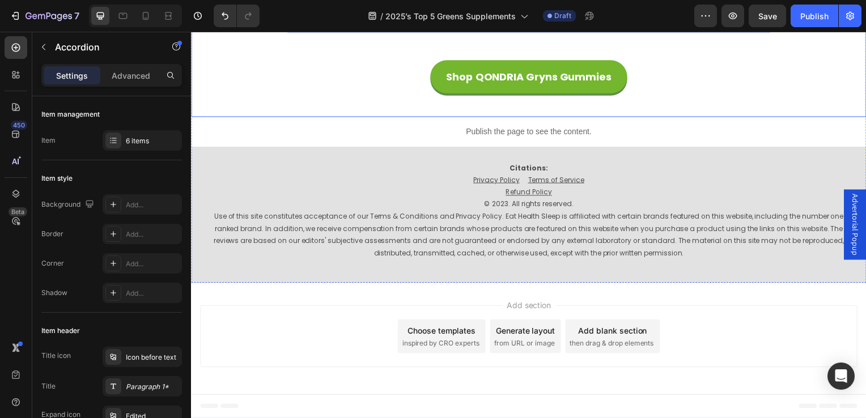
click at [283, 43] on div "Yes. Typically have a shelf life of 1–2 years. Always check the expiration date…" at bounding box center [531, 15] width 509 height 55
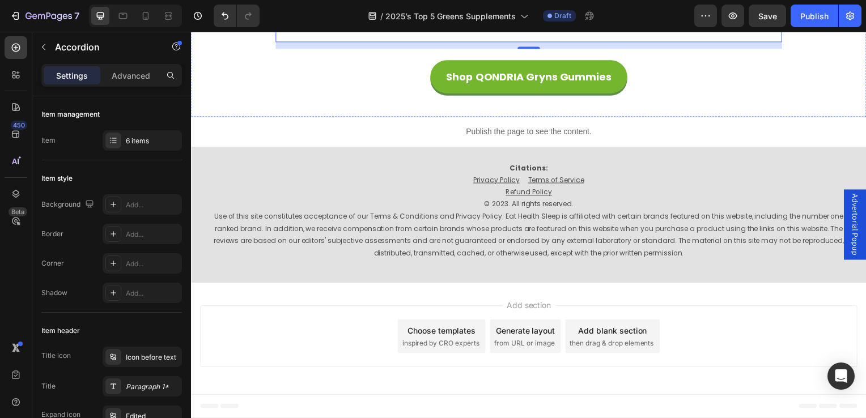
scroll to position [8000, 0]
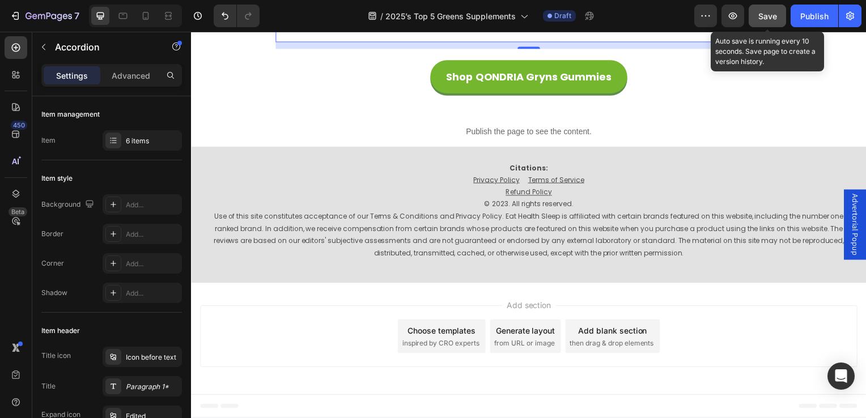
click at [778, 14] on button "Save" at bounding box center [767, 16] width 37 height 23
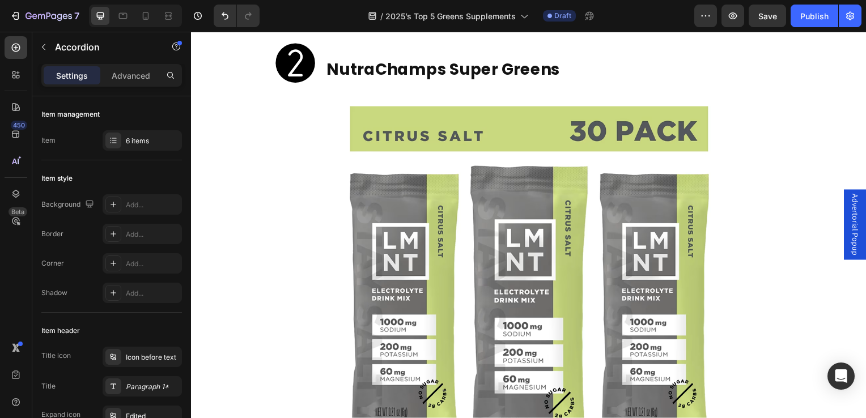
scroll to position [3238, 0]
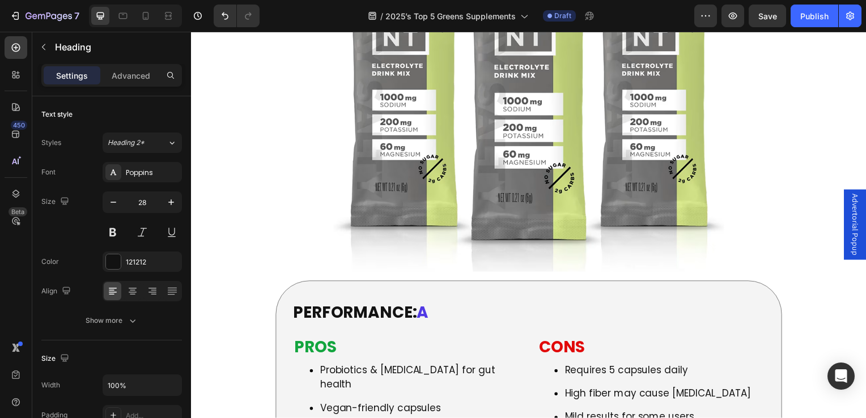
drag, startPoint x: 569, startPoint y: 172, endPoint x: 331, endPoint y: 173, distance: 238.1
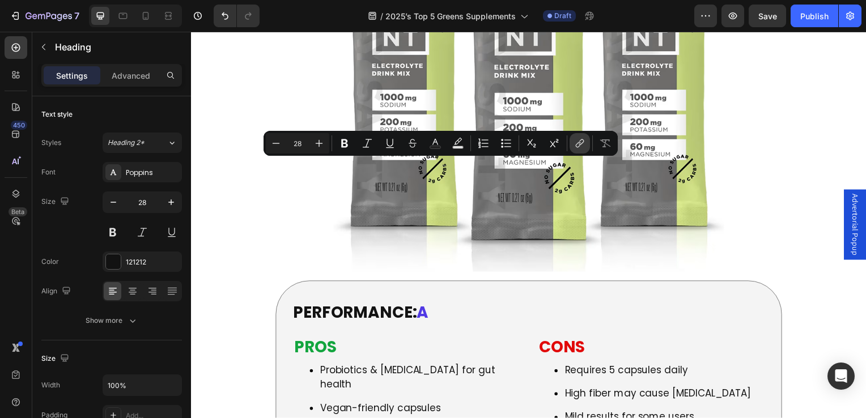
click at [581, 145] on icon "Editor contextual toolbar" at bounding box center [581, 142] width 5 height 6
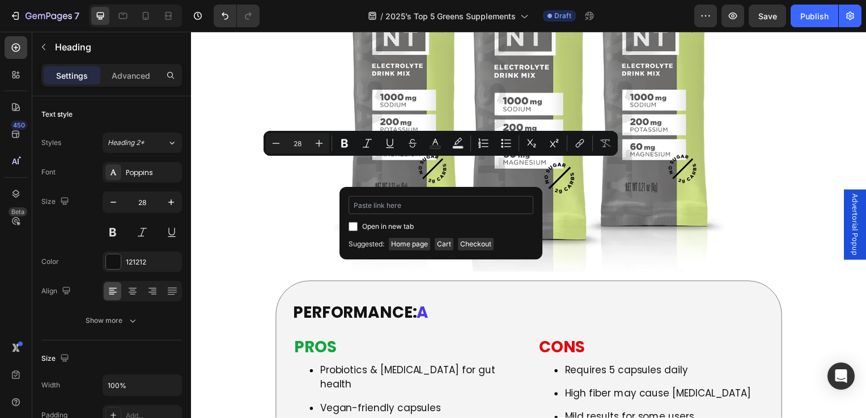
click at [395, 208] on input "Editor contextual toolbar" at bounding box center [441, 205] width 185 height 18
type input "https://www.nutrachamps.com/collections/all-products/products/super-greens-caps…"
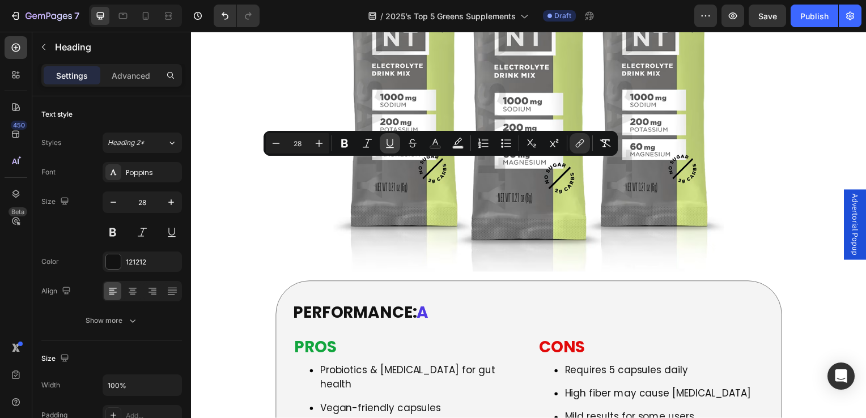
click at [388, 144] on icon "Editor contextual toolbar" at bounding box center [389, 143] width 11 height 11
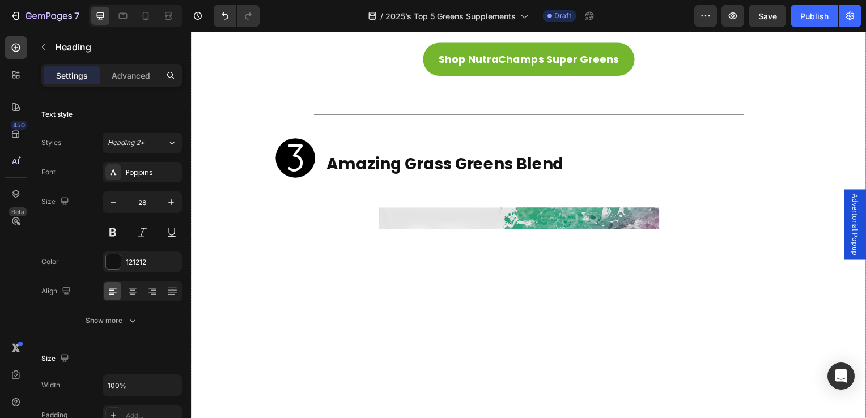
scroll to position [4088, 0]
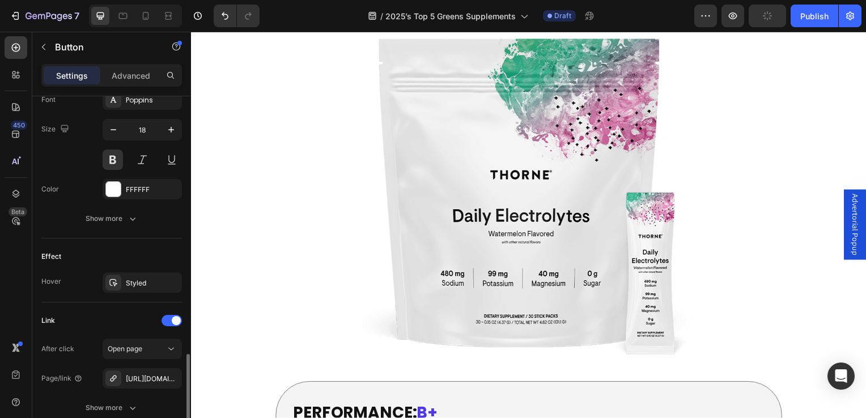
scroll to position [545, 0]
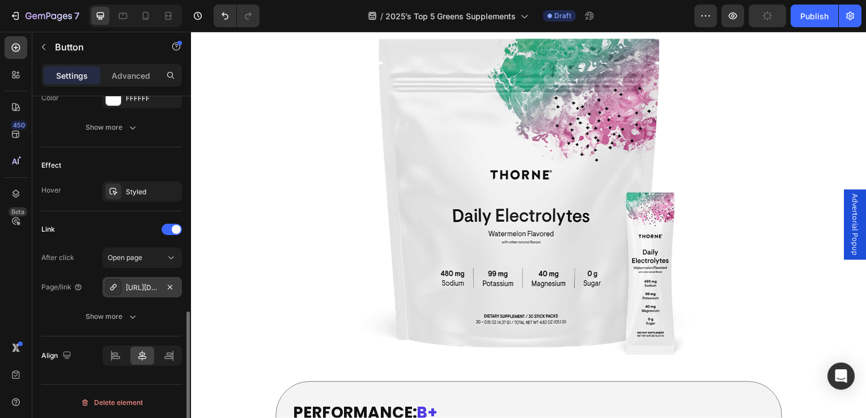
click at [141, 289] on div "https://drinklmnt.com/lmnt-recharge-electrolyte-drink?variant=16358367199266" at bounding box center [142, 288] width 33 height 10
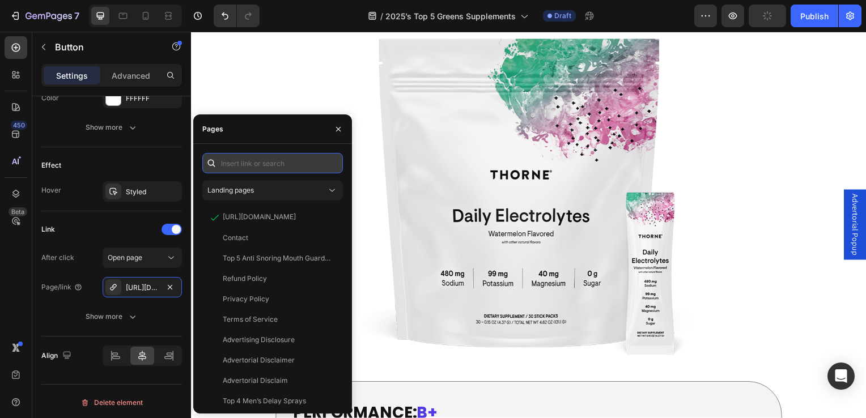
click at [249, 162] on input "text" at bounding box center [272, 163] width 141 height 20
paste input "https://www.nutrachamps.com/collections/all-products/products/super-greens-caps…"
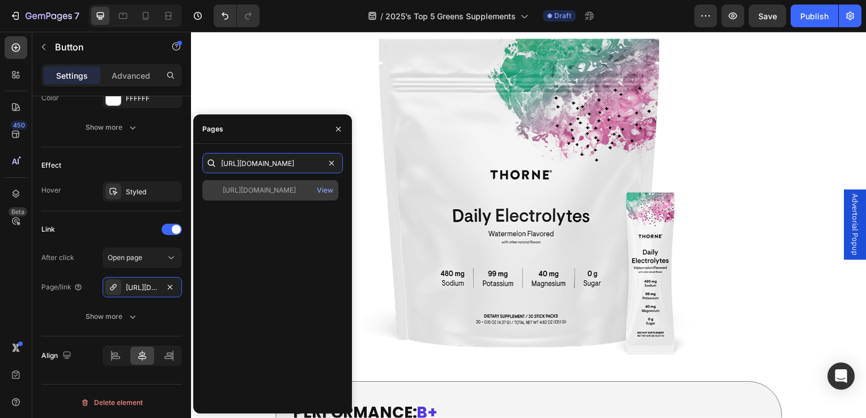
type input "https://www.nutrachamps.com/collections/all-products/products/super-greens-caps…"
click at [270, 190] on div "https://www.nutrachamps.com/collections/all-products/products/super-greens-caps…" at bounding box center [259, 190] width 73 height 10
click at [280, 189] on div "https://www.nutrachamps.com/collections/all-products/products/super-greens-caps…" at bounding box center [259, 190] width 73 height 10
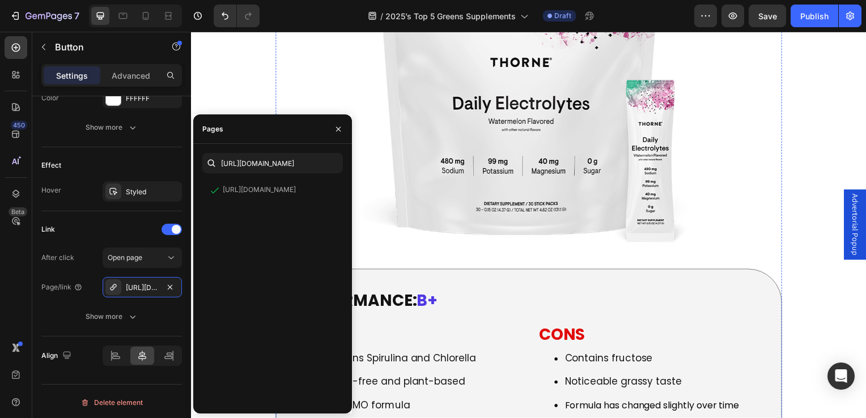
scroll to position [4315, 0]
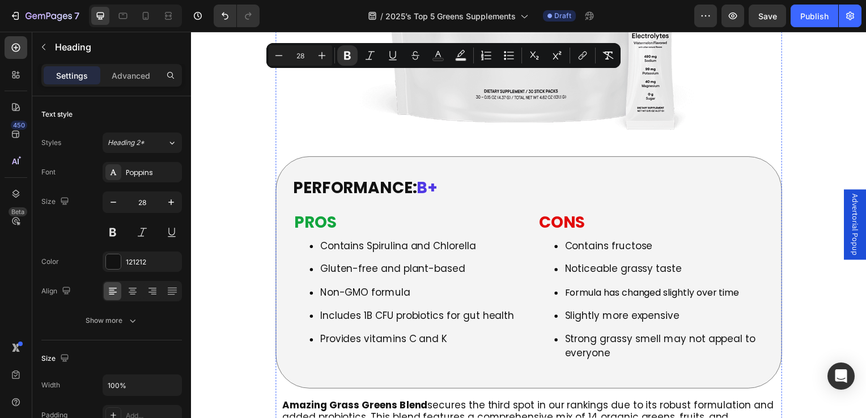
drag, startPoint x: 565, startPoint y: 83, endPoint x: 396, endPoint y: 75, distance: 168.6
click at [586, 57] on icon "Editor contextual toolbar" at bounding box center [582, 55] width 11 height 11
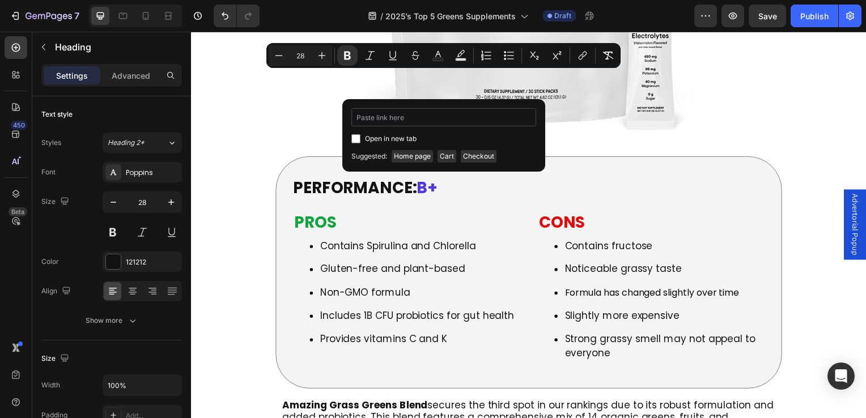
click at [400, 117] on input "Editor contextual toolbar" at bounding box center [444, 117] width 185 height 18
type input "https://amazinggrass.com/collections/superfood/products/greens-blend-the-origin…"
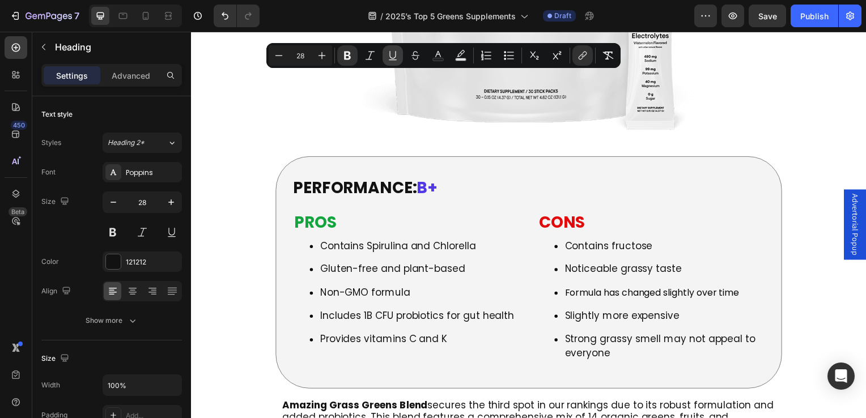
click at [392, 53] on icon "Editor contextual toolbar" at bounding box center [392, 55] width 11 height 11
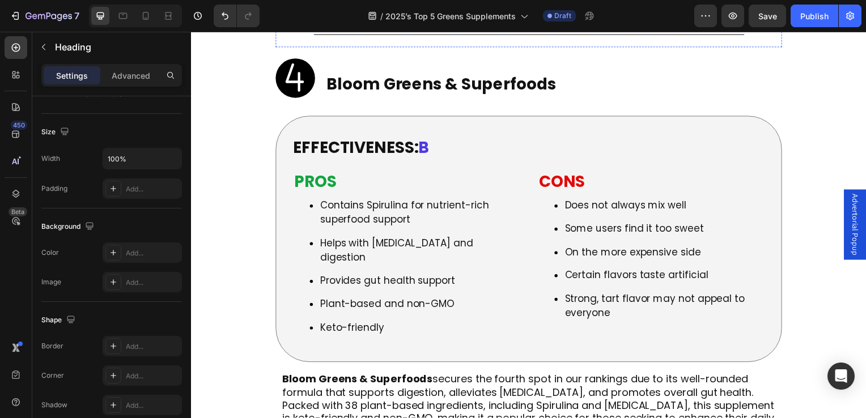
scroll to position [5052, 0]
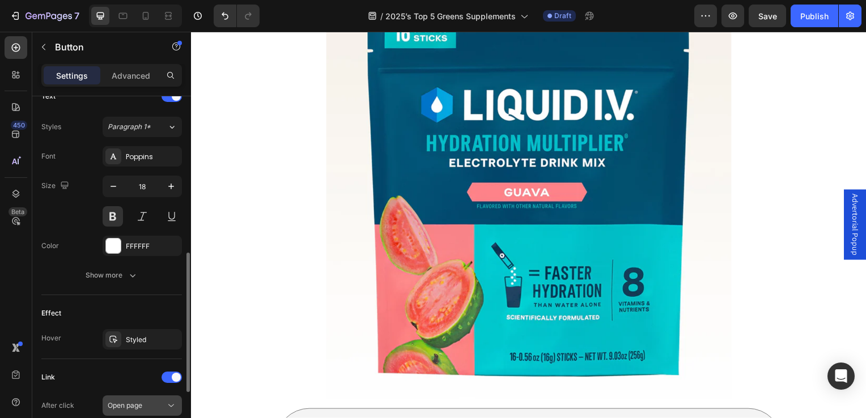
scroll to position [510, 0]
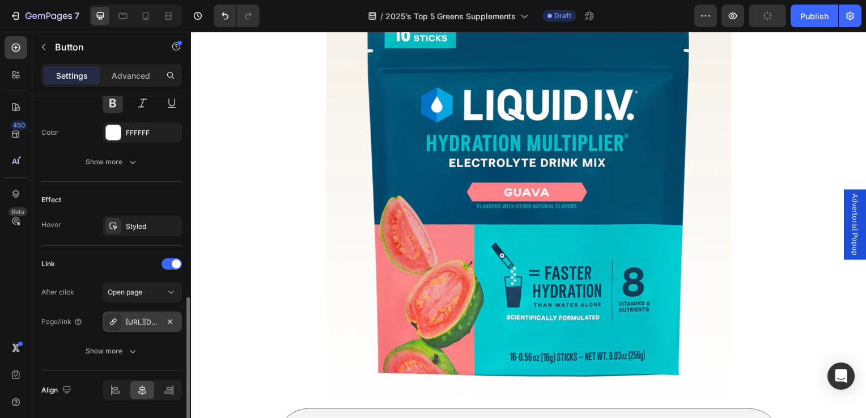
click at [145, 318] on div "https://www.thorne.com/dp/daily-electrolytes-watermelon-flavored-drink-mix" at bounding box center [142, 323] width 33 height 10
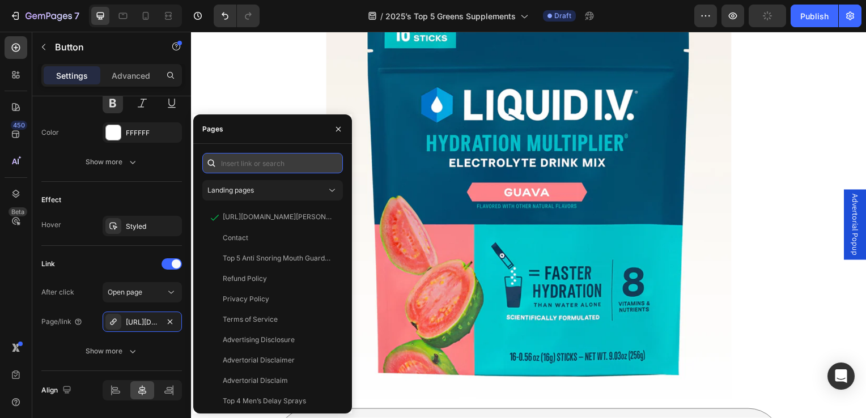
click at [233, 160] on input "text" at bounding box center [272, 163] width 141 height 20
paste input "https://amazinggrass.com/collections/superfood/products/greens-blend-the-origin…"
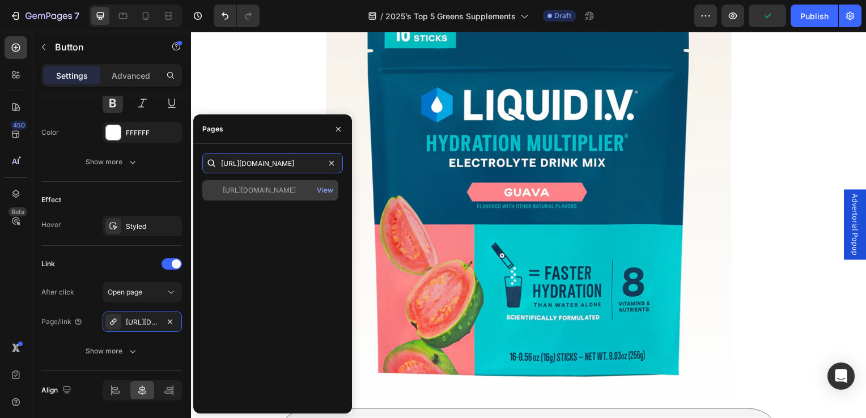
type input "https://amazinggrass.com/collections/superfood/products/greens-blend-the-origin…"
click at [252, 192] on div "https://amazinggrass.com/collections/superfood/products/greens-blend-the-origin…" at bounding box center [259, 190] width 73 height 10
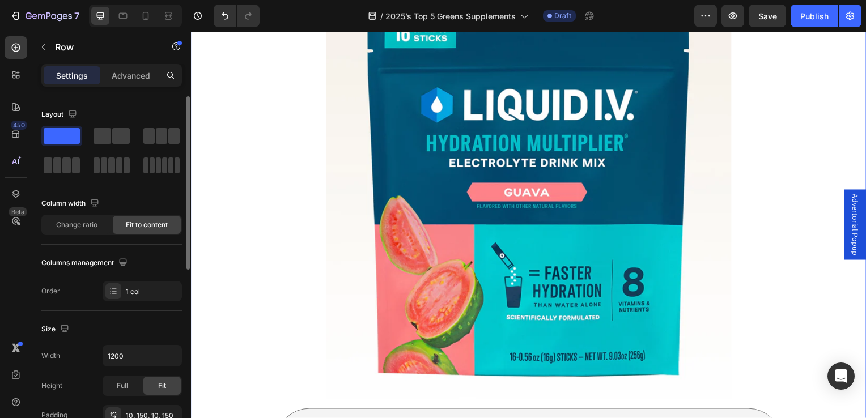
scroll to position [5166, 0]
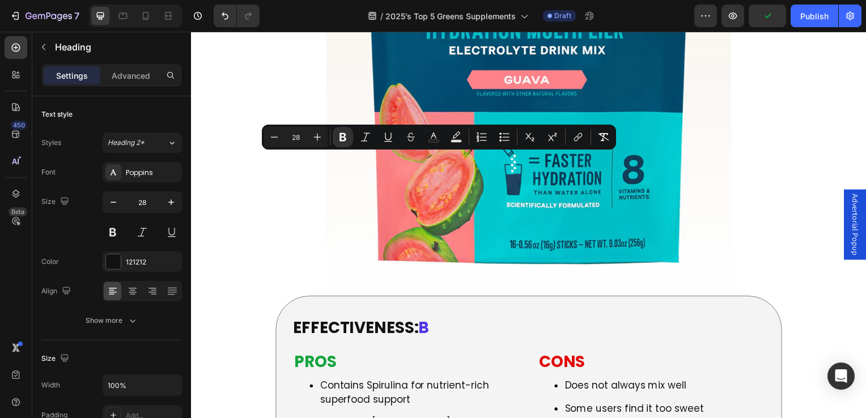
drag, startPoint x: 565, startPoint y: 164, endPoint x: 329, endPoint y: 167, distance: 235.9
click at [573, 133] on icon "Editor contextual toolbar" at bounding box center [578, 137] width 11 height 11
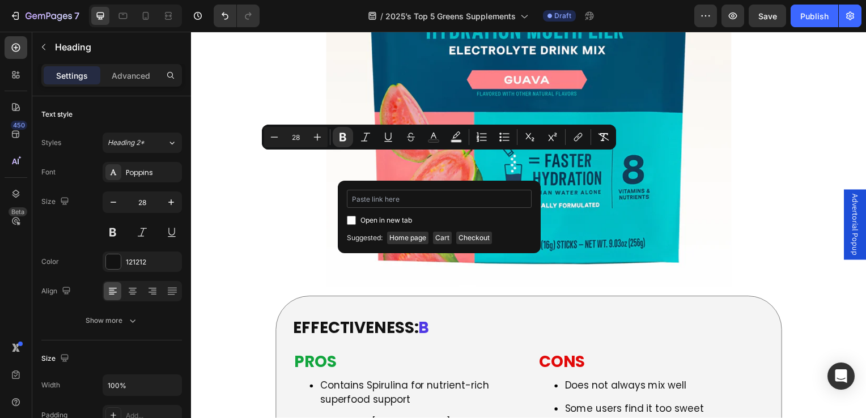
type input "https://bloomnu.com/products/greens-superfoods?variant=40264038973540"
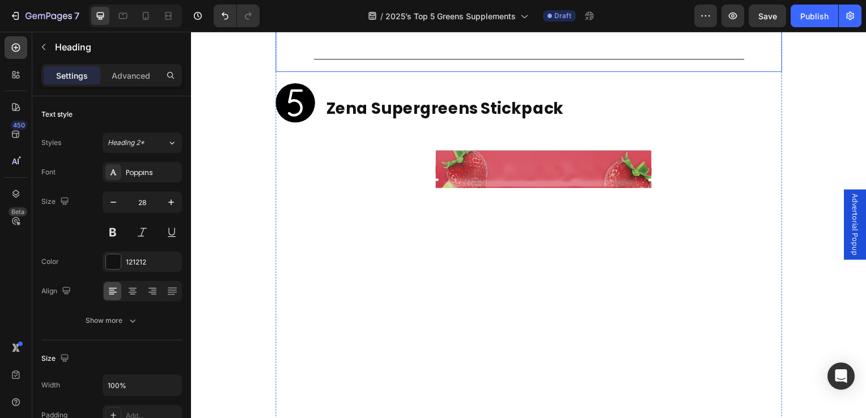
scroll to position [6073, 0]
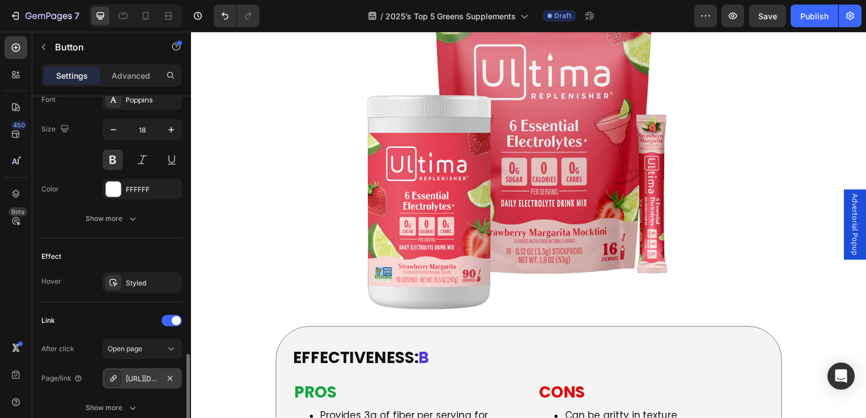
scroll to position [545, 0]
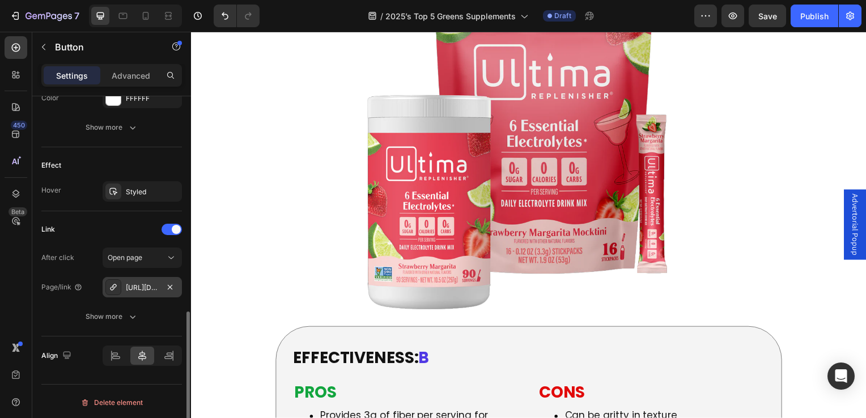
click at [146, 294] on div "https://www.liquid-iv.com/guava-hydration-multiplier?Flavor=Guava&Size=16PK&sel…" at bounding box center [142, 287] width 79 height 20
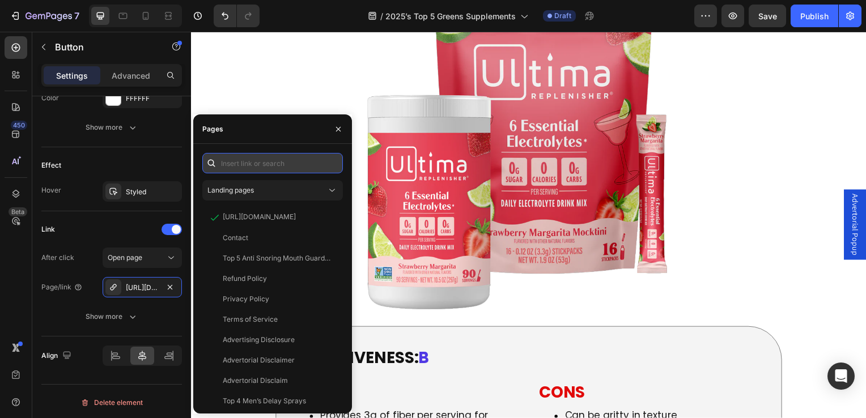
click at [238, 170] on input "text" at bounding box center [272, 163] width 141 height 20
paste input "https://bloomnu.com/products/greens-superfoods?variant=40264038973540"
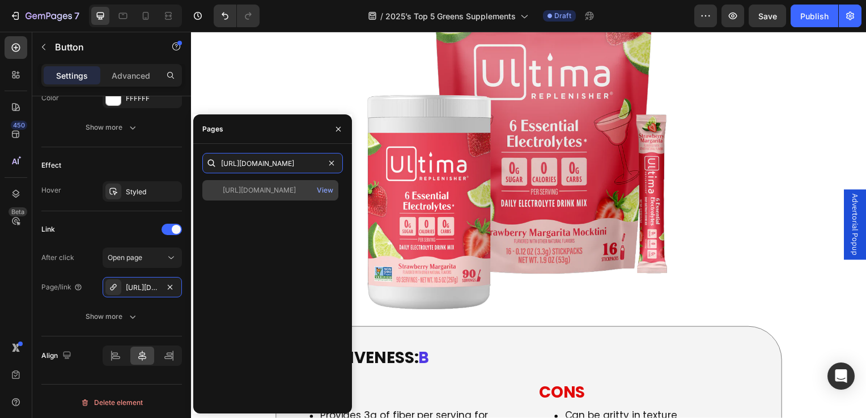
type input "https://bloomnu.com/products/greens-superfoods?variant=40264038973540"
click at [253, 192] on div "https://bloomnu.com/products/greens-superfoods?variant=40264038973540" at bounding box center [259, 190] width 73 height 10
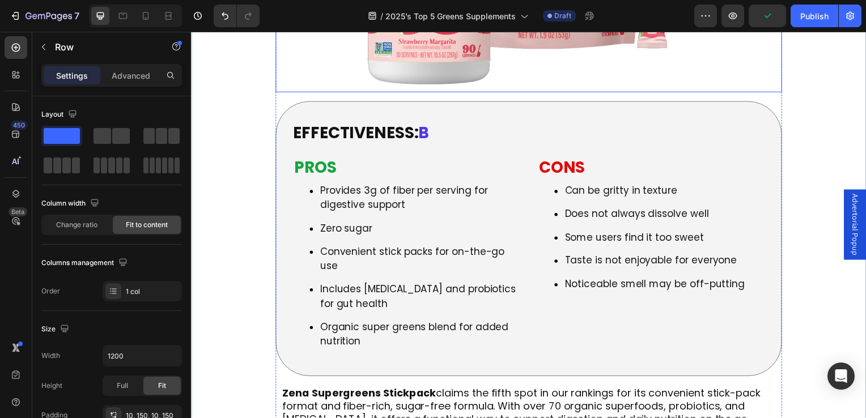
scroll to position [6129, 0]
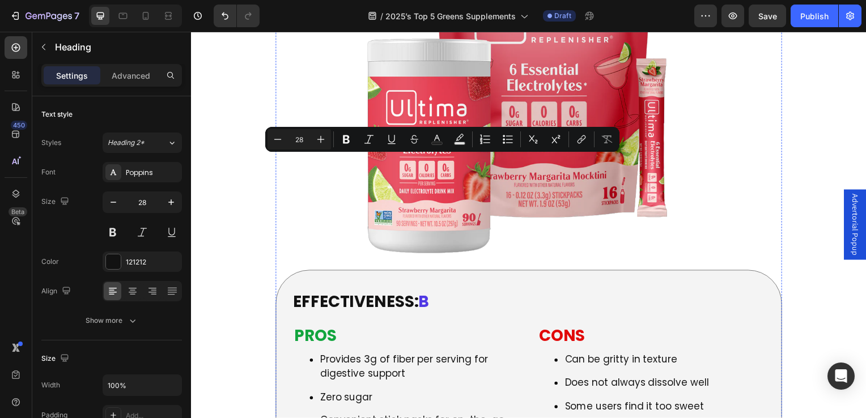
drag, startPoint x: 570, startPoint y: 175, endPoint x: 319, endPoint y: 177, distance: 250.6
click at [579, 143] on icon "Editor contextual toolbar" at bounding box center [580, 141] width 5 height 6
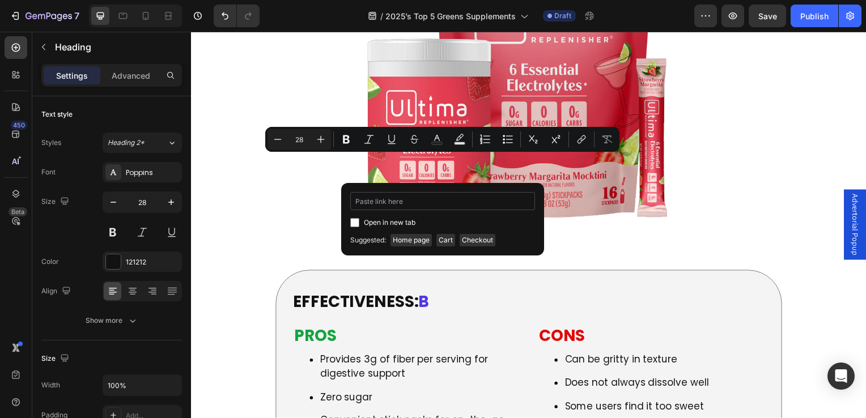
click at [435, 203] on input "Editor contextual toolbar" at bounding box center [442, 201] width 185 height 18
type input "https://zenanutrition.com/products/supergreens-stickpack"
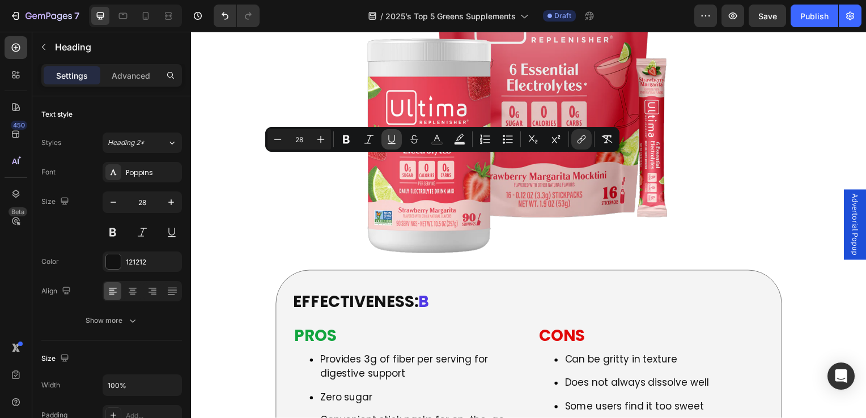
click at [388, 139] on icon "Editor contextual toolbar" at bounding box center [391, 139] width 6 height 8
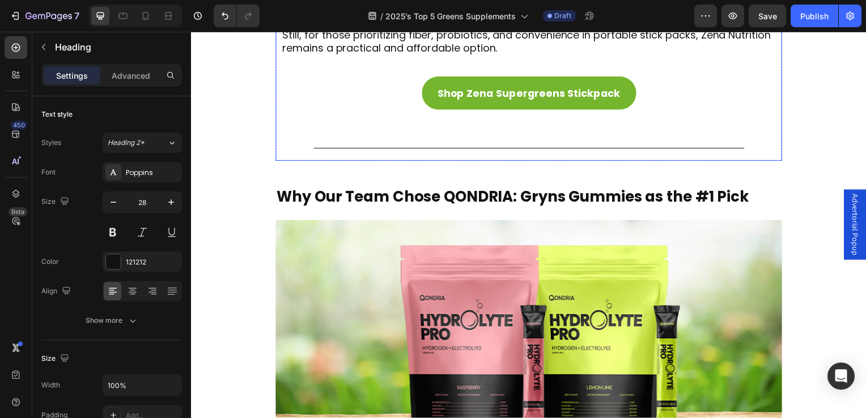
scroll to position [6867, 0]
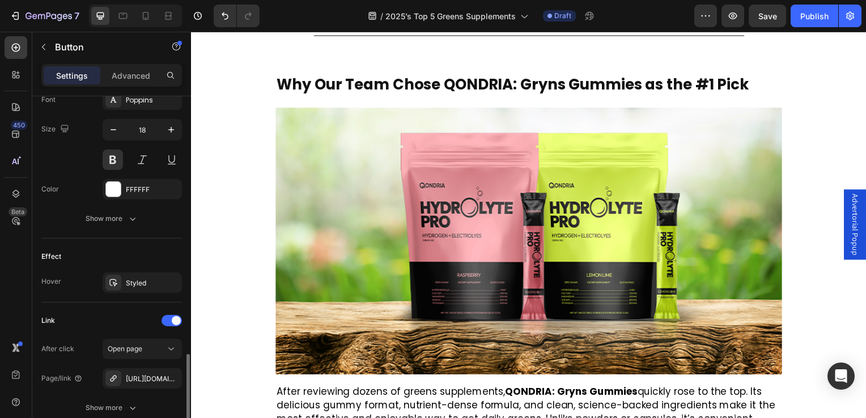
scroll to position [510, 0]
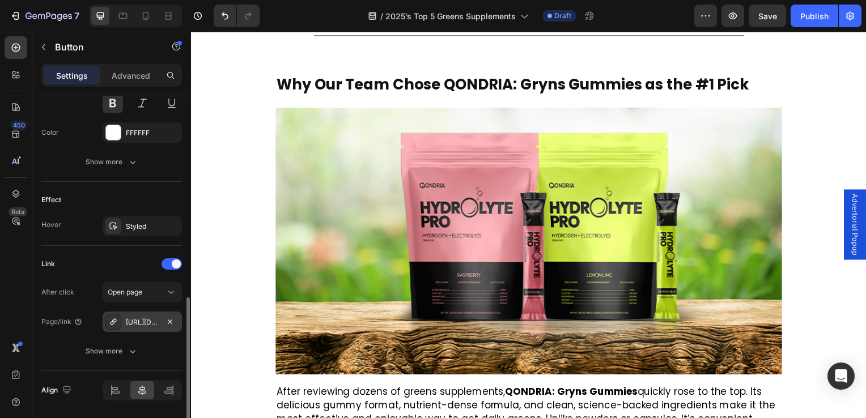
click at [138, 319] on div "https://www.ultimareplenisher.com/strawberry-margarita-electrolyte-powder?varia…" at bounding box center [142, 323] width 33 height 10
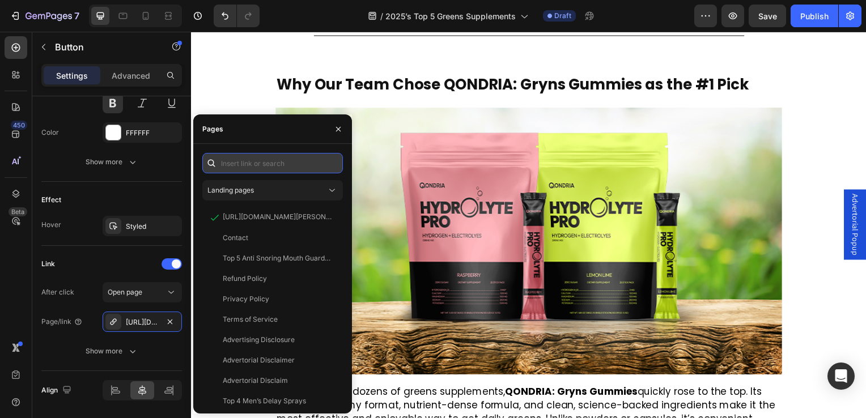
click at [259, 163] on input "text" at bounding box center [272, 163] width 141 height 20
paste input "https://zenanutrition.com/products/supergreens-stickpack"
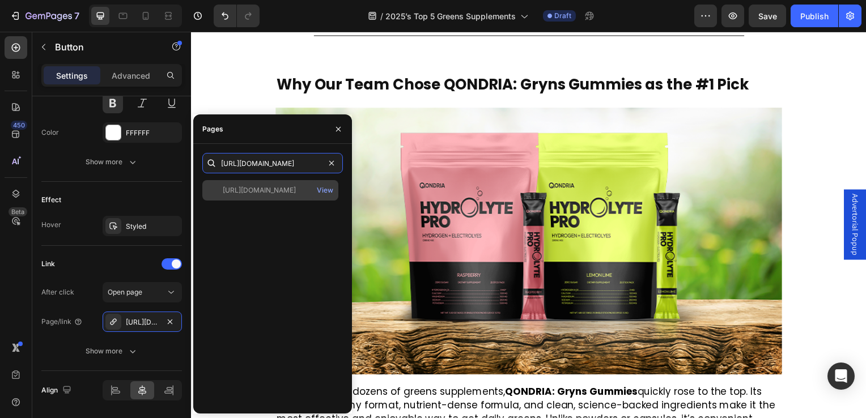
type input "https://zenanutrition.com/products/supergreens-stickpack"
click at [263, 193] on div "https://zenanutrition.com/products/supergreens-stickpack" at bounding box center [259, 190] width 73 height 10
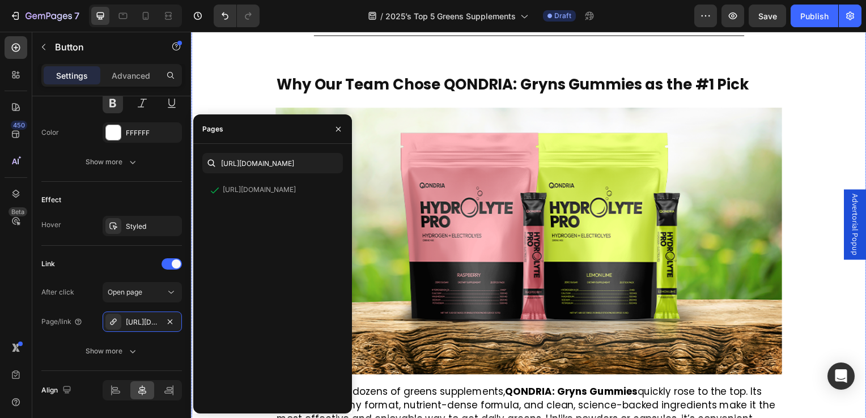
scroll to position [0, 0]
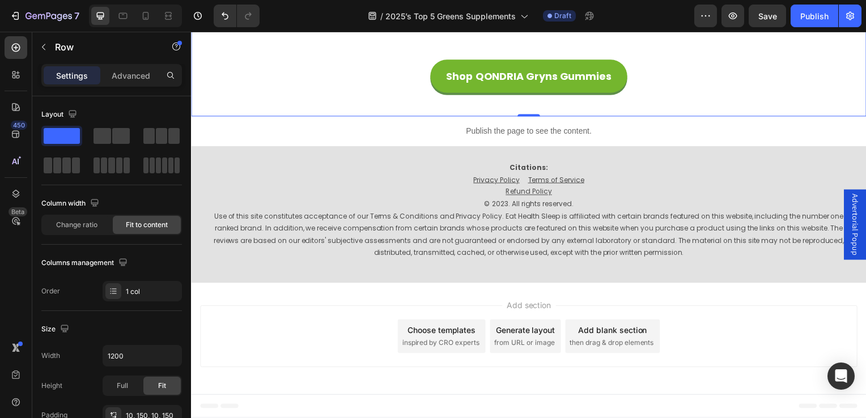
scroll to position [9021, 0]
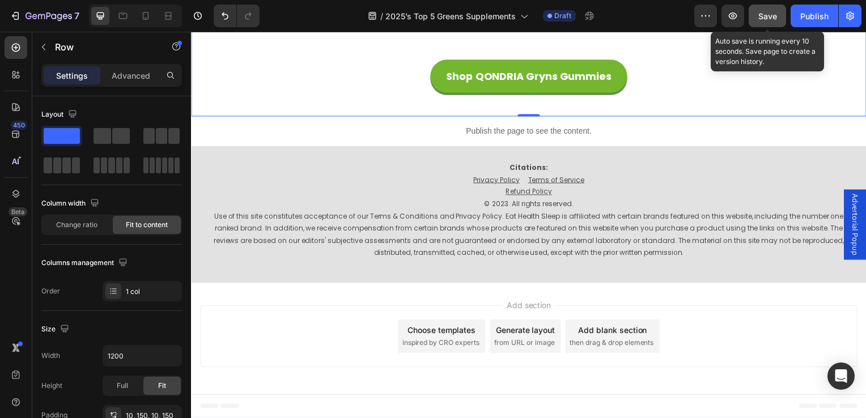
click at [768, 16] on span "Save" at bounding box center [768, 16] width 19 height 10
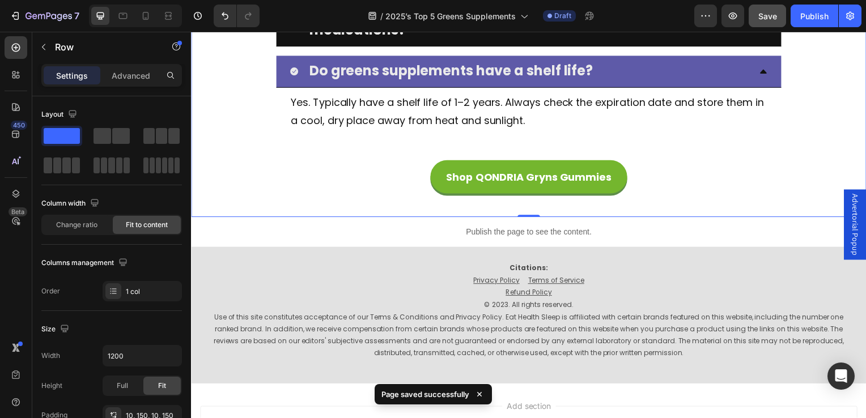
scroll to position [8227, 0]
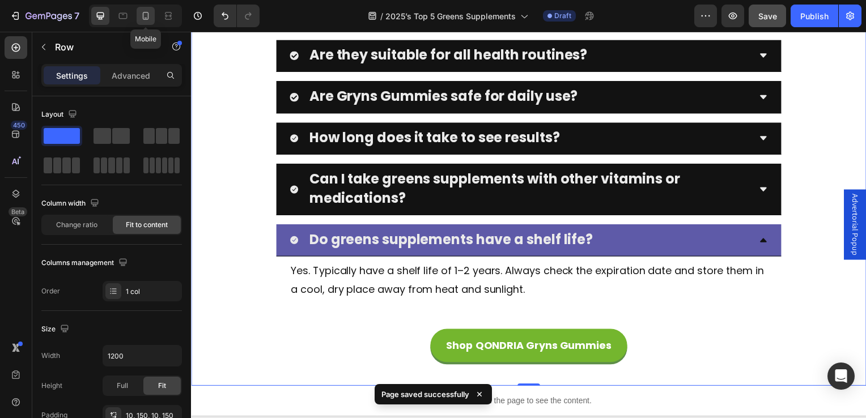
click at [143, 22] on div at bounding box center [146, 16] width 18 height 18
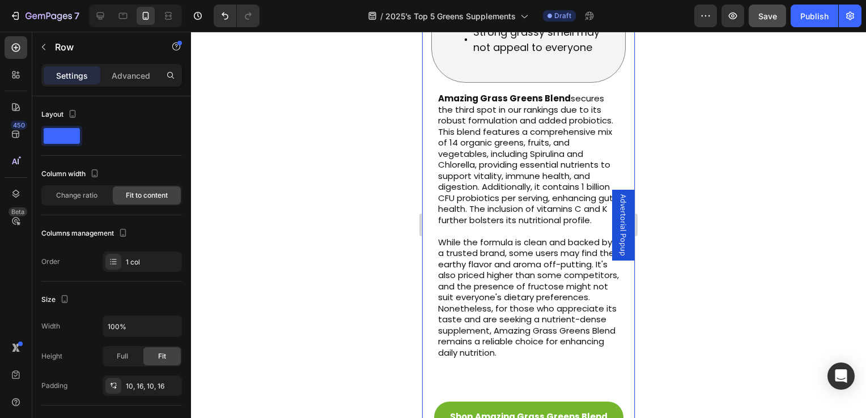
scroll to position [7087, 0]
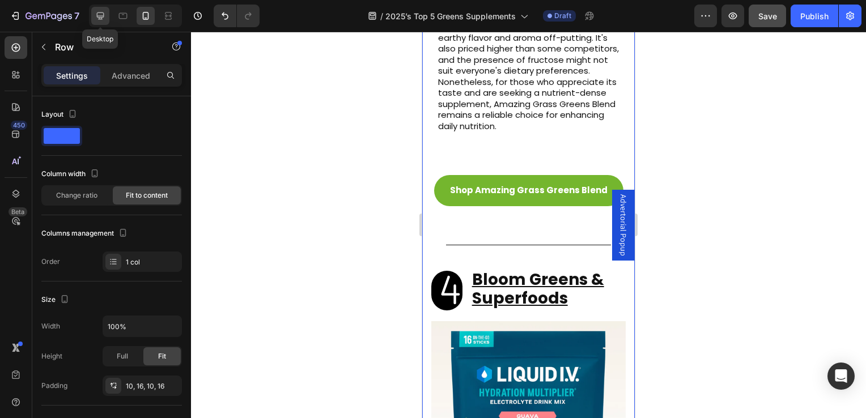
click at [101, 11] on icon at bounding box center [100, 15] width 11 height 11
type input "1200"
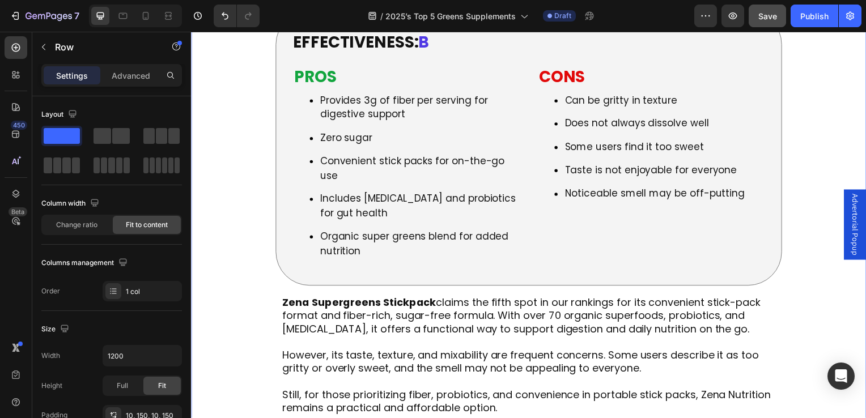
scroll to position [31, 0]
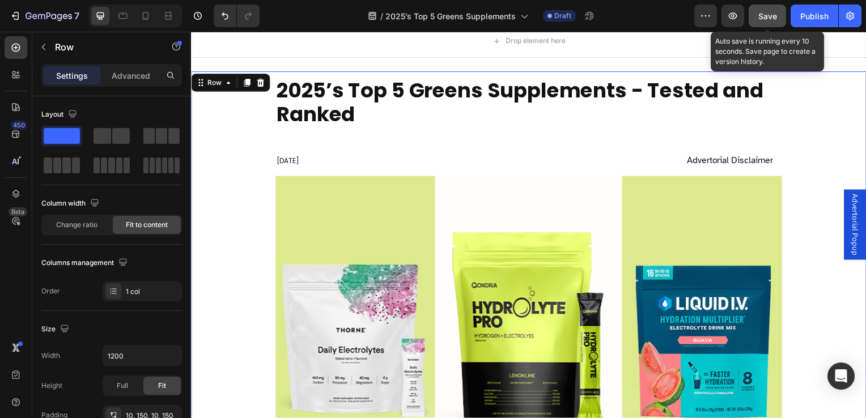
click at [766, 10] on div "Save" at bounding box center [768, 16] width 19 height 12
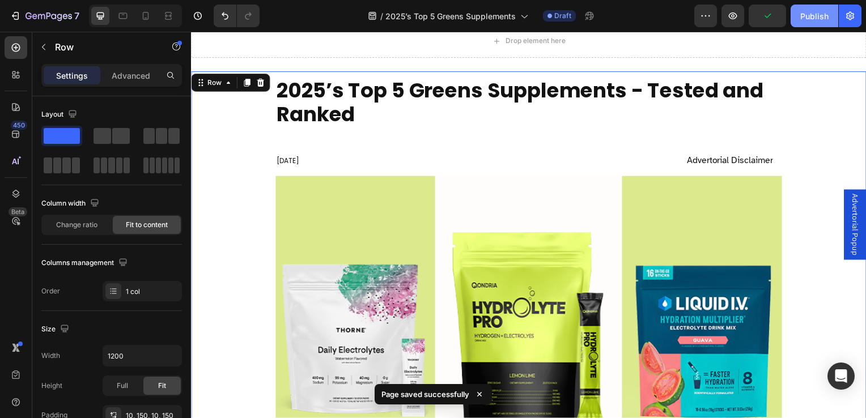
click at [823, 11] on div "Publish" at bounding box center [815, 16] width 28 height 12
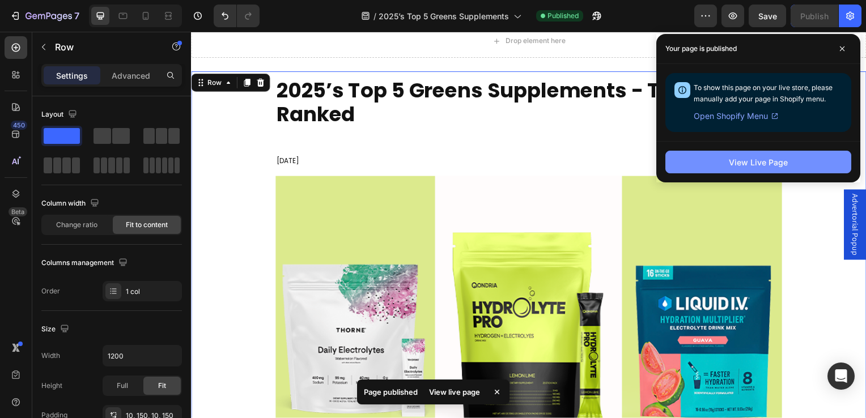
click at [707, 155] on button "View Live Page" at bounding box center [759, 162] width 186 height 23
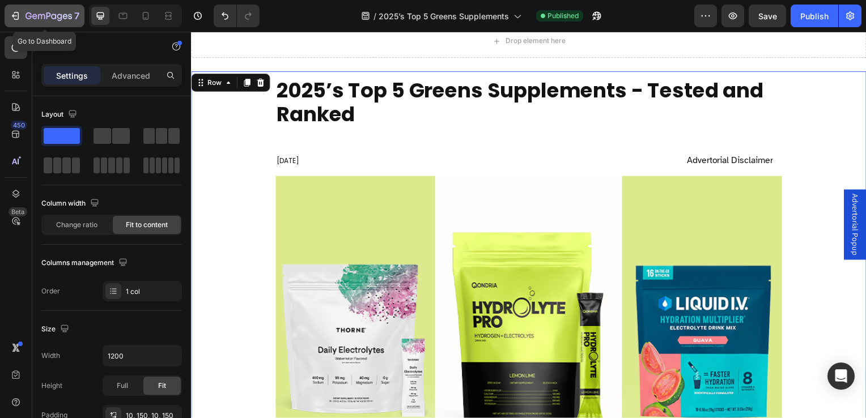
click at [66, 18] on icon "button" at bounding box center [65, 16] width 5 height 5
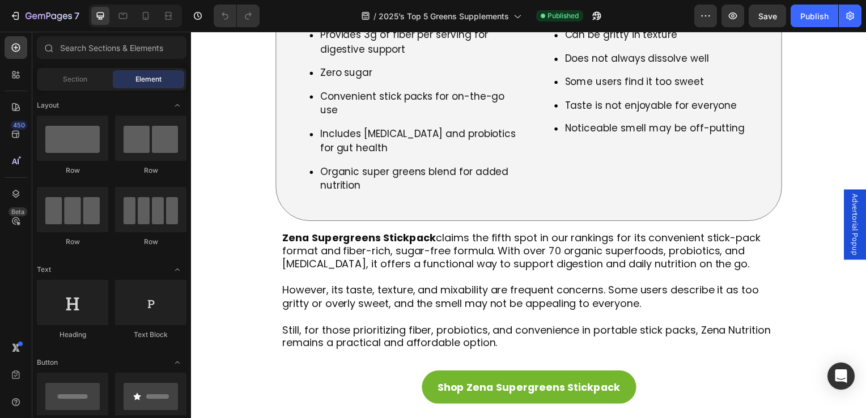
scroll to position [5046, 0]
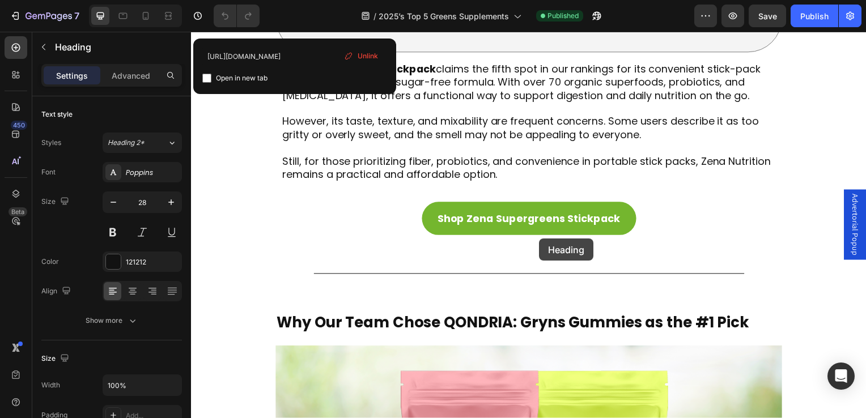
scroll to position [5030, 0]
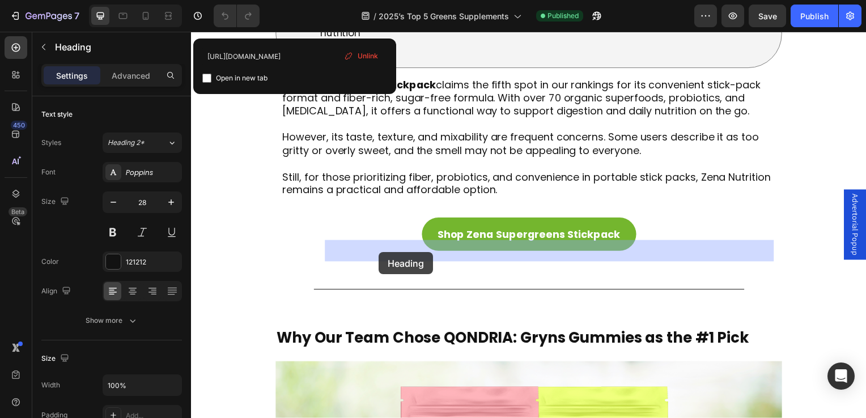
drag, startPoint x: 564, startPoint y: 240, endPoint x: 379, endPoint y: 255, distance: 186.0
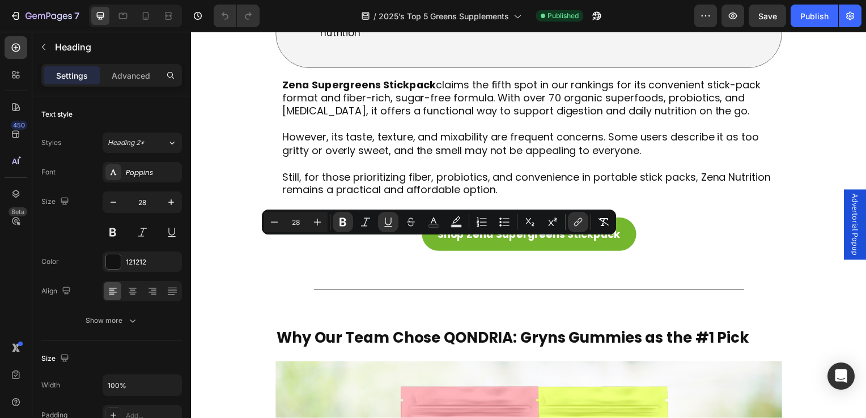
drag, startPoint x: 570, startPoint y: 254, endPoint x: 331, endPoint y: 256, distance: 239.3
click at [383, 226] on icon "Editor contextual toolbar" at bounding box center [388, 222] width 11 height 11
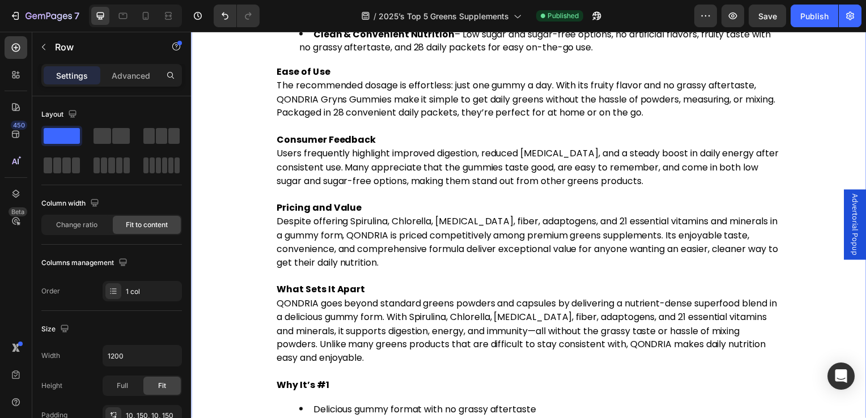
scroll to position [6051, 0]
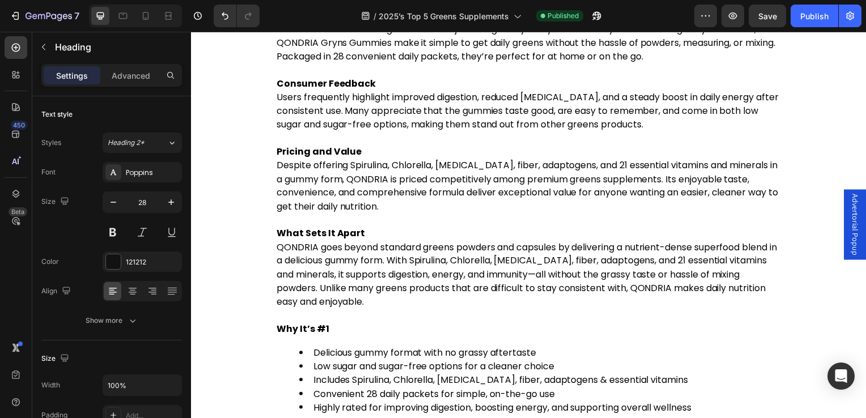
drag, startPoint x: 577, startPoint y: 198, endPoint x: 340, endPoint y: 205, distance: 237.7
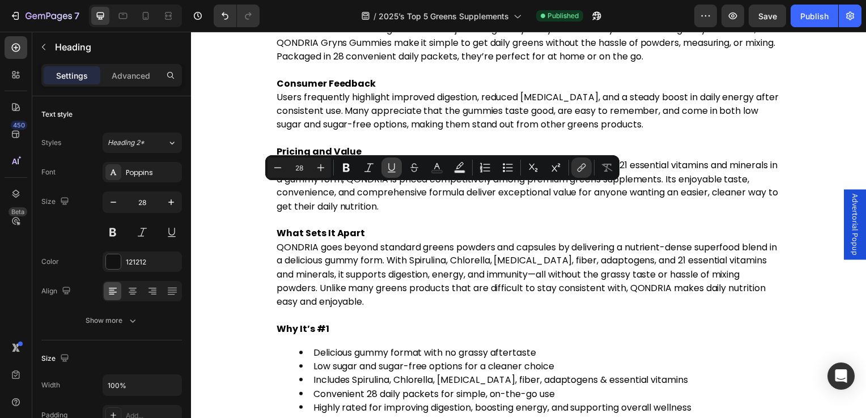
click at [387, 172] on icon "Editor contextual toolbar" at bounding box center [391, 167] width 11 height 11
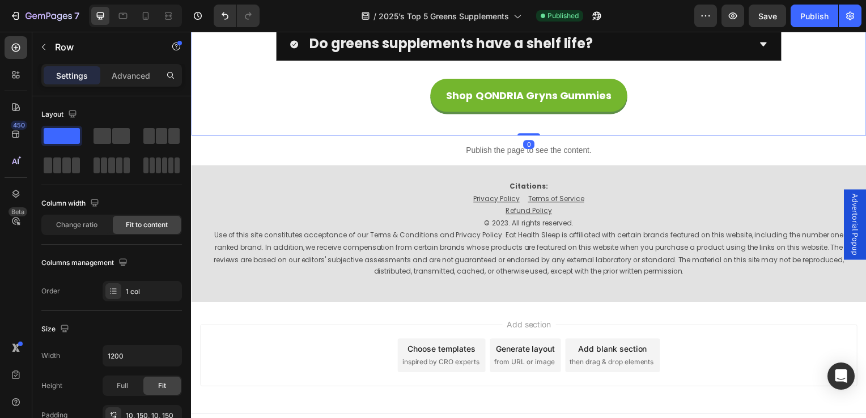
scroll to position [7128, 0]
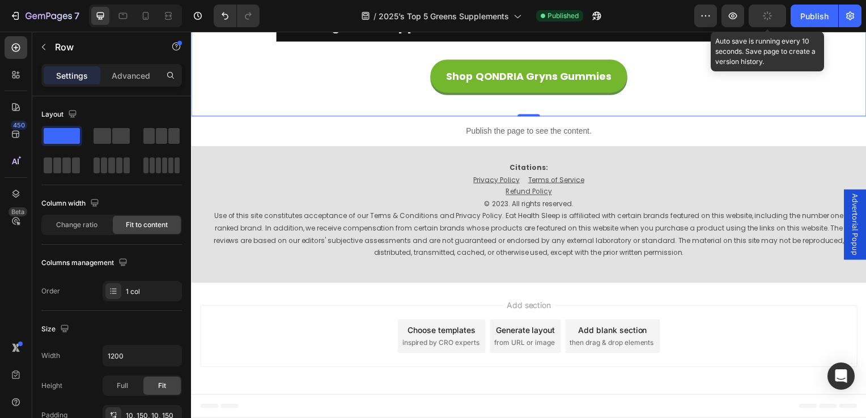
click at [757, 15] on button "button" at bounding box center [767, 16] width 37 height 23
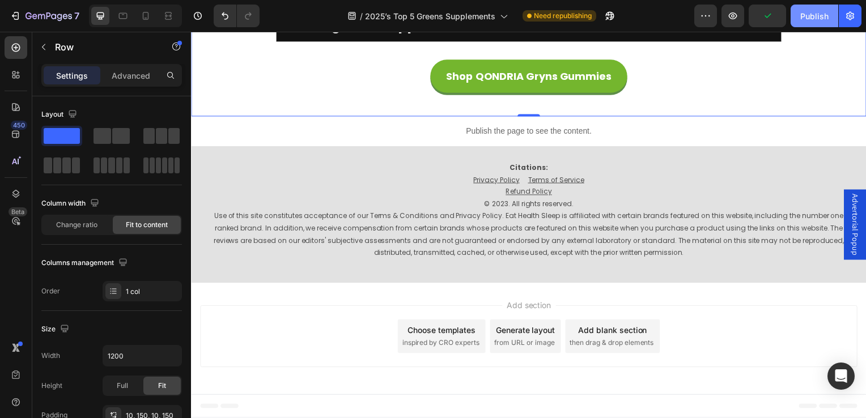
click at [803, 15] on div "Publish" at bounding box center [815, 16] width 28 height 12
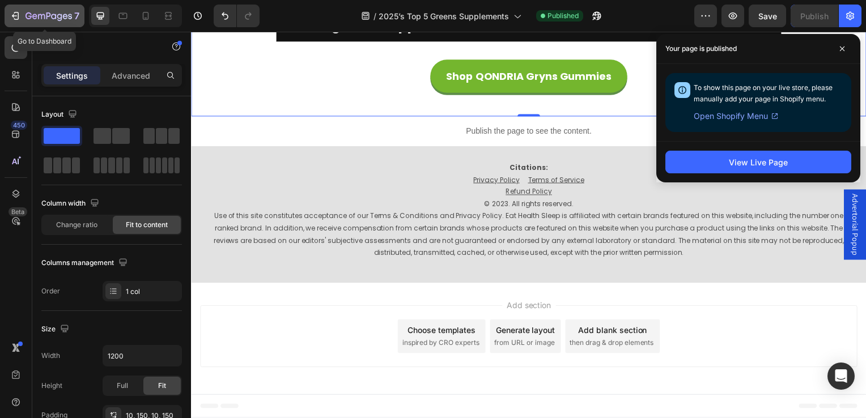
click at [64, 6] on button "7" at bounding box center [45, 16] width 80 height 23
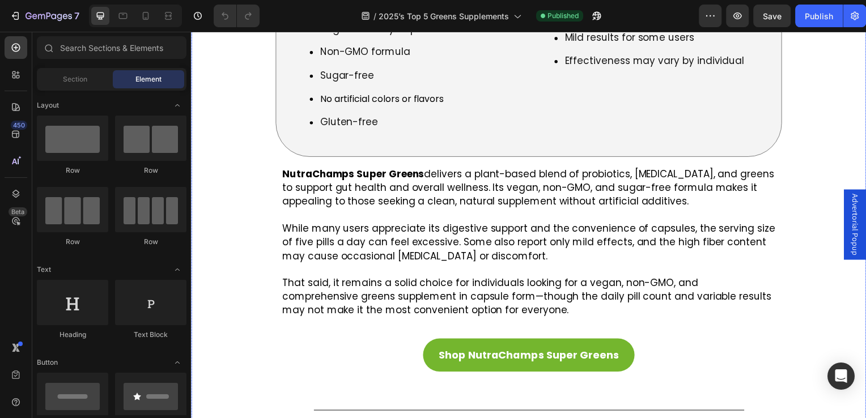
scroll to position [3005, 0]
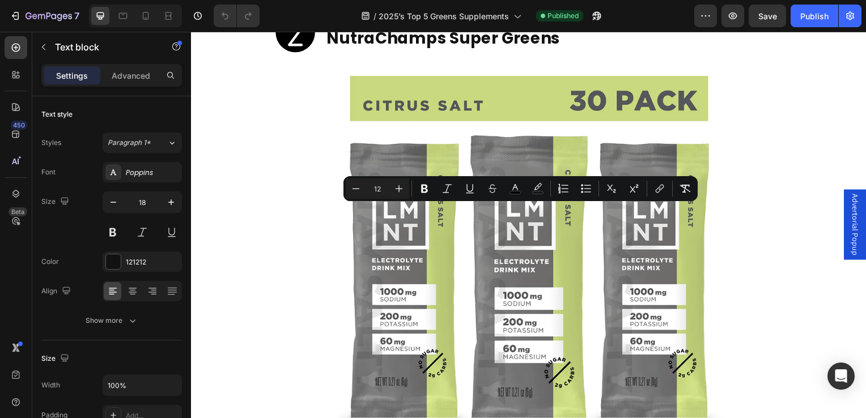
drag, startPoint x: 446, startPoint y: 230, endPoint x: 285, endPoint y: 217, distance: 161.0
drag, startPoint x: 509, startPoint y: 228, endPoint x: 282, endPoint y: 211, distance: 226.9
click at [537, 189] on icon "Editor contextual toolbar" at bounding box center [539, 188] width 11 height 11
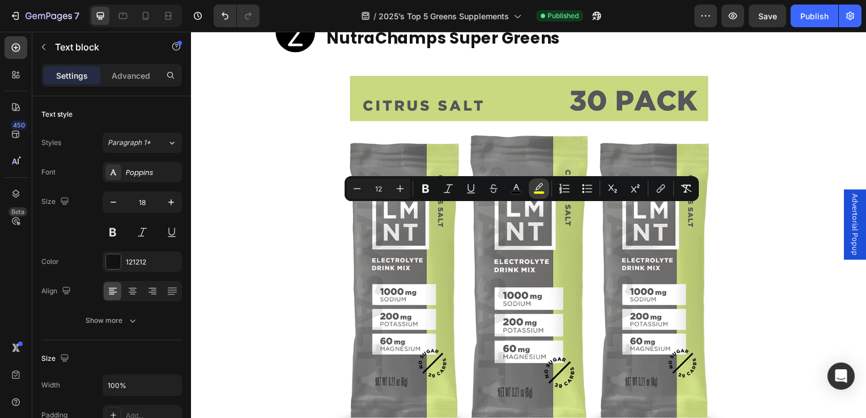
type input "FFFF00"
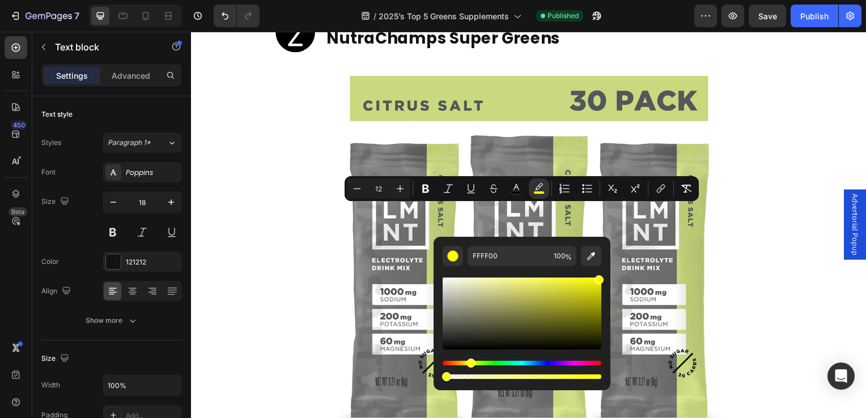
click at [445, 378] on div "Editor contextual toolbar" at bounding box center [522, 377] width 159 height 5
type input "1"
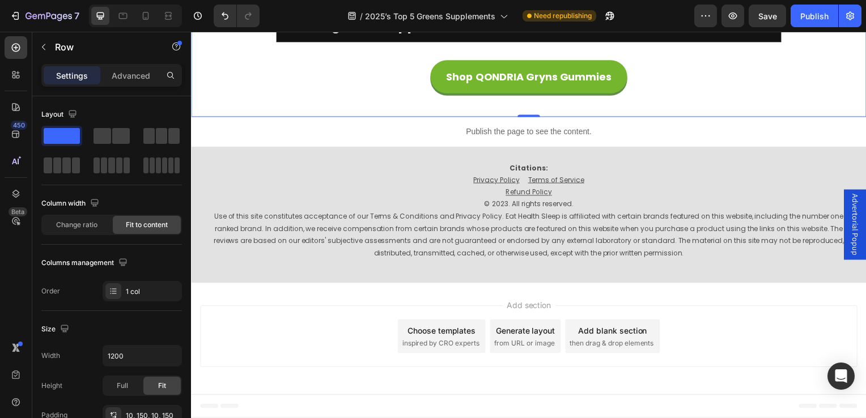
scroll to position [7767, 0]
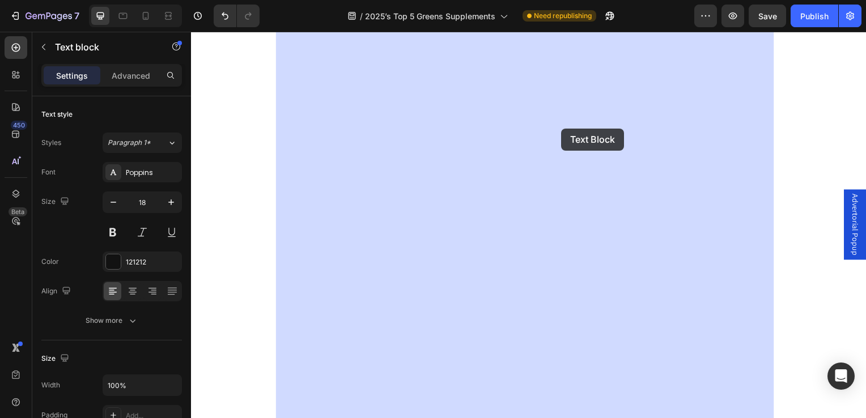
drag, startPoint x: 684, startPoint y: 127, endPoint x: 552, endPoint y: 129, distance: 132.1
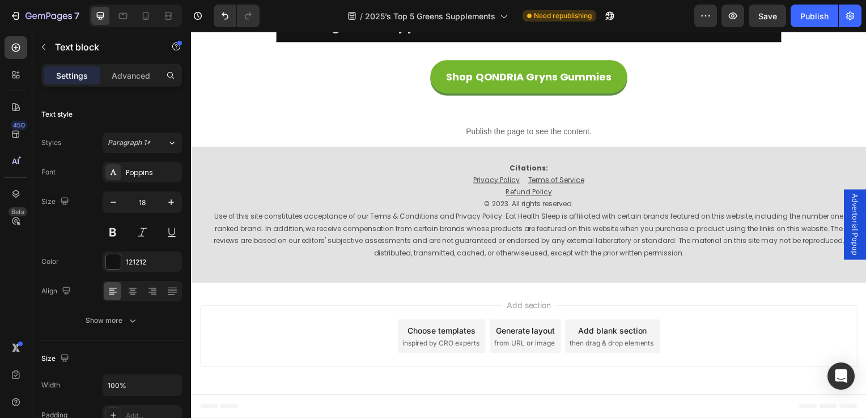
drag, startPoint x: 681, startPoint y: 125, endPoint x: 286, endPoint y: 104, distance: 395.7
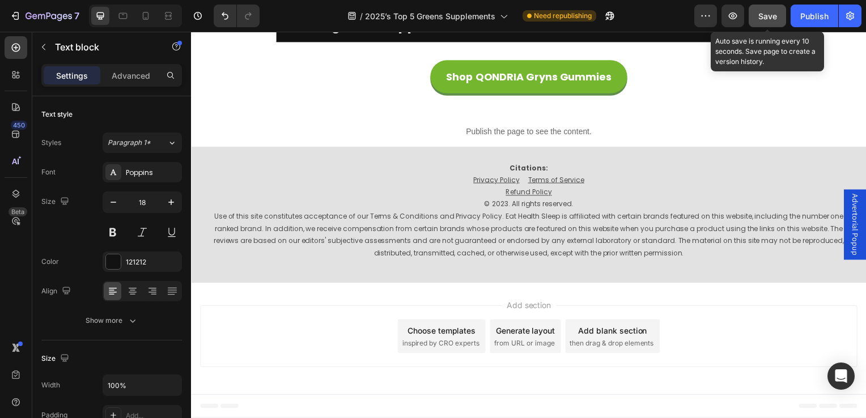
click at [769, 14] on span "Save" at bounding box center [768, 16] width 19 height 10
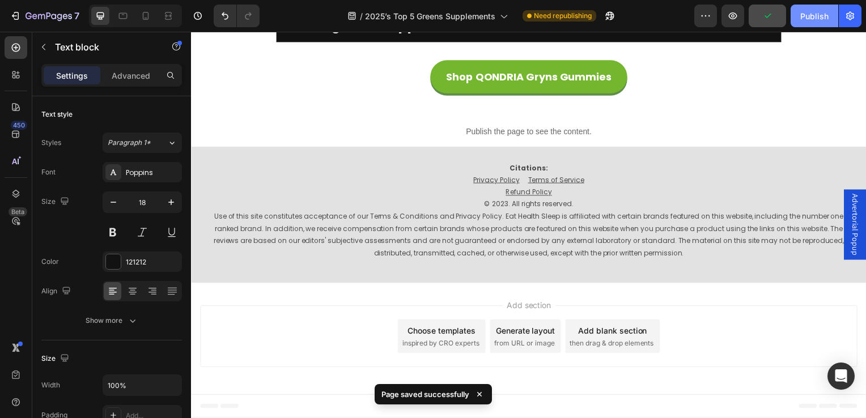
click at [831, 19] on button "Publish" at bounding box center [815, 16] width 48 height 23
